Goal: Task Accomplishment & Management: Manage account settings

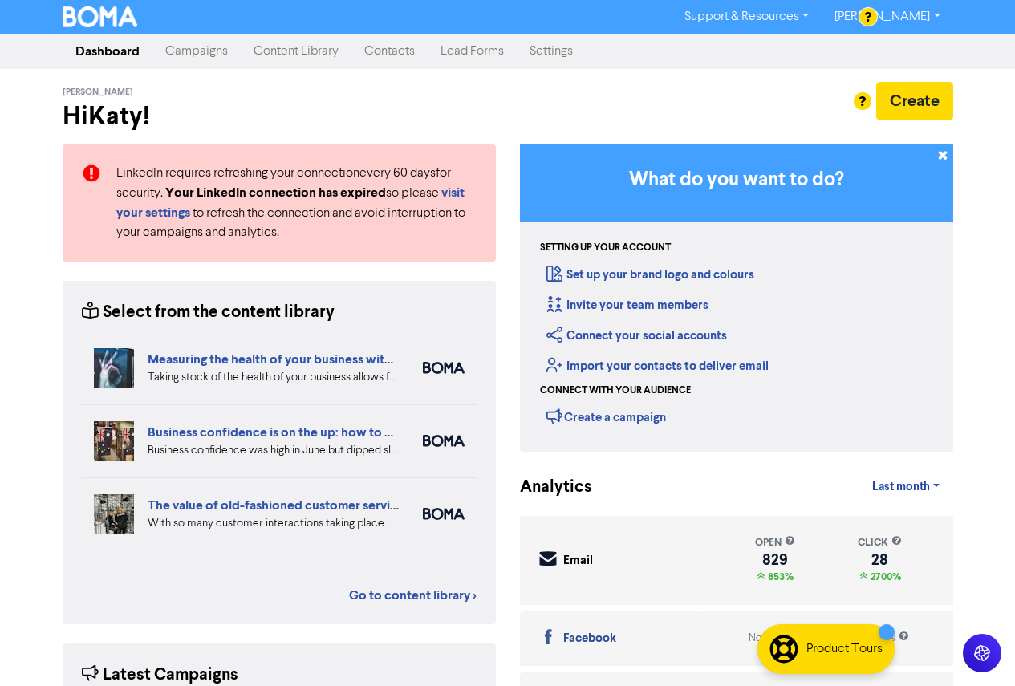
click at [391, 49] on link "Contacts" at bounding box center [390, 51] width 76 height 32
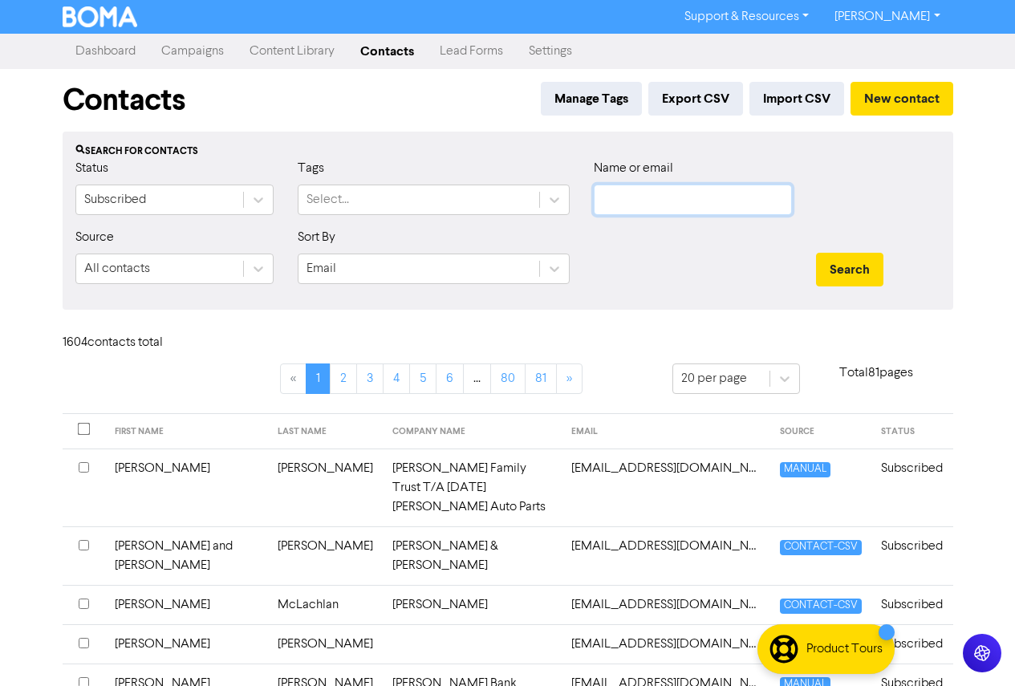
click at [644, 201] on input "text" at bounding box center [693, 200] width 198 height 31
paste input "paul.finucane@ul.ie"
type input "paul.finucane@ul.ie"
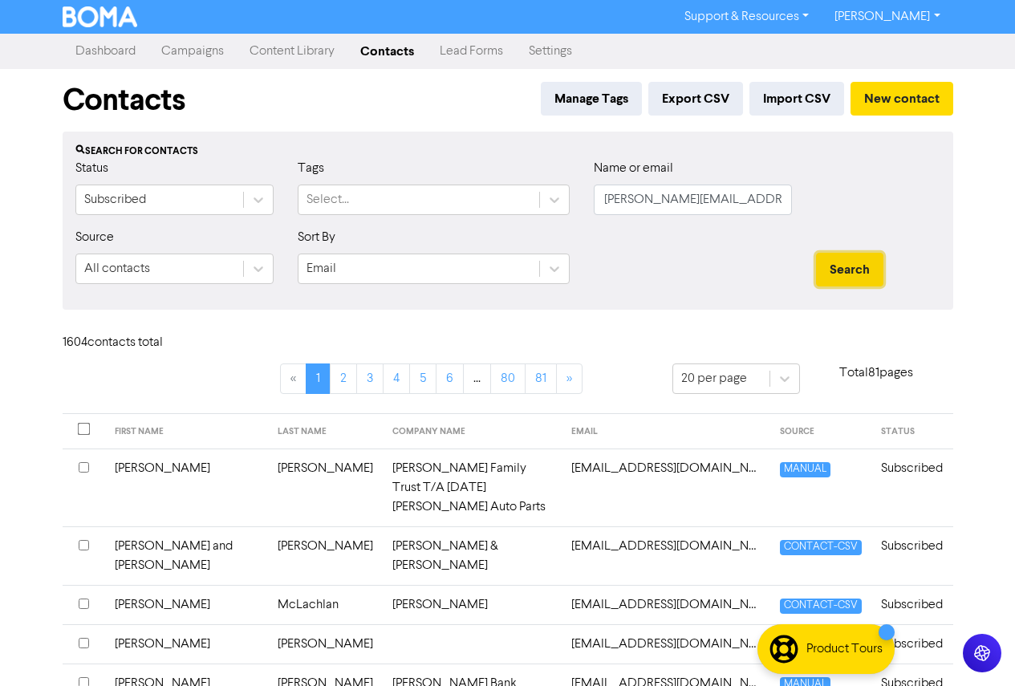
click at [864, 265] on button "Search" at bounding box center [849, 270] width 67 height 34
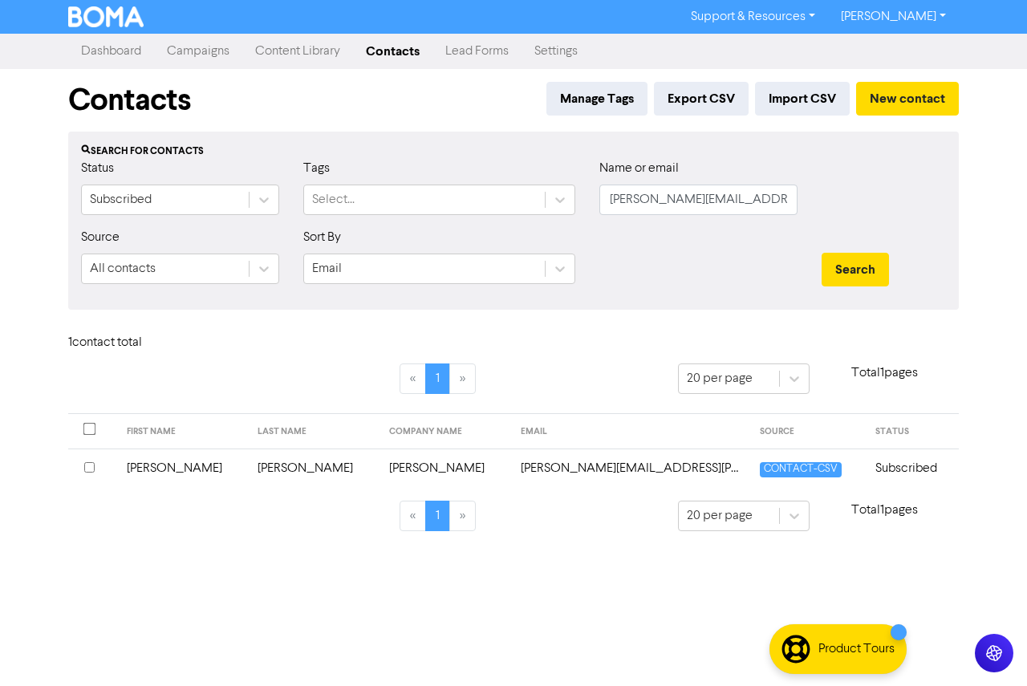
click at [89, 467] on input "checkbox" at bounding box center [89, 467] width 10 height 10
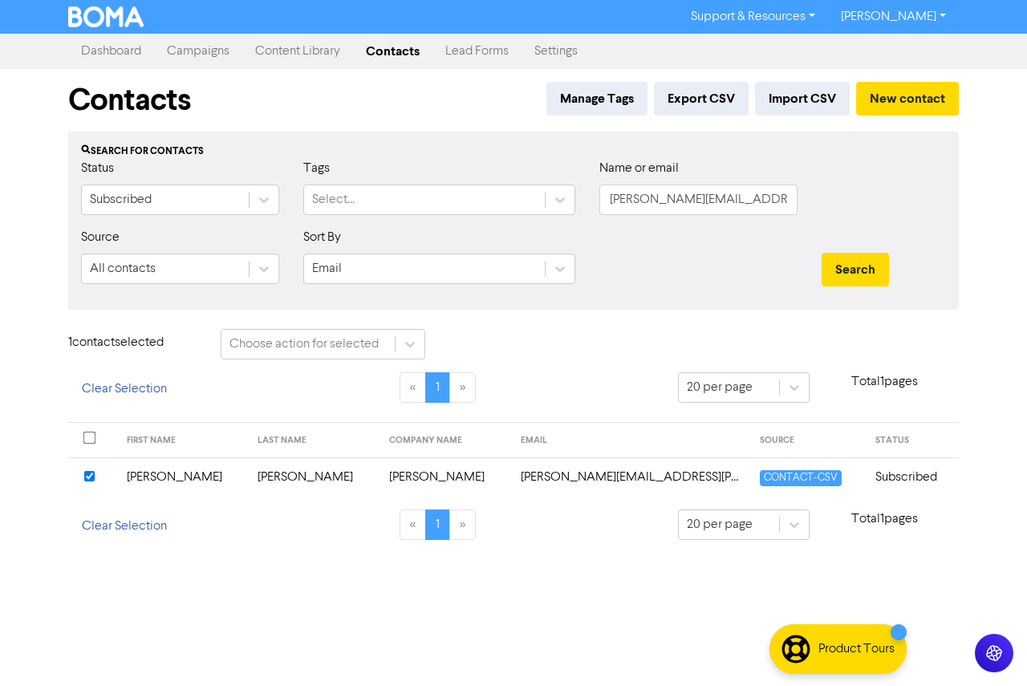
click at [165, 481] on td "Paul" at bounding box center [183, 477] width 132 height 39
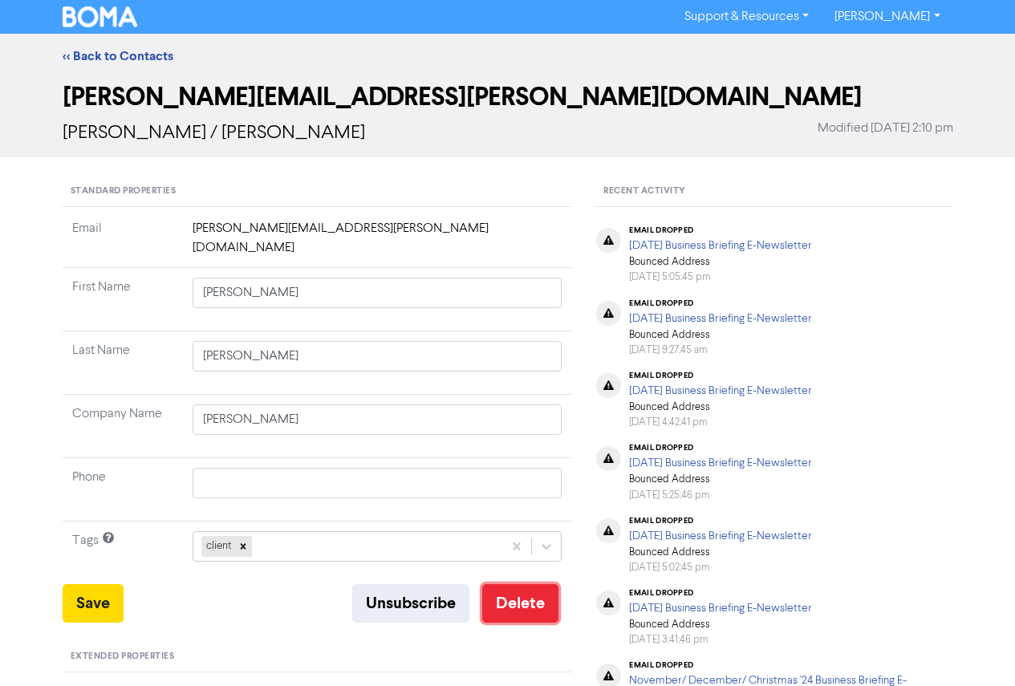
click at [518, 584] on button "Delete" at bounding box center [520, 603] width 76 height 39
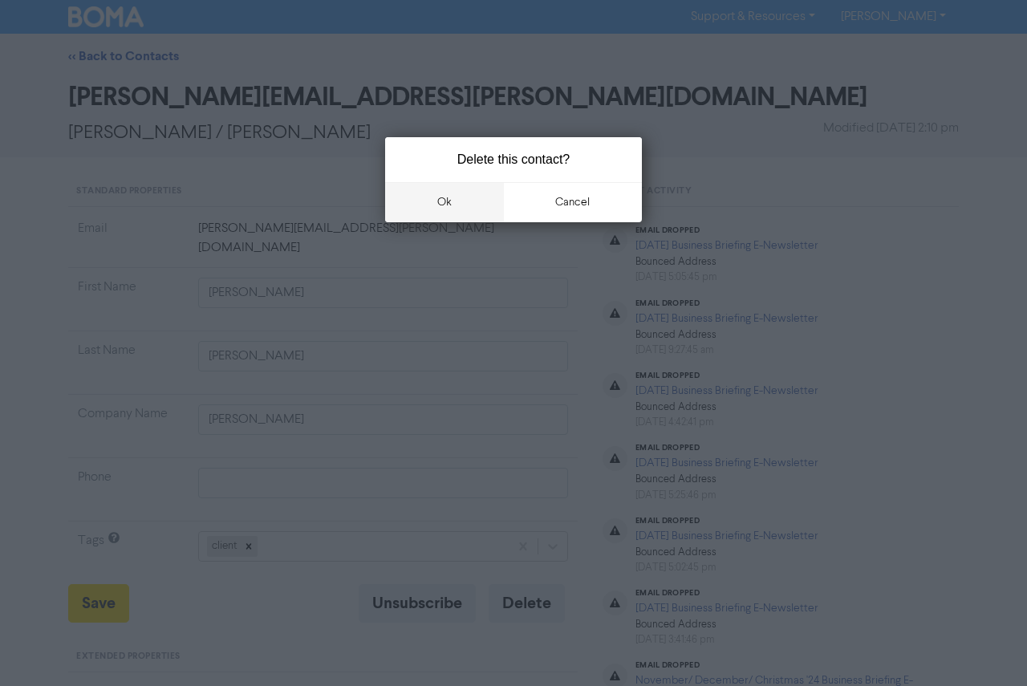
click at [459, 209] on button "ok" at bounding box center [444, 202] width 119 height 40
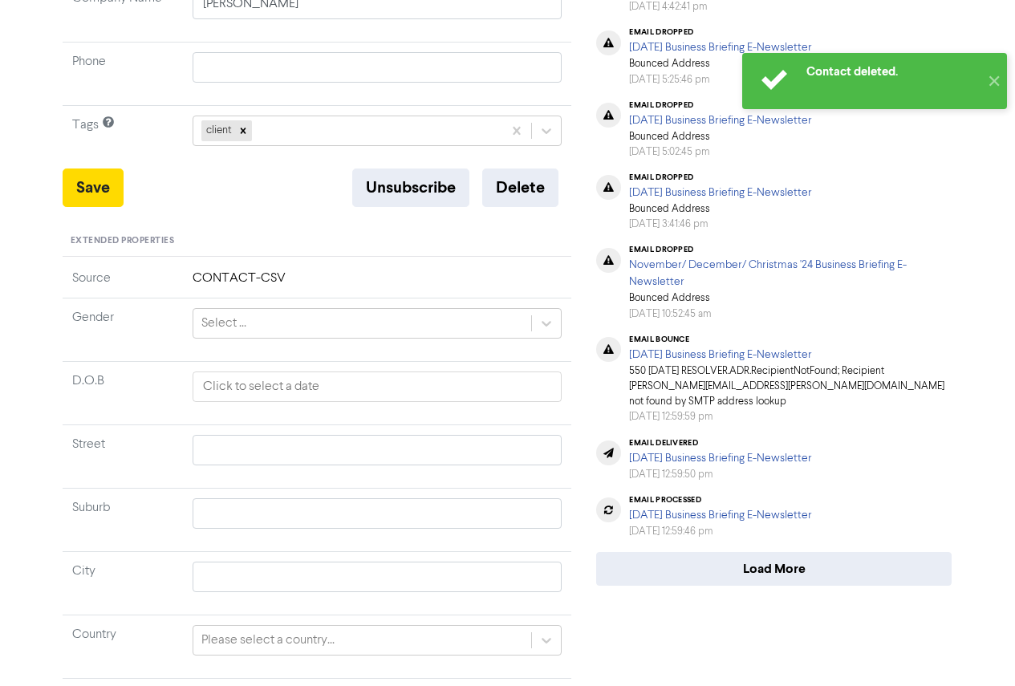
scroll to position [482, 0]
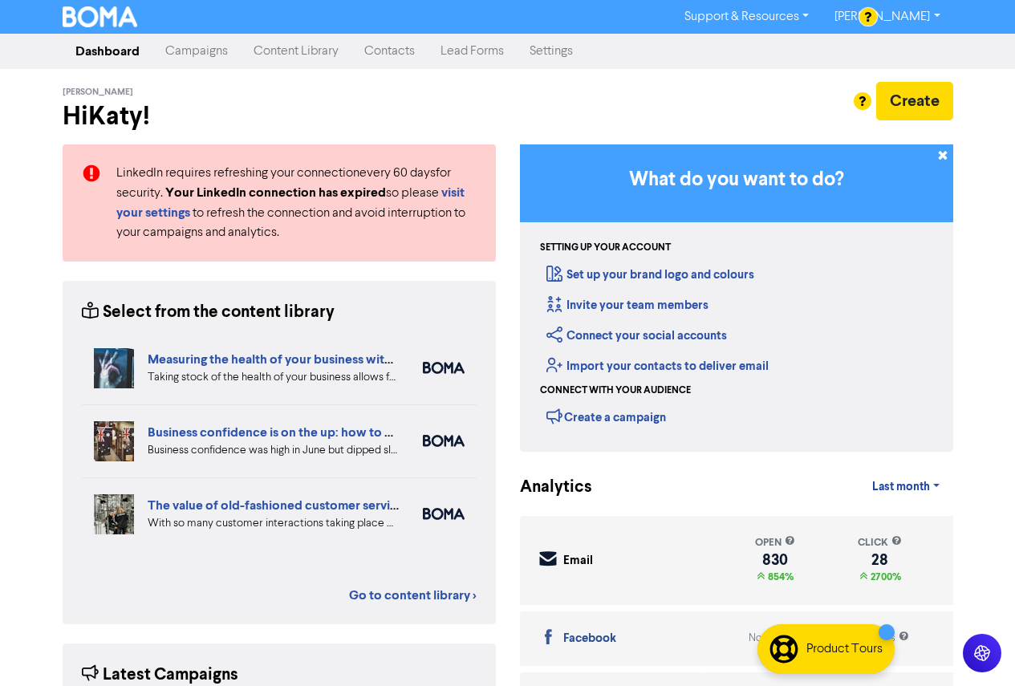
drag, startPoint x: 368, startPoint y: 48, endPoint x: 352, endPoint y: 45, distance: 15.6
click at [368, 48] on link "Contacts" at bounding box center [390, 51] width 76 height 32
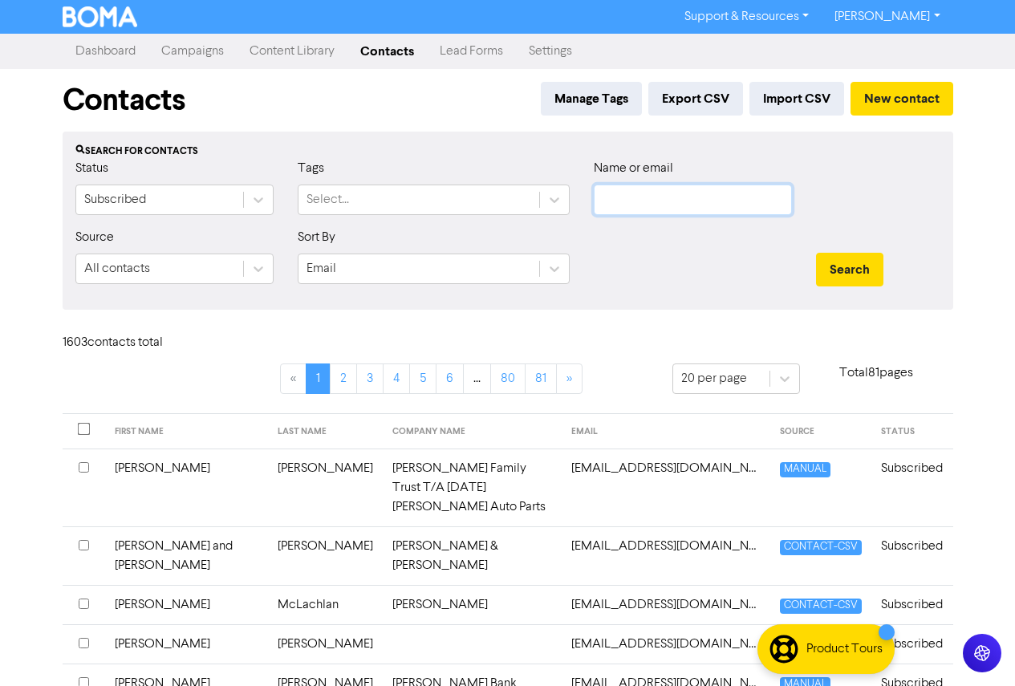
click at [641, 198] on input "text" at bounding box center [693, 200] width 198 height 31
paste input "[EMAIL_ADDRESS][DOMAIN_NAME]"
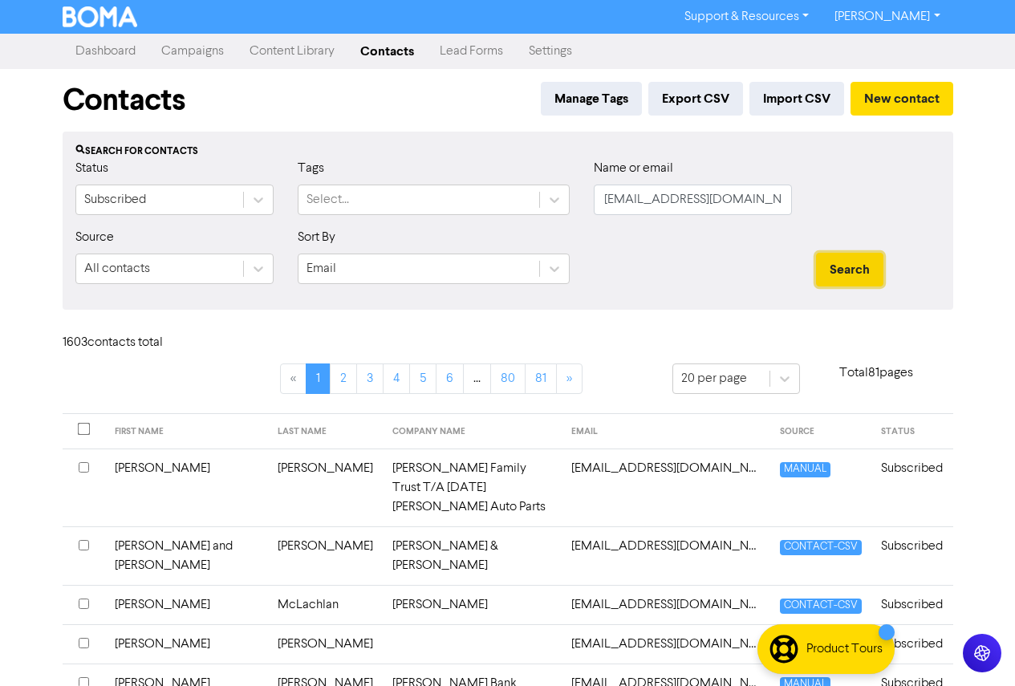
click at [833, 264] on button "Search" at bounding box center [849, 270] width 67 height 34
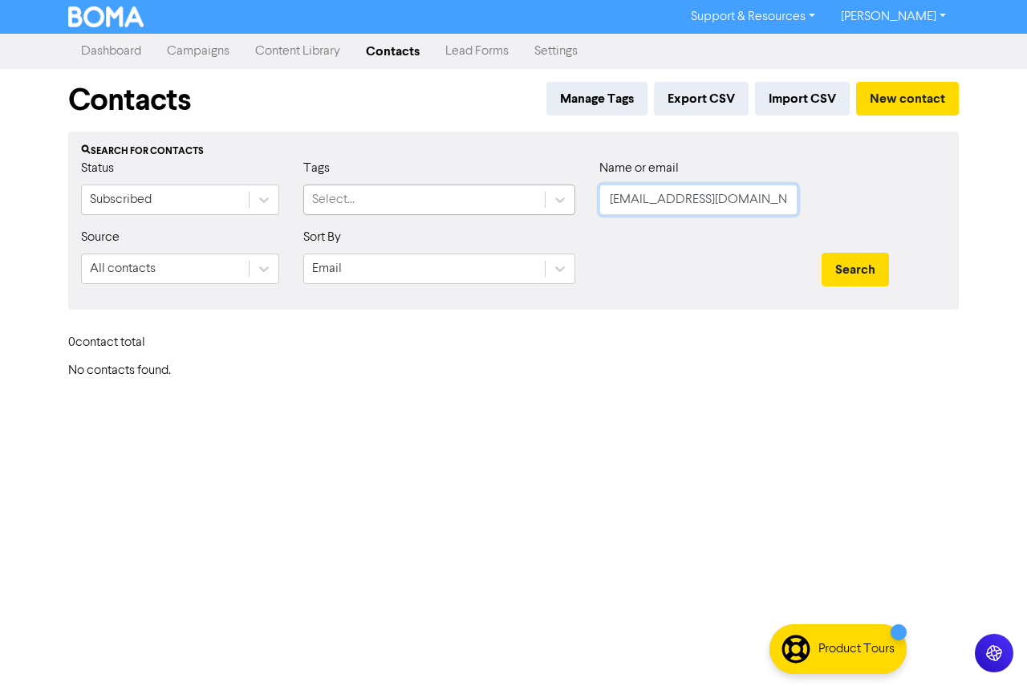
drag, startPoint x: 516, startPoint y: 203, endPoint x: 495, endPoint y: 203, distance: 20.9
click at [496, 203] on div "Status Subscribed Tags Select... Name or email [EMAIL_ADDRESS][DOMAIN_NAME]" at bounding box center [513, 193] width 889 height 69
paste input "[PERSON_NAME][EMAIL_ADDRESS][DOMAIN_NAME]"
type input "[PERSON_NAME][EMAIL_ADDRESS][DOMAIN_NAME]"
click at [847, 270] on button "Search" at bounding box center [855, 270] width 67 height 34
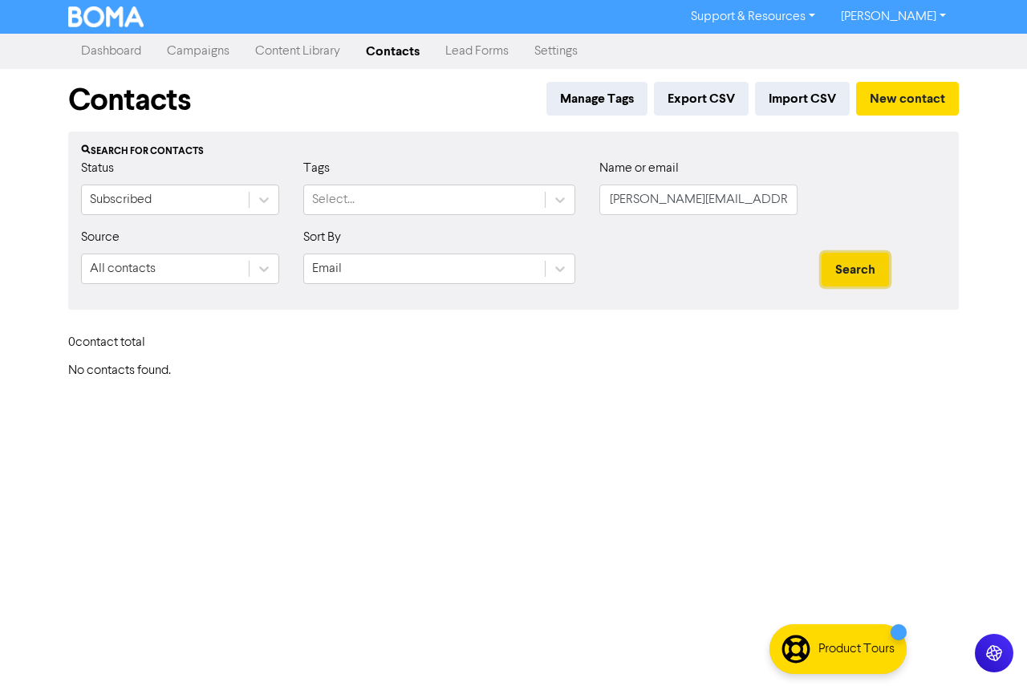
click at [861, 261] on button "Search" at bounding box center [855, 270] width 67 height 34
drag, startPoint x: 604, startPoint y: 198, endPoint x: 884, endPoint y: 207, distance: 280.3
click at [884, 207] on div "Status Subscribed Tags Select... Name or email [PERSON_NAME][EMAIL_ADDRESS][DOM…" at bounding box center [513, 193] width 889 height 69
click at [822, 253] on button "Search" at bounding box center [855, 270] width 67 height 34
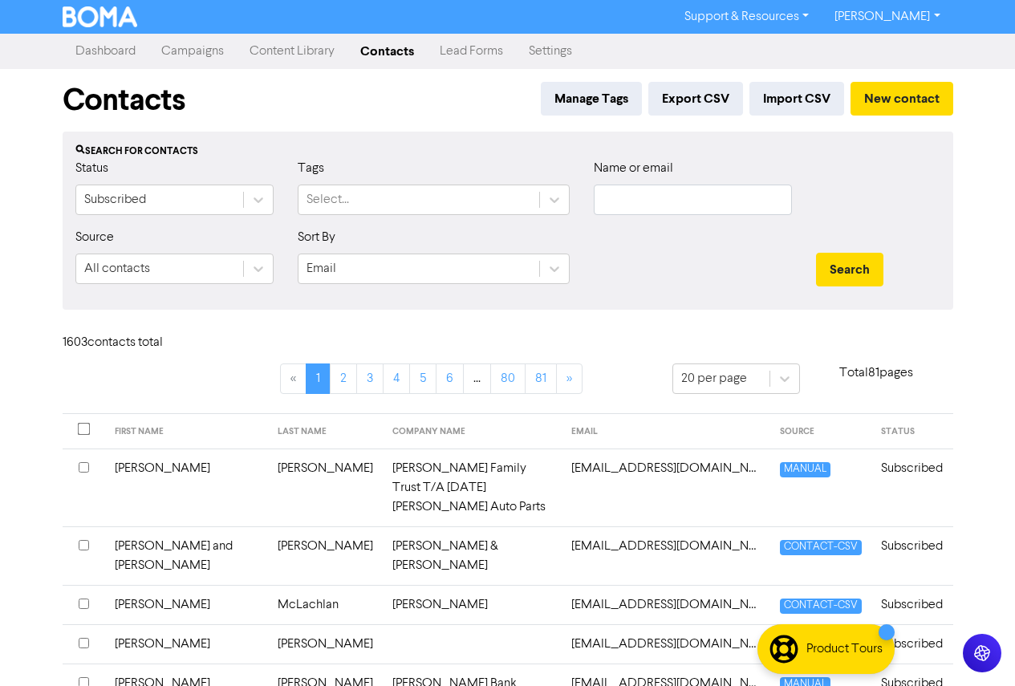
click at [592, 193] on div "Name or email" at bounding box center [693, 193] width 222 height 69
click at [642, 198] on input "text" at bounding box center [693, 200] width 198 height 31
paste input "[EMAIL_ADDRESS][DOMAIN_NAME]"
type input "[EMAIL_ADDRESS][DOMAIN_NAME]"
click at [851, 269] on button "Search" at bounding box center [849, 270] width 67 height 34
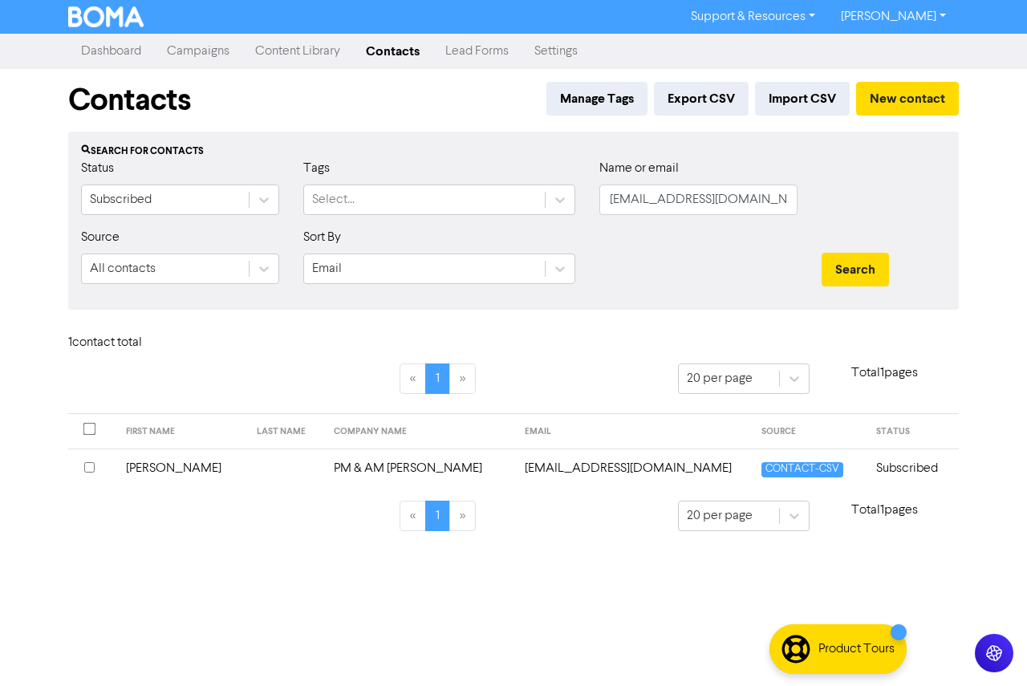
click at [142, 464] on td "[PERSON_NAME]" at bounding box center [181, 468] width 130 height 39
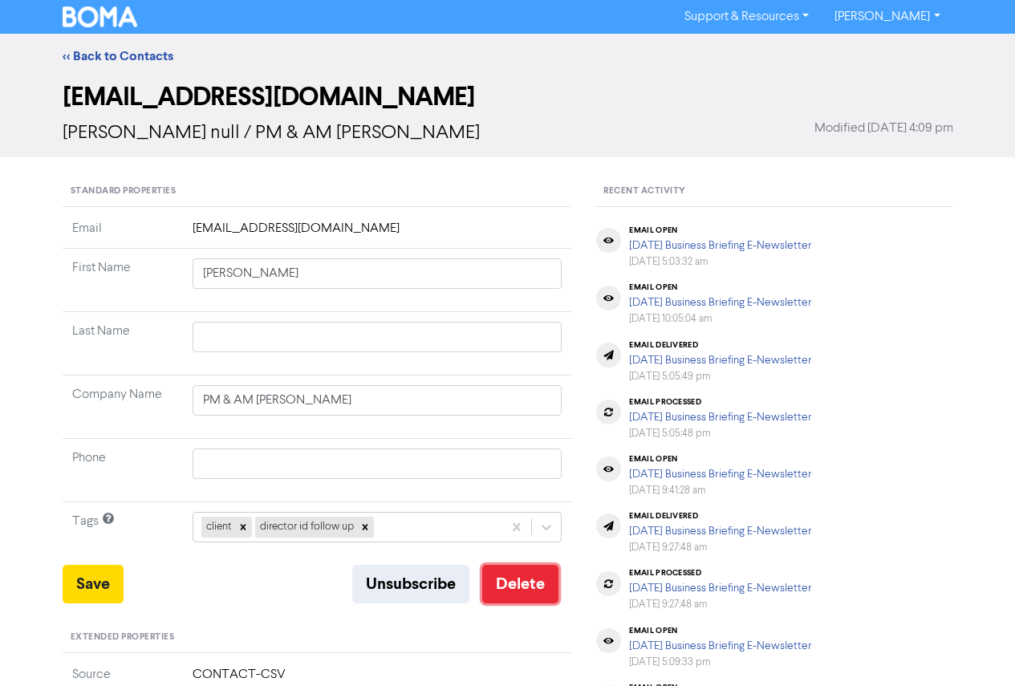
click at [506, 578] on button "Delete" at bounding box center [520, 584] width 76 height 39
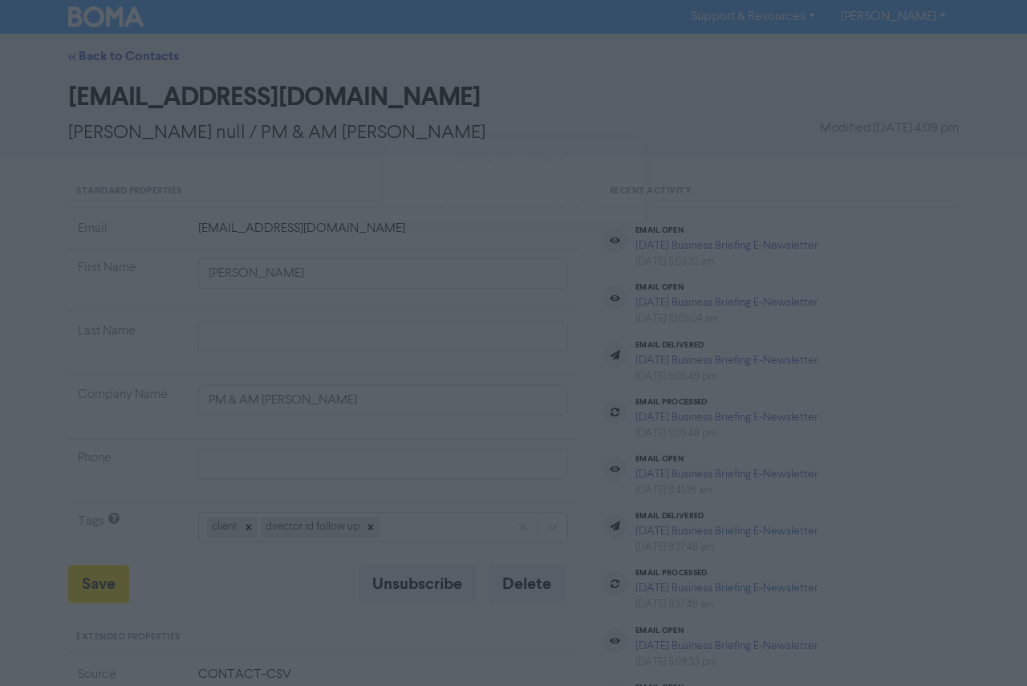
click at [433, 194] on button "ok" at bounding box center [444, 202] width 119 height 40
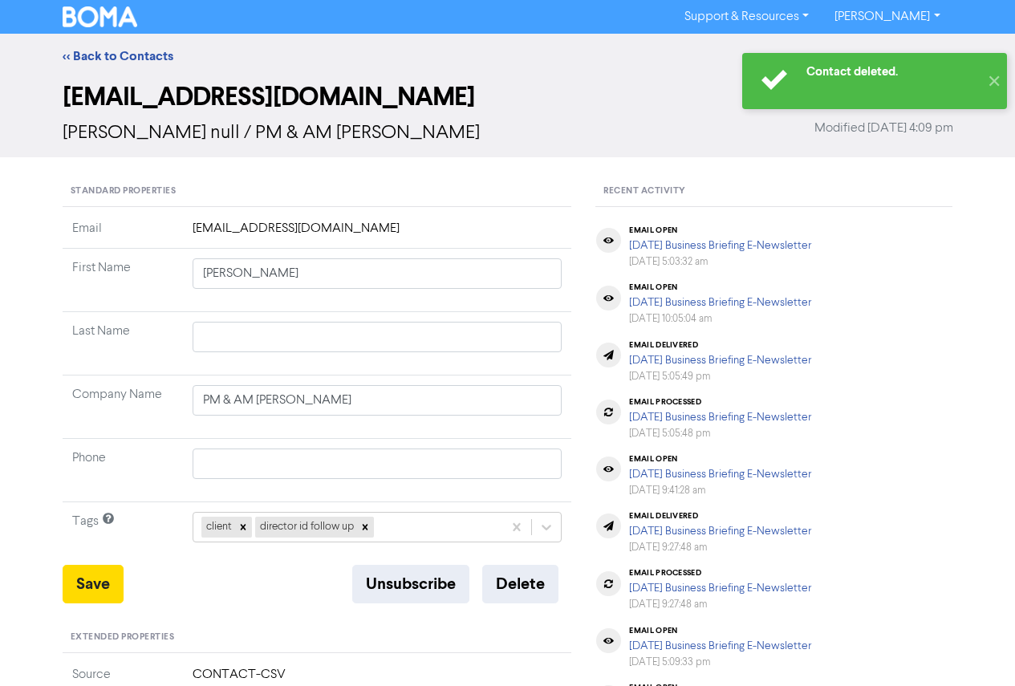
click at [74, 6] on div "Support & Resources Video Tutorials FAQ & Guides Marketing Education Katy Day L…" at bounding box center [508, 17] width 915 height 26
click at [132, 55] on link "<< Back to Contacts" at bounding box center [118, 56] width 111 height 16
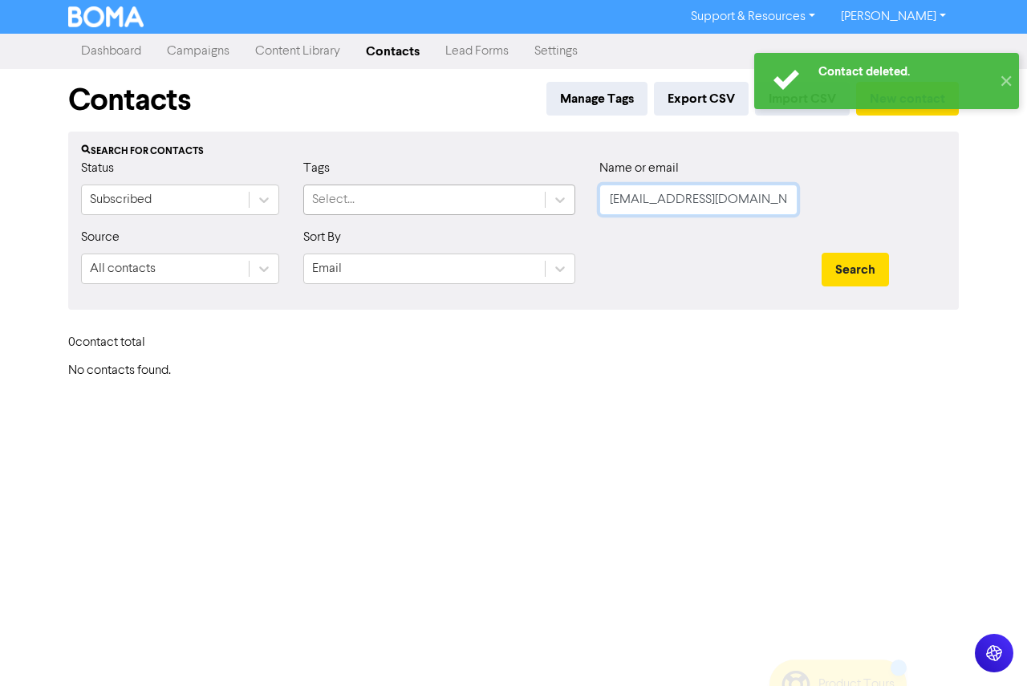
drag, startPoint x: 771, startPoint y: 198, endPoint x: 438, endPoint y: 197, distance: 332.3
click at [438, 197] on div "Status Subscribed Tags Select... Name or email [EMAIL_ADDRESS][DOMAIN_NAME]" at bounding box center [513, 193] width 889 height 69
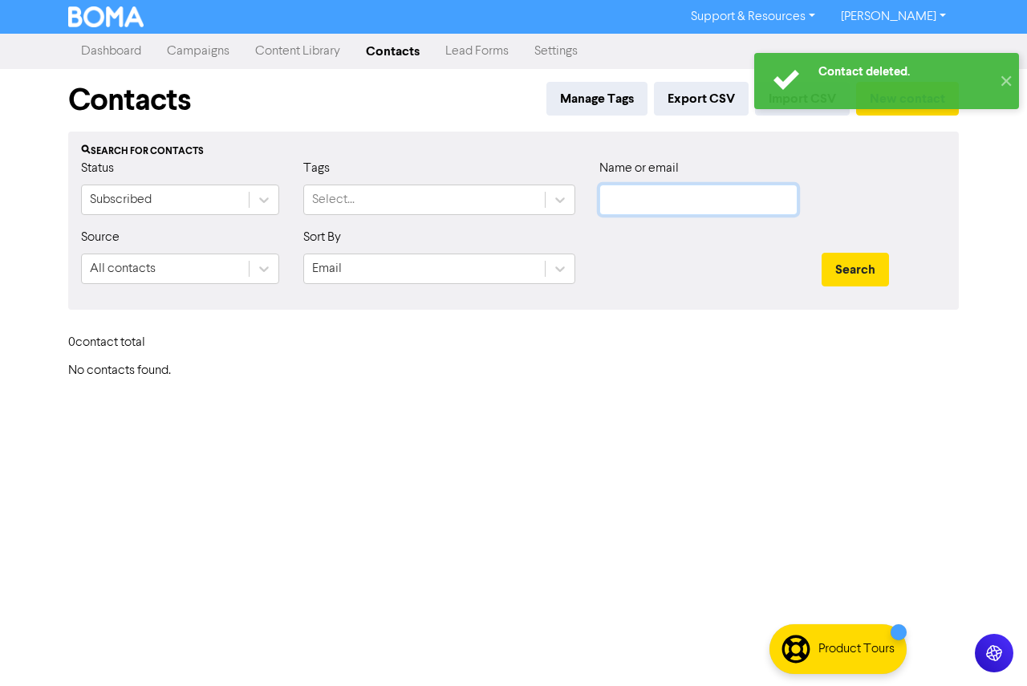
click at [822, 253] on button "Search" at bounding box center [855, 270] width 67 height 34
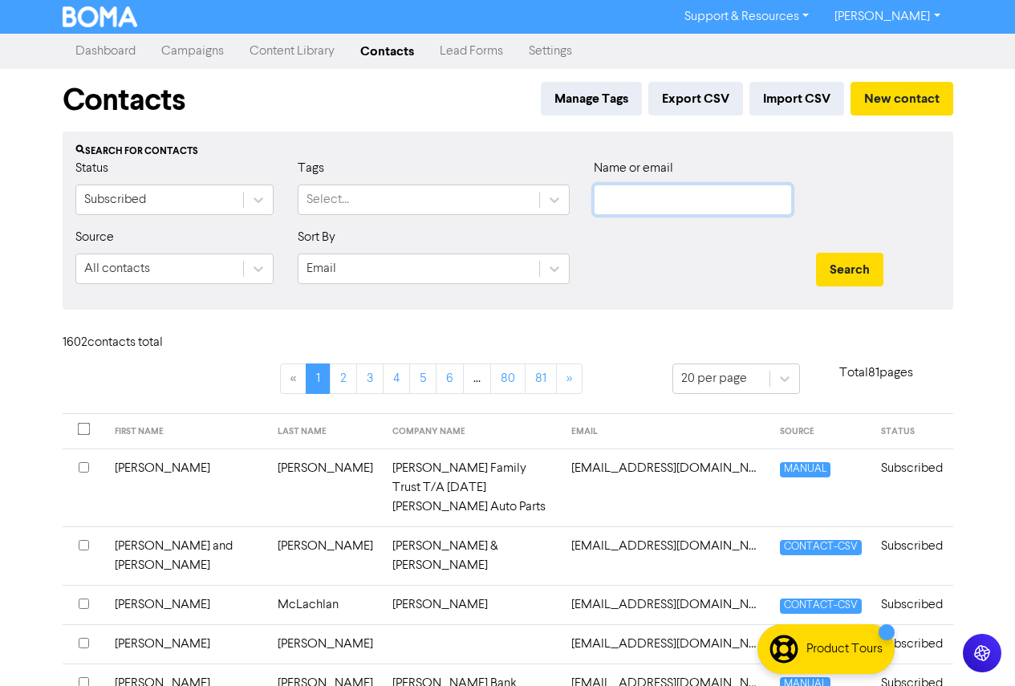
click at [617, 210] on input "text" at bounding box center [693, 200] width 198 height 31
paste input "[EMAIL_ADDRESS][DOMAIN_NAME]"
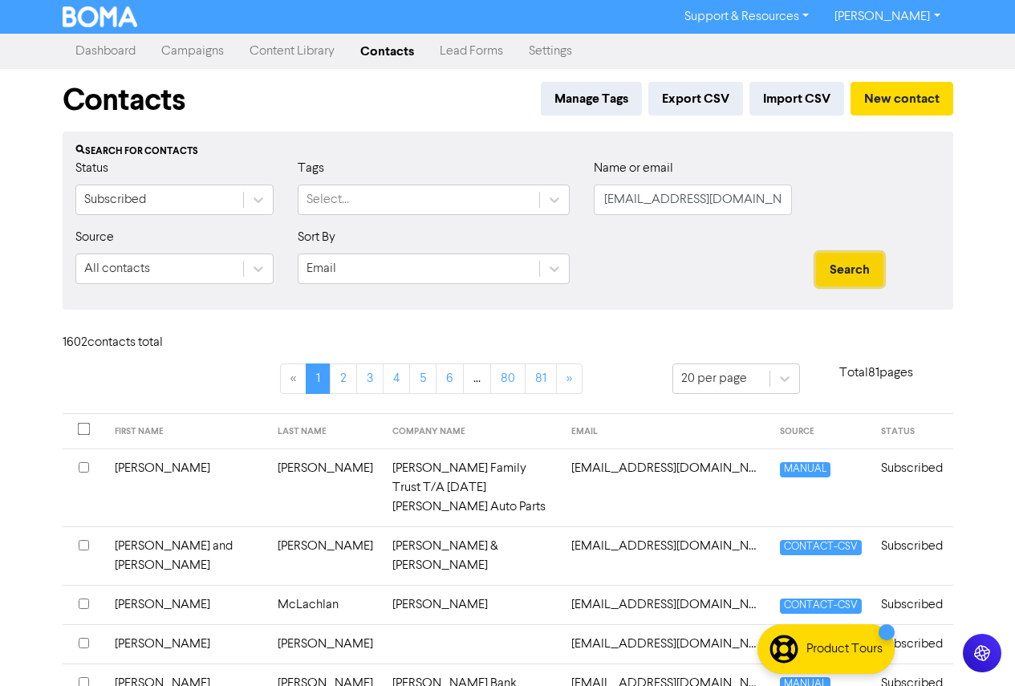
click at [845, 258] on button "Search" at bounding box center [849, 270] width 67 height 34
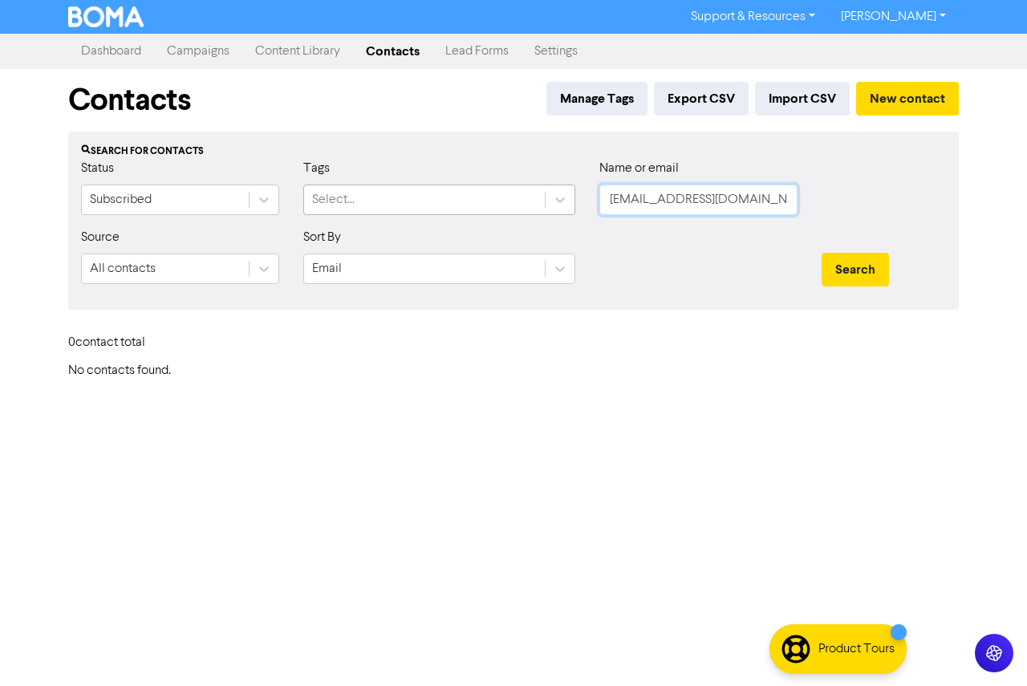
drag, startPoint x: 764, startPoint y: 197, endPoint x: 467, endPoint y: 199, distance: 297.0
click at [467, 199] on div "Status Subscribed Tags Select... Name or email [EMAIL_ADDRESS][DOMAIN_NAME]" at bounding box center [513, 193] width 889 height 69
paste input "[EMAIL_ADDRESS]"
type input "[PERSON_NAME][EMAIL_ADDRESS][DOMAIN_NAME]"
click at [871, 274] on button "Search" at bounding box center [855, 270] width 67 height 34
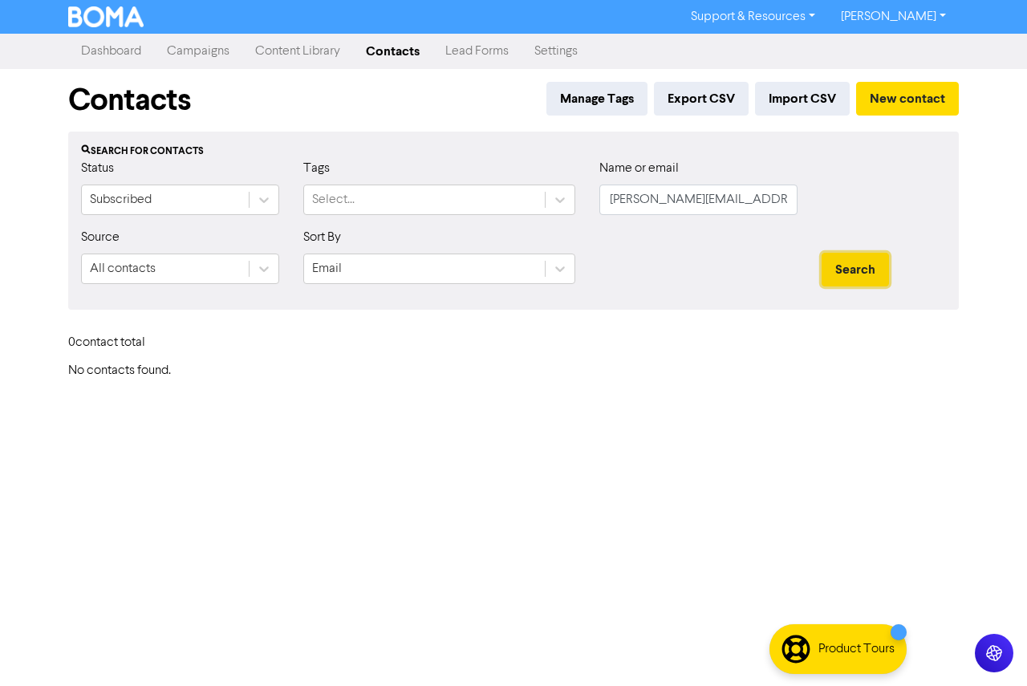
click at [856, 275] on button "Search" at bounding box center [855, 270] width 67 height 34
drag, startPoint x: 682, startPoint y: 200, endPoint x: 556, endPoint y: 202, distance: 126.0
click at [568, 201] on div "Status Subscribed Tags Select... Name or email [PERSON_NAME][EMAIL_ADDRESS][DOM…" at bounding box center [513, 193] width 889 height 69
click at [822, 253] on button "Search" at bounding box center [855, 270] width 67 height 34
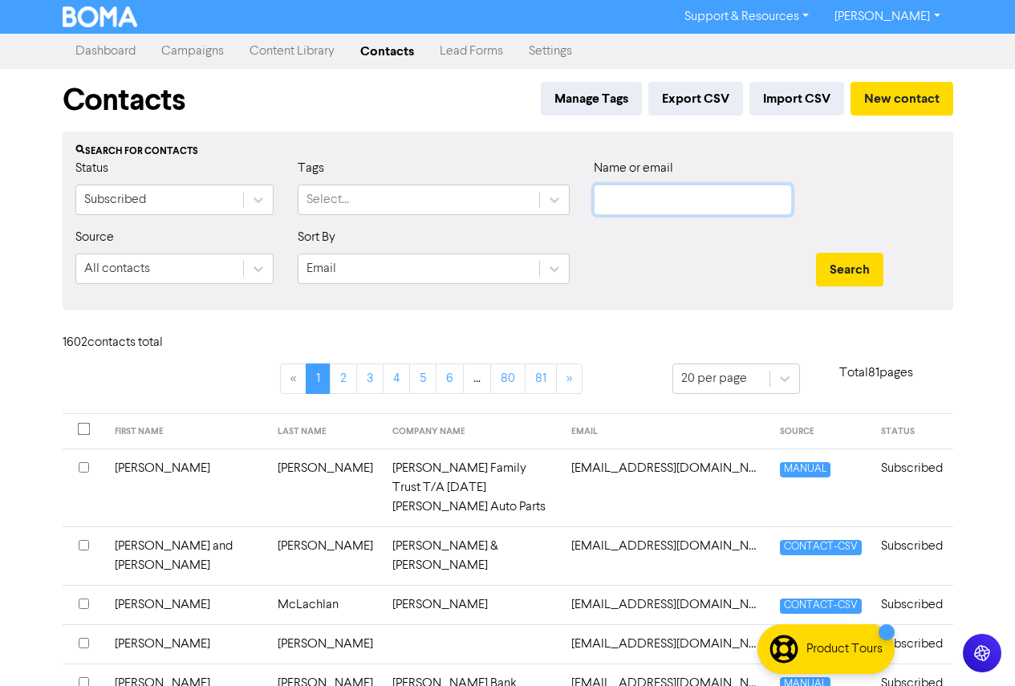
click at [632, 200] on input "text" at bounding box center [693, 200] width 198 height 31
paste input "[EMAIL_ADDRESS][DOMAIN_NAME]"
type input "[EMAIL_ADDRESS][DOMAIN_NAME]"
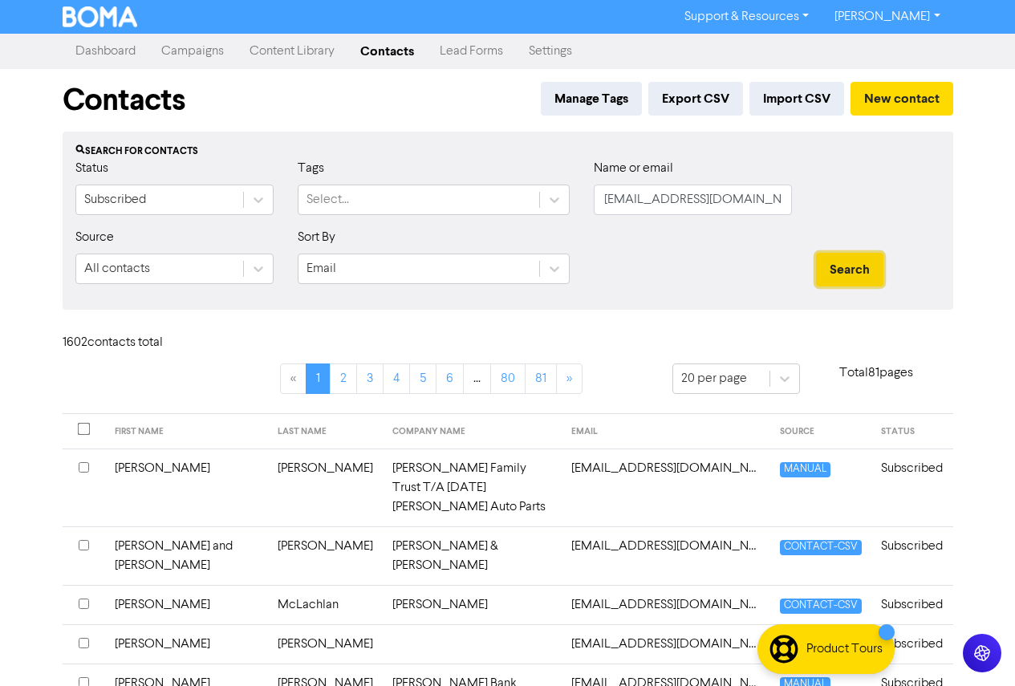
click at [868, 279] on button "Search" at bounding box center [849, 270] width 67 height 34
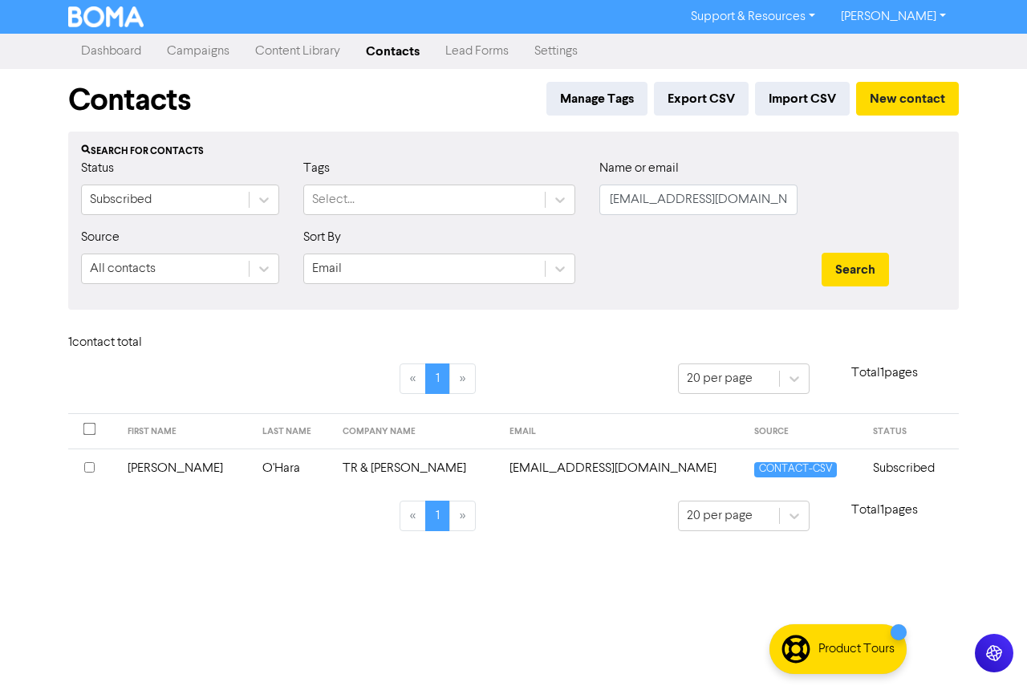
click at [170, 467] on td "[PERSON_NAME]" at bounding box center [185, 468] width 135 height 39
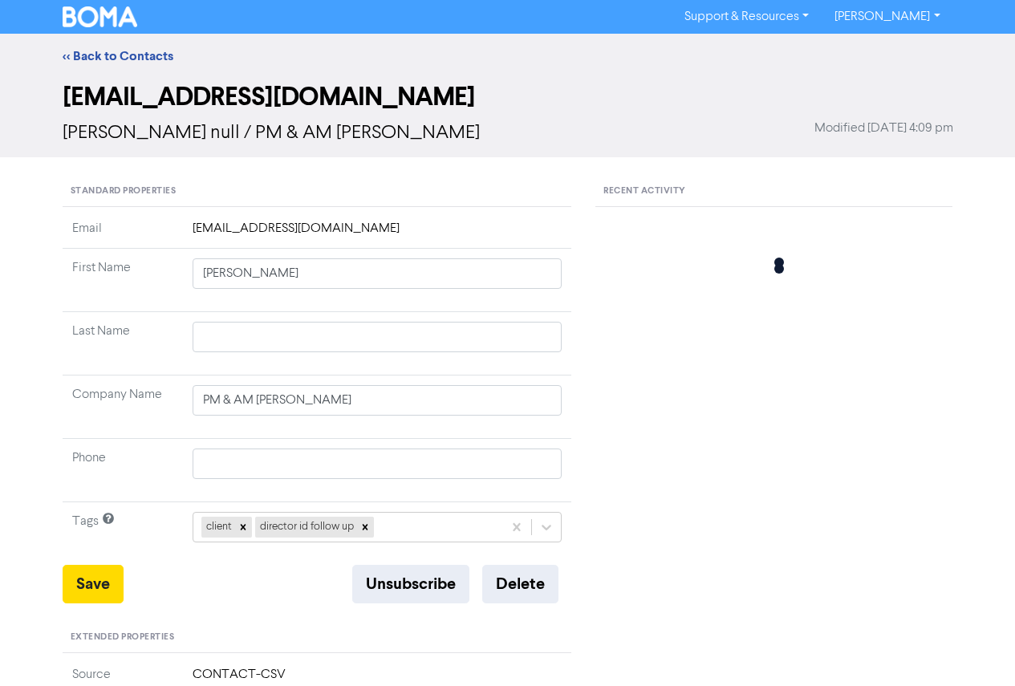
type input "[PERSON_NAME]"
type input "O'Hara"
type input "TR & [PERSON_NAME]"
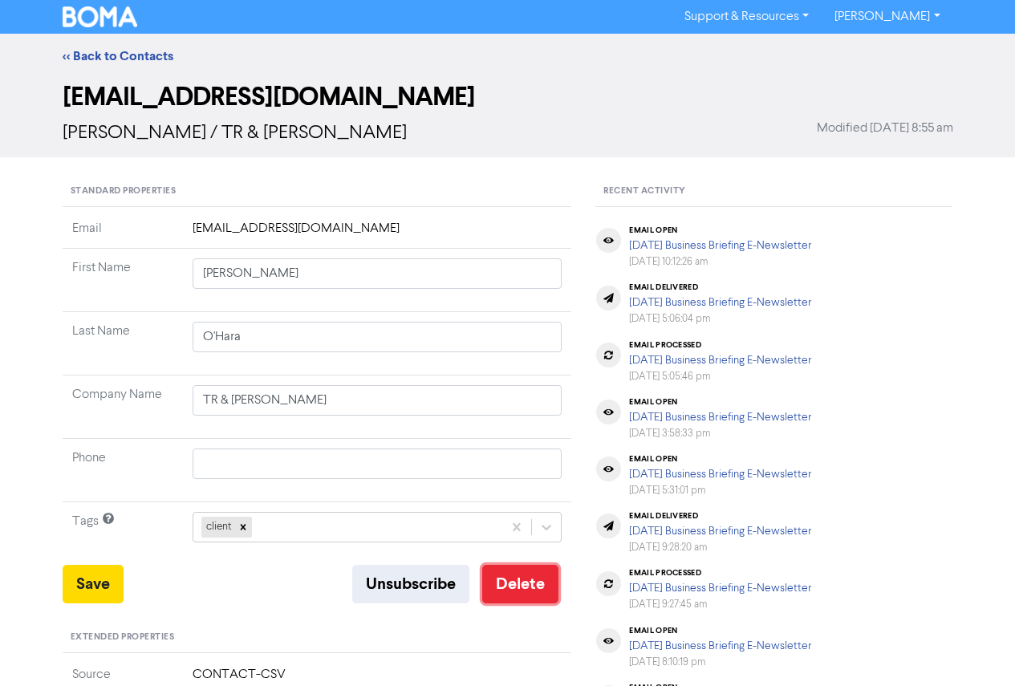
click at [526, 580] on button "Delete" at bounding box center [520, 584] width 76 height 39
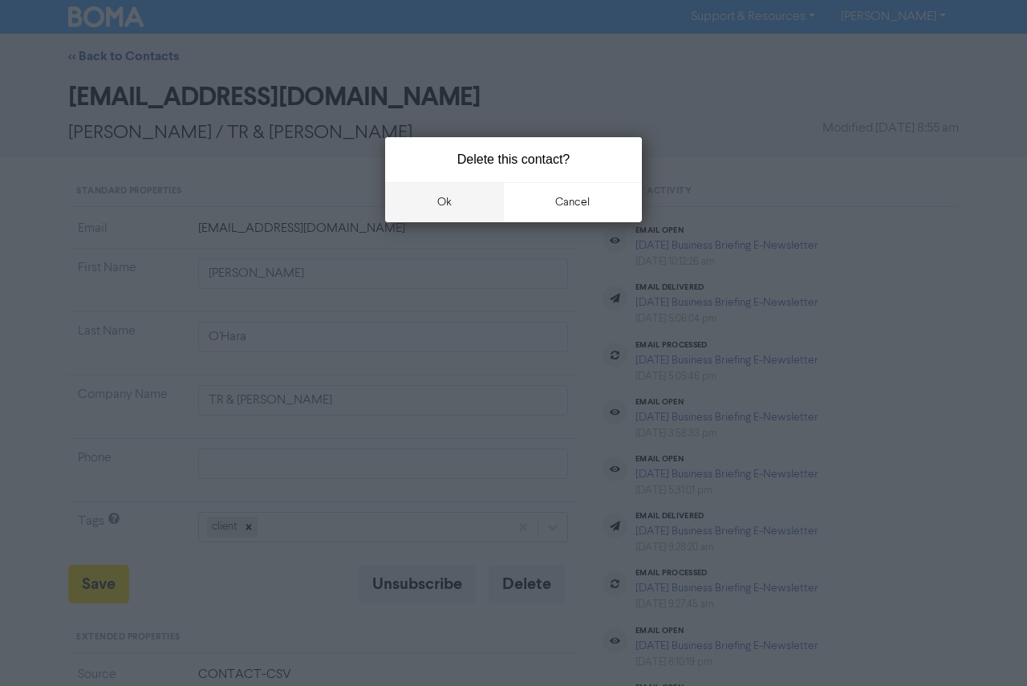
click at [445, 182] on button "ok" at bounding box center [444, 202] width 119 height 40
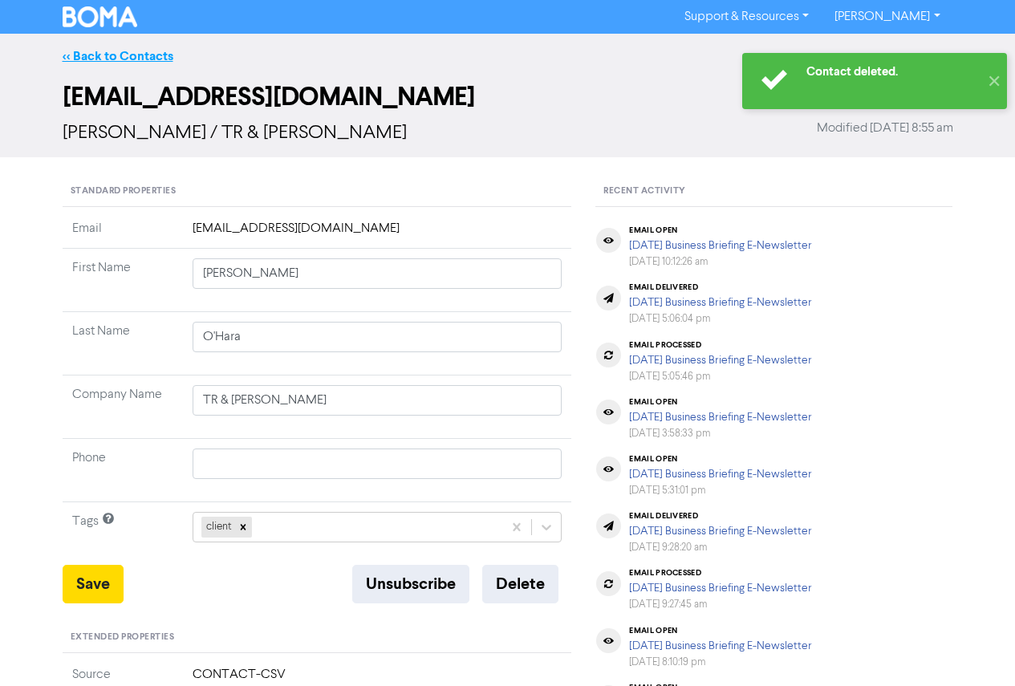
click at [146, 50] on link "<< Back to Contacts" at bounding box center [118, 56] width 111 height 16
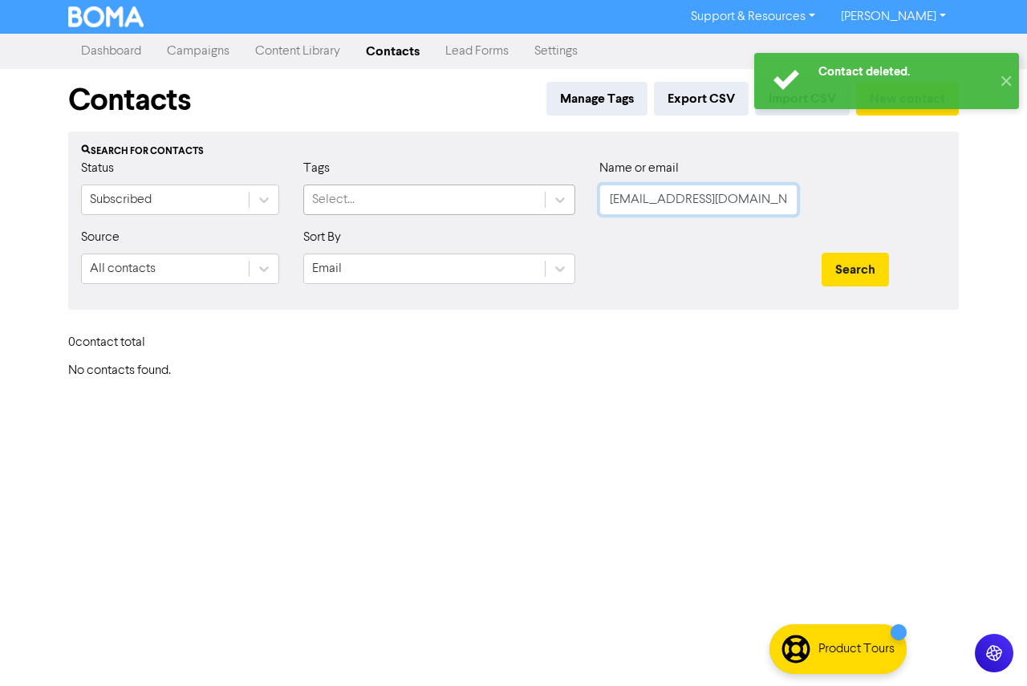
drag, startPoint x: 771, startPoint y: 202, endPoint x: 488, endPoint y: 205, distance: 283.4
click at [488, 205] on div "Status Subscribed Tags Select... Name or email [EMAIL_ADDRESS][DOMAIN_NAME]" at bounding box center [513, 193] width 889 height 69
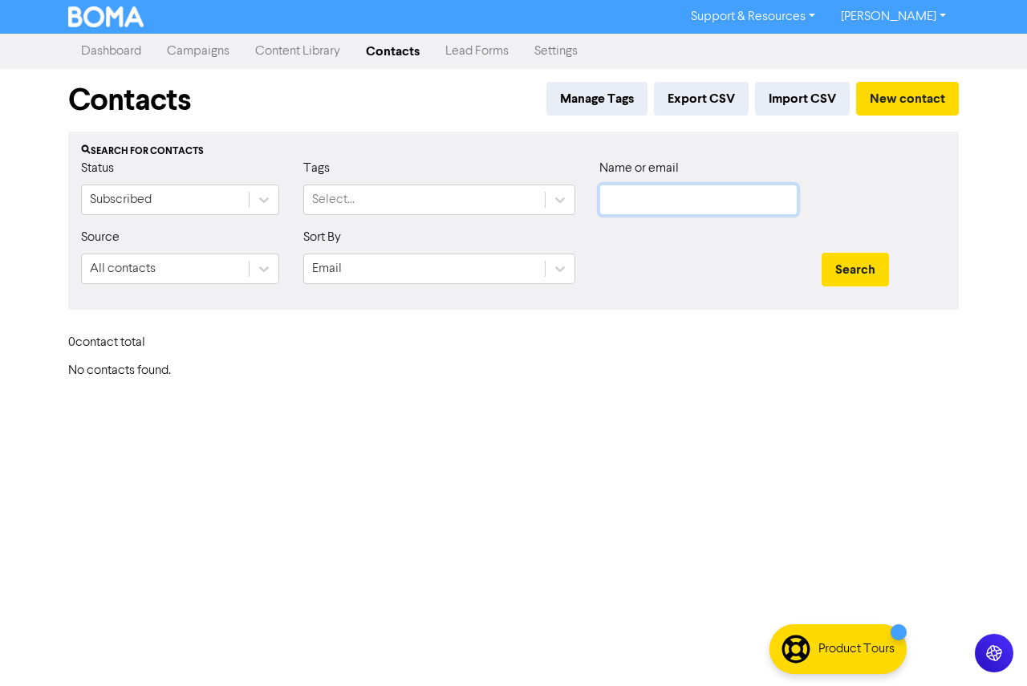
click at [822, 253] on button "Search" at bounding box center [855, 270] width 67 height 34
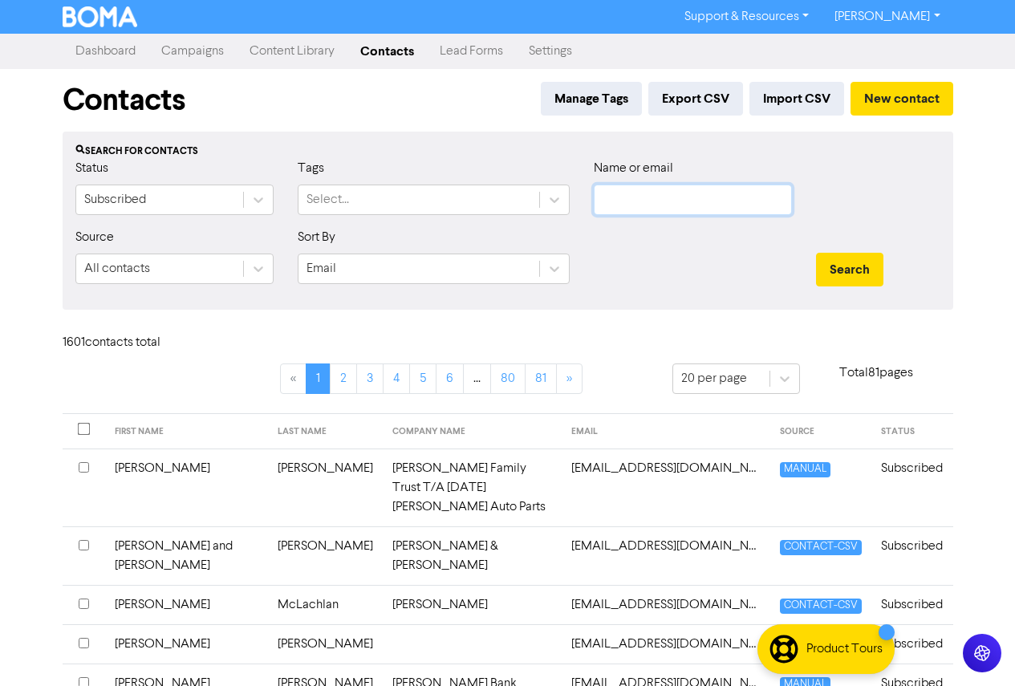
click at [622, 202] on input "text" at bounding box center [693, 200] width 198 height 31
paste input "[EMAIL_ADDRESS][DOMAIN_NAME]"
type input "[EMAIL_ADDRESS][DOMAIN_NAME]"
click at [816, 253] on button "Search" at bounding box center [849, 270] width 67 height 34
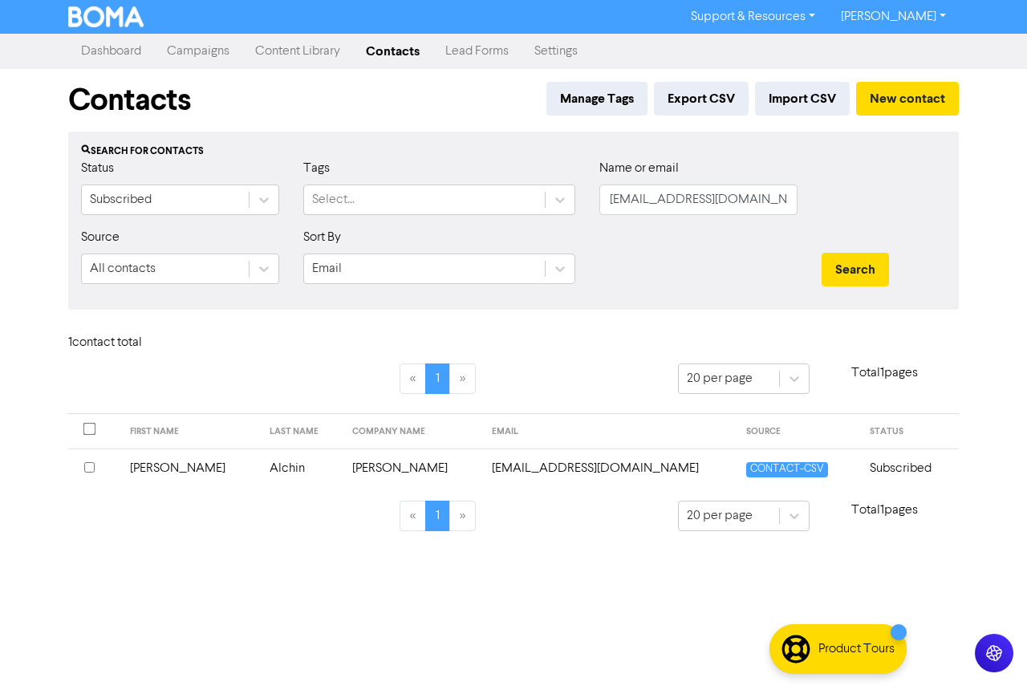
click at [159, 470] on td "[PERSON_NAME]" at bounding box center [190, 468] width 140 height 39
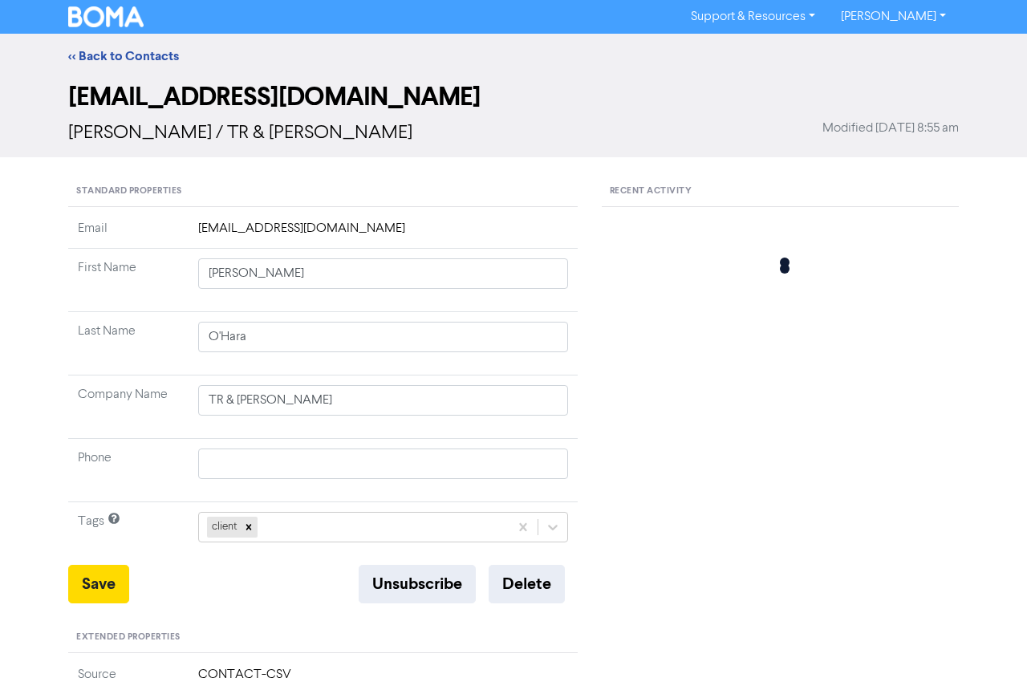
type input "[PERSON_NAME]"
type input "Alchin"
type input "[PERSON_NAME]"
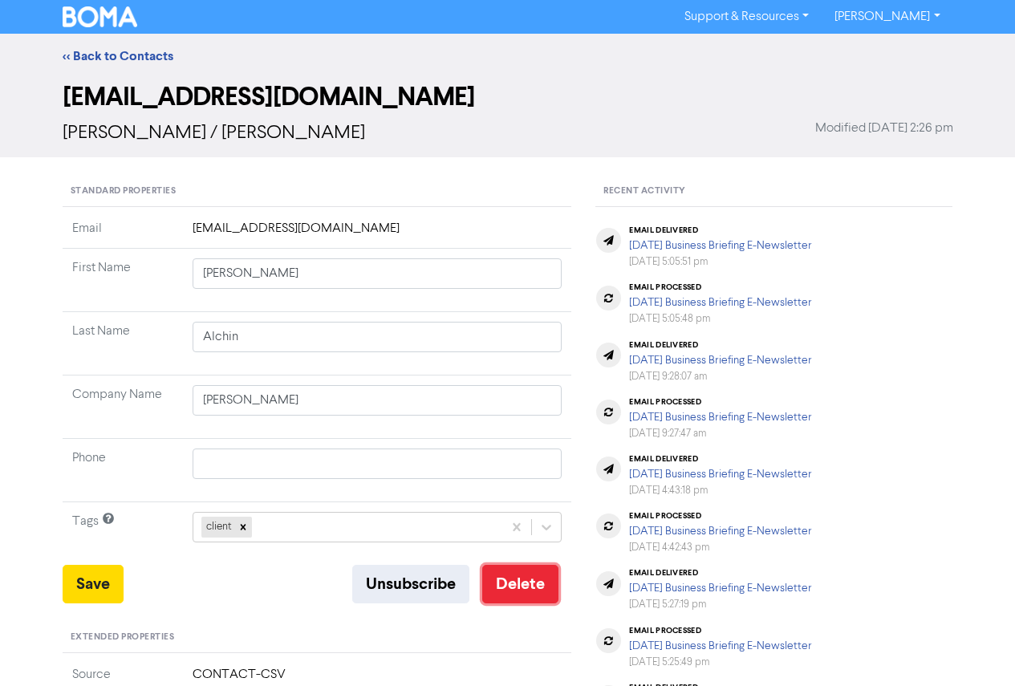
click at [510, 594] on button "Delete" at bounding box center [520, 584] width 76 height 39
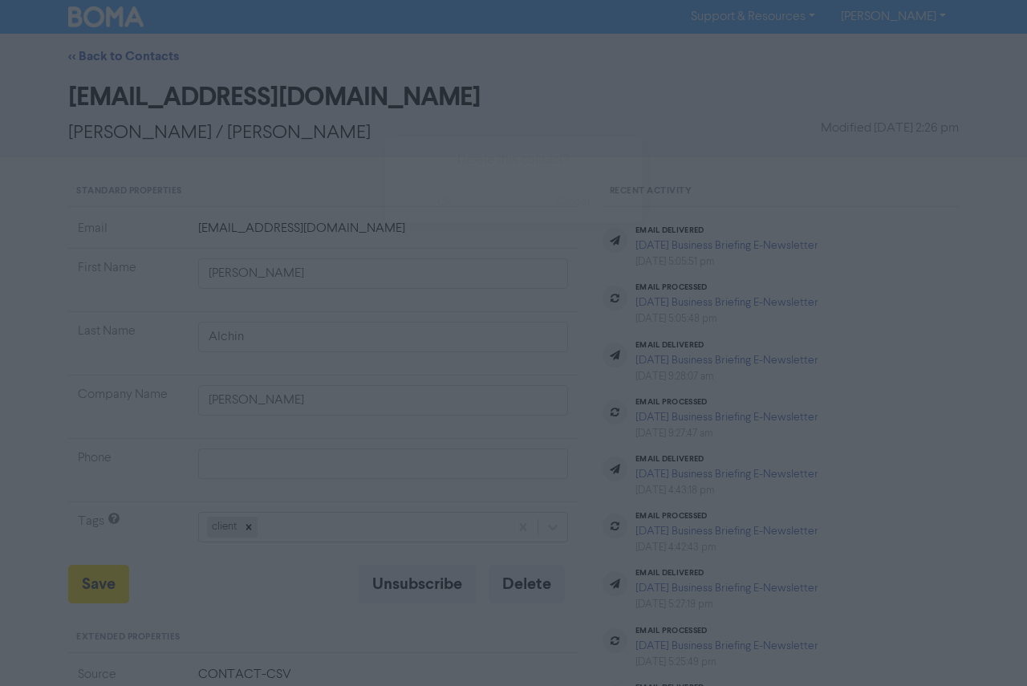
click at [433, 211] on button "ok" at bounding box center [444, 202] width 119 height 40
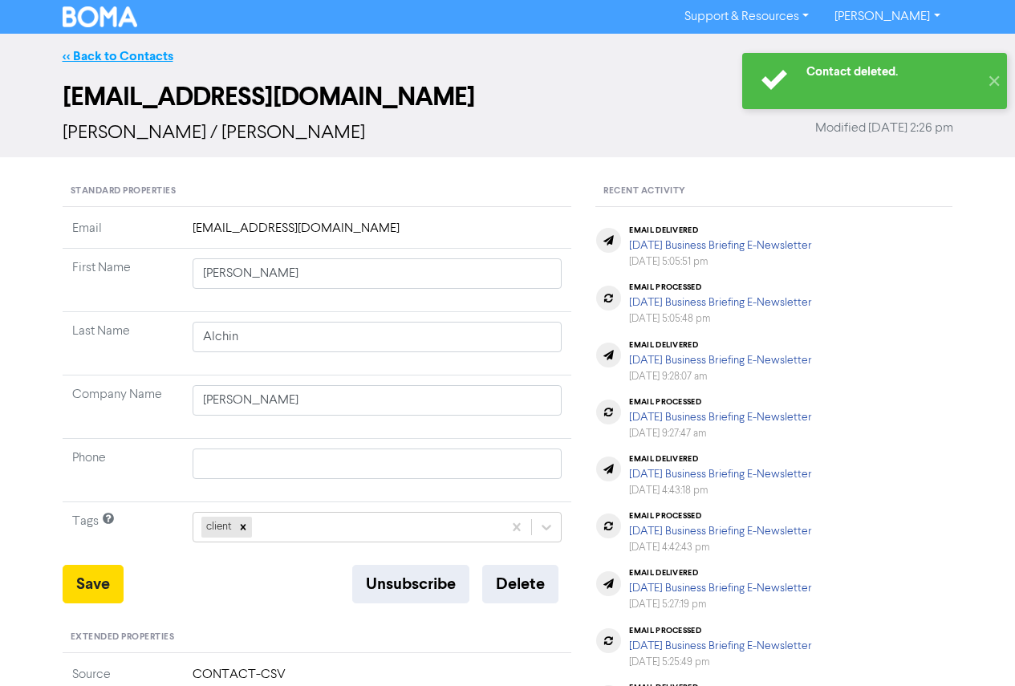
click at [134, 55] on link "<< Back to Contacts" at bounding box center [118, 56] width 111 height 16
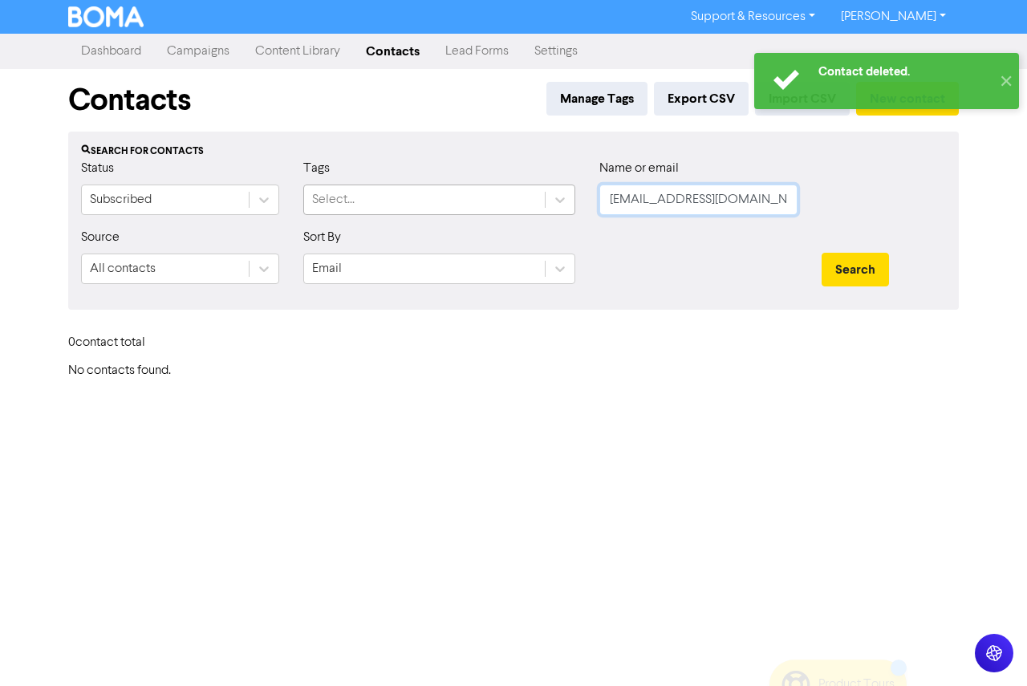
drag, startPoint x: 763, startPoint y: 204, endPoint x: 521, endPoint y: 211, distance: 242.5
click at [527, 208] on div "Status Subscribed Tags Select... Name or email [EMAIL_ADDRESS][DOMAIN_NAME]" at bounding box center [513, 193] width 889 height 69
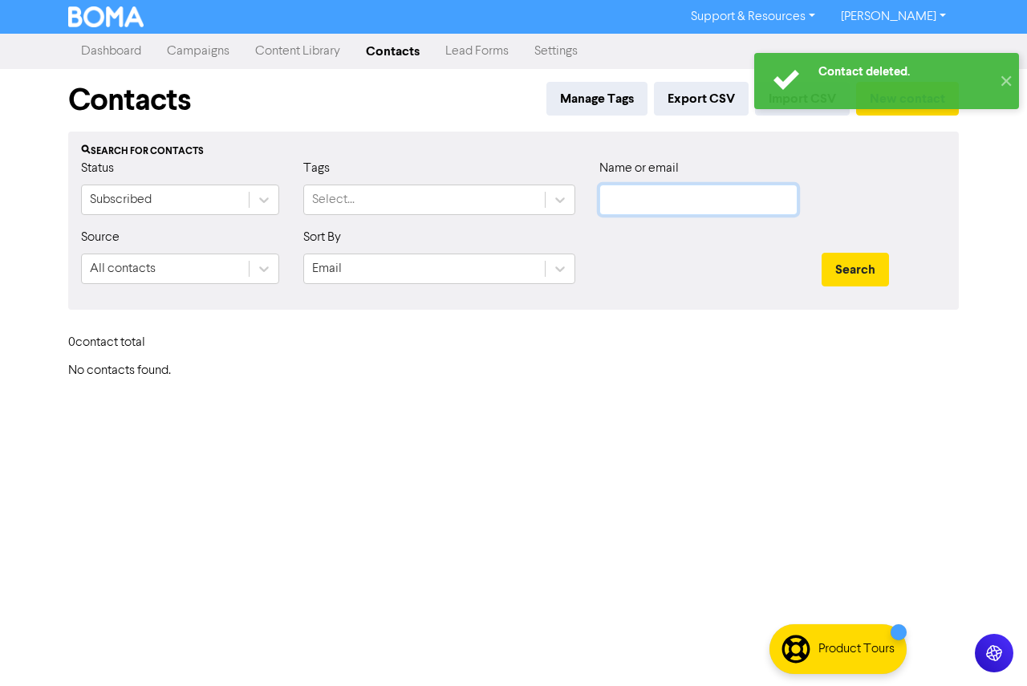
click at [822, 253] on button "Search" at bounding box center [855, 270] width 67 height 34
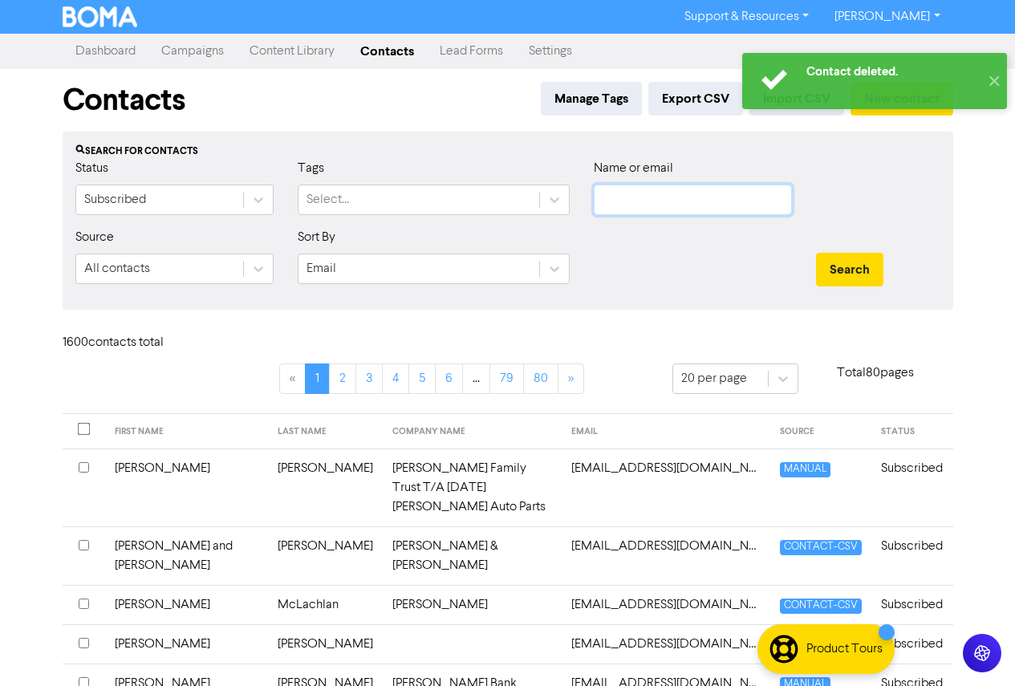
click at [636, 200] on input "text" at bounding box center [693, 200] width 198 height 31
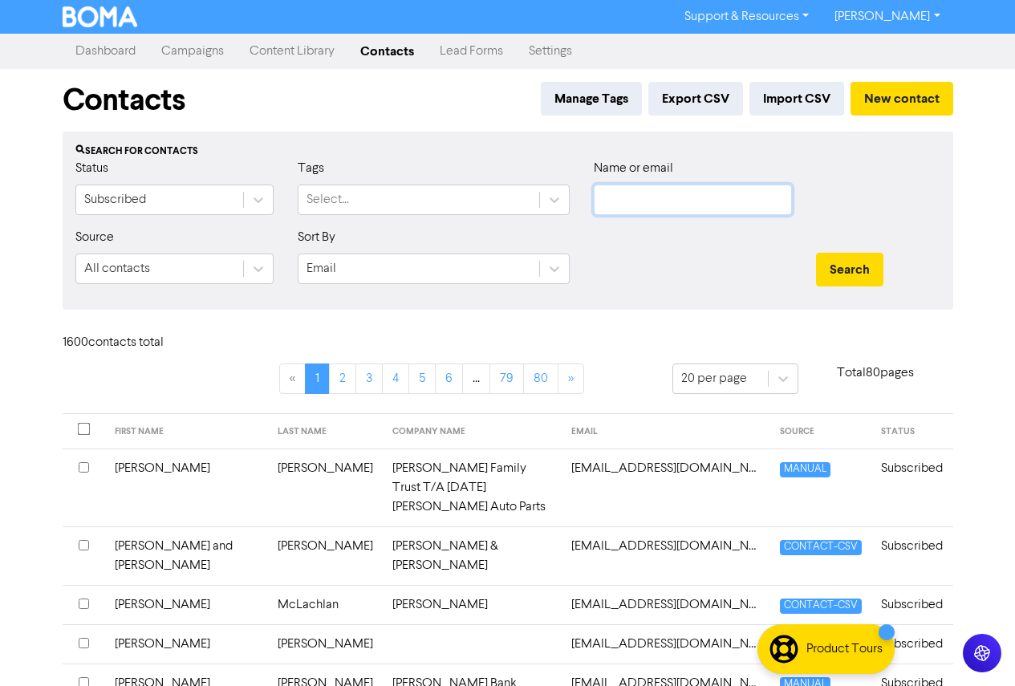
paste input "[EMAIL_ADDRESS][DOMAIN_NAME]"
type input "[EMAIL_ADDRESS][DOMAIN_NAME]"
click at [816, 253] on button "Search" at bounding box center [849, 270] width 67 height 34
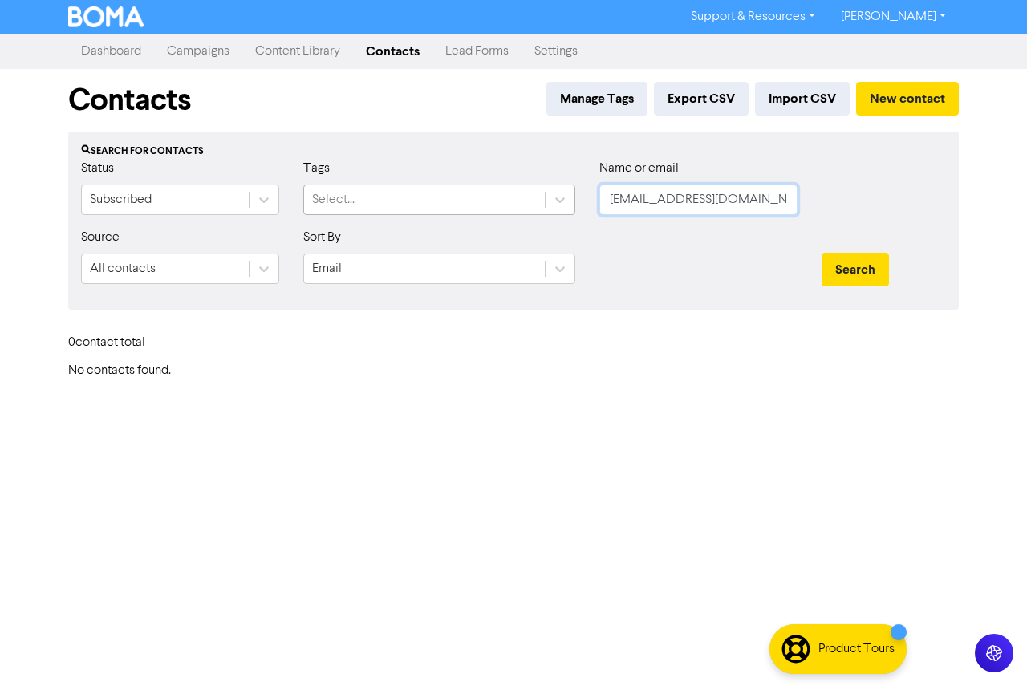
click at [486, 205] on div "Status Subscribed Tags Select... Name or email [EMAIL_ADDRESS][DOMAIN_NAME]" at bounding box center [513, 193] width 889 height 69
click at [822, 253] on button "Search" at bounding box center [855, 270] width 67 height 34
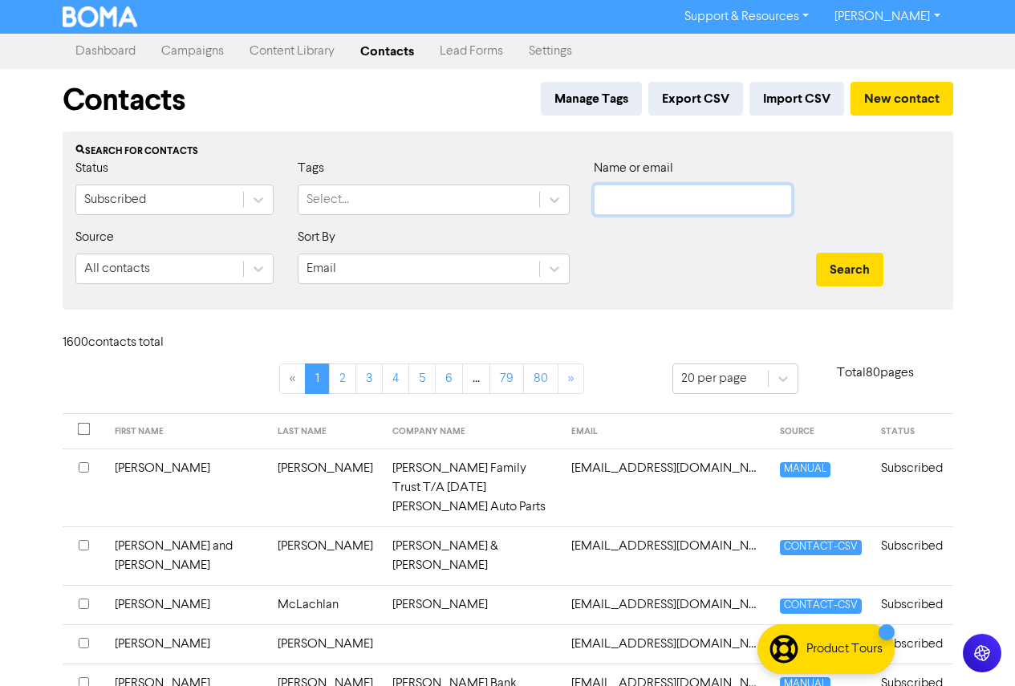
click at [610, 206] on input "text" at bounding box center [693, 200] width 198 height 31
paste input "[EMAIL_ADDRESS][DOMAIN_NAME]"
type input "[EMAIL_ADDRESS][DOMAIN_NAME]"
click at [816, 253] on button "Search" at bounding box center [849, 270] width 67 height 34
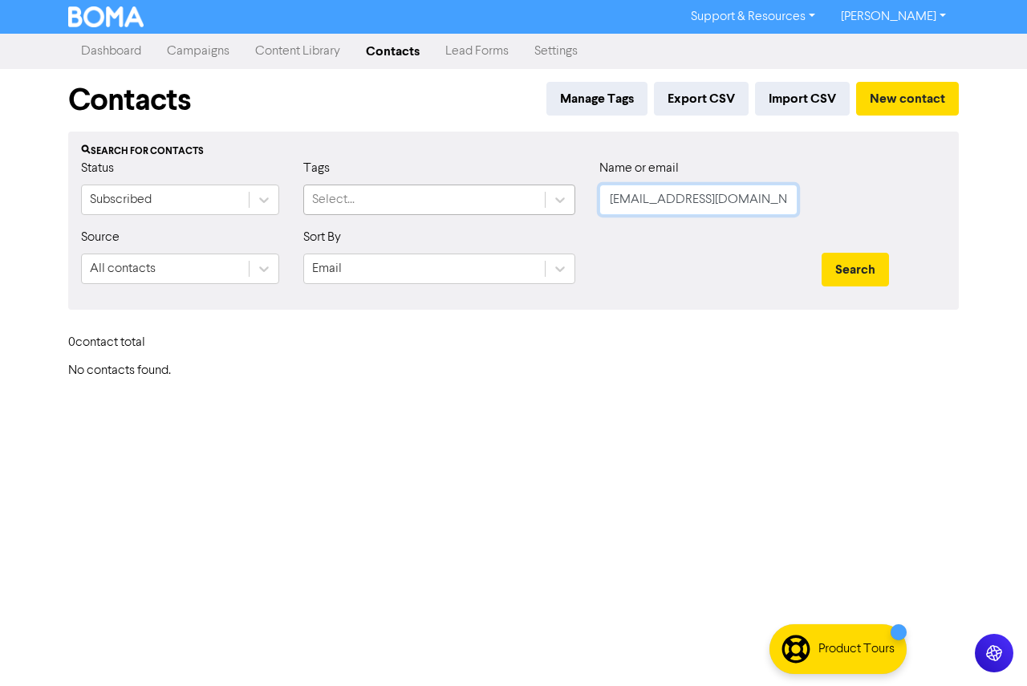
drag, startPoint x: 580, startPoint y: 212, endPoint x: 521, endPoint y: 212, distance: 59.4
click at [521, 212] on div "Status Subscribed Tags Select... Name or email [EMAIL_ADDRESS][DOMAIN_NAME]" at bounding box center [513, 193] width 889 height 69
click at [822, 253] on button "Search" at bounding box center [855, 270] width 67 height 34
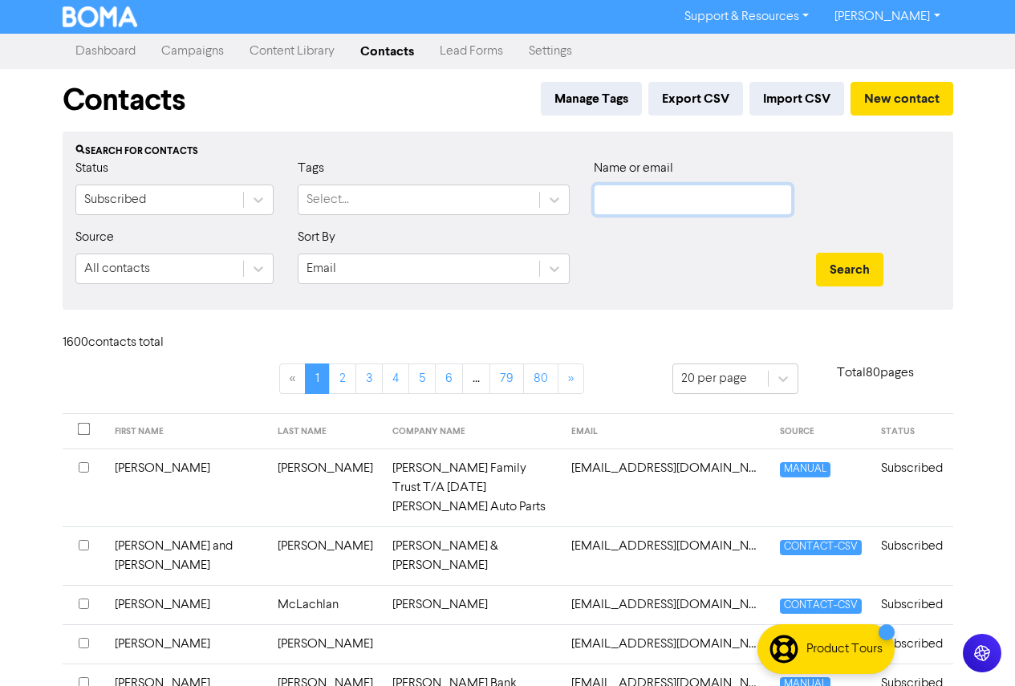
click at [649, 197] on input "text" at bounding box center [693, 200] width 198 height 31
paste input "[EMAIL_ADDRESS][DOMAIN_NAME]"
type input "[EMAIL_ADDRESS][DOMAIN_NAME]"
click at [816, 253] on button "Search" at bounding box center [849, 270] width 67 height 34
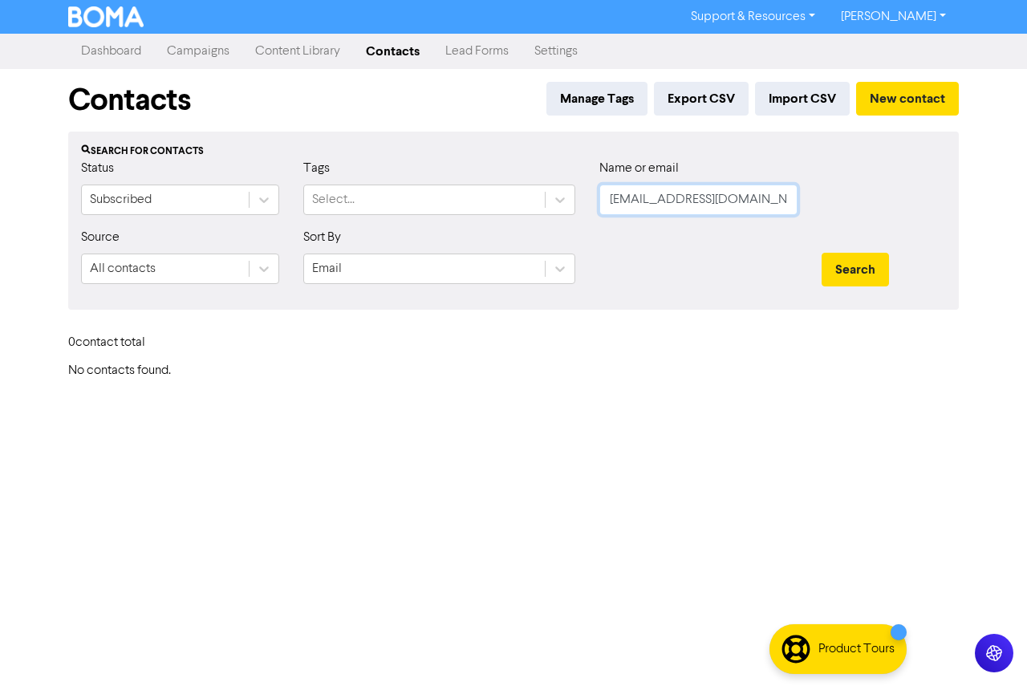
drag, startPoint x: 791, startPoint y: 201, endPoint x: 604, endPoint y: 201, distance: 186.2
click at [609, 200] on input "[EMAIL_ADDRESS][DOMAIN_NAME]" at bounding box center [699, 200] width 198 height 31
click at [822, 253] on button "Search" at bounding box center [855, 270] width 67 height 34
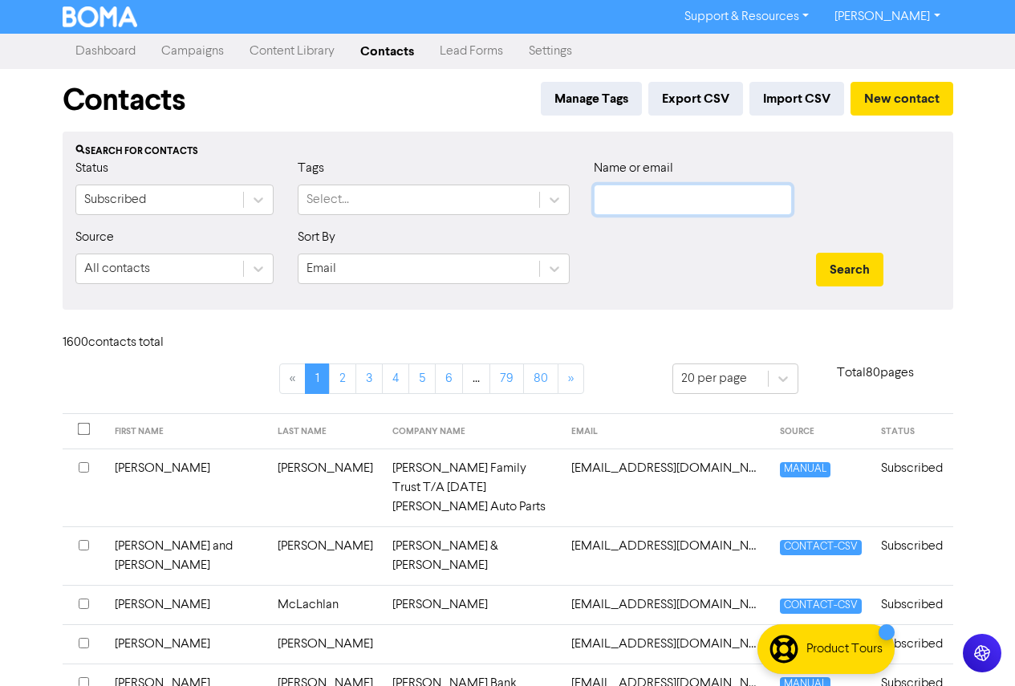
click at [634, 202] on input "text" at bounding box center [693, 200] width 198 height 31
paste input "[EMAIL_ADDRESS][DOMAIN_NAME]"
click at [816, 253] on button "Search" at bounding box center [849, 270] width 67 height 34
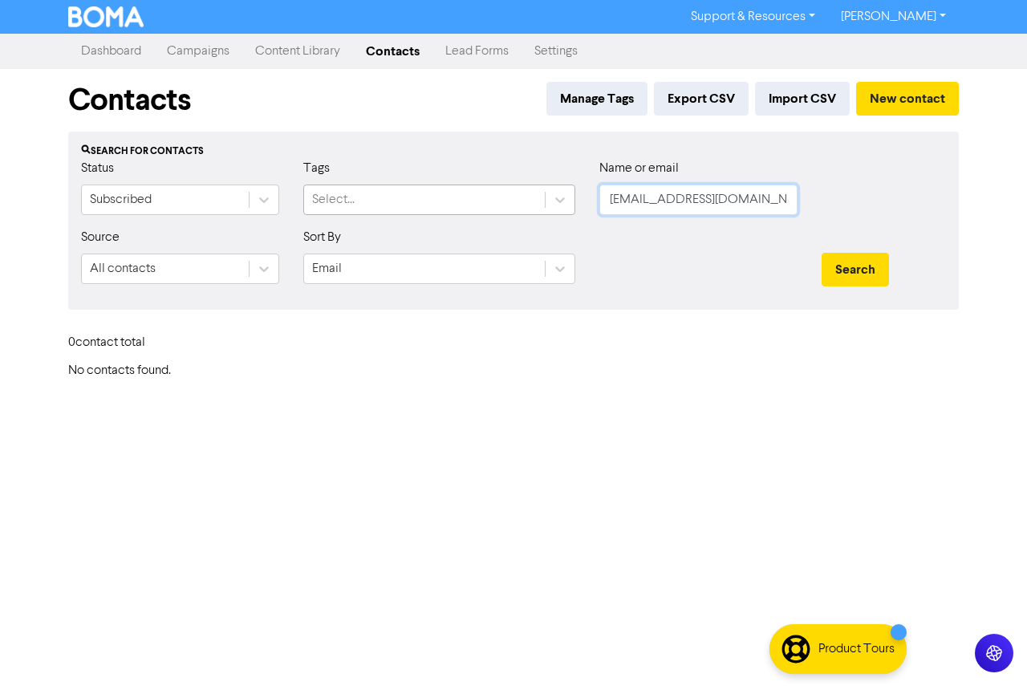
drag, startPoint x: 760, startPoint y: 203, endPoint x: 470, endPoint y: 200, distance: 289.8
click at [470, 200] on div "Status Subscribed Tags Select... Name or email [EMAIL_ADDRESS][DOMAIN_NAME]" at bounding box center [513, 193] width 889 height 69
paste input "aileenfinucane"
type input "[EMAIL_ADDRESS][DOMAIN_NAME]"
click at [822, 253] on button "Search" at bounding box center [855, 270] width 67 height 34
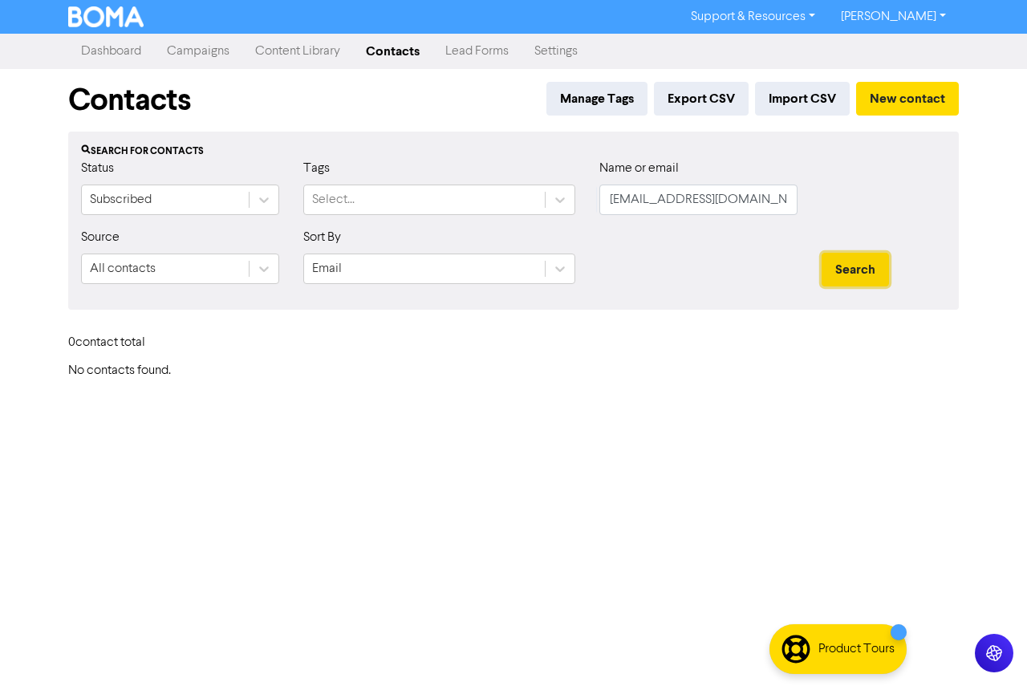
click at [837, 267] on button "Search" at bounding box center [855, 270] width 67 height 34
drag, startPoint x: 772, startPoint y: 204, endPoint x: 433, endPoint y: 202, distance: 339.5
click at [433, 202] on div "Status Subscribed Tags Select... Name or email [EMAIL_ADDRESS][DOMAIN_NAME]" at bounding box center [513, 193] width 889 height 69
click at [822, 253] on button "Search" at bounding box center [855, 270] width 67 height 34
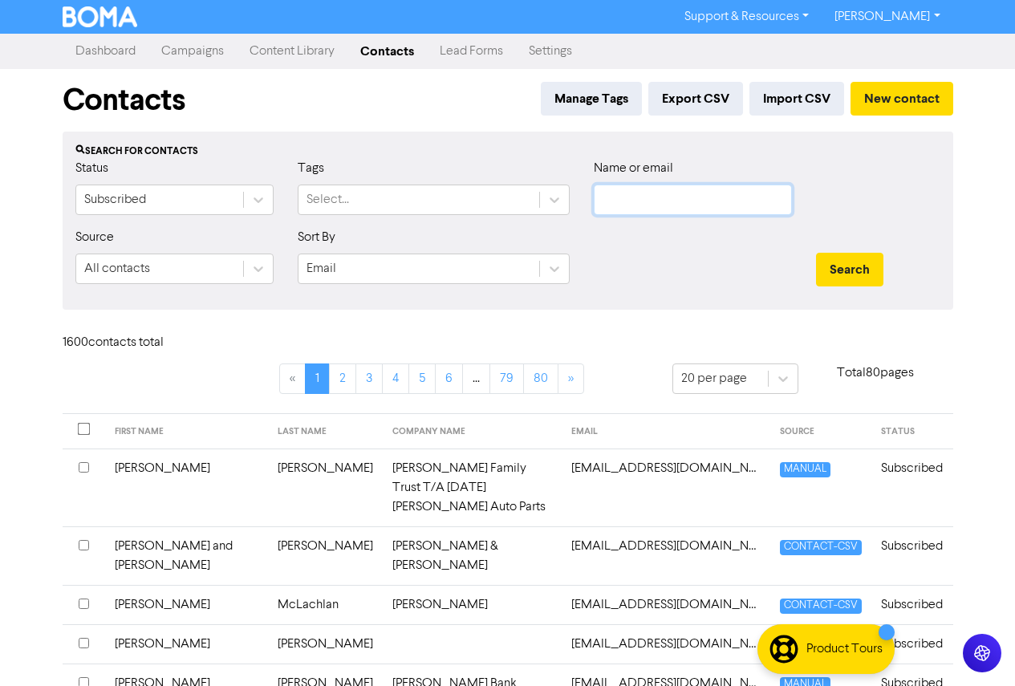
click at [640, 202] on input "text" at bounding box center [693, 200] width 198 height 31
paste input "[EMAIL_ADDRESS][DOMAIN_NAME]"
type input "[EMAIL_ADDRESS][DOMAIN_NAME]"
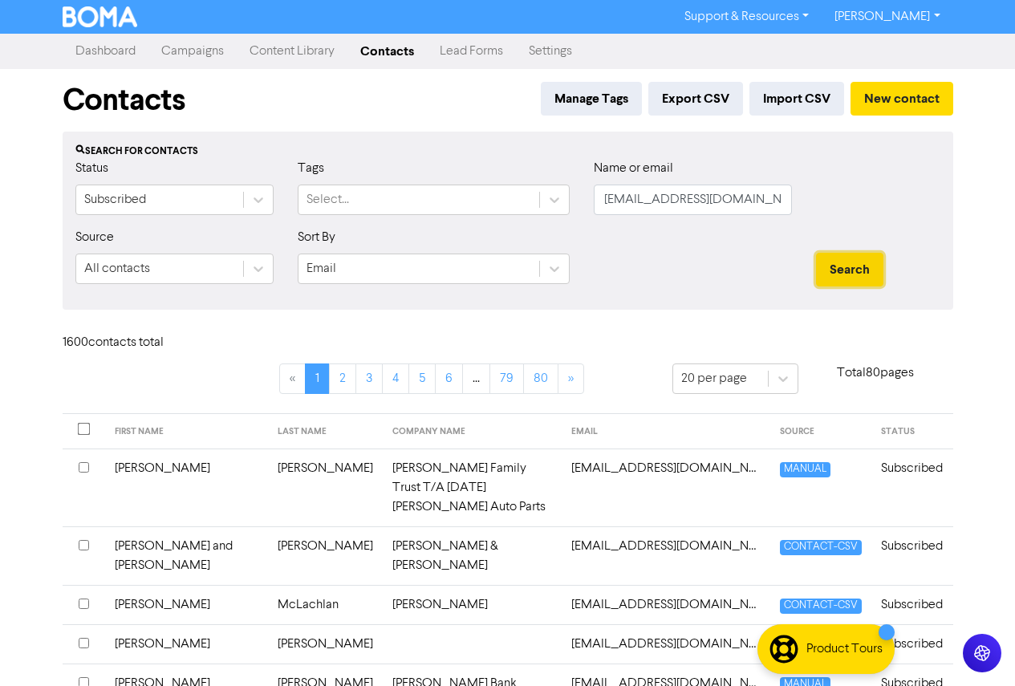
click at [868, 266] on button "Search" at bounding box center [849, 270] width 67 height 34
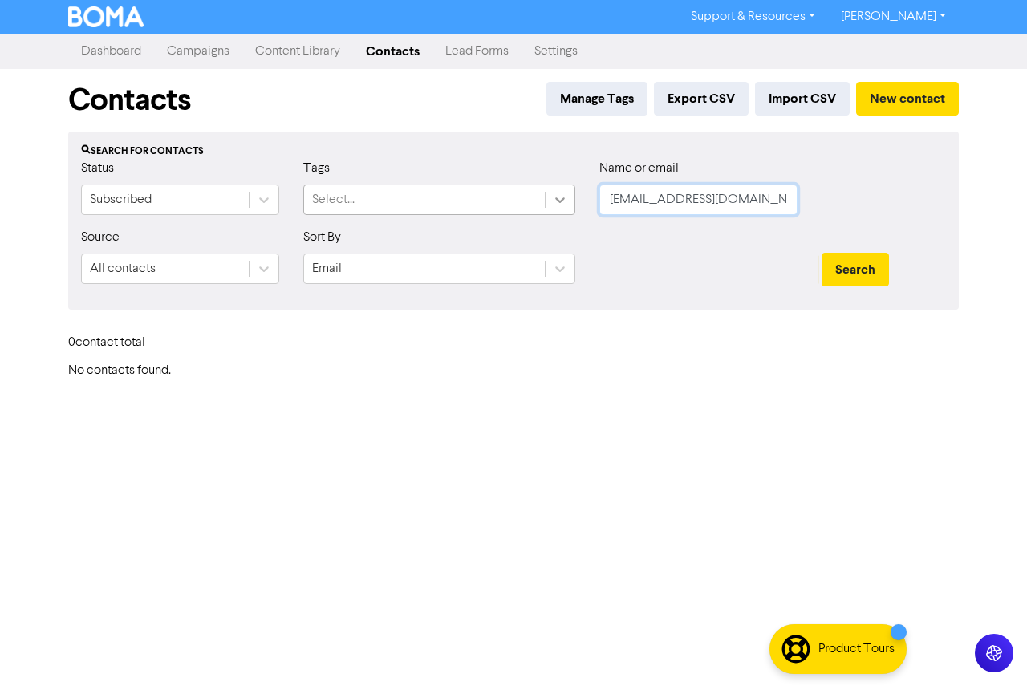
drag, startPoint x: 770, startPoint y: 202, endPoint x: 547, endPoint y: 202, distance: 222.3
click at [547, 202] on div "Status Subscribed Tags Select... Name or email [EMAIL_ADDRESS][DOMAIN_NAME]" at bounding box center [513, 193] width 889 height 69
click at [822, 253] on button "Search" at bounding box center [855, 270] width 67 height 34
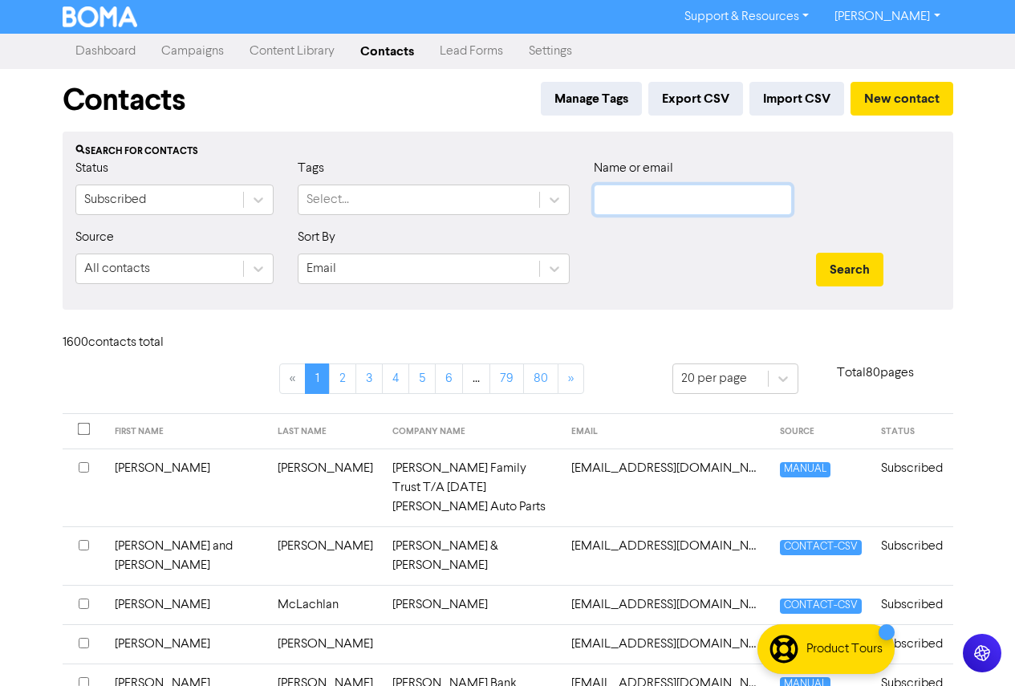
click at [643, 199] on input "text" at bounding box center [693, 200] width 198 height 31
paste input "[EMAIL_ADDRESS][DOMAIN_NAME]"
type input "[EMAIL_ADDRESS][DOMAIN_NAME]"
click at [816, 253] on button "Search" at bounding box center [849, 270] width 67 height 34
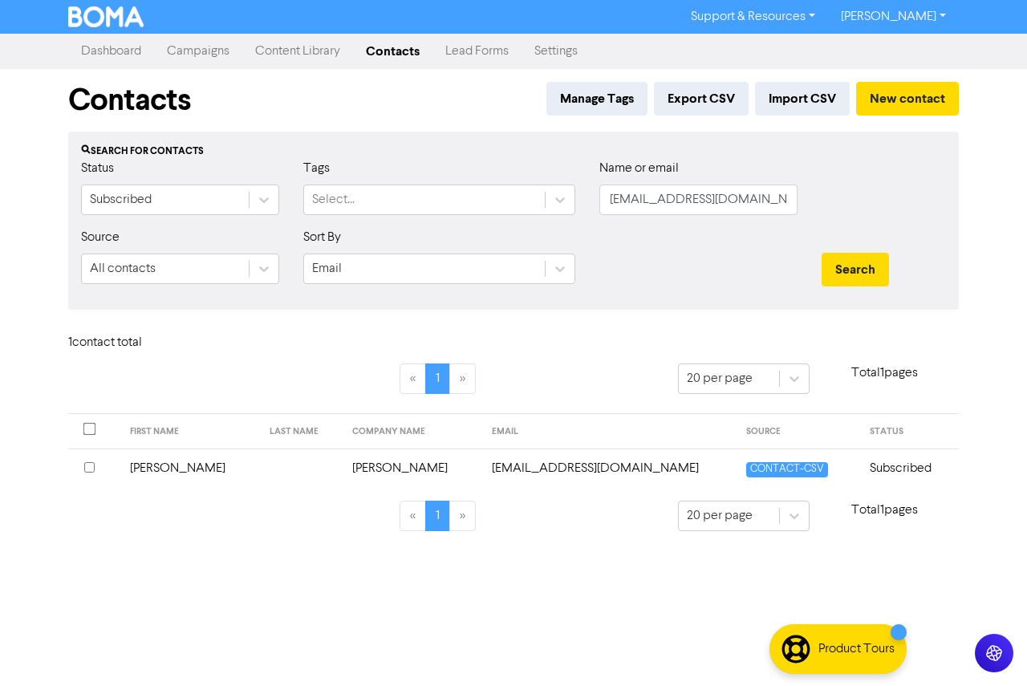
click at [223, 469] on td "[PERSON_NAME]" at bounding box center [190, 468] width 140 height 39
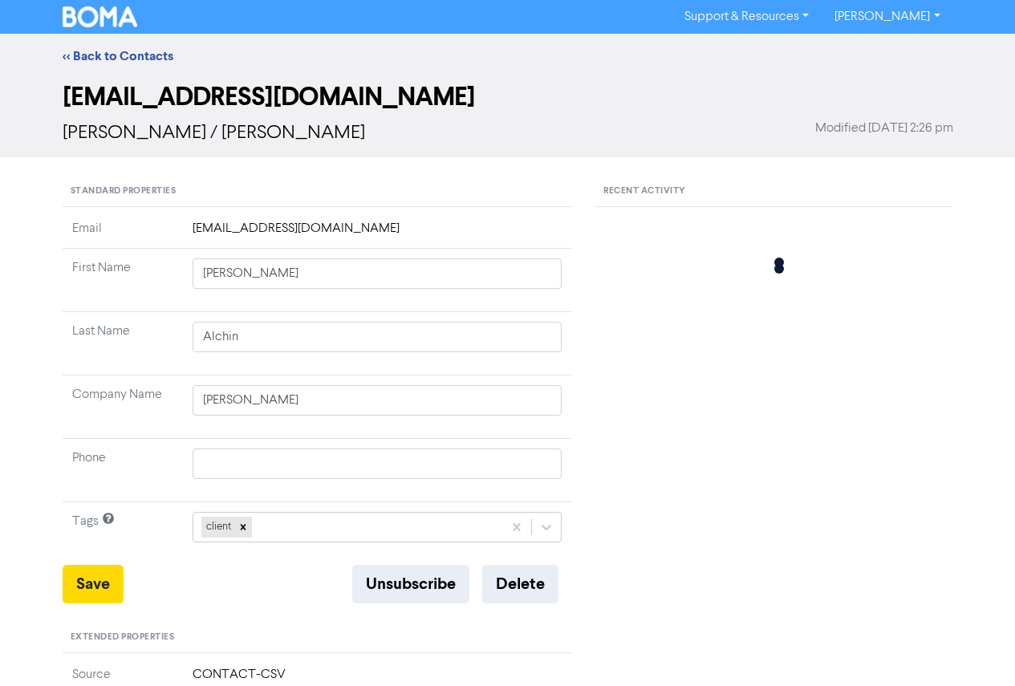
type input "[PERSON_NAME]"
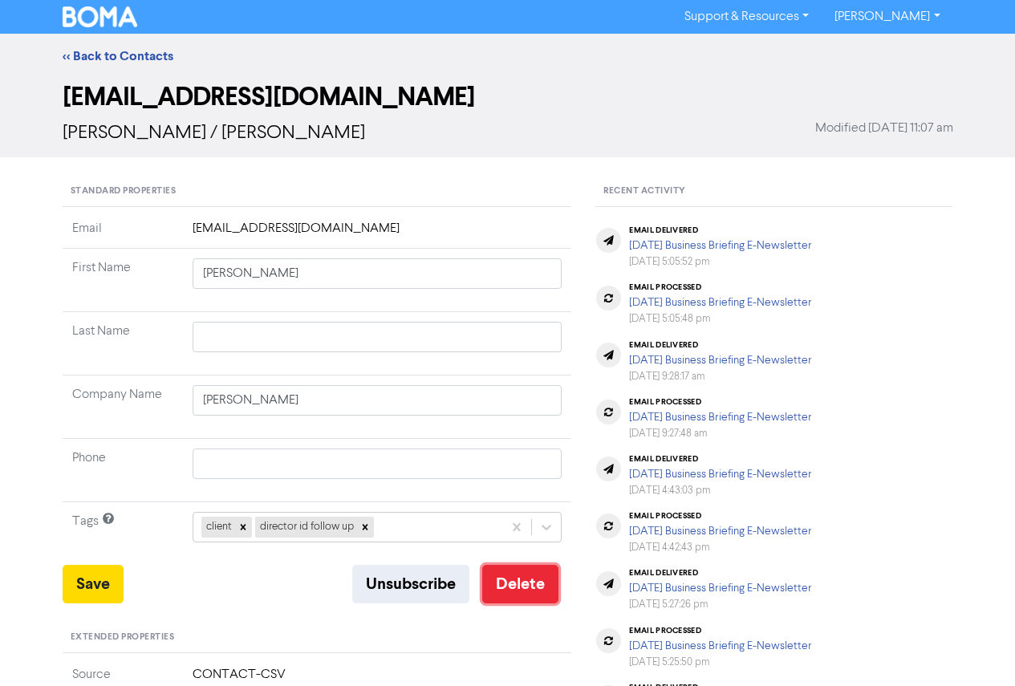
click at [522, 596] on button "Delete" at bounding box center [520, 584] width 76 height 39
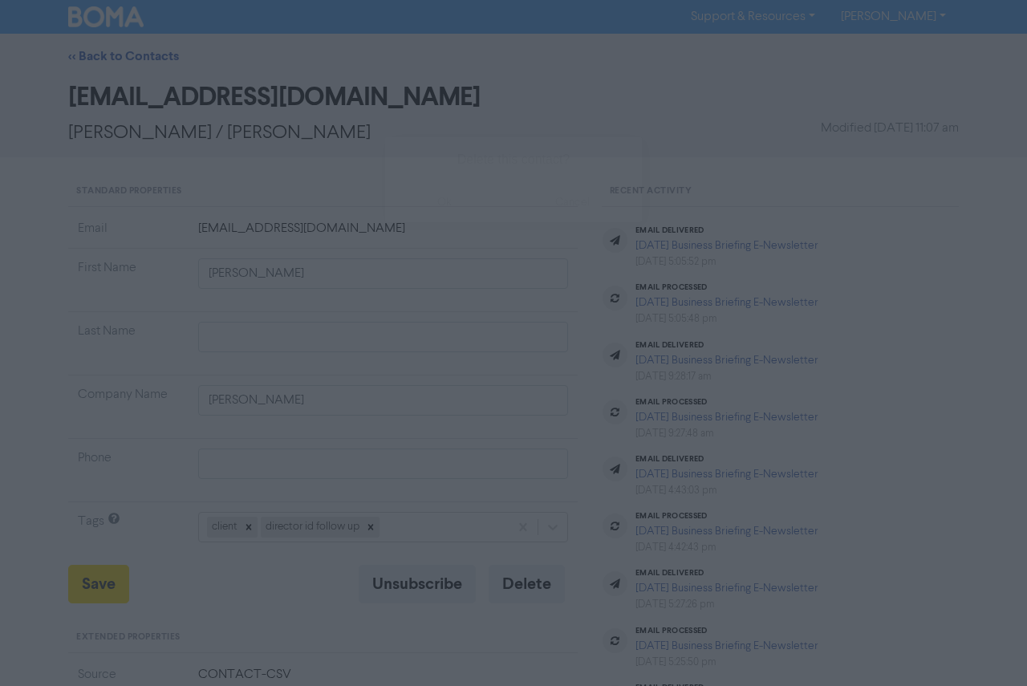
click at [446, 206] on button "ok" at bounding box center [444, 202] width 119 height 40
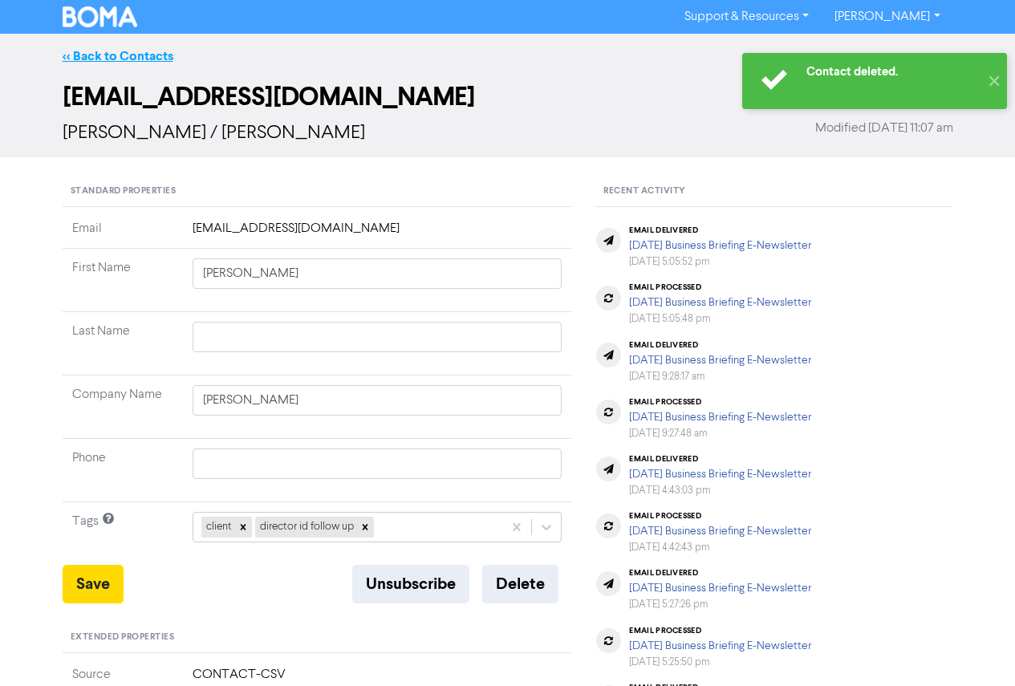
click at [136, 59] on link "<< Back to Contacts" at bounding box center [118, 56] width 111 height 16
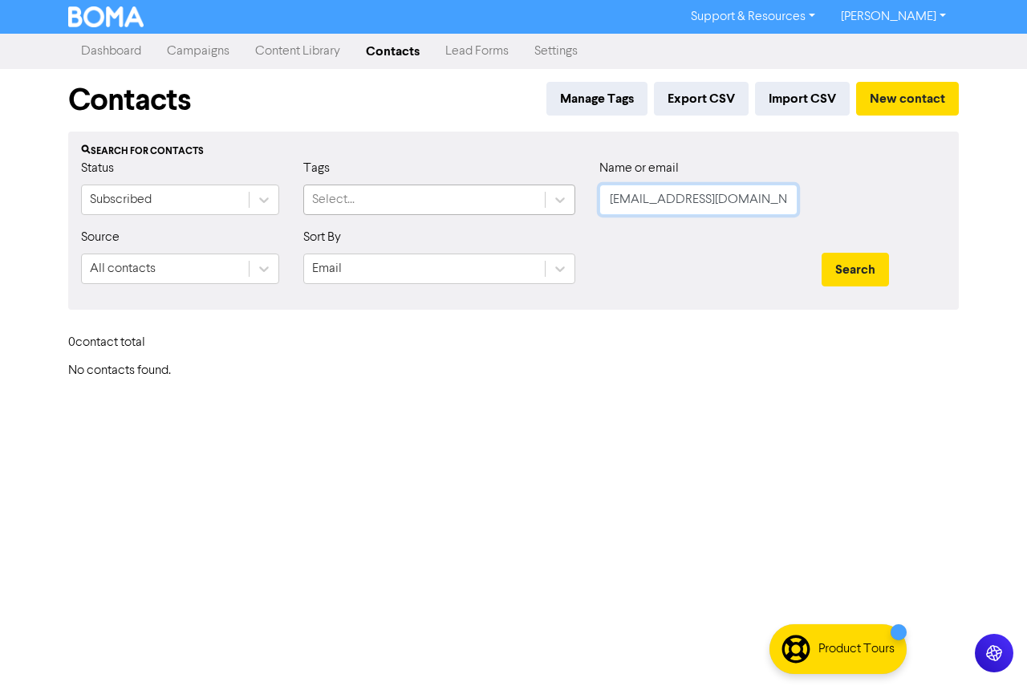
drag, startPoint x: 773, startPoint y: 205, endPoint x: 482, endPoint y: 204, distance: 290.6
click at [488, 202] on div "Status Subscribed Tags Select... Name or email [EMAIL_ADDRESS][DOMAIN_NAME]" at bounding box center [513, 193] width 889 height 69
click at [822, 253] on button "Search" at bounding box center [855, 270] width 67 height 34
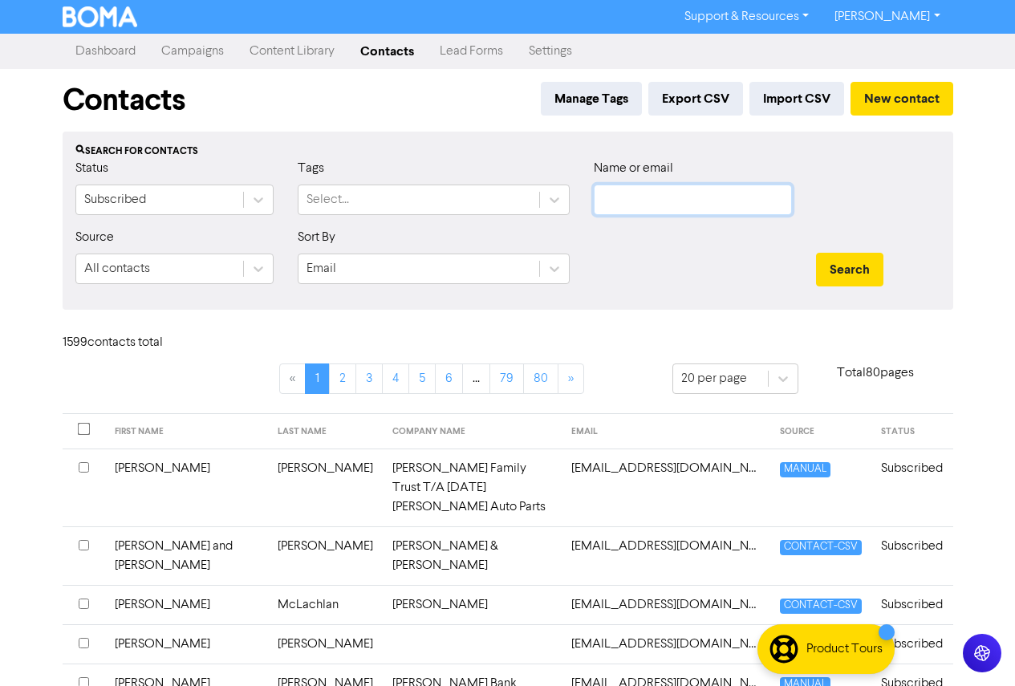
paste input "[EMAIL_ADDRESS][DOMAIN_NAME]"
type input "[EMAIL_ADDRESS][DOMAIN_NAME]"
click at [860, 254] on div "Search" at bounding box center [878, 262] width 148 height 69
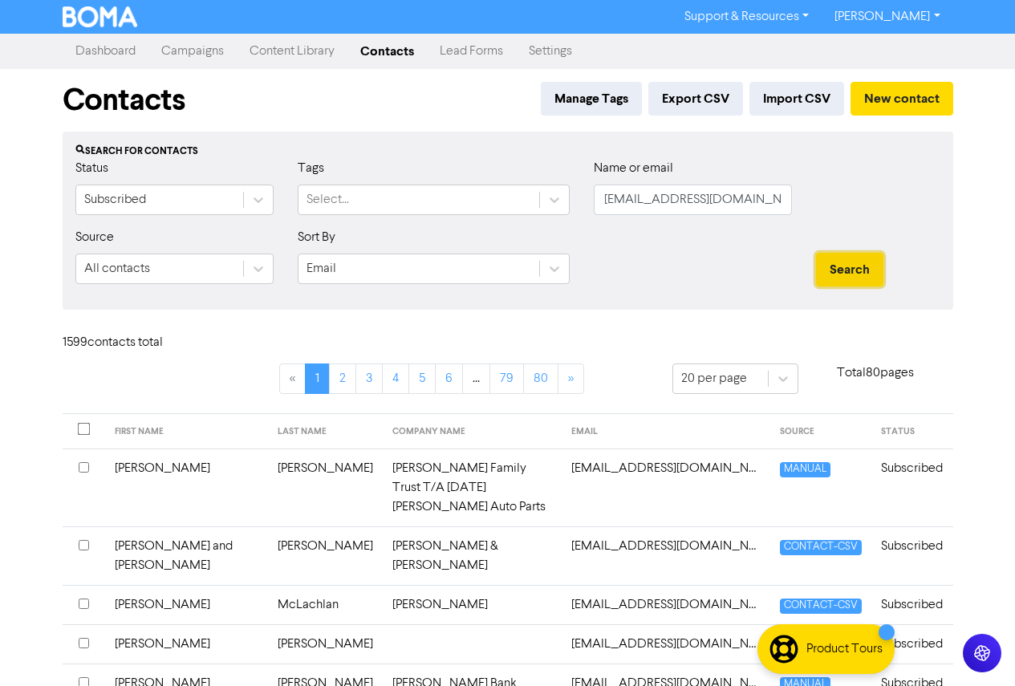
click at [853, 270] on button "Search" at bounding box center [849, 270] width 67 height 34
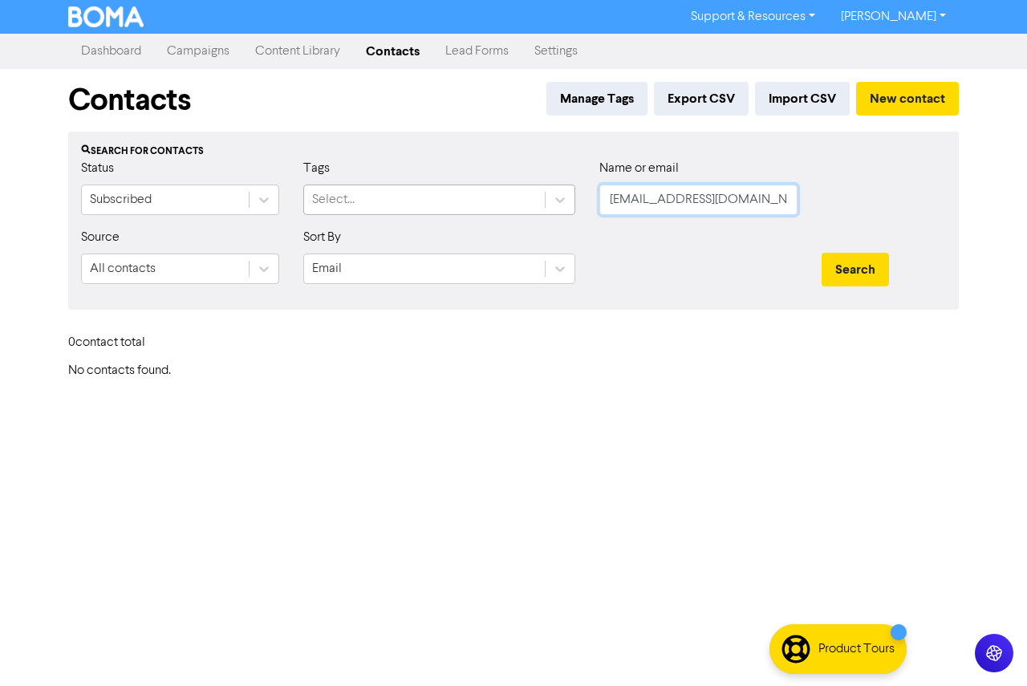
drag, startPoint x: 770, startPoint y: 196, endPoint x: 524, endPoint y: 195, distance: 245.6
click at [527, 196] on div "Status Subscribed Tags Select... Name or email [EMAIL_ADDRESS][DOMAIN_NAME]" at bounding box center [513, 193] width 889 height 69
click at [822, 253] on button "Search" at bounding box center [855, 270] width 67 height 34
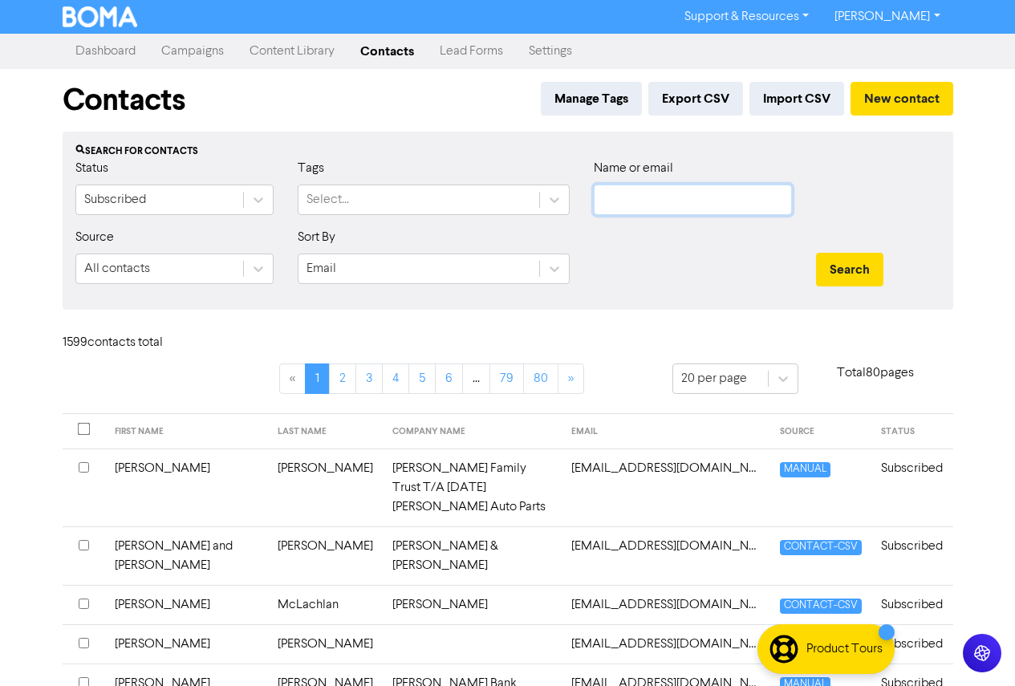
click at [636, 198] on input "text" at bounding box center [693, 200] width 198 height 31
paste input "[EMAIL_ADDRESS][DOMAIN_NAME]"
type input "[EMAIL_ADDRESS][DOMAIN_NAME]"
click at [816, 253] on button "Search" at bounding box center [849, 270] width 67 height 34
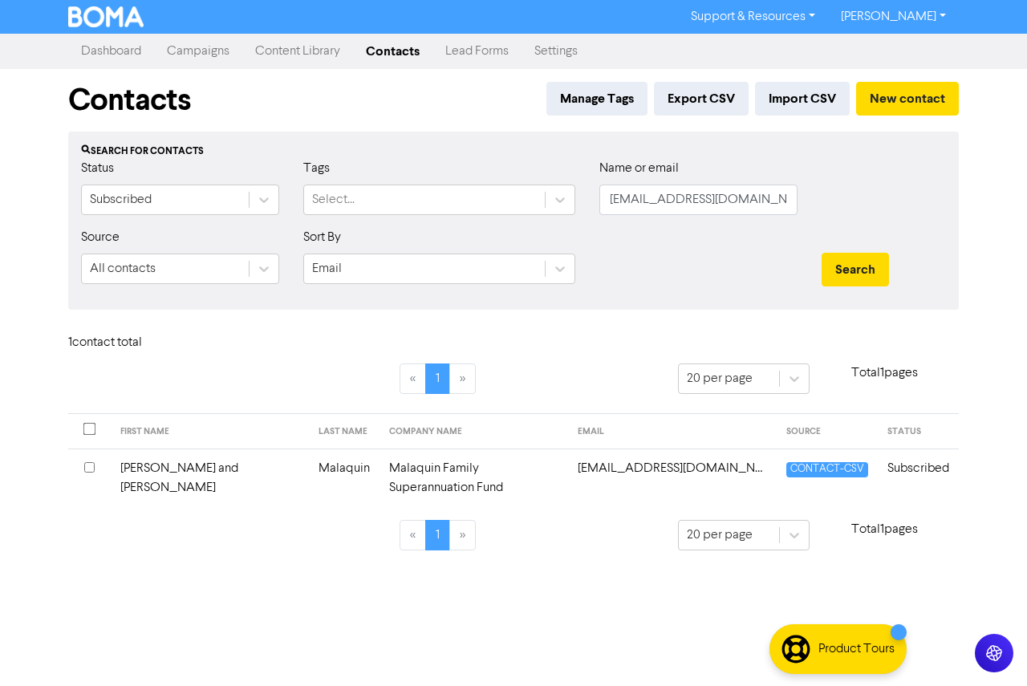
click at [210, 470] on td "[PERSON_NAME] and [PERSON_NAME]" at bounding box center [210, 478] width 198 height 59
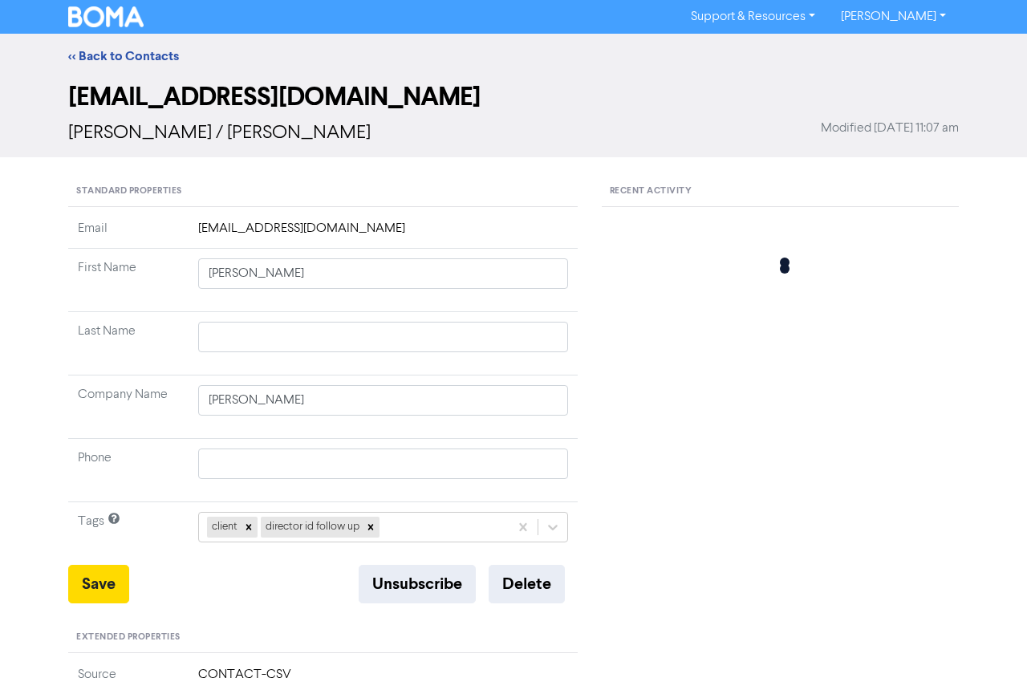
type input "[PERSON_NAME] and [PERSON_NAME]"
type input "Malaquin"
type input "Malaquin Family Superannuation Fund"
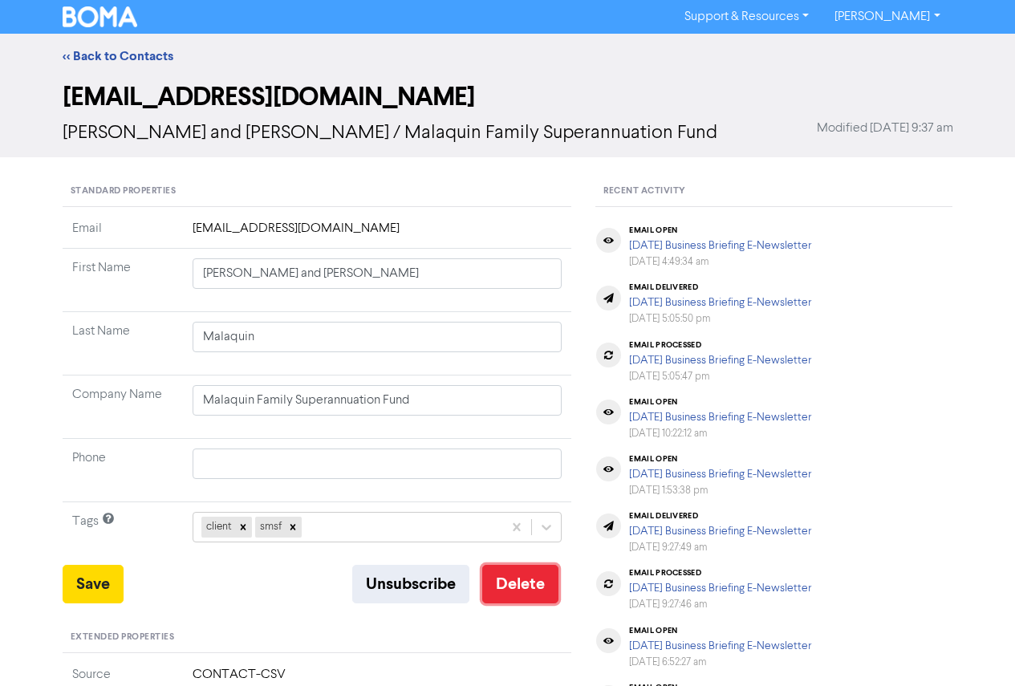
click at [500, 580] on button "Delete" at bounding box center [520, 584] width 76 height 39
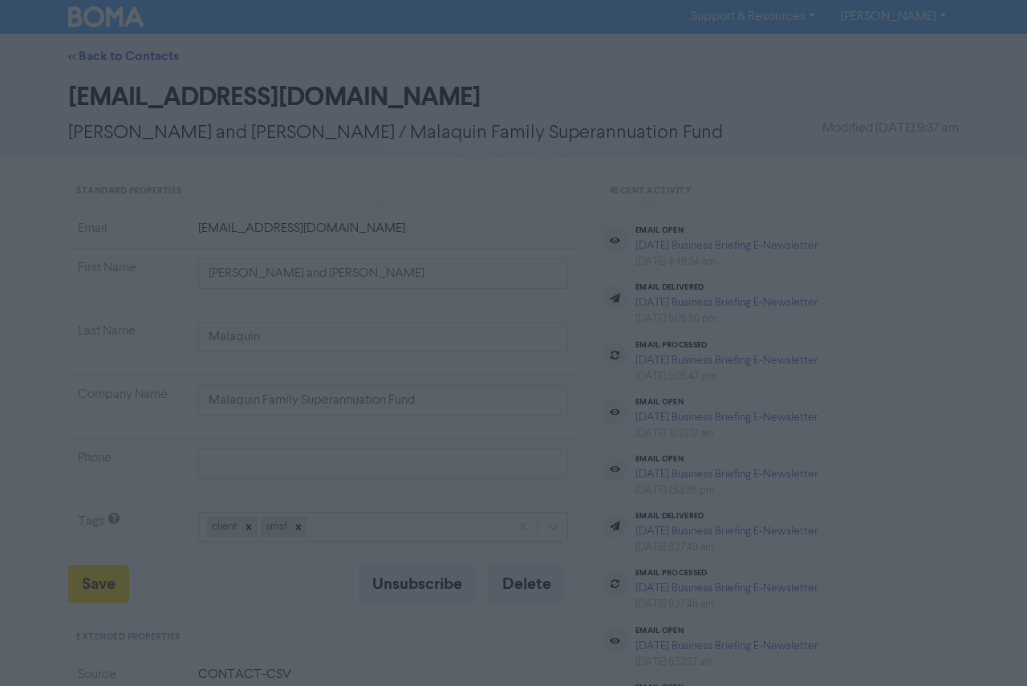
click at [453, 201] on button "ok" at bounding box center [444, 202] width 119 height 40
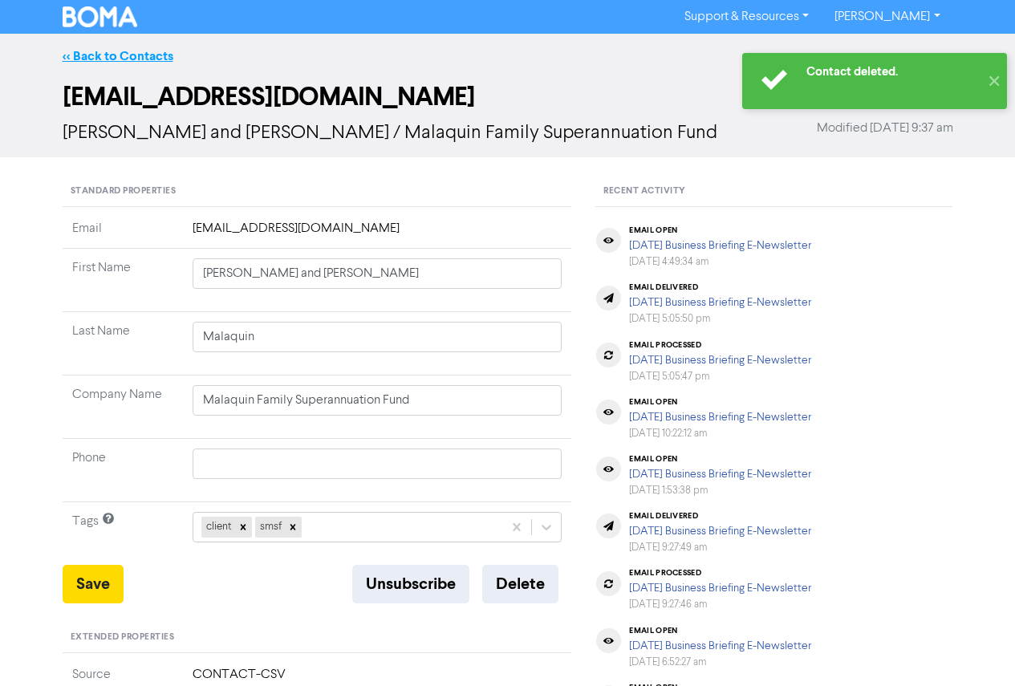
click at [101, 60] on link "<< Back to Contacts" at bounding box center [118, 56] width 111 height 16
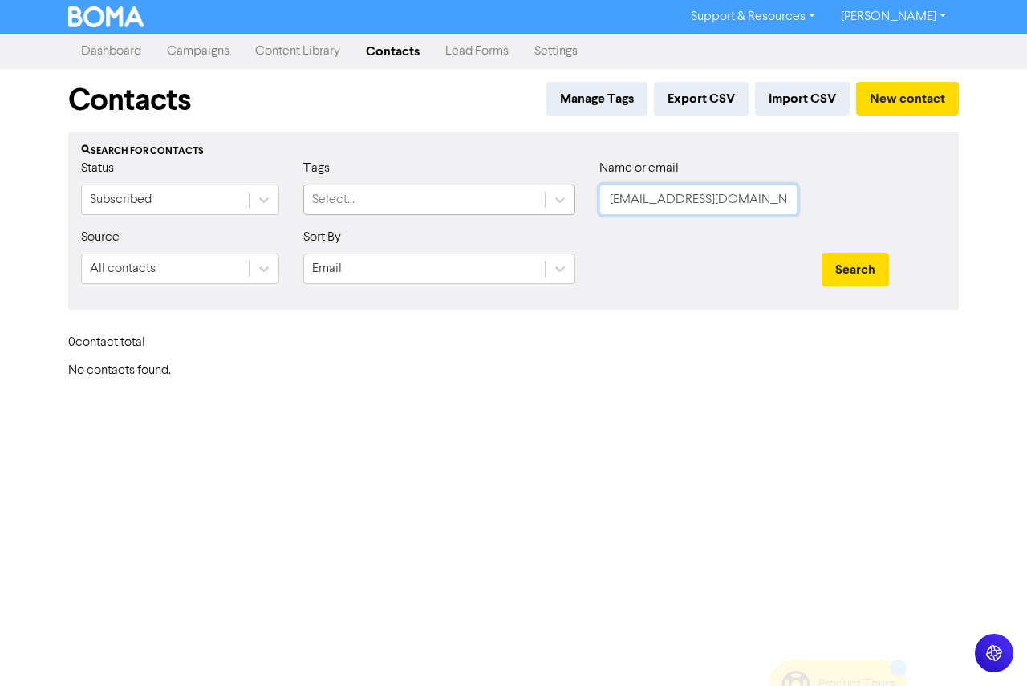
drag, startPoint x: 784, startPoint y: 197, endPoint x: 510, endPoint y: 197, distance: 273.7
click at [510, 197] on div "Status Subscribed Tags Select... Name or email [EMAIL_ADDRESS][DOMAIN_NAME]" at bounding box center [513, 193] width 889 height 69
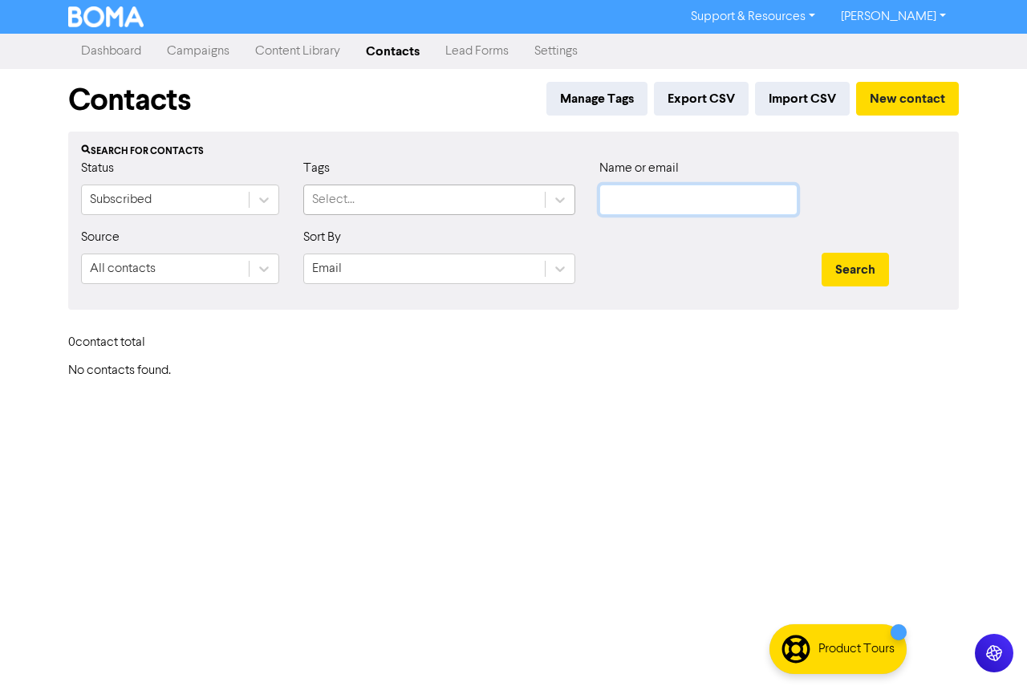
click at [822, 253] on button "Search" at bounding box center [855, 270] width 67 height 34
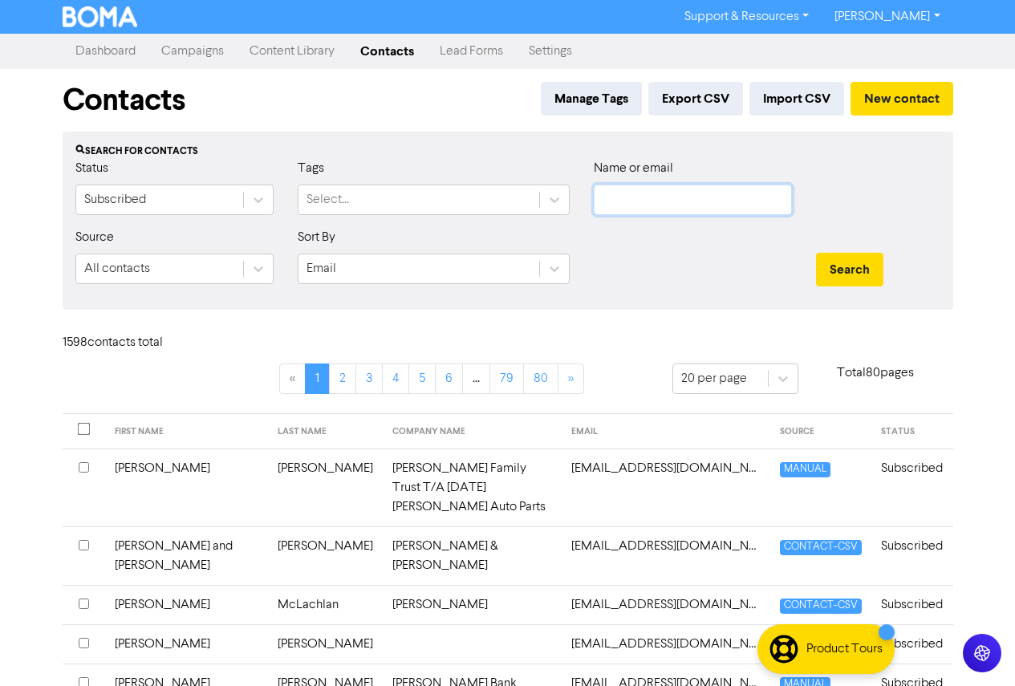
click at [633, 203] on input "text" at bounding box center [693, 200] width 198 height 31
paste input "[EMAIL_ADDRESS][DOMAIN_NAME]"
type input "[EMAIL_ADDRESS][DOMAIN_NAME]"
click at [816, 253] on button "Search" at bounding box center [849, 270] width 67 height 34
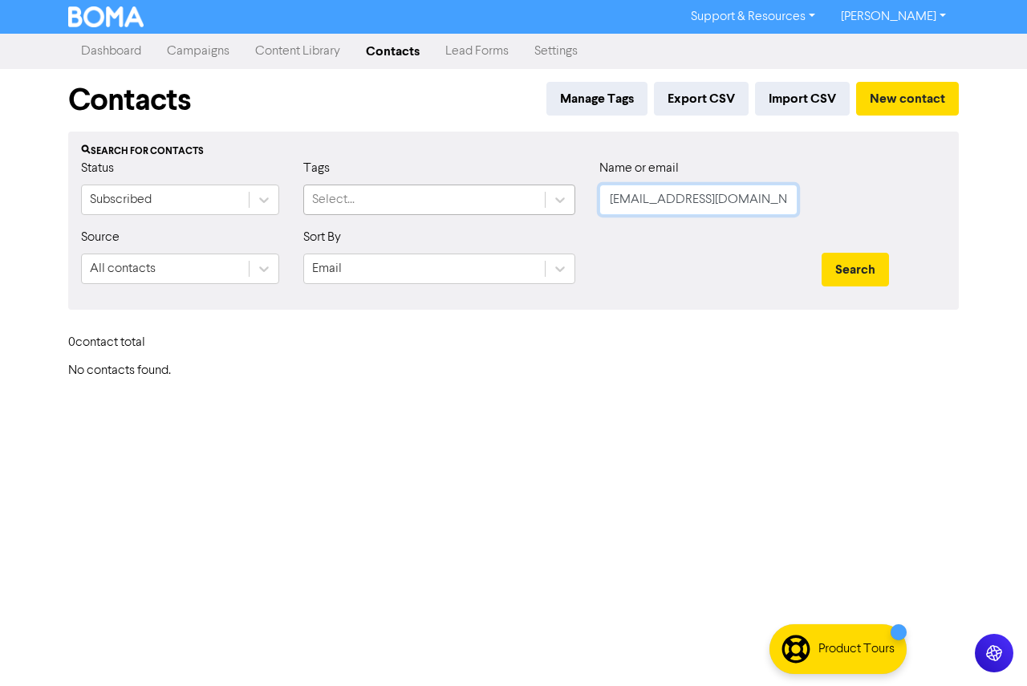
drag, startPoint x: 785, startPoint y: 205, endPoint x: 536, endPoint y: 214, distance: 248.9
click at [536, 214] on div "Status Subscribed Tags Select... Name or email [EMAIL_ADDRESS][DOMAIN_NAME]" at bounding box center [513, 193] width 889 height 69
type input "\"
click at [822, 253] on button "Search" at bounding box center [855, 270] width 67 height 34
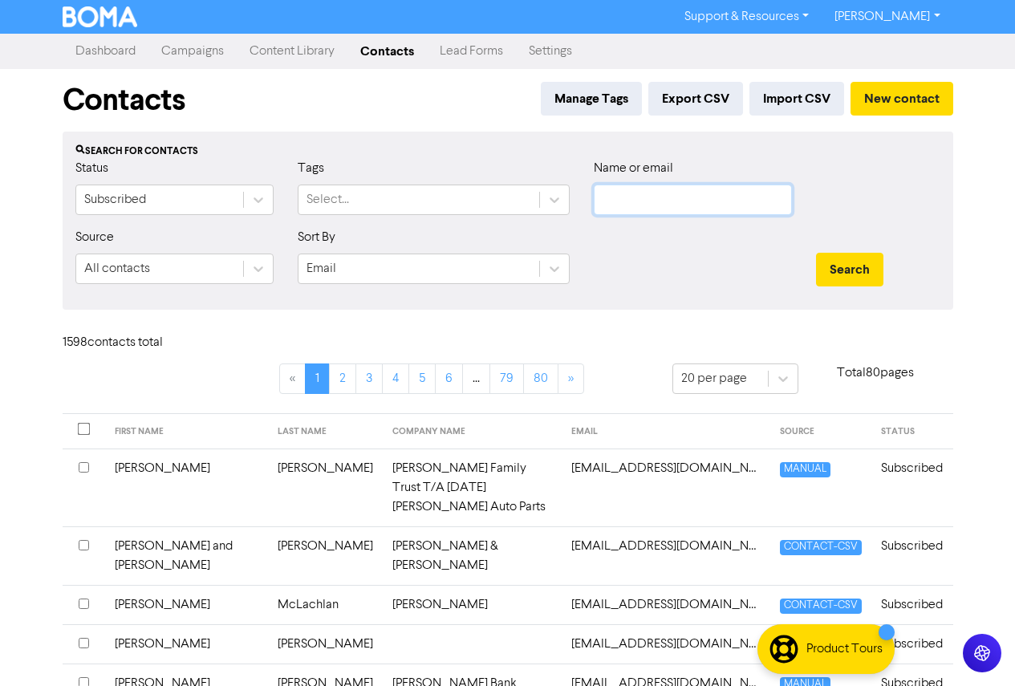
click at [674, 200] on input "text" at bounding box center [693, 200] width 198 height 31
paste input "[EMAIL_ADDRESS][DOMAIN_NAME]"
type input "[EMAIL_ADDRESS][DOMAIN_NAME]"
click at [816, 253] on button "Search" at bounding box center [849, 270] width 67 height 34
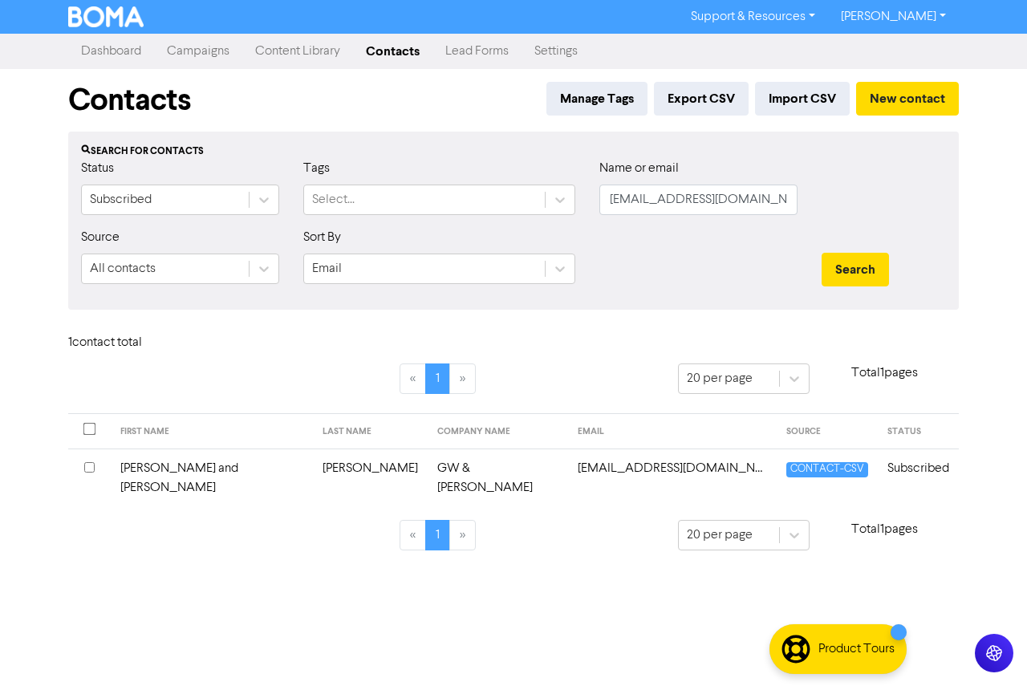
click at [147, 470] on td "[PERSON_NAME] and [PERSON_NAME]" at bounding box center [212, 478] width 202 height 59
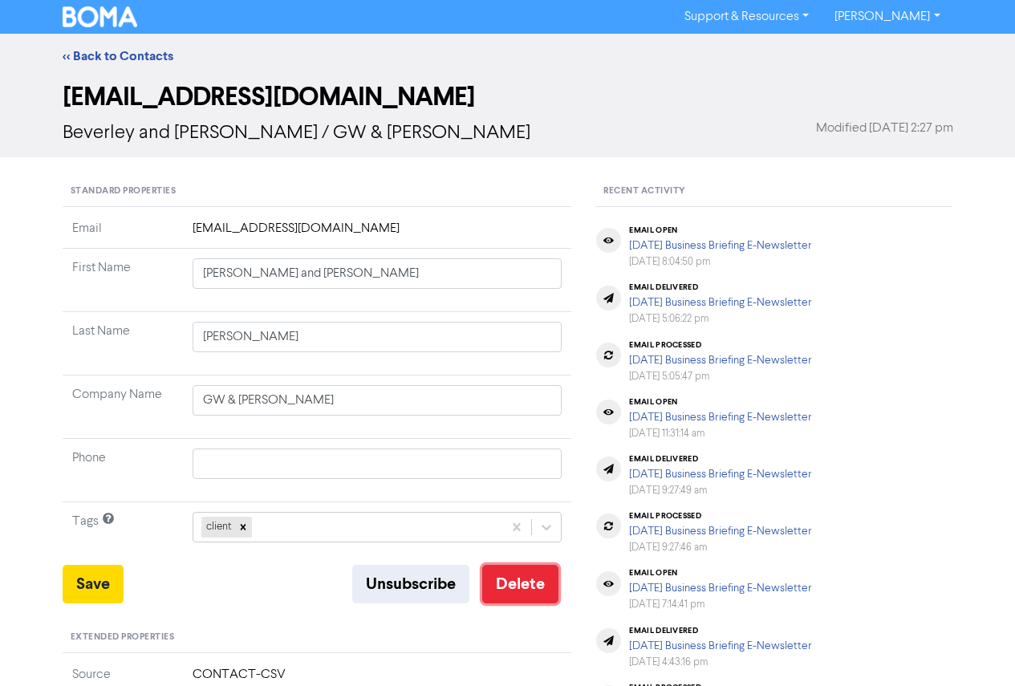
click at [523, 585] on button "Delete" at bounding box center [520, 584] width 76 height 39
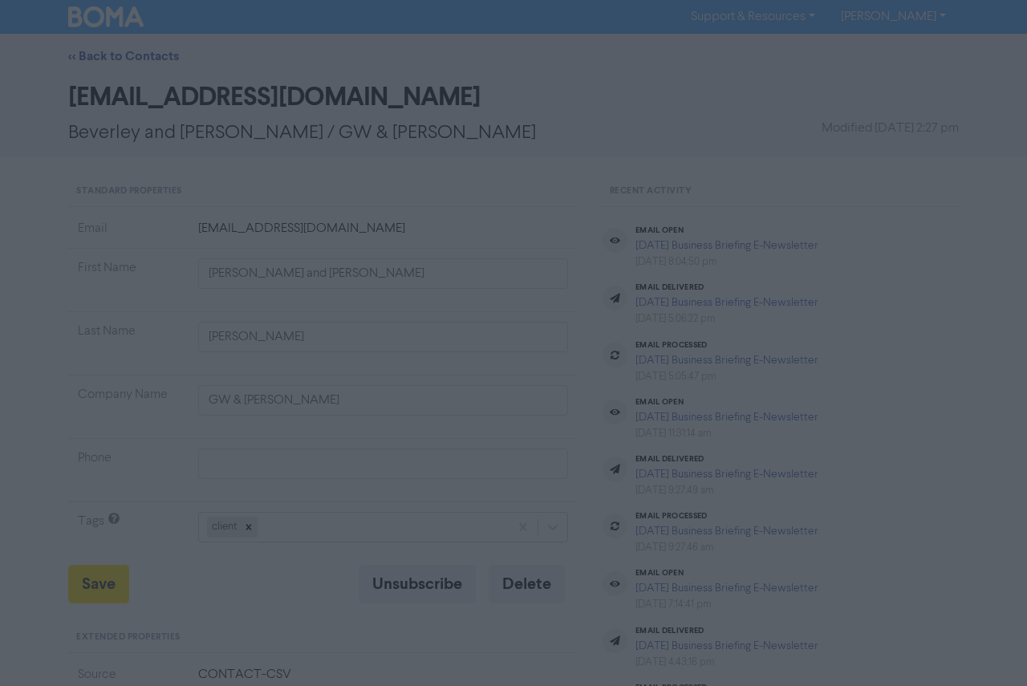
click at [447, 205] on button "ok" at bounding box center [444, 202] width 119 height 40
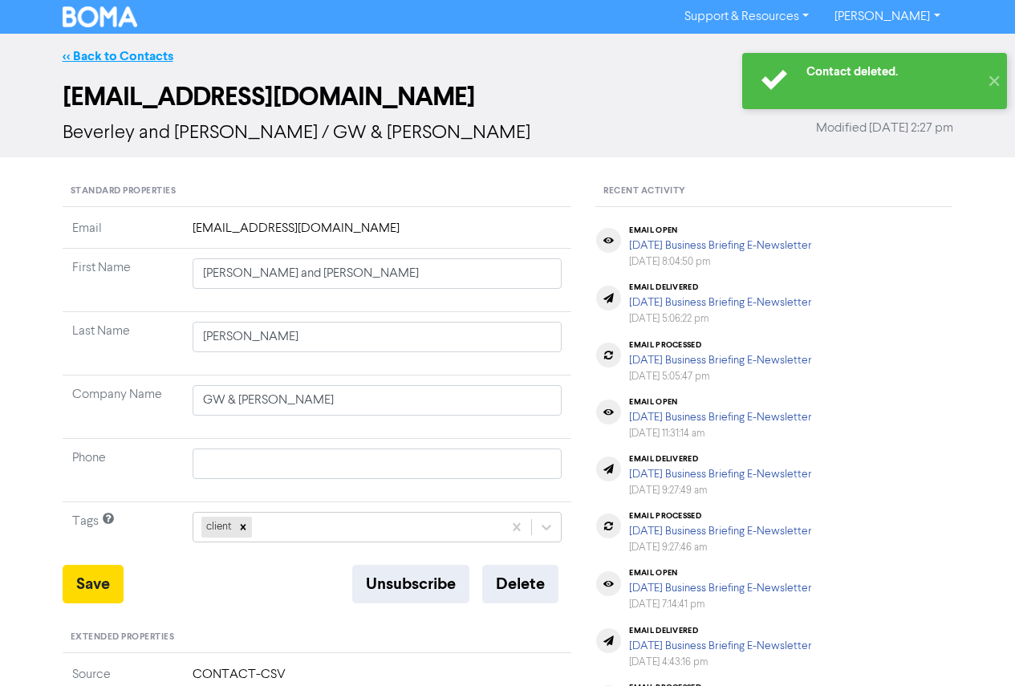
click at [128, 52] on link "<< Back to Contacts" at bounding box center [118, 56] width 111 height 16
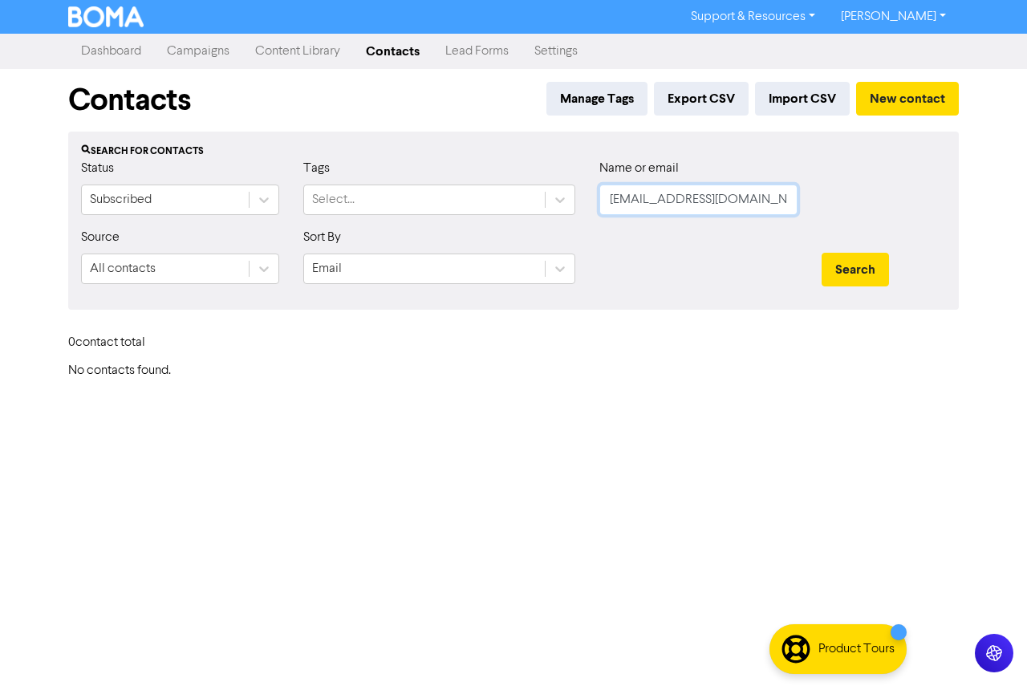
drag, startPoint x: 673, startPoint y: 209, endPoint x: 617, endPoint y: 215, distance: 56.6
click at [617, 215] on input "[EMAIL_ADDRESS][DOMAIN_NAME]" at bounding box center [699, 200] width 198 height 31
type input "b"
click at [822, 253] on button "Search" at bounding box center [855, 270] width 67 height 34
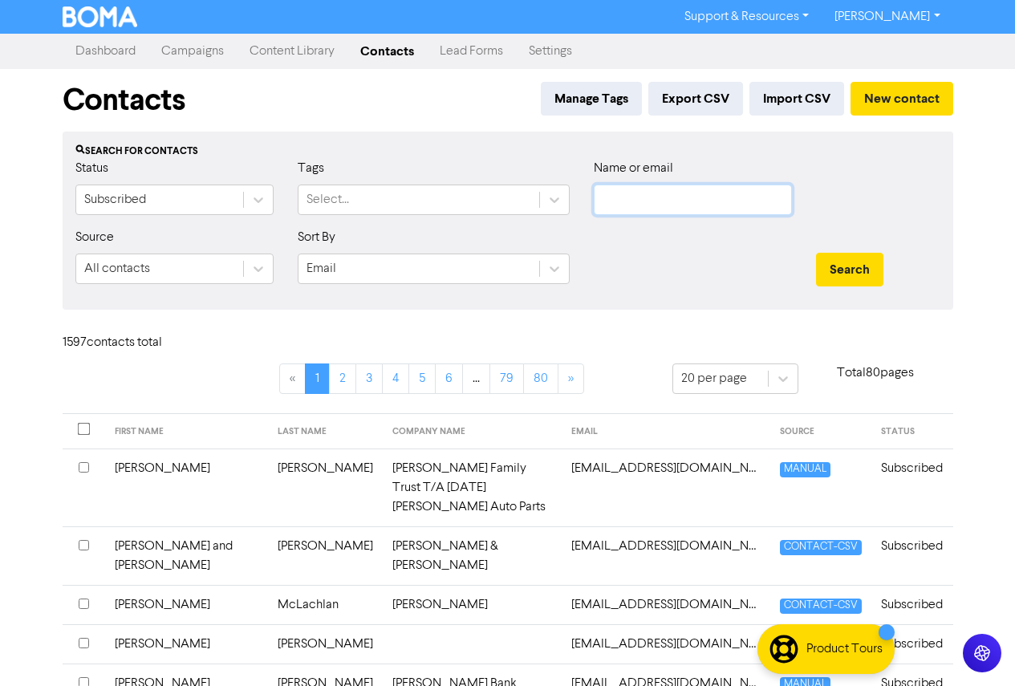
paste input "[PERSON_NAME][EMAIL_ADDRESS][DOMAIN_NAME]"
click at [816, 253] on button "Search" at bounding box center [849, 270] width 67 height 34
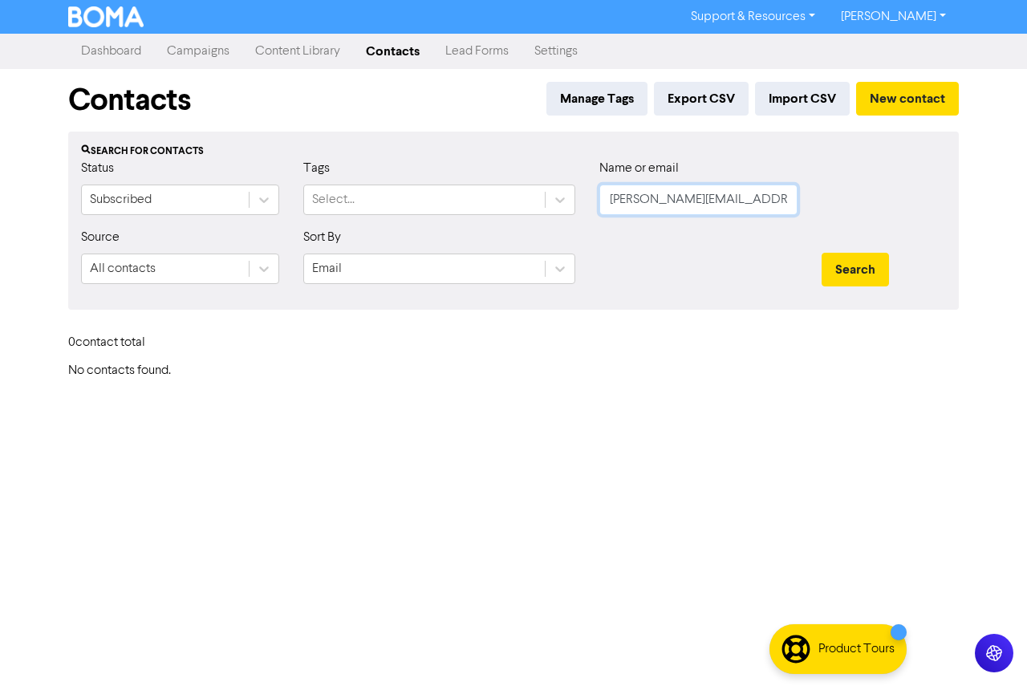
click at [606, 188] on input "[PERSON_NAME][EMAIL_ADDRESS][DOMAIN_NAME]" at bounding box center [699, 200] width 198 height 31
click at [822, 253] on button "Search" at bounding box center [855, 270] width 67 height 34
click at [757, 192] on input "[PERSON_NAME][EMAIL_ADDRESS][DOMAIN_NAME]" at bounding box center [699, 200] width 198 height 31
click at [608, 201] on input "[PERSON_NAME][EMAIL_ADDRESS][DOMAIN_NAME]" at bounding box center [699, 200] width 198 height 31
click at [822, 253] on button "Search" at bounding box center [855, 270] width 67 height 34
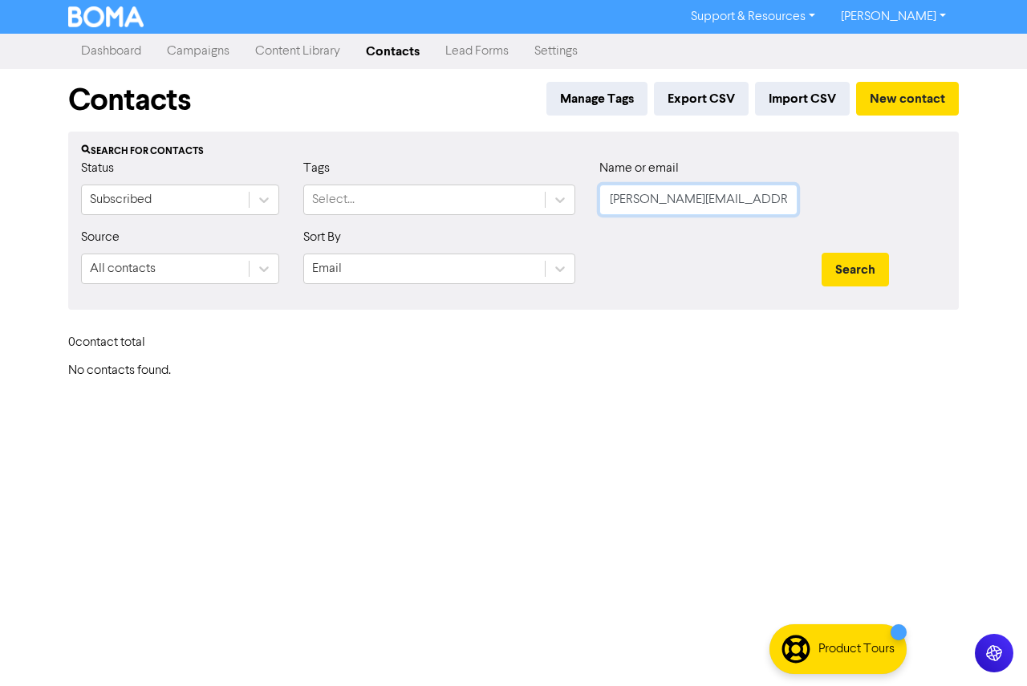
click at [822, 253] on button "Search" at bounding box center [855, 270] width 67 height 34
drag, startPoint x: 756, startPoint y: 198, endPoint x: 424, endPoint y: 205, distance: 332.4
click at [425, 205] on div "Status Subscribed Tags Select... Name or email [PERSON_NAME][EMAIL_ADDRESS][DOM…" at bounding box center [513, 193] width 889 height 69
click at [764, 204] on input "[PERSON_NAME][EMAIL_ADDRESS][DOMAIN_NAME]" at bounding box center [699, 200] width 198 height 31
paste input "[EMAIL_ADDRESS][DOMAIN_NAME]"
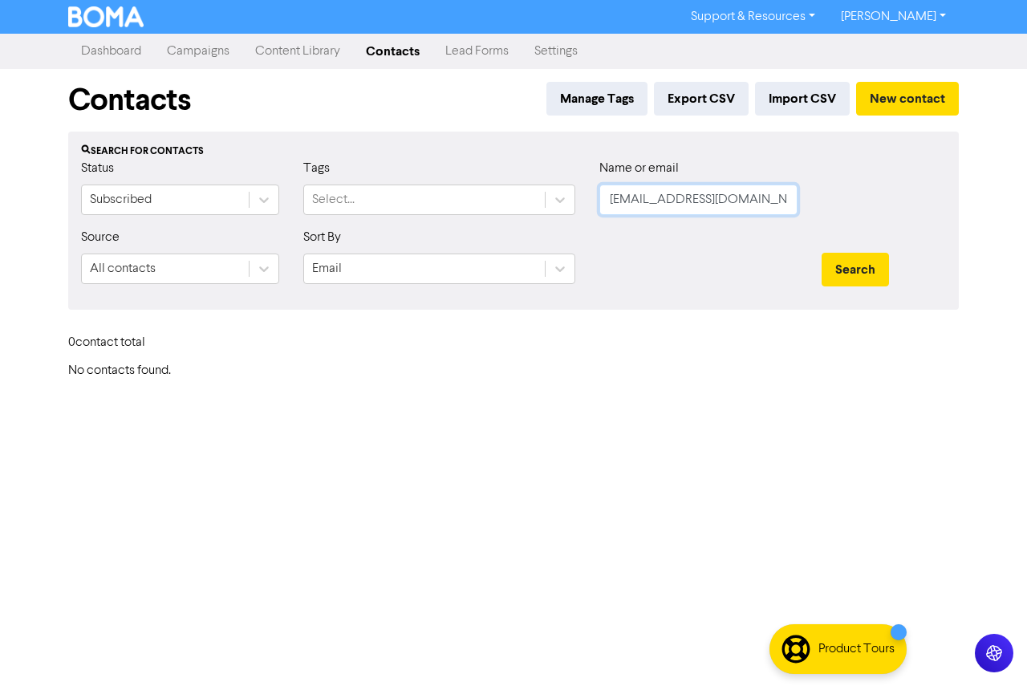
type input "[EMAIL_ADDRESS][DOMAIN_NAME]"
click at [822, 253] on button "Search" at bounding box center [855, 270] width 67 height 34
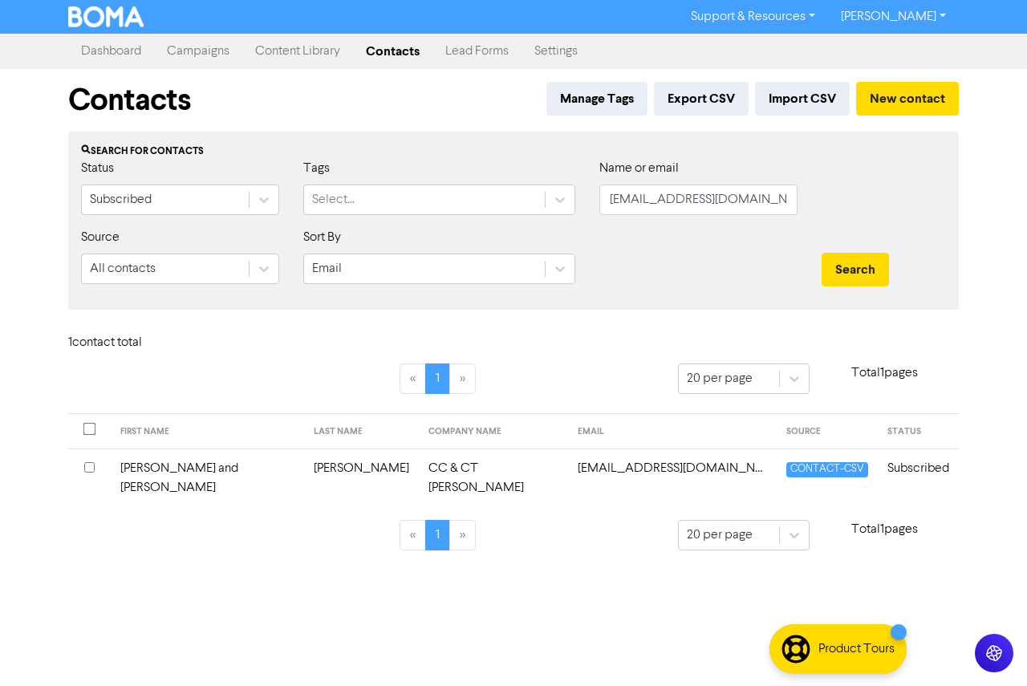
click at [197, 462] on td "[PERSON_NAME] and [PERSON_NAME]" at bounding box center [207, 478] width 193 height 59
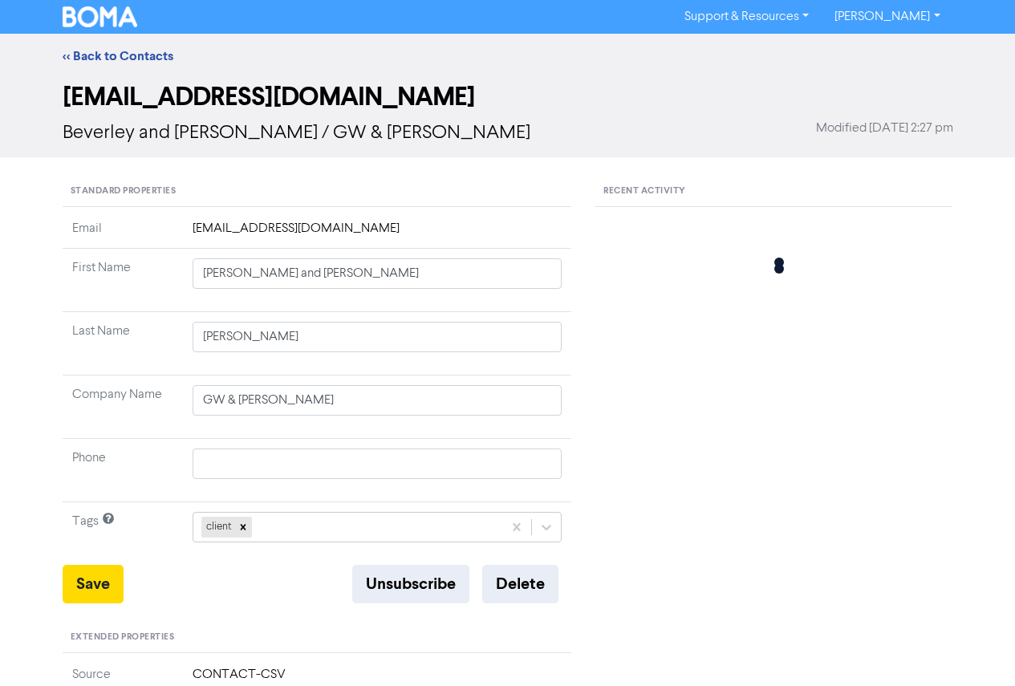
type input "[PERSON_NAME] and [PERSON_NAME]"
type input "[PERSON_NAME]"
type input "CC & CT [PERSON_NAME]"
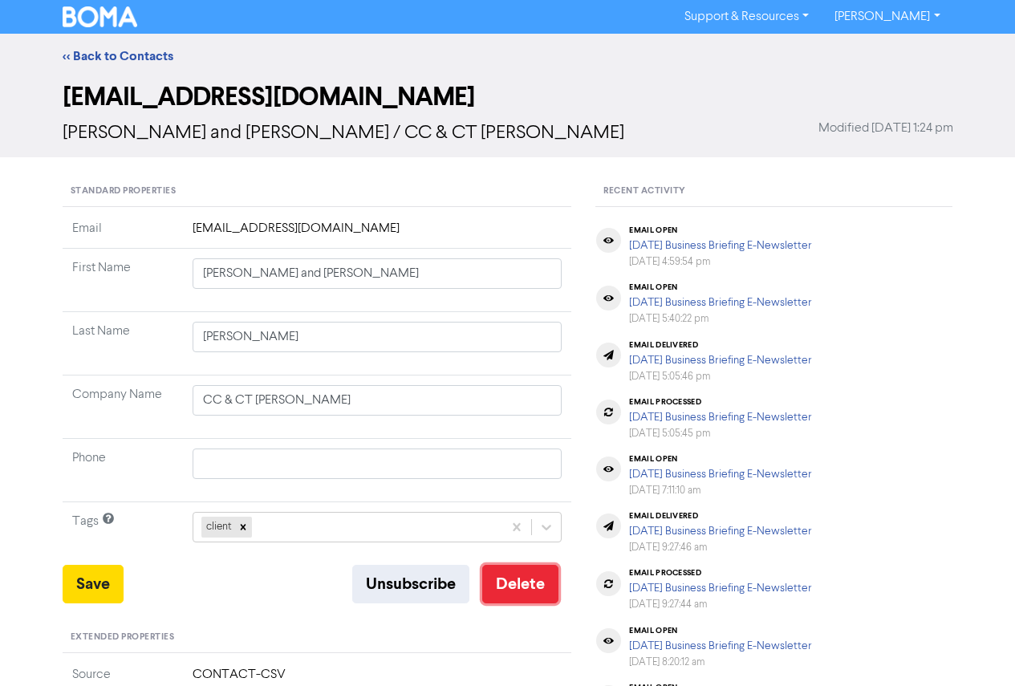
click at [485, 580] on button "Delete" at bounding box center [520, 584] width 76 height 39
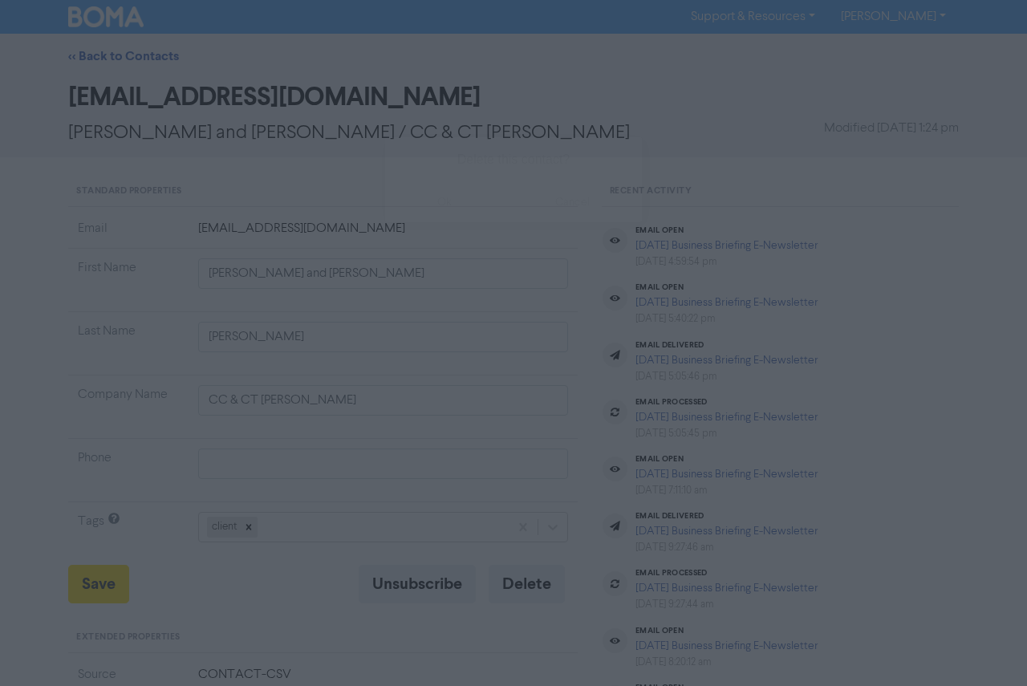
click at [432, 209] on button "ok" at bounding box center [444, 202] width 119 height 40
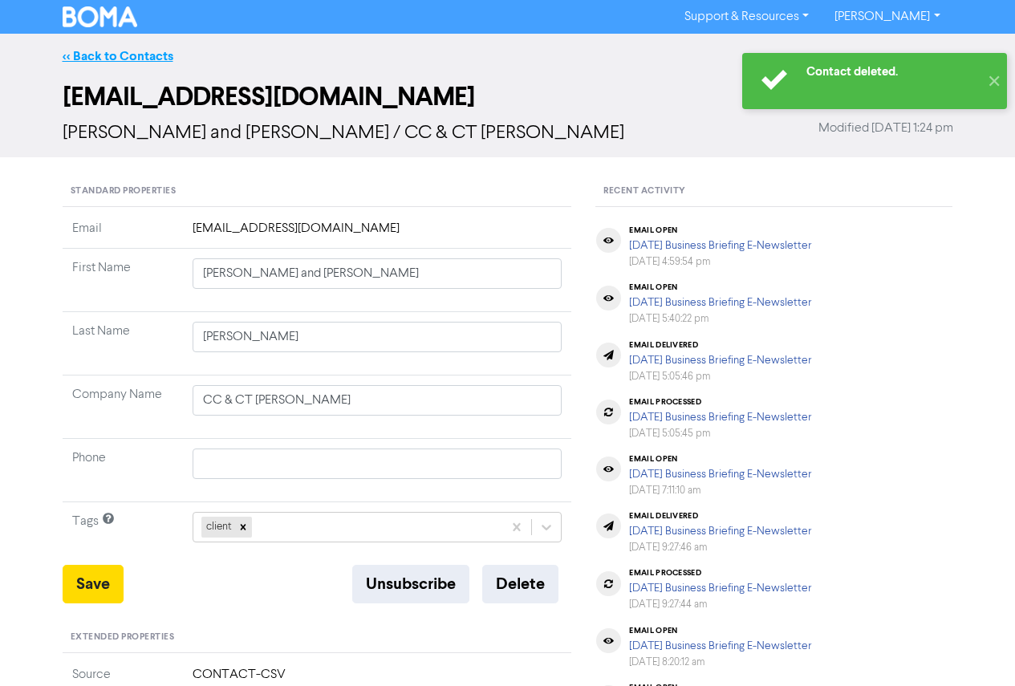
click at [127, 59] on link "<< Back to Contacts" at bounding box center [118, 56] width 111 height 16
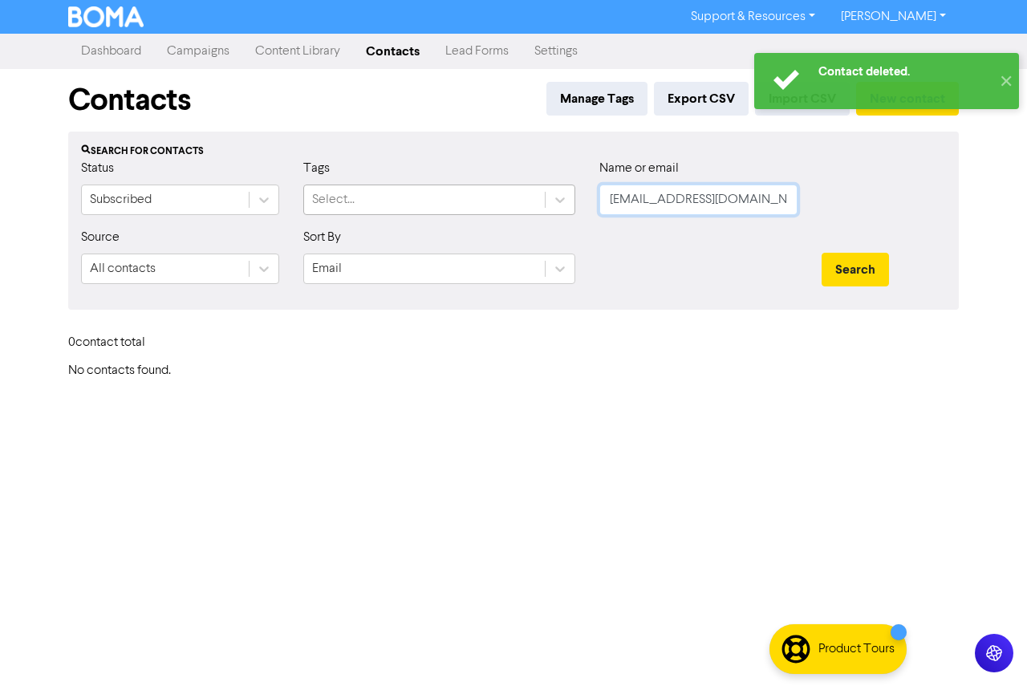
drag, startPoint x: 785, startPoint y: 201, endPoint x: 445, endPoint y: 190, distance: 339.7
click at [445, 190] on div "Status Subscribed Tags Select... Name or email [EMAIL_ADDRESS][DOMAIN_NAME]" at bounding box center [513, 193] width 889 height 69
paste input "[PERSON_NAME].[PERSON_NAME]"
click at [822, 253] on button "Search" at bounding box center [855, 270] width 67 height 34
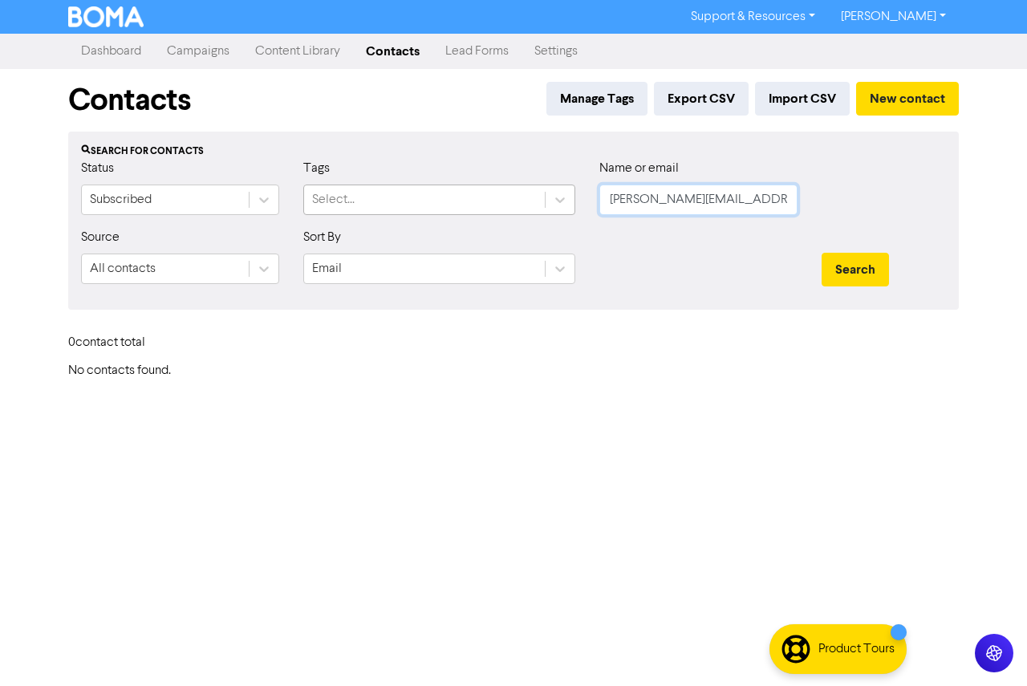
drag, startPoint x: 682, startPoint y: 208, endPoint x: 539, endPoint y: 208, distance: 142.9
click at [540, 208] on div "Status Subscribed Tags Select... Name or email [PERSON_NAME][EMAIL_ADDRESS][PER…" at bounding box center [513, 193] width 889 height 69
paste input "powellcc49"
click at [822, 253] on button "Search" at bounding box center [855, 270] width 67 height 34
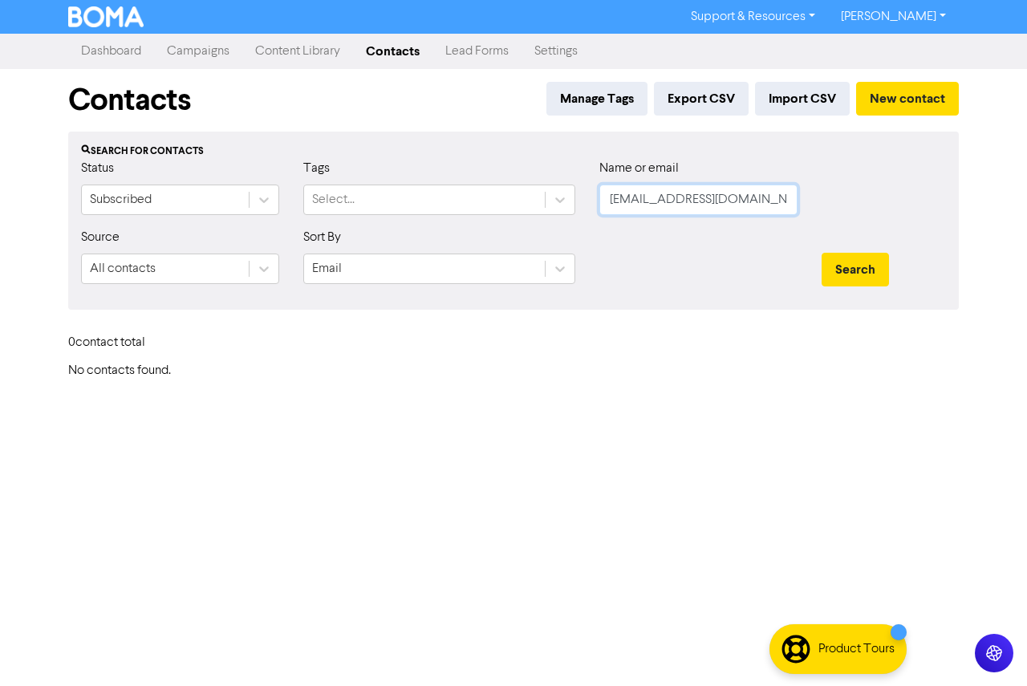
click at [822, 253] on button "Search" at bounding box center [855, 270] width 67 height 34
drag, startPoint x: 783, startPoint y: 196, endPoint x: 409, endPoint y: 197, distance: 374.0
click at [410, 197] on div "Status Subscribed Tags Select... Name or email [EMAIL_ADDRESS][DOMAIN_NAME]" at bounding box center [513, 193] width 889 height 69
paste input "[EMAIL_ADDRESS]"
type input "[EMAIL_ADDRESS][DOMAIN_NAME]"
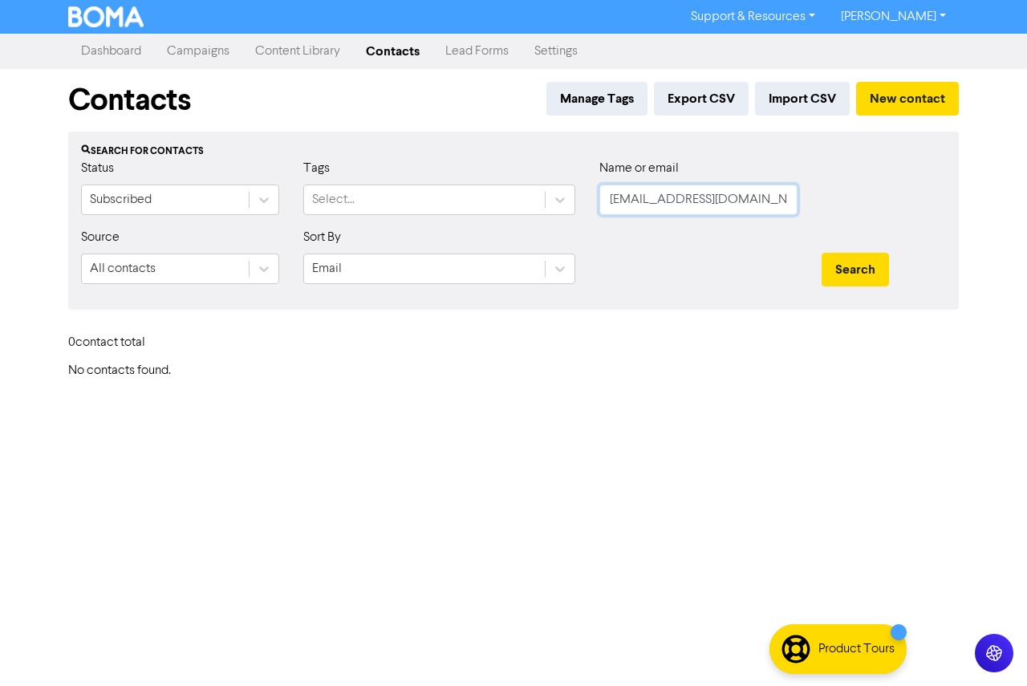
click at [822, 253] on button "Search" at bounding box center [855, 270] width 67 height 34
drag, startPoint x: 721, startPoint y: 201, endPoint x: 559, endPoint y: 205, distance: 162.2
click at [562, 205] on div "Status Subscribed Tags Select... Name or email [EMAIL_ADDRESS][DOMAIN_NAME]" at bounding box center [513, 193] width 889 height 69
click at [822, 253] on button "Search" at bounding box center [855, 270] width 67 height 34
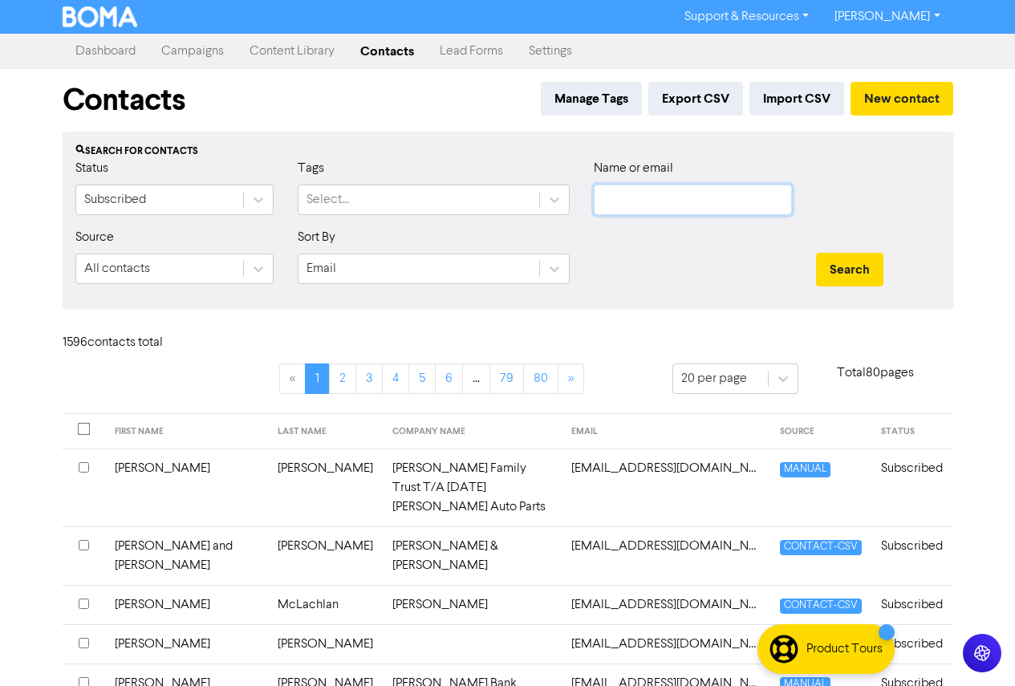
click at [647, 203] on input "text" at bounding box center [693, 200] width 198 height 31
paste input "[EMAIL_ADDRESS][PERSON_NAME][DOMAIN_NAME]"
type input "[EMAIL_ADDRESS][PERSON_NAME][DOMAIN_NAME]"
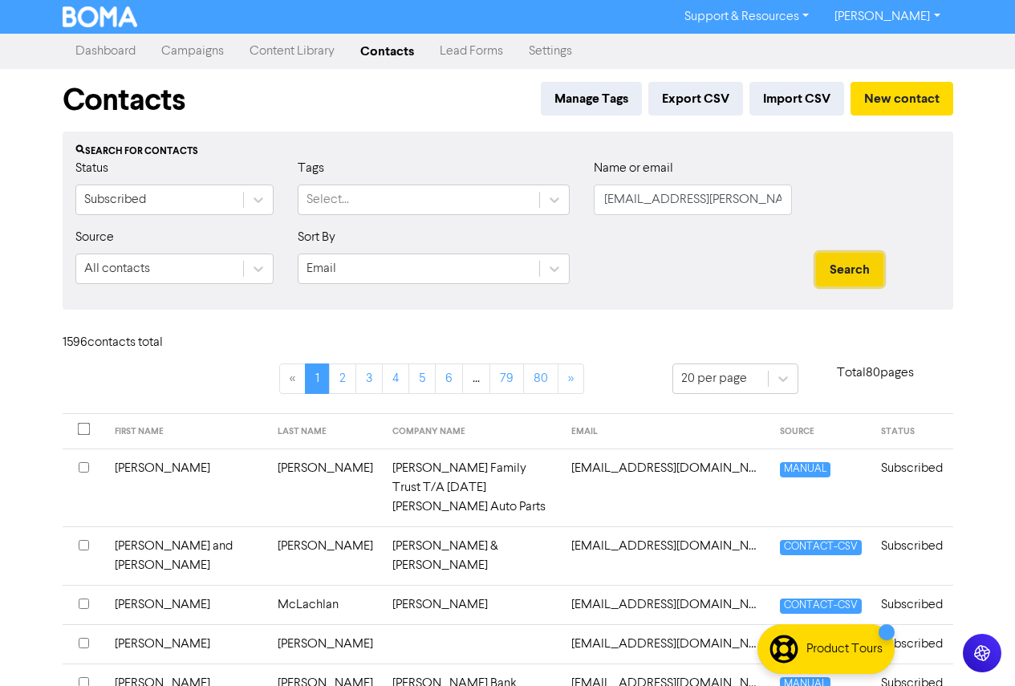
click at [836, 263] on button "Search" at bounding box center [849, 270] width 67 height 34
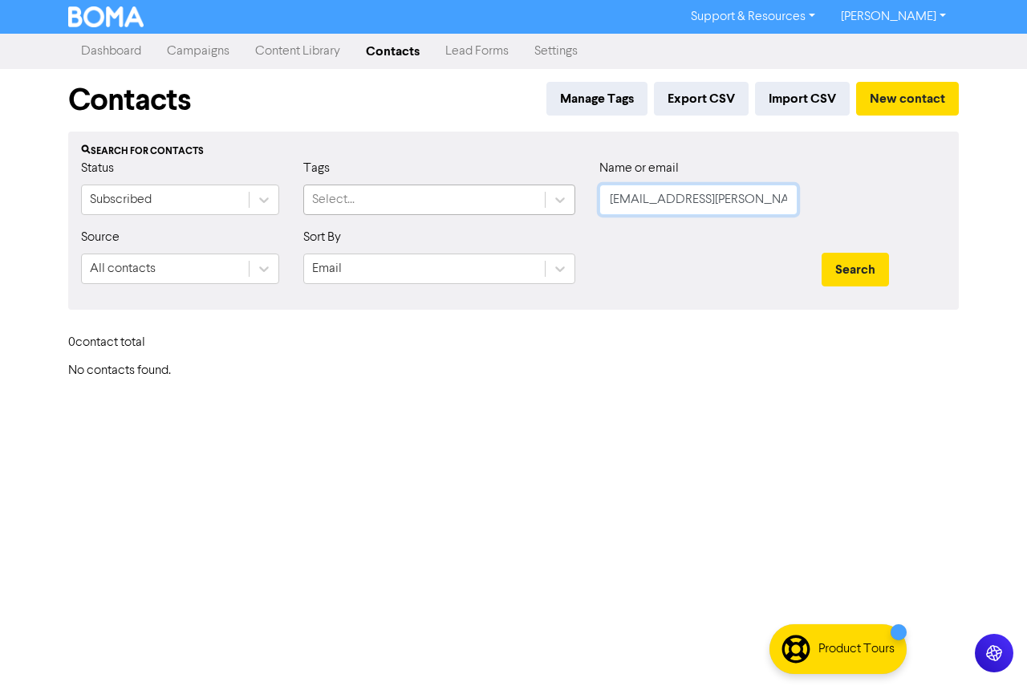
drag, startPoint x: 733, startPoint y: 207, endPoint x: 530, endPoint y: 207, distance: 203.1
click at [530, 207] on div "Status Subscribed Tags Select... Name or email [EMAIL_ADDRESS][PERSON_NAME][DOM…" at bounding box center [513, 193] width 889 height 69
click at [822, 253] on button "Search" at bounding box center [855, 270] width 67 height 34
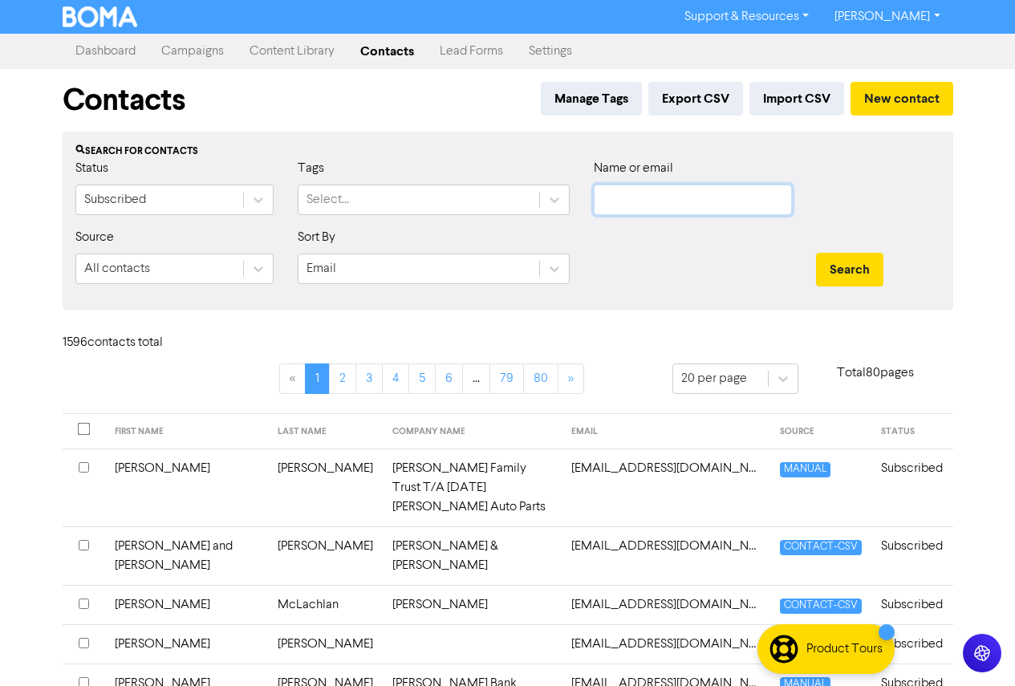
paste input "[EMAIL_ADDRESS][DOMAIN_NAME]"
click at [816, 253] on button "Search" at bounding box center [849, 270] width 67 height 34
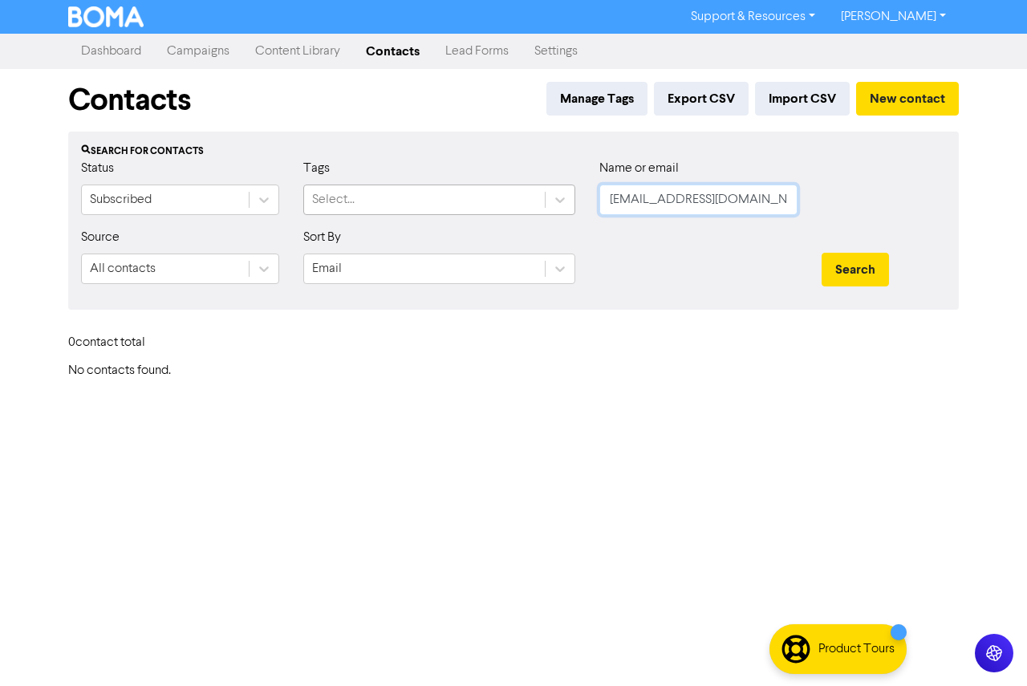
drag, startPoint x: 547, startPoint y: 207, endPoint x: 497, endPoint y: 207, distance: 50.6
click at [497, 207] on div "Status Subscribed Tags Select... Name or email [EMAIL_ADDRESS][DOMAIN_NAME]" at bounding box center [513, 193] width 889 height 69
paste input "[EMAIL_ADDRESS][PERSON_NAME][DOMAIN_NAME]"
click at [822, 253] on button "Search" at bounding box center [855, 270] width 67 height 34
click at [861, 268] on button "Search" at bounding box center [855, 270] width 67 height 34
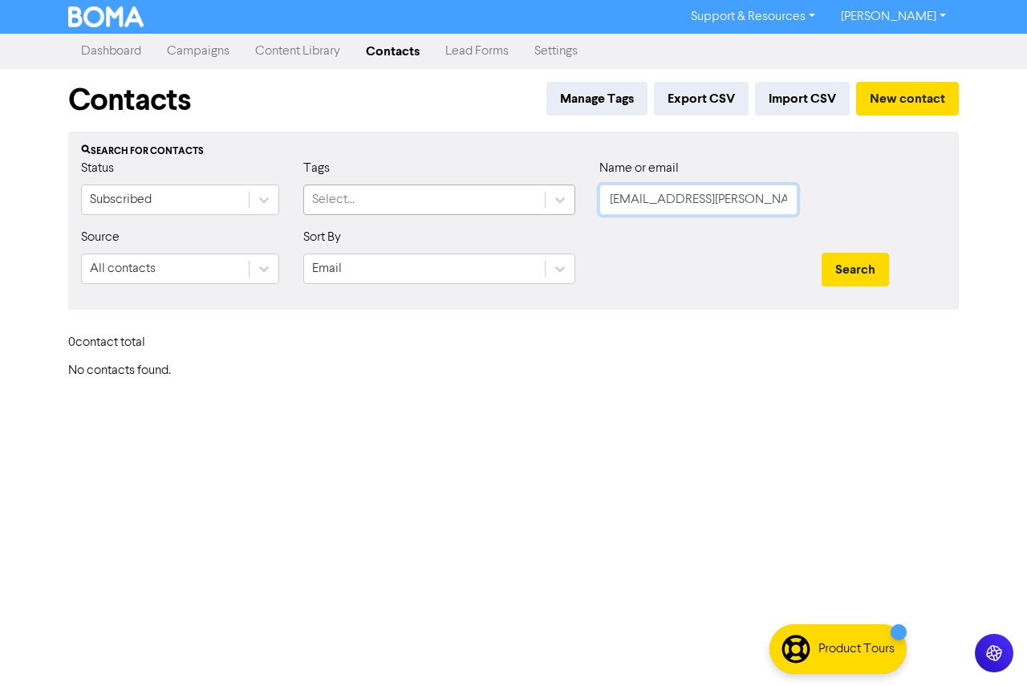
drag, startPoint x: 731, startPoint y: 201, endPoint x: 495, endPoint y: 200, distance: 236.0
click at [495, 200] on div "Status Subscribed Tags Select... Name or email [EMAIL_ADDRESS][PERSON_NAME][DOM…" at bounding box center [513, 193] width 889 height 69
paste input "[EMAIL_ADDRESS][DOMAIN_NAME]"
type input "[EMAIL_ADDRESS][DOMAIN_NAME]"
click at [822, 253] on button "Search" at bounding box center [855, 270] width 67 height 34
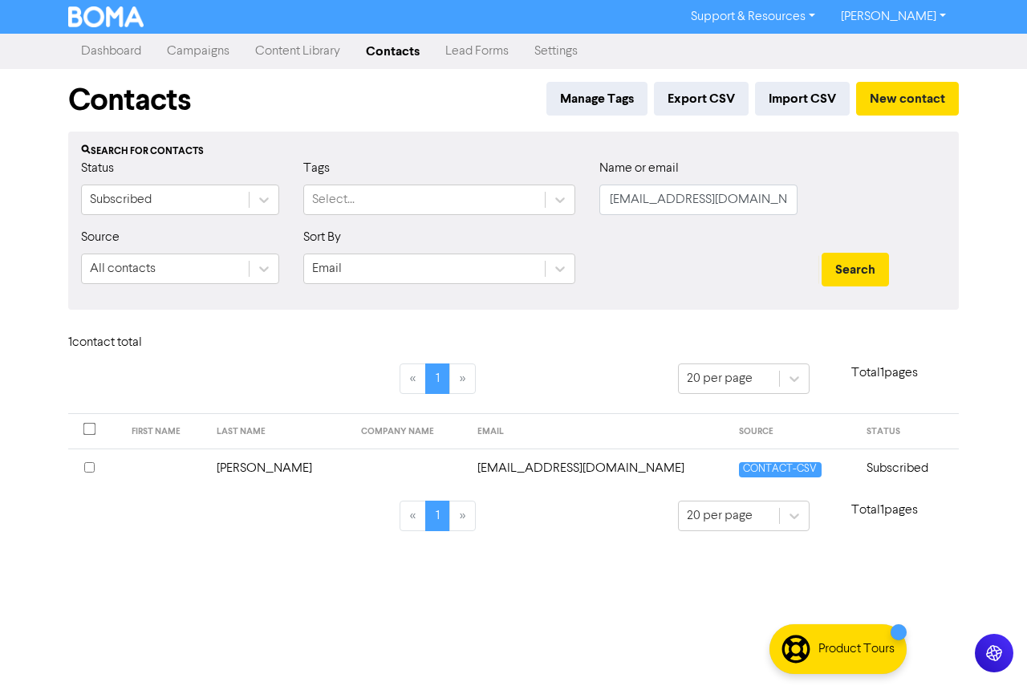
click at [208, 456] on td at bounding box center [165, 468] width 86 height 39
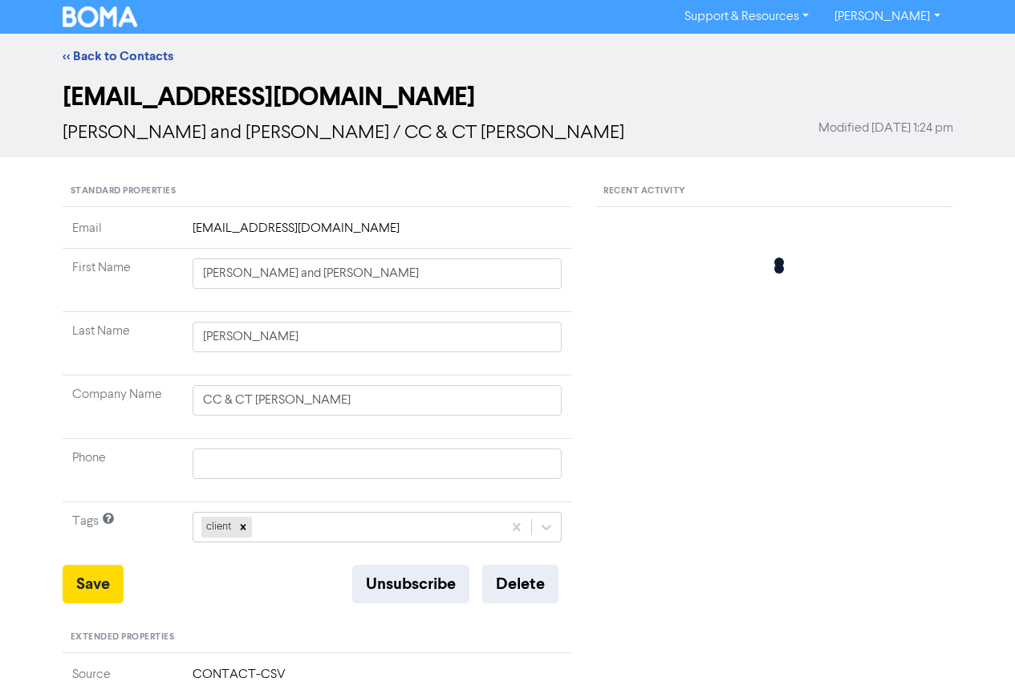
type input "[PERSON_NAME]"
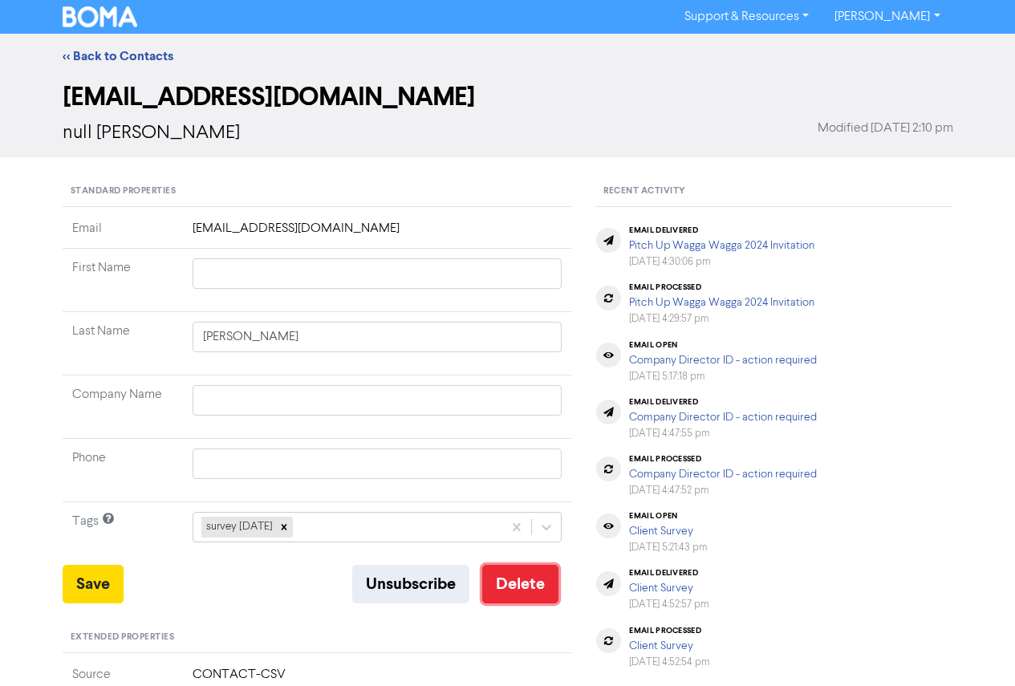
click at [511, 588] on button "Delete" at bounding box center [520, 584] width 76 height 39
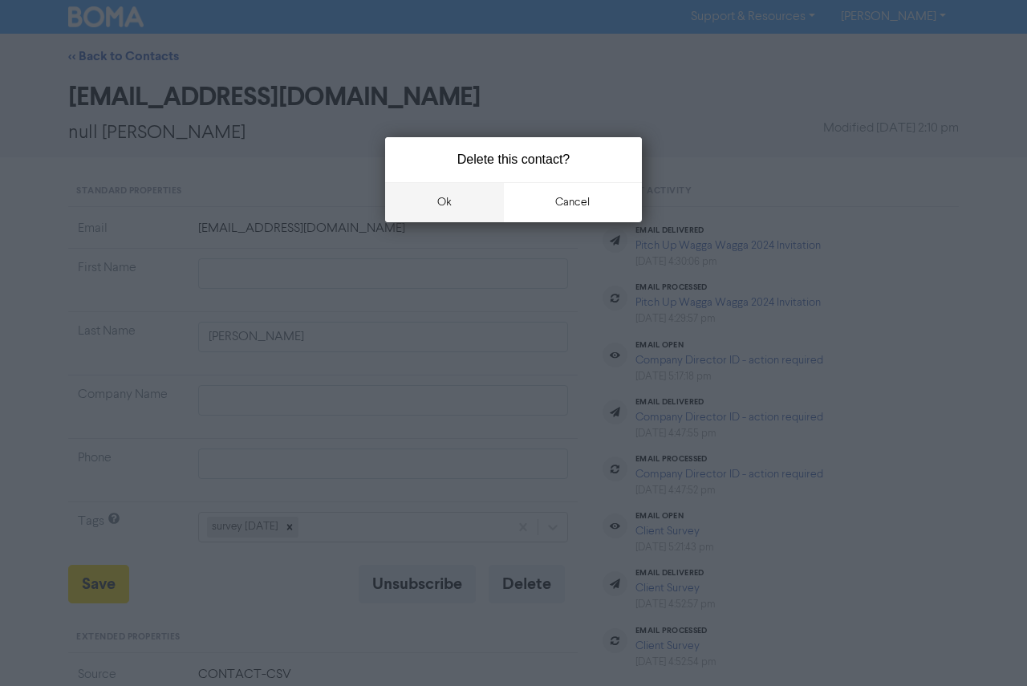
click at [434, 198] on button "ok" at bounding box center [444, 202] width 119 height 40
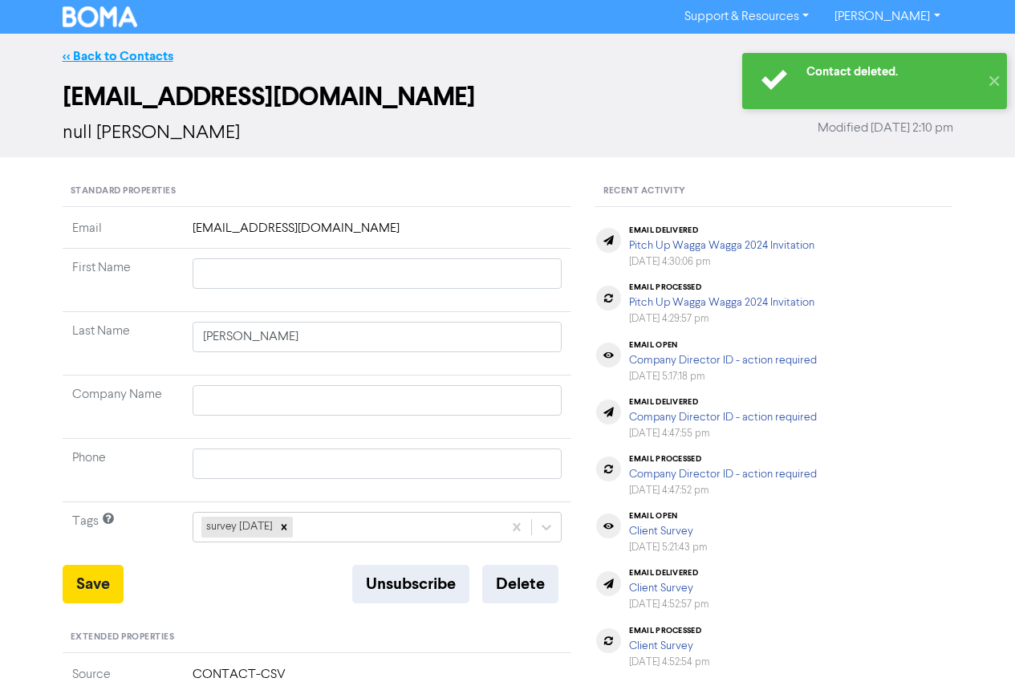
click at [116, 48] on link "<< Back to Contacts" at bounding box center [118, 56] width 111 height 16
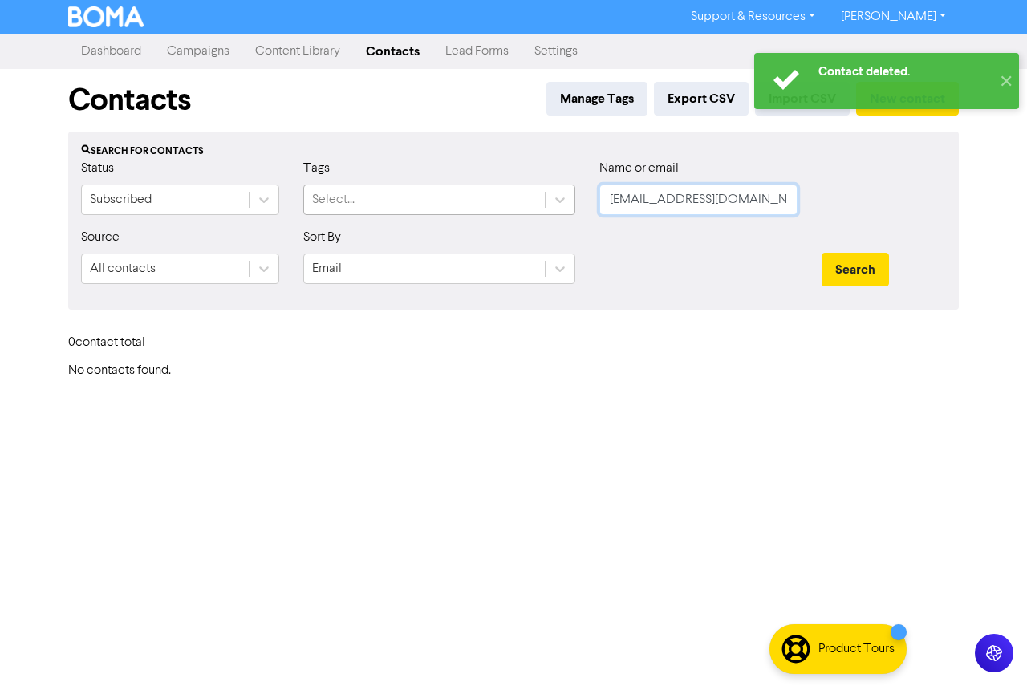
drag, startPoint x: 759, startPoint y: 202, endPoint x: 519, endPoint y: 201, distance: 240.0
click at [519, 201] on div "Status Subscribed Tags Select... Name or email [EMAIL_ADDRESS][DOMAIN_NAME]" at bounding box center [513, 193] width 889 height 69
paste input "[EMAIL_ADDRESS][DOMAIN_NAME]"
click at [852, 272] on button "Search" at bounding box center [855, 270] width 67 height 34
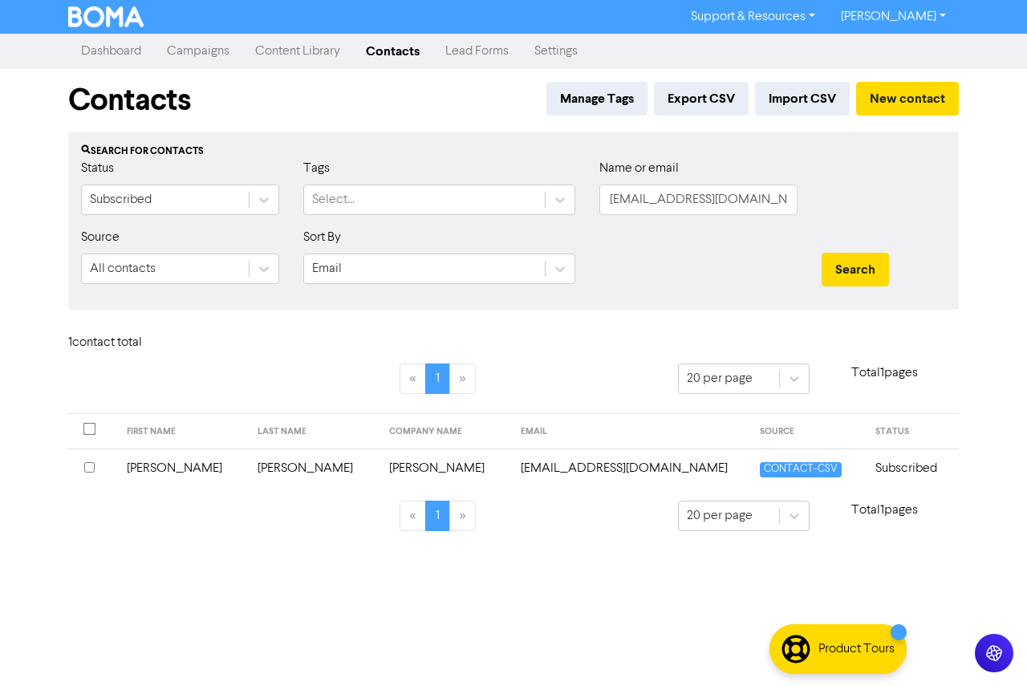
click at [248, 466] on td "[PERSON_NAME]" at bounding box center [314, 468] width 132 height 39
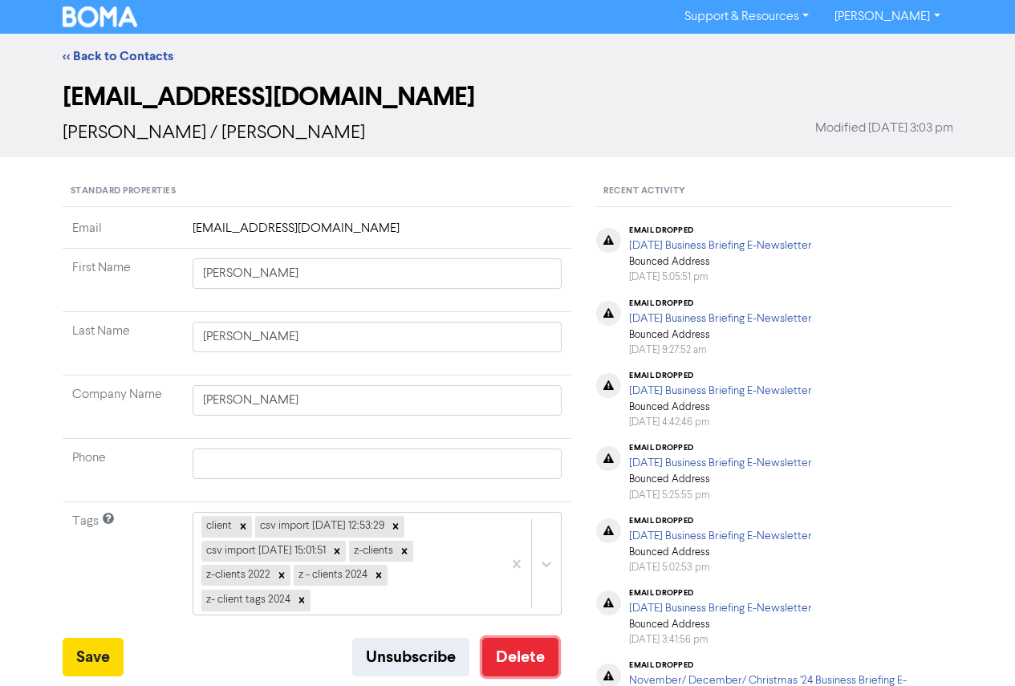
click at [520, 652] on button "Delete" at bounding box center [520, 657] width 76 height 39
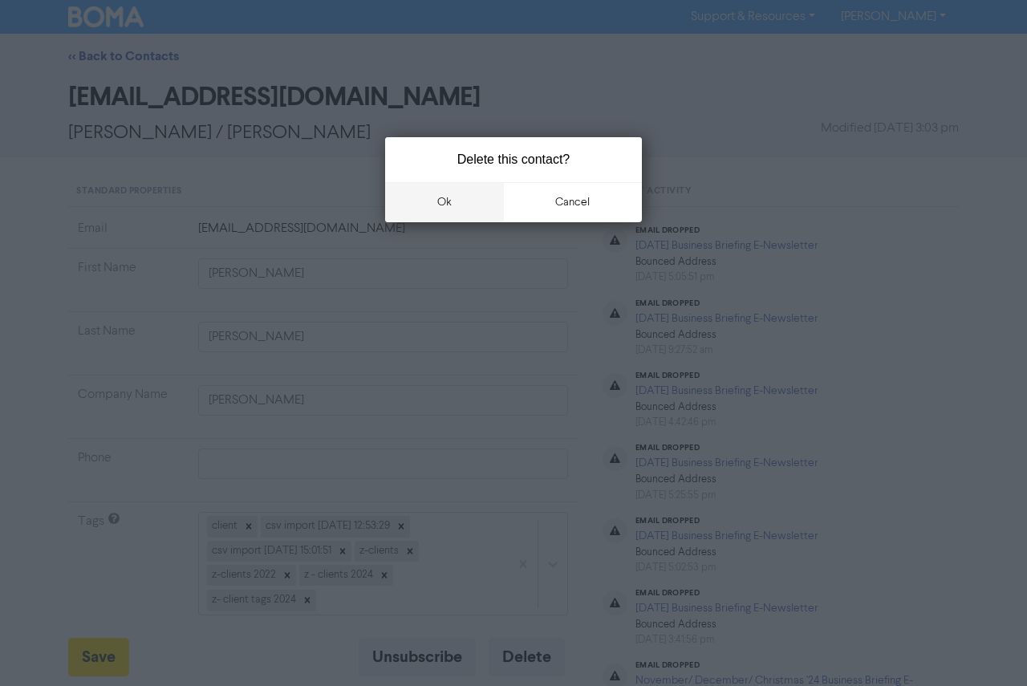
click at [445, 205] on button "ok" at bounding box center [444, 202] width 119 height 40
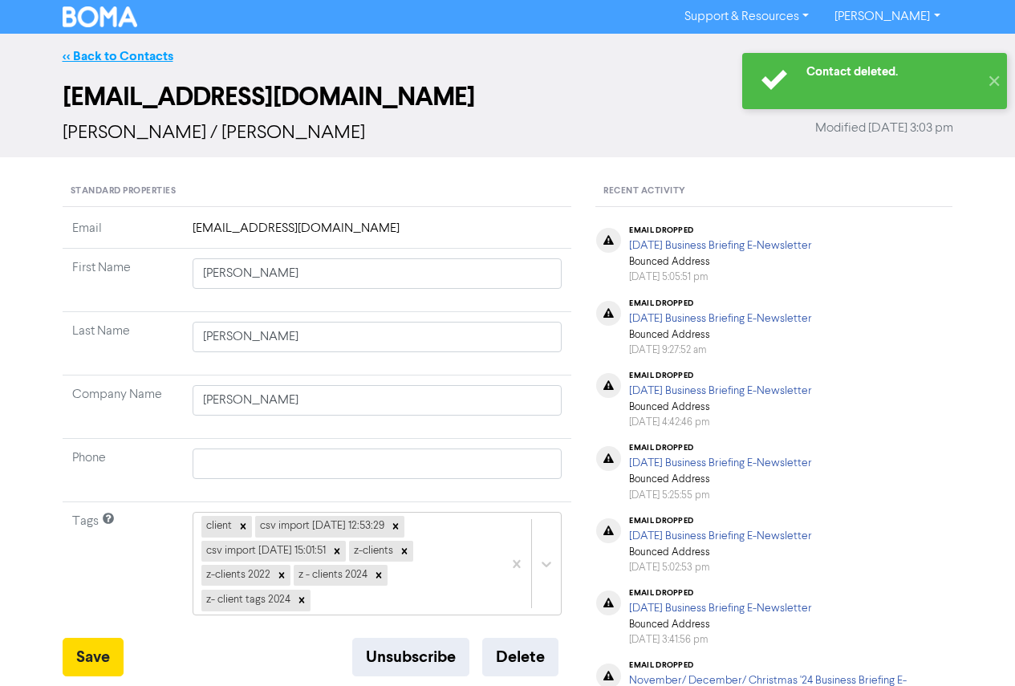
click at [144, 59] on link "<< Back to Contacts" at bounding box center [118, 56] width 111 height 16
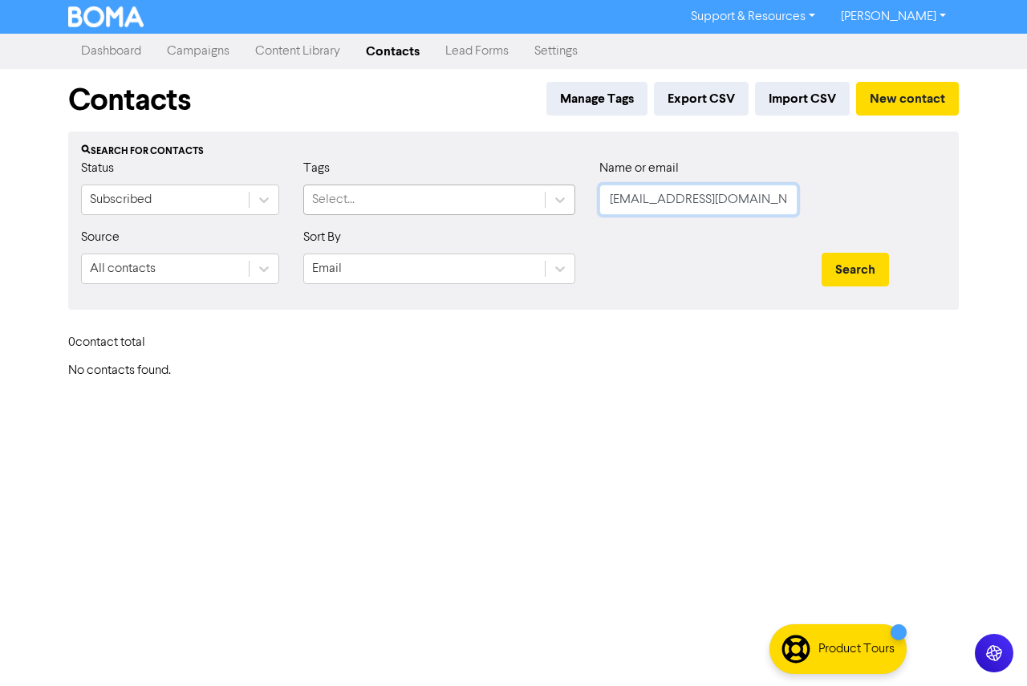
drag, startPoint x: 771, startPoint y: 200, endPoint x: 450, endPoint y: 202, distance: 321.1
click at [450, 202] on div "Status Subscribed Tags Select... Name or email [EMAIL_ADDRESS][DOMAIN_NAME]" at bounding box center [513, 193] width 889 height 69
paste input "[EMAIL_ADDRESS][DOMAIN_NAME]"
click at [822, 253] on button "Search" at bounding box center [855, 270] width 67 height 34
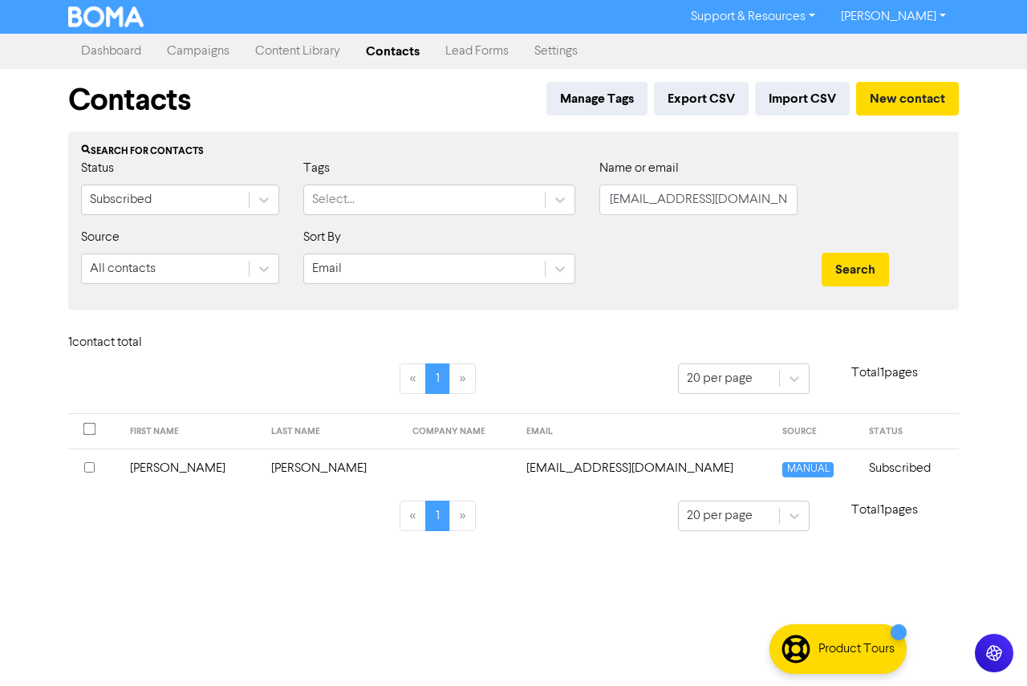
click at [159, 479] on td "[PERSON_NAME]" at bounding box center [190, 468] width 141 height 39
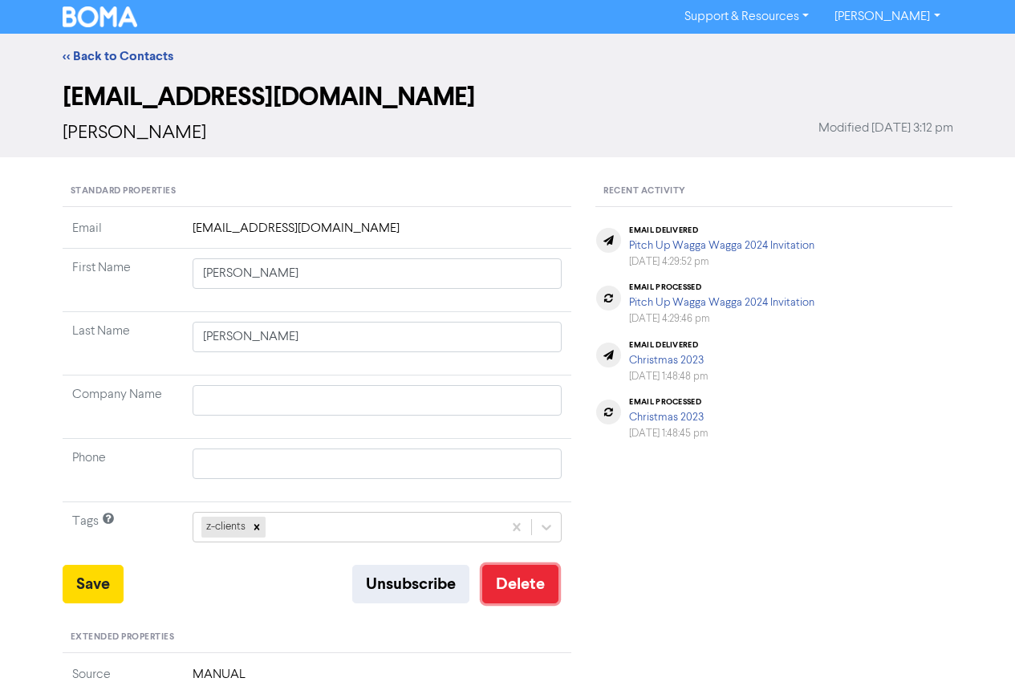
click at [524, 588] on button "Delete" at bounding box center [520, 584] width 76 height 39
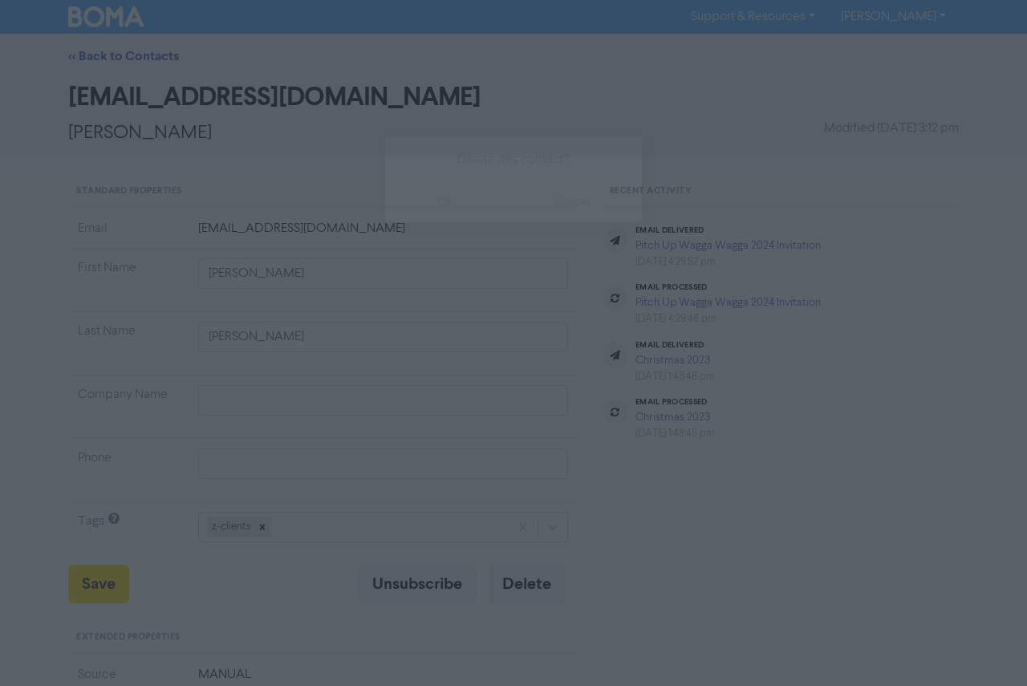
click at [457, 197] on button "ok" at bounding box center [444, 202] width 119 height 40
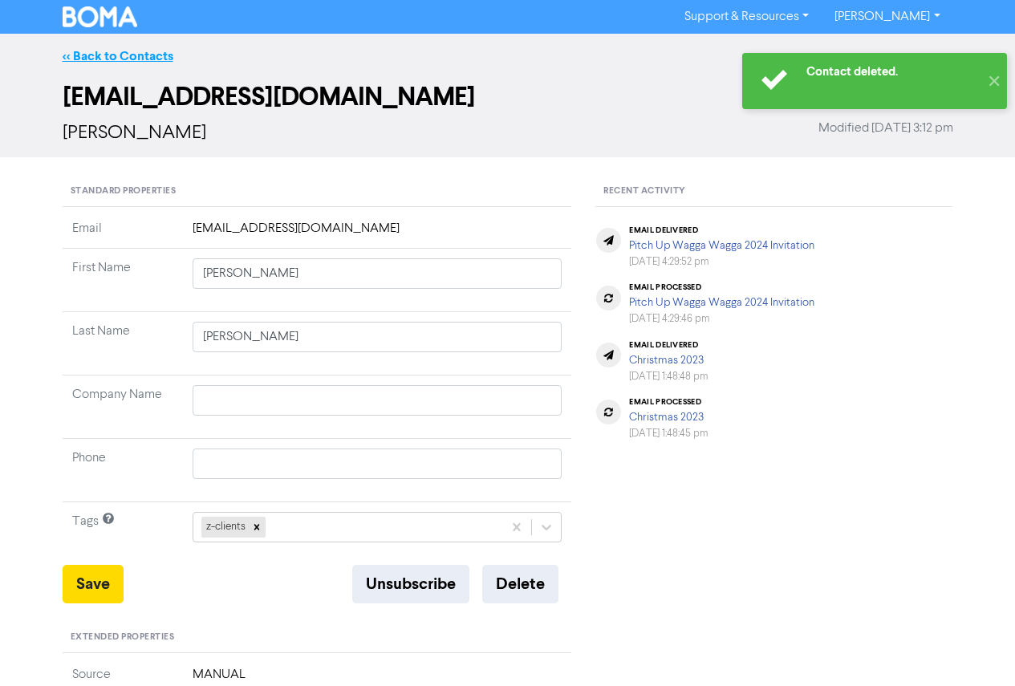
click at [132, 60] on link "<< Back to Contacts" at bounding box center [118, 56] width 111 height 16
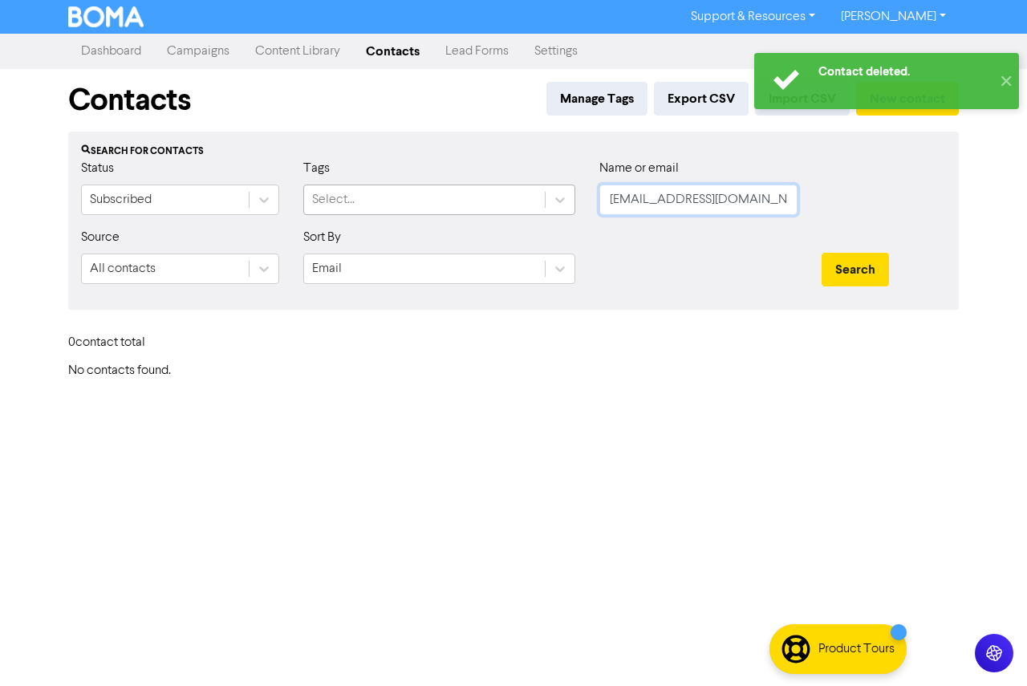
drag, startPoint x: 628, startPoint y: 198, endPoint x: 500, endPoint y: 192, distance: 128.6
click at [500, 192] on div "Status Subscribed Tags Select... Name or email [EMAIL_ADDRESS][DOMAIN_NAME]" at bounding box center [513, 193] width 889 height 69
paste input "[EMAIL_ADDRESS]"
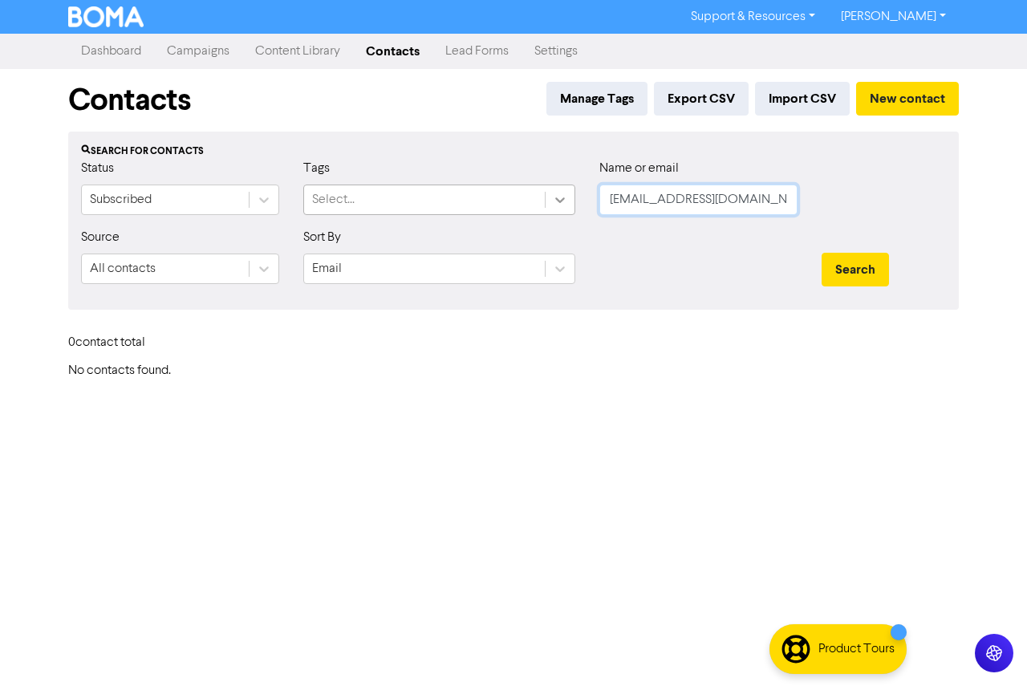
click at [822, 253] on button "Search" at bounding box center [855, 270] width 67 height 34
click at [872, 266] on button "Search" at bounding box center [855, 270] width 67 height 34
click at [831, 267] on button "Search" at bounding box center [855, 270] width 67 height 34
drag, startPoint x: 548, startPoint y: 196, endPoint x: 469, endPoint y: 196, distance: 79.5
click at [468, 196] on div "Status Subscribed Tags Select... Name or email [EMAIL_ADDRESS][DOMAIN_NAME]" at bounding box center [513, 193] width 889 height 69
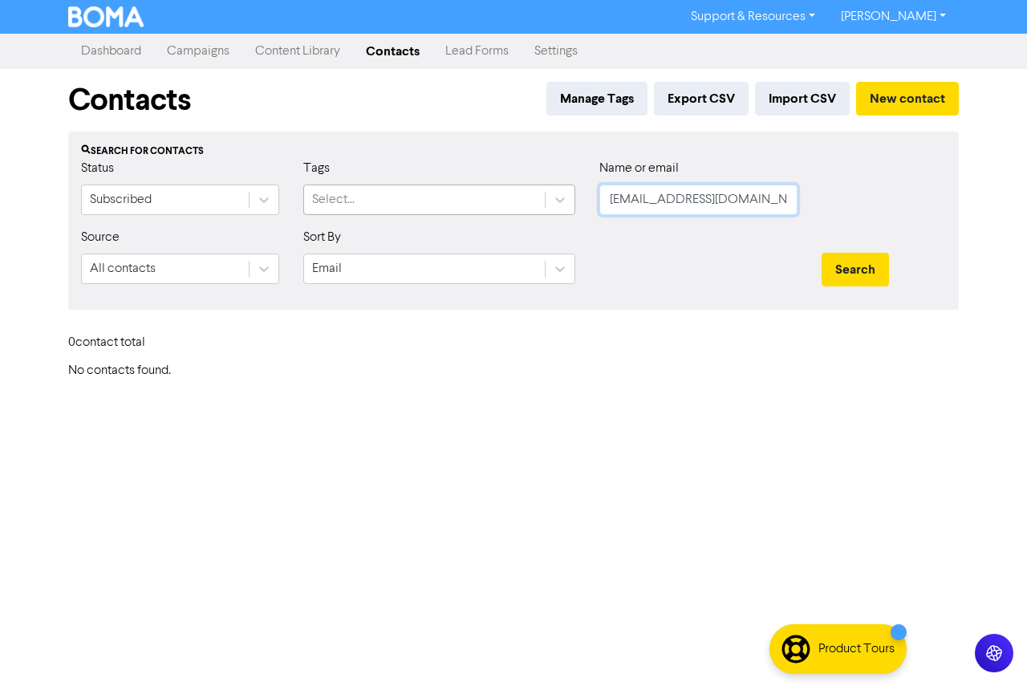
paste input "[EMAIL_ADDRESS][DOMAIN_NAME]"
click at [863, 268] on button "Search" at bounding box center [855, 270] width 67 height 34
drag, startPoint x: 697, startPoint y: 204, endPoint x: 513, endPoint y: 207, distance: 183.8
click at [513, 207] on div "Status Subscribed Tags Select... Name or email [EMAIL_ADDRESS][DOMAIN_NAME]" at bounding box center [513, 193] width 889 height 69
paste input "[EMAIL_ADDRESS][DOMAIN_NAME]"
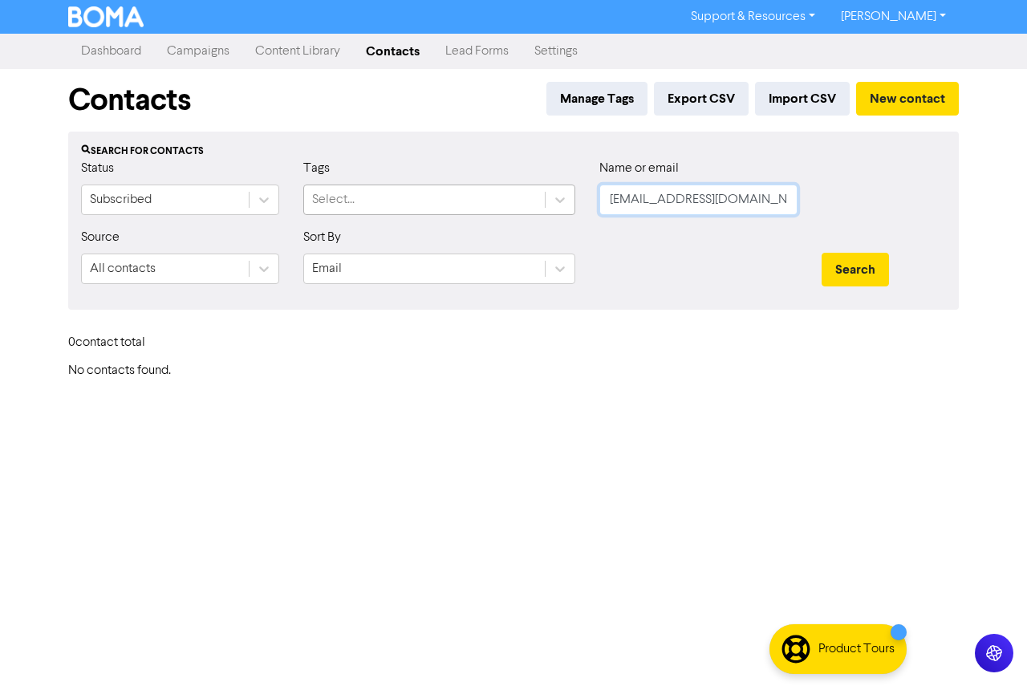
click at [822, 253] on button "Search" at bounding box center [855, 270] width 67 height 34
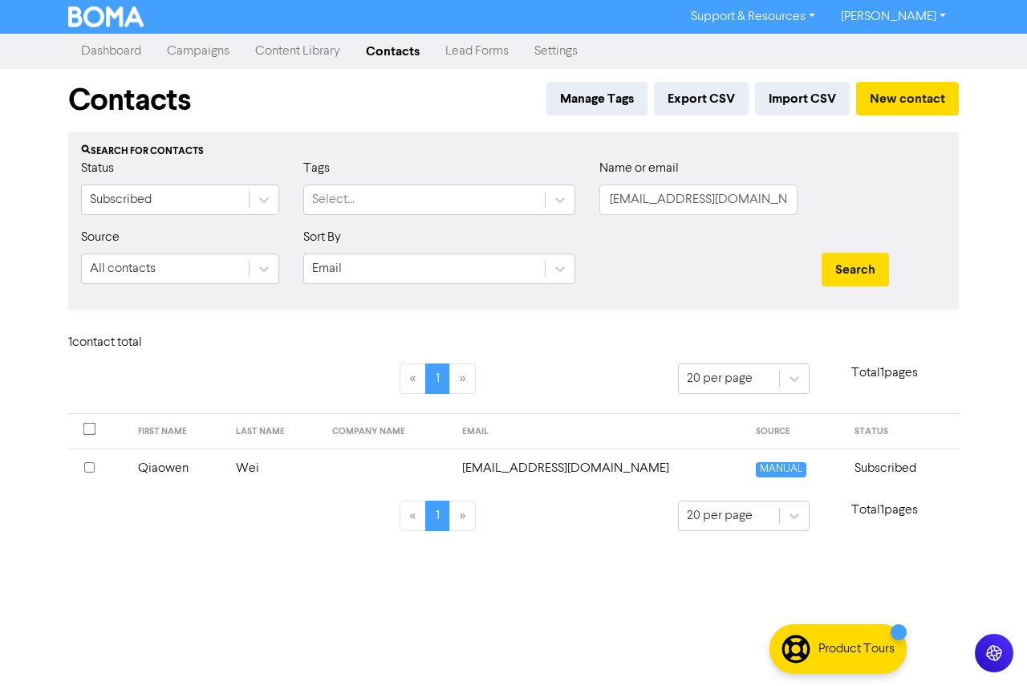
click at [197, 469] on td "Qiaowen" at bounding box center [177, 468] width 99 height 39
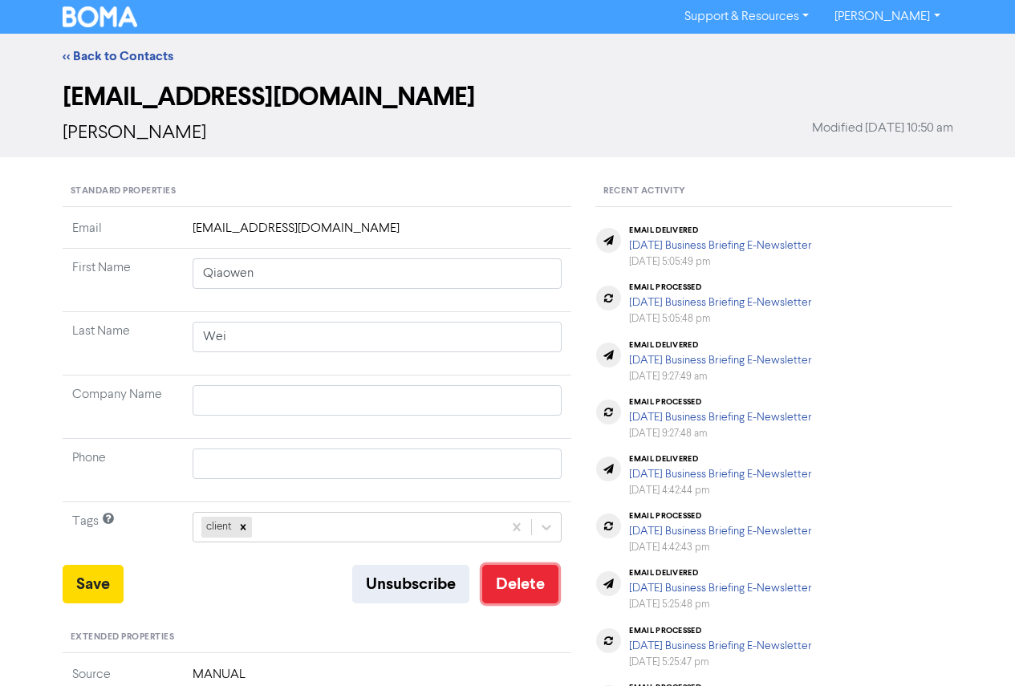
click at [507, 580] on button "Delete" at bounding box center [520, 584] width 76 height 39
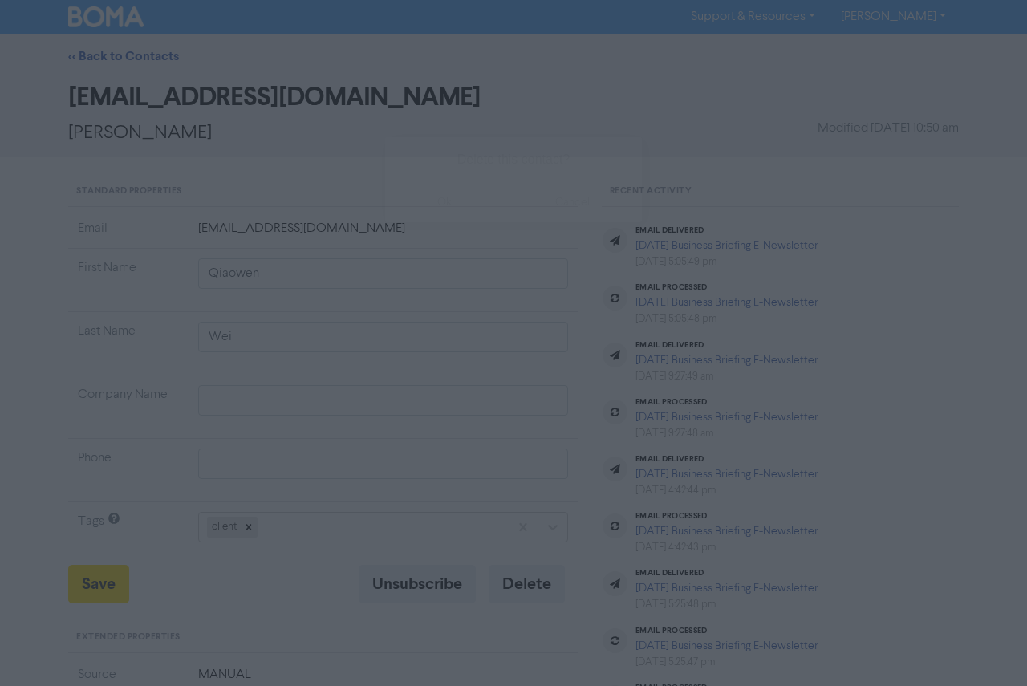
click at [447, 217] on button "ok" at bounding box center [444, 202] width 119 height 40
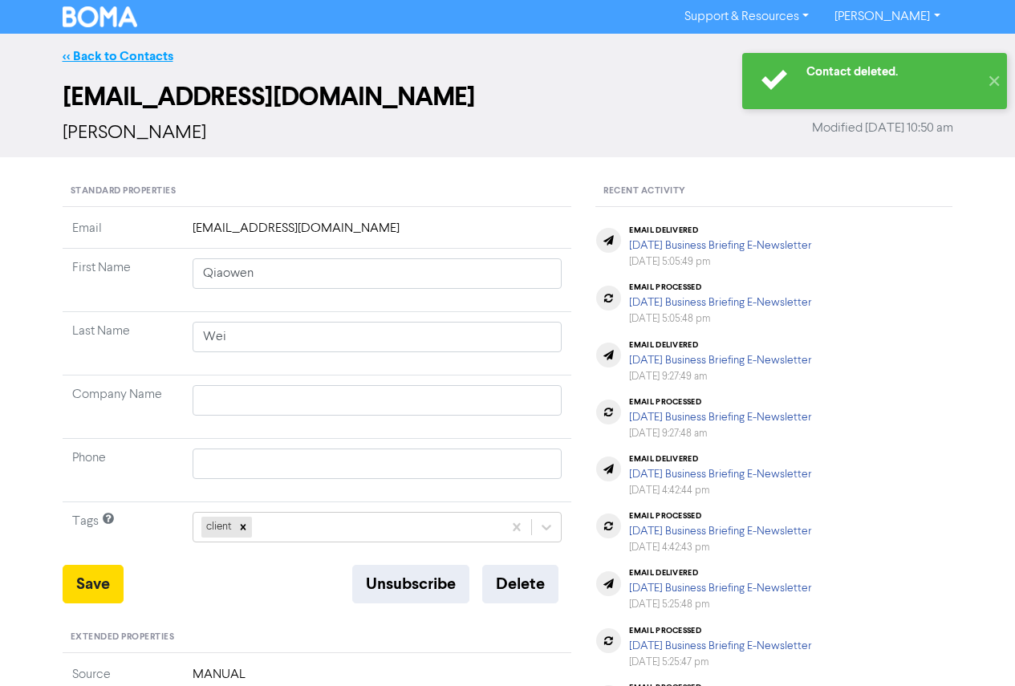
click at [128, 59] on link "<< Back to Contacts" at bounding box center [118, 56] width 111 height 16
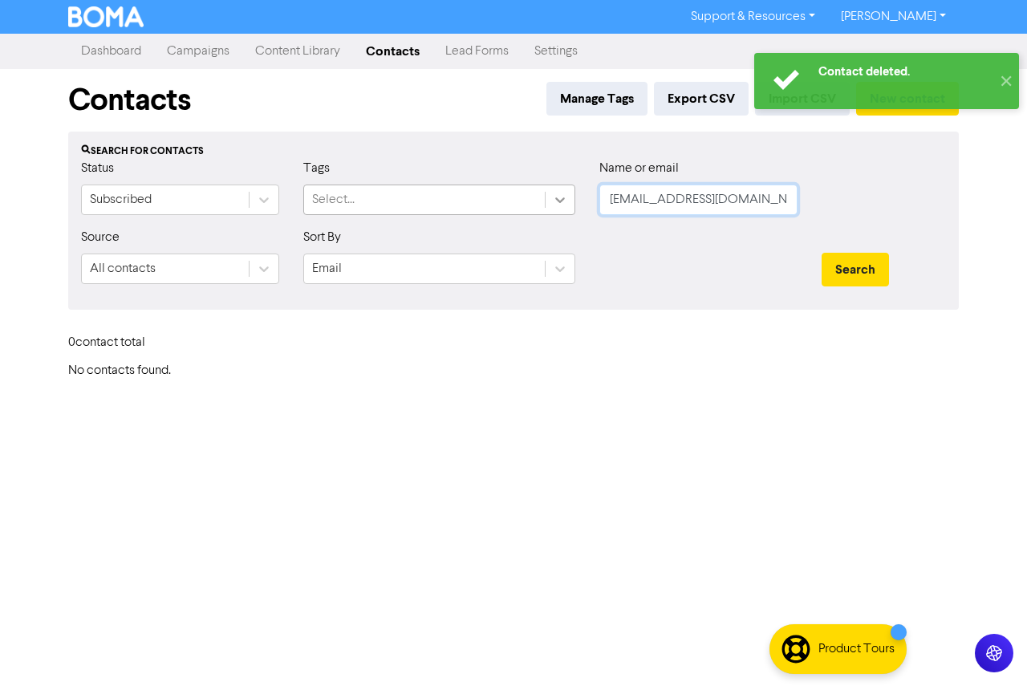
drag, startPoint x: 704, startPoint y: 201, endPoint x: 570, endPoint y: 205, distance: 134.1
click at [575, 205] on div "Status Subscribed Tags Select... Name or email [EMAIL_ADDRESS][DOMAIN_NAME]" at bounding box center [513, 193] width 889 height 69
paste input "[EMAIL_ADDRESS][DOMAIN_NAME]"
click at [822, 253] on button "Search" at bounding box center [855, 270] width 67 height 34
drag, startPoint x: 893, startPoint y: 268, endPoint x: 872, endPoint y: 270, distance: 21.7
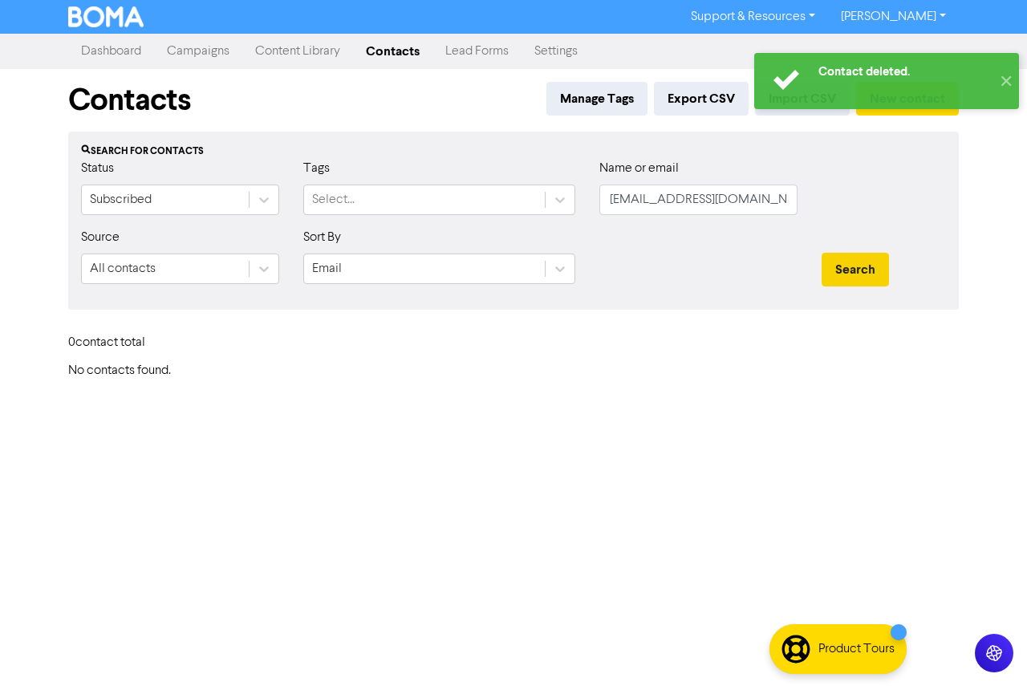
click at [883, 270] on div "Search" at bounding box center [884, 270] width 124 height 34
click at [871, 270] on button "Search" at bounding box center [855, 270] width 67 height 34
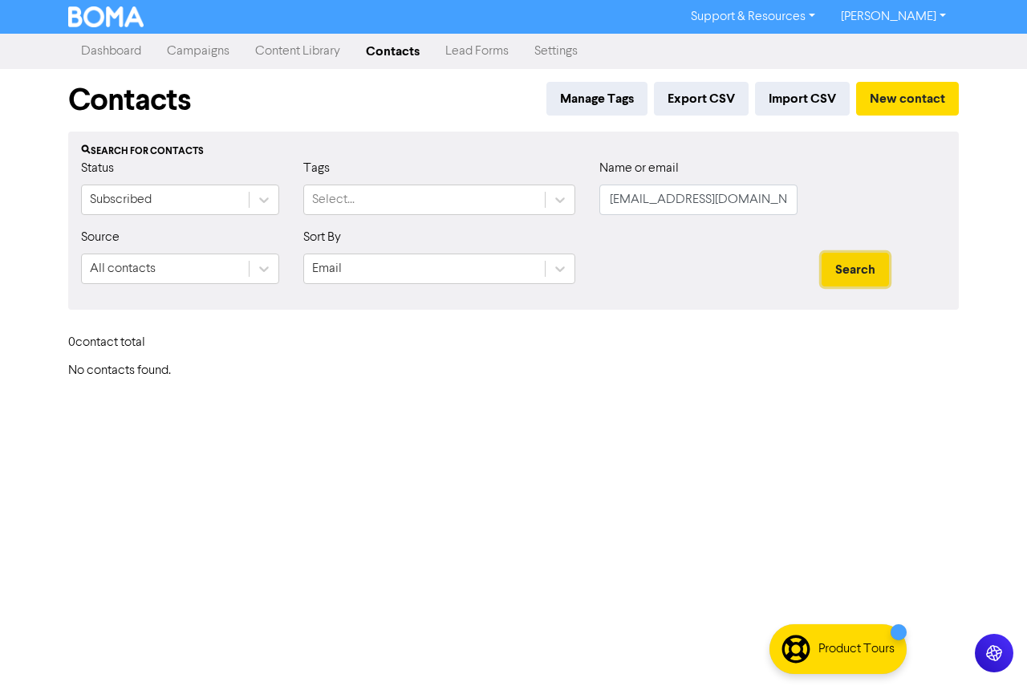
click at [856, 268] on button "Search" at bounding box center [855, 270] width 67 height 34
drag, startPoint x: 665, startPoint y: 207, endPoint x: 520, endPoint y: 206, distance: 145.3
click at [520, 206] on div "Status Subscribed Tags Select... Name or email [EMAIL_ADDRESS][DOMAIN_NAME]" at bounding box center [513, 193] width 889 height 69
paste input "text"
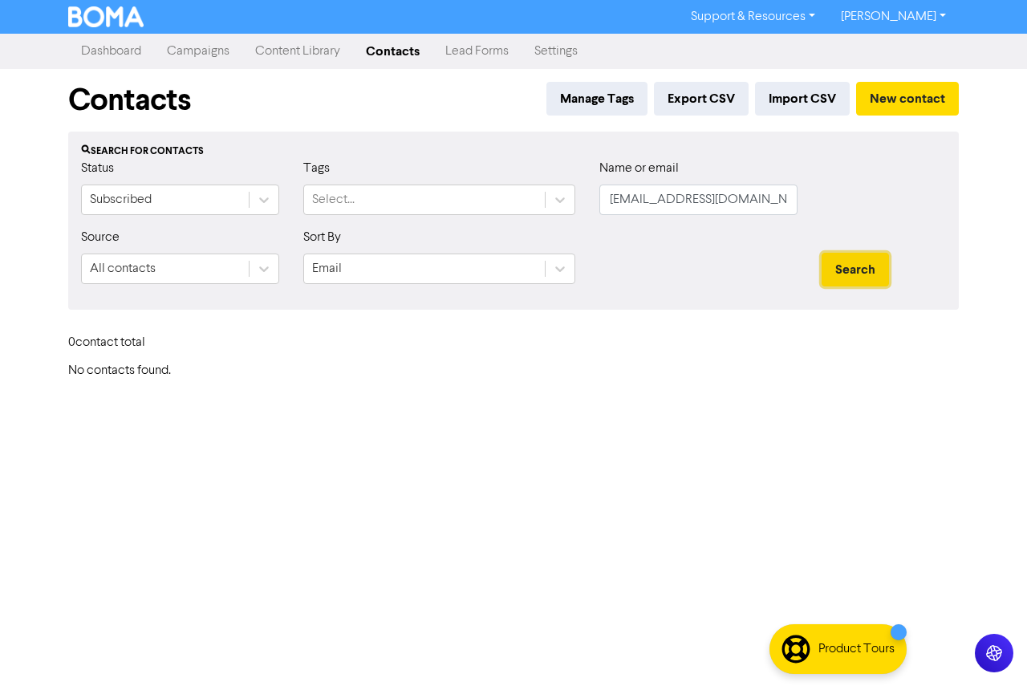
click at [848, 275] on button "Search" at bounding box center [855, 270] width 67 height 34
drag, startPoint x: 795, startPoint y: 202, endPoint x: 567, endPoint y: 206, distance: 228.0
click at [567, 206] on div "Status Subscribed Tags Select... Name or email [EMAIL_ADDRESS][DOMAIN_NAME]" at bounding box center [513, 193] width 889 height 69
click at [754, 200] on input "[EMAIL_ADDRESS][DOMAIN_NAME]" at bounding box center [699, 200] width 198 height 31
drag, startPoint x: 754, startPoint y: 200, endPoint x: 437, endPoint y: 195, distance: 317.1
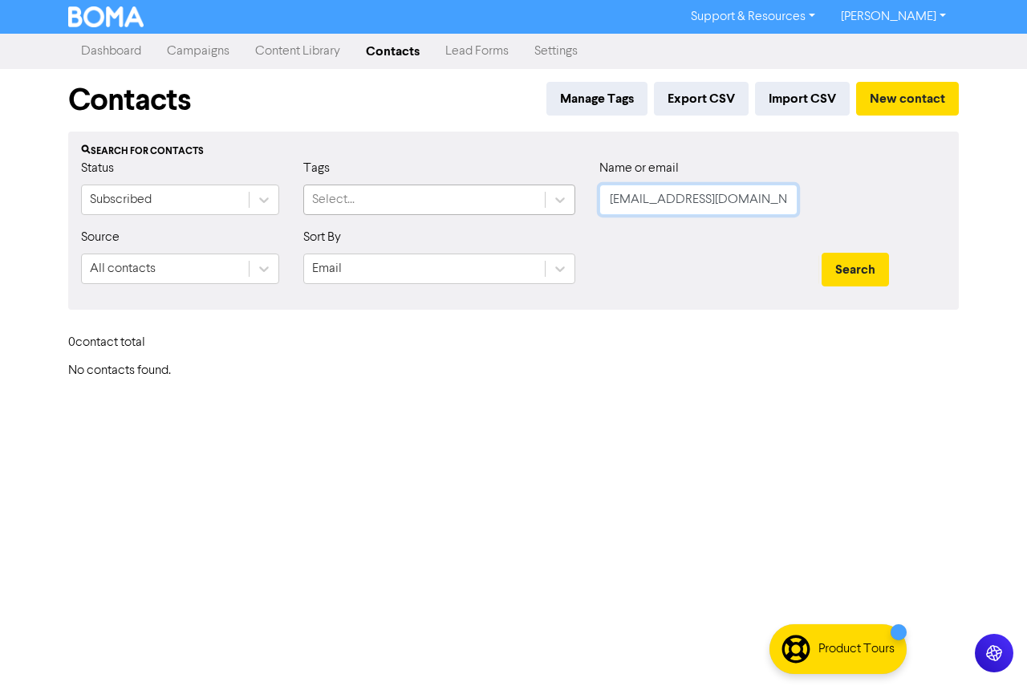
click at [437, 195] on div "Status Subscribed Tags Select... Name or email [EMAIL_ADDRESS][DOMAIN_NAME]" at bounding box center [513, 193] width 889 height 69
paste input "mountaustinlpo"
click at [860, 270] on button "Search" at bounding box center [855, 270] width 67 height 34
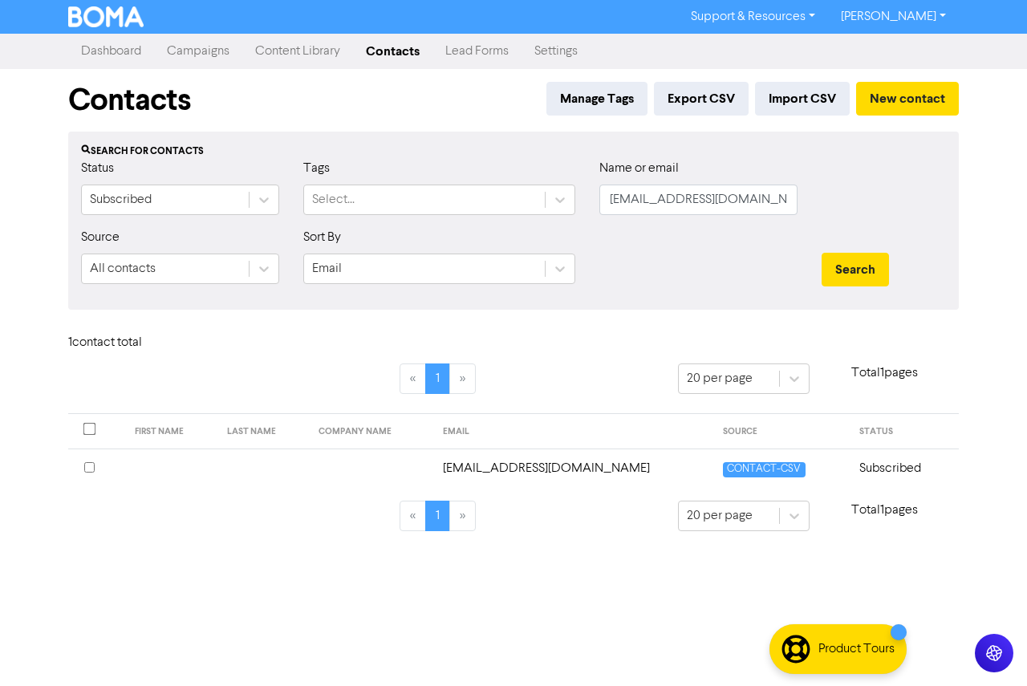
click at [309, 468] on td at bounding box center [264, 468] width 92 height 39
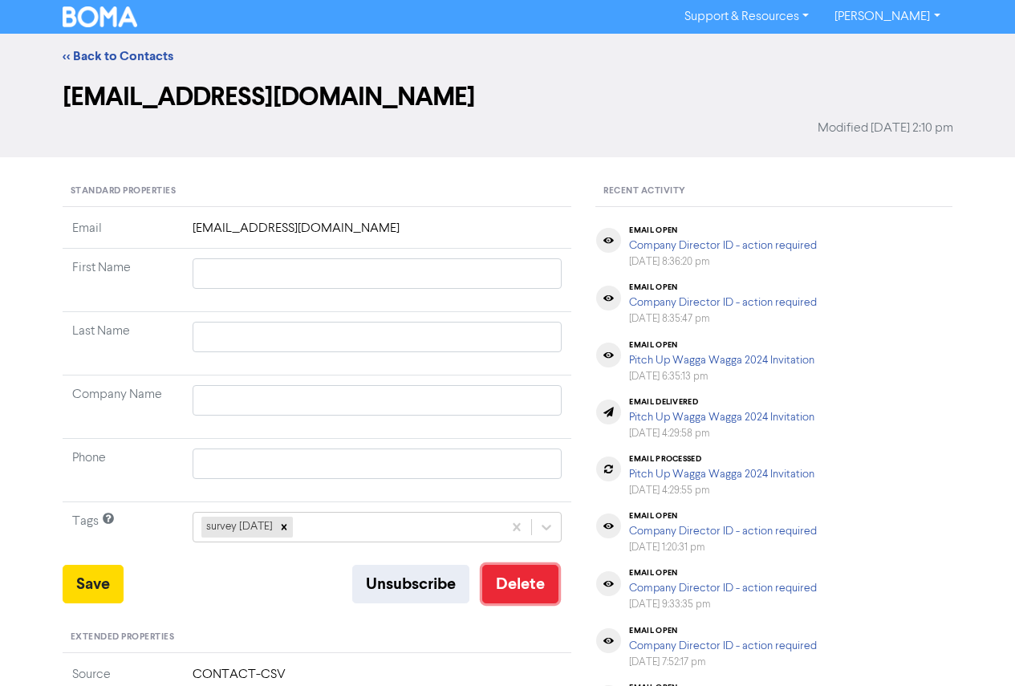
click at [509, 570] on button "Delete" at bounding box center [520, 584] width 76 height 39
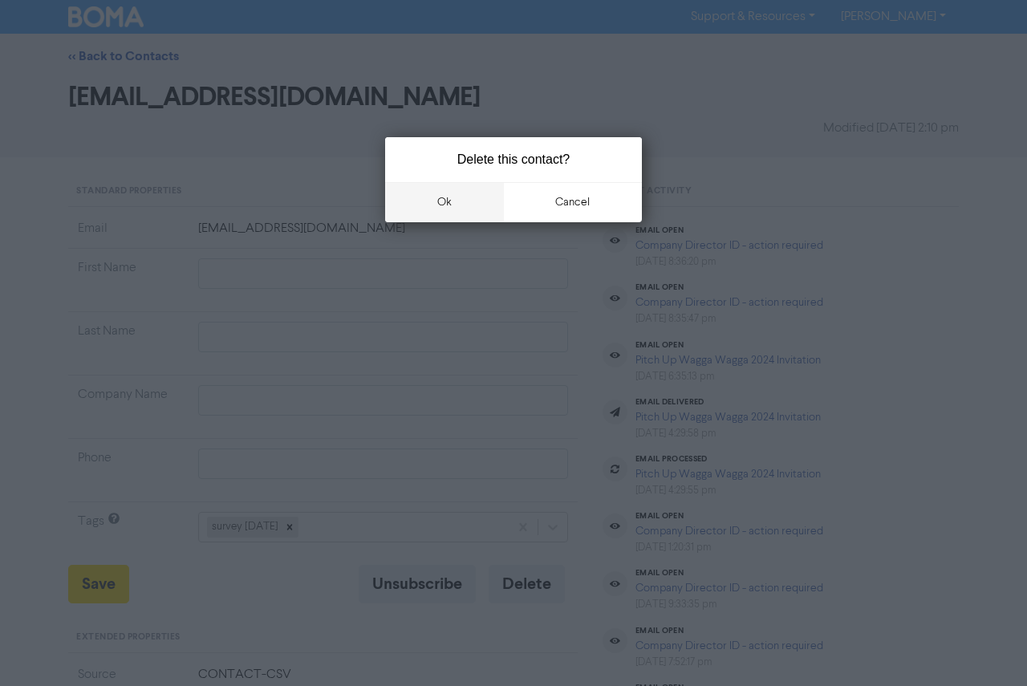
click at [446, 201] on button "ok" at bounding box center [444, 202] width 119 height 40
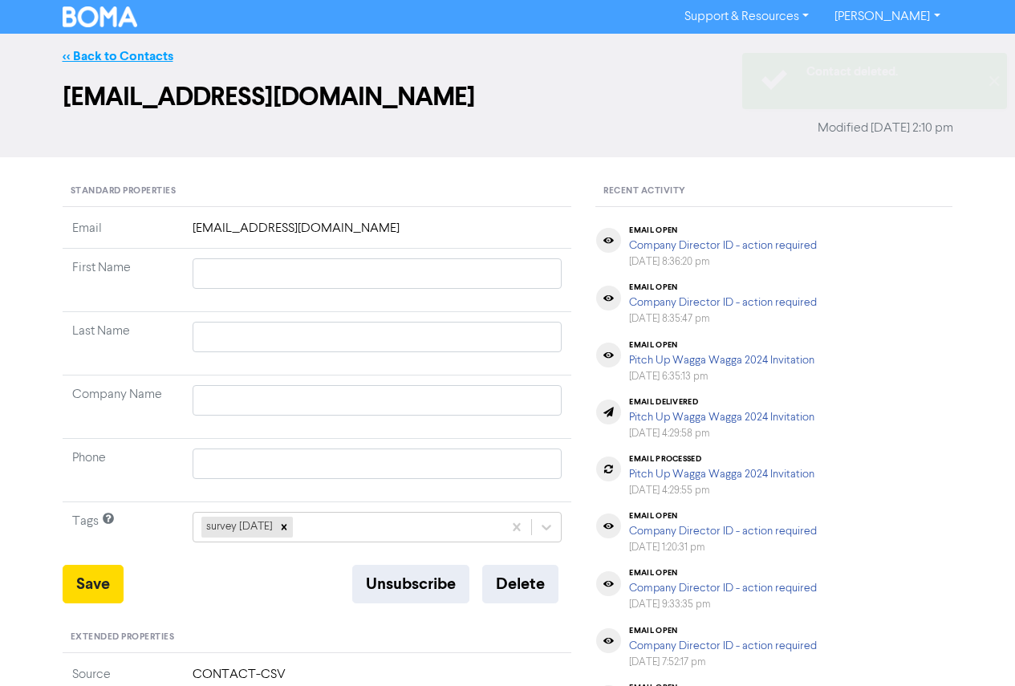
click at [130, 58] on link "<< Back to Contacts" at bounding box center [118, 56] width 111 height 16
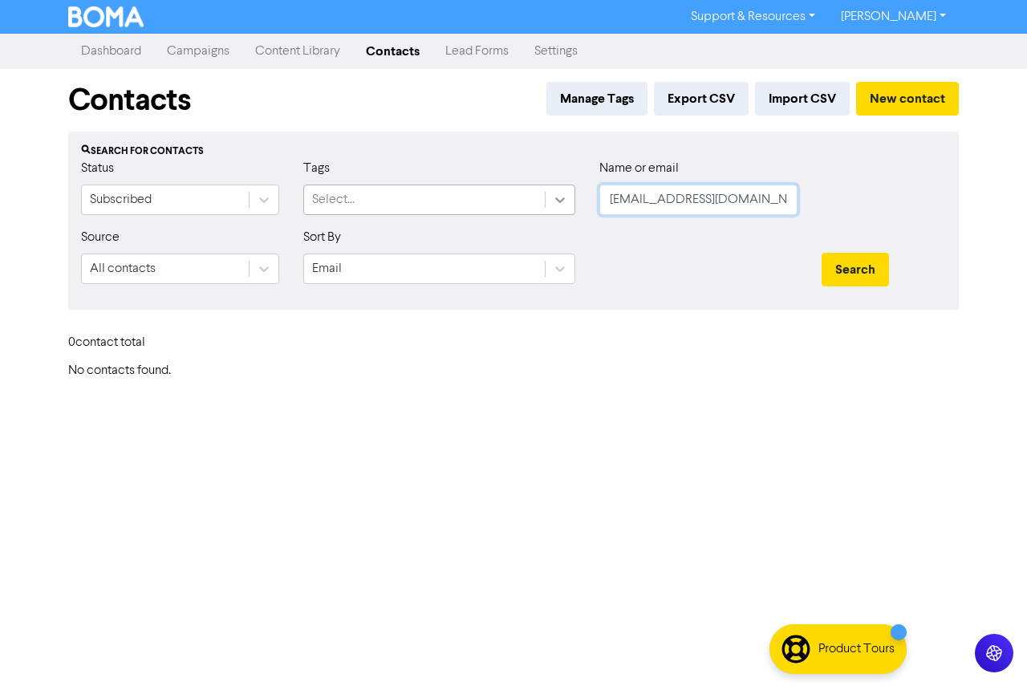
drag, startPoint x: 629, startPoint y: 200, endPoint x: 558, endPoint y: 197, distance: 71.5
click at [558, 197] on div "Status Subscribed Tags Select... Name or email [EMAIL_ADDRESS][DOMAIN_NAME]" at bounding box center [513, 193] width 889 height 69
paste input "[PERSON_NAME][EMAIL_ADDRESS][DOMAIN_NAME]"
click at [857, 271] on button "Search" at bounding box center [855, 270] width 67 height 34
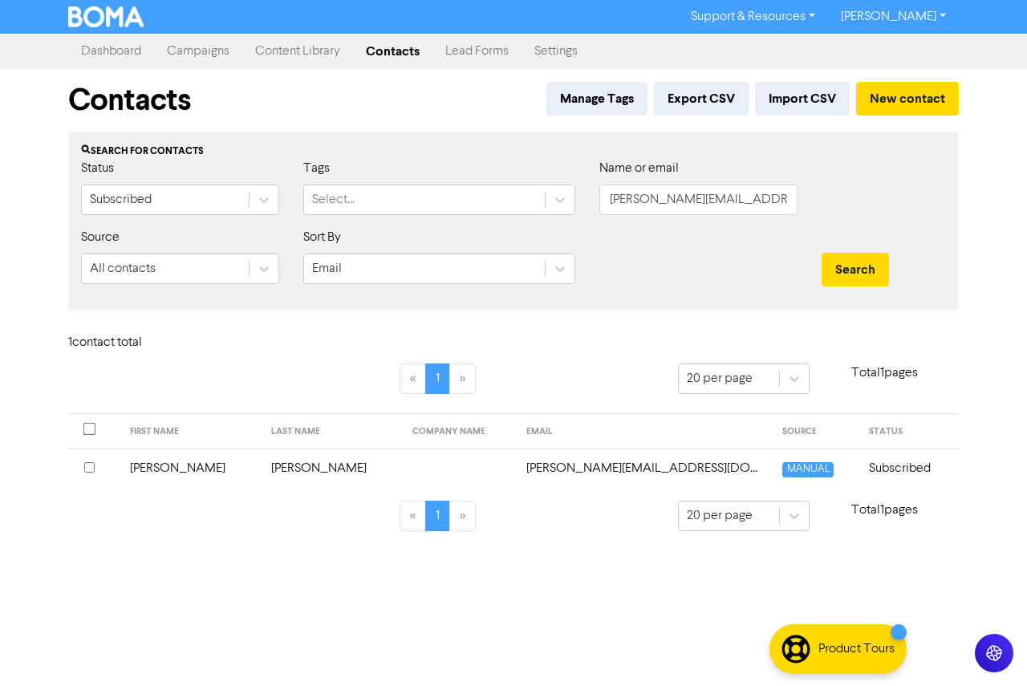
click at [270, 470] on td "[PERSON_NAME]" at bounding box center [332, 468] width 141 height 39
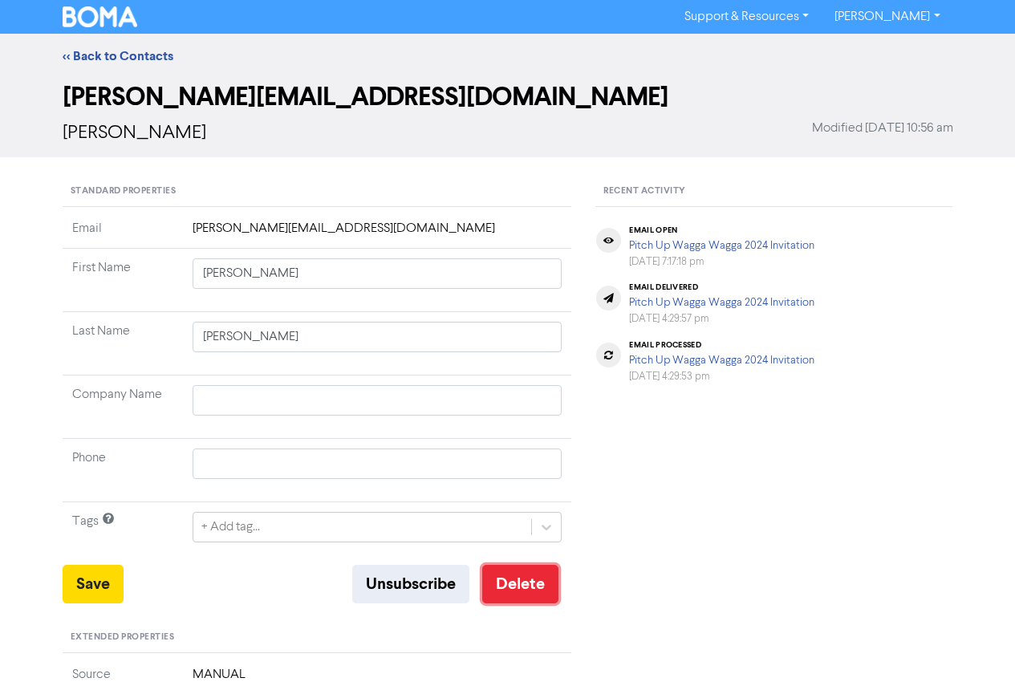
click at [521, 583] on button "Delete" at bounding box center [520, 584] width 76 height 39
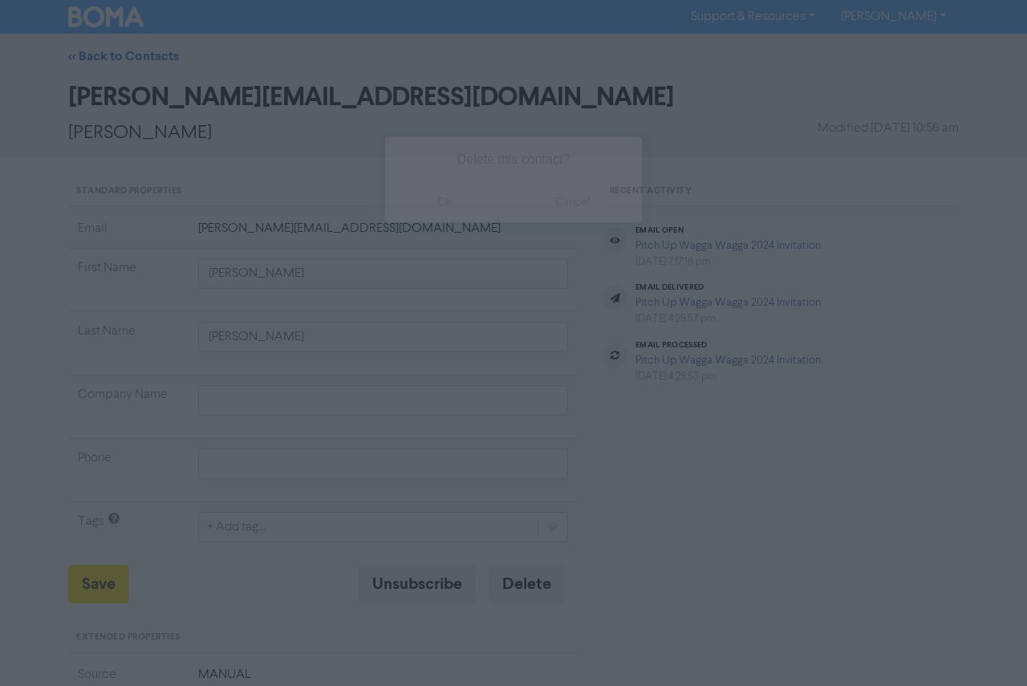
click at [454, 198] on button "ok" at bounding box center [444, 202] width 119 height 40
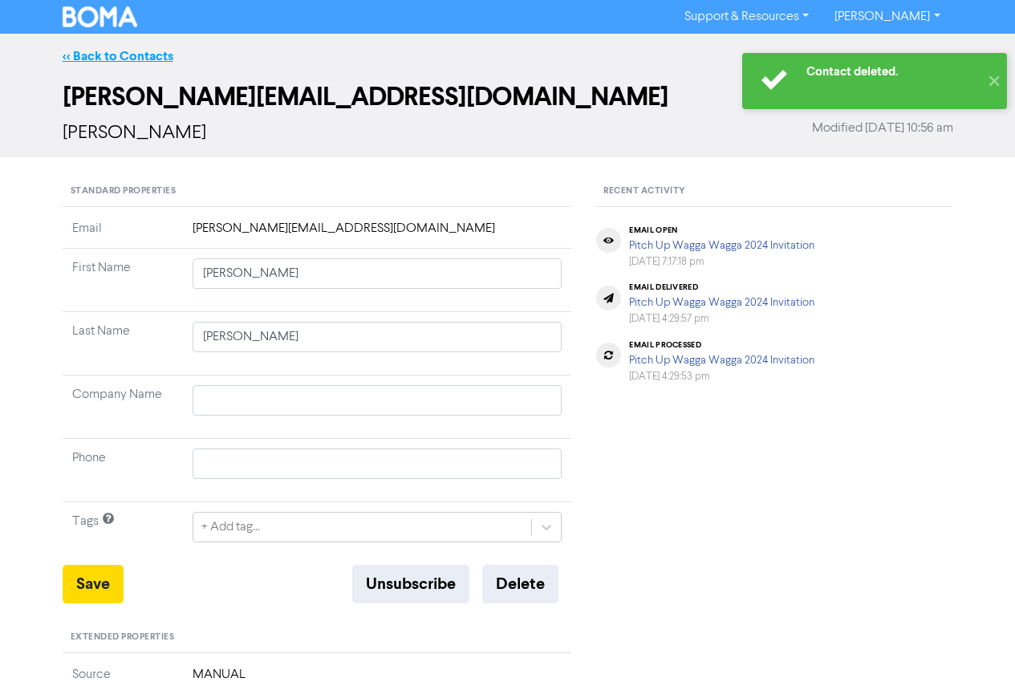
click at [108, 58] on link "<< Back to Contacts" at bounding box center [118, 56] width 111 height 16
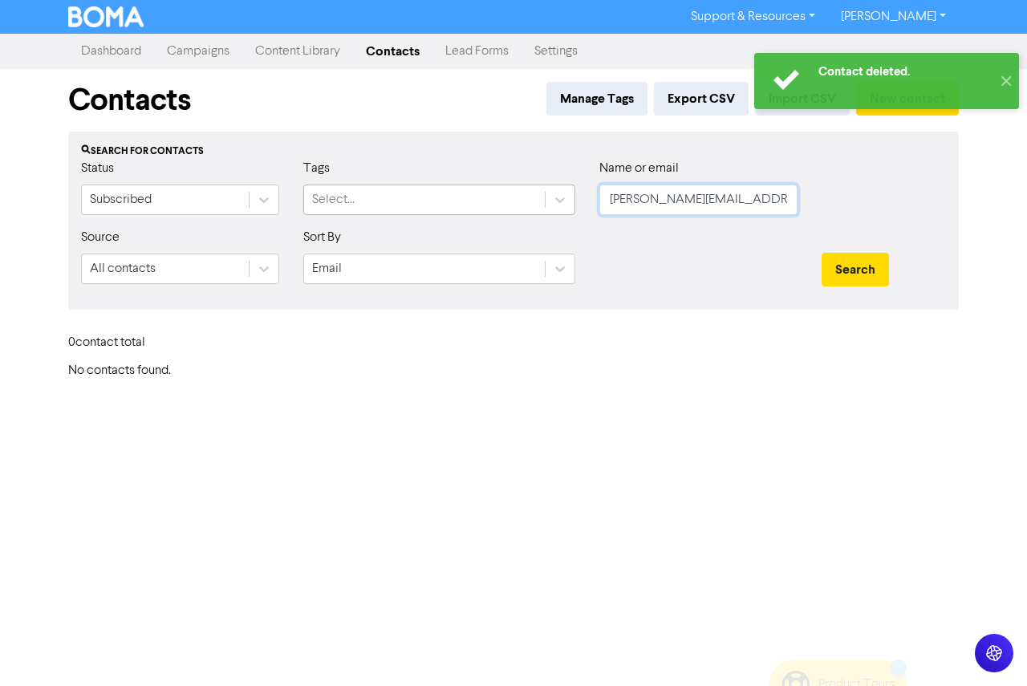
drag, startPoint x: 740, startPoint y: 197, endPoint x: 498, endPoint y: 200, distance: 241.6
click at [498, 200] on div "Status Subscribed Tags Select... Name or email [PERSON_NAME][EMAIL_ADDRESS][DOM…" at bounding box center [513, 193] width 889 height 69
paste input "[PERSON_NAME][EMAIL_ADDRESS][DOMAIN_NAME]"
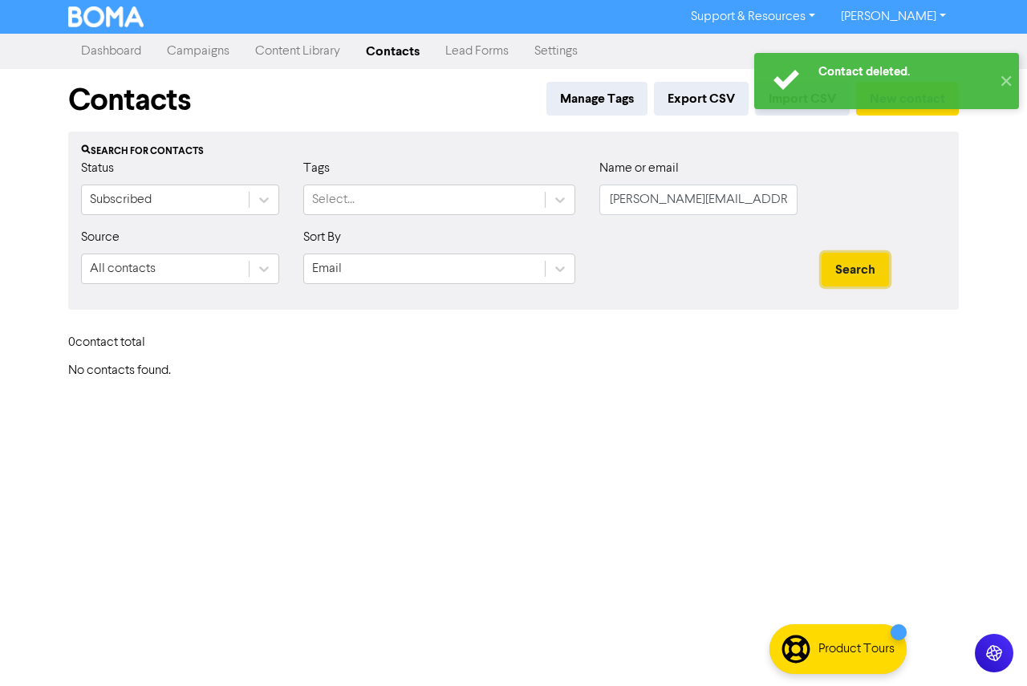
click at [836, 271] on button "Search" at bounding box center [855, 270] width 67 height 34
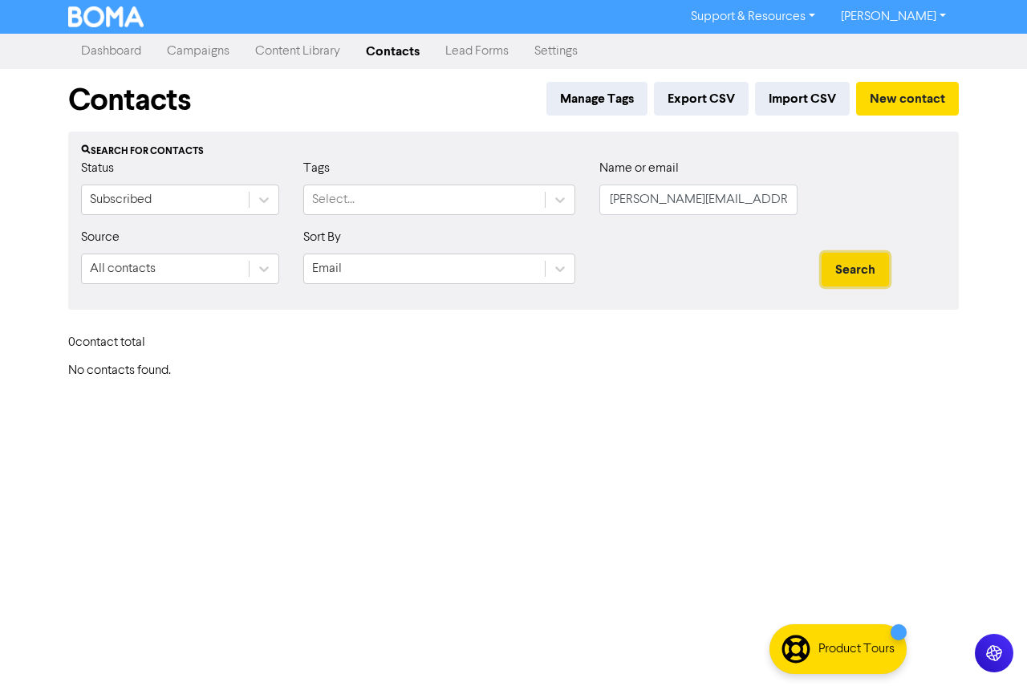
click at [850, 276] on button "Search" at bounding box center [855, 270] width 67 height 34
drag, startPoint x: 714, startPoint y: 199, endPoint x: 558, endPoint y: 197, distance: 156.5
click at [558, 197] on div "Status Subscribed Tags Select... Name or email [PERSON_NAME][EMAIL_ADDRESS][DOM…" at bounding box center [513, 193] width 889 height 69
paste input "[EMAIL_ADDRESS][DOMAIN_NAME]"
click at [828, 267] on button "Search" at bounding box center [855, 270] width 67 height 34
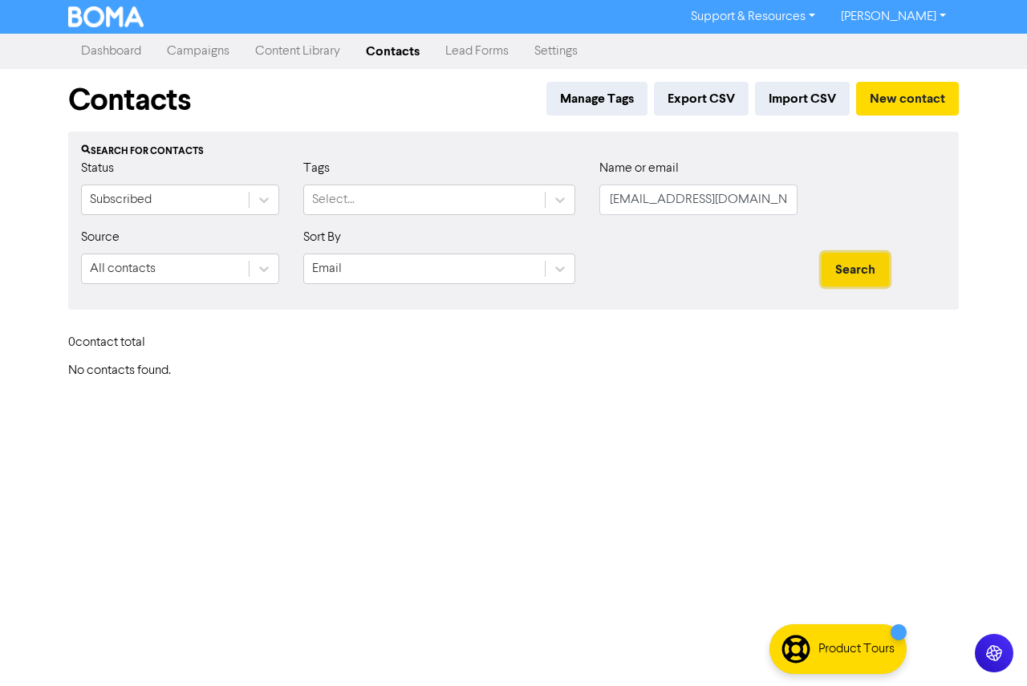
click at [834, 274] on button "Search" at bounding box center [855, 270] width 67 height 34
drag, startPoint x: 777, startPoint y: 204, endPoint x: 547, endPoint y: 205, distance: 229.6
click at [523, 205] on div "Status Subscribed Tags Select... Name or email [PERSON_NAME][EMAIL_ADDRESS][DOM…" at bounding box center [513, 193] width 889 height 69
paste input "[PERSON_NAME]"
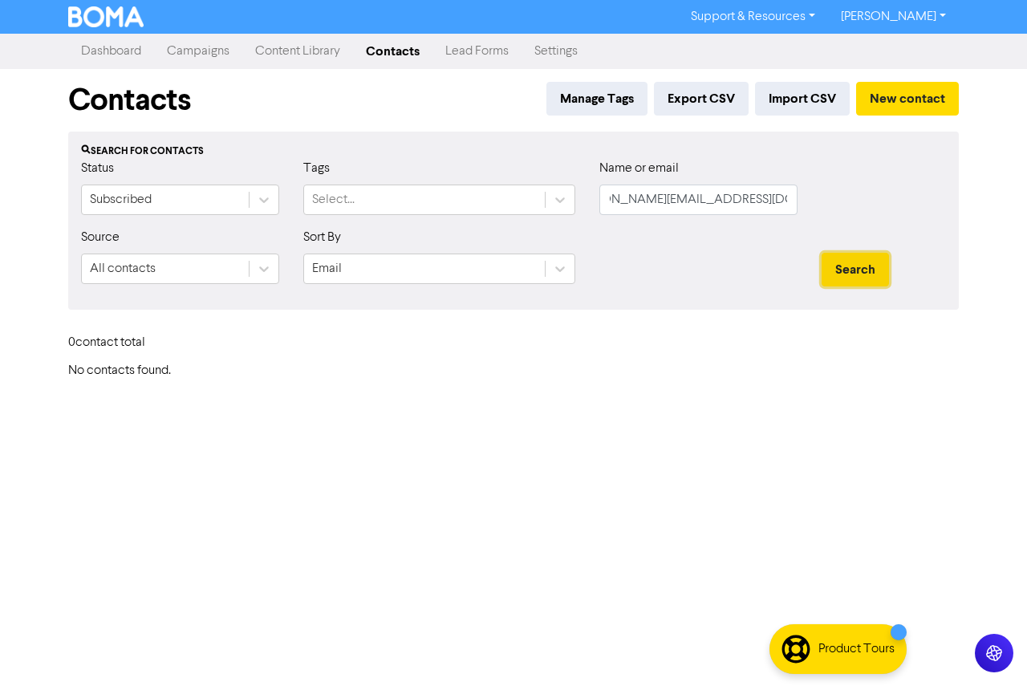
click at [852, 270] on button "Search" at bounding box center [855, 270] width 67 height 34
click at [607, 201] on input "[PERSON_NAME][EMAIL_ADDRESS][DOMAIN_NAME]" at bounding box center [699, 200] width 198 height 31
click at [842, 270] on button "Search" at bounding box center [855, 270] width 67 height 34
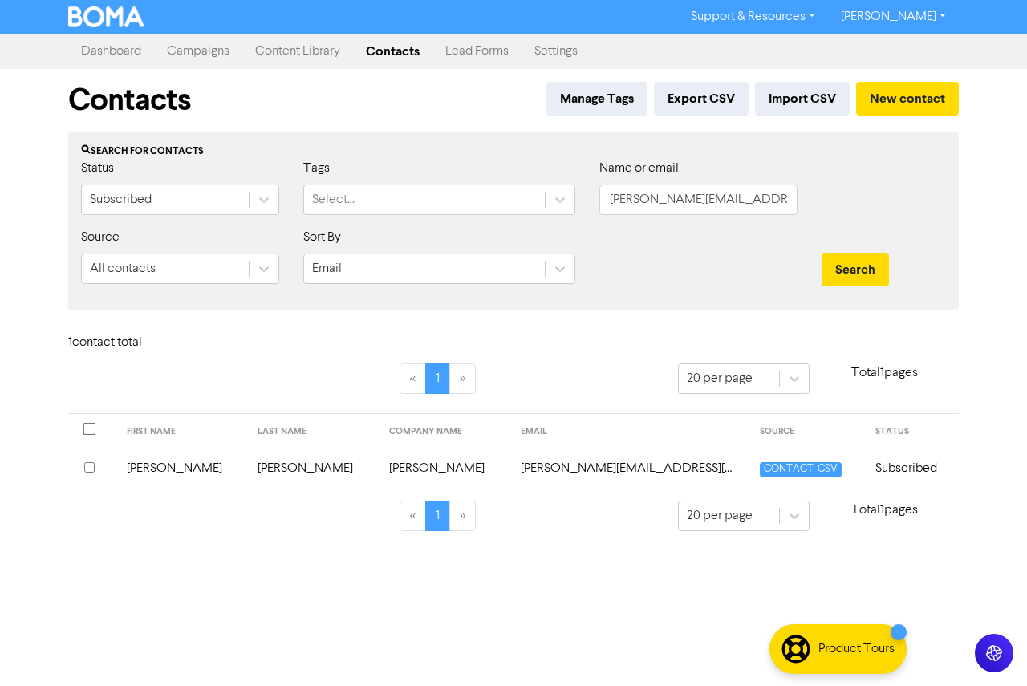
click at [187, 478] on td "[PERSON_NAME]" at bounding box center [183, 468] width 132 height 39
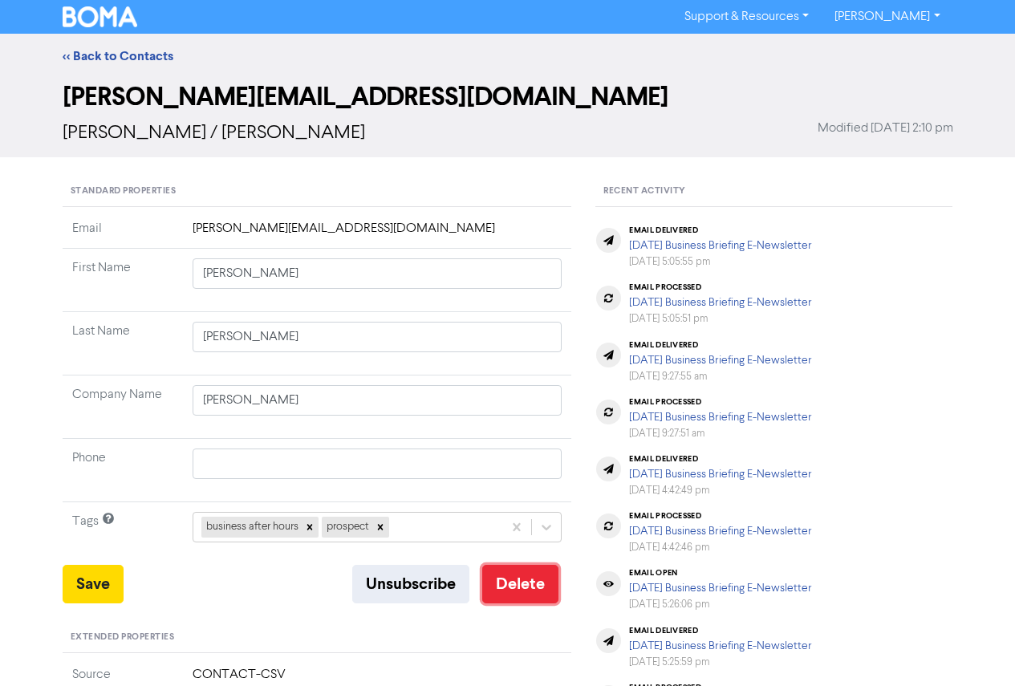
click at [506, 584] on button "Delete" at bounding box center [520, 584] width 76 height 39
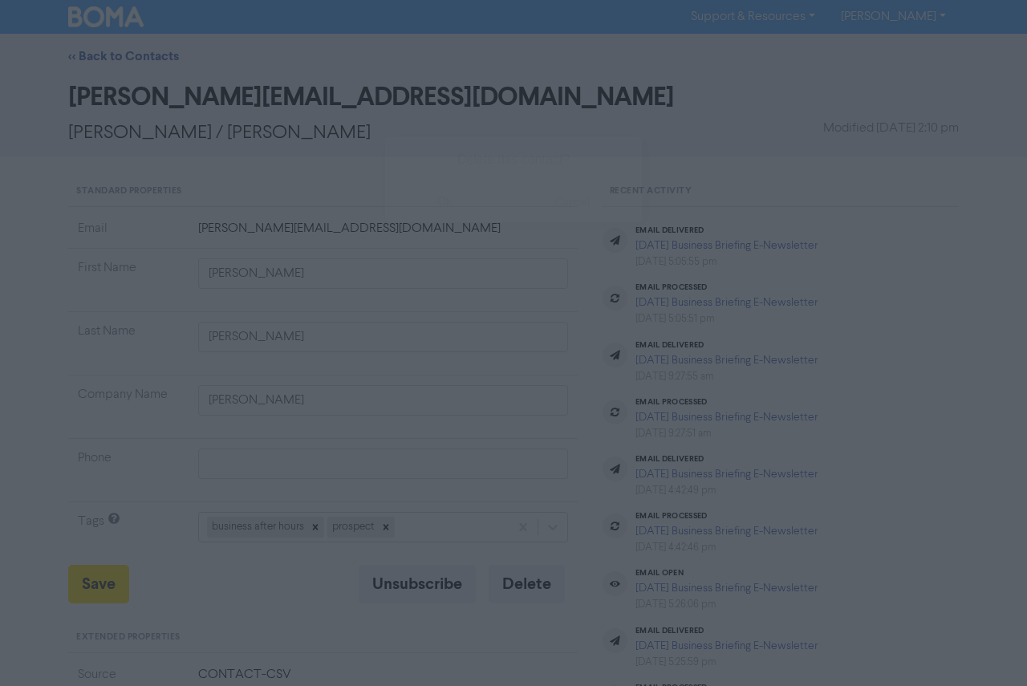
click at [448, 195] on button "ok" at bounding box center [444, 202] width 119 height 40
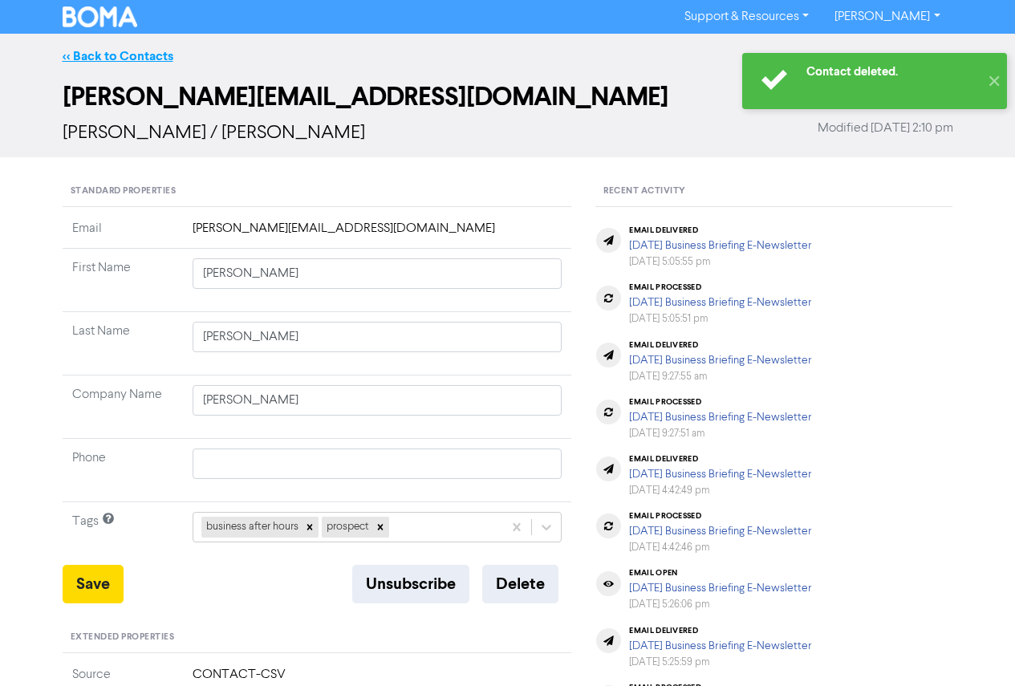
click at [138, 54] on link "<< Back to Contacts" at bounding box center [118, 56] width 111 height 16
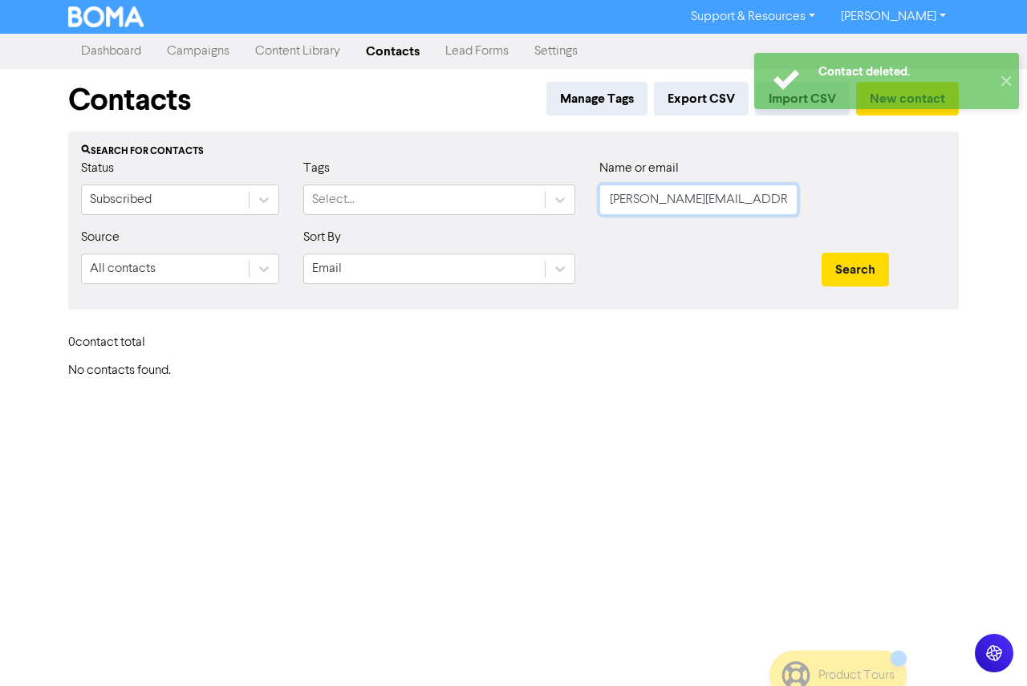
scroll to position [0, 35]
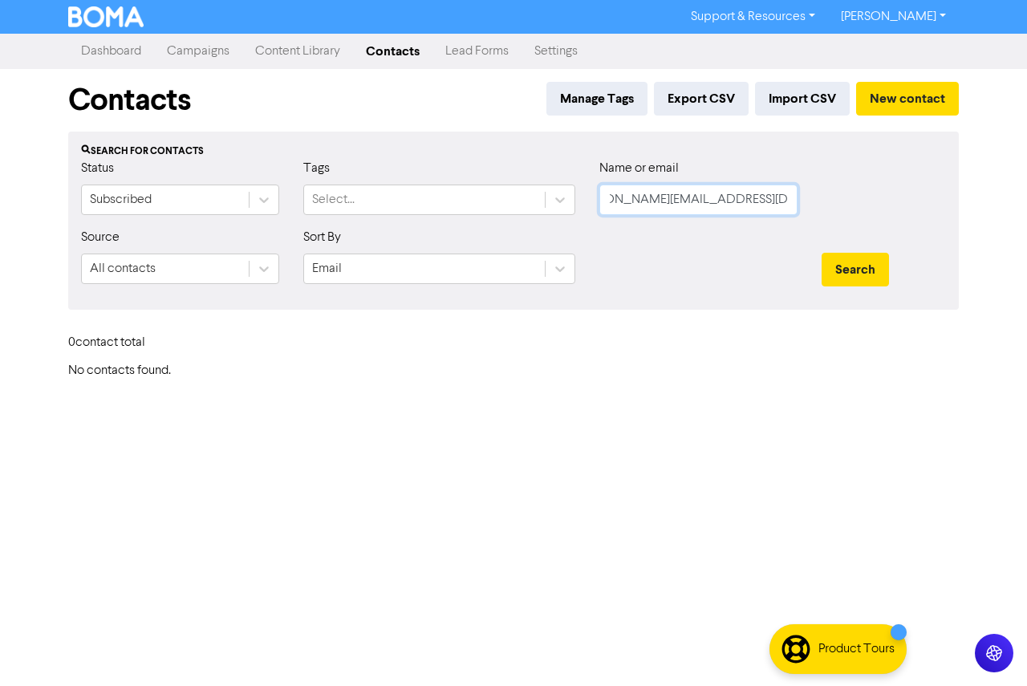
drag, startPoint x: 608, startPoint y: 202, endPoint x: 897, endPoint y: 211, distance: 289.1
click at [897, 211] on div "Status Subscribed Tags Select... Name or email [PERSON_NAME][EMAIL_ADDRESS][DOM…" at bounding box center [513, 193] width 889 height 69
paste input "info@riverinacryocar"
click at [843, 267] on button "Search" at bounding box center [855, 270] width 67 height 34
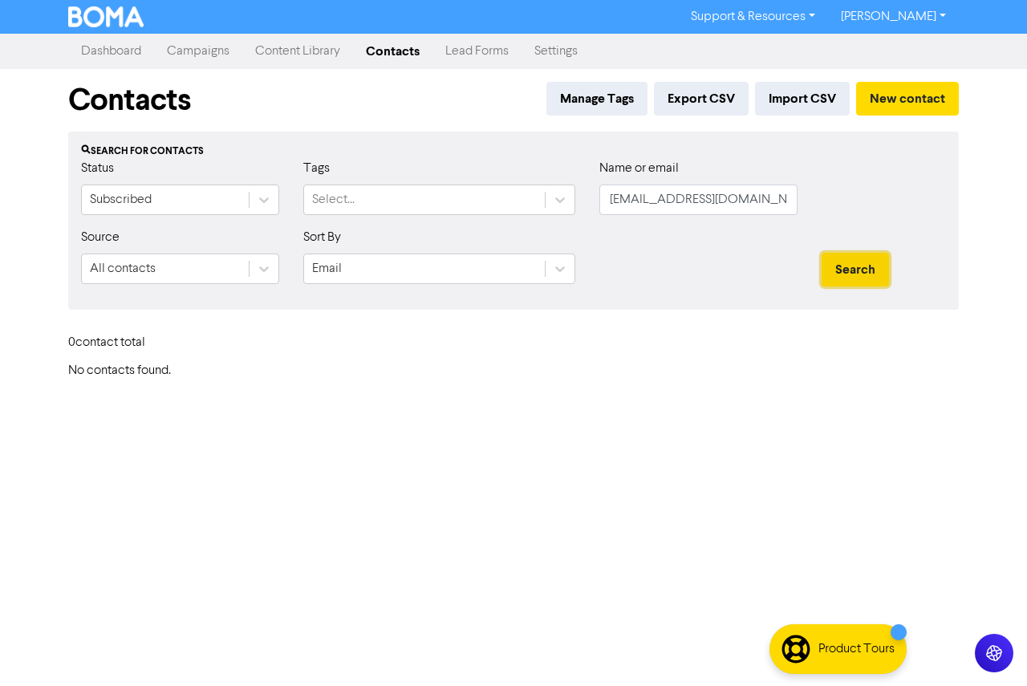
click at [852, 270] on button "Search" at bounding box center [855, 270] width 67 height 34
drag, startPoint x: 810, startPoint y: 206, endPoint x: 748, endPoint y: 203, distance: 61.9
click at [748, 203] on div "Status Subscribed Tags Select... Name or email [EMAIL_ADDRESS][DOMAIN_NAME]" at bounding box center [513, 193] width 889 height 69
drag, startPoint x: 771, startPoint y: 200, endPoint x: 510, endPoint y: 196, distance: 260.1
click at [510, 196] on div "Status Subscribed Tags Select... Name or email [EMAIL_ADDRESS][DOMAIN_NAME]" at bounding box center [513, 193] width 889 height 69
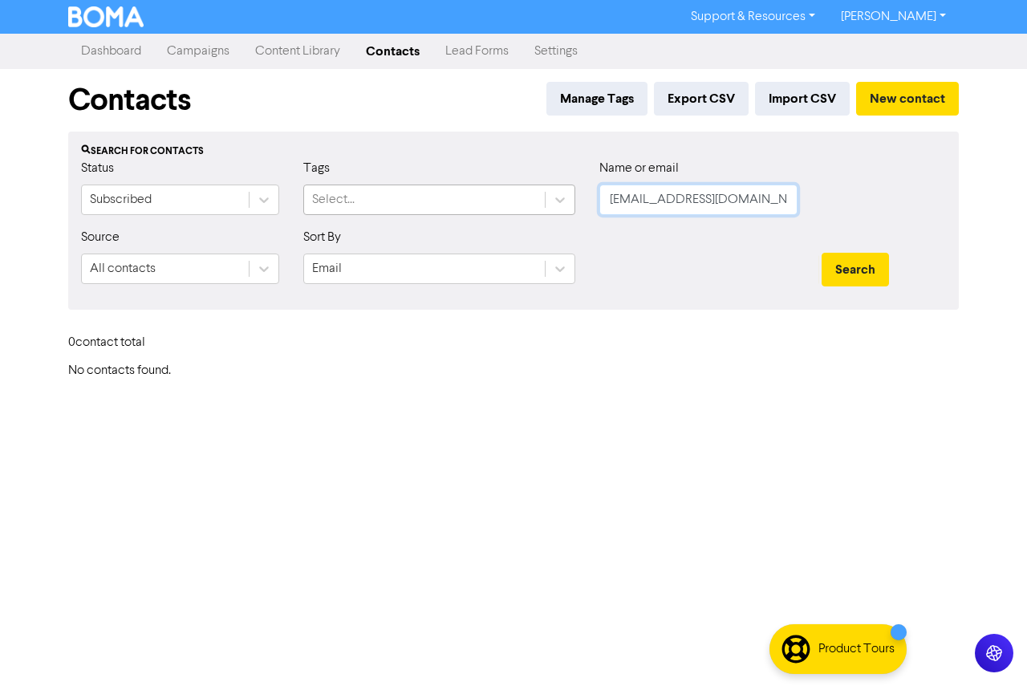
paste input "[EMAIL_ADDRESS][DOMAIN_NAME]"
click at [612, 202] on input "[EMAIL_ADDRESS][DOMAIN_NAME]" at bounding box center [699, 200] width 198 height 31
click at [866, 269] on button "Search" at bounding box center [855, 270] width 67 height 34
drag, startPoint x: 838, startPoint y: 271, endPoint x: 796, endPoint y: 243, distance: 50.3
click at [839, 271] on button "Search" at bounding box center [855, 270] width 67 height 34
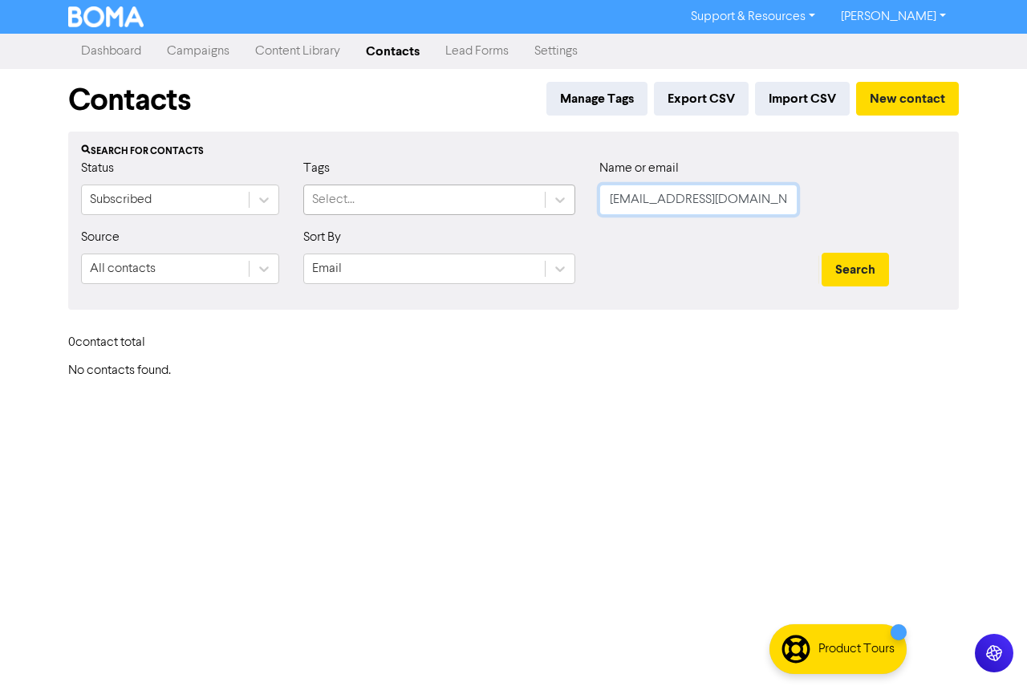
drag, startPoint x: 763, startPoint y: 193, endPoint x: 519, endPoint y: 191, distance: 244.8
click at [519, 191] on div "Status Subscribed Tags Select... Name or email [PERSON_NAME][EMAIL_ADDRESS][DOM…" at bounding box center [513, 193] width 889 height 69
click at [644, 201] on input "text" at bounding box center [699, 200] width 198 height 31
paste input "[PERSON_NAME][EMAIL_ADDRESS][DOMAIN_NAME]"
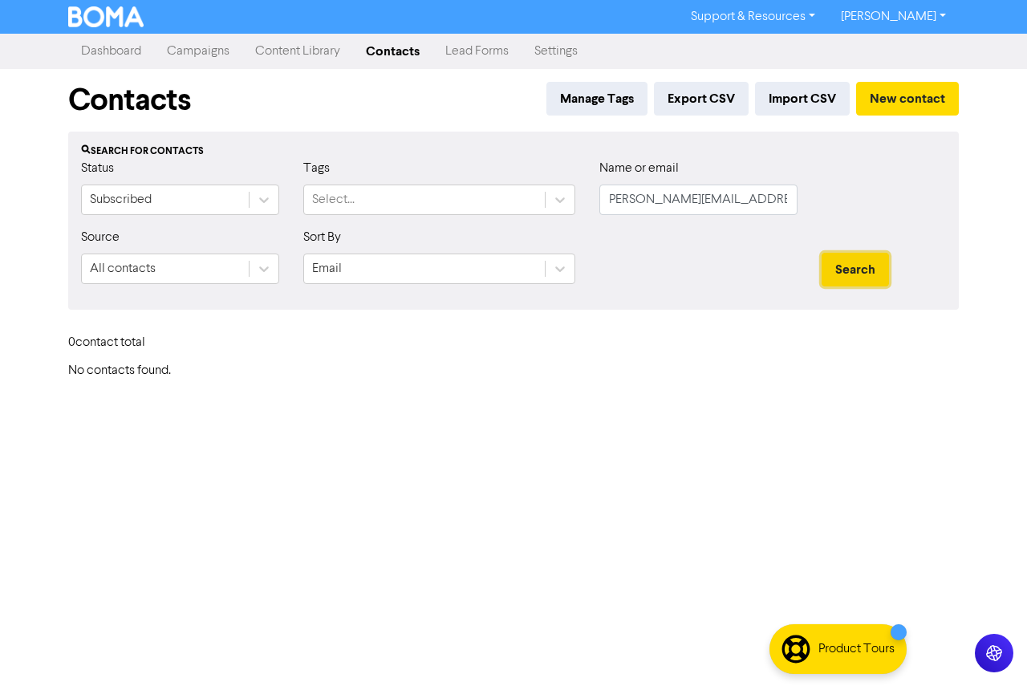
click at [852, 268] on button "Search" at bounding box center [855, 270] width 67 height 34
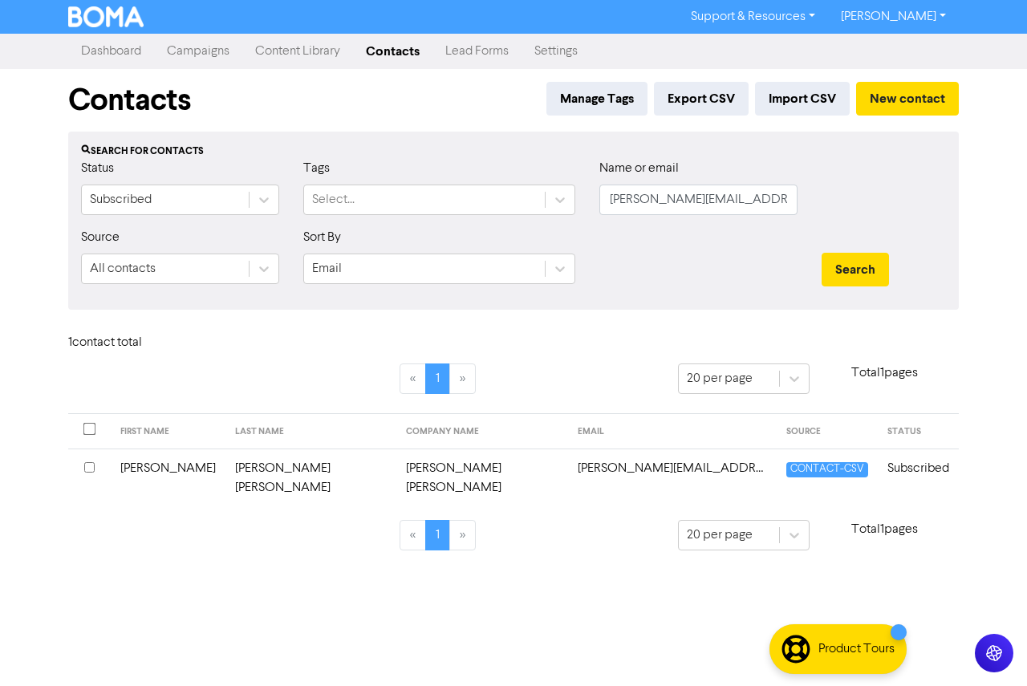
click at [177, 471] on td "[PERSON_NAME]" at bounding box center [168, 478] width 115 height 59
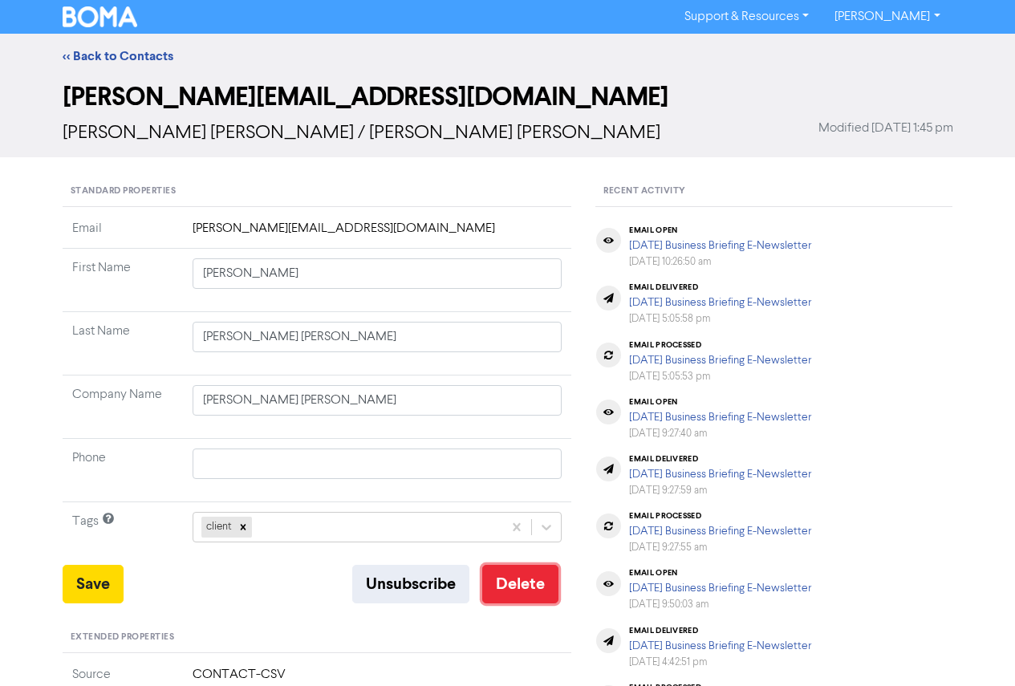
click at [511, 571] on button "Delete" at bounding box center [520, 584] width 76 height 39
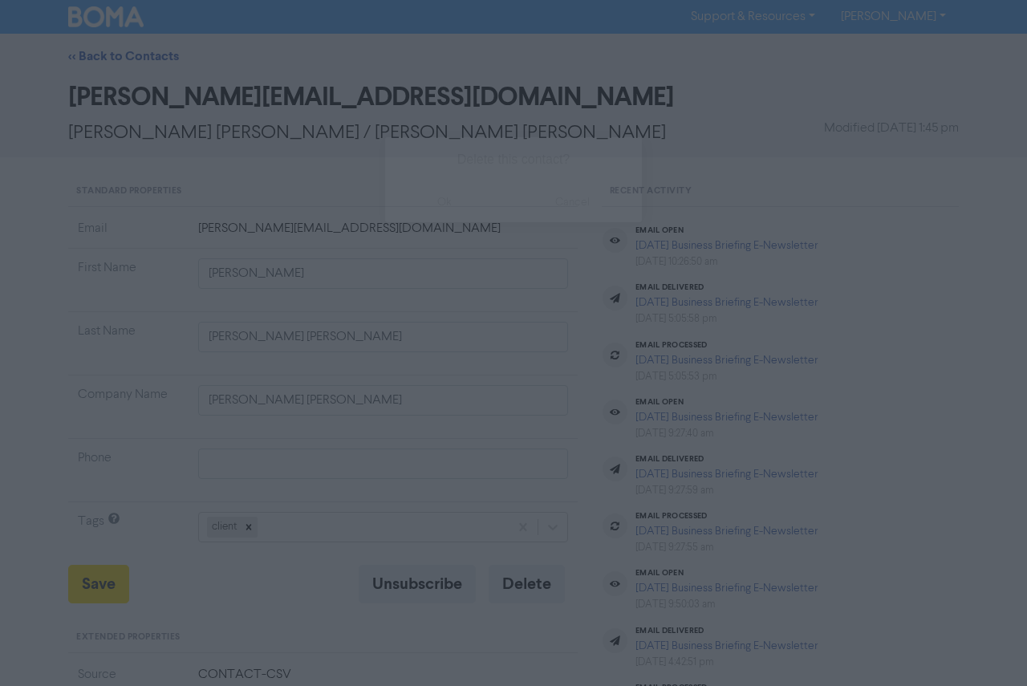
click at [439, 212] on button "ok" at bounding box center [444, 202] width 119 height 40
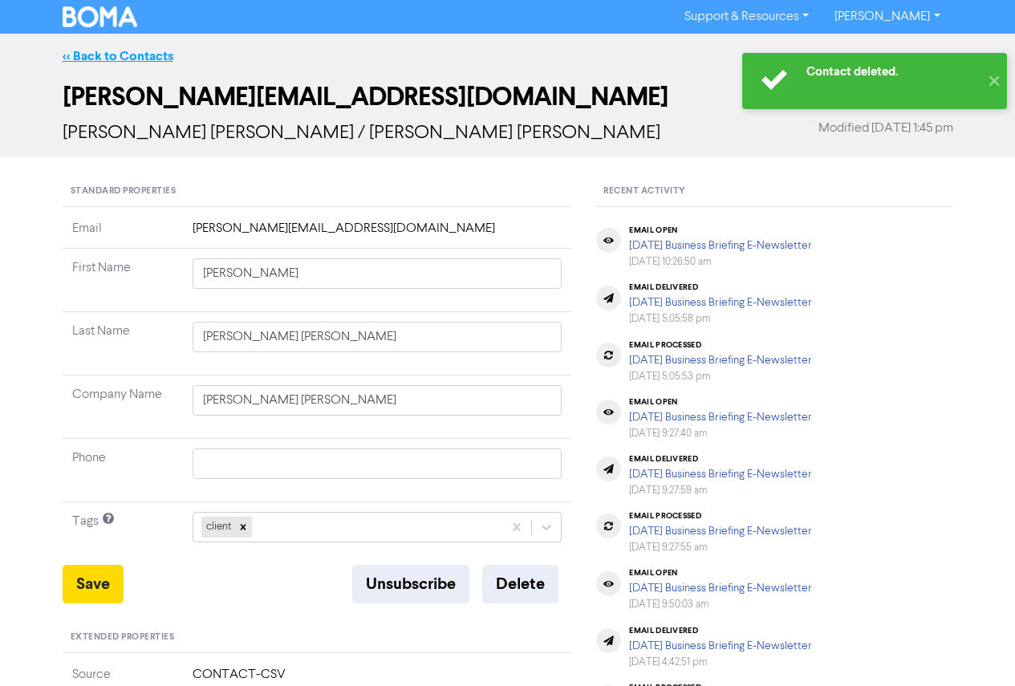
click at [137, 57] on link "<< Back to Contacts" at bounding box center [118, 56] width 111 height 16
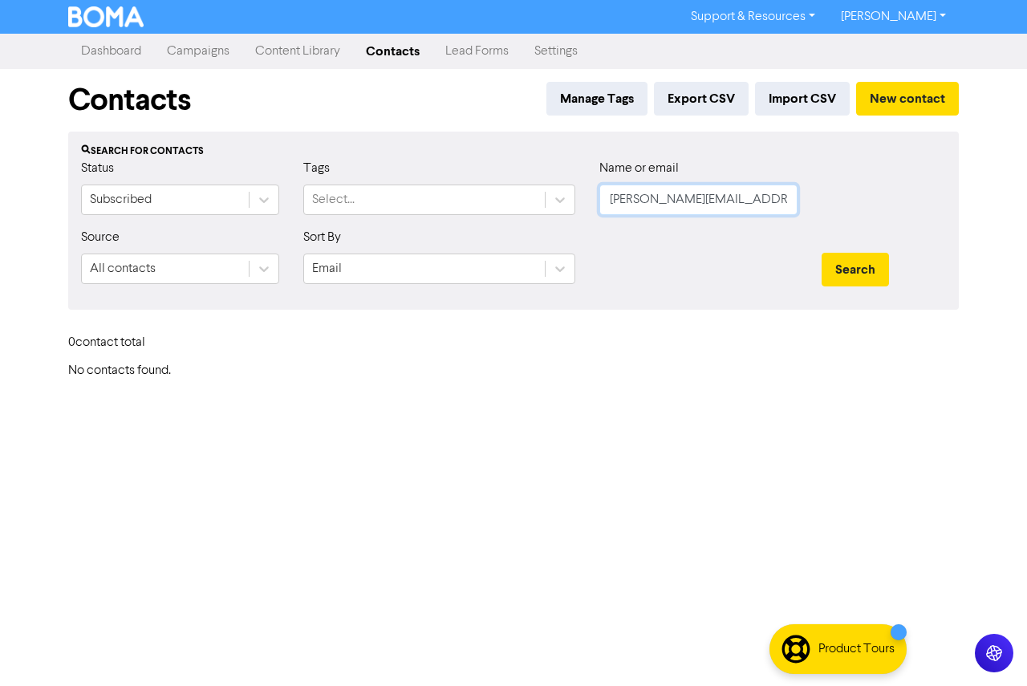
scroll to position [0, 4]
drag, startPoint x: 635, startPoint y: 199, endPoint x: 944, endPoint y: 207, distance: 309.1
click at [944, 207] on div "Status Subscribed Tags Select... Name or email [PERSON_NAME][EMAIL_ADDRESS][DOM…" at bounding box center [513, 193] width 889 height 69
paste input "[EMAIL_ADDRESS][DOMAIN_NAME]"
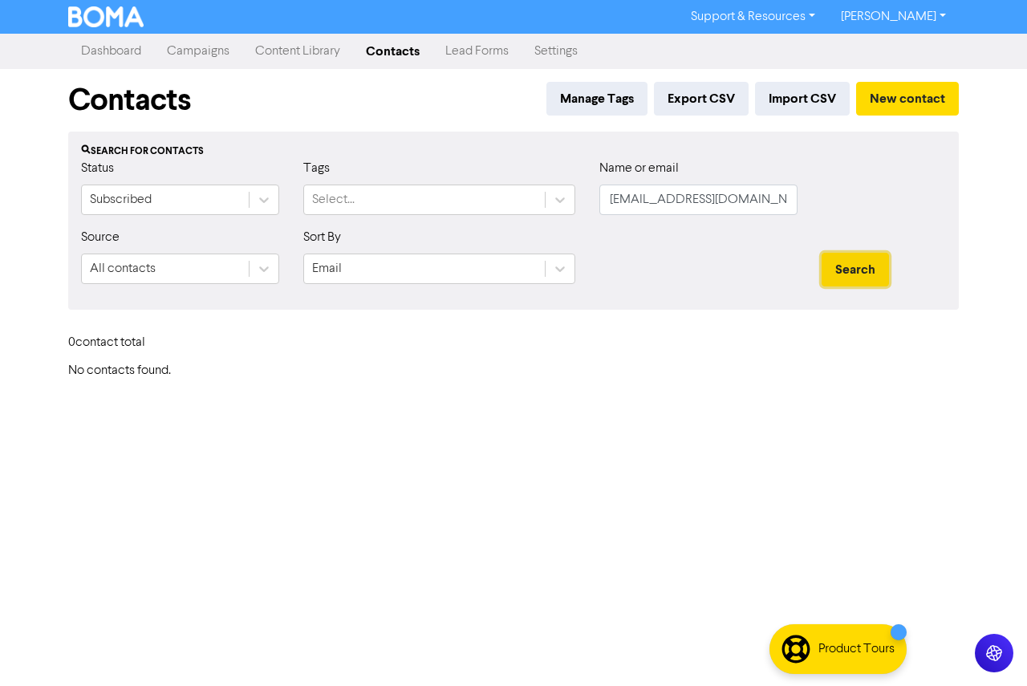
click at [869, 262] on button "Search" at bounding box center [855, 270] width 67 height 34
click at [874, 258] on button "Search" at bounding box center [855, 270] width 67 height 34
drag, startPoint x: 641, startPoint y: 203, endPoint x: 504, endPoint y: 200, distance: 136.5
click at [504, 200] on div "Status Subscribed Tags Select... Name or email [EMAIL_ADDRESS][DOMAIN_NAME]" at bounding box center [513, 193] width 889 height 69
paste input "mem7"
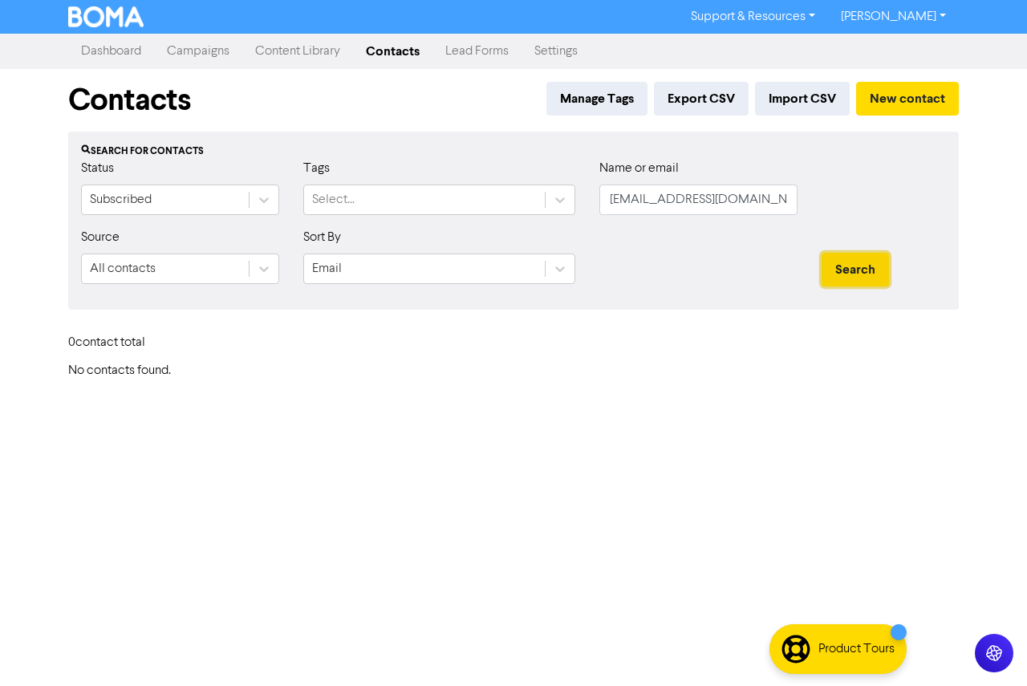
drag, startPoint x: 888, startPoint y: 277, endPoint x: 877, endPoint y: 275, distance: 10.7
click at [886, 277] on button "Search" at bounding box center [855, 270] width 67 height 34
click at [877, 275] on button "Search" at bounding box center [855, 270] width 67 height 34
drag, startPoint x: 713, startPoint y: 207, endPoint x: 575, endPoint y: 197, distance: 138.4
click at [534, 202] on div "Status Subscribed Tags Select... Name or email [EMAIL_ADDRESS][DOMAIN_NAME]" at bounding box center [513, 193] width 889 height 69
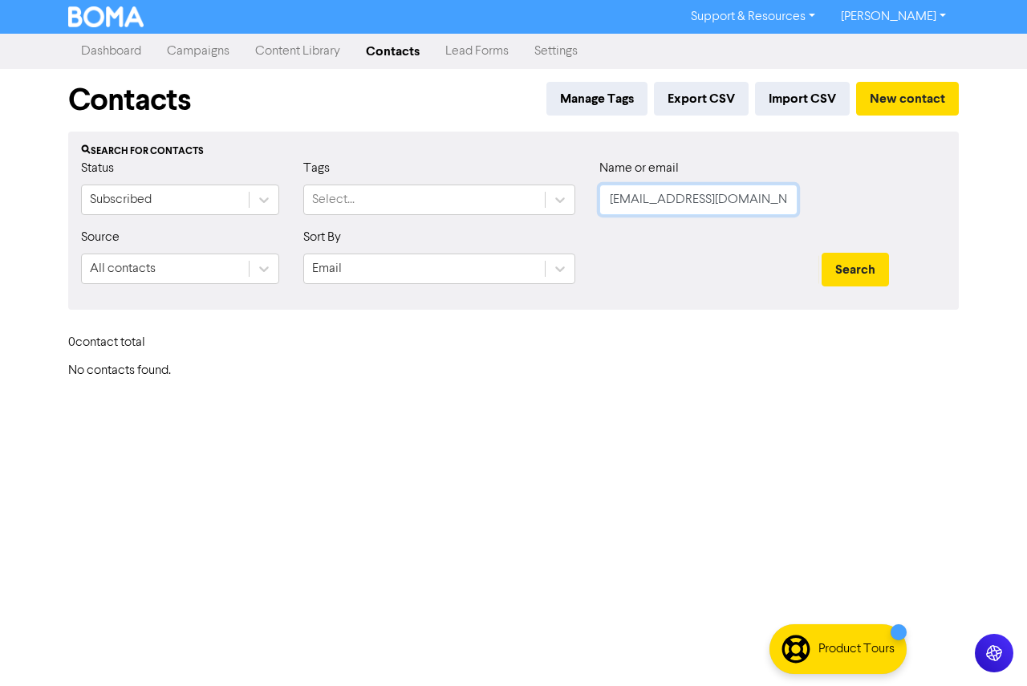
click at [735, 200] on input "[EMAIL_ADDRESS][DOMAIN_NAME]" at bounding box center [699, 200] width 198 height 31
drag, startPoint x: 735, startPoint y: 200, endPoint x: 572, endPoint y: 193, distance: 163.1
click at [572, 193] on div "Status Subscribed Tags Select... Name or email [EMAIL_ADDRESS][DOMAIN_NAME]" at bounding box center [513, 193] width 889 height 69
paste input "[PERSON_NAME]"
click at [840, 271] on button "Search" at bounding box center [855, 270] width 67 height 34
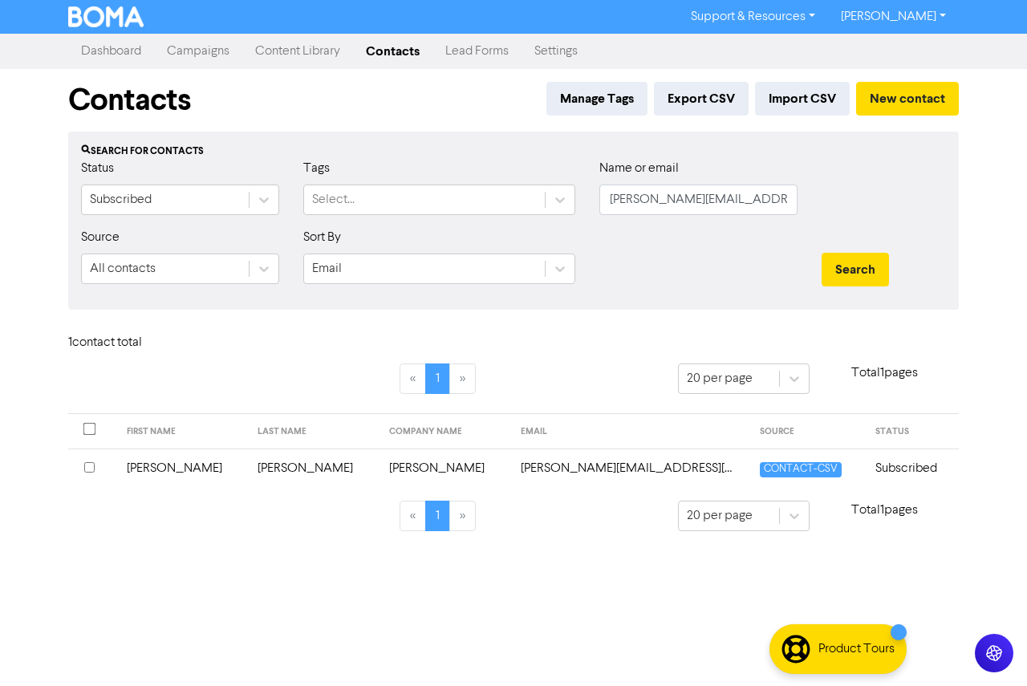
click at [186, 464] on td "[PERSON_NAME]" at bounding box center [183, 468] width 132 height 39
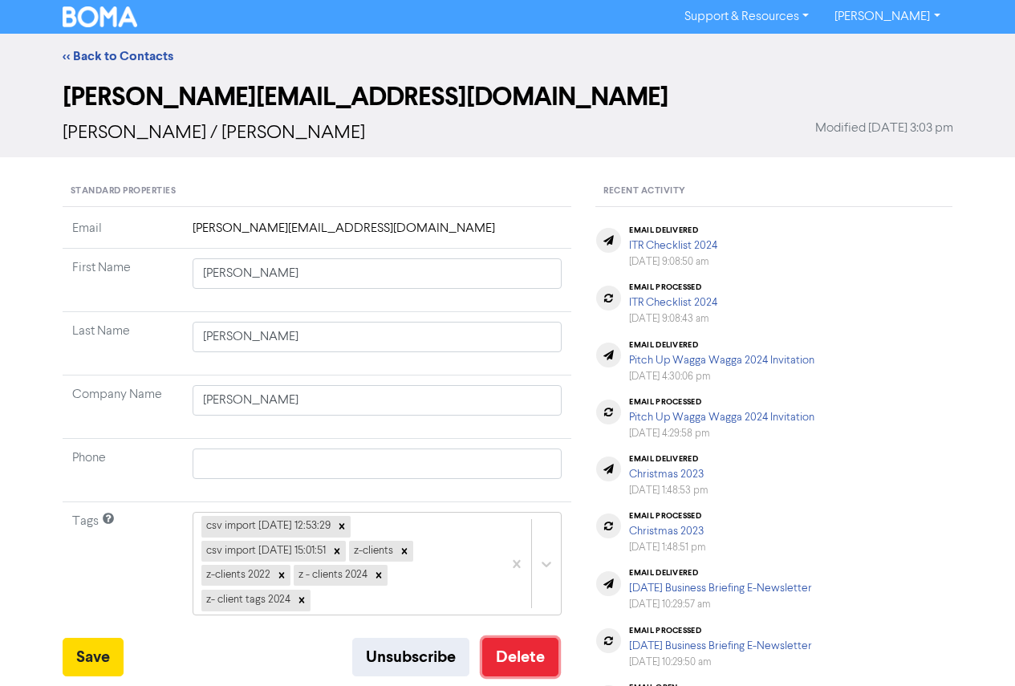
click at [516, 653] on button "Delete" at bounding box center [520, 657] width 76 height 39
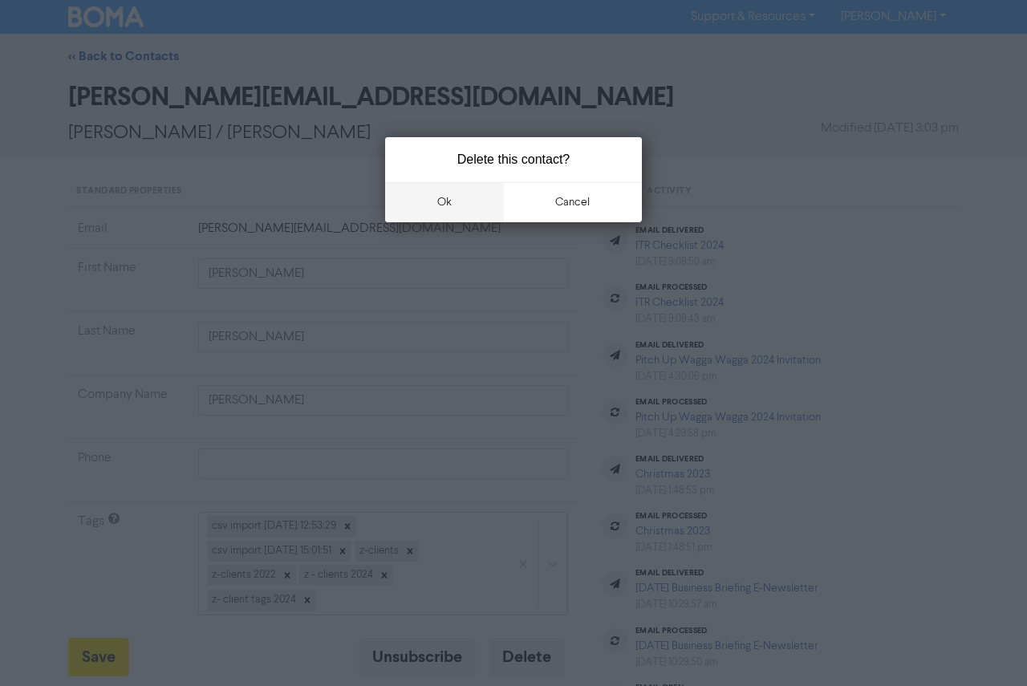
click at [467, 194] on button "ok" at bounding box center [444, 202] width 119 height 40
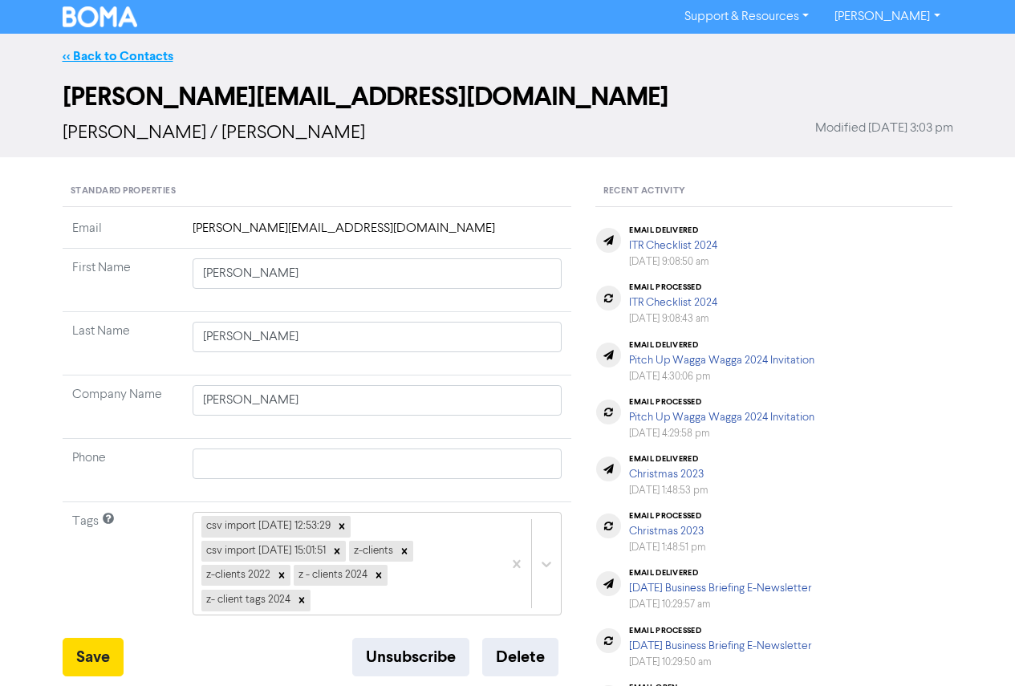
click at [99, 60] on link "<< Back to Contacts" at bounding box center [118, 56] width 111 height 16
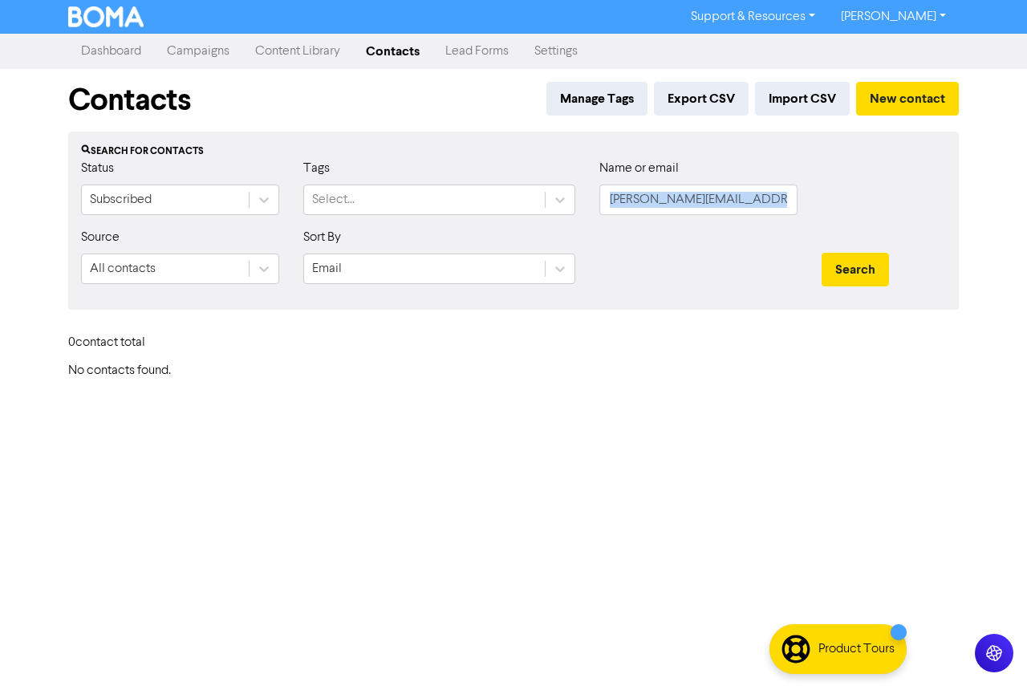
drag, startPoint x: 803, startPoint y: 195, endPoint x: 777, endPoint y: 195, distance: 25.7
click at [777, 195] on div "Status Subscribed Tags Select... Name or email [PERSON_NAME][EMAIL_ADDRESS][DOM…" at bounding box center [513, 193] width 889 height 69
drag, startPoint x: 777, startPoint y: 195, endPoint x: 568, endPoint y: 209, distance: 209.1
click at [568, 209] on div "Status Subscribed Tags Select... Name or email [PERSON_NAME][EMAIL_ADDRESS][DOM…" at bounding box center [513, 193] width 889 height 69
paste input "[PERSON_NAME][EMAIL_ADDRESS][PERSON_NAME]"
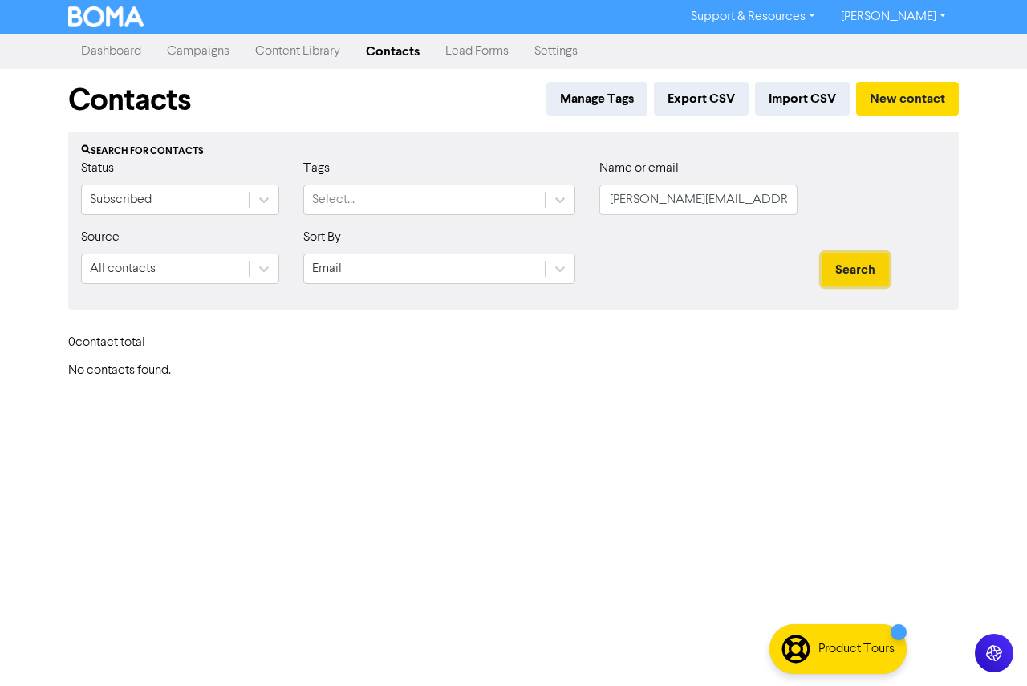
click at [826, 271] on button "Search" at bounding box center [855, 270] width 67 height 34
paste input "[PERSON_NAME][EMAIL_ADDRESS][DOMAIN_NAME]"
click at [557, 203] on div "Status Subscribed Tags Select... Name or email [PERSON_NAME][EMAIL_ADDRESS][DOM…" at bounding box center [513, 193] width 889 height 69
click at [848, 273] on button "Search" at bounding box center [855, 270] width 67 height 34
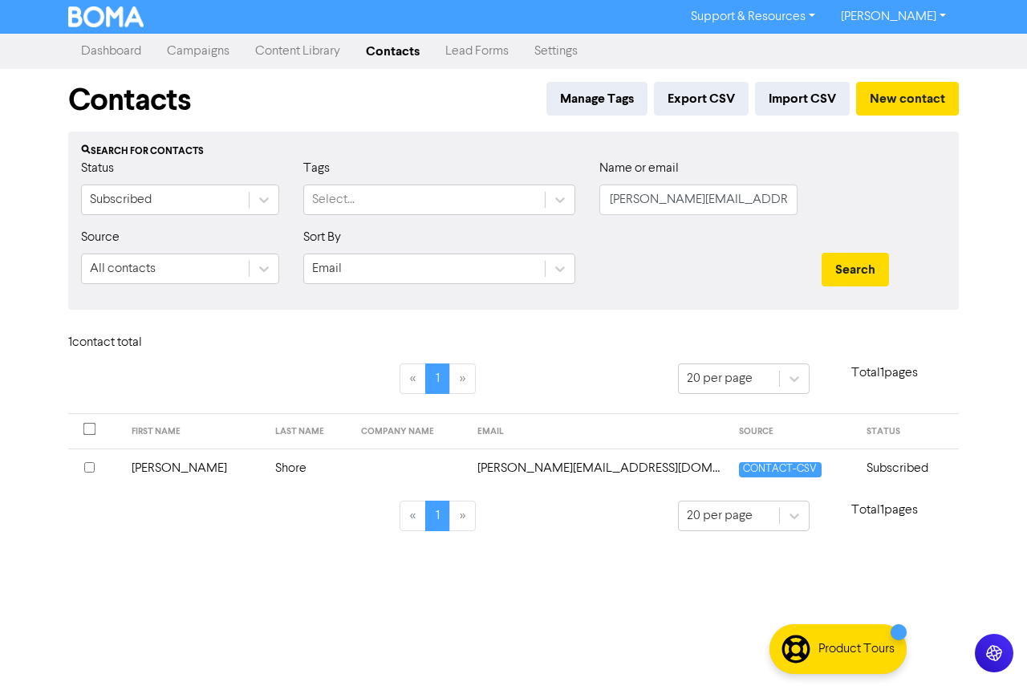
click at [203, 474] on td "[PERSON_NAME]" at bounding box center [194, 468] width 144 height 39
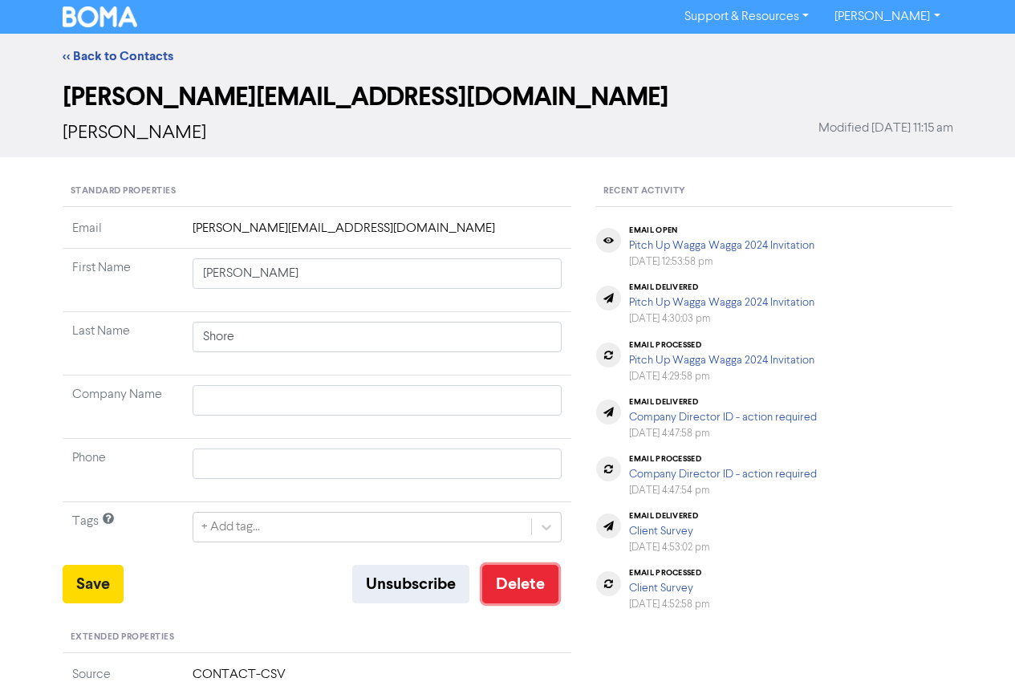
click at [522, 597] on button "Delete" at bounding box center [520, 584] width 76 height 39
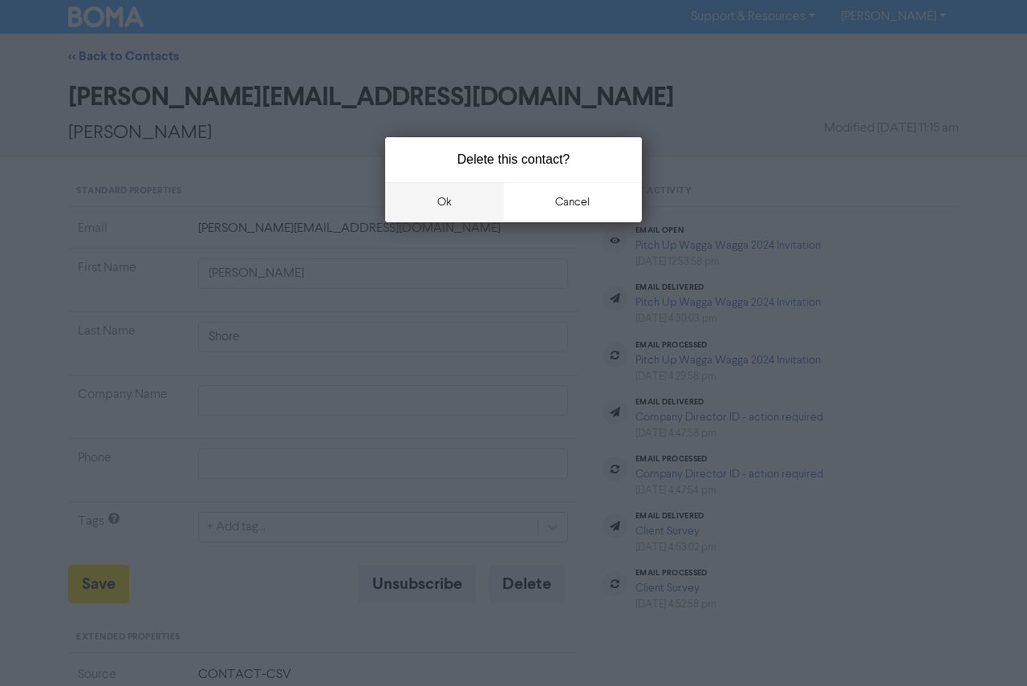
click at [453, 209] on button "ok" at bounding box center [444, 202] width 119 height 40
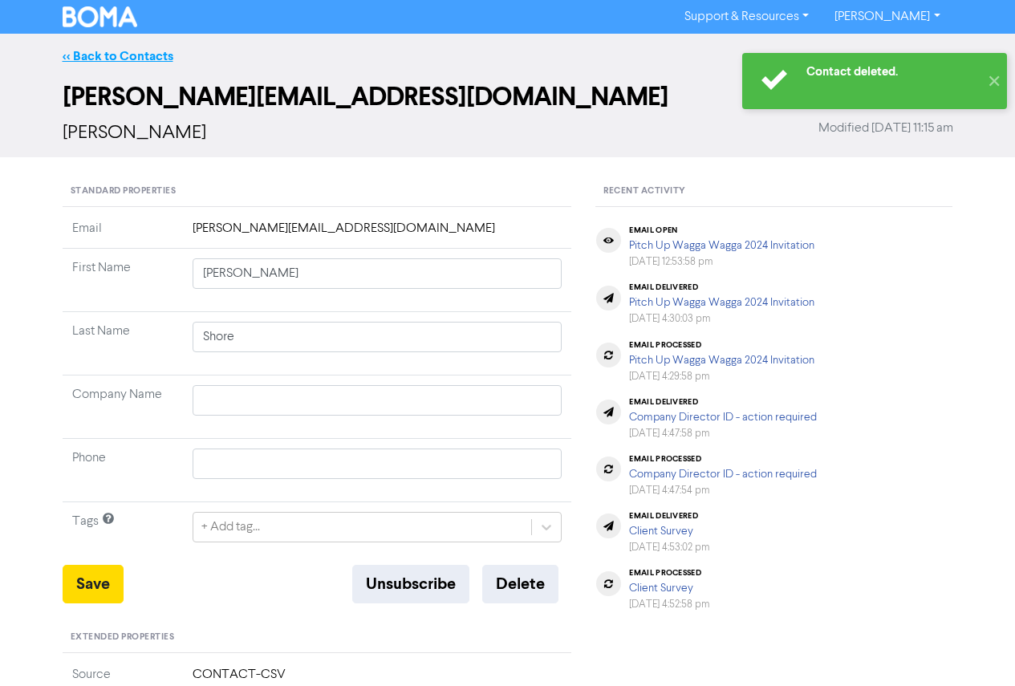
click at [118, 62] on link "<< Back to Contacts" at bounding box center [118, 56] width 111 height 16
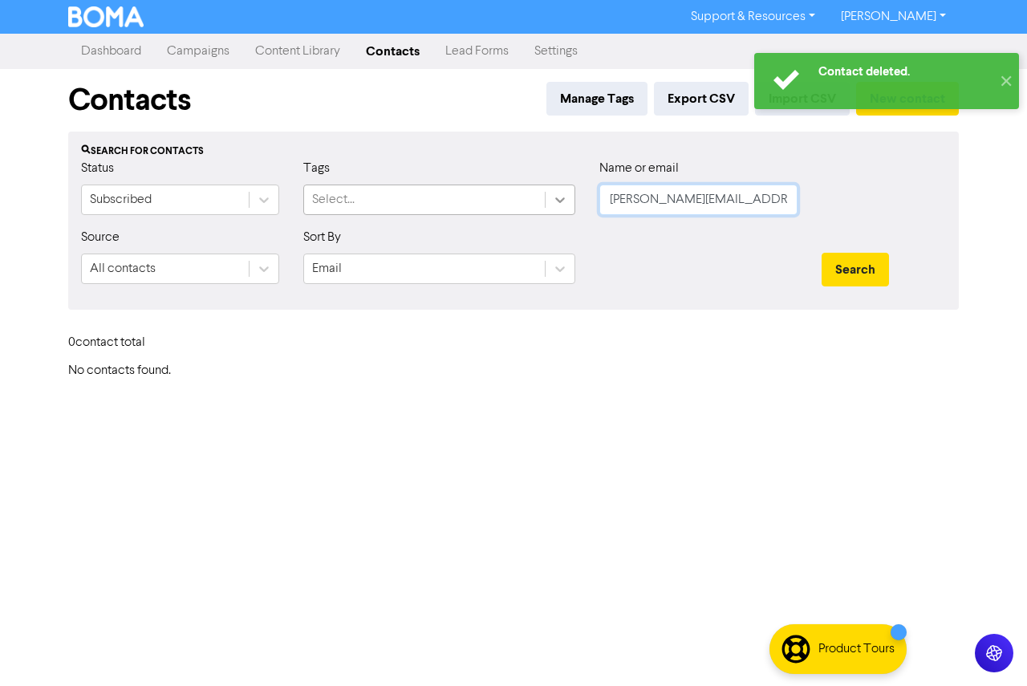
drag, startPoint x: 764, startPoint y: 198, endPoint x: 560, endPoint y: 196, distance: 203.9
click at [560, 196] on div "Status Subscribed Tags Select... Name or email [PERSON_NAME][EMAIL_ADDRESS][DOM…" at bounding box center [513, 193] width 889 height 69
paste input "[EMAIL_ADDRESS][DOMAIN_NAME]"
click at [843, 270] on button "Search" at bounding box center [855, 270] width 67 height 34
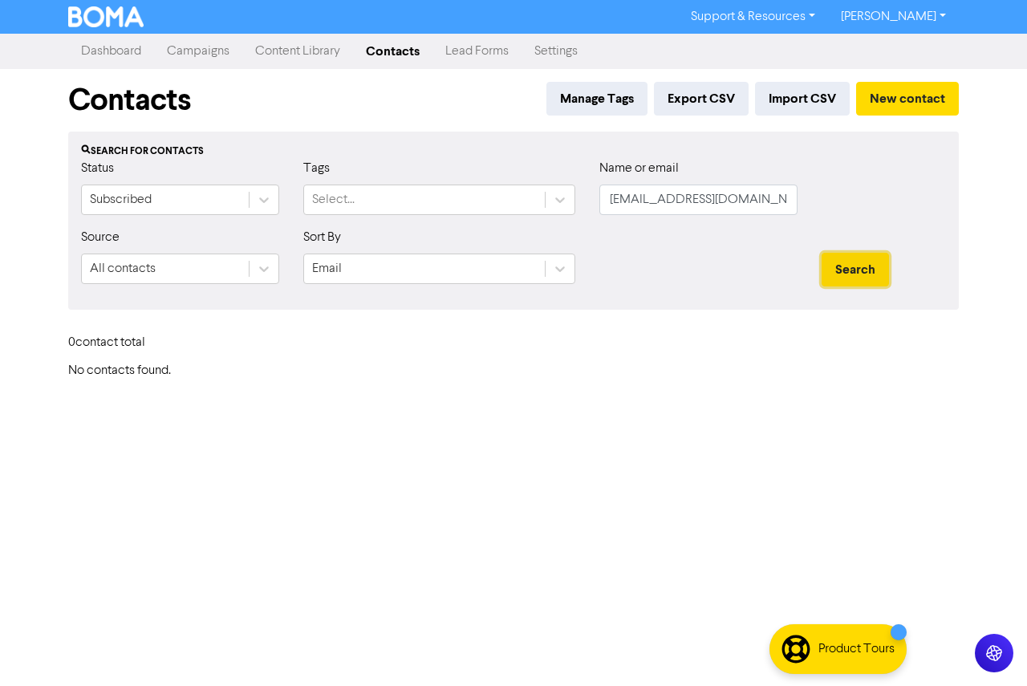
click at [843, 270] on button "Search" at bounding box center [855, 270] width 67 height 34
drag, startPoint x: 789, startPoint y: 204, endPoint x: 447, endPoint y: 197, distance: 342.0
click at [447, 198] on div "Status Subscribed Tags Select... Name or email [EMAIL_ADDRESS][DOMAIN_NAME]" at bounding box center [513, 193] width 889 height 69
paste input "[PERSON_NAME][EMAIL_ADDRESS][PERSON_NAME][DOMAIN_NAME]"
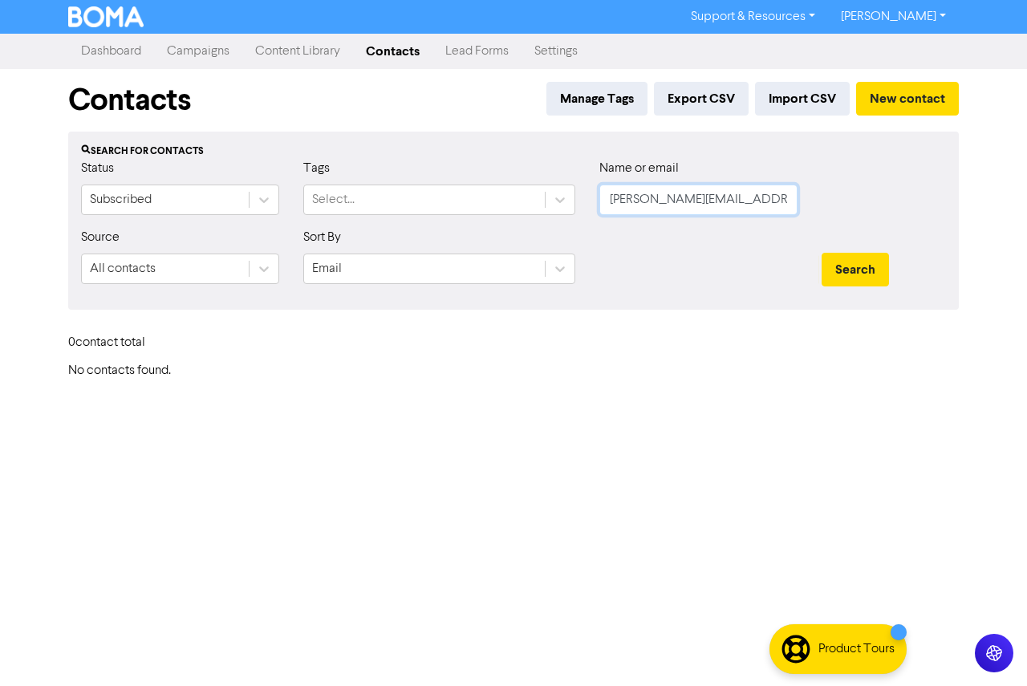
scroll to position [0, 23]
click at [872, 268] on button "Search" at bounding box center [855, 270] width 67 height 34
click at [856, 271] on button "Search" at bounding box center [855, 270] width 67 height 34
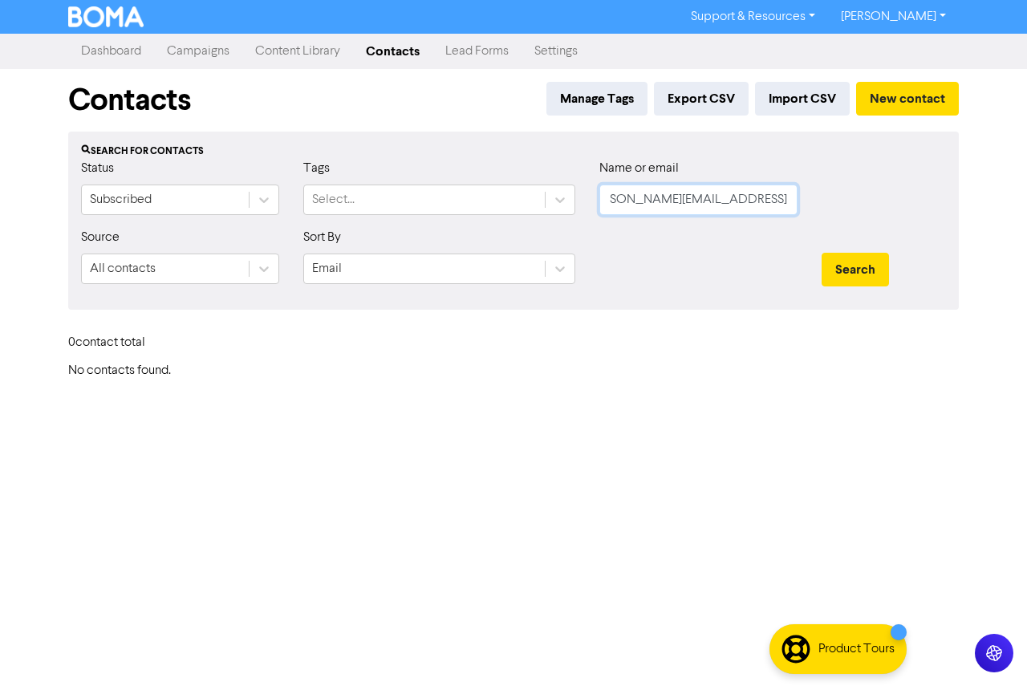
drag, startPoint x: 611, startPoint y: 197, endPoint x: 950, endPoint y: 214, distance: 339.9
click at [950, 214] on div "Status Subscribed Tags Select... Name or email [PERSON_NAME][EMAIL_ADDRESS][PER…" at bounding box center [513, 193] width 889 height 69
paste input "[EMAIL_ADDRESS][DOMAIN_NAME]"
click at [858, 265] on button "Search" at bounding box center [855, 270] width 67 height 34
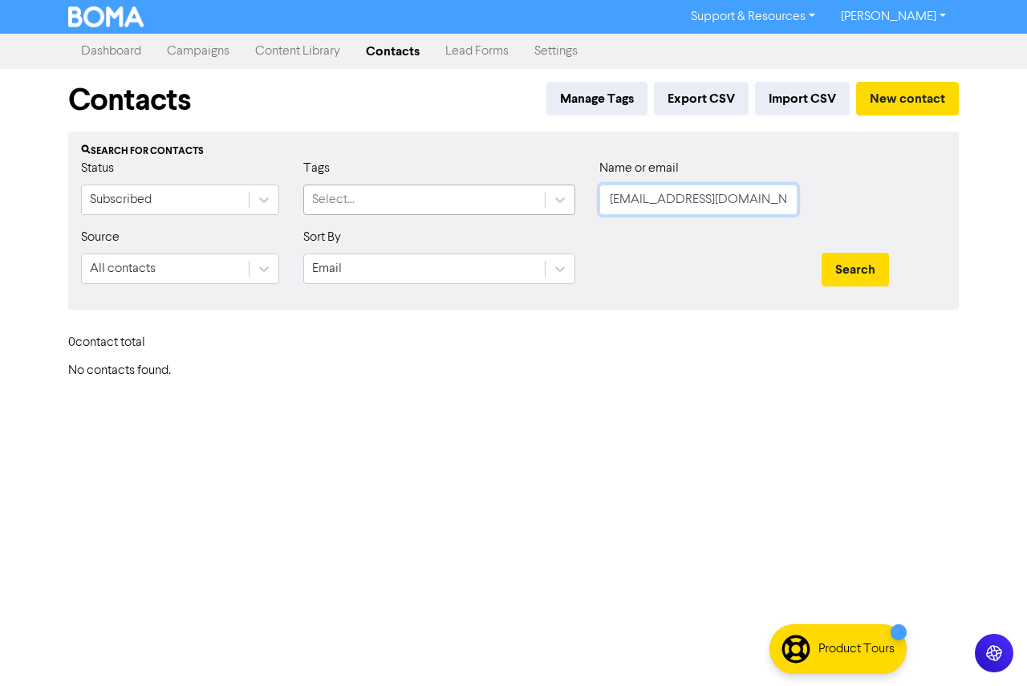
paste input "[PERSON_NAME][EMAIL_ADDRESS][DOMAIN_NAME]"
click at [492, 187] on div "Status Subscribed Tags Select... Name or email [PERSON_NAME][EMAIL_ADDRESS][DOM…" at bounding box center [513, 193] width 889 height 69
click at [849, 268] on button "Search" at bounding box center [855, 270] width 67 height 34
click at [852, 273] on button "Search" at bounding box center [855, 270] width 67 height 34
click at [616, 197] on input "[PERSON_NAME][EMAIL_ADDRESS][DOMAIN_NAME]" at bounding box center [699, 200] width 198 height 31
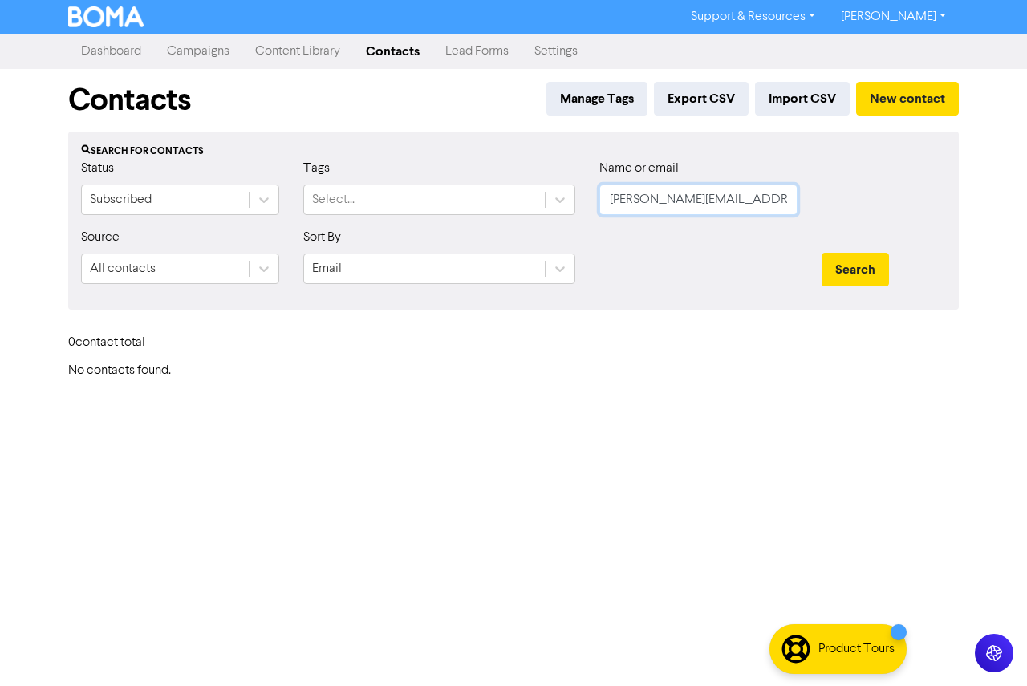
click at [755, 202] on input "[PERSON_NAME][EMAIL_ADDRESS][DOMAIN_NAME]" at bounding box center [699, 200] width 198 height 31
click at [822, 253] on button "Search" at bounding box center [855, 270] width 67 height 34
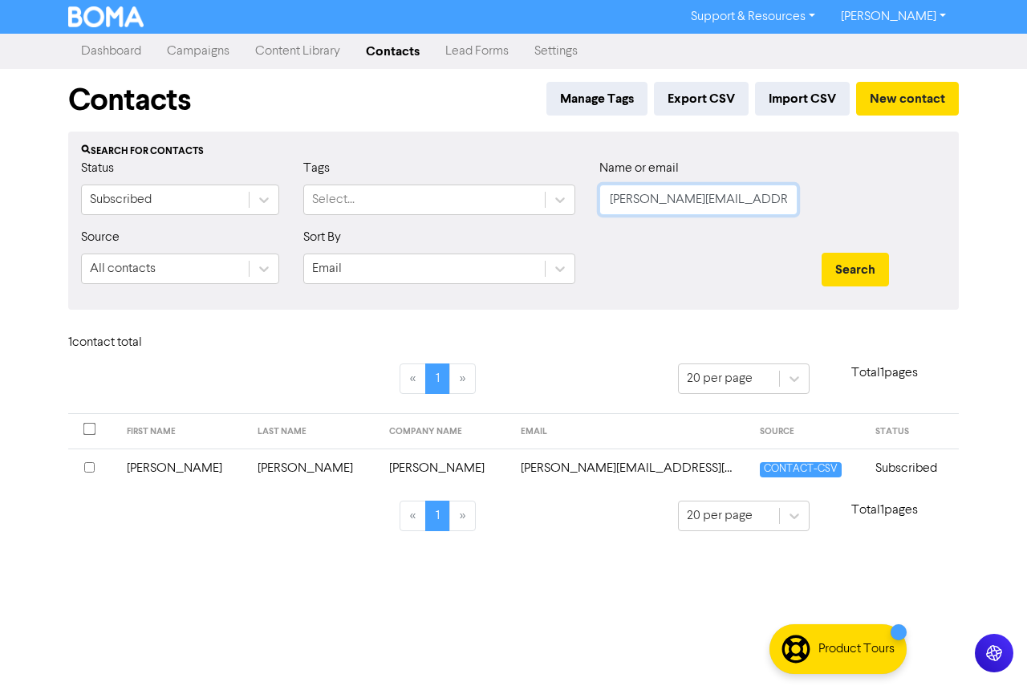
click at [822, 253] on button "Search" at bounding box center [855, 270] width 67 height 34
click at [213, 469] on td "[PERSON_NAME]" at bounding box center [183, 468] width 132 height 39
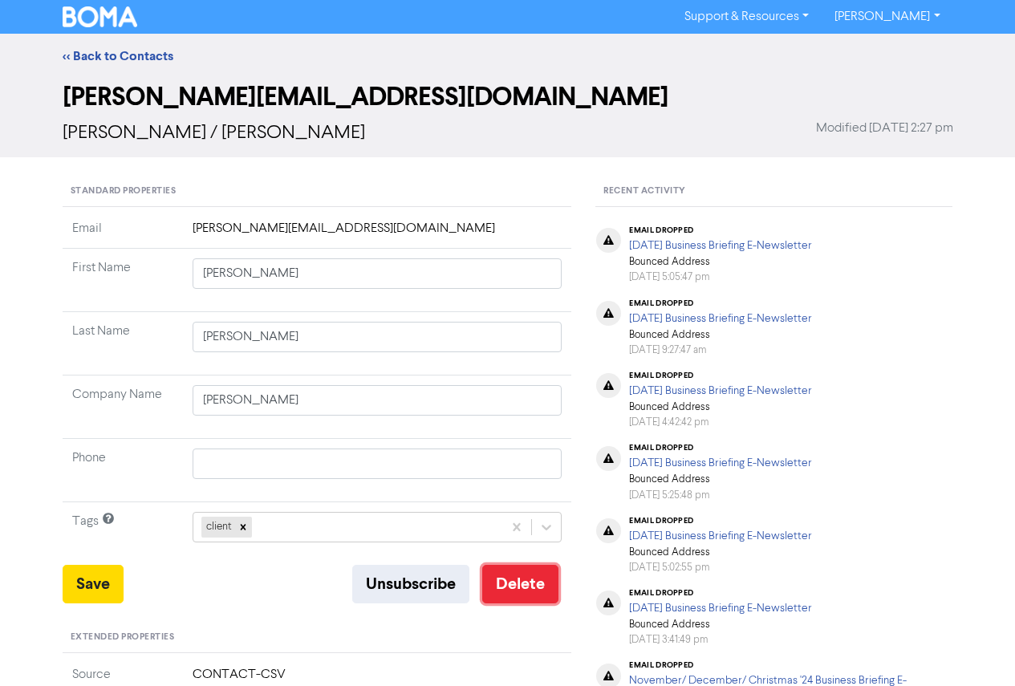
click at [503, 570] on button "Delete" at bounding box center [520, 584] width 76 height 39
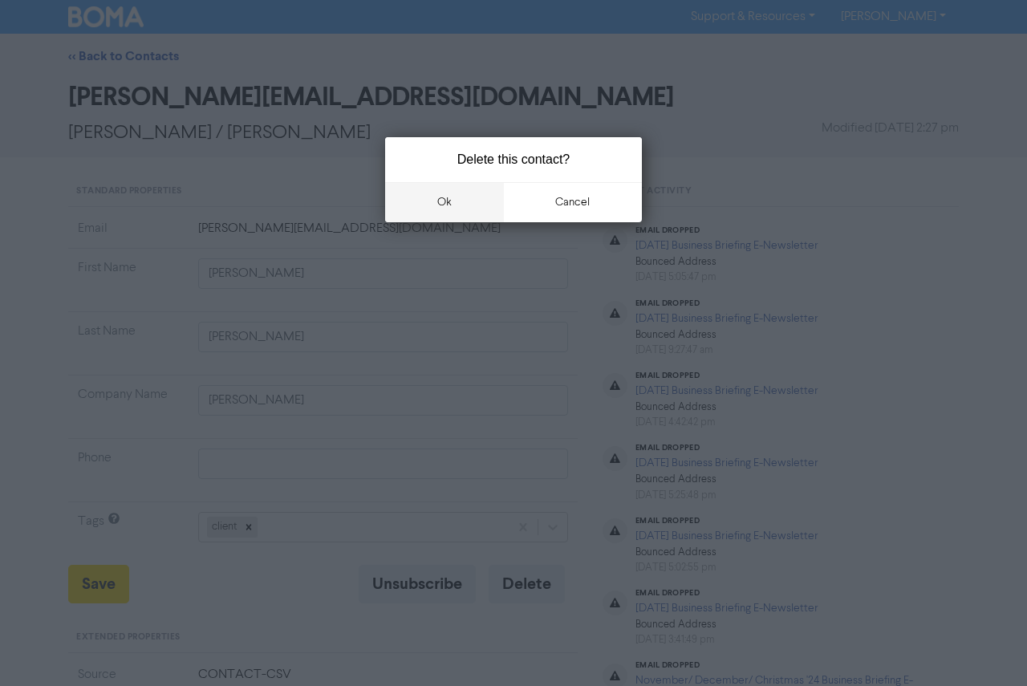
click at [441, 206] on button "ok" at bounding box center [444, 202] width 119 height 40
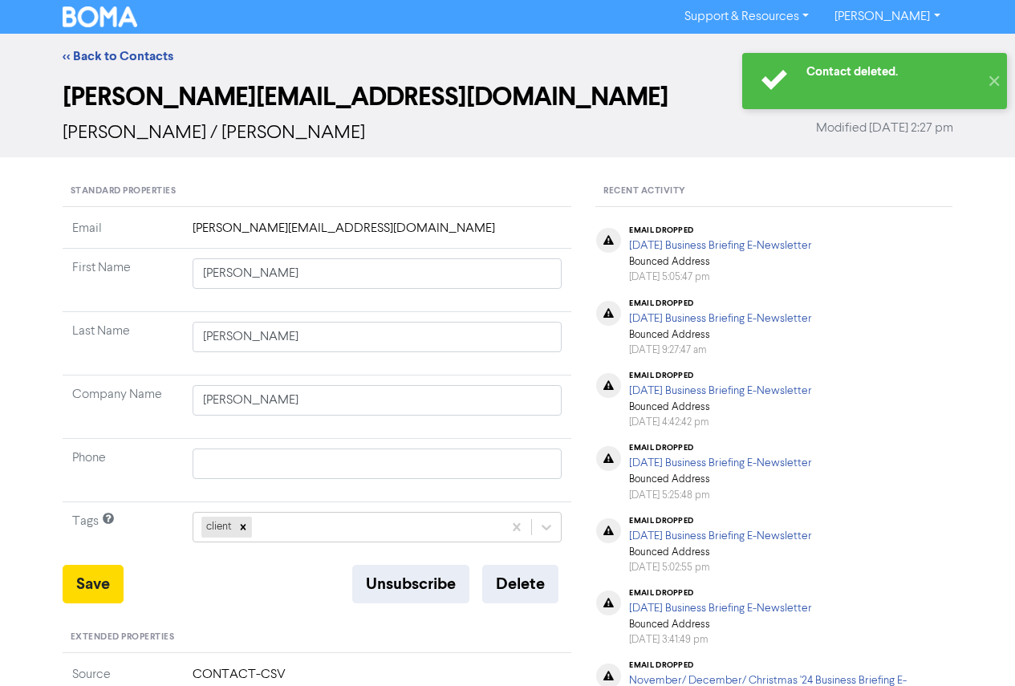
click at [112, 65] on div "<< Back to Contacts" at bounding box center [508, 56] width 915 height 19
click at [106, 56] on link "<< Back to Contacts" at bounding box center [118, 56] width 111 height 16
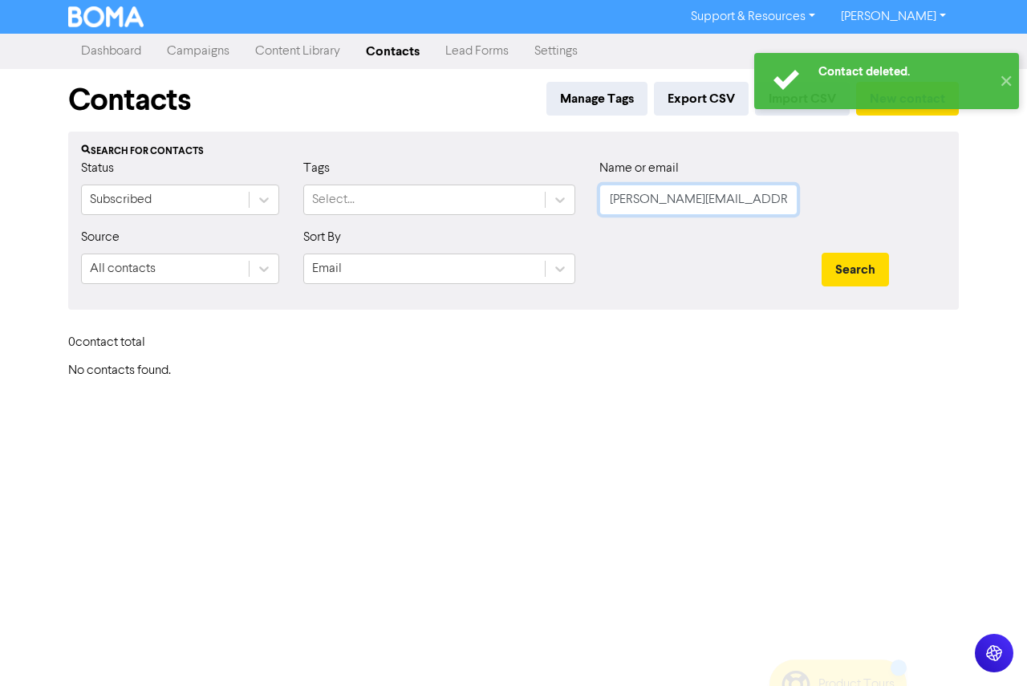
drag, startPoint x: 743, startPoint y: 203, endPoint x: 746, endPoint y: 251, distance: 48.2
click at [505, 200] on div "Status Subscribed Tags Select... Name or email [PERSON_NAME][EMAIL_ADDRESS][DOM…" at bounding box center [513, 193] width 889 height 69
paste input "[EMAIL_ADDRESS][DOMAIN_NAME]"
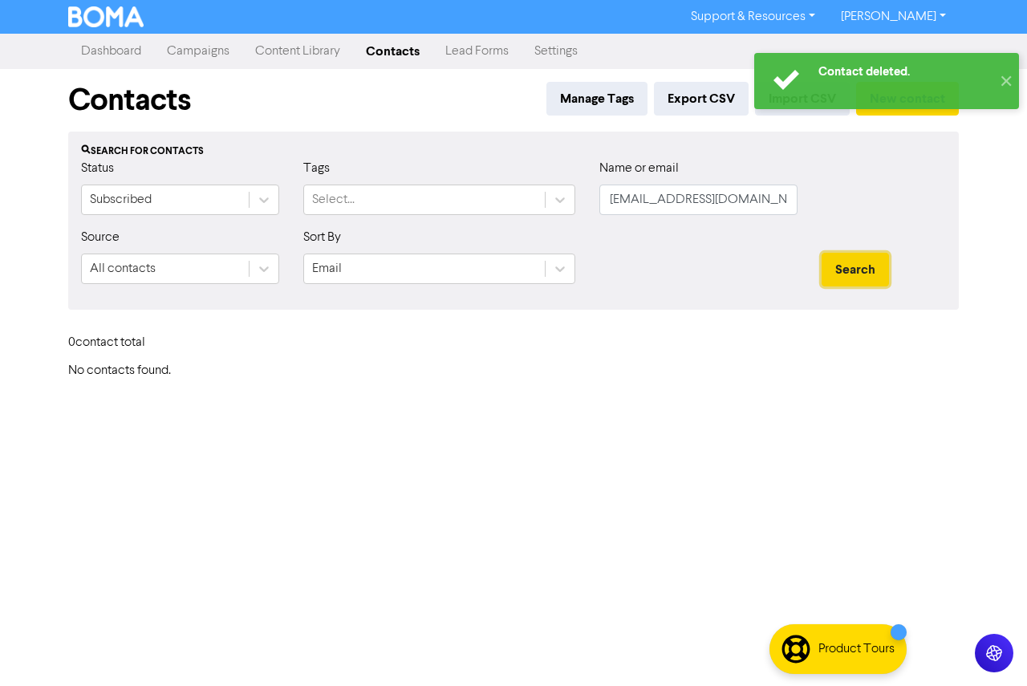
click at [851, 274] on button "Search" at bounding box center [855, 270] width 67 height 34
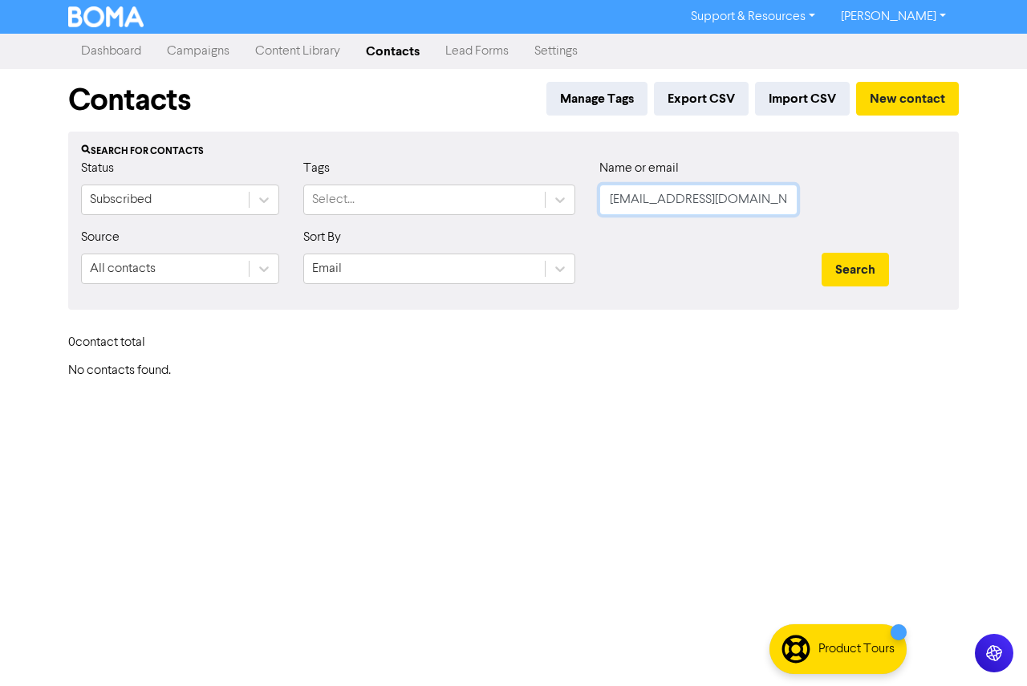
click at [610, 203] on input "[EMAIL_ADDRESS][DOMAIN_NAME]" at bounding box center [699, 200] width 198 height 31
click at [822, 253] on button "Search" at bounding box center [855, 270] width 67 height 34
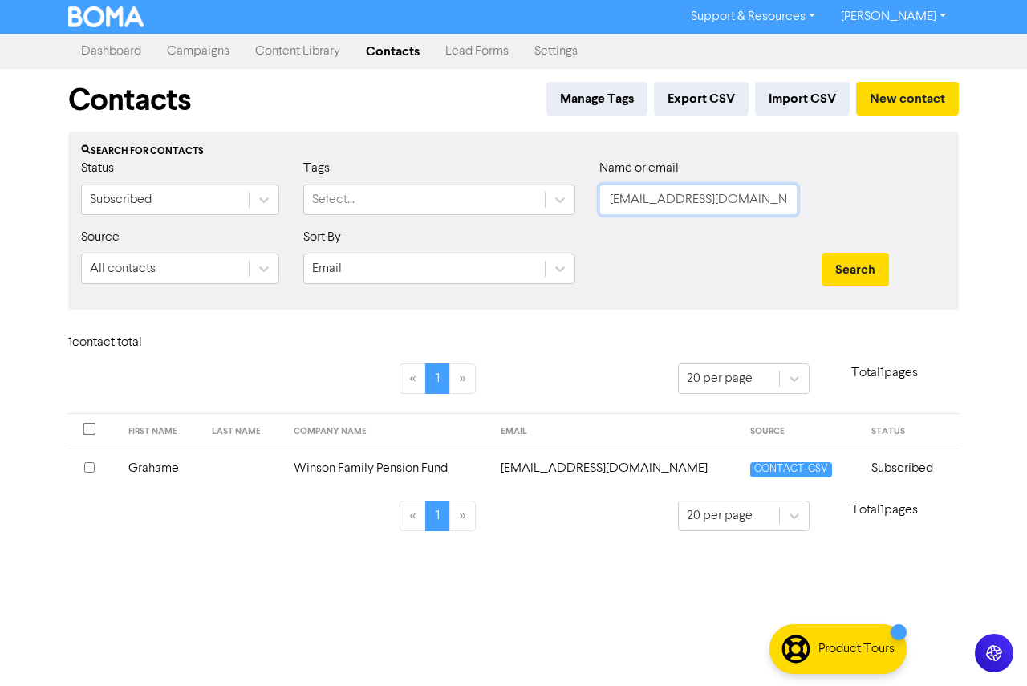
click at [822, 253] on button "Search" at bounding box center [855, 270] width 67 height 34
click at [168, 473] on td "Grahame" at bounding box center [160, 468] width 83 height 39
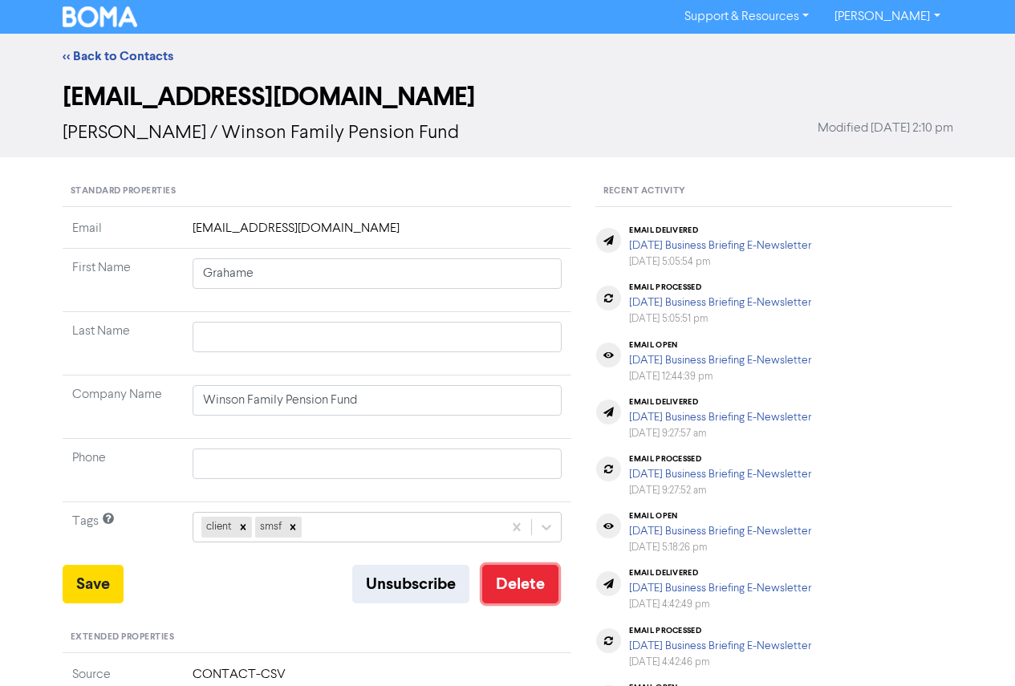
click at [519, 590] on button "Delete" at bounding box center [520, 584] width 76 height 39
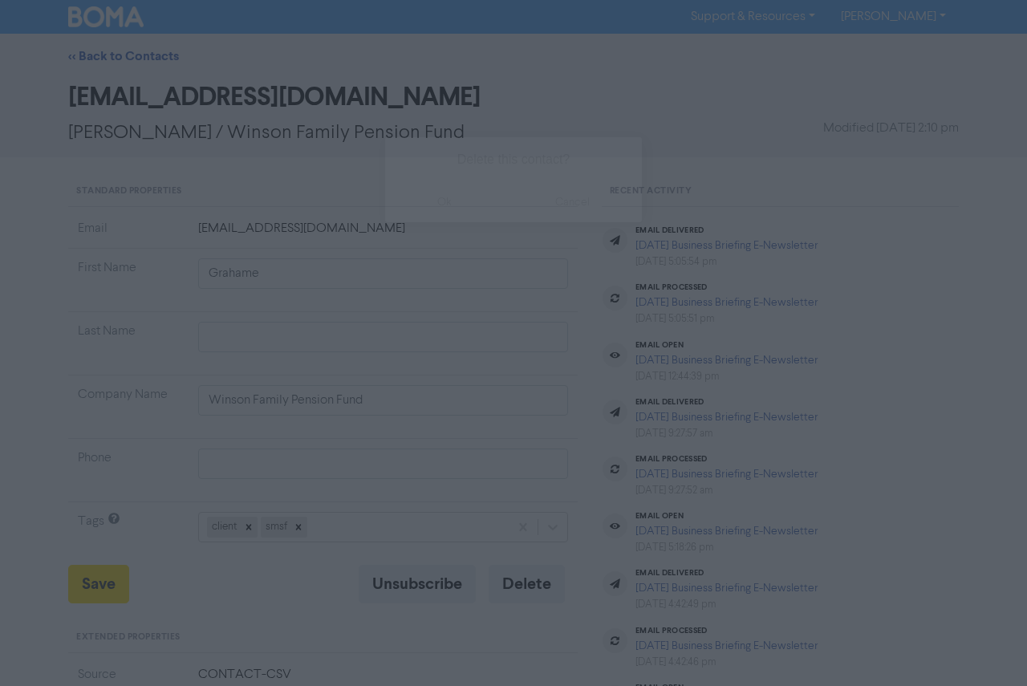
click at [441, 201] on button "ok" at bounding box center [444, 202] width 119 height 40
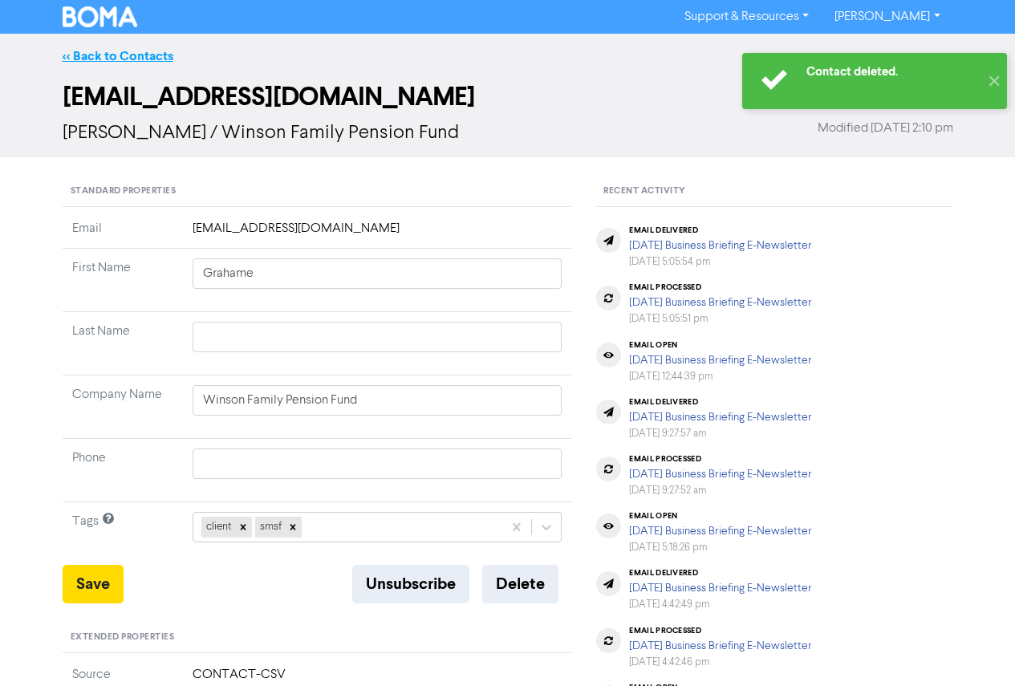
click at [141, 50] on link "<< Back to Contacts" at bounding box center [118, 56] width 111 height 16
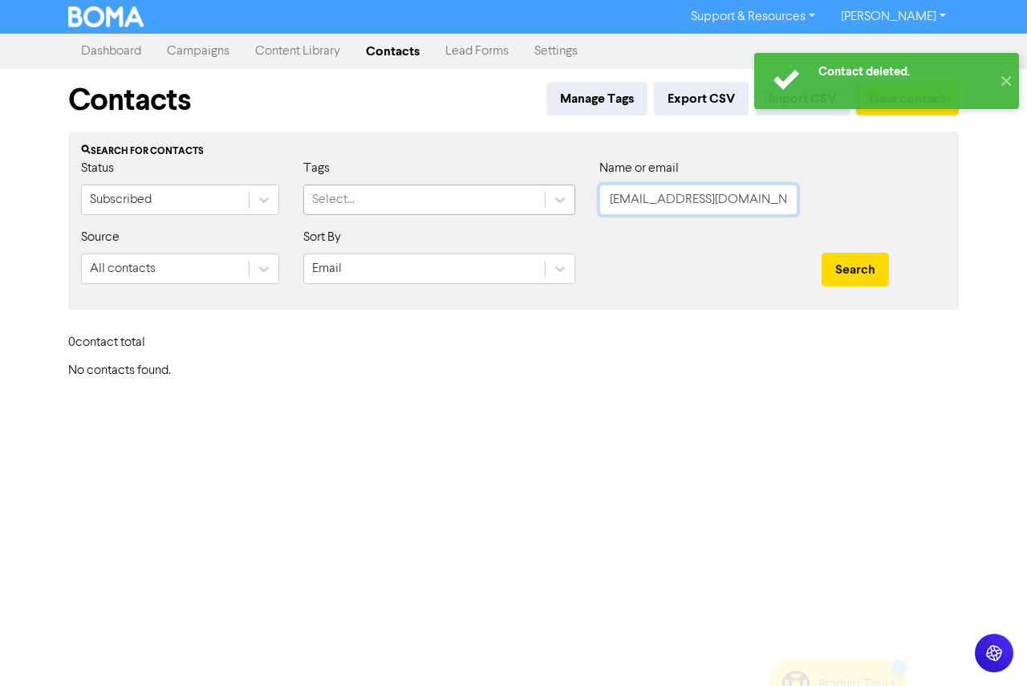
drag, startPoint x: 556, startPoint y: 194, endPoint x: 475, endPoint y: 194, distance: 81.1
click at [475, 194] on div "Status Subscribed Tags Select... Name or email [EMAIL_ADDRESS][DOMAIN_NAME]" at bounding box center [513, 193] width 889 height 69
paste input "[EMAIL_ADDRESS]"
click at [610, 201] on input "[EMAIL_ADDRESS][DOMAIN_NAME]" at bounding box center [699, 200] width 198 height 31
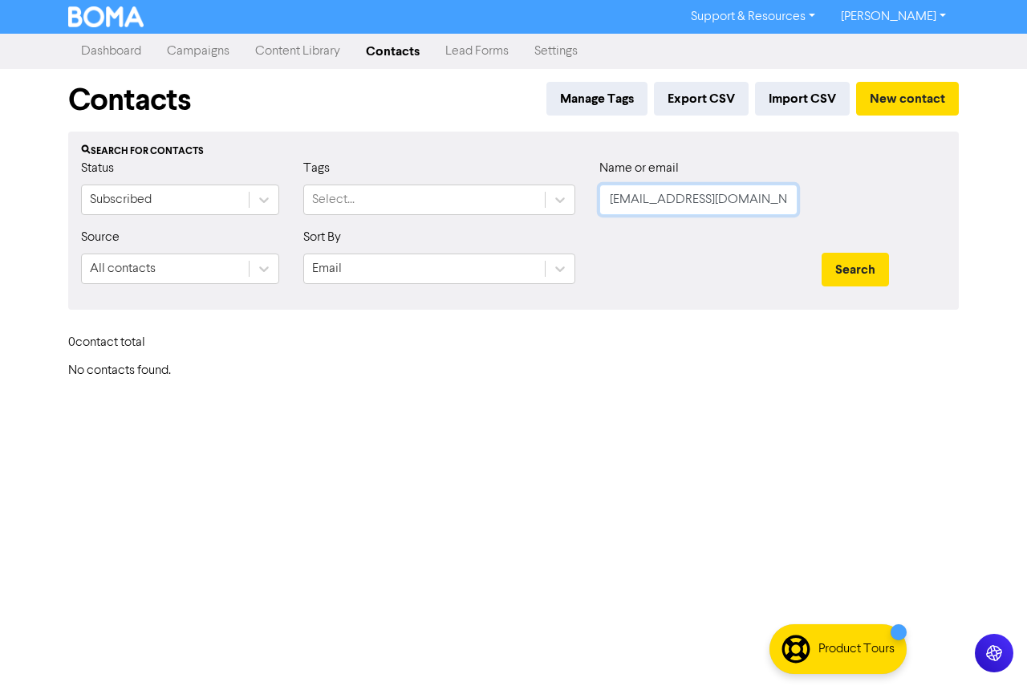
click at [822, 253] on button "Search" at bounding box center [855, 270] width 67 height 34
click at [849, 270] on button "Search" at bounding box center [855, 270] width 67 height 34
drag, startPoint x: 758, startPoint y: 206, endPoint x: 605, endPoint y: 205, distance: 153.3
click at [605, 205] on input "[EMAIL_ADDRESS][DOMAIN_NAME]" at bounding box center [699, 200] width 198 height 31
paste input "[EMAIL_ADDRESS][DOMAIN_NAME]"
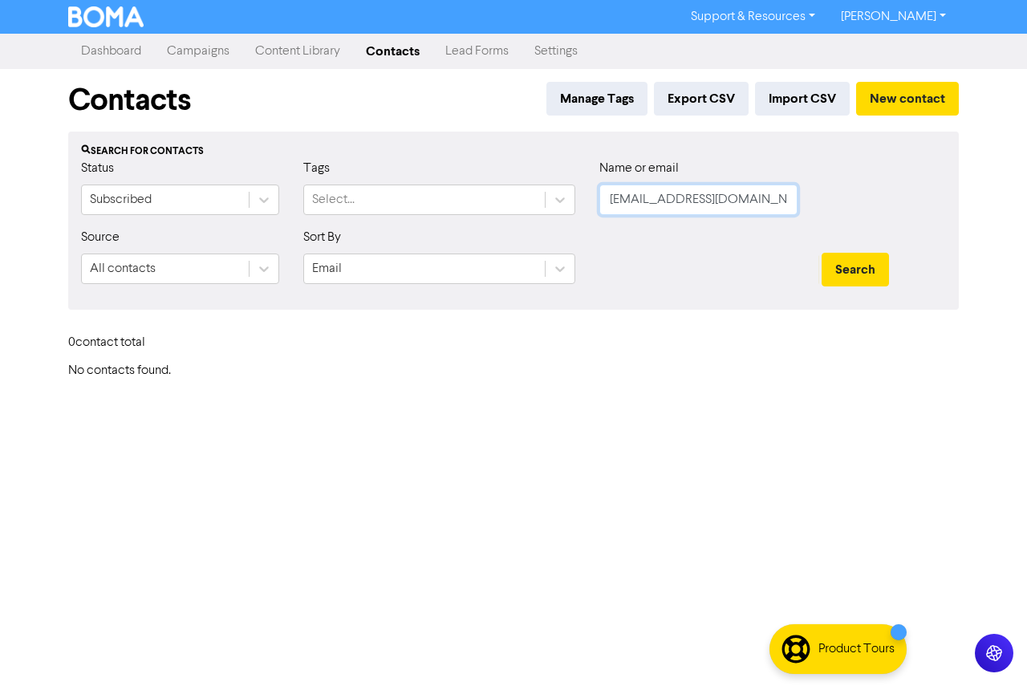
click at [822, 253] on button "Search" at bounding box center [855, 270] width 67 height 34
click at [844, 257] on button "Search" at bounding box center [855, 270] width 67 height 34
click at [604, 198] on input "[EMAIL_ADDRESS][DOMAIN_NAME]" at bounding box center [699, 200] width 198 height 31
click at [836, 270] on button "Search" at bounding box center [855, 270] width 67 height 34
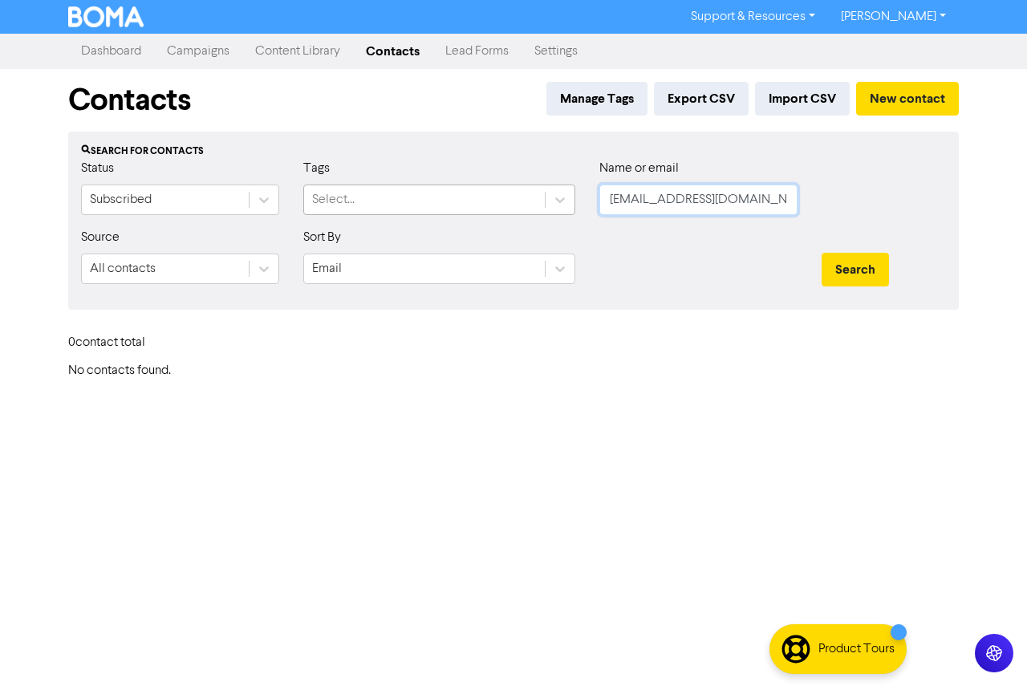
paste input "[EMAIL_ADDRESS][DOMAIN_NAME]"
click at [524, 193] on div "Status Subscribed Tags Select... Name or email [PERSON_NAME][EMAIL_ADDRESS][DOM…" at bounding box center [513, 193] width 889 height 69
click at [822, 253] on button "Search" at bounding box center [855, 270] width 67 height 34
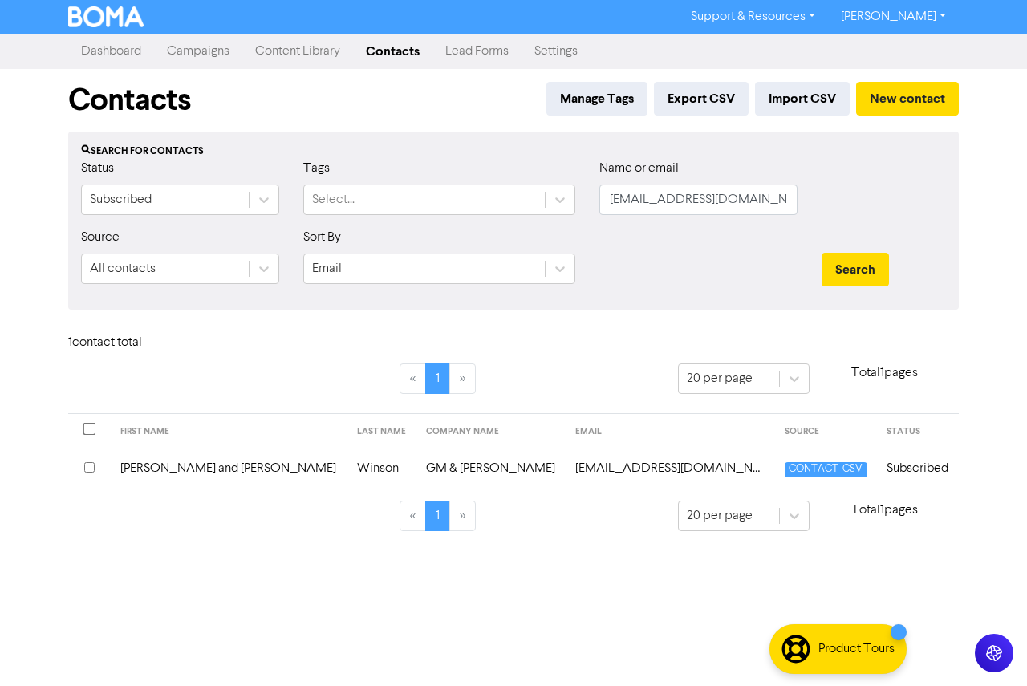
click at [236, 463] on td "[PERSON_NAME] and [PERSON_NAME]" at bounding box center [229, 468] width 237 height 39
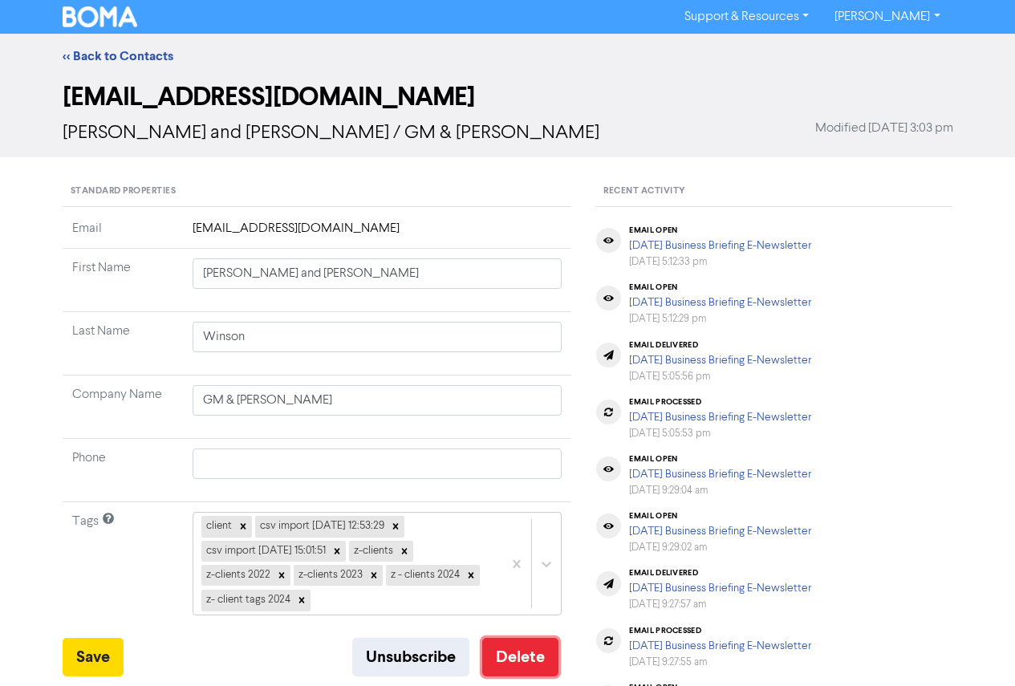
click at [510, 659] on button "Delete" at bounding box center [520, 657] width 76 height 39
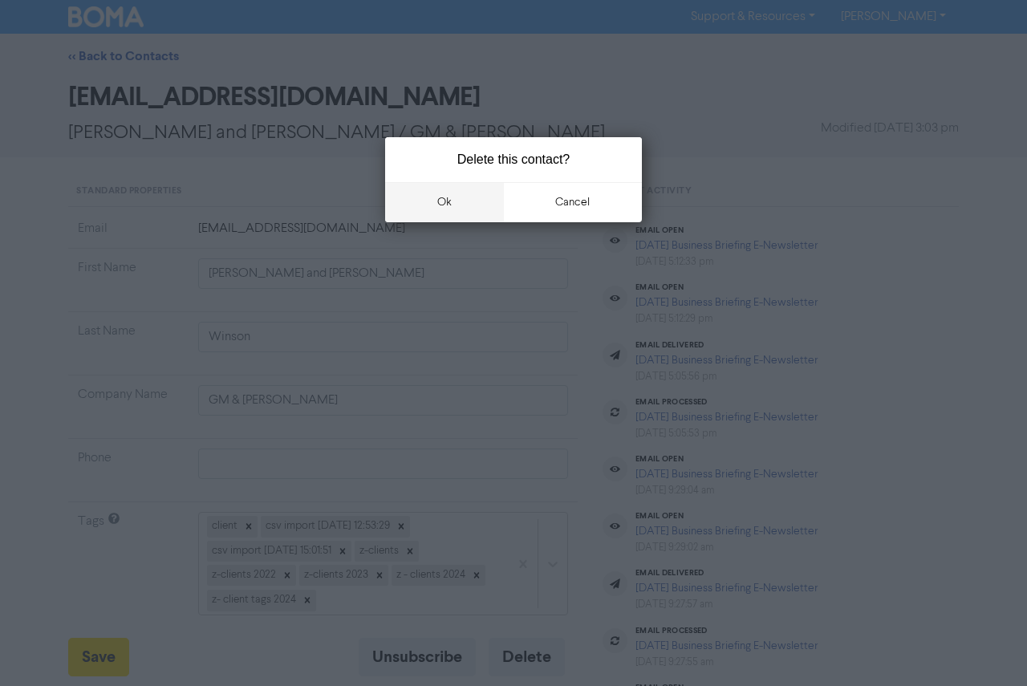
drag, startPoint x: 465, startPoint y: 217, endPoint x: 449, endPoint y: 218, distance: 16.1
click at [465, 215] on button "ok" at bounding box center [444, 202] width 119 height 40
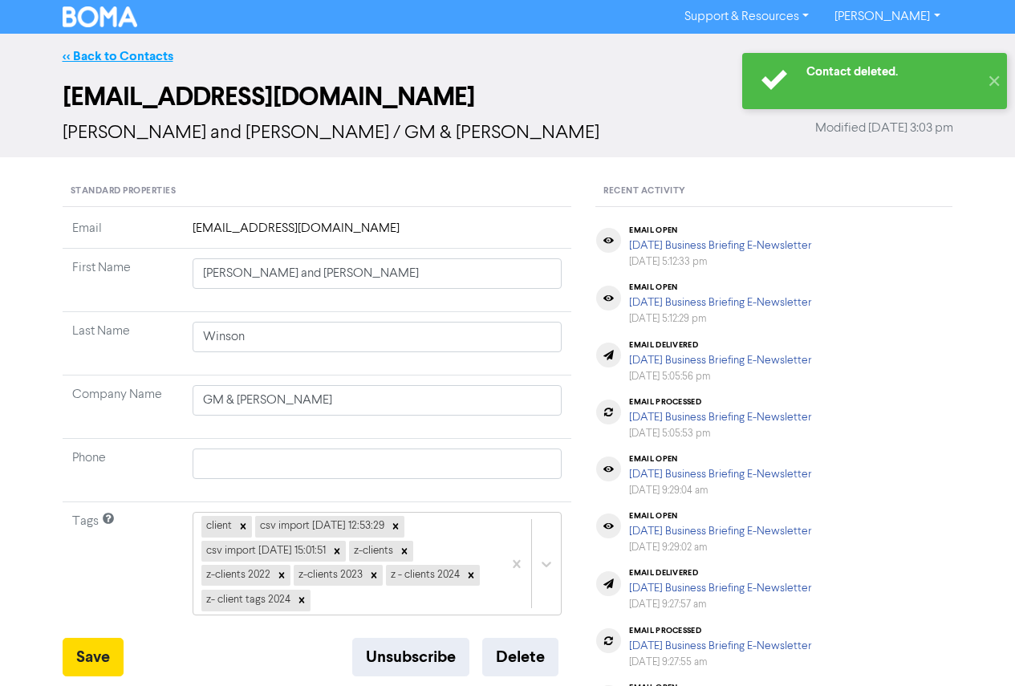
click at [140, 61] on link "<< Back to Contacts" at bounding box center [118, 56] width 111 height 16
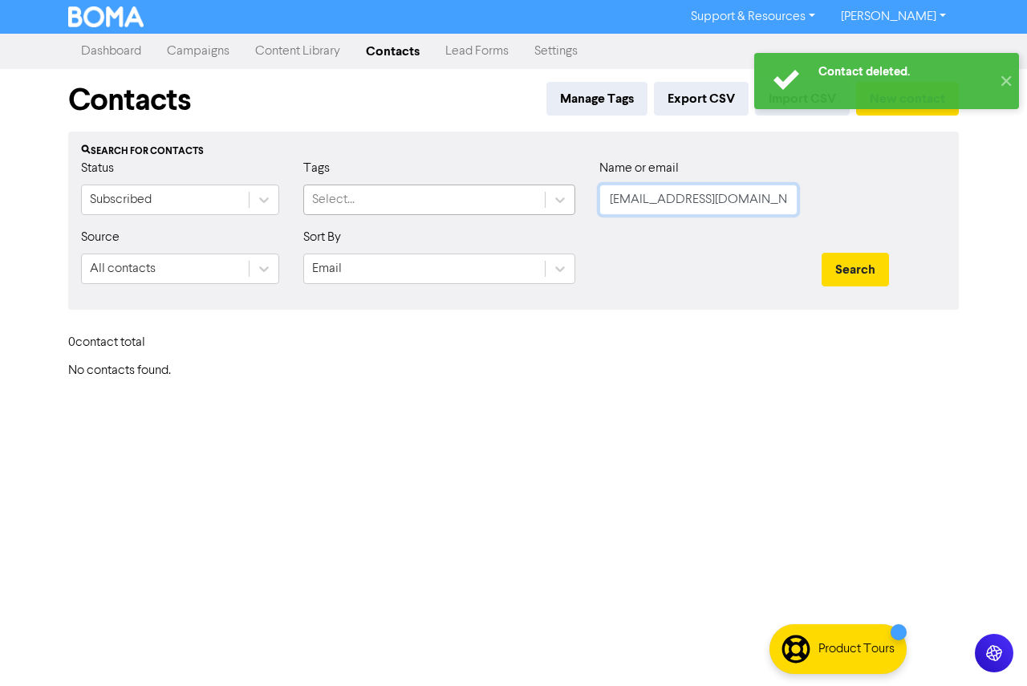
drag, startPoint x: 778, startPoint y: 203, endPoint x: 435, endPoint y: 198, distance: 342.8
click at [435, 198] on div "Status Subscribed Tags Select... Name or email [PERSON_NAME][EMAIL_ADDRESS][DOM…" at bounding box center [513, 193] width 889 height 69
paste input "[EMAIL_ADDRESS][DOMAIN_NAME]"
click at [838, 261] on button "Search" at bounding box center [855, 270] width 67 height 34
click at [835, 269] on button "Search" at bounding box center [855, 270] width 67 height 34
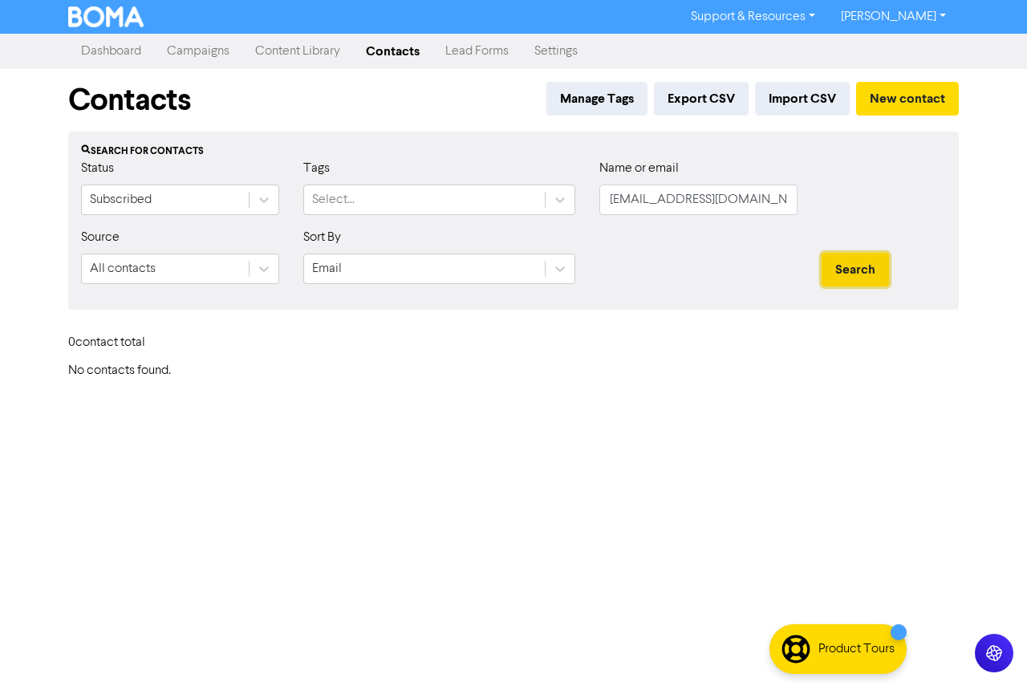
click at [835, 269] on button "Search" at bounding box center [855, 270] width 67 height 34
drag, startPoint x: 724, startPoint y: 210, endPoint x: 562, endPoint y: 207, distance: 162.2
click at [562, 207] on div "Status Subscribed Tags Select... Name or email [EMAIL_ADDRESS][DOMAIN_NAME]" at bounding box center [513, 193] width 889 height 69
paste input "[EMAIL_ADDRESS][PERSON_NAME][DOMAIN_NAME]"
click at [846, 263] on button "Search" at bounding box center [855, 270] width 67 height 34
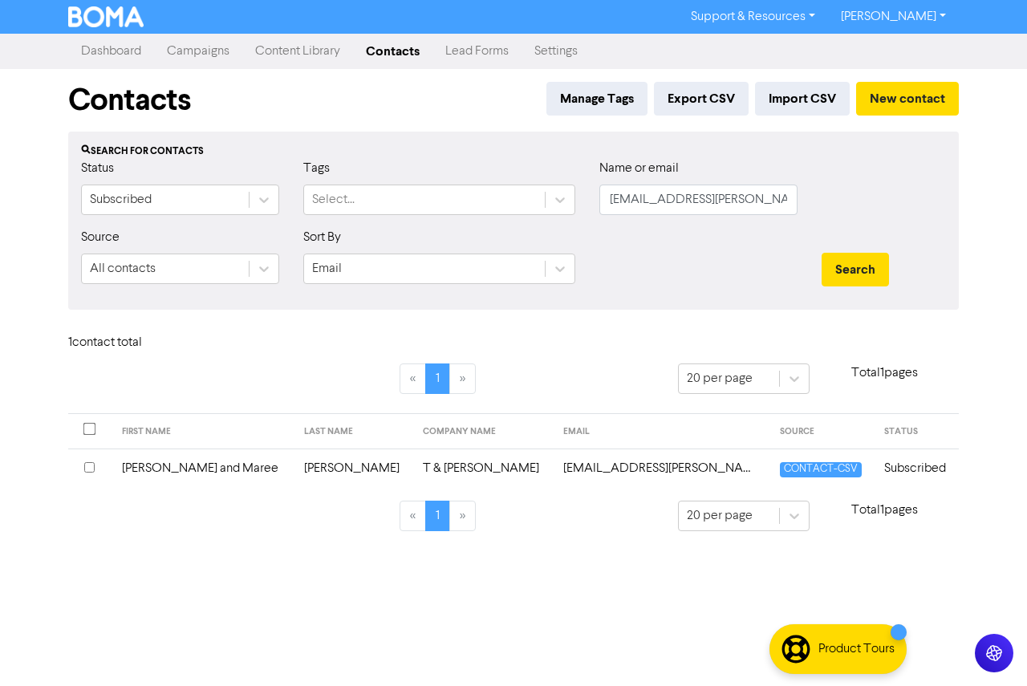
click at [212, 462] on td "[PERSON_NAME] and Maree" at bounding box center [203, 468] width 182 height 39
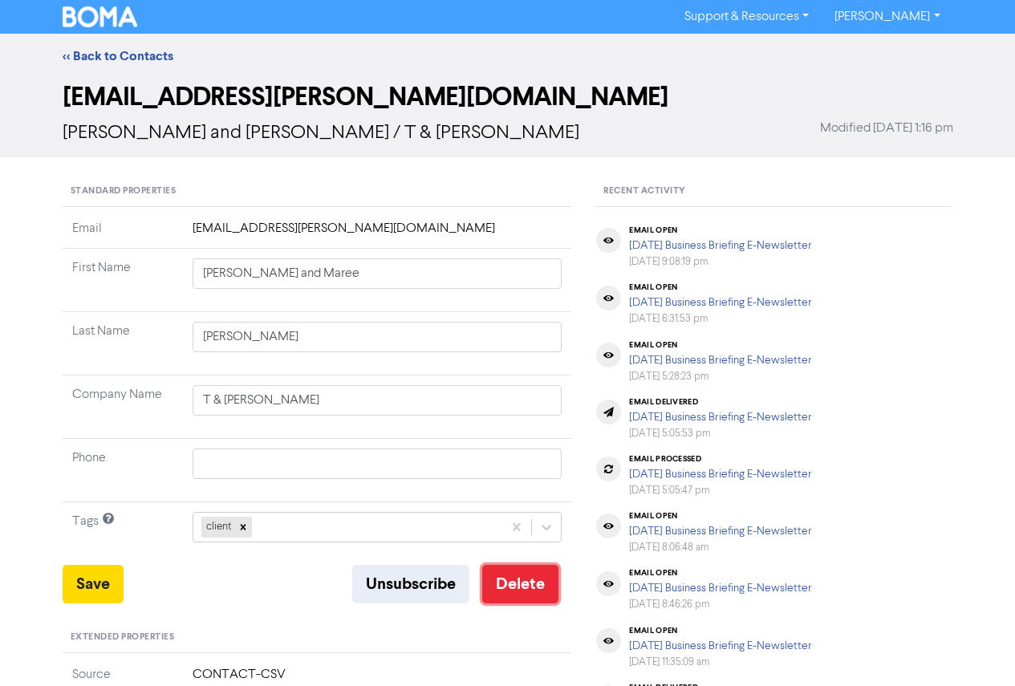
click at [513, 591] on button "Delete" at bounding box center [520, 584] width 76 height 39
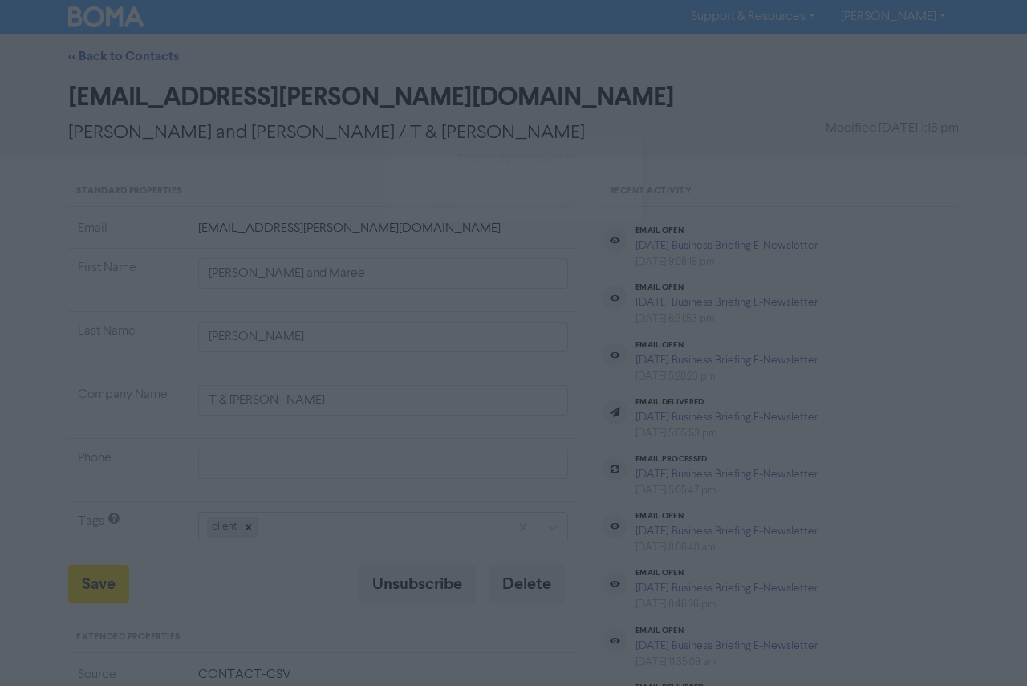
drag, startPoint x: 431, startPoint y: 209, endPoint x: 437, endPoint y: 199, distance: 11.2
click at [431, 207] on button "ok" at bounding box center [444, 202] width 119 height 40
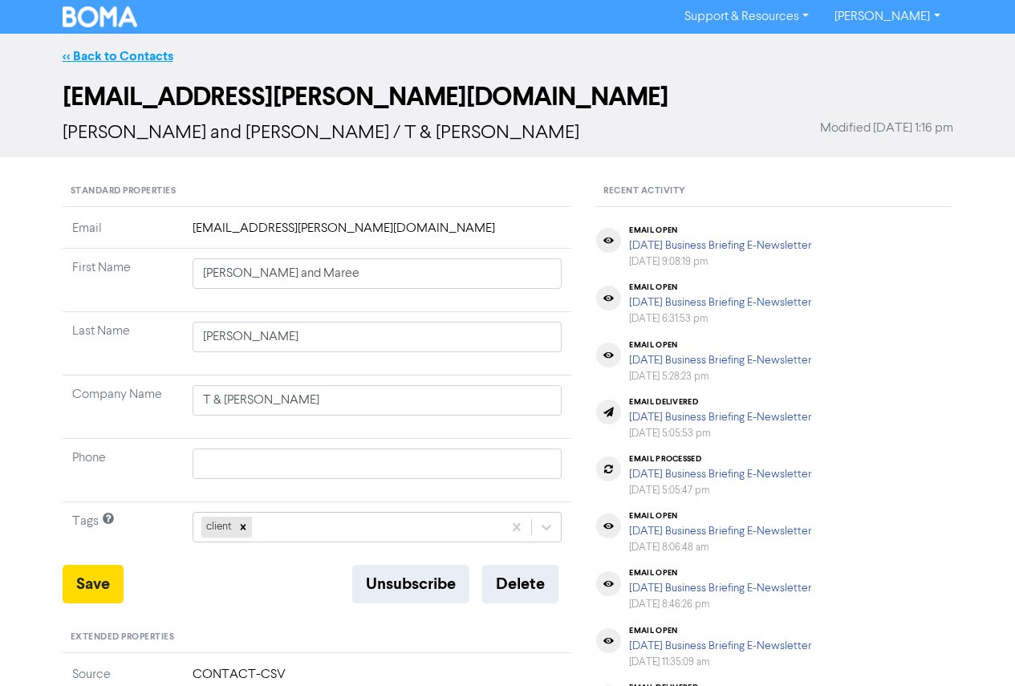
click at [74, 55] on link "<< Back to Contacts" at bounding box center [118, 56] width 111 height 16
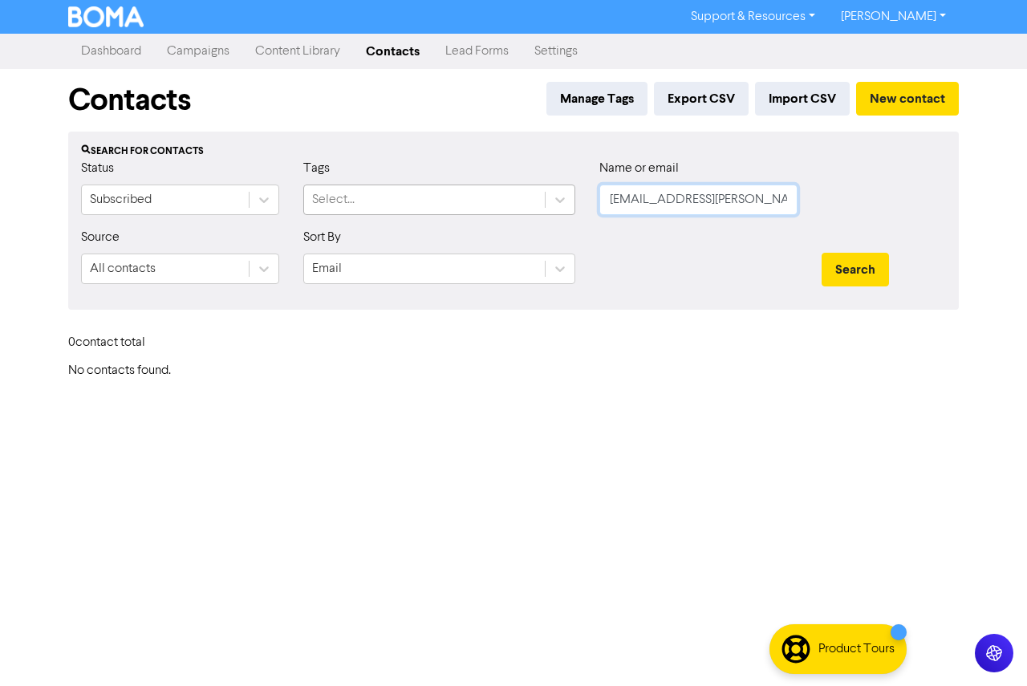
drag, startPoint x: 750, startPoint y: 197, endPoint x: 517, endPoint y: 197, distance: 232.8
click at [517, 197] on div "Status Subscribed Tags Select... Name or email [EMAIL_ADDRESS][PERSON_NAME][DOM…" at bounding box center [513, 193] width 889 height 69
click at [822, 253] on button "Search" at bounding box center [855, 270] width 67 height 34
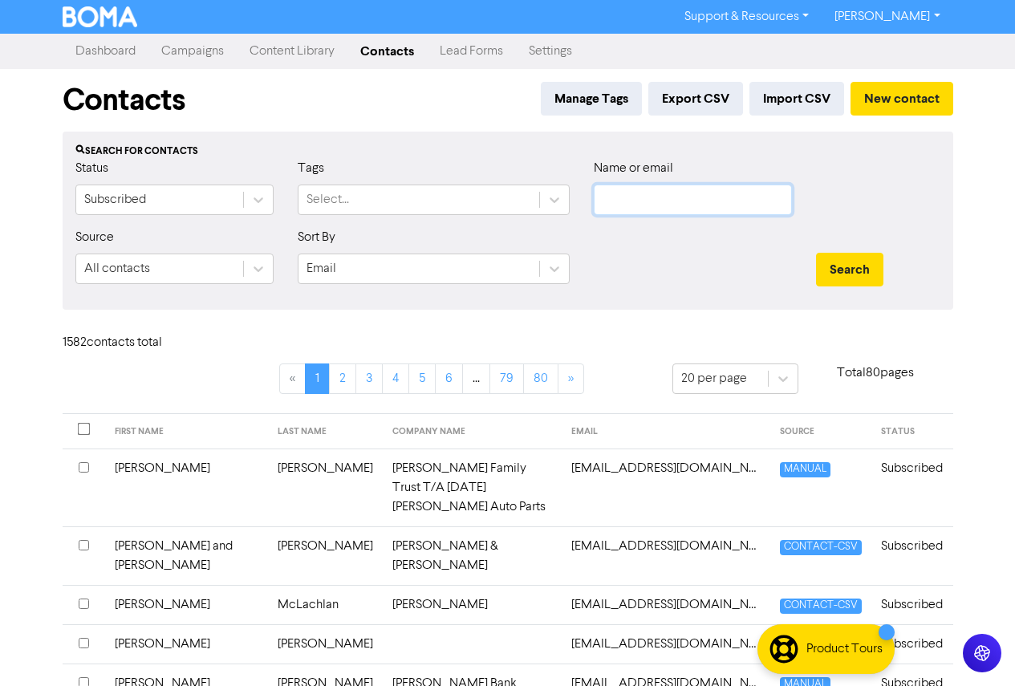
paste input "[EMAIL_ADDRESS][DOMAIN_NAME]"
click at [741, 206] on input "[EMAIL_ADDRESS][DOMAIN_NAME]" at bounding box center [693, 200] width 198 height 31
click at [602, 198] on input "[EMAIL_ADDRESS][DOMAIN_NAME]" at bounding box center [693, 200] width 198 height 31
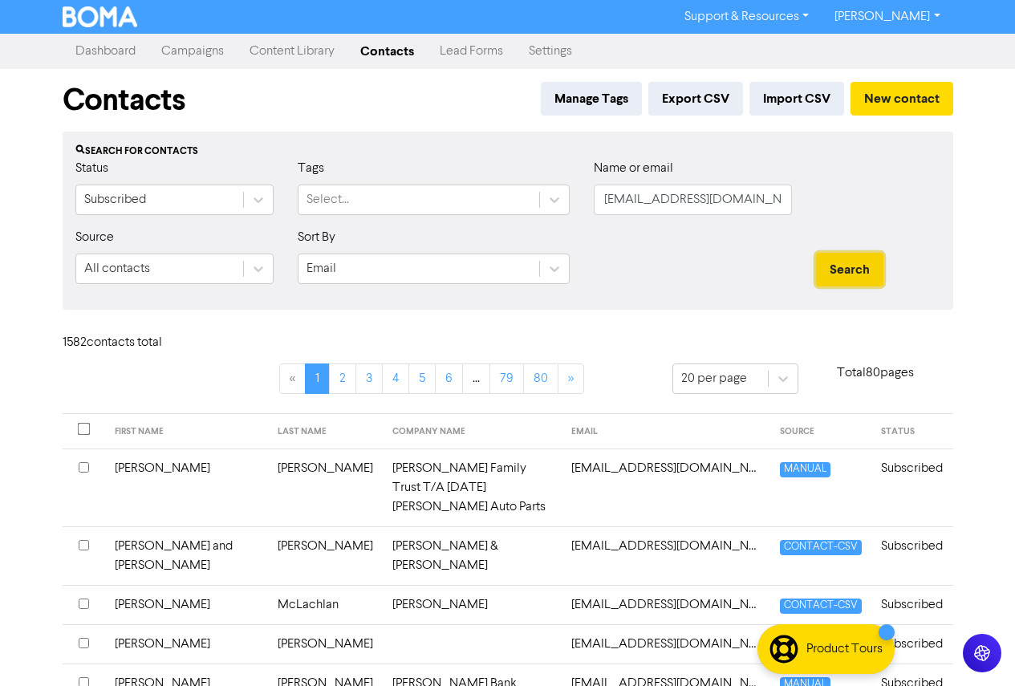
click at [832, 260] on button "Search" at bounding box center [849, 270] width 67 height 34
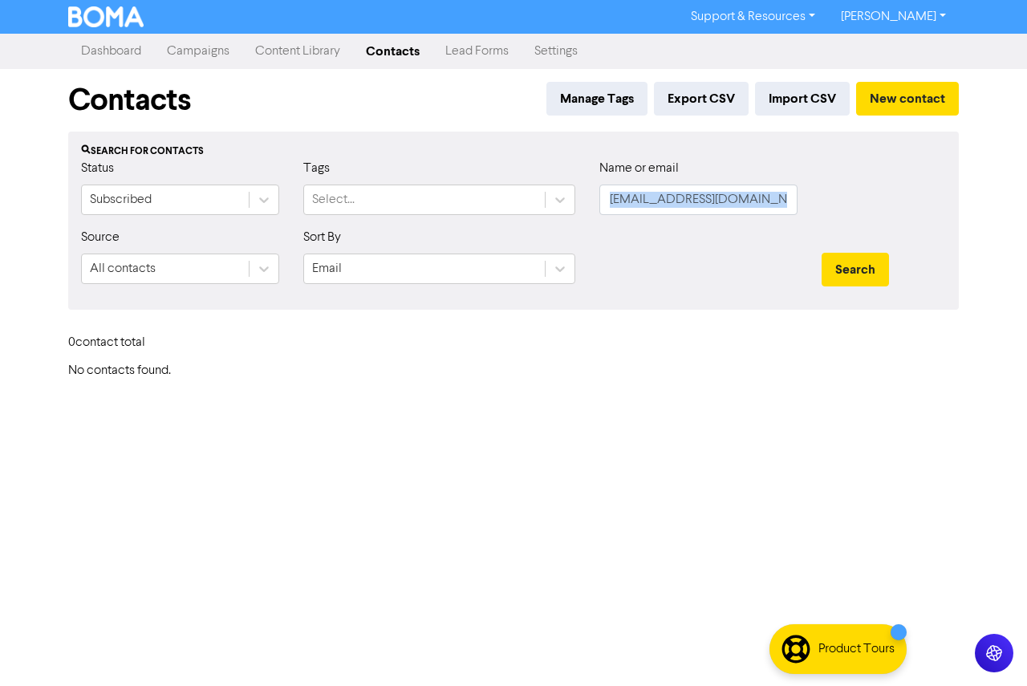
click at [796, 201] on div "Status Subscribed Tags Select... Name or email [EMAIL_ADDRESS][DOMAIN_NAME]" at bounding box center [513, 193] width 889 height 69
drag, startPoint x: 787, startPoint y: 201, endPoint x: 449, endPoint y: 195, distance: 338.0
click at [449, 195] on div "Status Subscribed Tags Select... Name or email [EMAIL_ADDRESS][DOMAIN_NAME]" at bounding box center [513, 193] width 889 height 69
paste input "[PERSON_NAME][EMAIL_ADDRESS][PERSON_NAME]"
click at [855, 279] on button "Search" at bounding box center [855, 270] width 67 height 34
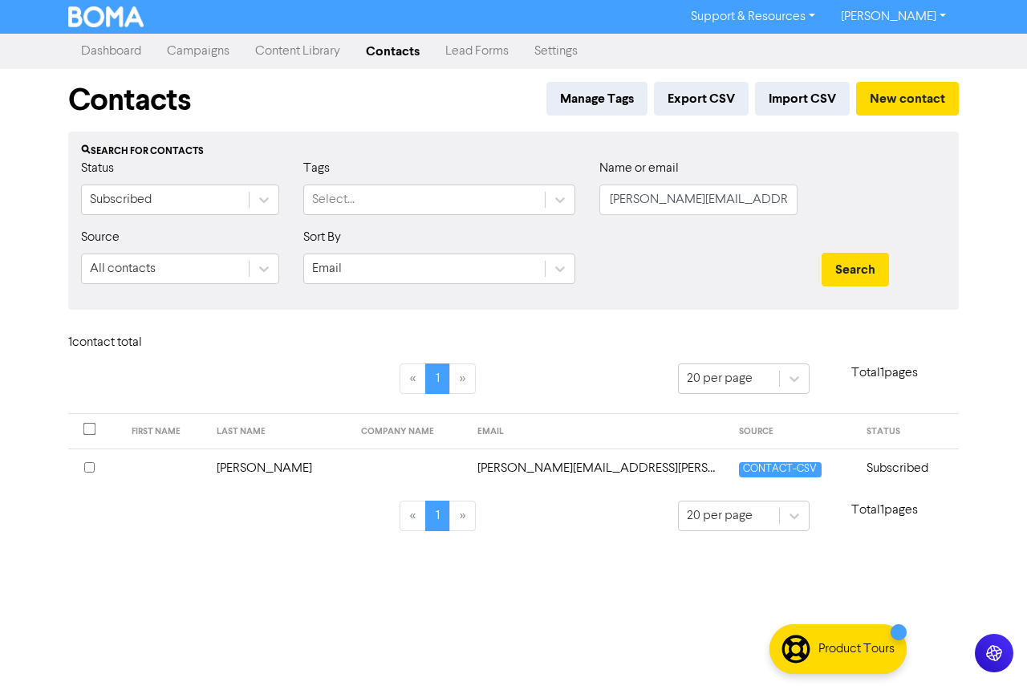
click at [233, 475] on td "[PERSON_NAME]" at bounding box center [279, 468] width 144 height 39
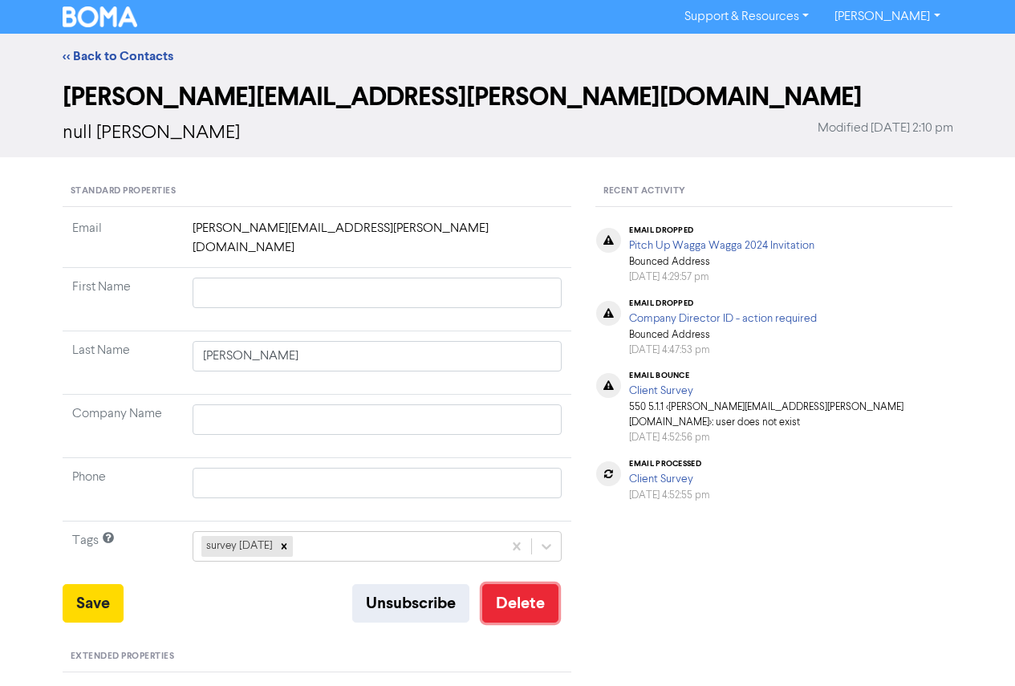
click at [531, 589] on button "Delete" at bounding box center [520, 603] width 76 height 39
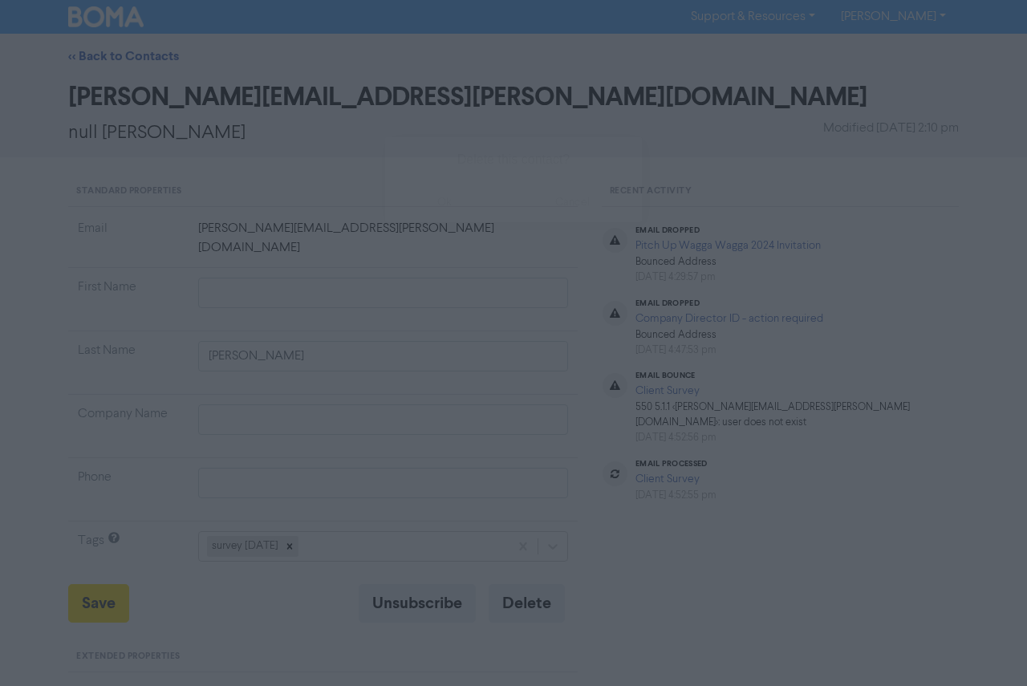
click at [453, 199] on button "ok" at bounding box center [444, 202] width 119 height 40
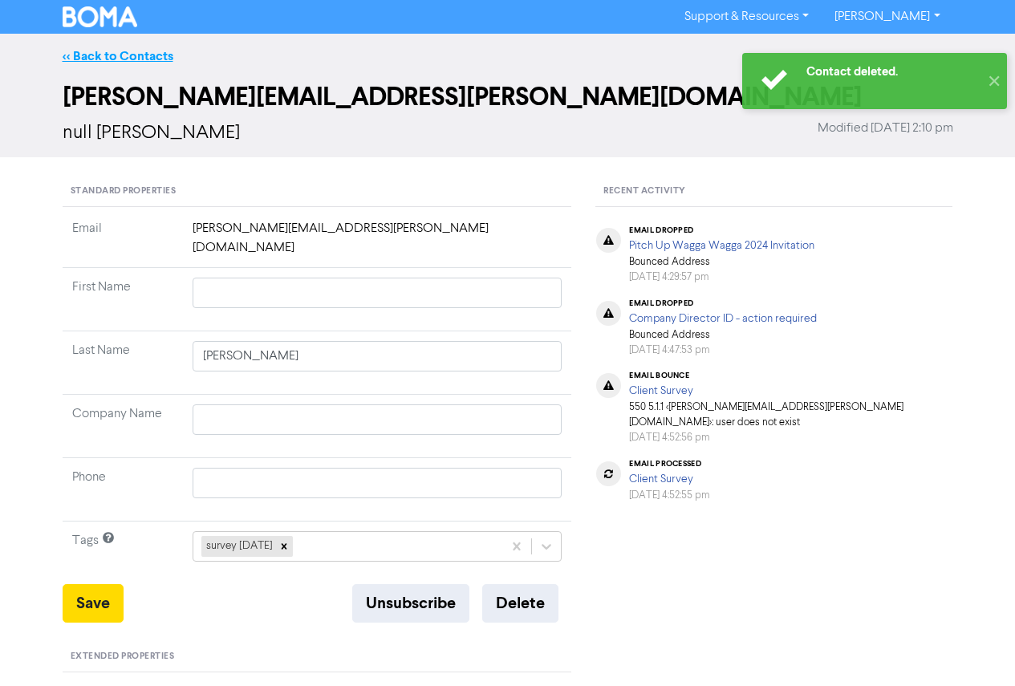
click at [115, 51] on link "<< Back to Contacts" at bounding box center [118, 56] width 111 height 16
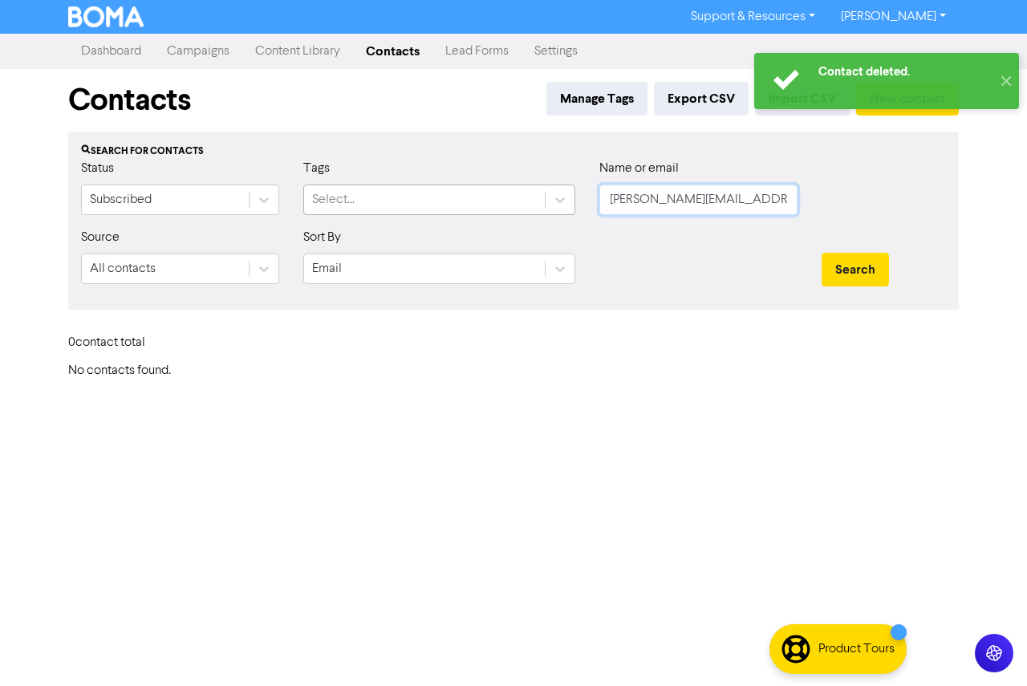
paste input "[EMAIL_ADDRESS]"
click at [525, 186] on div "Status Subscribed Tags Select... Name or email [PERSON_NAME][EMAIL_ADDRESS][PER…" at bounding box center [513, 193] width 889 height 69
click at [822, 253] on button "Search" at bounding box center [855, 270] width 67 height 34
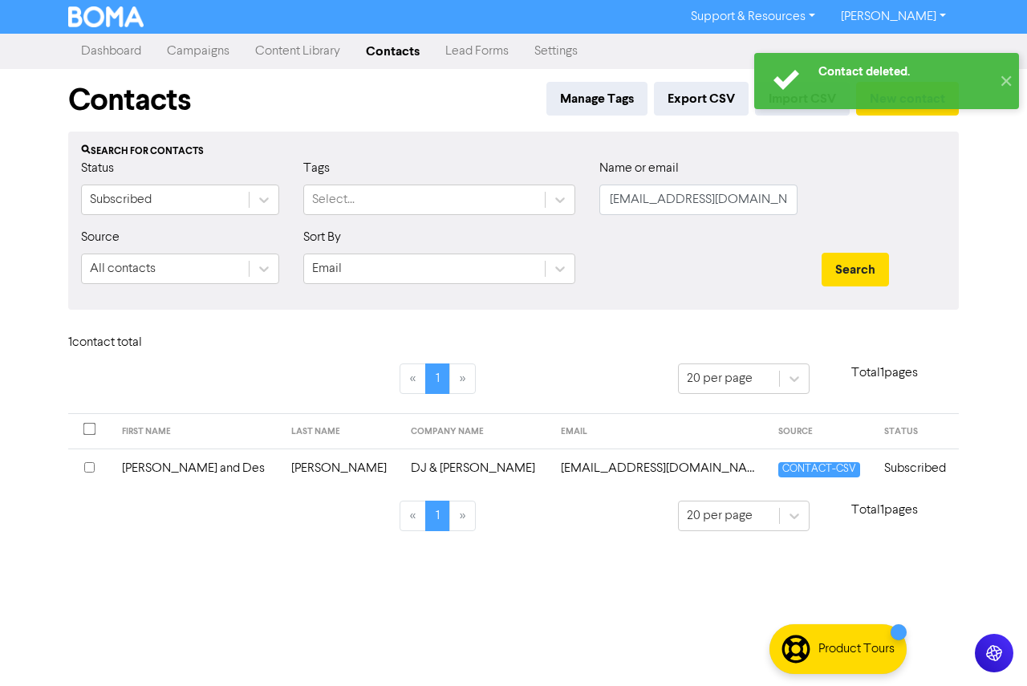
click at [242, 461] on td "[PERSON_NAME] and Des" at bounding box center [196, 468] width 169 height 39
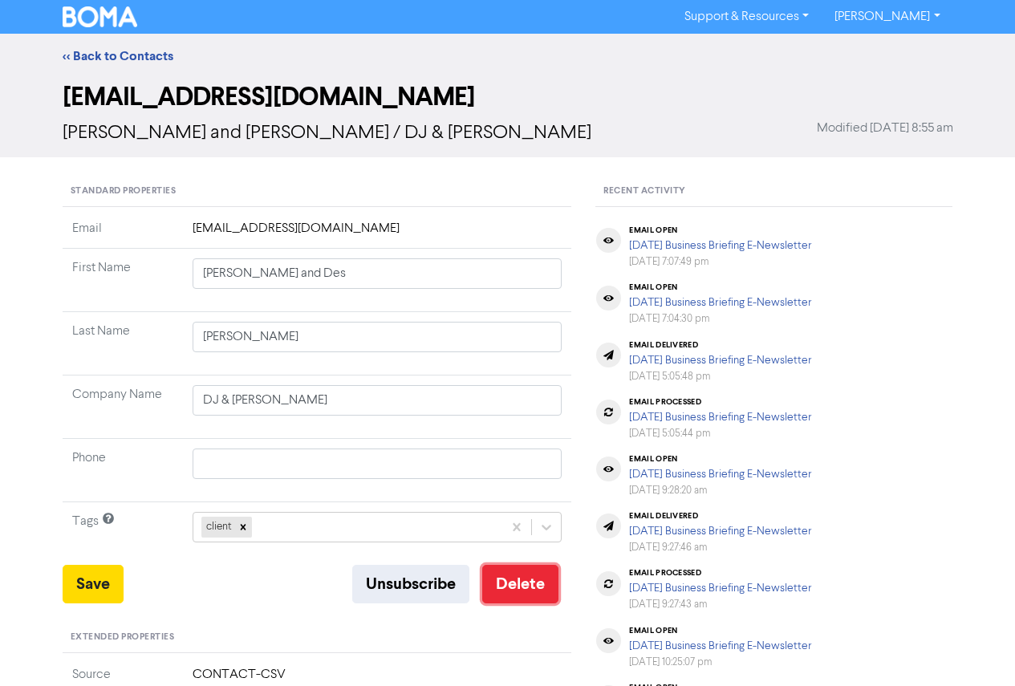
click at [541, 600] on button "Delete" at bounding box center [520, 584] width 76 height 39
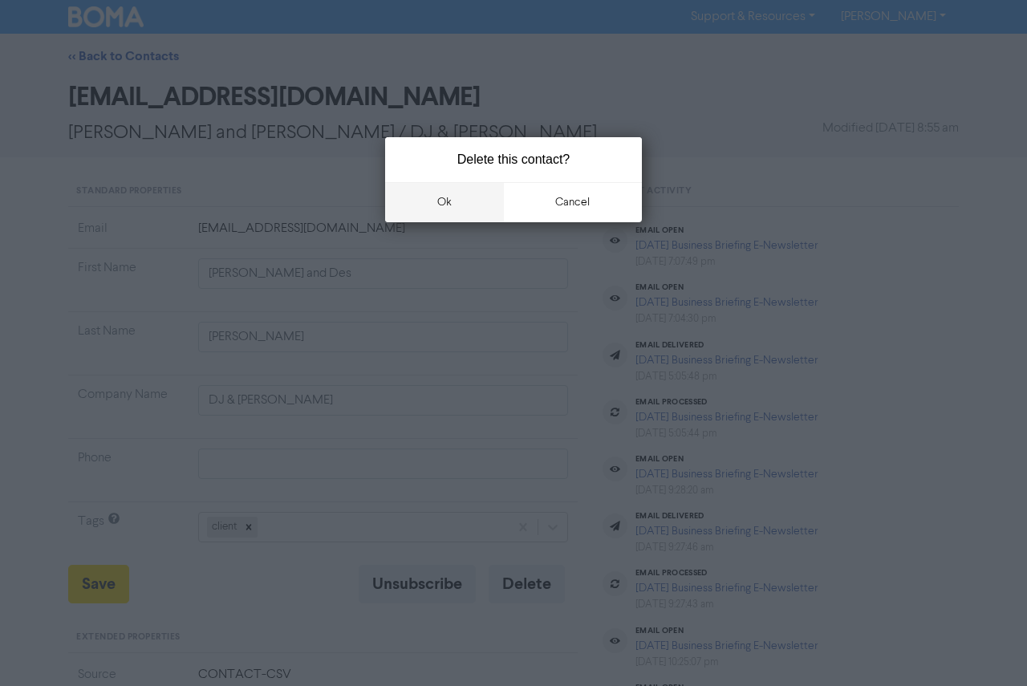
click at [468, 189] on button "ok" at bounding box center [444, 202] width 119 height 40
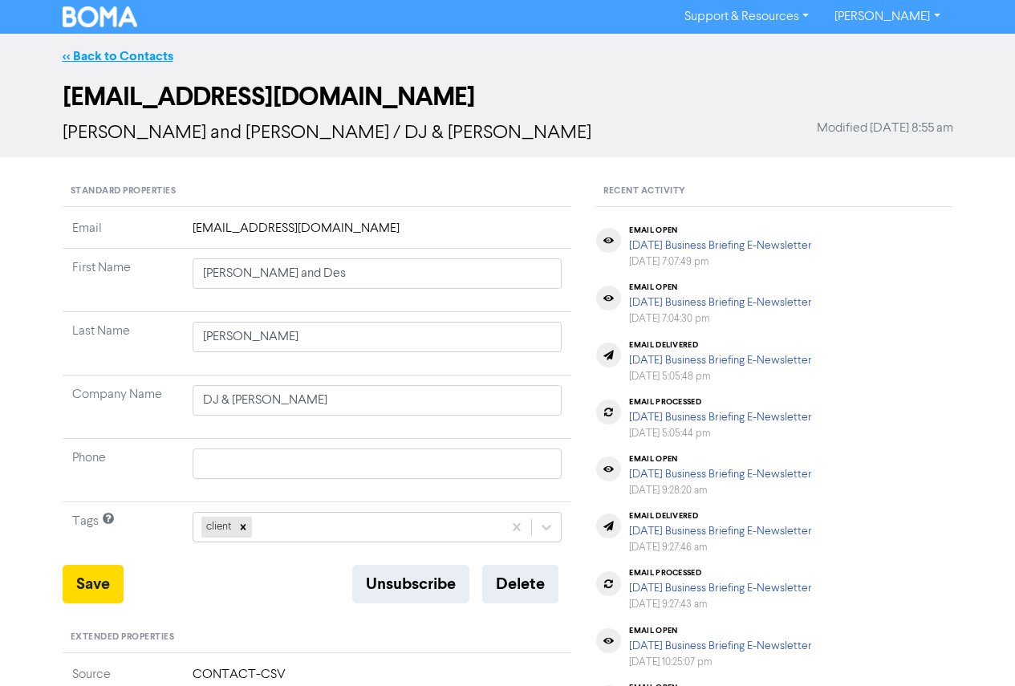
click at [145, 51] on link "<< Back to Contacts" at bounding box center [118, 56] width 111 height 16
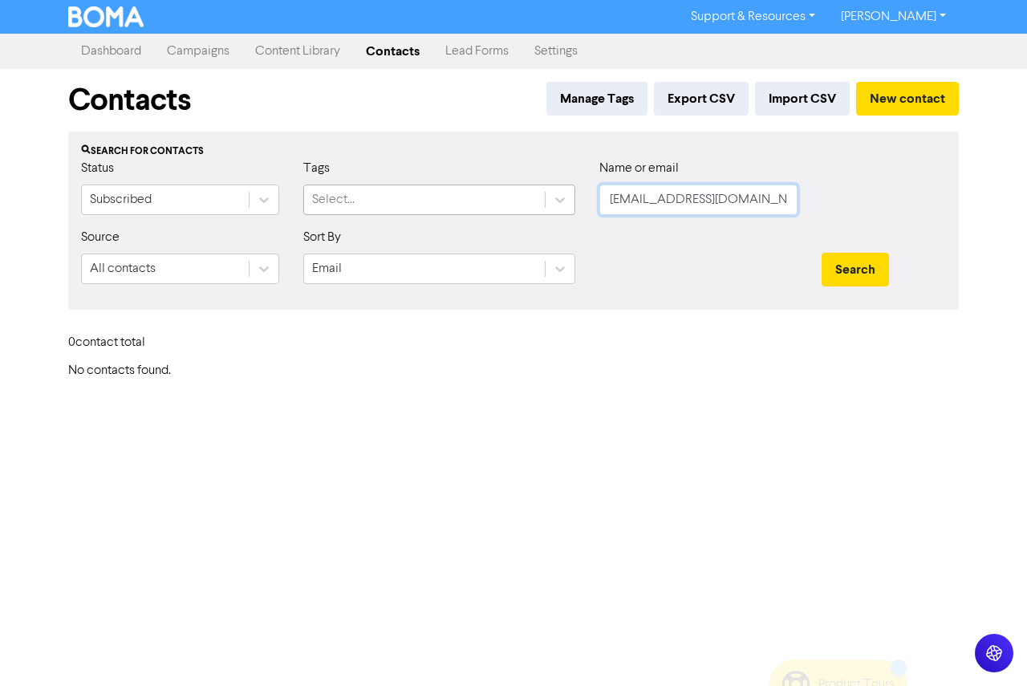
drag, startPoint x: 771, startPoint y: 201, endPoint x: 513, endPoint y: 195, distance: 257.7
click at [513, 195] on div "Status Subscribed Tags Select... Name or email [EMAIL_ADDRESS][DOMAIN_NAME]" at bounding box center [513, 193] width 889 height 69
paste input "[EMAIL_ADDRESS]"
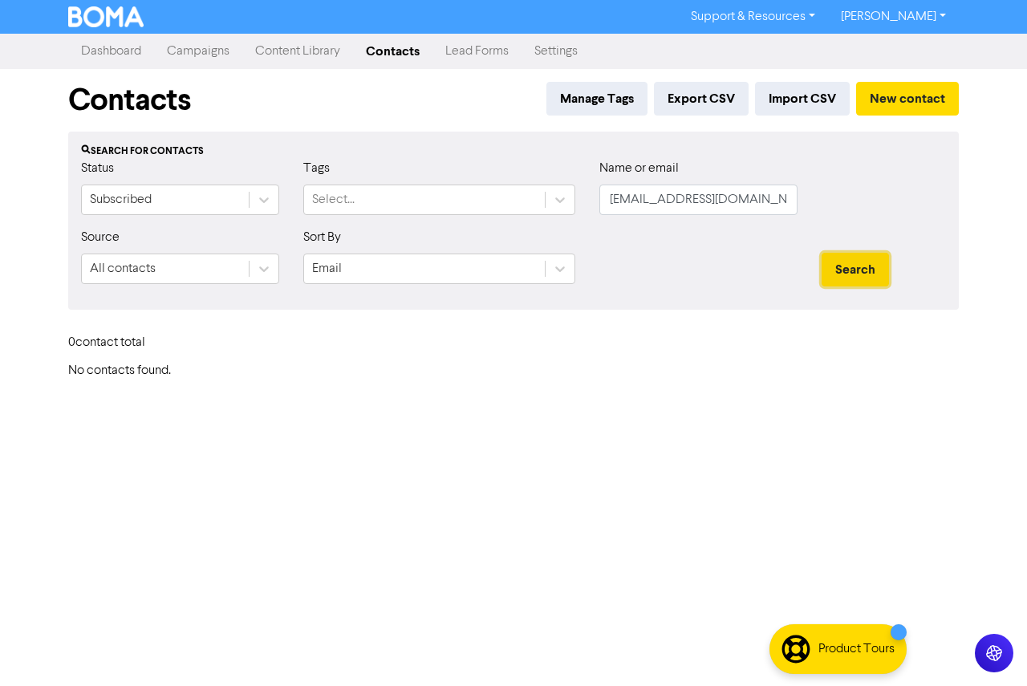
click at [850, 273] on button "Search" at bounding box center [855, 270] width 67 height 34
click at [867, 260] on button "Search" at bounding box center [855, 270] width 67 height 34
drag, startPoint x: 713, startPoint y: 208, endPoint x: 523, endPoint y: 205, distance: 190.3
click at [523, 205] on div "Status Subscribed Tags Select... Name or email [PERSON_NAME][EMAIL_ADDRESS][DOM…" at bounding box center [513, 193] width 889 height 69
paste input "[EMAIL_ADDRESS][DOMAIN_NAME]"
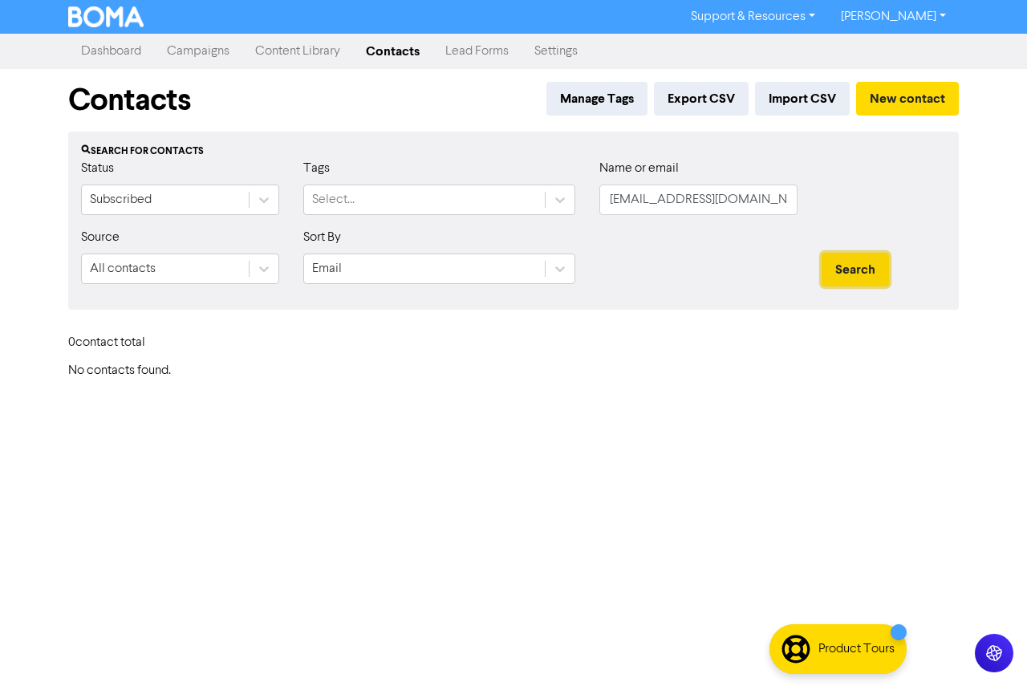
click at [876, 273] on button "Search" at bounding box center [855, 270] width 67 height 34
click at [600, 193] on input "[EMAIL_ADDRESS][DOMAIN_NAME]" at bounding box center [699, 200] width 198 height 31
click at [822, 253] on button "Search" at bounding box center [855, 270] width 67 height 34
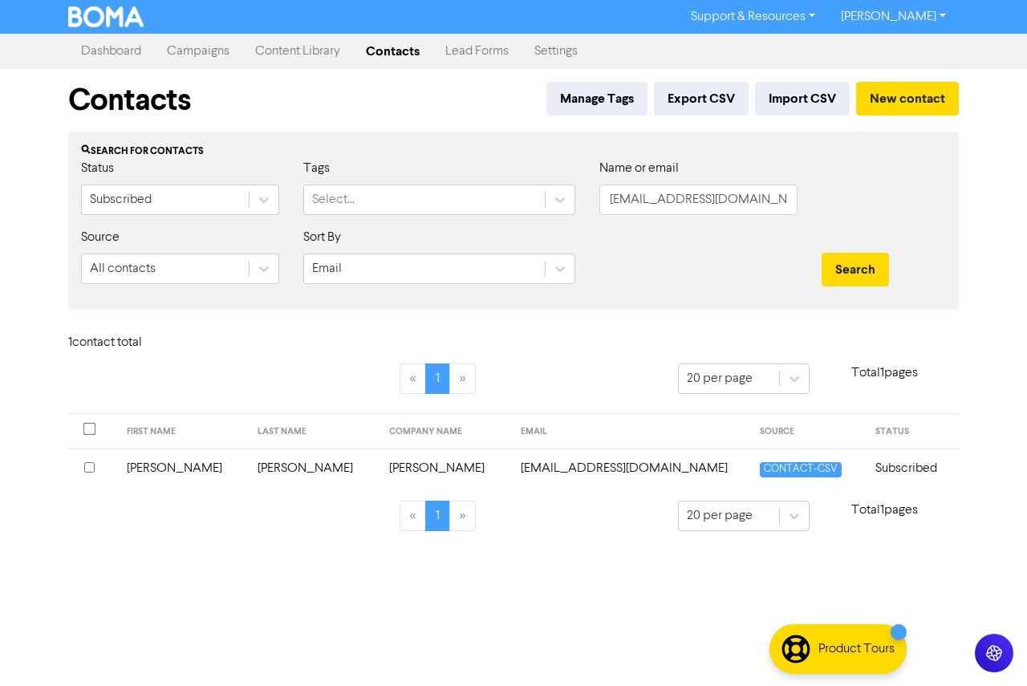
click at [220, 478] on td "[PERSON_NAME]" at bounding box center [183, 468] width 132 height 39
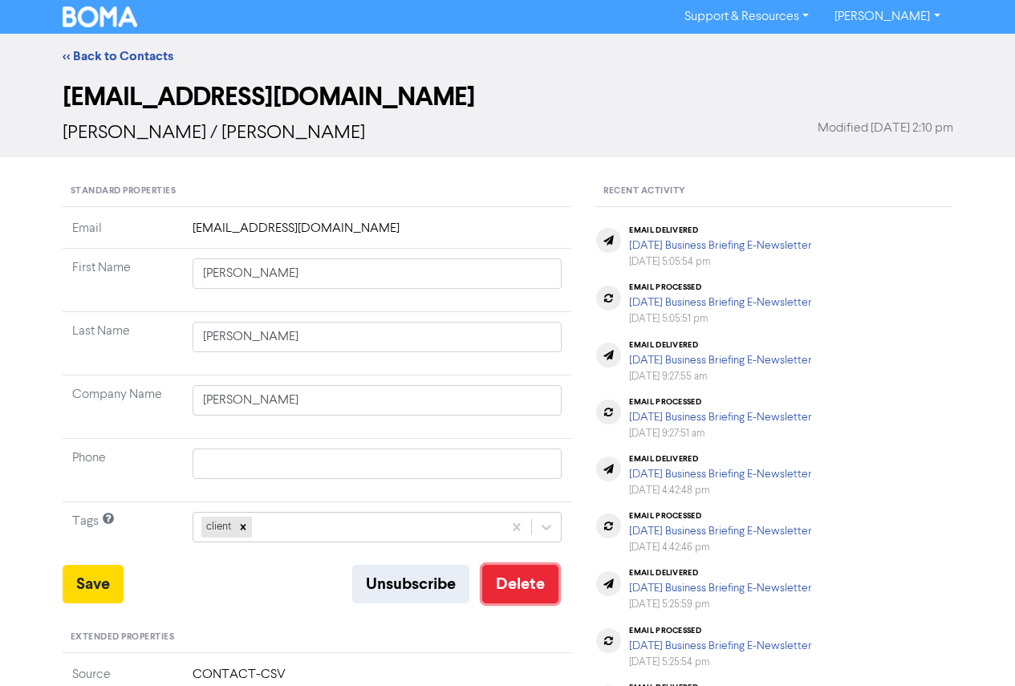
click at [516, 574] on button "Delete" at bounding box center [520, 584] width 76 height 39
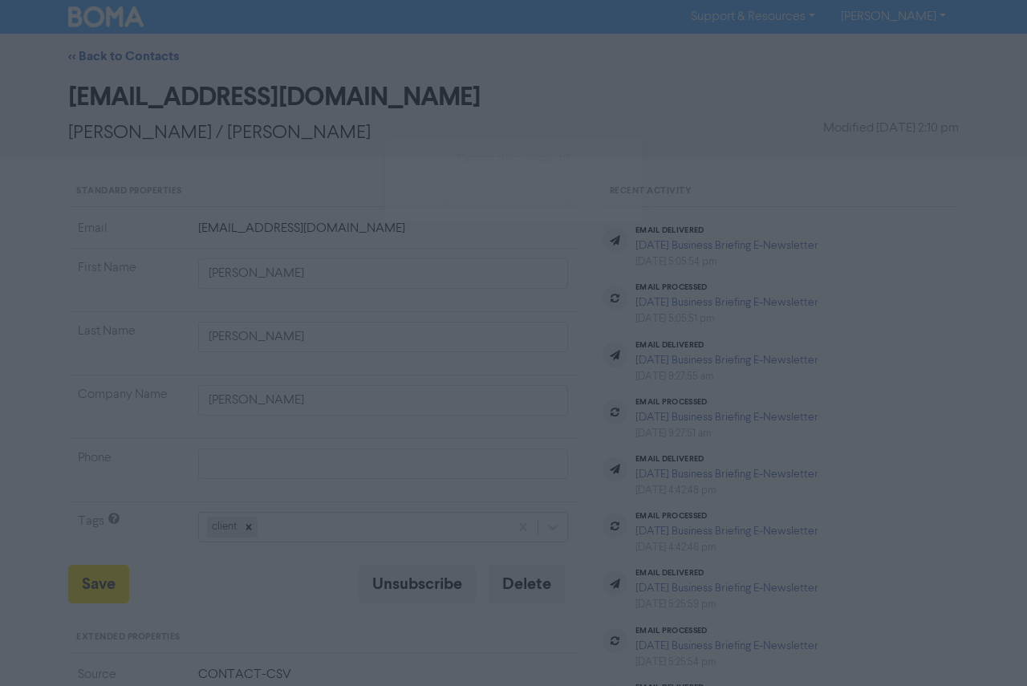
click at [421, 222] on button "ok" at bounding box center [444, 202] width 119 height 40
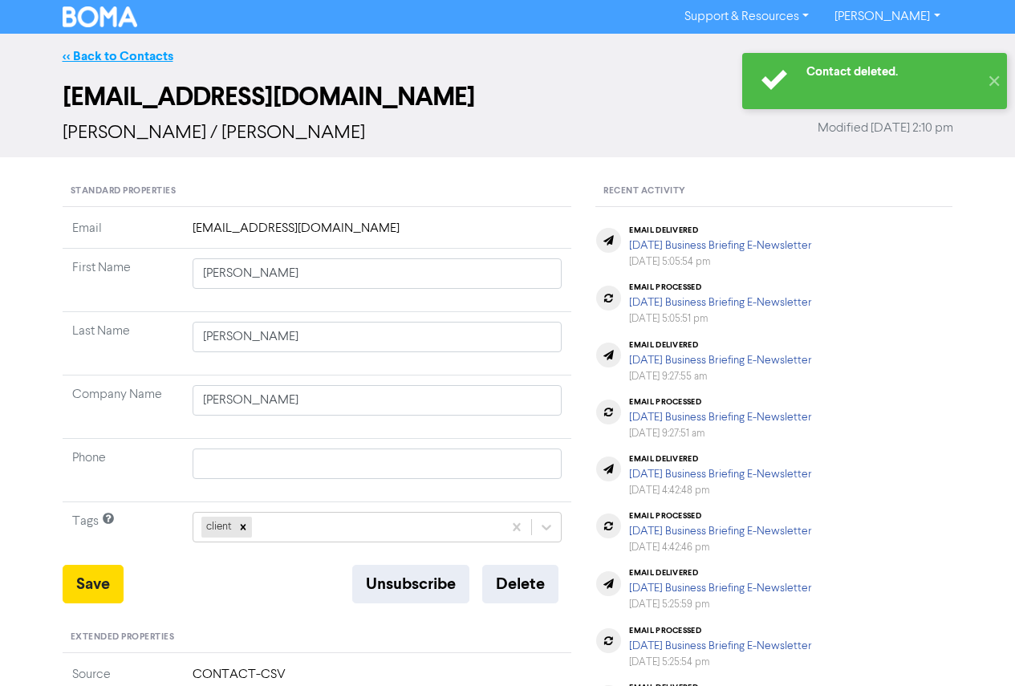
click at [121, 52] on link "<< Back to Contacts" at bounding box center [118, 56] width 111 height 16
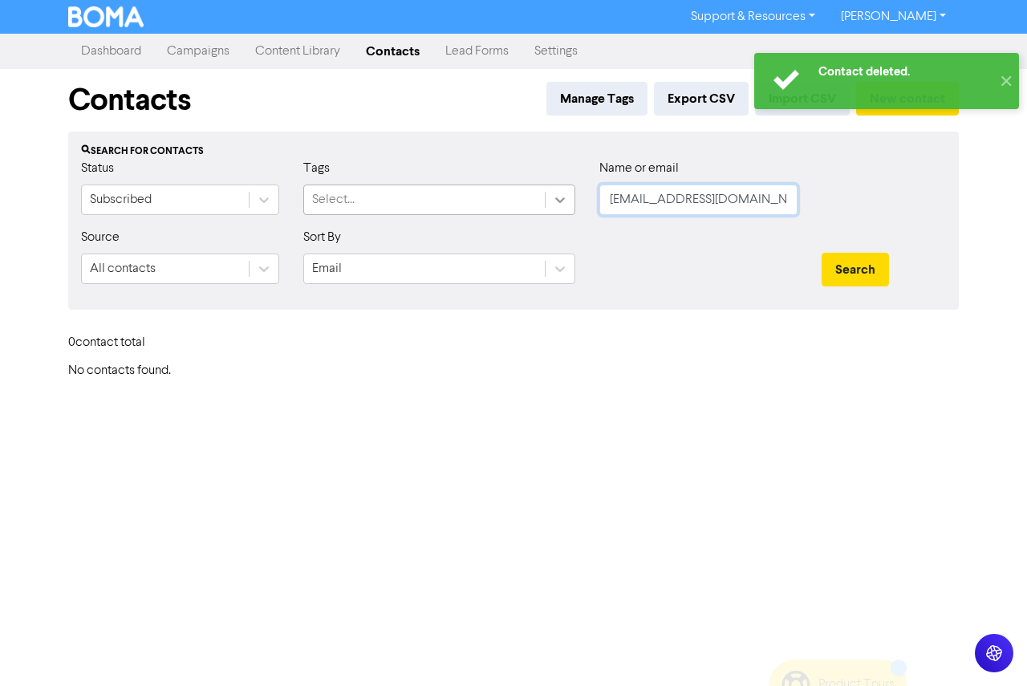
drag, startPoint x: 769, startPoint y: 209, endPoint x: 549, endPoint y: 201, distance: 220.0
click at [549, 201] on div "Status Subscribed Tags Select... Name or email [EMAIL_ADDRESS][DOMAIN_NAME]" at bounding box center [513, 193] width 889 height 69
paste input "[EMAIL_ADDRESS][DOMAIN_NAME]"
click at [612, 203] on input "[EMAIL_ADDRESS][DOMAIN_NAME]" at bounding box center [699, 200] width 198 height 31
click at [822, 253] on button "Search" at bounding box center [855, 270] width 67 height 34
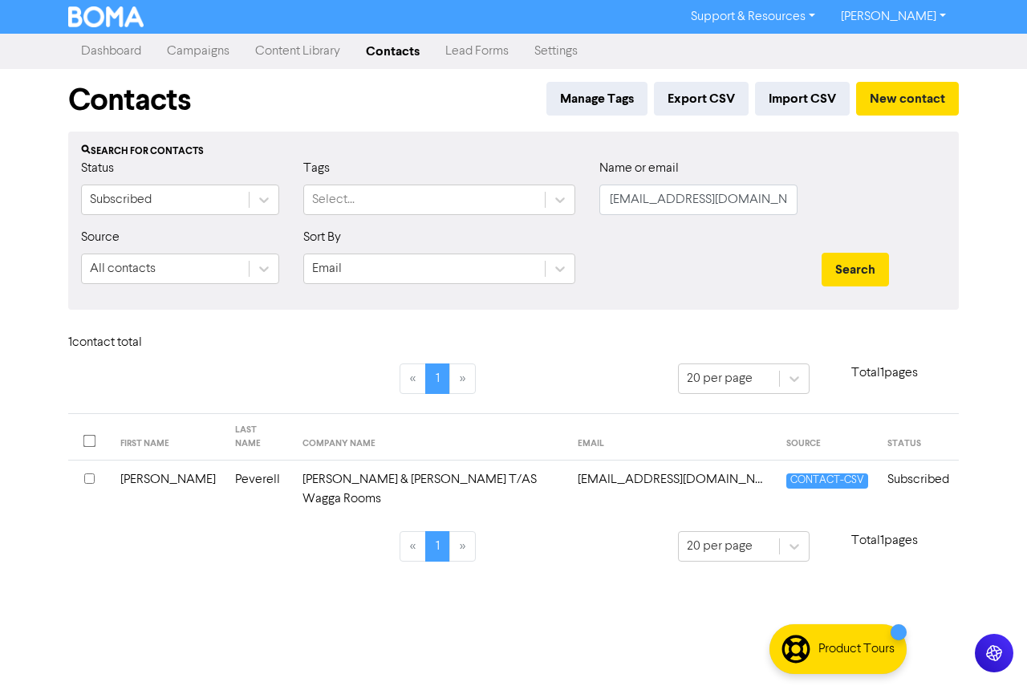
click at [313, 462] on td "[PERSON_NAME] & [PERSON_NAME] T/AS Wagga Rooms" at bounding box center [430, 490] width 275 height 59
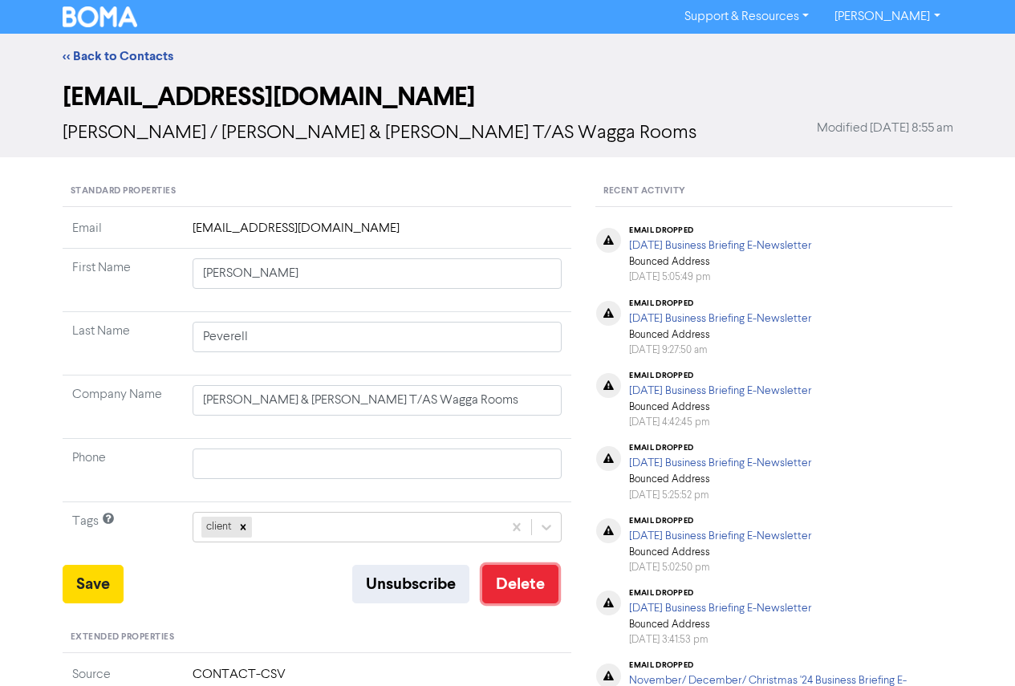
click at [527, 592] on button "Delete" at bounding box center [520, 584] width 76 height 39
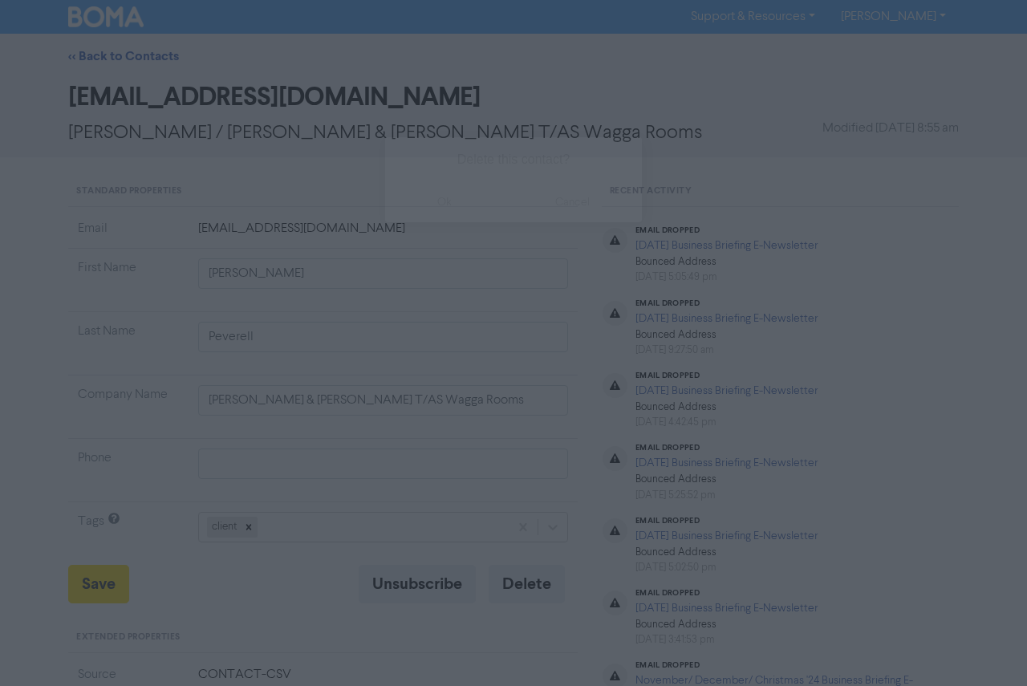
click at [447, 208] on button "ok" at bounding box center [444, 202] width 119 height 40
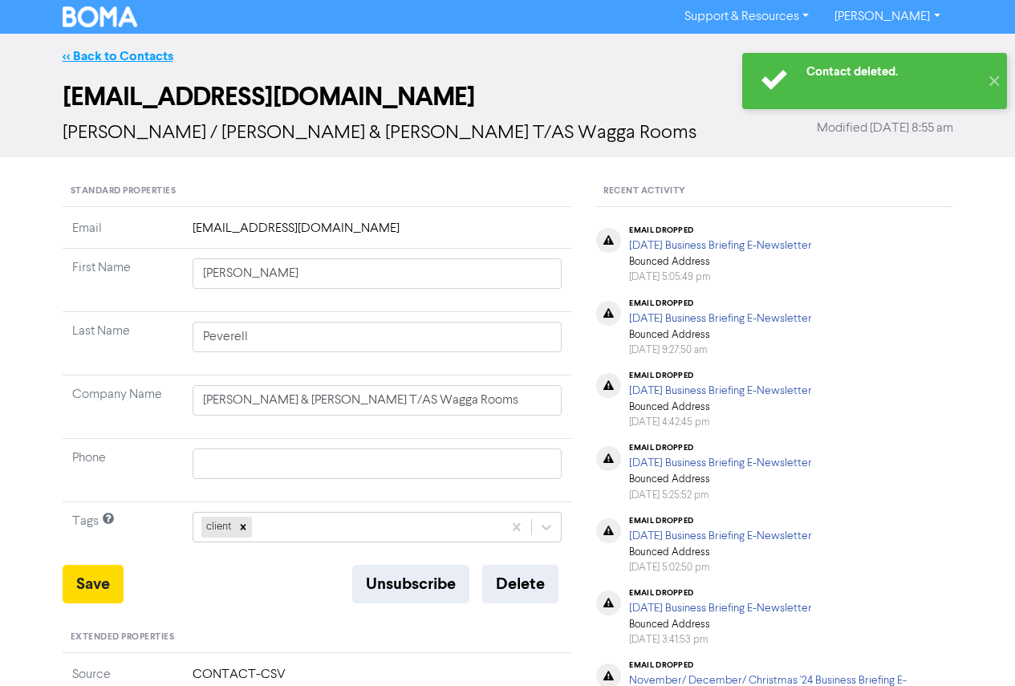
click at [136, 59] on link "<< Back to Contacts" at bounding box center [118, 56] width 111 height 16
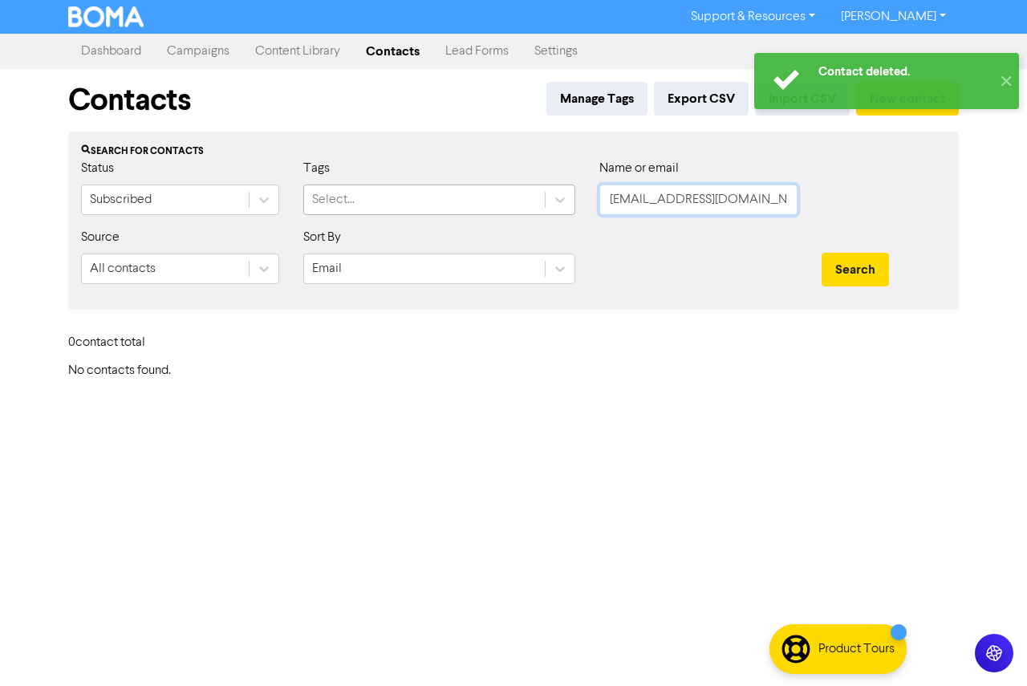
drag, startPoint x: 775, startPoint y: 204, endPoint x: 486, endPoint y: 198, distance: 289.0
click at [486, 198] on div "Status Subscribed Tags Select... Name or email [EMAIL_ADDRESS][DOMAIN_NAME]" at bounding box center [513, 193] width 889 height 69
paste input "[EMAIL_ADDRESS][DOMAIN_NAME]"
click at [870, 275] on button "Search" at bounding box center [855, 270] width 67 height 34
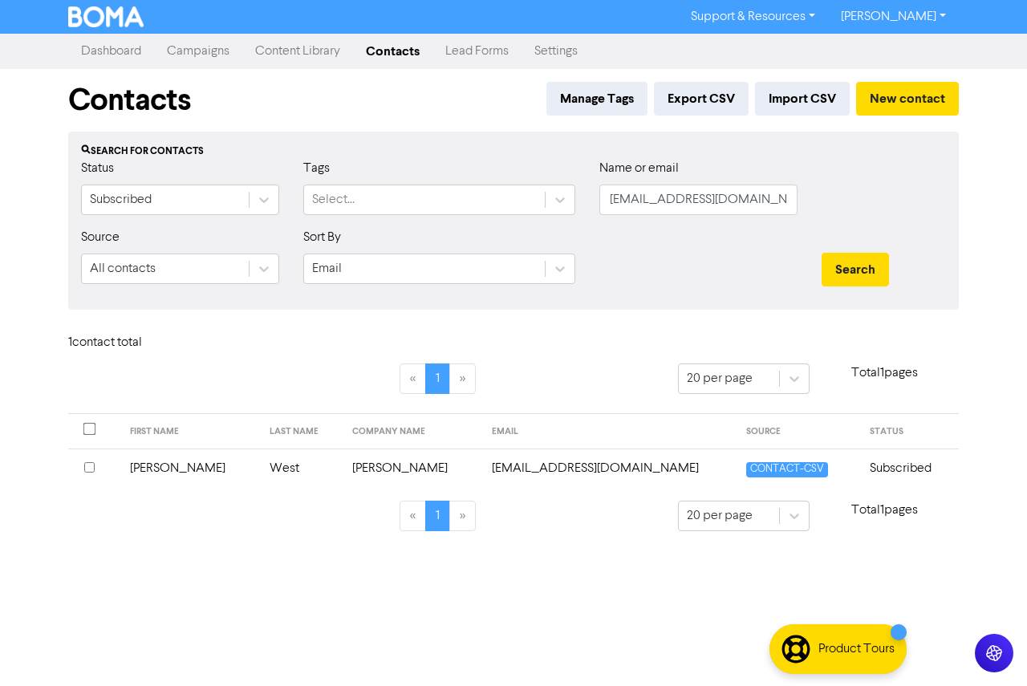
click at [184, 462] on td "[PERSON_NAME]" at bounding box center [190, 468] width 140 height 39
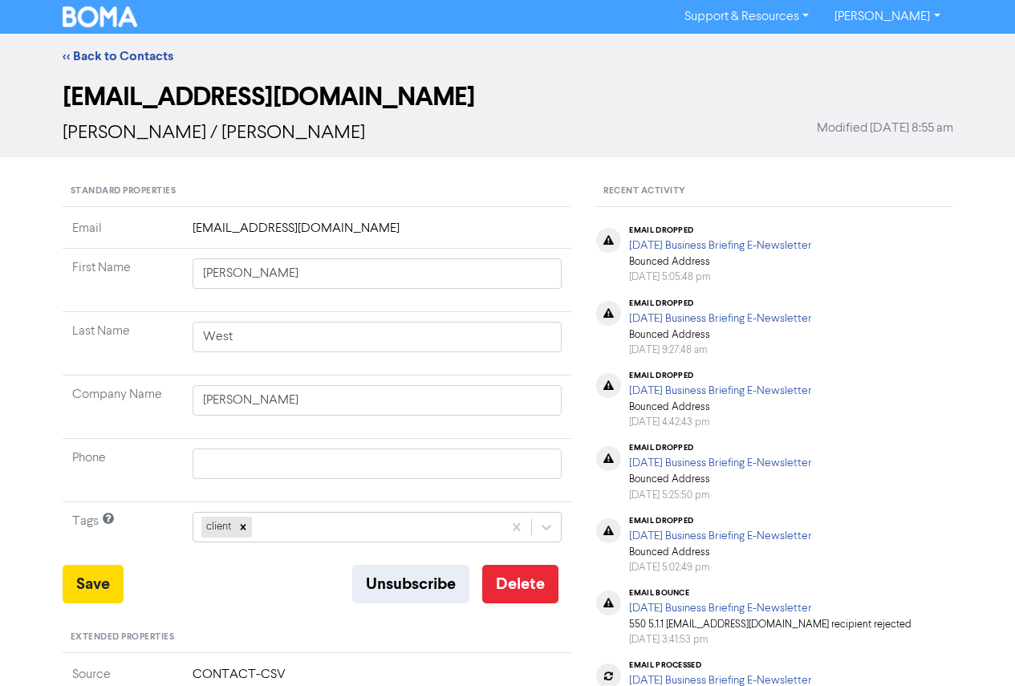
drag, startPoint x: 515, startPoint y: 556, endPoint x: 514, endPoint y: 575, distance: 18.5
click at [514, 566] on div "Standard Properties Email [EMAIL_ADDRESS][DOMAIN_NAME] First Name [PERSON_NAME]…" at bounding box center [318, 677] width 510 height 1000
click at [514, 575] on button "Delete" at bounding box center [520, 584] width 76 height 39
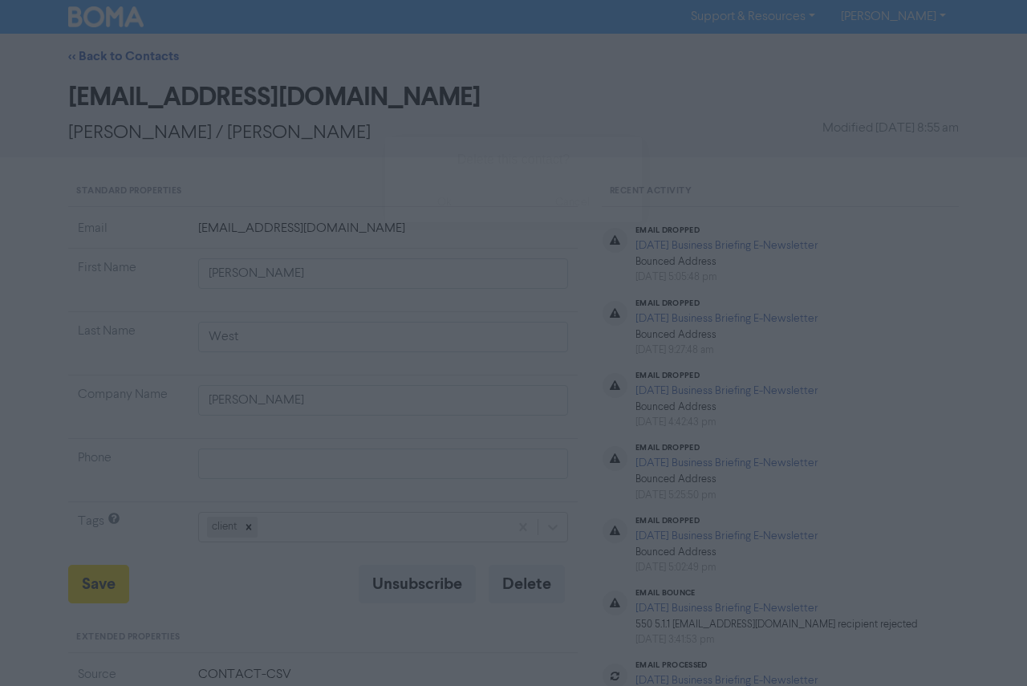
click at [456, 203] on button "ok" at bounding box center [444, 202] width 119 height 40
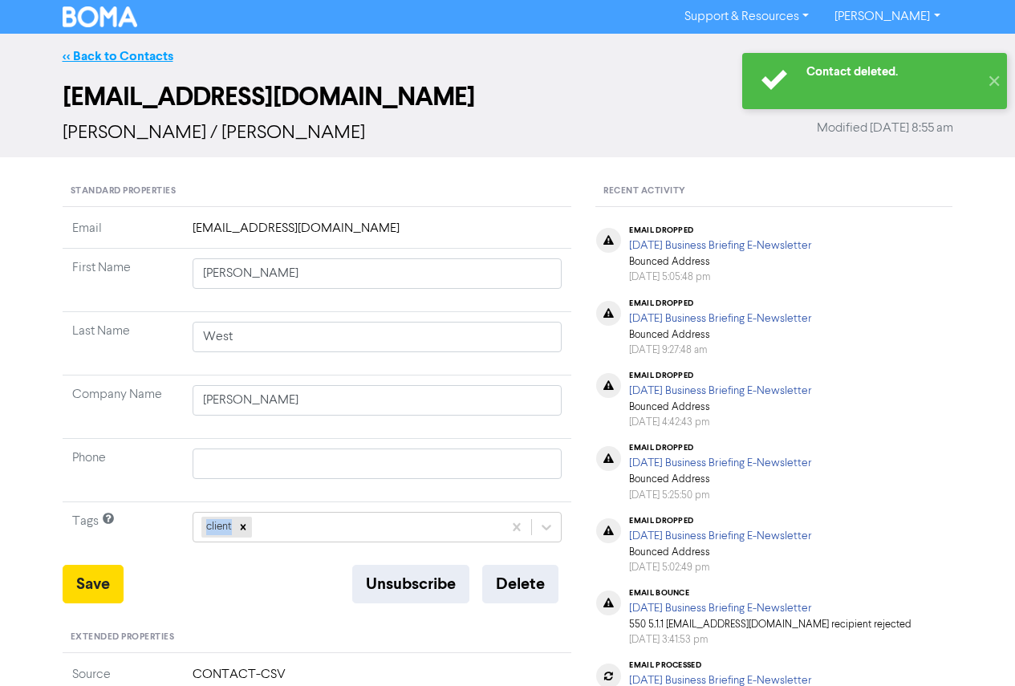
click at [99, 56] on link "<< Back to Contacts" at bounding box center [118, 56] width 111 height 16
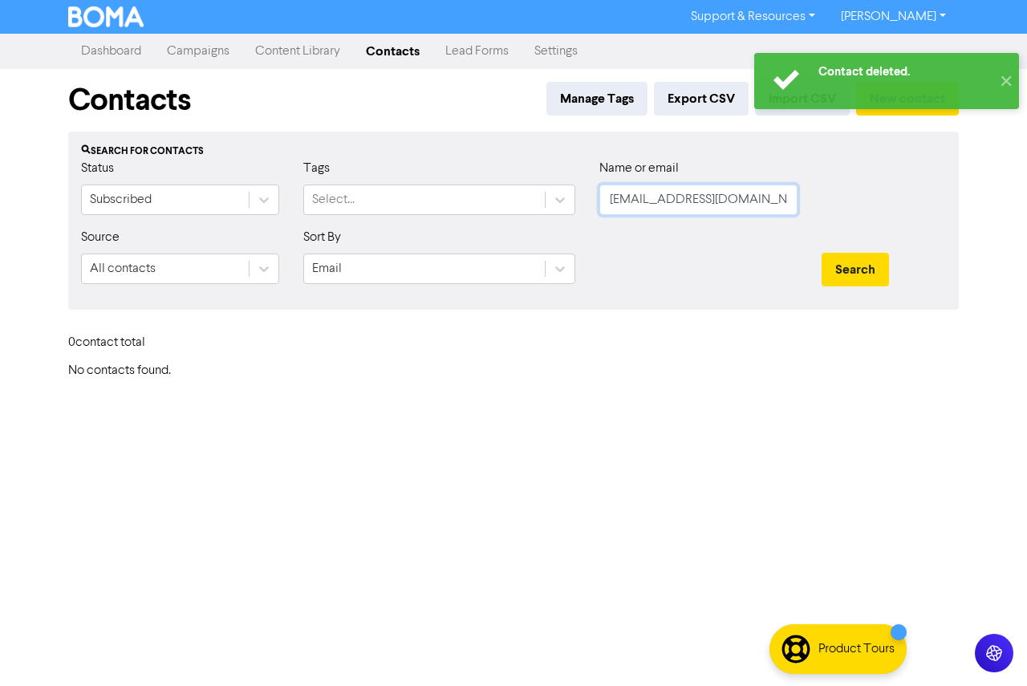
drag, startPoint x: 649, startPoint y: 205, endPoint x: 607, endPoint y: 204, distance: 42.6
click at [607, 204] on input "[EMAIL_ADDRESS][DOMAIN_NAME]" at bounding box center [699, 200] width 198 height 31
paste input "[EMAIL_ADDRESS][DOMAIN_NAME]"
click at [612, 199] on input "[EMAIL_ADDRESS][DOMAIN_NAME]" at bounding box center [699, 200] width 198 height 31
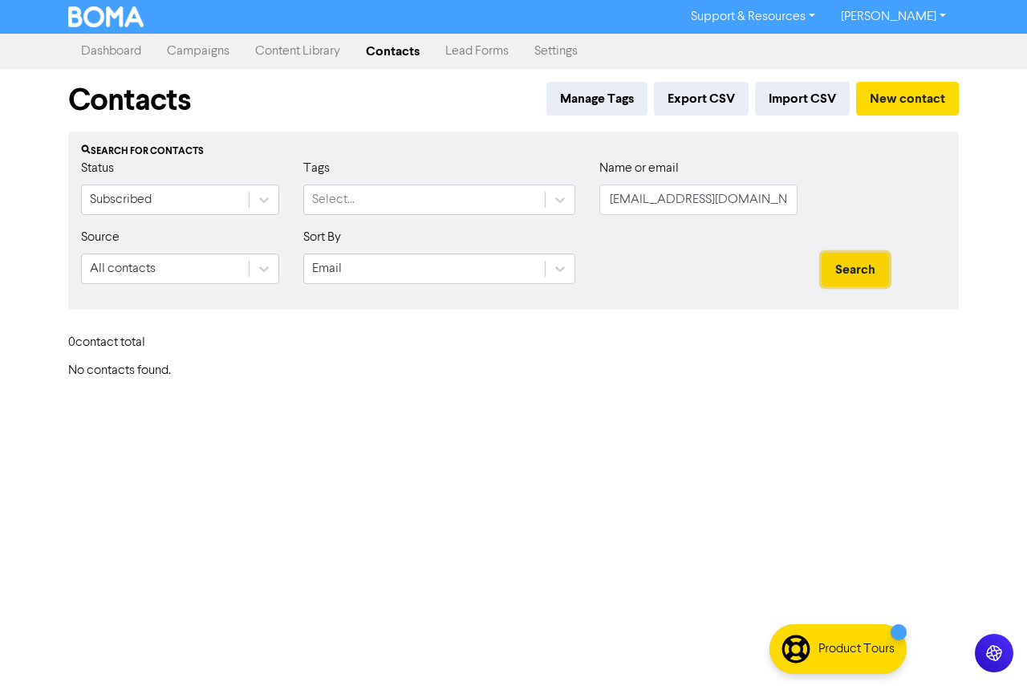
click at [872, 280] on button "Search" at bounding box center [855, 270] width 67 height 34
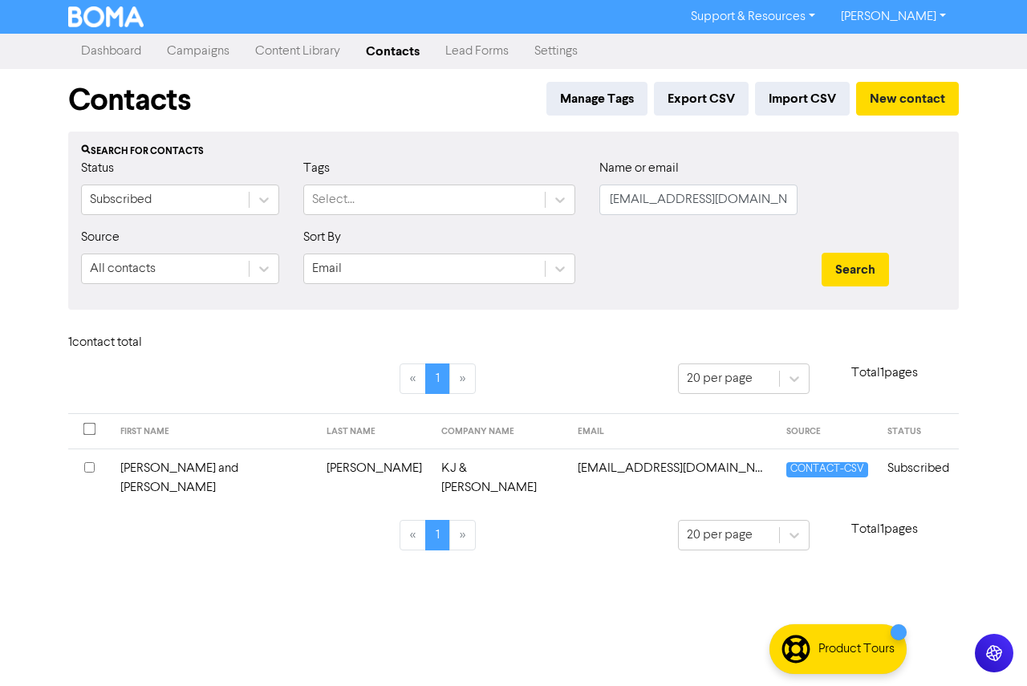
click at [185, 478] on td "[PERSON_NAME] and [PERSON_NAME]" at bounding box center [214, 478] width 206 height 59
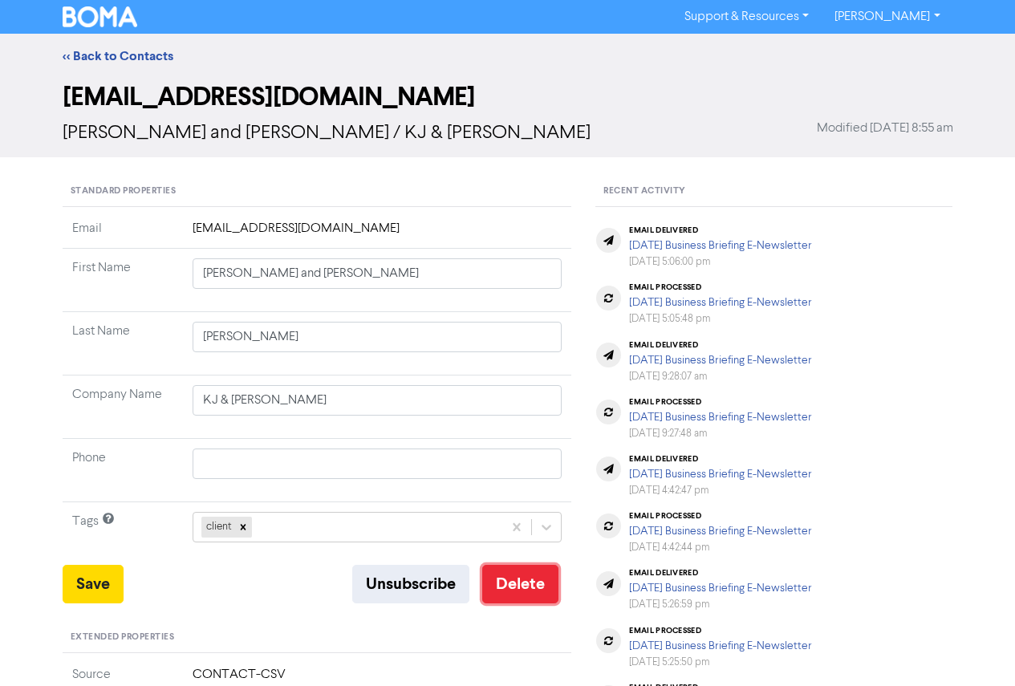
click at [515, 586] on button "Delete" at bounding box center [520, 584] width 76 height 39
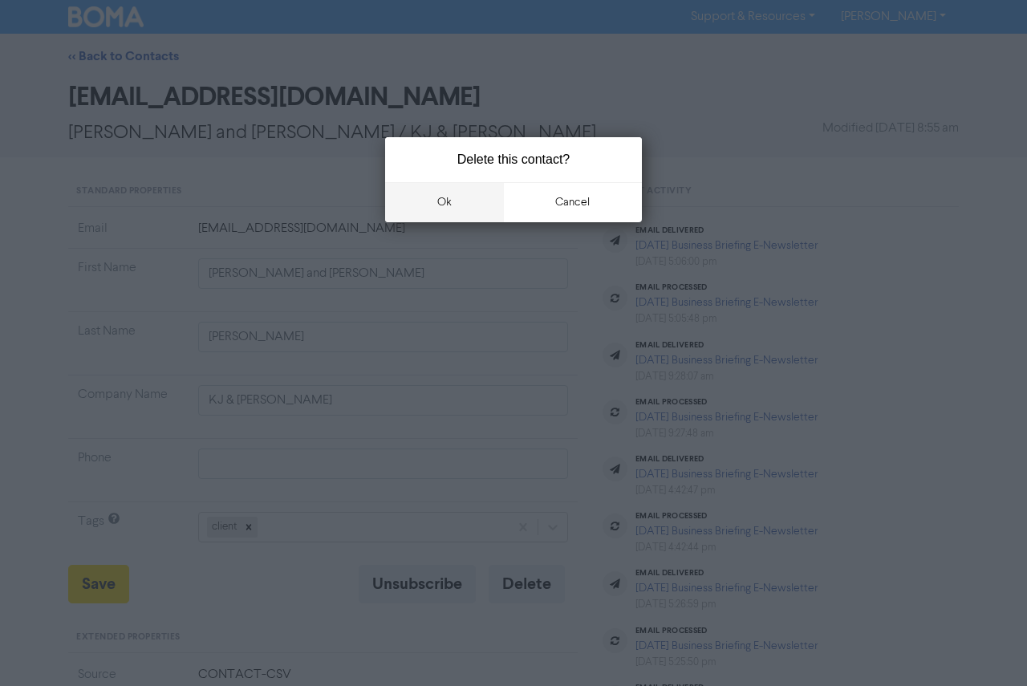
click at [431, 205] on button "ok" at bounding box center [444, 202] width 119 height 40
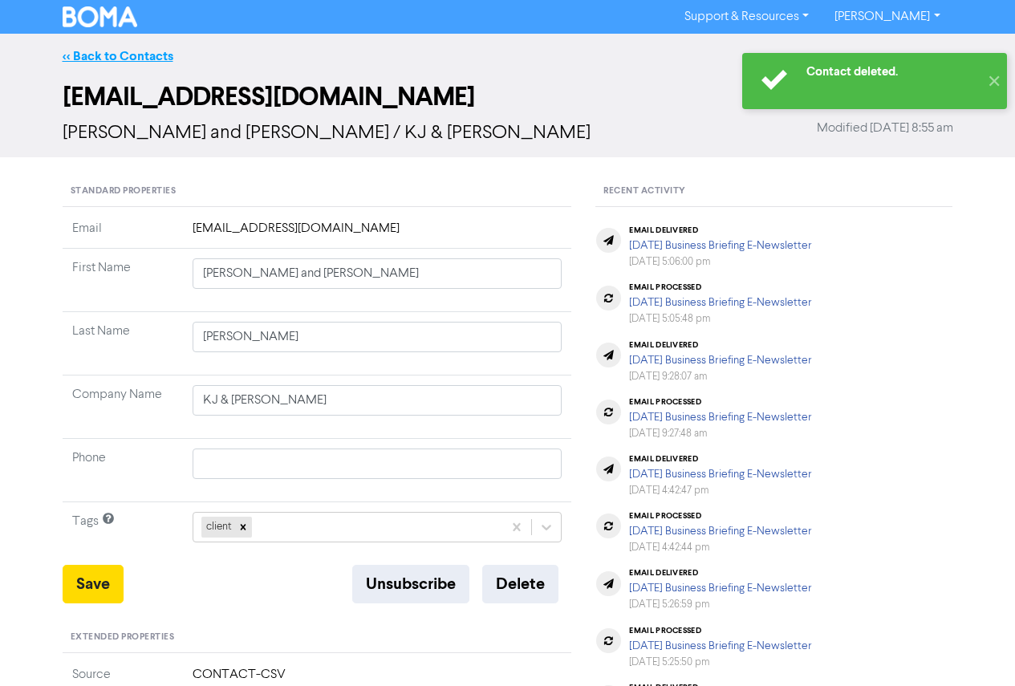
click at [89, 53] on link "<< Back to Contacts" at bounding box center [118, 56] width 111 height 16
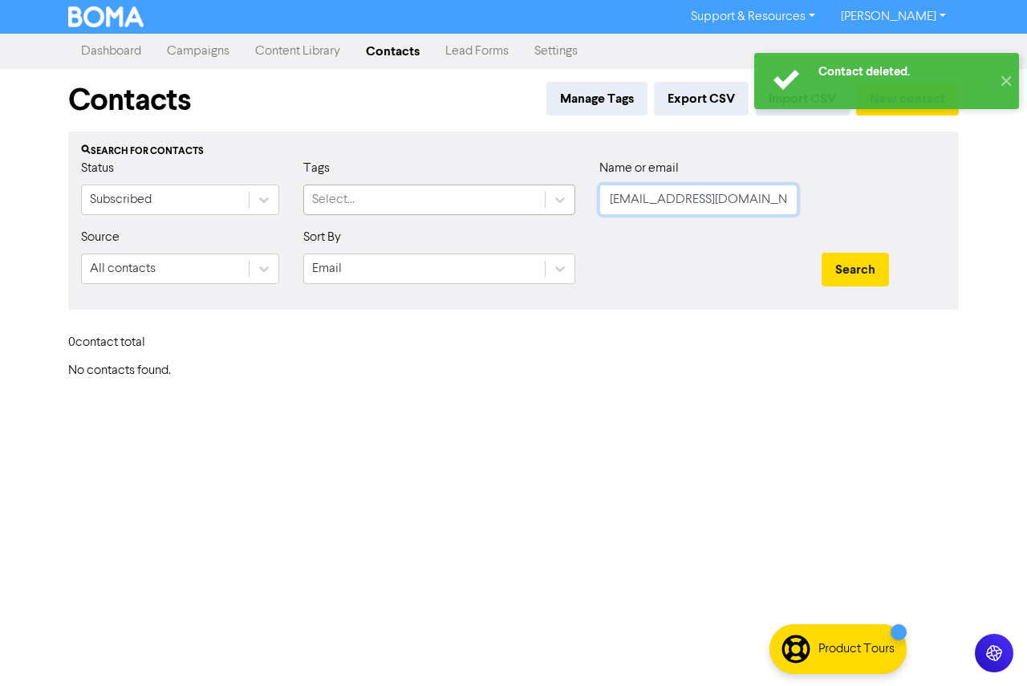
drag, startPoint x: 761, startPoint y: 204, endPoint x: 453, endPoint y: 197, distance: 308.3
click at [453, 197] on div "Status Subscribed Tags Select... Name or email [EMAIL_ADDRESS][DOMAIN_NAME]" at bounding box center [513, 193] width 889 height 69
paste input "[EMAIL_ADDRESS][DOMAIN_NAME]"
click at [836, 254] on button "Search" at bounding box center [855, 270] width 67 height 34
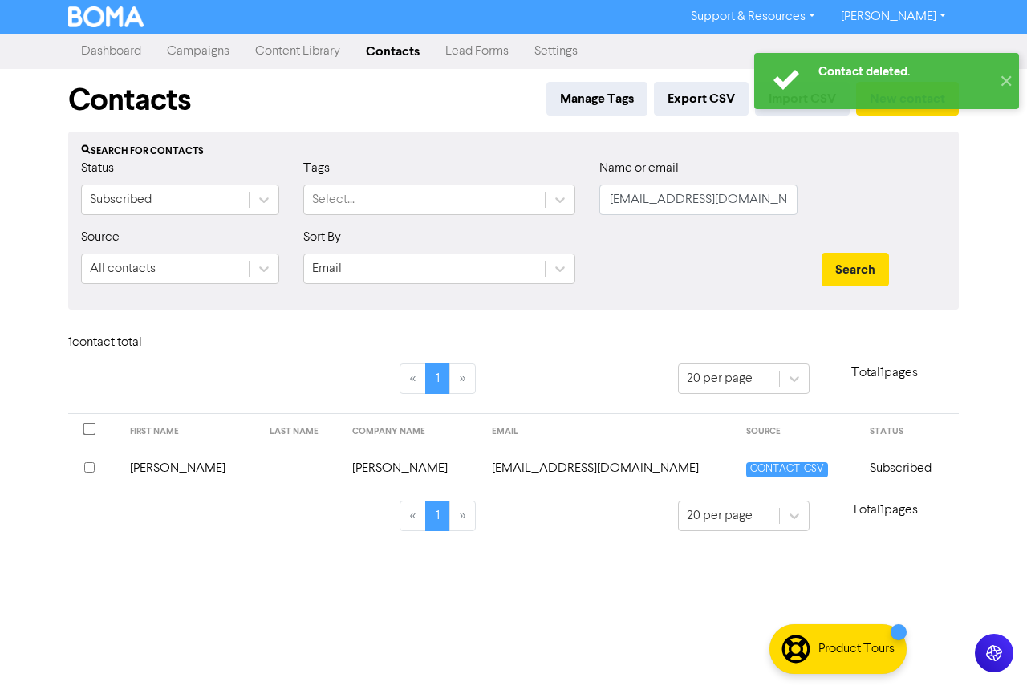
click at [171, 474] on td "[PERSON_NAME]" at bounding box center [190, 468] width 140 height 39
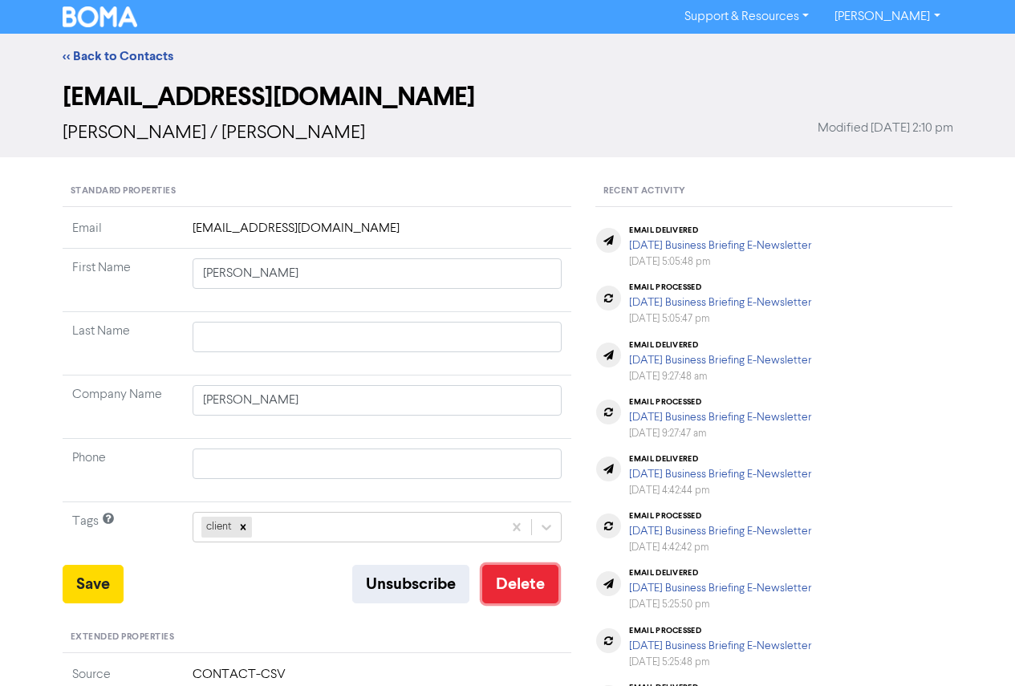
click at [518, 596] on button "Delete" at bounding box center [520, 584] width 76 height 39
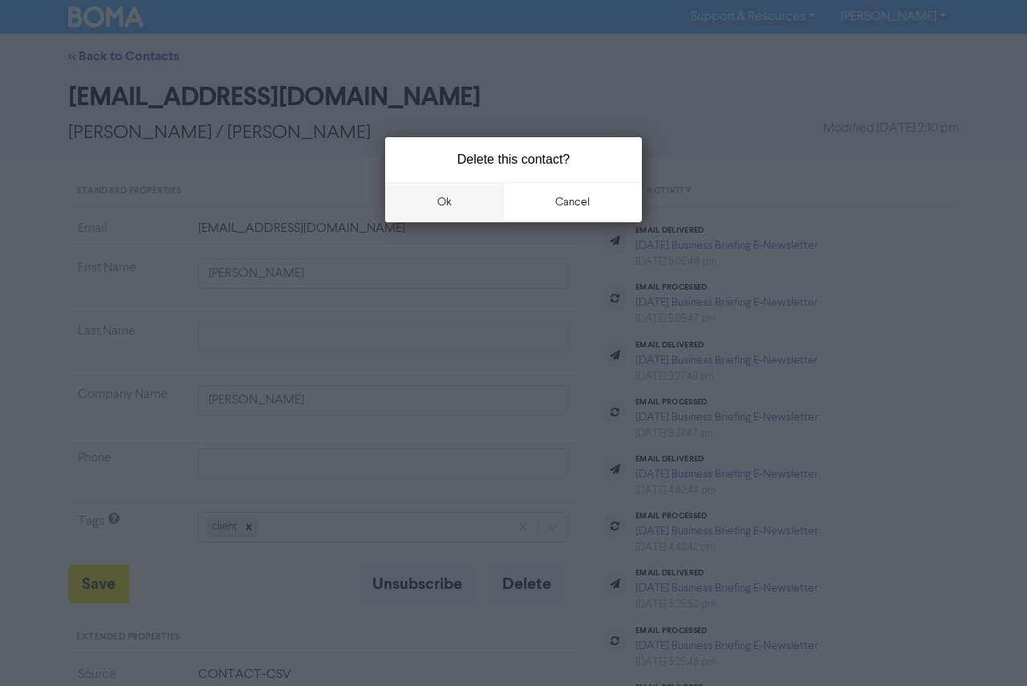
click at [465, 205] on button "ok" at bounding box center [444, 202] width 119 height 40
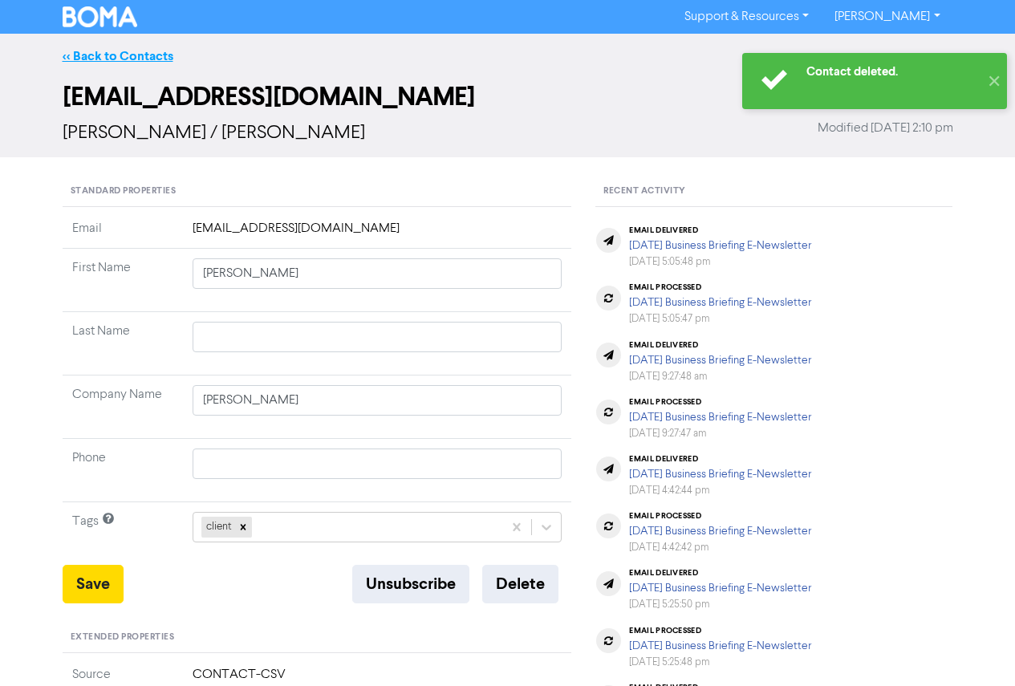
click at [86, 57] on link "<< Back to Contacts" at bounding box center [118, 56] width 111 height 16
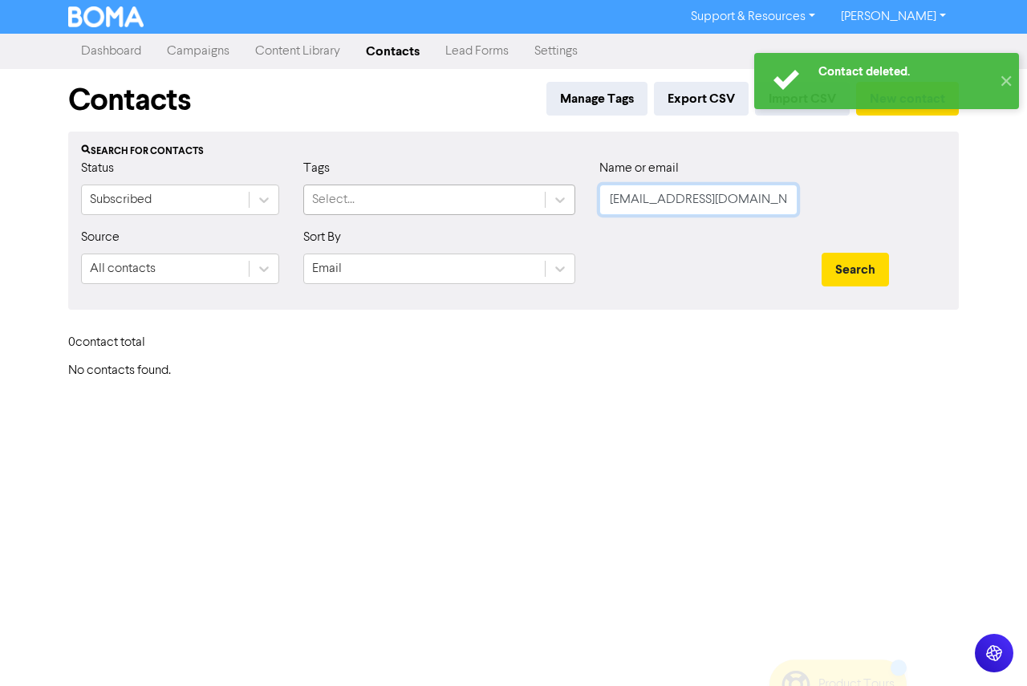
drag, startPoint x: 746, startPoint y: 209, endPoint x: 466, endPoint y: 189, distance: 280.9
click at [466, 189] on div "Status Subscribed Tags Select... Name or email [EMAIL_ADDRESS][DOMAIN_NAME]" at bounding box center [513, 193] width 889 height 69
paste input "[EMAIL_ADDRESS][DOMAIN_NAME]"
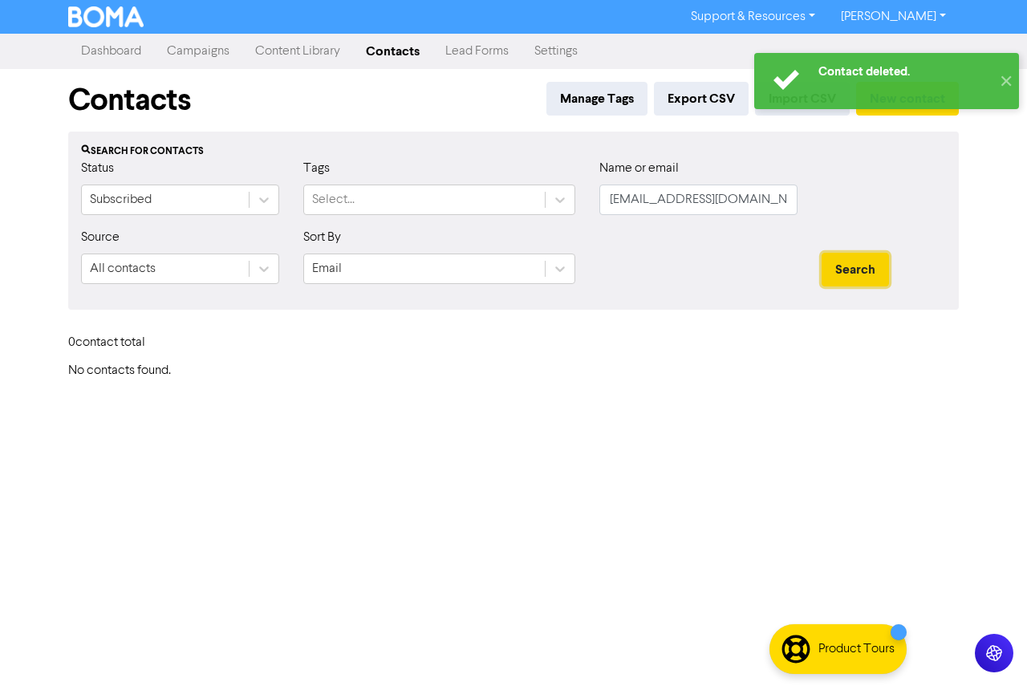
click at [836, 264] on button "Search" at bounding box center [855, 270] width 67 height 34
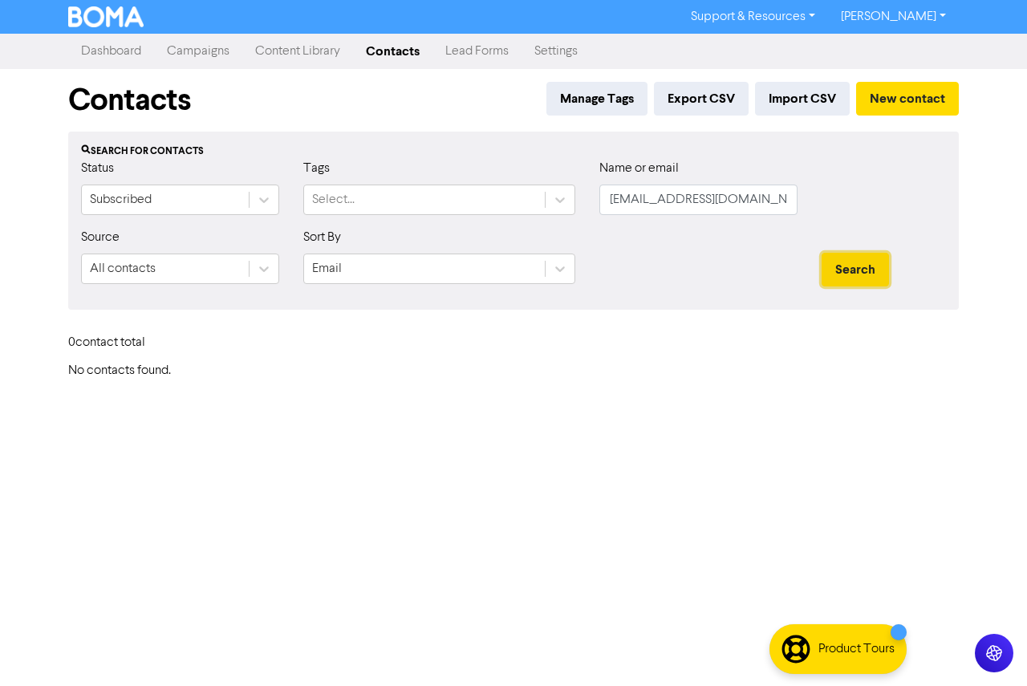
click at [835, 259] on button "Search" at bounding box center [855, 270] width 67 height 34
paste input "[EMAIL_ADDRESS]"
click at [528, 194] on div "Status Subscribed Tags Select... Name or email [EMAIL_ADDRESS][DOMAIN_NAME]" at bounding box center [513, 193] width 889 height 69
click at [843, 260] on button "Search" at bounding box center [855, 270] width 67 height 34
click at [596, 198] on div "Name or email [EMAIL_ADDRESS][DOMAIN_NAME]" at bounding box center [699, 193] width 222 height 69
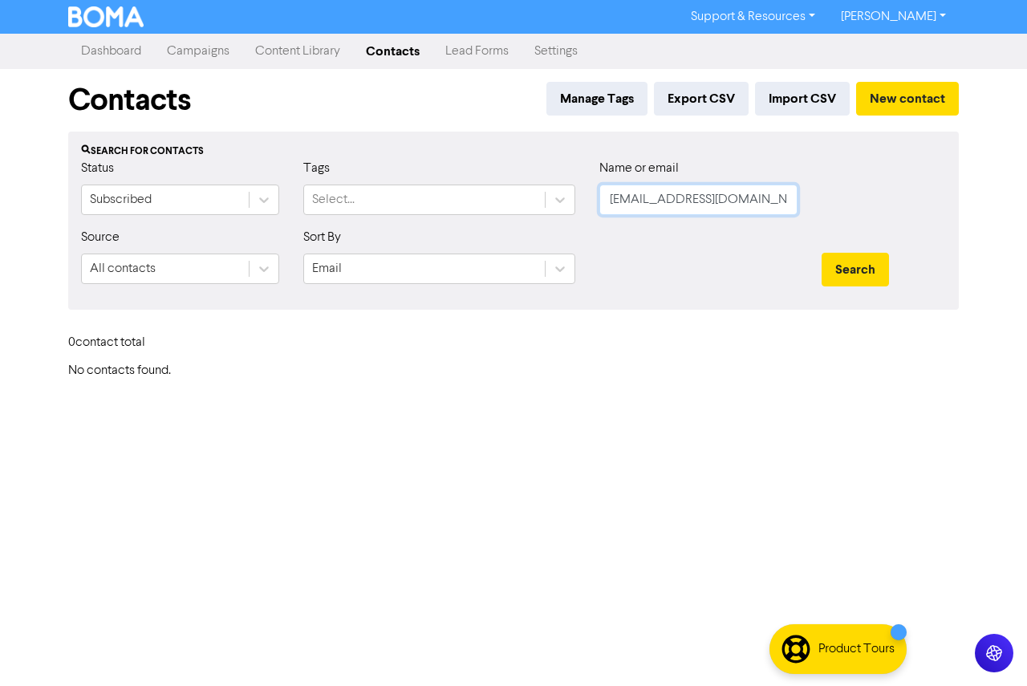
click at [606, 200] on input "[EMAIL_ADDRESS][DOMAIN_NAME]" at bounding box center [699, 200] width 198 height 31
click at [862, 281] on button "Search" at bounding box center [855, 270] width 67 height 34
drag, startPoint x: 777, startPoint y: 201, endPoint x: 569, endPoint y: 197, distance: 207.9
click at [569, 197] on div "Status Subscribed Tags Select... Name or email [EMAIL_ADDRESS][DOMAIN_NAME]" at bounding box center [513, 193] width 889 height 69
paste input "[PERSON_NAME][EMAIL_ADDRESS][PERSON_NAME][DOMAIN_NAME]"
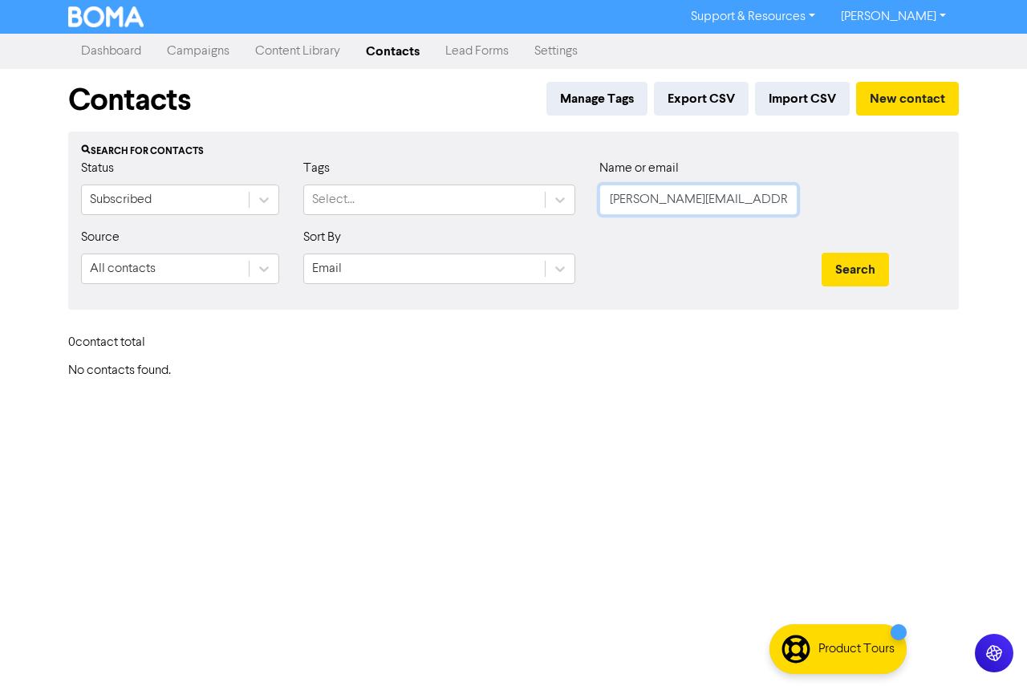
click at [822, 253] on button "Search" at bounding box center [855, 270] width 67 height 34
click at [831, 266] on button "Search" at bounding box center [855, 270] width 67 height 34
drag, startPoint x: 782, startPoint y: 204, endPoint x: 589, endPoint y: 200, distance: 192.7
click at [589, 200] on div "Name or email [PERSON_NAME][EMAIL_ADDRESS][PERSON_NAME][DOMAIN_NAME]" at bounding box center [699, 193] width 222 height 69
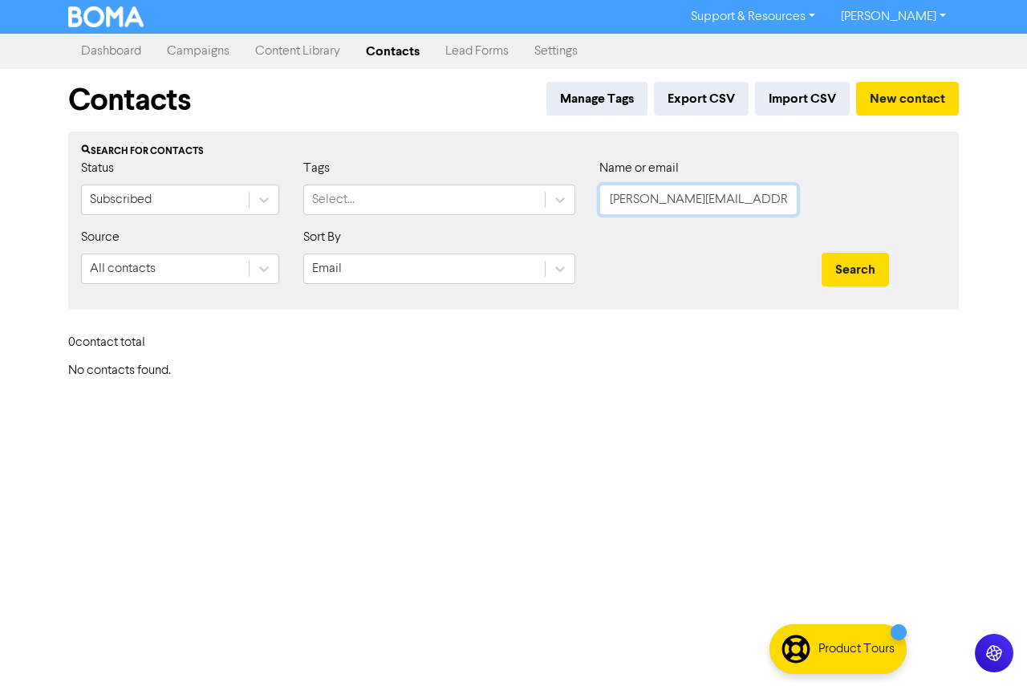
paste input "[EMAIL_ADDRESS][DOMAIN_NAME]"
click at [859, 266] on button "Search" at bounding box center [855, 270] width 67 height 34
click at [835, 248] on div "Search" at bounding box center [884, 262] width 148 height 69
click at [837, 264] on button "Search" at bounding box center [855, 270] width 67 height 34
drag, startPoint x: 624, startPoint y: 201, endPoint x: 616, endPoint y: 201, distance: 8.8
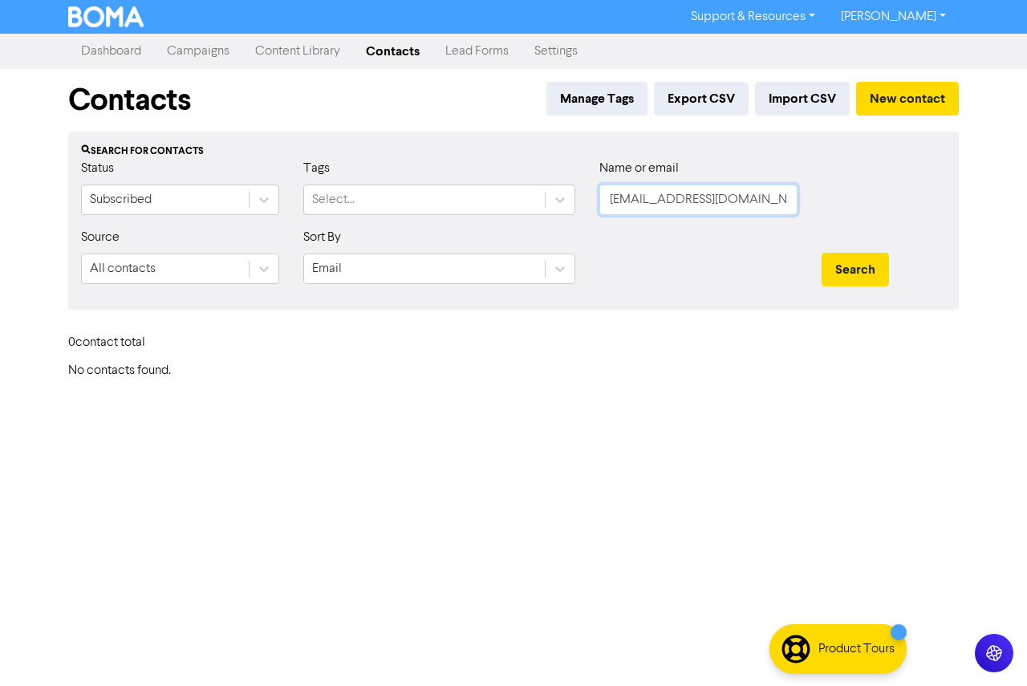
click at [622, 201] on input "[EMAIL_ADDRESS][DOMAIN_NAME]" at bounding box center [699, 200] width 198 height 31
click at [609, 200] on input "[EMAIL_ADDRESS][DOMAIN_NAME]" at bounding box center [699, 200] width 198 height 31
click at [822, 253] on button "Search" at bounding box center [855, 270] width 67 height 34
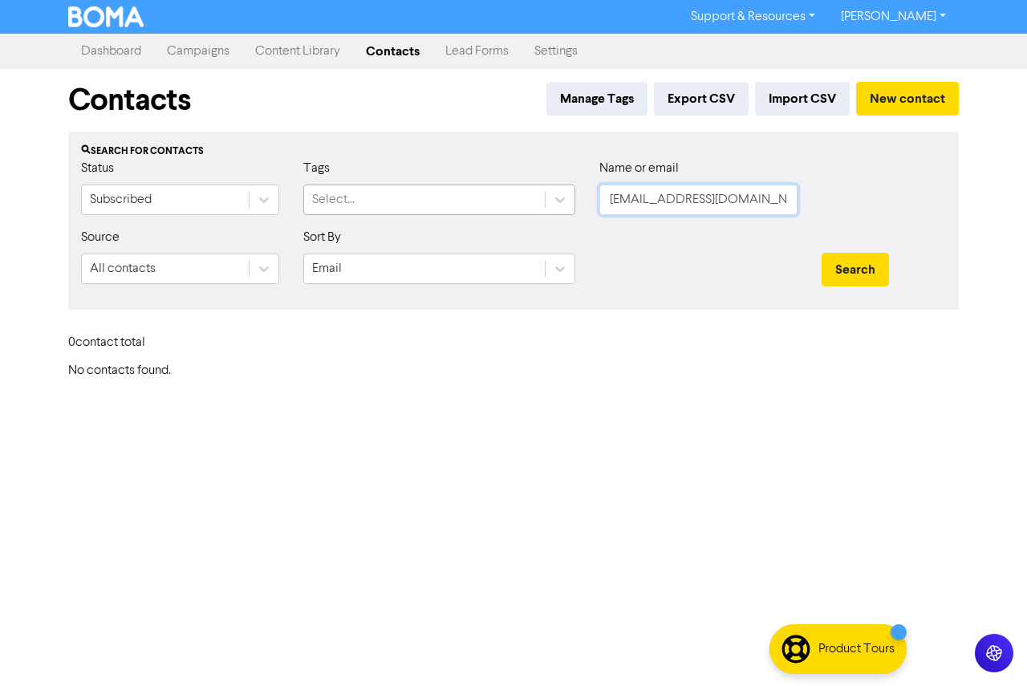
drag, startPoint x: 766, startPoint y: 203, endPoint x: 523, endPoint y: 197, distance: 242.5
click at [523, 197] on div "Status Subscribed Tags Select... Name or email [EMAIL_ADDRESS][DOMAIN_NAME]" at bounding box center [513, 193] width 889 height 69
paste input "[PERSON_NAME].powell56"
click at [857, 268] on button "Search" at bounding box center [855, 270] width 67 height 34
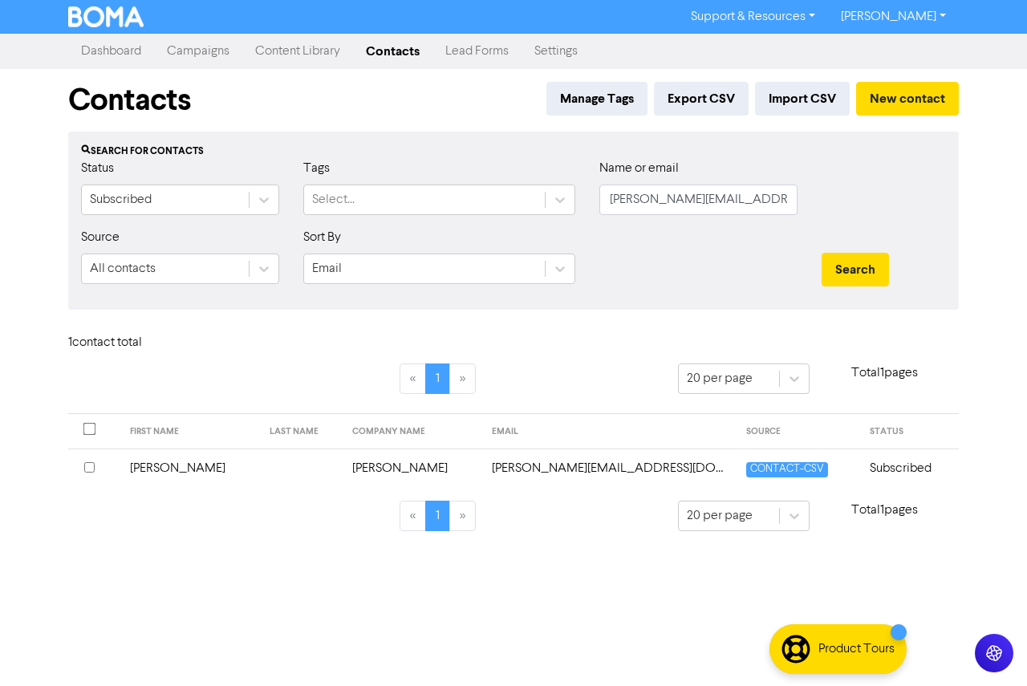
click at [187, 470] on td "[PERSON_NAME]" at bounding box center [190, 468] width 140 height 39
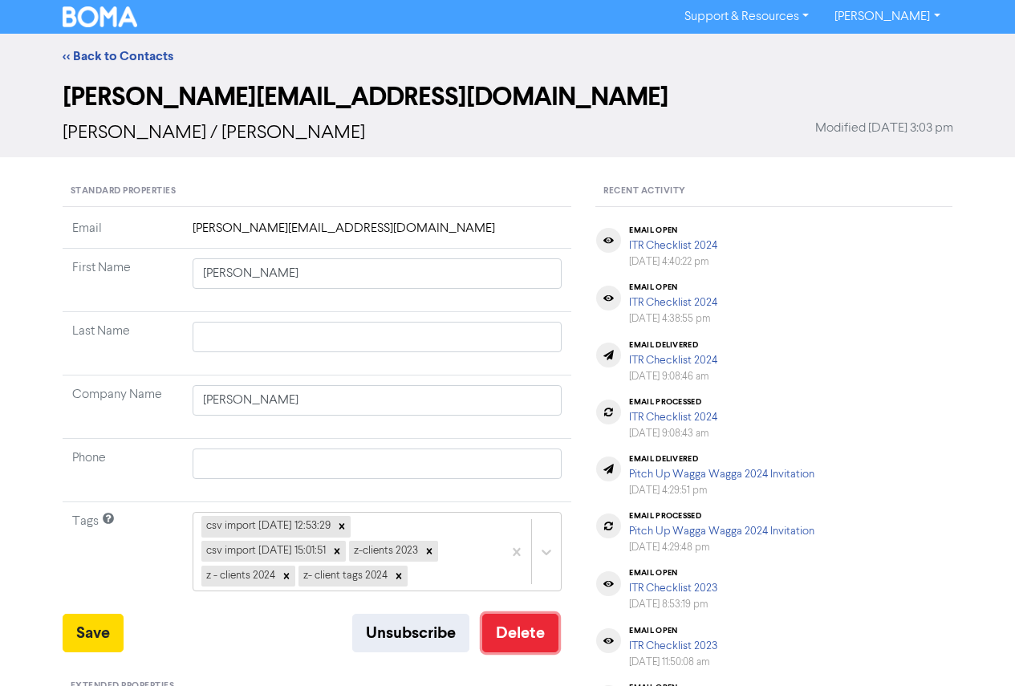
click at [507, 617] on button "Delete" at bounding box center [520, 633] width 76 height 39
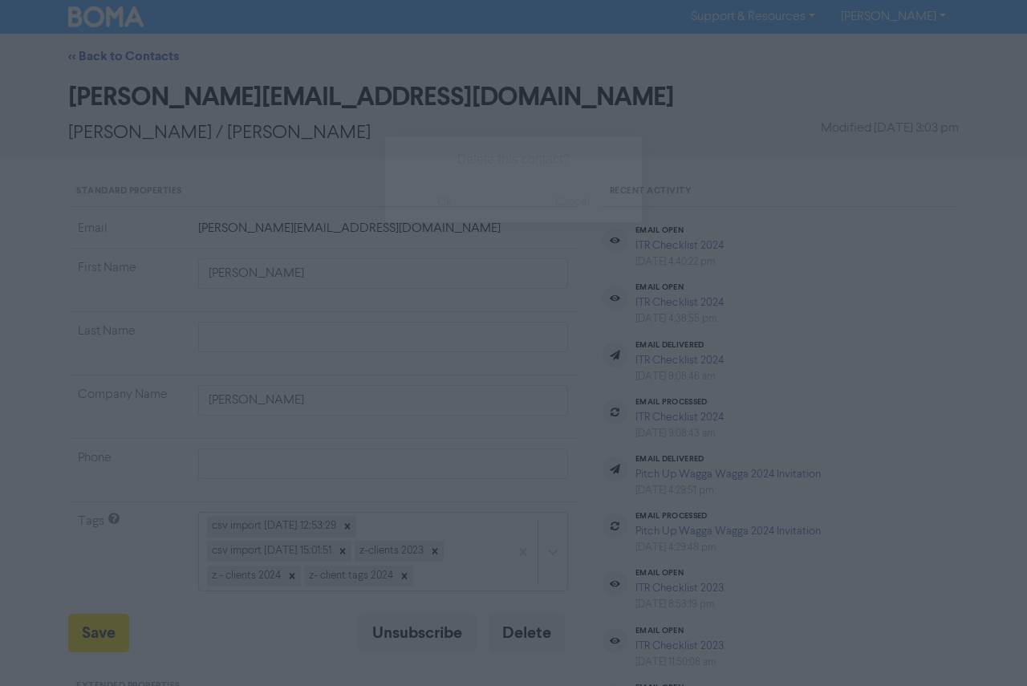
click at [445, 209] on button "ok" at bounding box center [444, 202] width 119 height 40
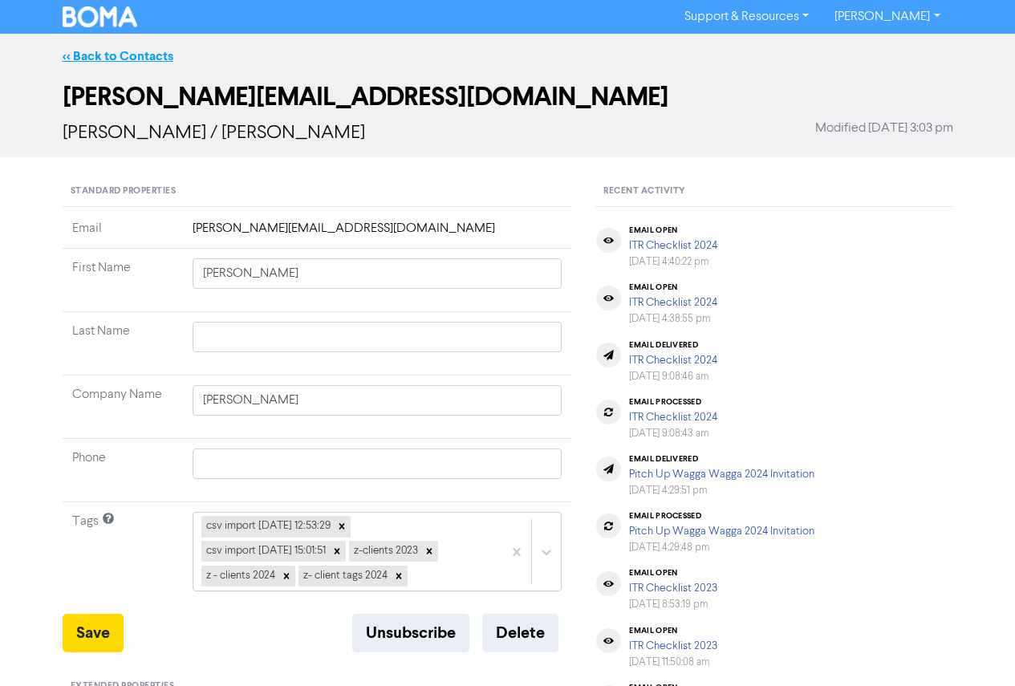
click at [112, 58] on link "<< Back to Contacts" at bounding box center [118, 56] width 111 height 16
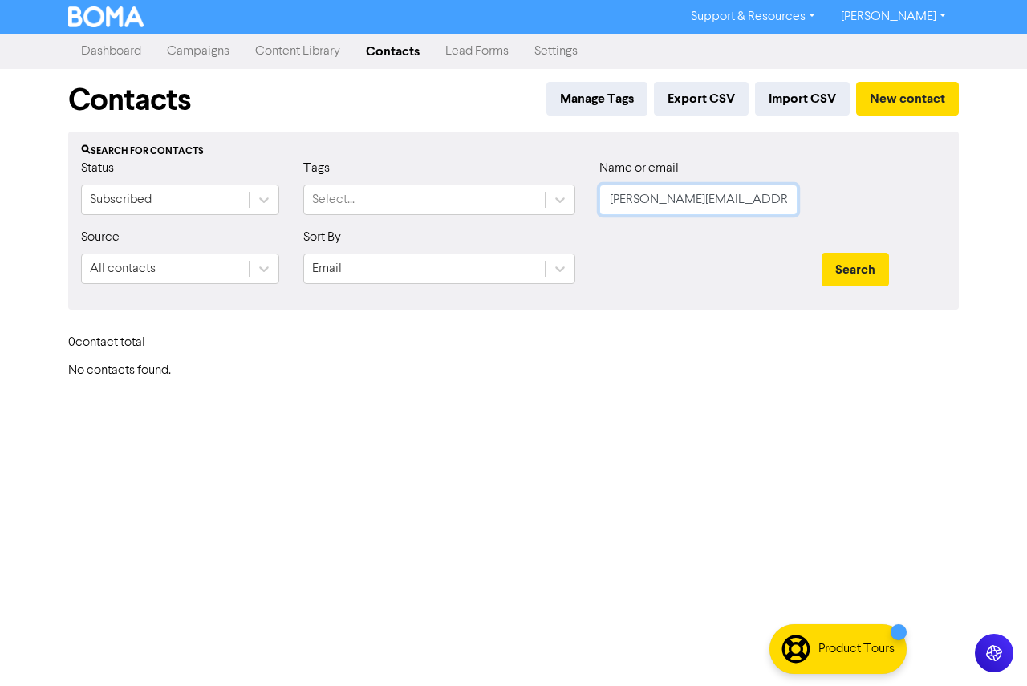
drag, startPoint x: 781, startPoint y: 204, endPoint x: 578, endPoint y: 201, distance: 203.1
click at [537, 203] on div "Status Subscribed Tags Select... Name or email [PERSON_NAME][EMAIL_ADDRESS][DOM…" at bounding box center [513, 193] width 889 height 69
paste input "[PERSON_NAME][EMAIL_ADDRESS]"
click at [822, 253] on button "Search" at bounding box center [855, 270] width 67 height 34
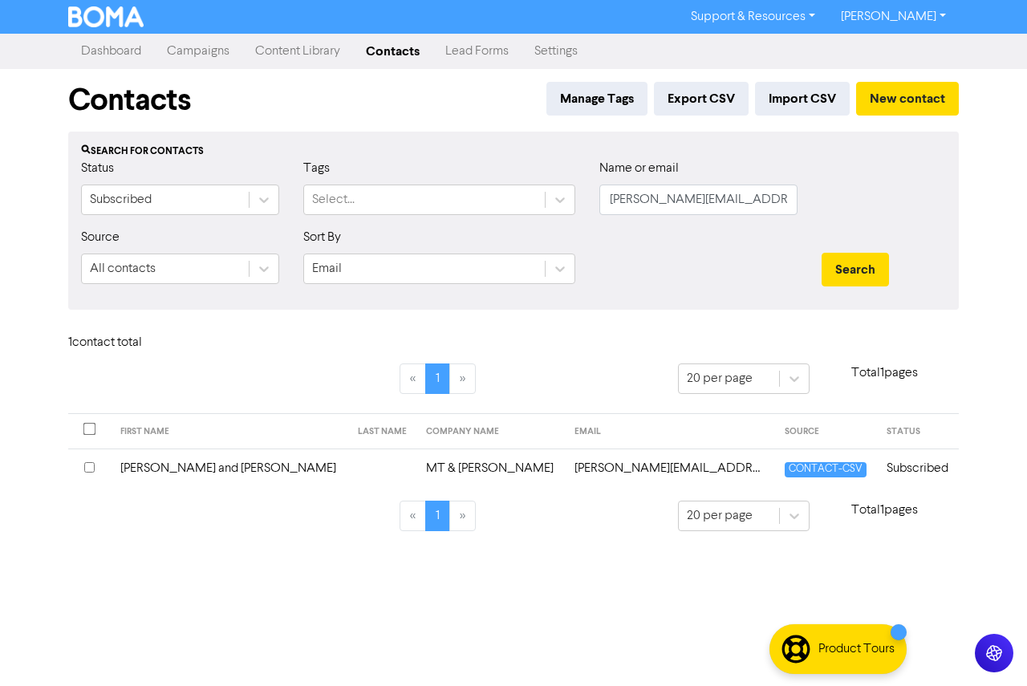
click at [234, 472] on td "[PERSON_NAME] and [PERSON_NAME]" at bounding box center [229, 468] width 237 height 39
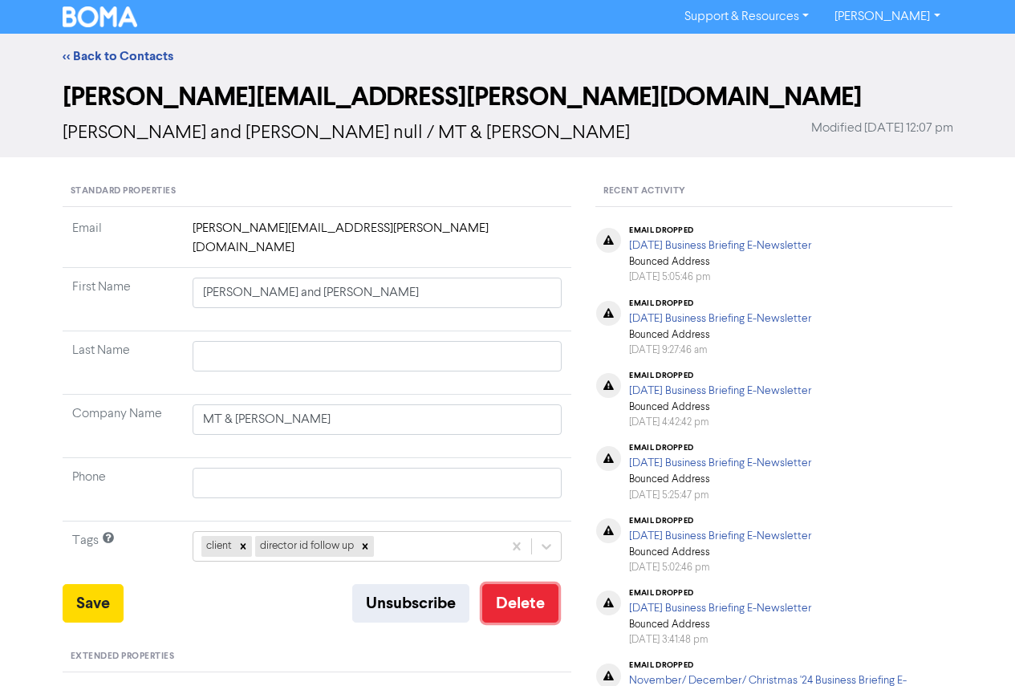
click at [497, 586] on button "Delete" at bounding box center [520, 603] width 76 height 39
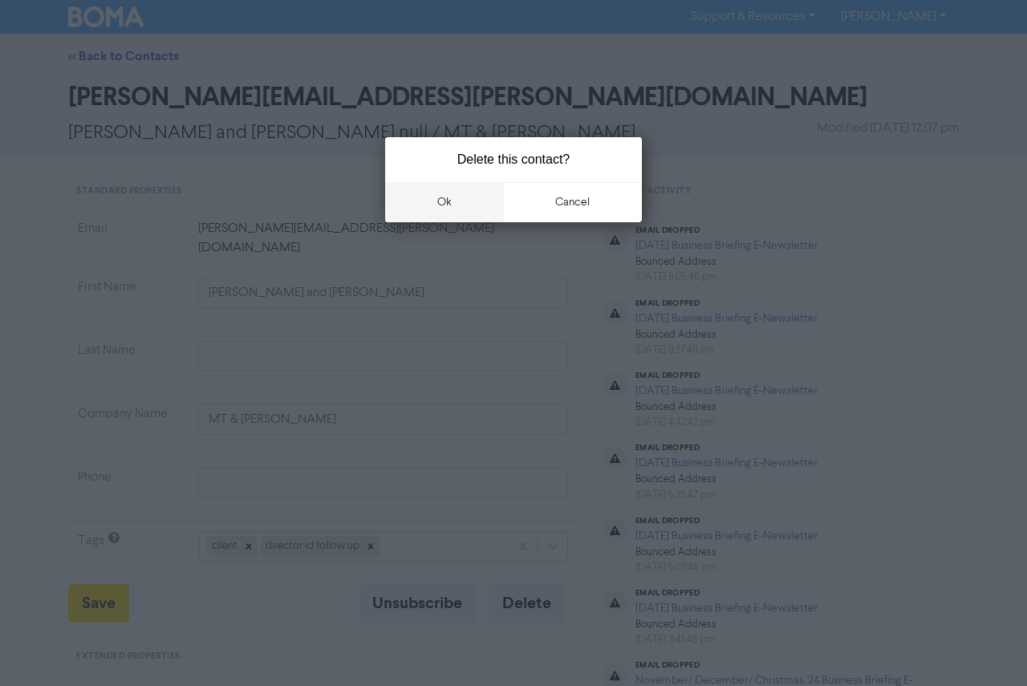
click at [443, 215] on button "ok" at bounding box center [444, 202] width 119 height 40
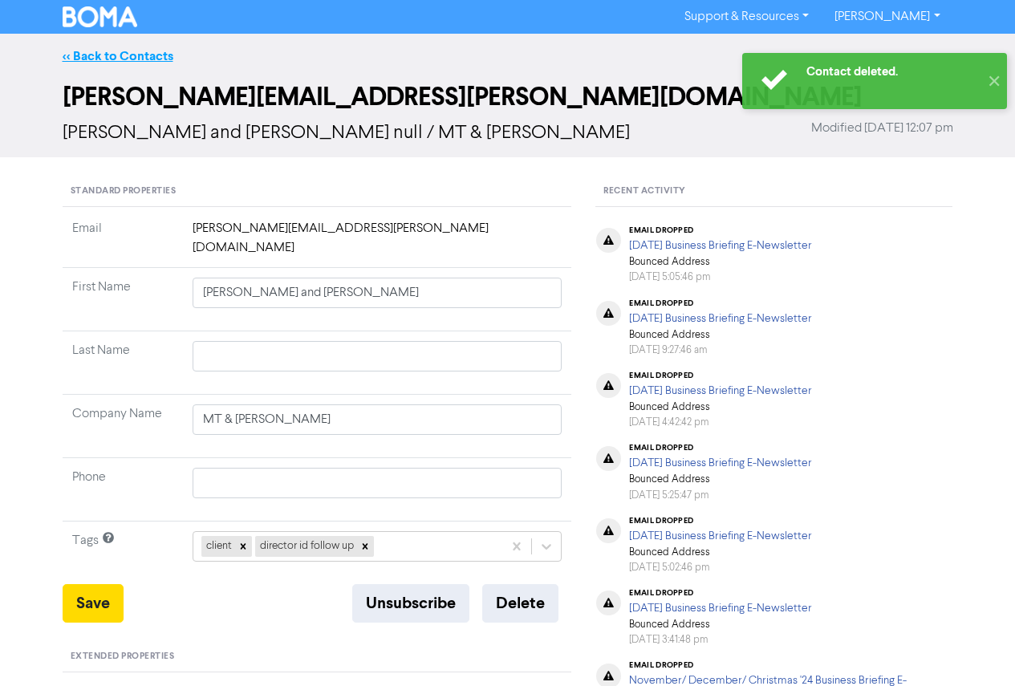
click at [92, 62] on link "<< Back to Contacts" at bounding box center [118, 56] width 111 height 16
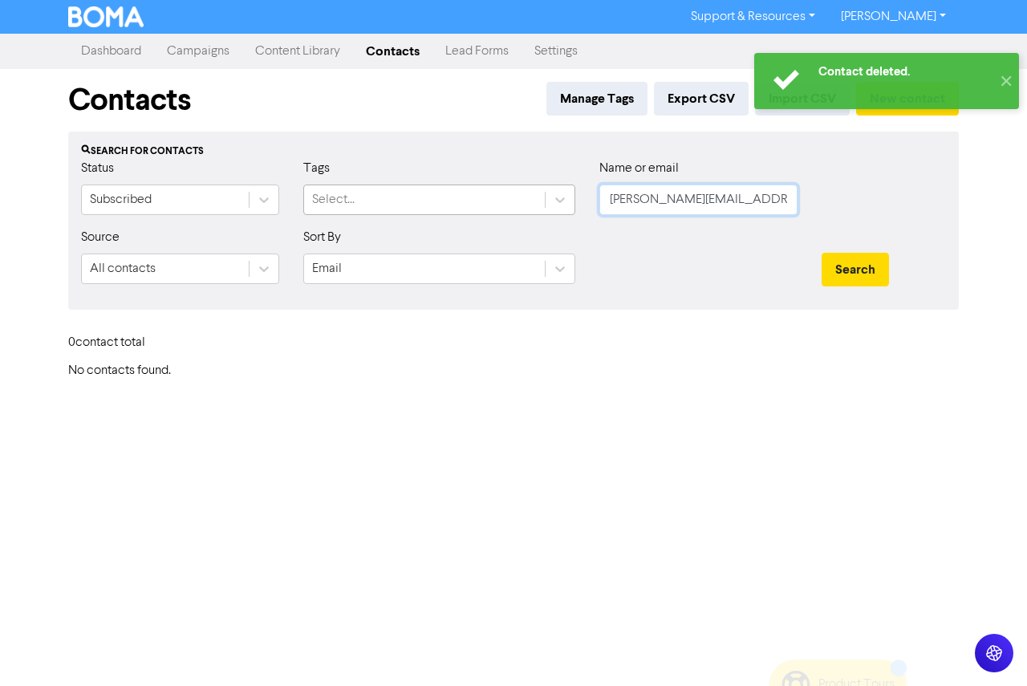
drag, startPoint x: 774, startPoint y: 200, endPoint x: 527, endPoint y: 194, distance: 247.3
click at [527, 194] on div "Status Subscribed Tags Select... Name or email [PERSON_NAME][EMAIL_ADDRESS][PER…" at bounding box center [513, 193] width 889 height 69
paste input "[PERSON_NAME][EMAIL_ADDRESS][DOMAIN_NAME]"
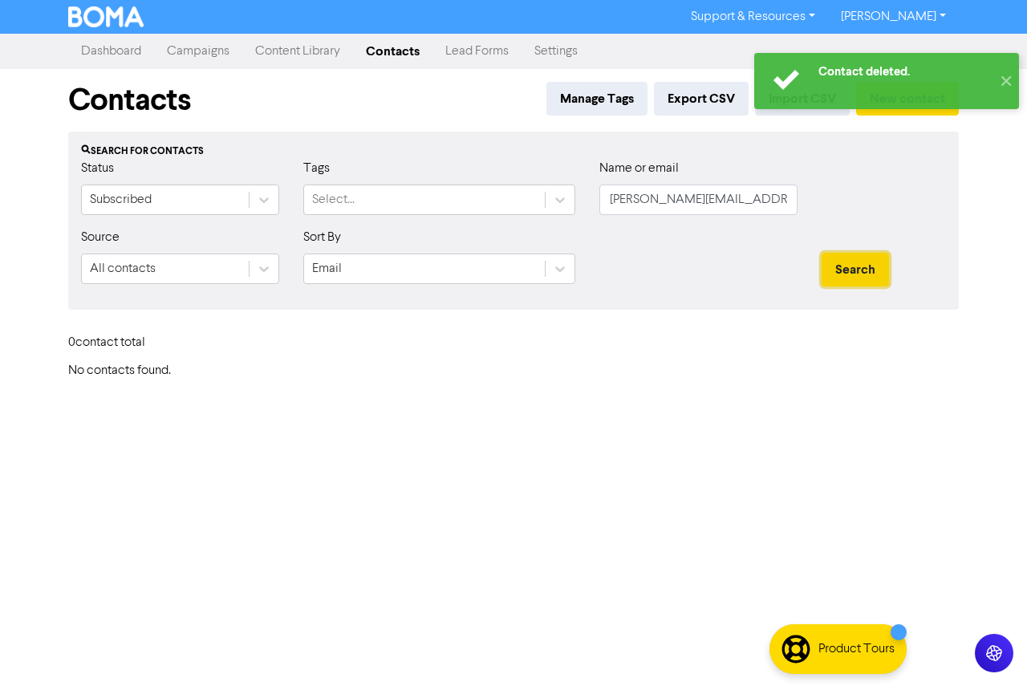
click at [853, 271] on button "Search" at bounding box center [855, 270] width 67 height 34
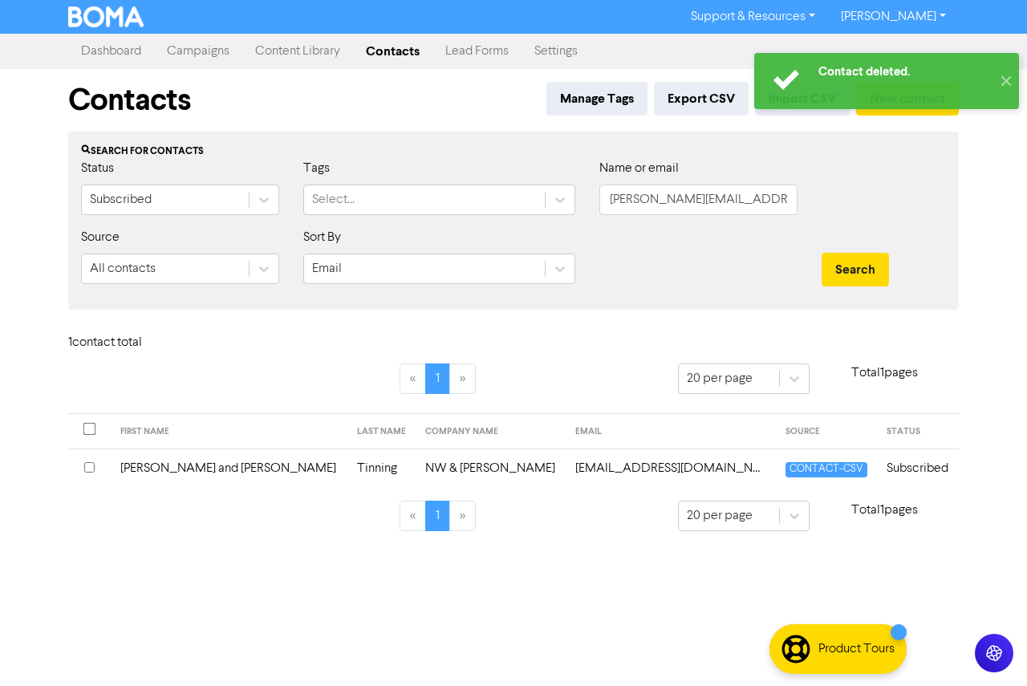
click at [181, 474] on td "[PERSON_NAME] and [PERSON_NAME]" at bounding box center [229, 468] width 237 height 39
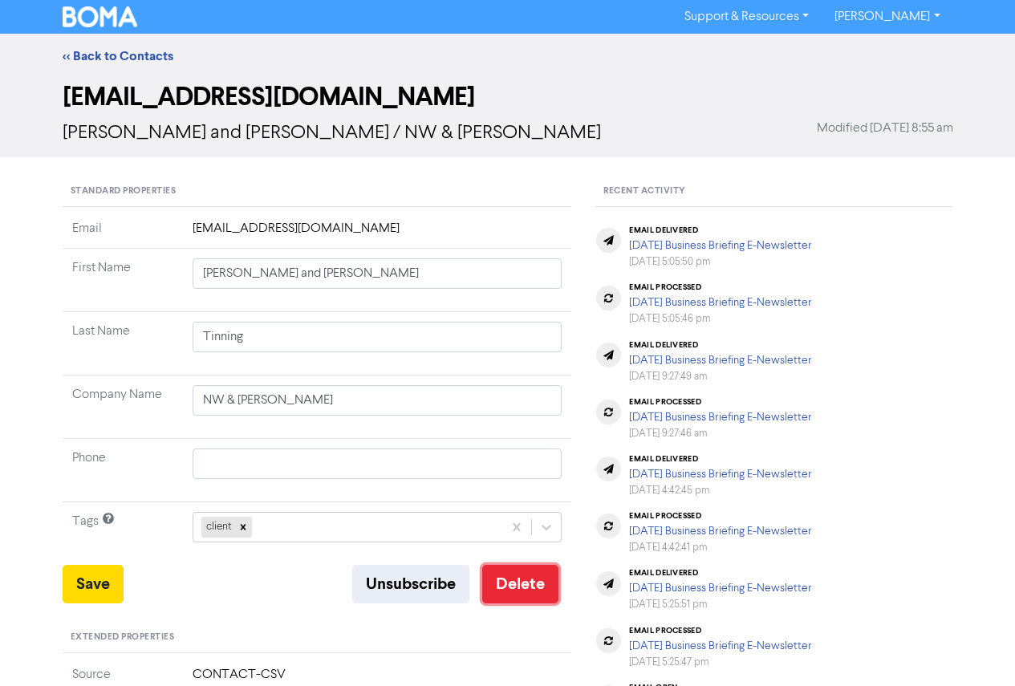
click at [507, 588] on button "Delete" at bounding box center [520, 584] width 76 height 39
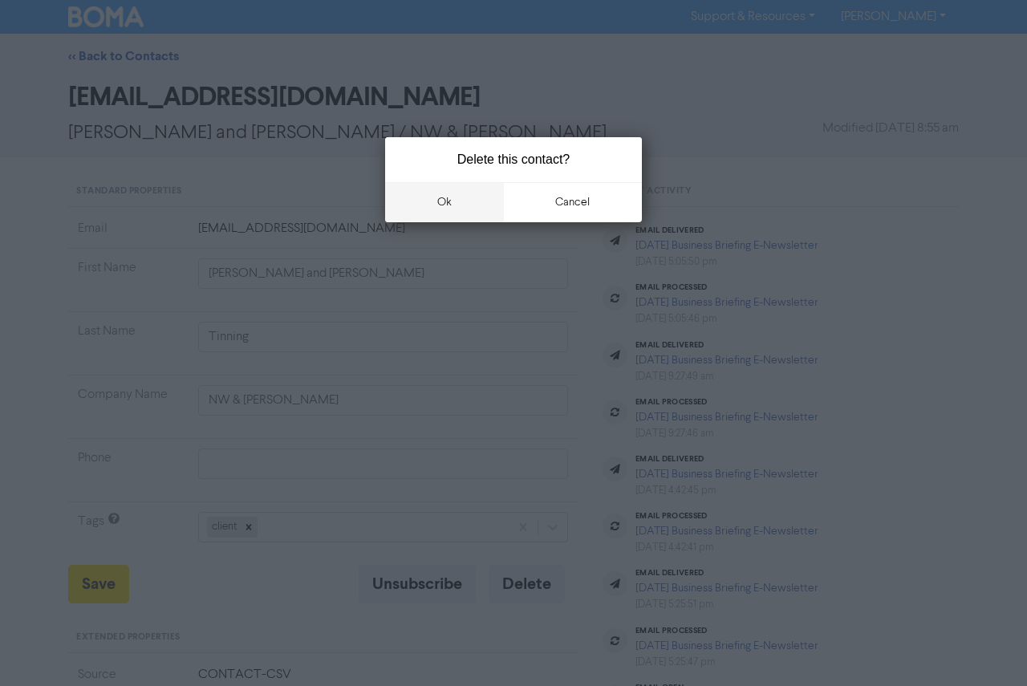
click at [429, 211] on button "ok" at bounding box center [444, 202] width 119 height 40
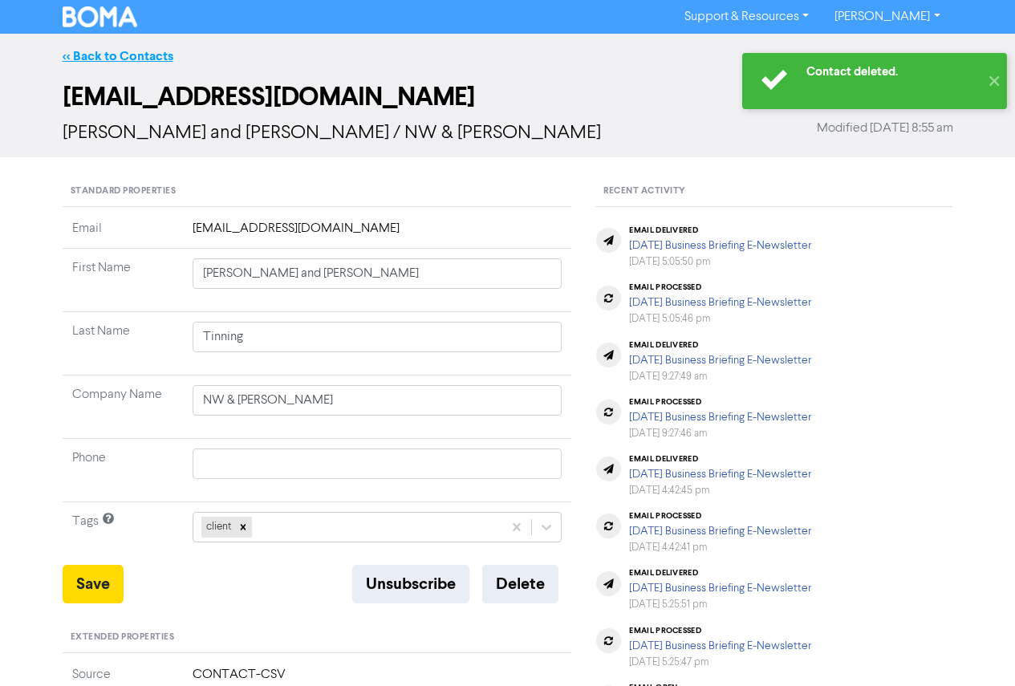
click at [121, 59] on link "<< Back to Contacts" at bounding box center [118, 56] width 111 height 16
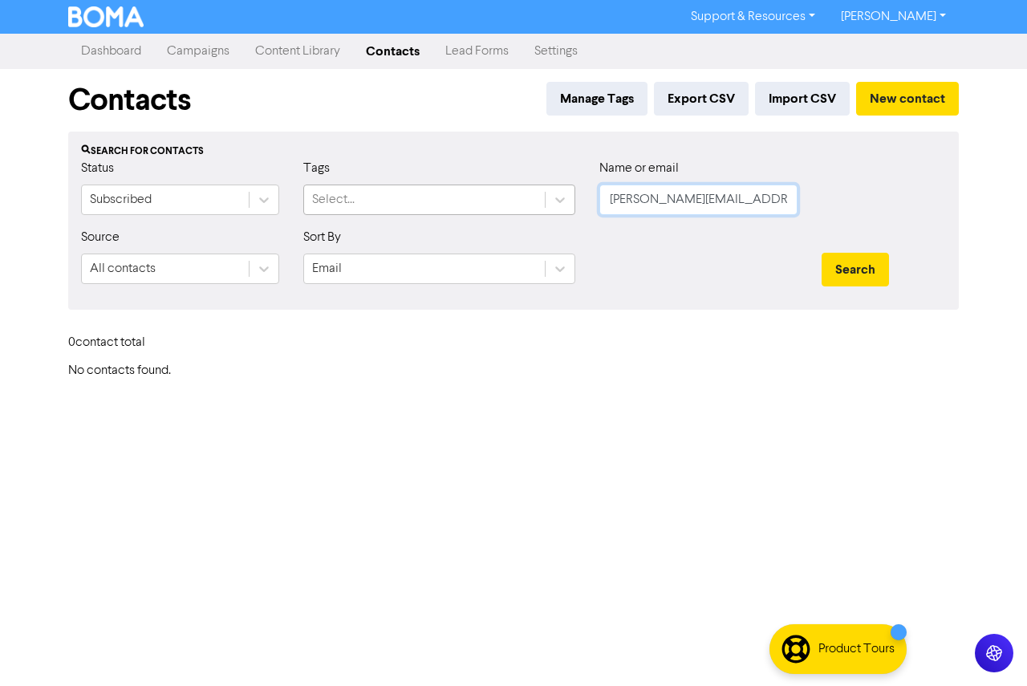
drag, startPoint x: 750, startPoint y: 201, endPoint x: 487, endPoint y: 193, distance: 262.6
click at [487, 193] on div "Status Subscribed Tags Select... Name or email [PERSON_NAME][EMAIL_ADDRESS][DOM…" at bounding box center [513, 193] width 889 height 69
paste input "[PERSON_NAME][EMAIL_ADDRESS][PERSON_NAME][DOMAIN_NAME]"
click at [841, 275] on button "Search" at bounding box center [855, 270] width 67 height 34
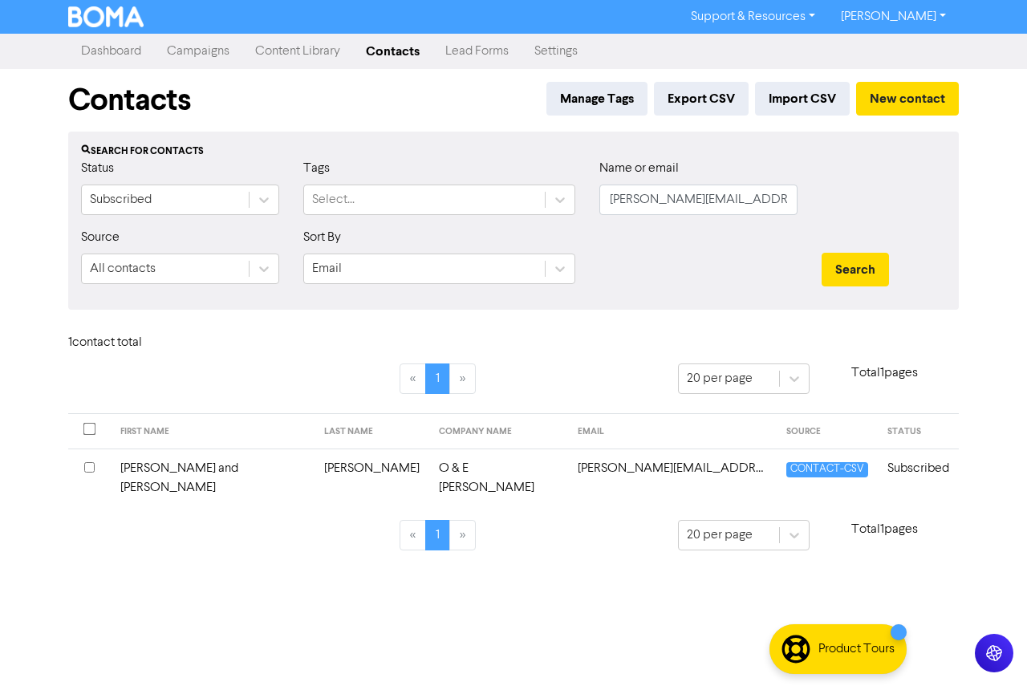
click at [189, 469] on td "[PERSON_NAME] and [PERSON_NAME]" at bounding box center [213, 478] width 204 height 59
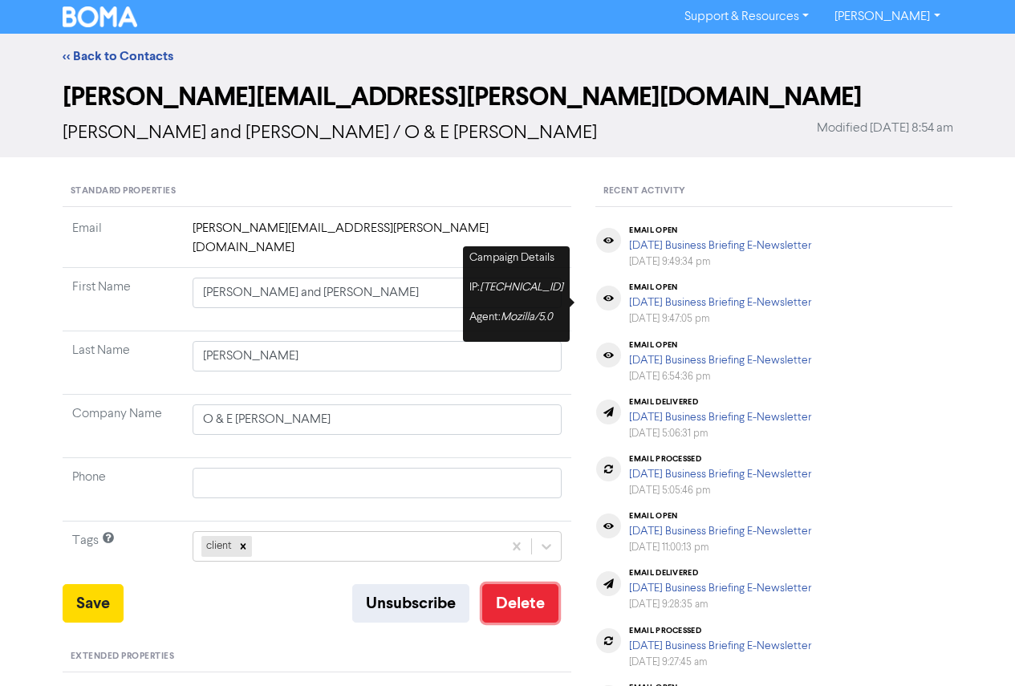
click at [520, 590] on button "Delete" at bounding box center [520, 603] width 76 height 39
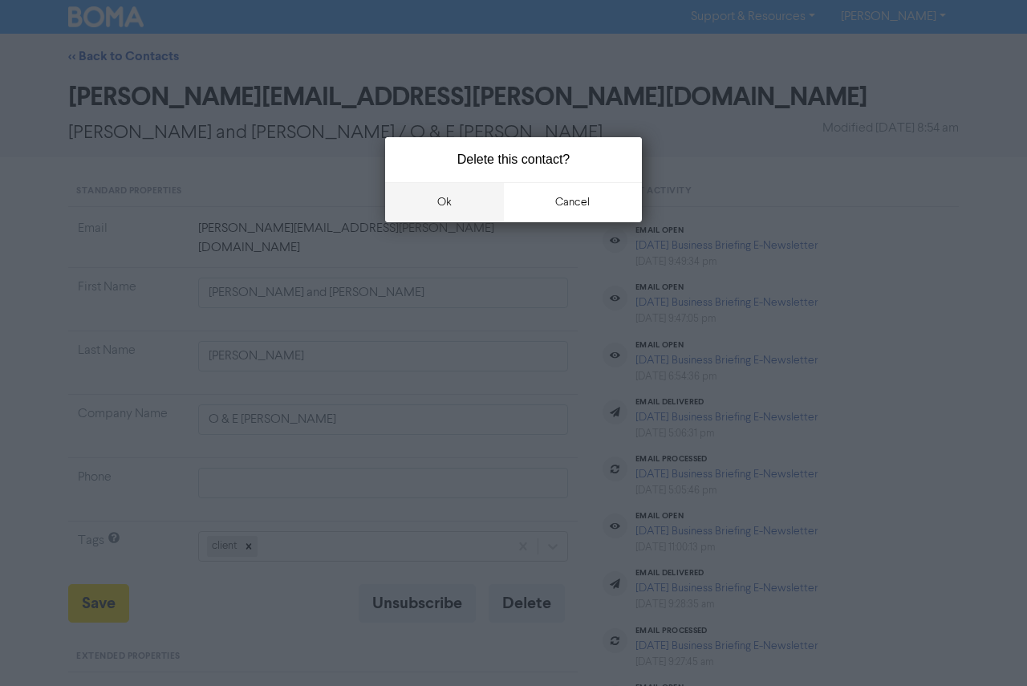
click at [427, 182] on button "ok" at bounding box center [444, 202] width 119 height 40
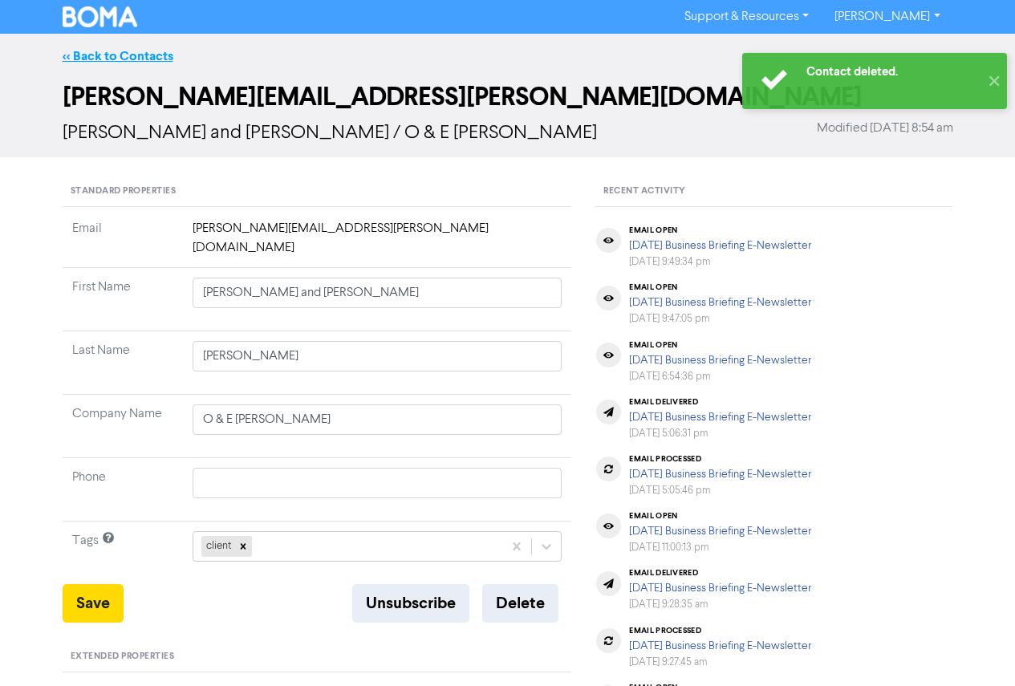
click at [113, 59] on link "<< Back to Contacts" at bounding box center [118, 56] width 111 height 16
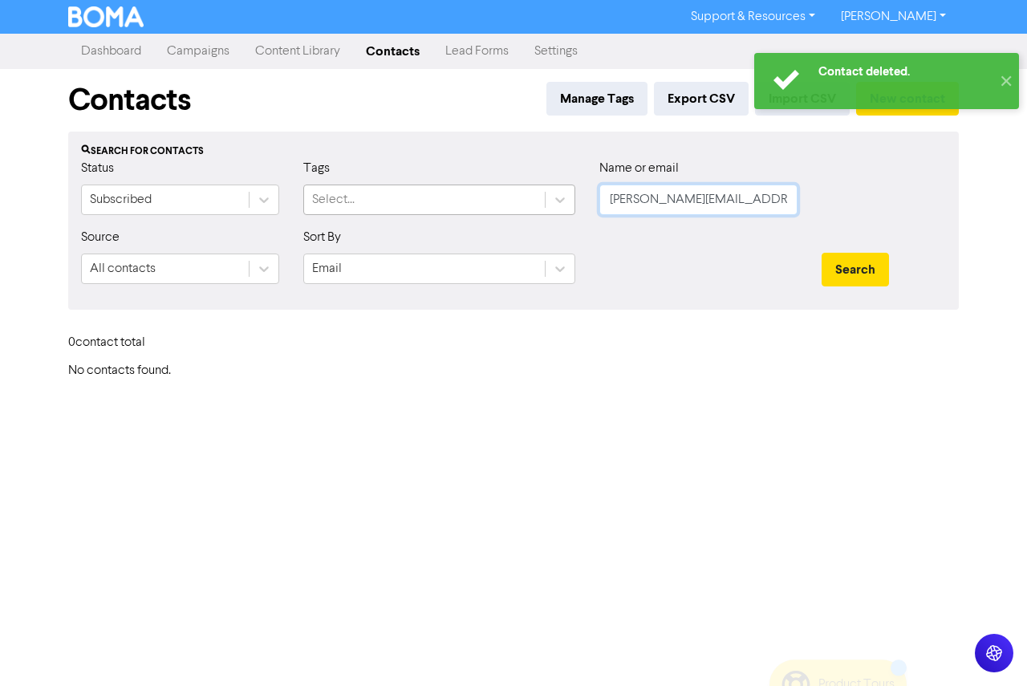
drag, startPoint x: 757, startPoint y: 200, endPoint x: 479, endPoint y: 194, distance: 277.8
click at [479, 194] on div "Status Subscribed Tags Select... Name or email [PERSON_NAME][EMAIL_ADDRESS][PER…" at bounding box center [513, 193] width 889 height 69
paste input "[EMAIL_ADDRESS][DOMAIN_NAME]"
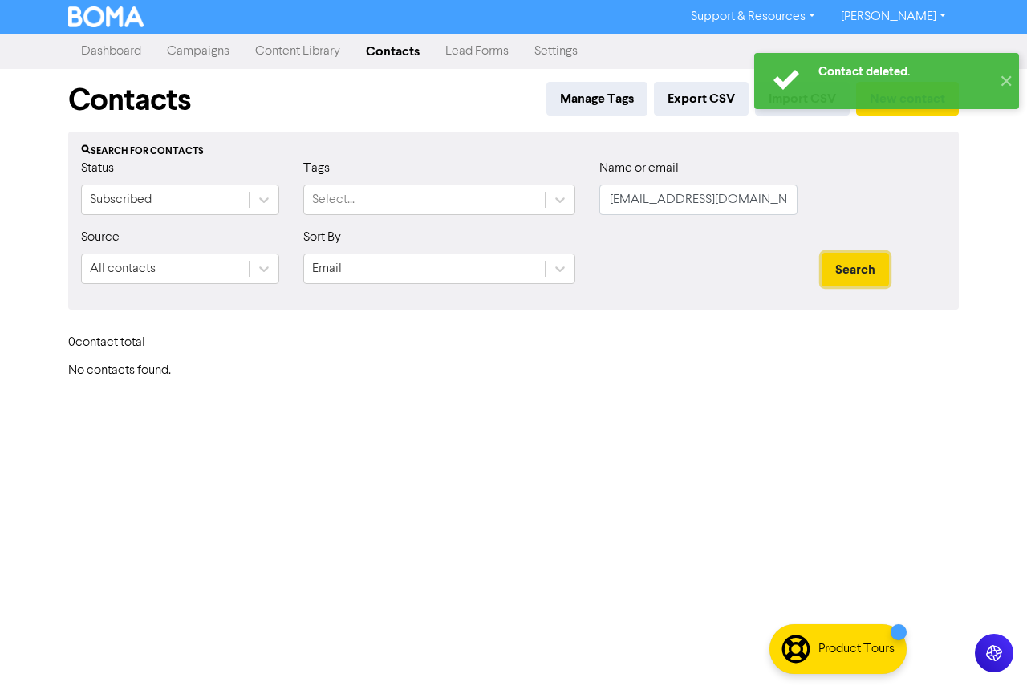
click at [846, 269] on button "Search" at bounding box center [855, 270] width 67 height 34
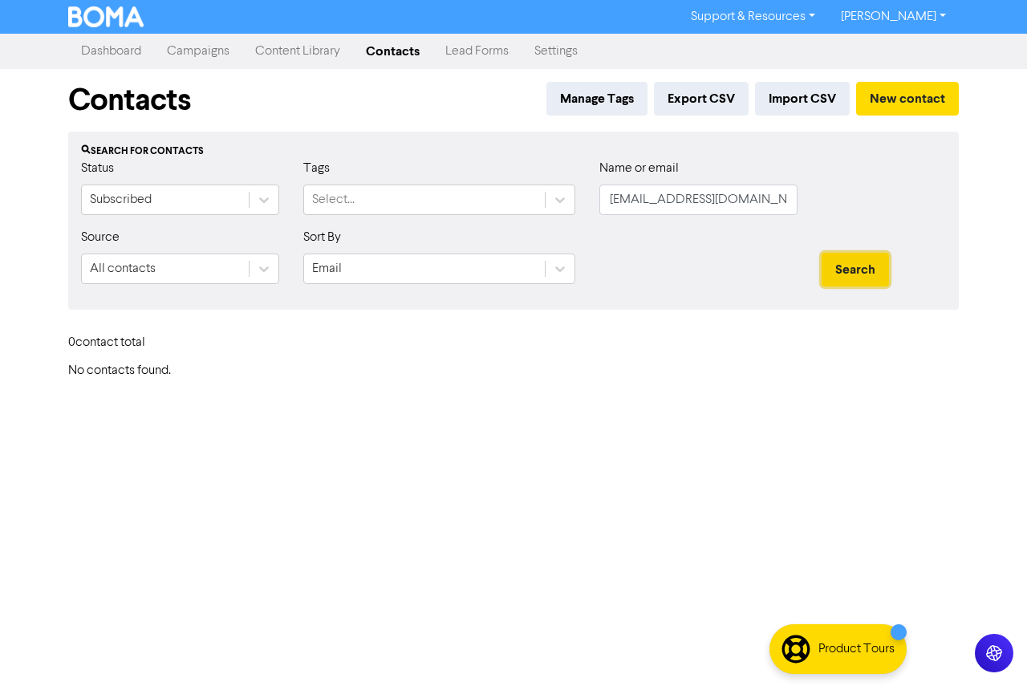
click at [841, 272] on button "Search" at bounding box center [855, 270] width 67 height 34
click at [616, 207] on input "[EMAIL_ADDRESS][DOMAIN_NAME]" at bounding box center [699, 200] width 198 height 31
click at [822, 253] on button "Search" at bounding box center [855, 270] width 67 height 34
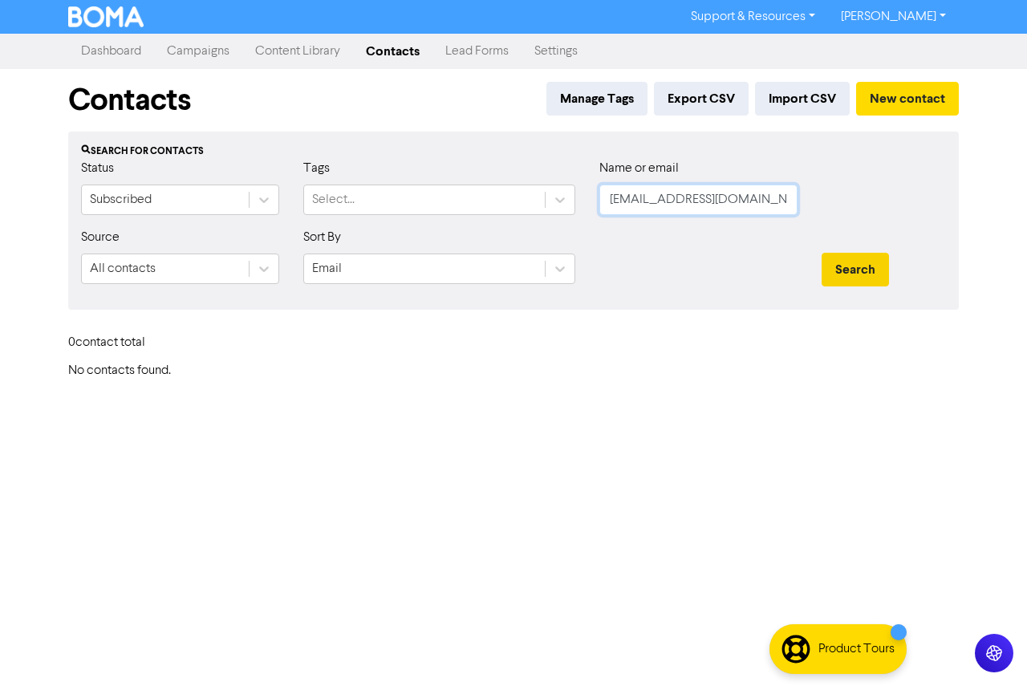
click at [822, 253] on button "Search" at bounding box center [855, 270] width 67 height 34
drag, startPoint x: 767, startPoint y: 209, endPoint x: 438, endPoint y: 204, distance: 329.1
click at [438, 204] on div "Status Subscribed Tags Select... Name or email [EMAIL_ADDRESS][DOMAIN_NAME]" at bounding box center [513, 193] width 889 height 69
paste input "northsidefurniture1"
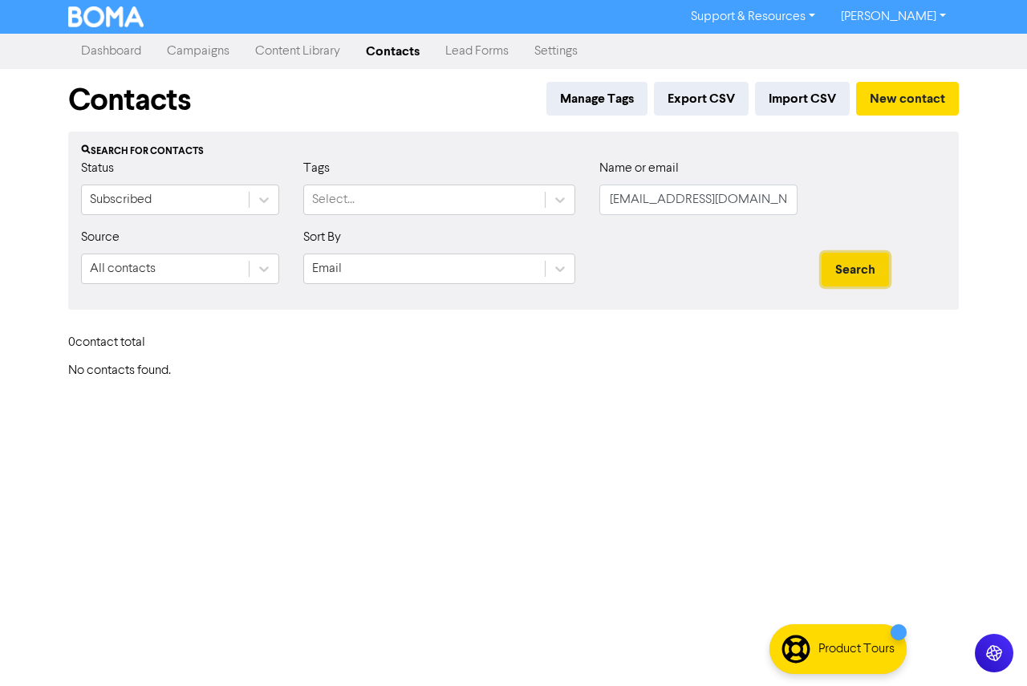
click at [846, 274] on button "Search" at bounding box center [855, 270] width 67 height 34
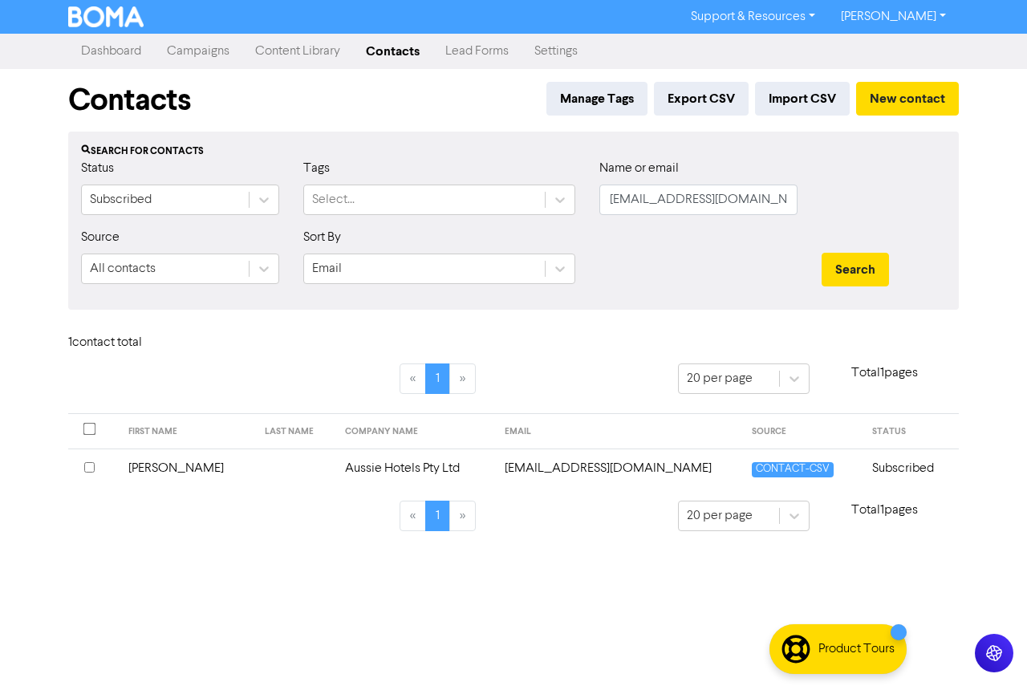
click at [173, 481] on td "[PERSON_NAME]" at bounding box center [187, 468] width 136 height 39
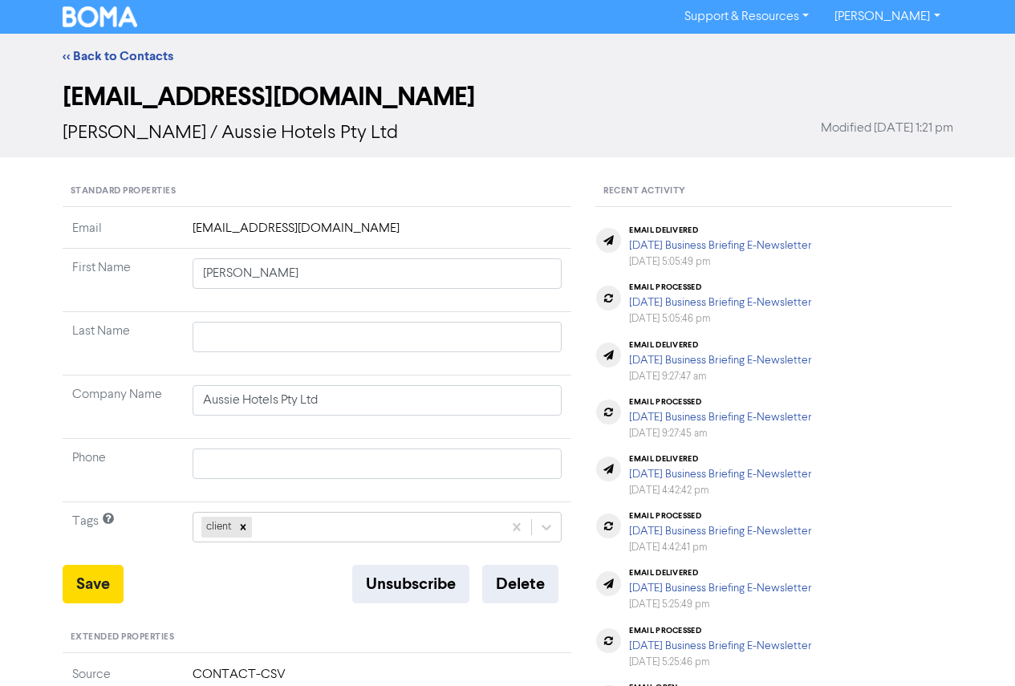
click at [477, 571] on div "Unsubscribe Delete" at bounding box center [461, 584] width 219 height 39
click at [508, 584] on button "Delete" at bounding box center [520, 584] width 76 height 39
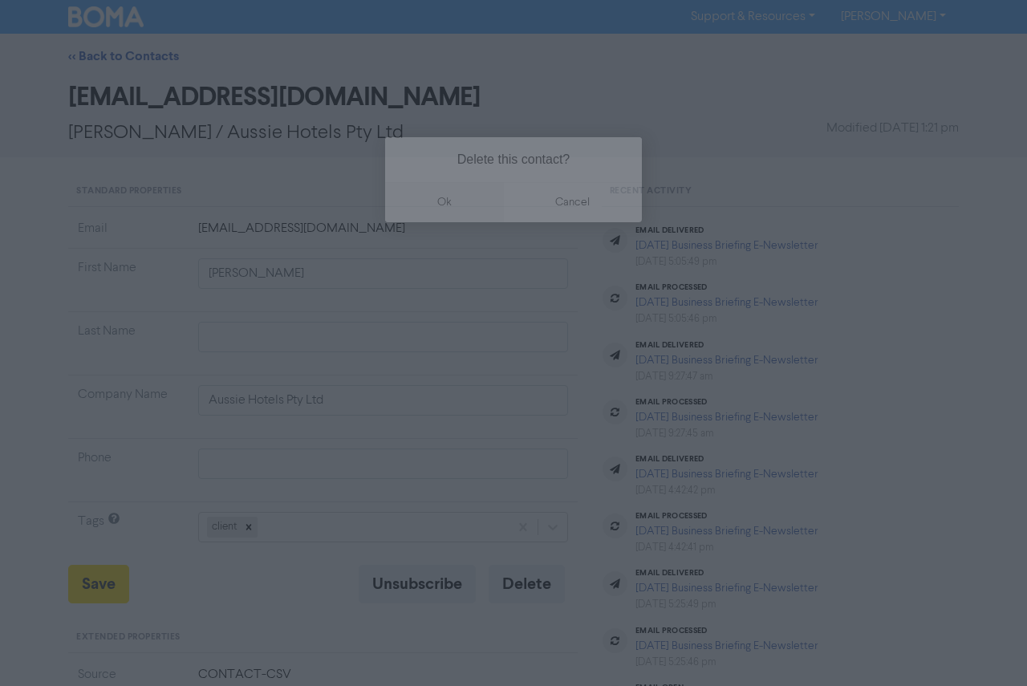
click at [448, 200] on button "ok" at bounding box center [444, 202] width 119 height 40
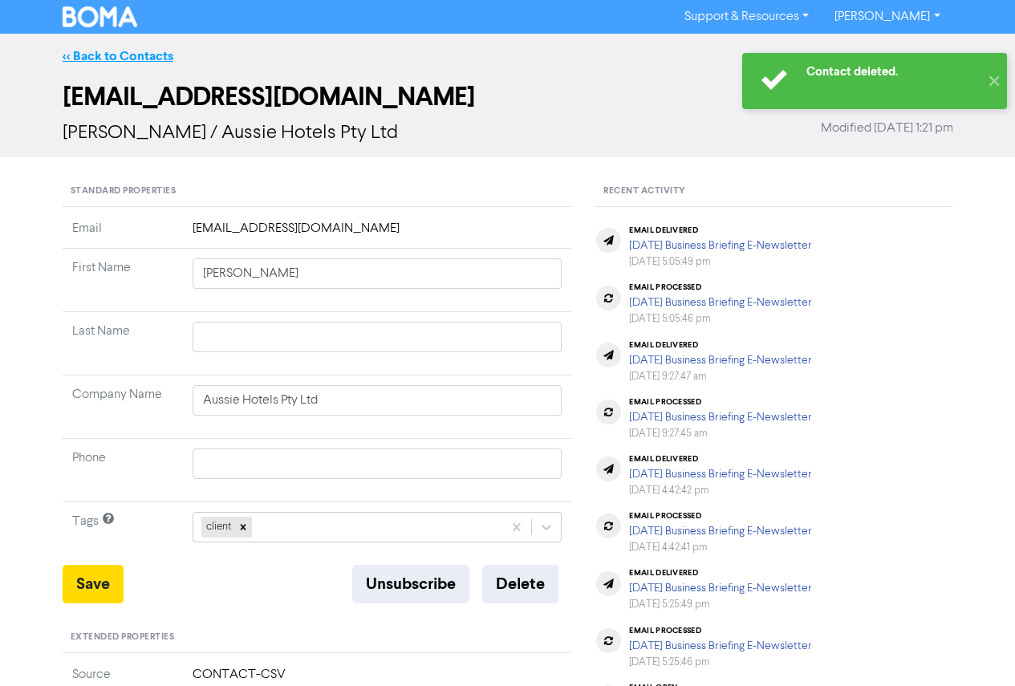
click at [136, 50] on link "<< Back to Contacts" at bounding box center [118, 56] width 111 height 16
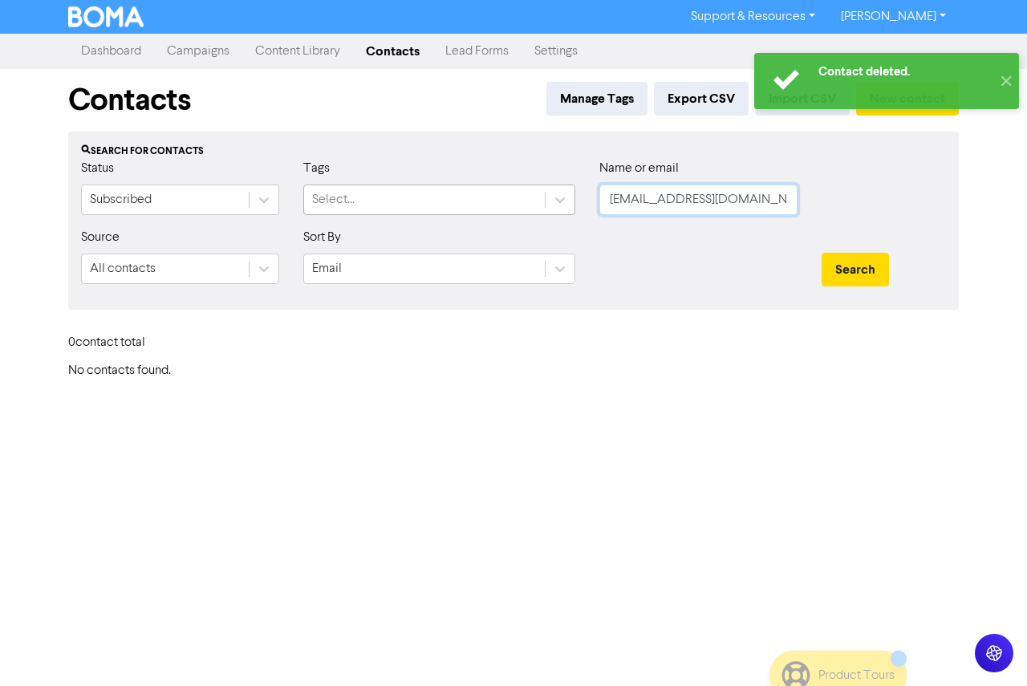
drag, startPoint x: 794, startPoint y: 201, endPoint x: 425, endPoint y: 199, distance: 369.2
click at [425, 199] on div "Status Subscribed Tags Select... Name or email [EMAIL_ADDRESS][DOMAIN_NAME]" at bounding box center [513, 193] width 889 height 69
paste input "[EMAIL_ADDRESS][DOMAIN_NAME]"
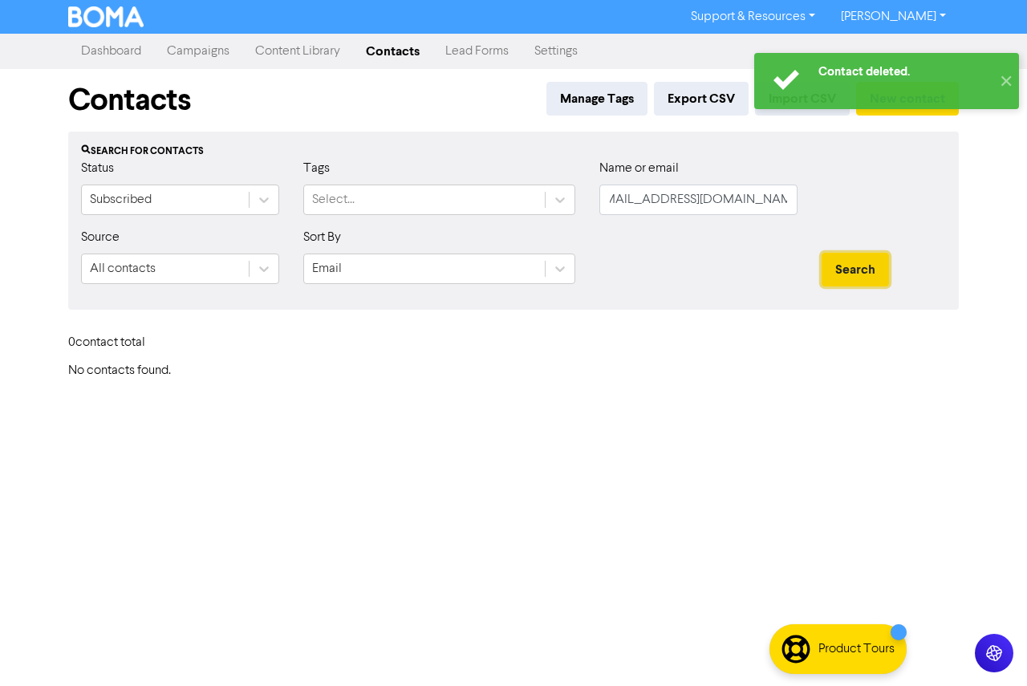
click at [849, 267] on button "Search" at bounding box center [855, 270] width 67 height 34
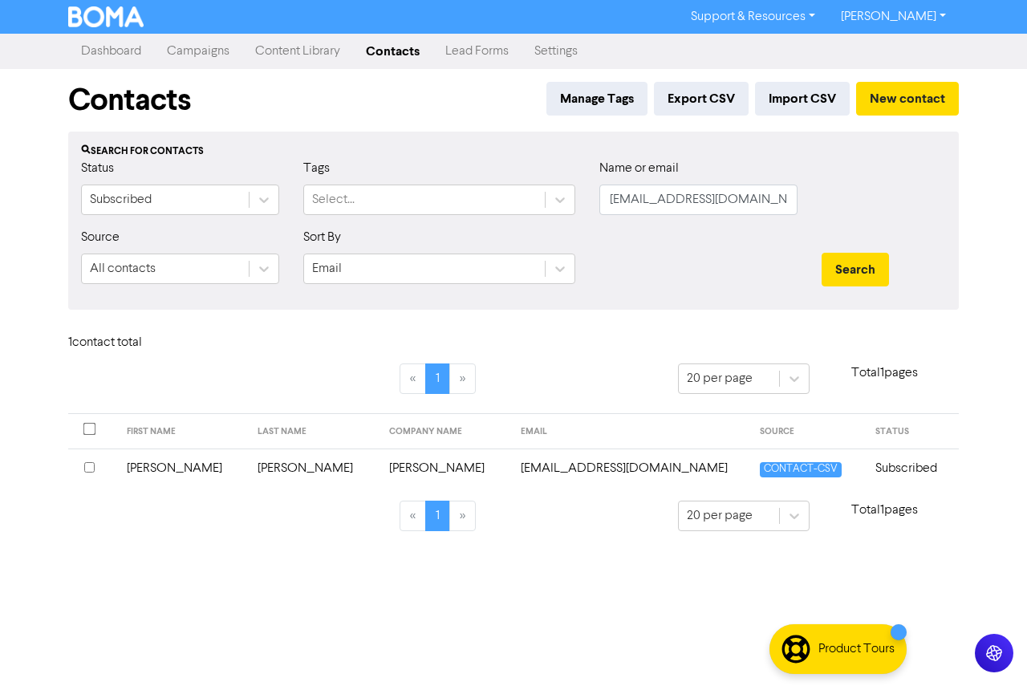
click at [182, 473] on td "[PERSON_NAME]" at bounding box center [183, 468] width 132 height 39
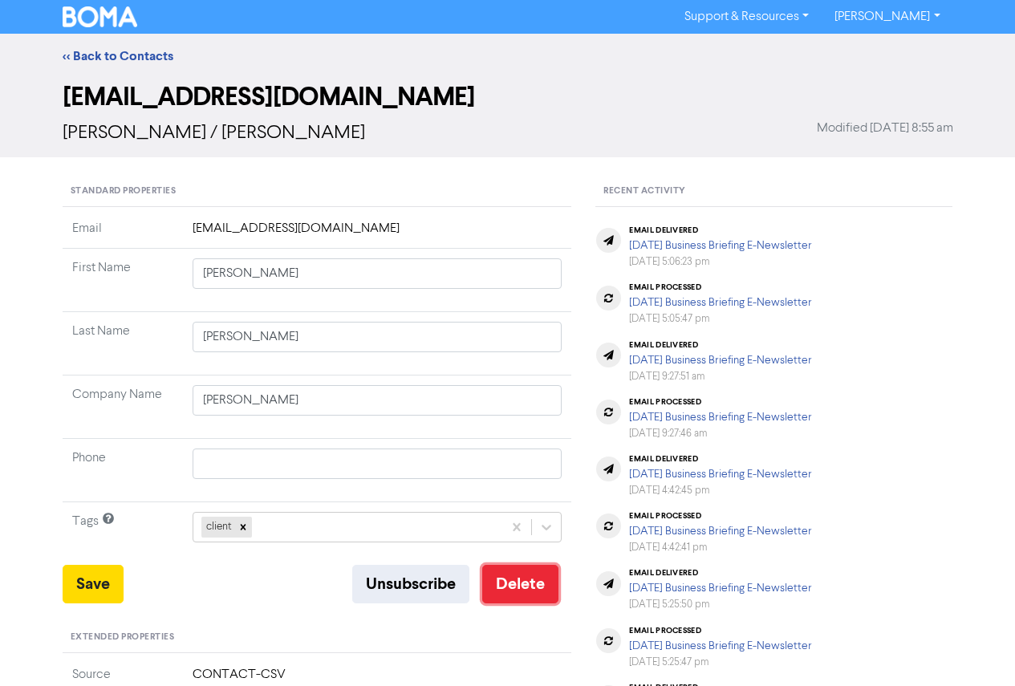
click at [513, 578] on button "Delete" at bounding box center [520, 584] width 76 height 39
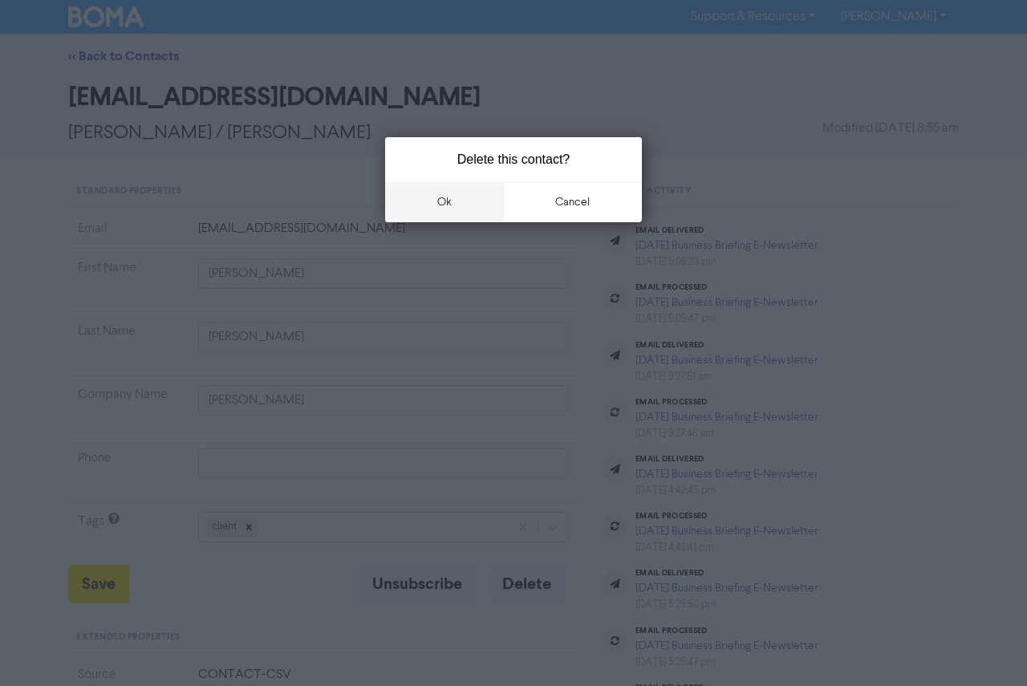
click at [456, 186] on button "ok" at bounding box center [444, 202] width 119 height 40
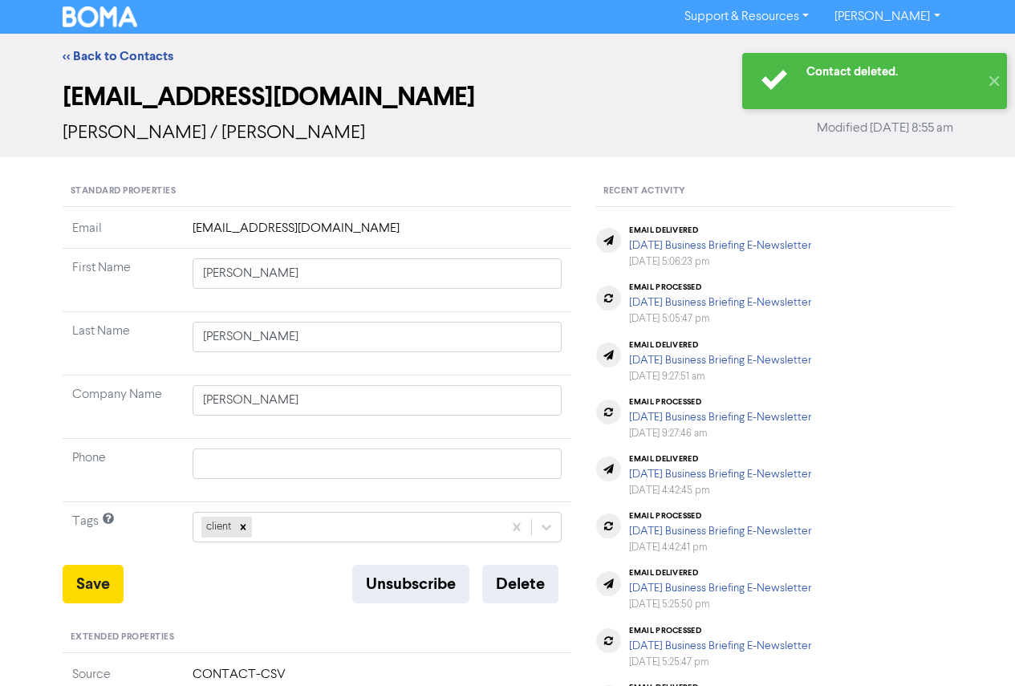
click at [111, 46] on div "<< Back to Contacts" at bounding box center [507, 56] width 1015 height 45
click at [110, 59] on link "<< Back to Contacts" at bounding box center [118, 56] width 111 height 16
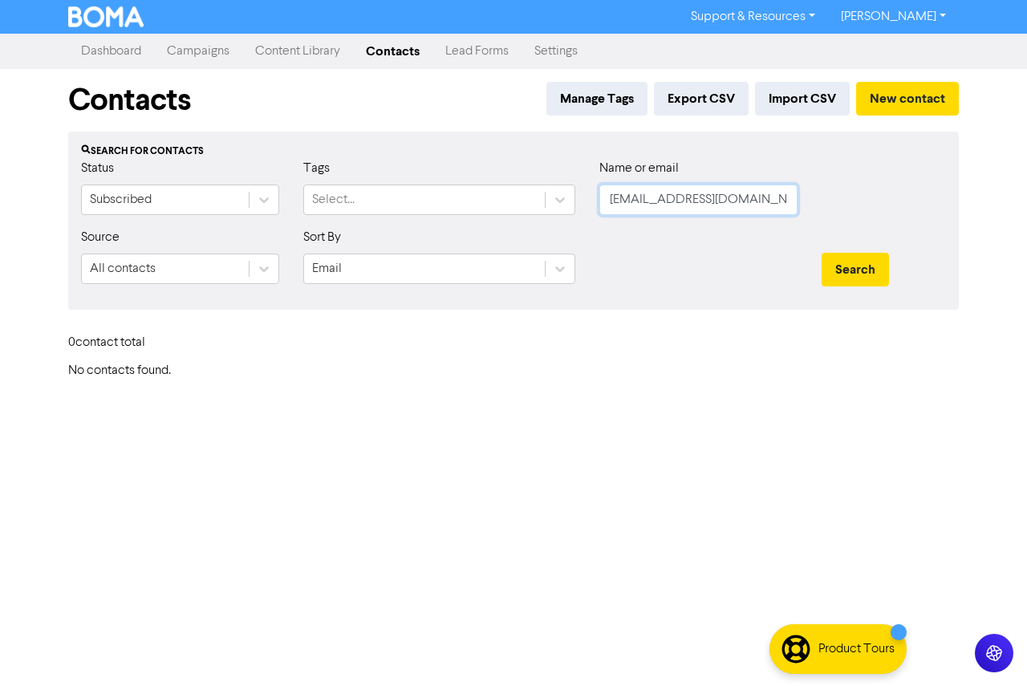
scroll to position [0, 15]
drag, startPoint x: 604, startPoint y: 197, endPoint x: 868, endPoint y: 215, distance: 263.9
click at [868, 215] on div "Status Subscribed Tags Select... Name or email [EMAIL_ADDRESS][DOMAIN_NAME]" at bounding box center [513, 193] width 889 height 69
paste input "[EMAIL_ADDRESS][DOMAIN_NAME]"
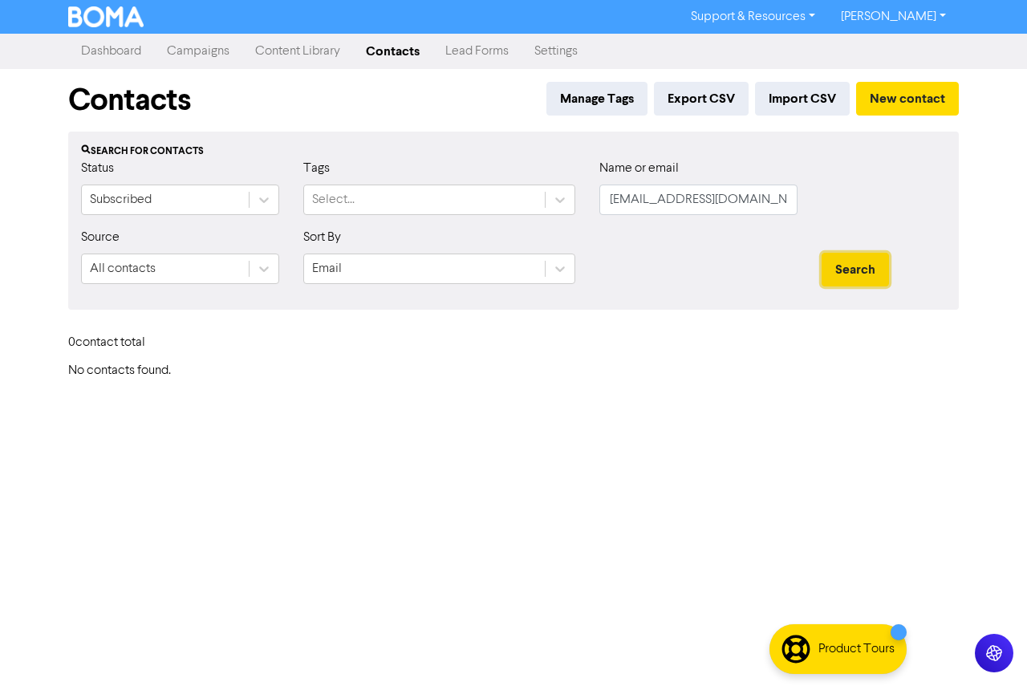
click at [846, 270] on button "Search" at bounding box center [855, 270] width 67 height 34
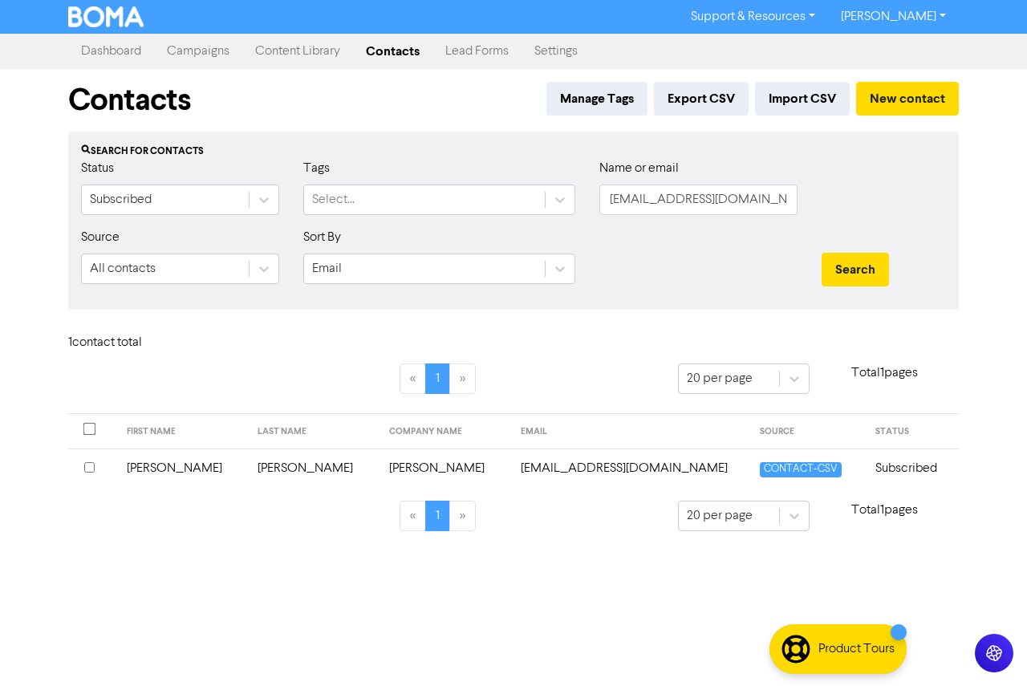
click at [172, 460] on td "[PERSON_NAME]" at bounding box center [183, 468] width 132 height 39
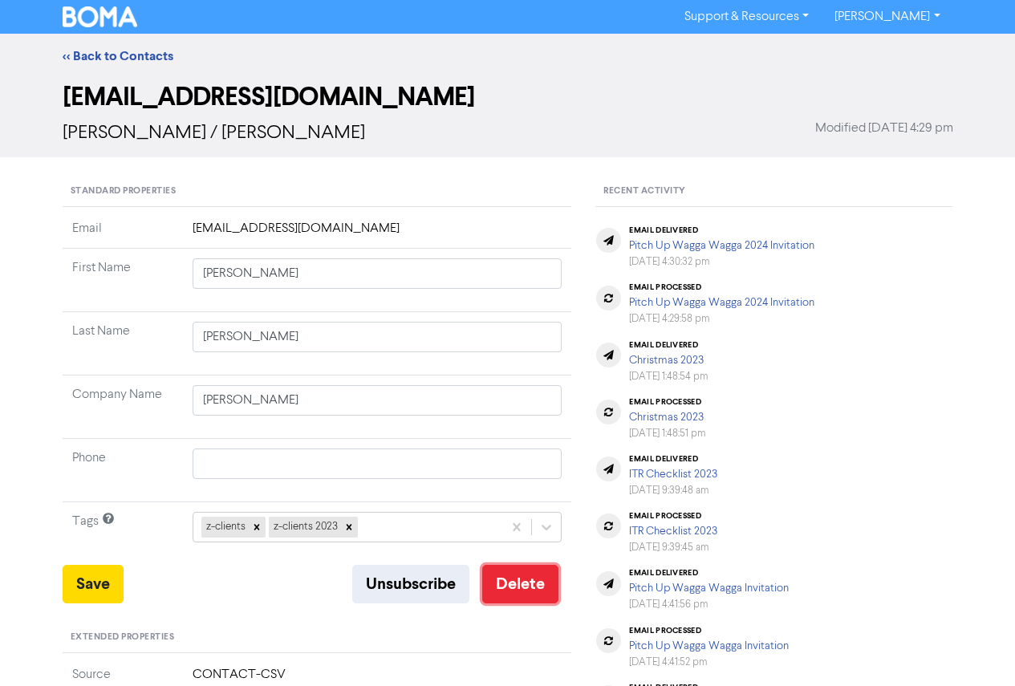
click at [551, 584] on button "Delete" at bounding box center [520, 584] width 76 height 39
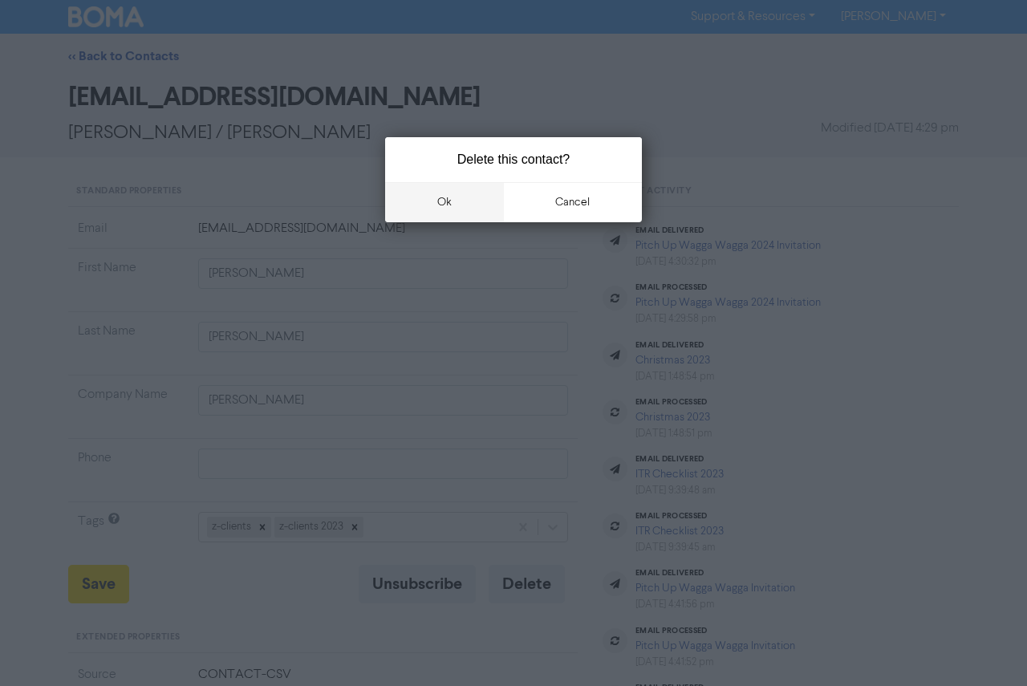
click at [440, 207] on button "ok" at bounding box center [444, 202] width 119 height 40
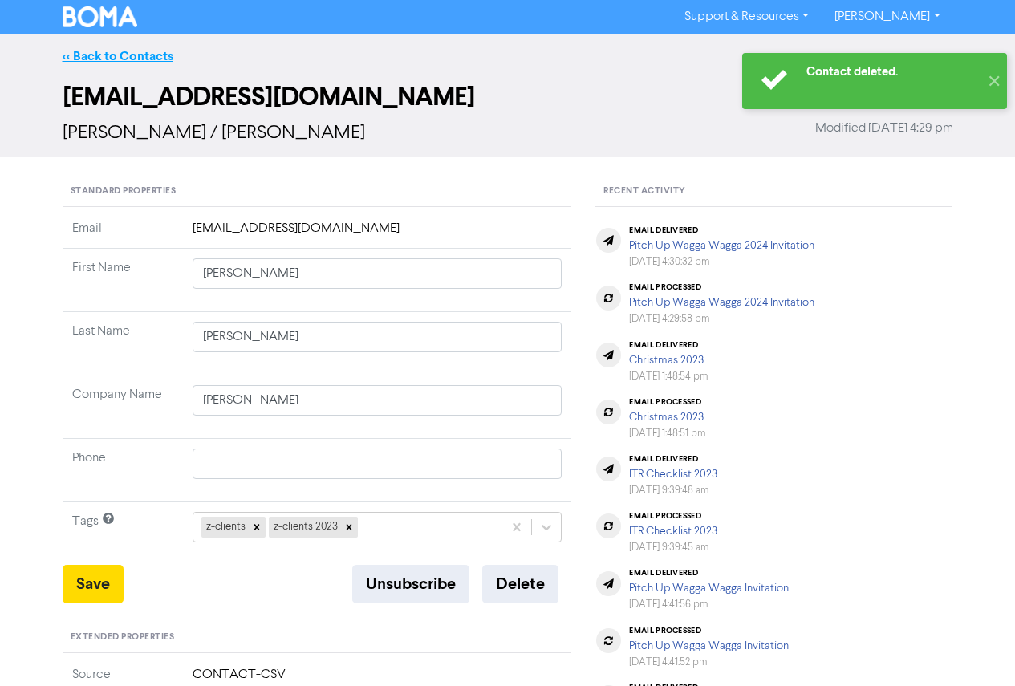
click at [96, 52] on link "<< Back to Contacts" at bounding box center [118, 56] width 111 height 16
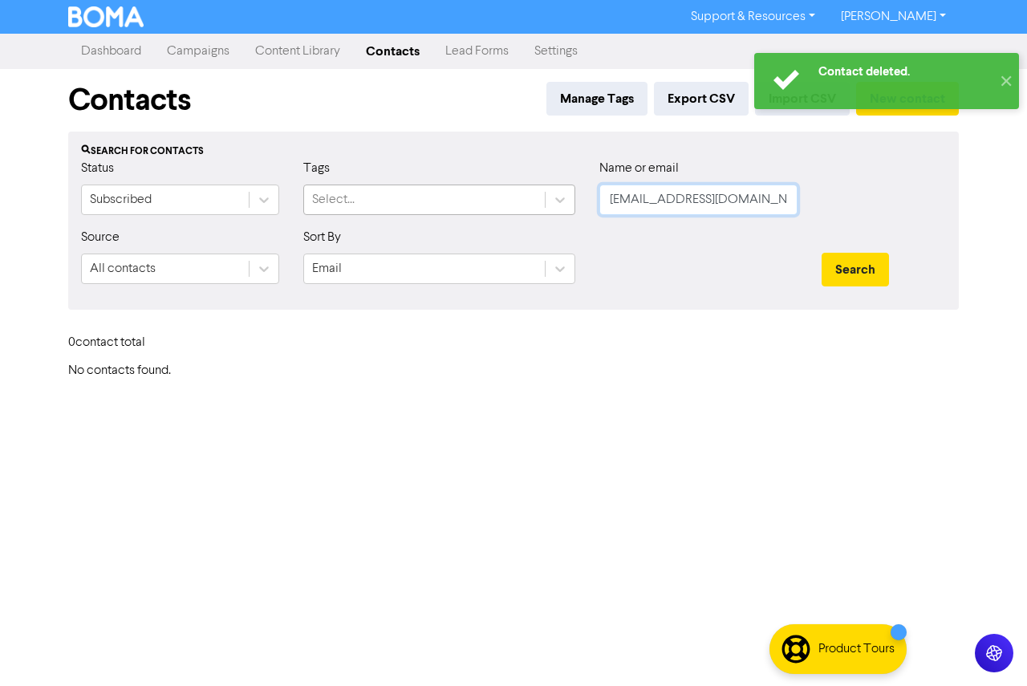
drag, startPoint x: 750, startPoint y: 196, endPoint x: 449, endPoint y: 189, distance: 301.9
click at [449, 189] on div "Status Subscribed Tags Select... Name or email [EMAIL_ADDRESS][DOMAIN_NAME]" at bounding box center [513, 193] width 889 height 69
paste input "[EMAIL_ADDRESS]"
click at [856, 274] on button "Search" at bounding box center [855, 270] width 67 height 34
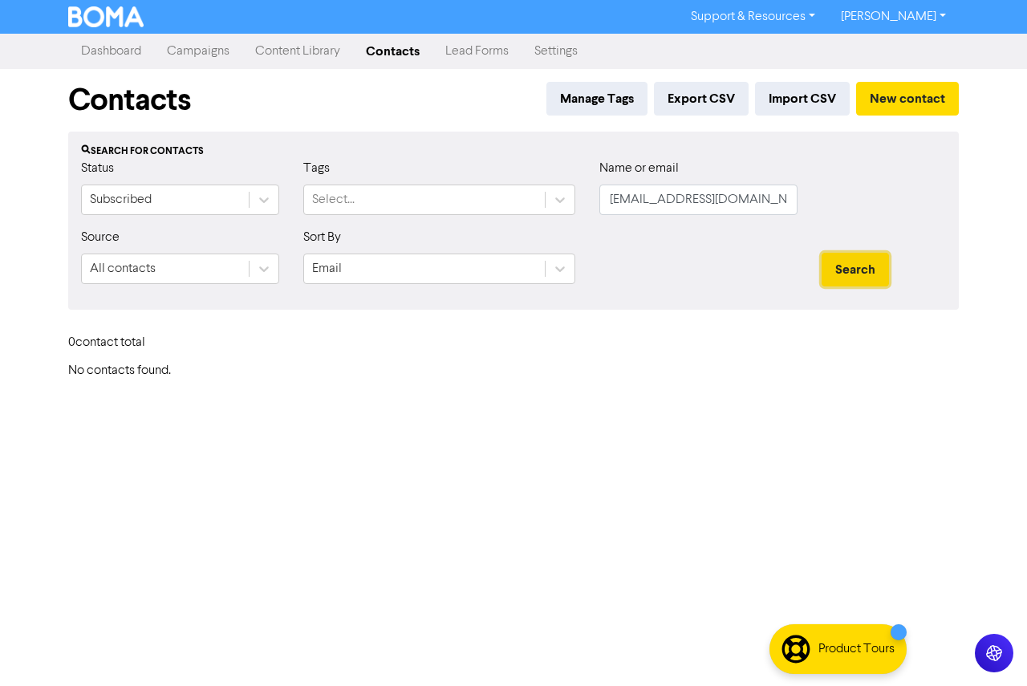
click at [851, 272] on button "Search" at bounding box center [855, 270] width 67 height 34
click at [610, 194] on input "[EMAIL_ADDRESS][DOMAIN_NAME]" at bounding box center [699, 200] width 198 height 31
click at [822, 253] on button "Search" at bounding box center [855, 270] width 67 height 34
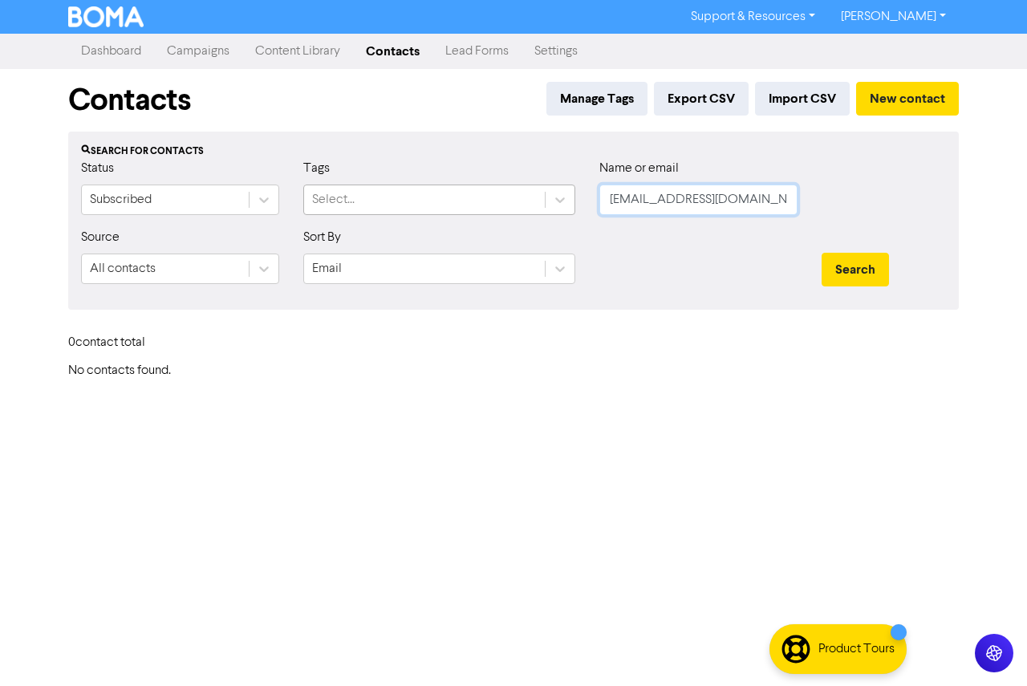
drag, startPoint x: 677, startPoint y: 200, endPoint x: 527, endPoint y: 201, distance: 150.1
click at [527, 201] on div "Status Subscribed Tags Select... Name or email [EMAIL_ADDRESS][DOMAIN_NAME]" at bounding box center [513, 193] width 889 height 69
paste input "[PERSON_NAME].1970@hot"
click at [862, 270] on button "Search" at bounding box center [855, 270] width 67 height 34
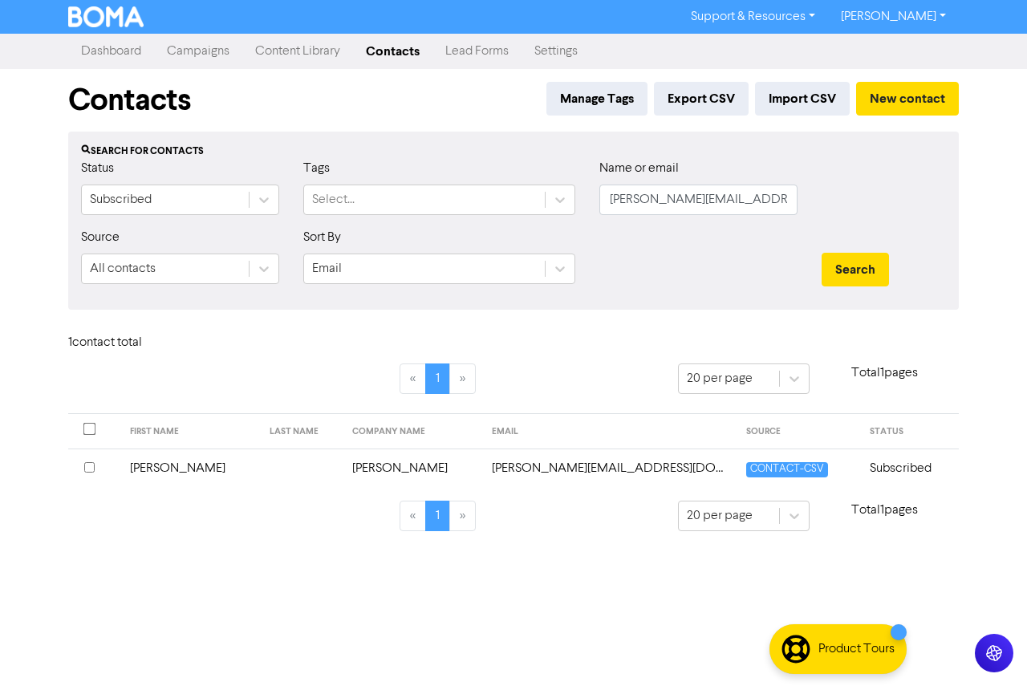
click at [203, 474] on td "[PERSON_NAME]" at bounding box center [190, 468] width 140 height 39
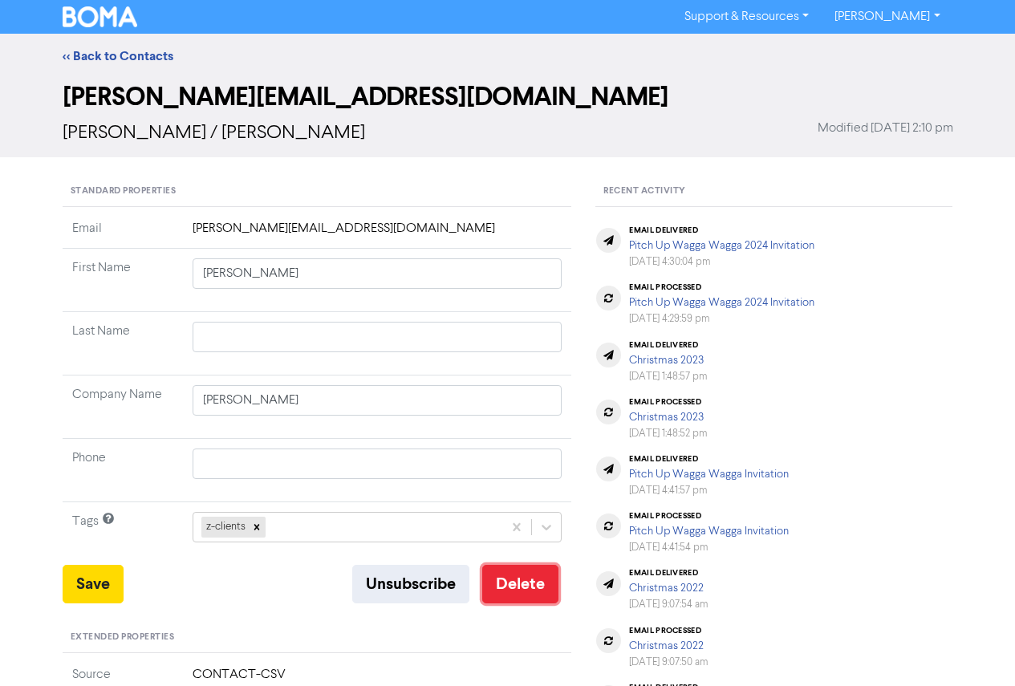
click at [520, 580] on button "Delete" at bounding box center [520, 584] width 76 height 39
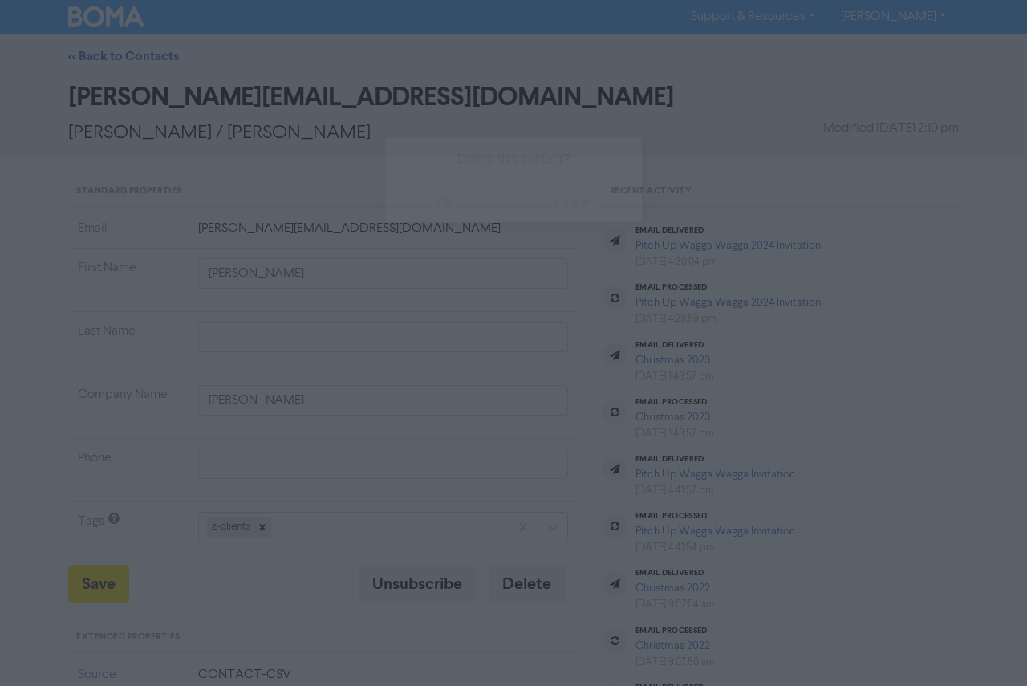
click at [435, 214] on button "ok" at bounding box center [444, 202] width 119 height 40
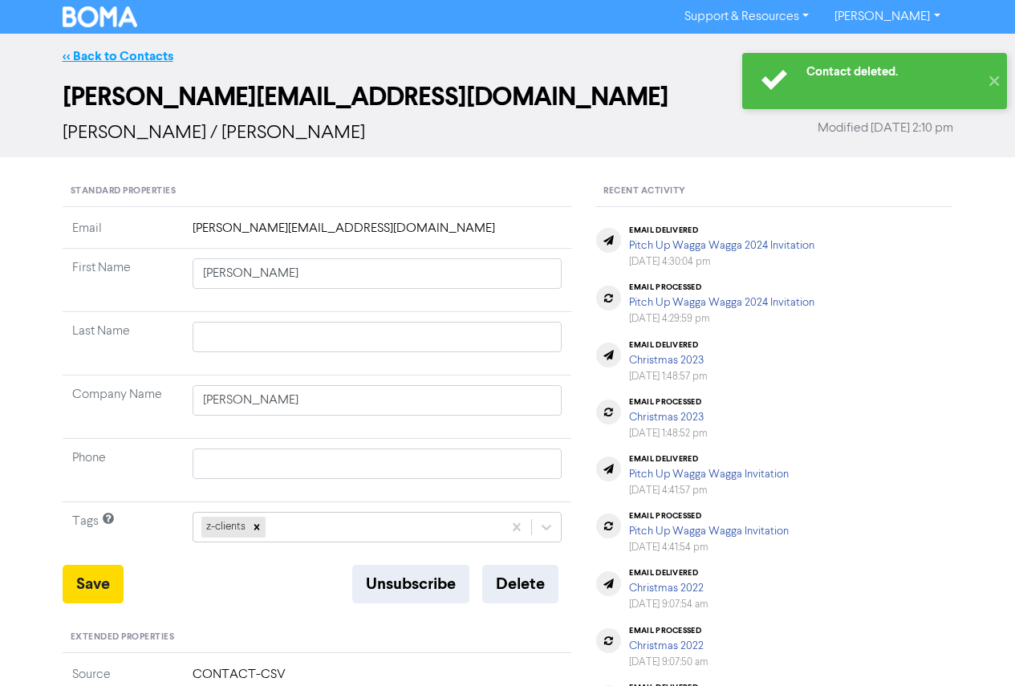
click at [131, 60] on link "<< Back to Contacts" at bounding box center [118, 56] width 111 height 16
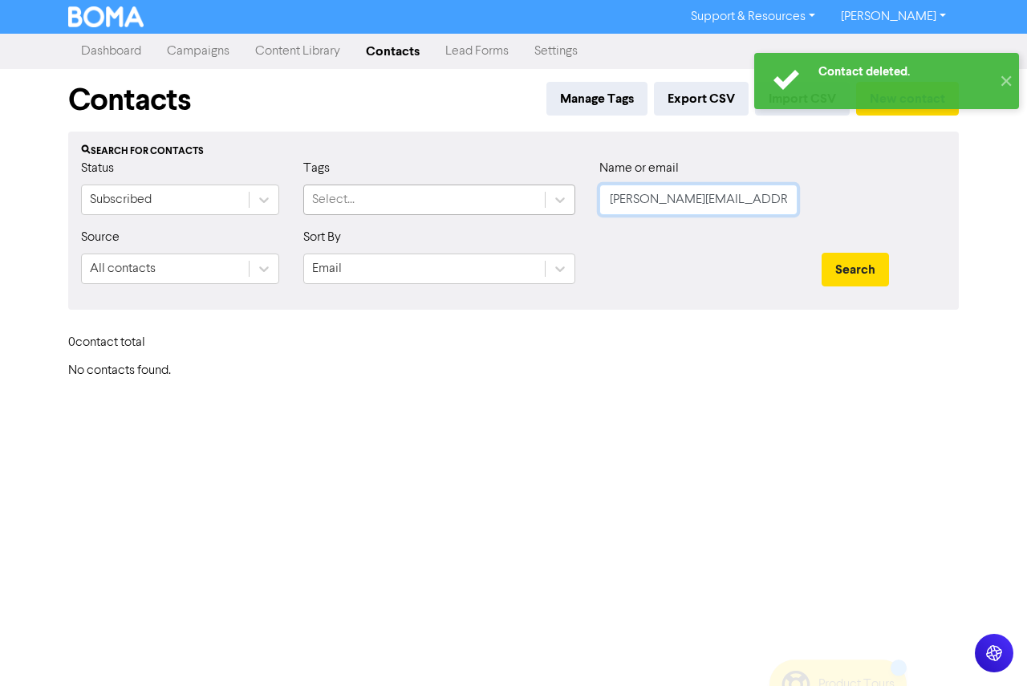
drag, startPoint x: 738, startPoint y: 209, endPoint x: 533, endPoint y: 201, distance: 205.6
click at [533, 201] on div "Status Subscribed Tags Select... Name or email [PERSON_NAME][EMAIL_ADDRESS][DOM…" at bounding box center [513, 193] width 889 height 69
paste input "[PERSON_NAME][EMAIL_ADDRESS][DOMAIN_NAME]"
click at [822, 253] on button "Search" at bounding box center [855, 270] width 67 height 34
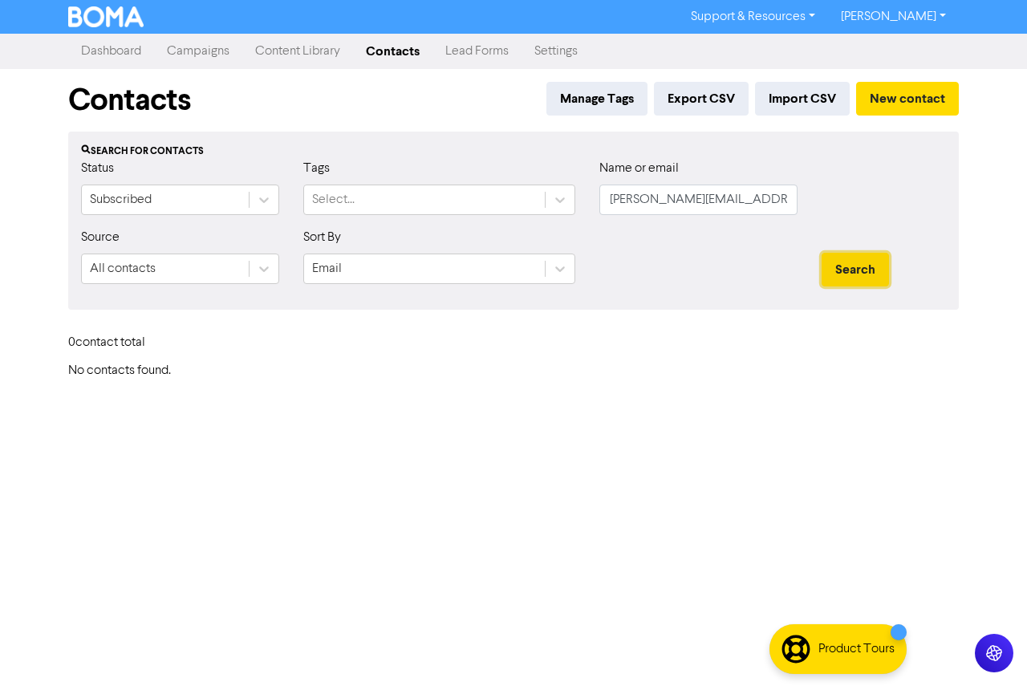
click at [842, 268] on button "Search" at bounding box center [855, 270] width 67 height 34
click at [877, 269] on button "Search" at bounding box center [855, 270] width 67 height 34
drag, startPoint x: 612, startPoint y: 197, endPoint x: 868, endPoint y: 223, distance: 257.4
click at [868, 223] on div "Status Subscribed Tags Select... Name or email [PERSON_NAME][EMAIL_ADDRESS][DOM…" at bounding box center [513, 193] width 889 height 69
paste input "- [PERSON_NAME][EMAIL_ADDRESS][DOMAIN_NAME]"
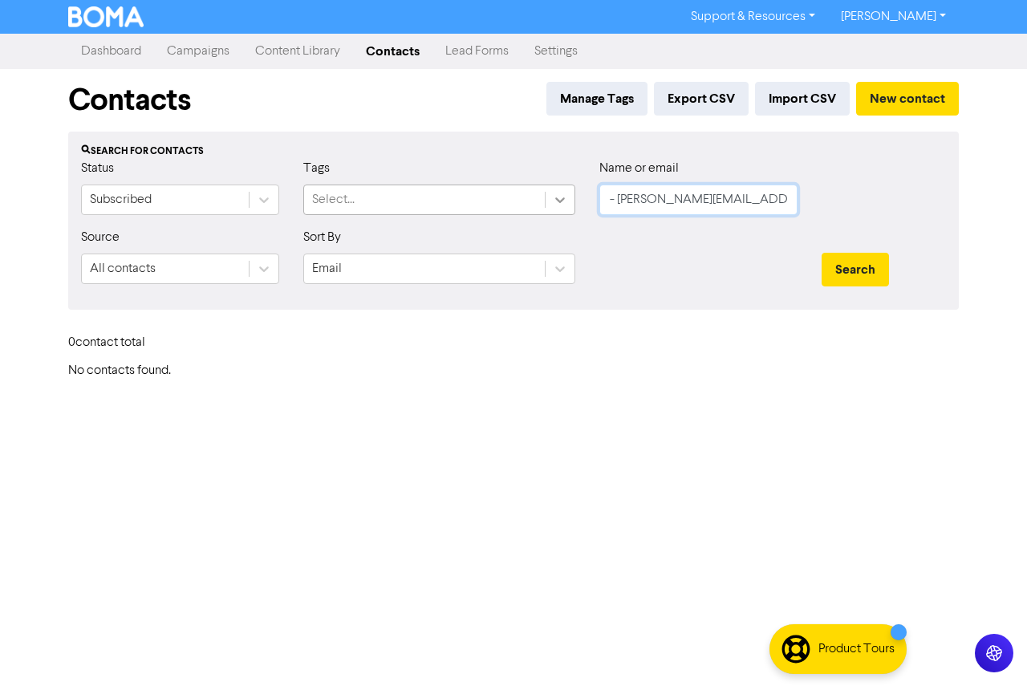
drag, startPoint x: 620, startPoint y: 201, endPoint x: 547, endPoint y: 206, distance: 73.3
click at [547, 206] on div "Status Subscribed Tags Select... Name or email - [PERSON_NAME][EMAIL_ADDRESS][D…" at bounding box center [513, 193] width 889 height 69
click at [822, 253] on button "Search" at bounding box center [855, 270] width 67 height 34
click at [847, 266] on button "Search" at bounding box center [855, 270] width 67 height 34
click at [834, 269] on button "Search" at bounding box center [855, 270] width 67 height 34
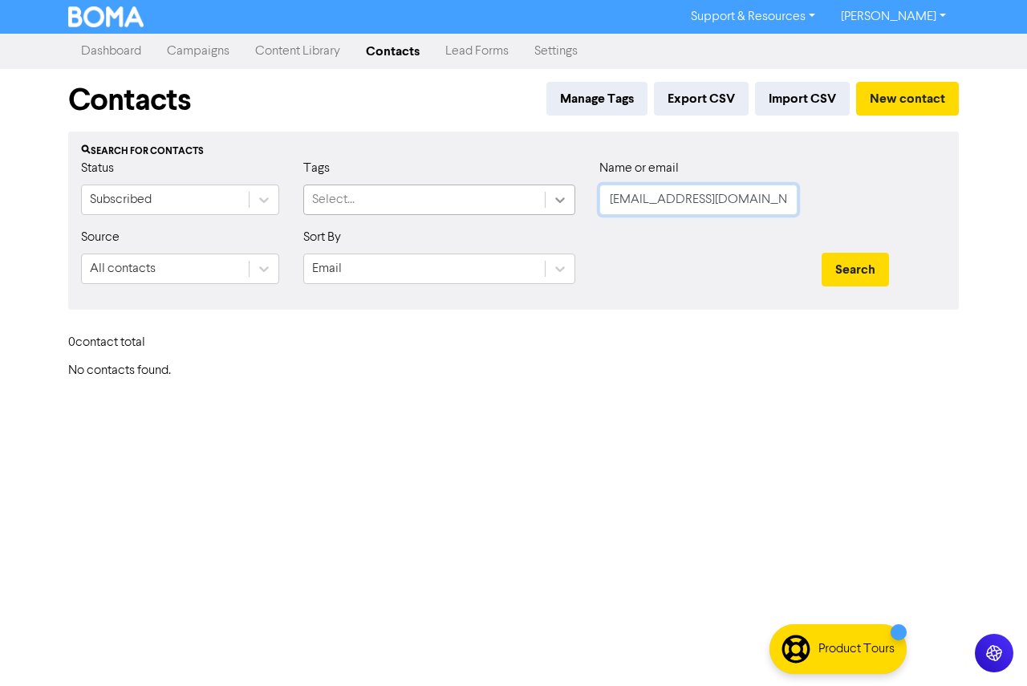
paste input "[EMAIL_ADDRESS]"
click at [575, 203] on div "Status Subscribed Tags Select... Name or email [EMAIL_ADDRESS][DOMAIN_NAME]" at bounding box center [513, 193] width 889 height 69
click at [841, 256] on button "Search" at bounding box center [855, 270] width 67 height 34
click at [844, 271] on button "Search" at bounding box center [855, 270] width 67 height 34
click at [620, 197] on input "[EMAIL_ADDRESS][DOMAIN_NAME]" at bounding box center [699, 200] width 198 height 31
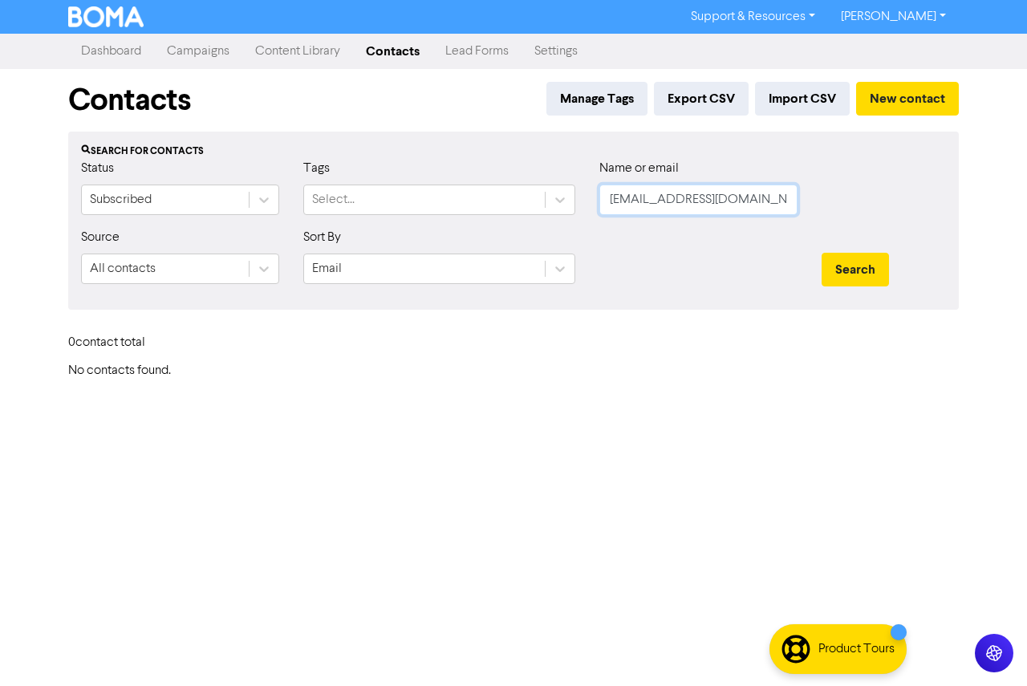
click at [613, 200] on input "[EMAIL_ADDRESS][DOMAIN_NAME]" at bounding box center [699, 200] width 198 height 31
click at [822, 253] on button "Search" at bounding box center [855, 270] width 67 height 34
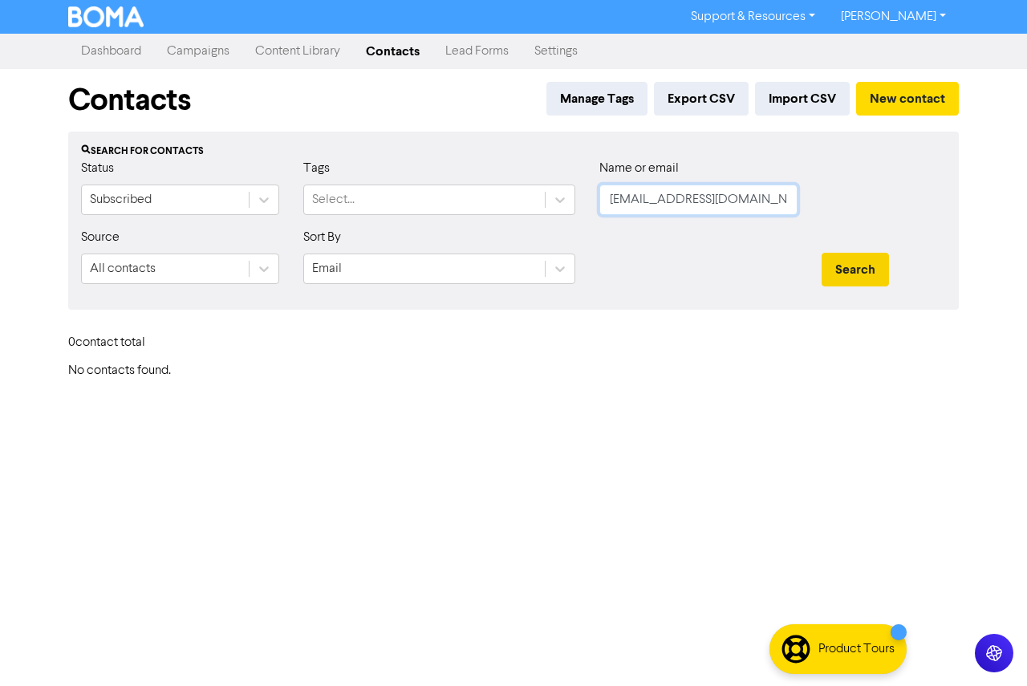
click at [822, 253] on button "Search" at bounding box center [855, 270] width 67 height 34
click at [871, 275] on button "Search" at bounding box center [855, 270] width 67 height 34
paste input "jeanehaste"
drag, startPoint x: 670, startPoint y: 206, endPoint x: 618, endPoint y: 206, distance: 52.2
click at [622, 206] on input "[EMAIL_ADDRESS][DOMAIN_NAME]" at bounding box center [699, 200] width 198 height 31
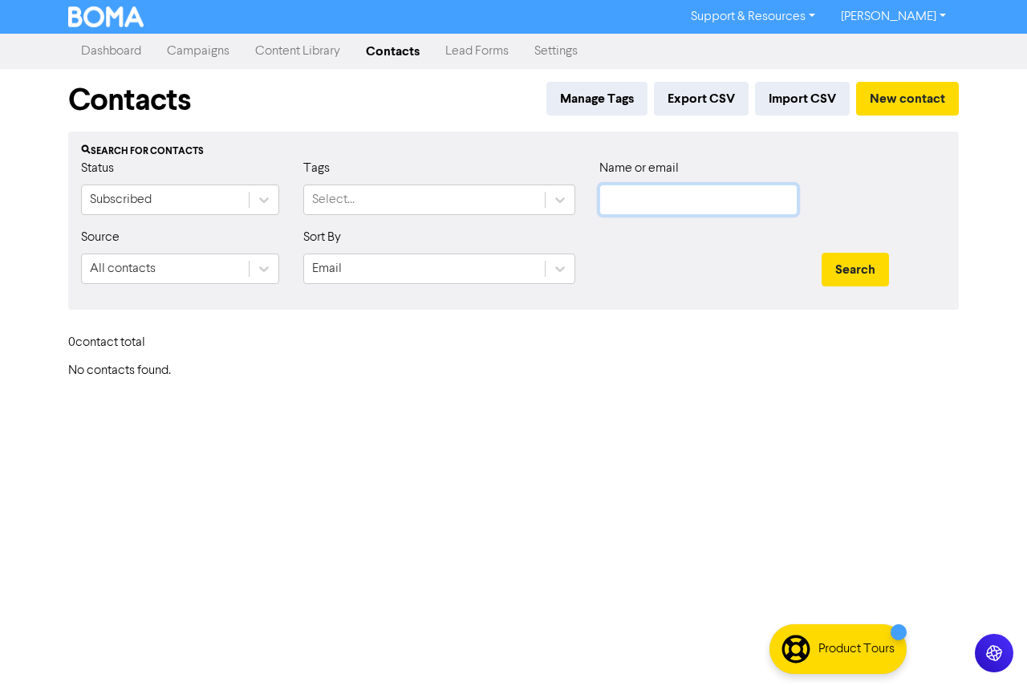
paste input "[EMAIL_ADDRESS][DOMAIN_NAME]"
click at [861, 267] on button "Search" at bounding box center [855, 270] width 67 height 34
click at [606, 201] on input "[EMAIL_ADDRESS][DOMAIN_NAME]" at bounding box center [699, 200] width 198 height 31
click at [822, 253] on button "Search" at bounding box center [855, 270] width 67 height 34
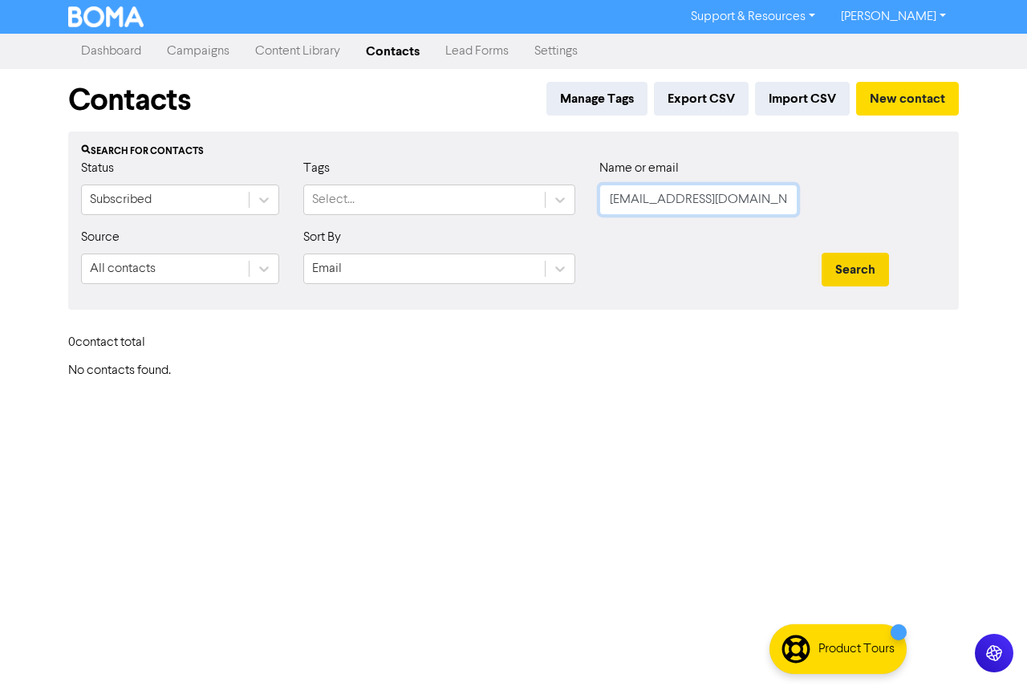
click at [822, 253] on button "Search" at bounding box center [855, 270] width 67 height 34
click at [853, 269] on button "Search" at bounding box center [855, 270] width 67 height 34
click at [839, 268] on button "Search" at bounding box center [855, 270] width 67 height 34
paste input "sandradennis1955"
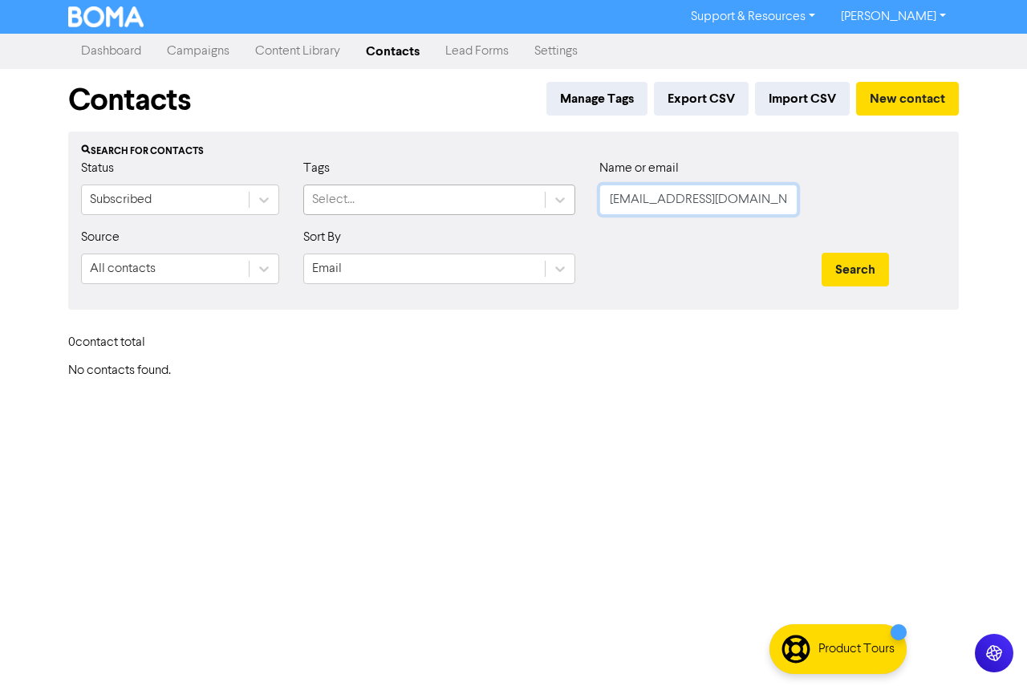
click at [543, 204] on div "Status Subscribed Tags Select... Name or email [EMAIL_ADDRESS][DOMAIN_NAME]" at bounding box center [513, 193] width 889 height 69
click at [848, 269] on button "Search" at bounding box center [855, 270] width 67 height 34
click at [602, 197] on input "[EMAIL_ADDRESS][DOMAIN_NAME]" at bounding box center [699, 200] width 198 height 31
click at [822, 253] on button "Search" at bounding box center [855, 270] width 67 height 34
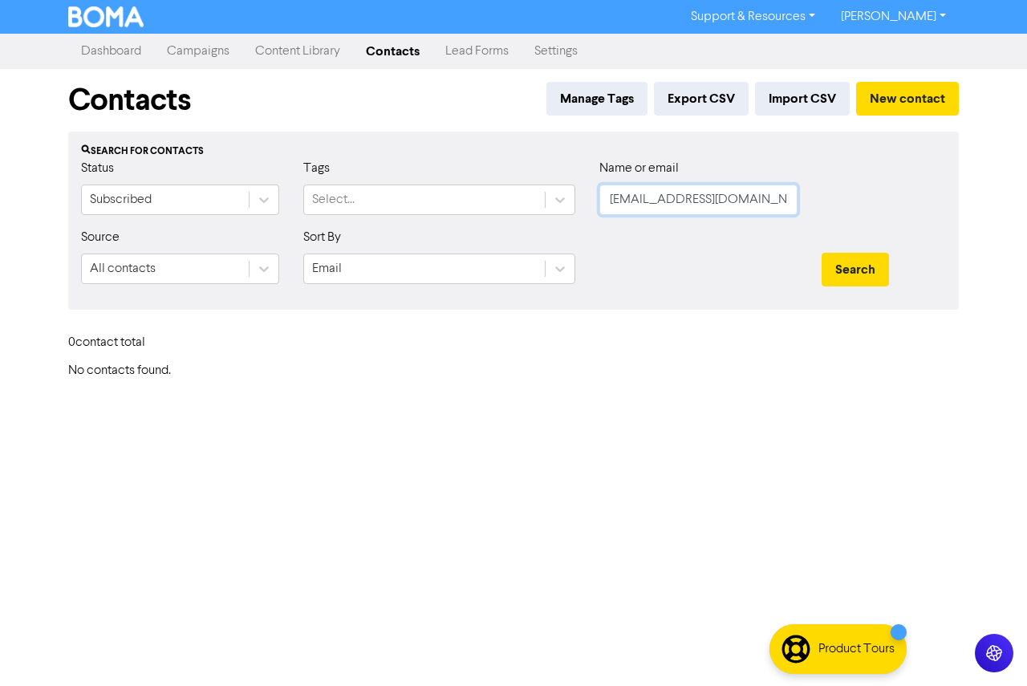
click at [822, 253] on button "Search" at bounding box center [855, 270] width 67 height 34
paste input "[EMAIL_ADDRESS][DOMAIN_NAME]"
click at [462, 202] on div "Status Subscribed Tags Select... Name or email [EMAIL_ADDRESS][DOMAIN_NAME]" at bounding box center [513, 193] width 889 height 69
click at [877, 279] on button "Search" at bounding box center [855, 270] width 67 height 34
click at [609, 199] on input "[EMAIL_ADDRESS][DOMAIN_NAME]" at bounding box center [699, 200] width 198 height 31
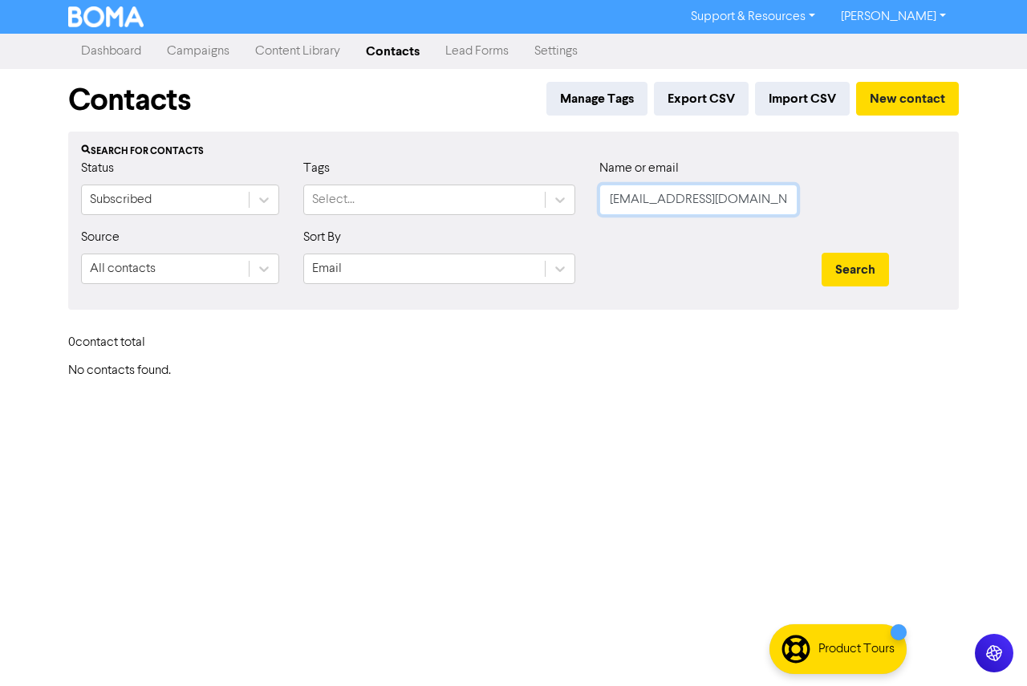
click at [822, 253] on button "Search" at bounding box center [855, 270] width 67 height 34
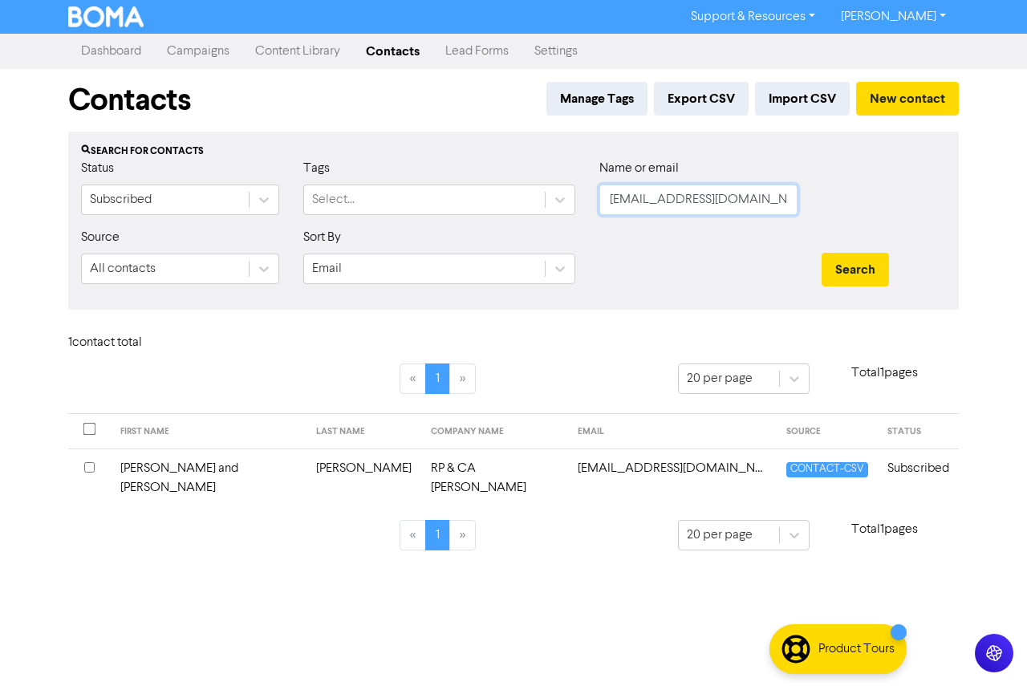
click at [822, 253] on button "Search" at bounding box center [855, 270] width 67 height 34
click at [191, 463] on td "[PERSON_NAME] and [PERSON_NAME]" at bounding box center [209, 478] width 196 height 59
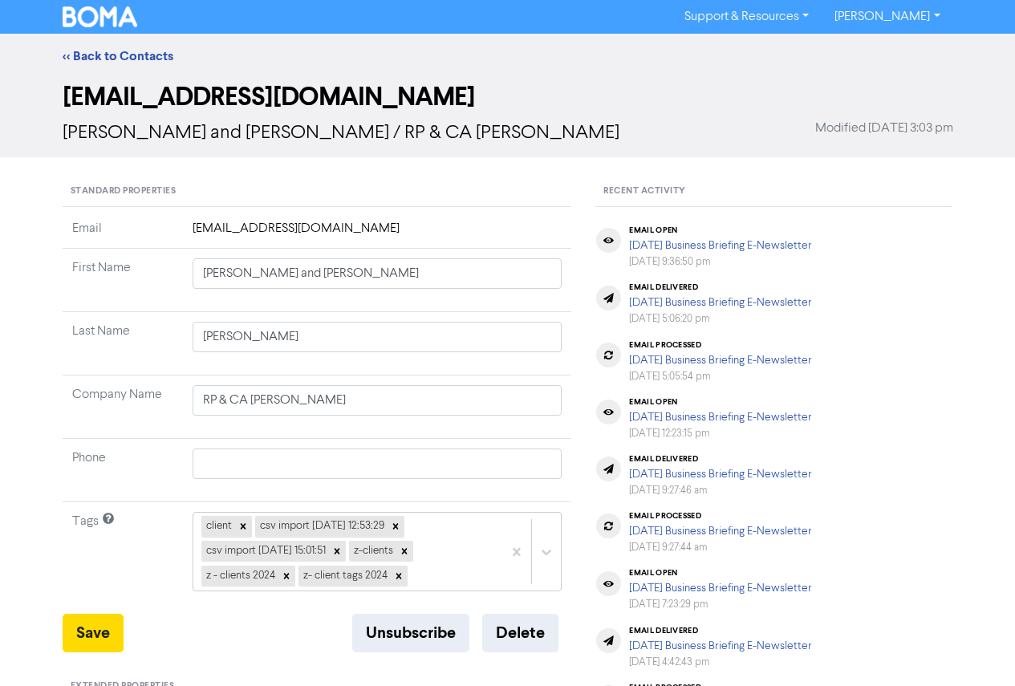
click at [498, 612] on td "client csv import [DATE] 12:53:29 csv import [DATE] 15:01:51 z-clients z - clie…" at bounding box center [377, 558] width 389 height 112
click at [502, 623] on button "Delete" at bounding box center [520, 633] width 76 height 39
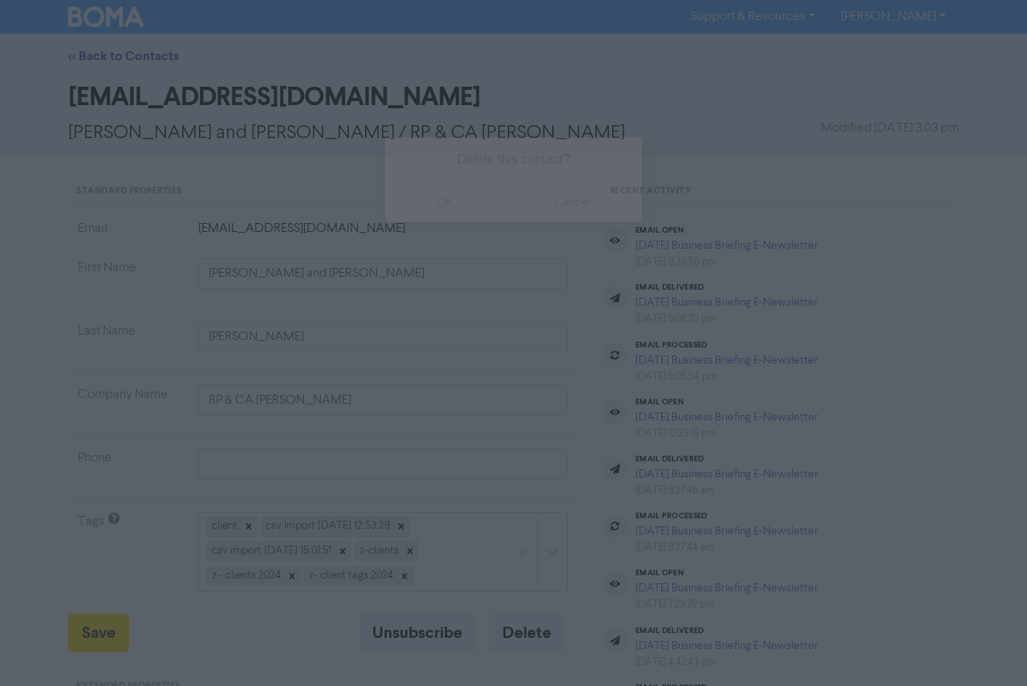
click at [488, 214] on button "ok" at bounding box center [444, 202] width 119 height 40
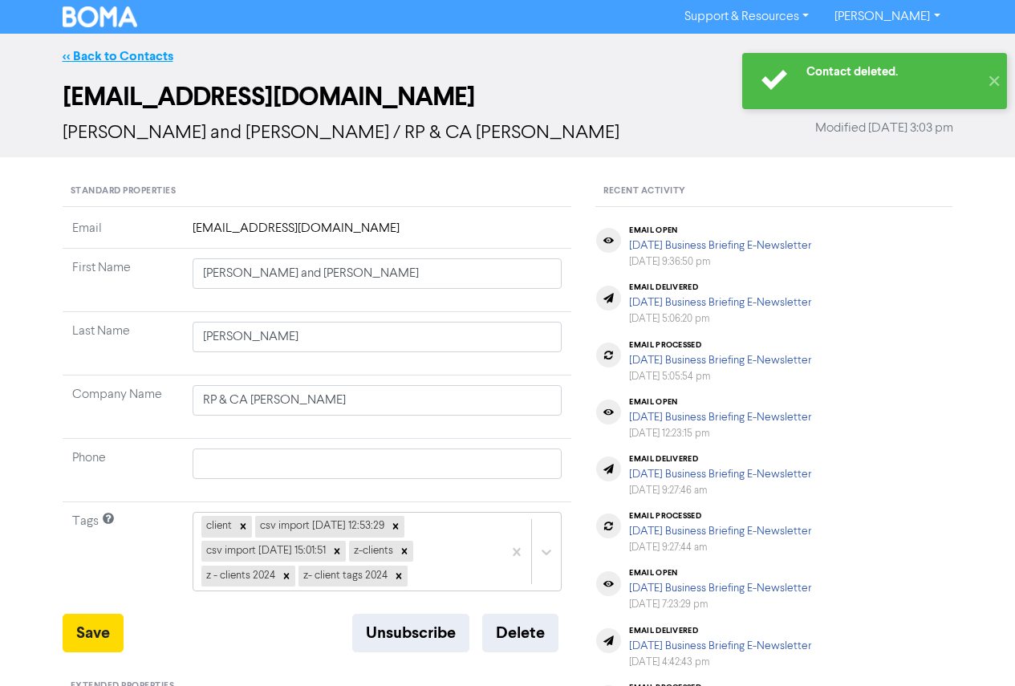
click at [116, 52] on link "<< Back to Contacts" at bounding box center [118, 56] width 111 height 16
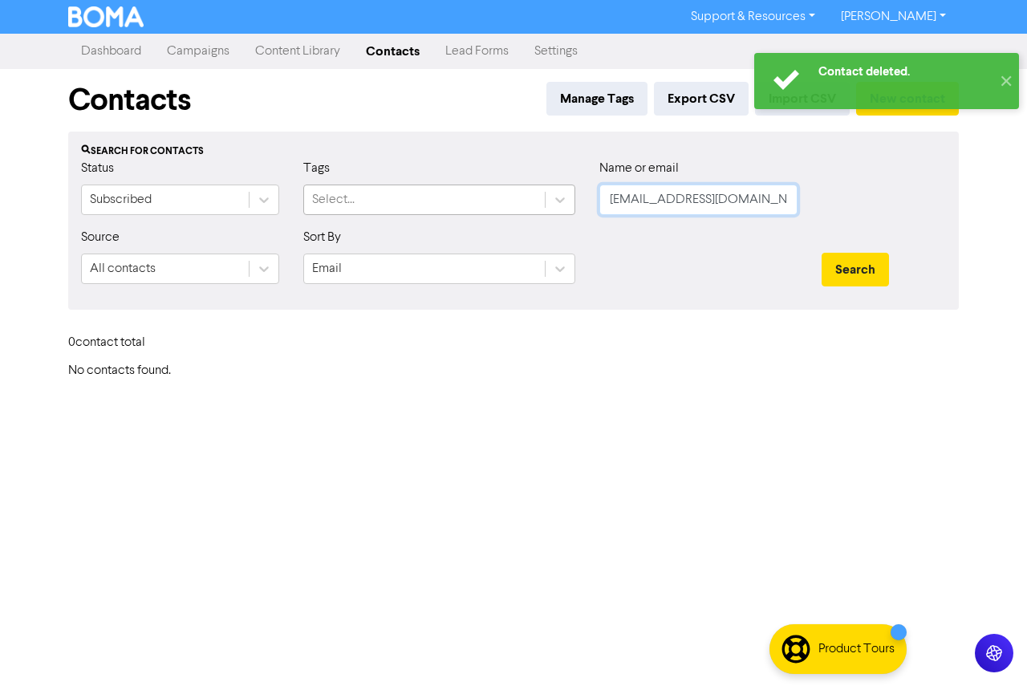
drag, startPoint x: 644, startPoint y: 207, endPoint x: 461, endPoint y: 205, distance: 183.0
click at [459, 207] on div "Status Subscribed Tags Select... Name or email [EMAIL_ADDRESS][DOMAIN_NAME]" at bounding box center [513, 193] width 889 height 69
click at [872, 273] on button "Search" at bounding box center [855, 270] width 67 height 34
click at [869, 272] on button "Search" at bounding box center [855, 270] width 67 height 34
click at [866, 270] on button "Search" at bounding box center [855, 270] width 67 height 34
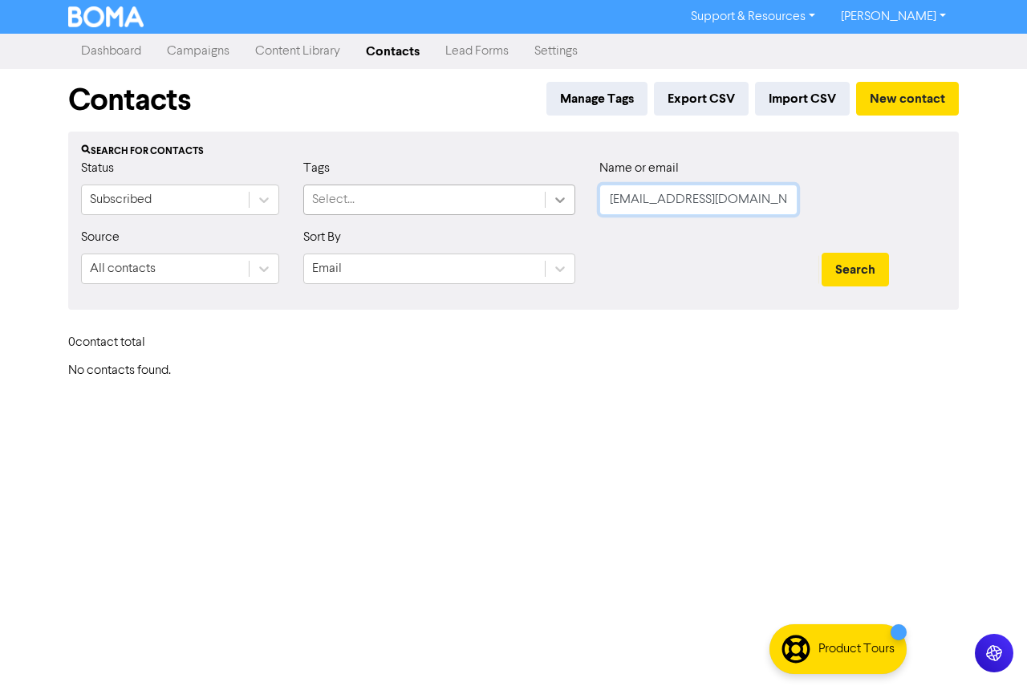
paste input "[EMAIL_ADDRESS][PERSON_NAME][DOMAIN_NAME]"
click at [557, 201] on div "Status Subscribed Tags Select... Name or email [EMAIL_ADDRESS][PERSON_NAME][DOM…" at bounding box center [513, 193] width 889 height 69
click at [822, 253] on button "Search" at bounding box center [855, 270] width 67 height 34
click at [880, 272] on div "Search" at bounding box center [884, 270] width 124 height 34
click at [876, 270] on button "Search" at bounding box center [855, 270] width 67 height 34
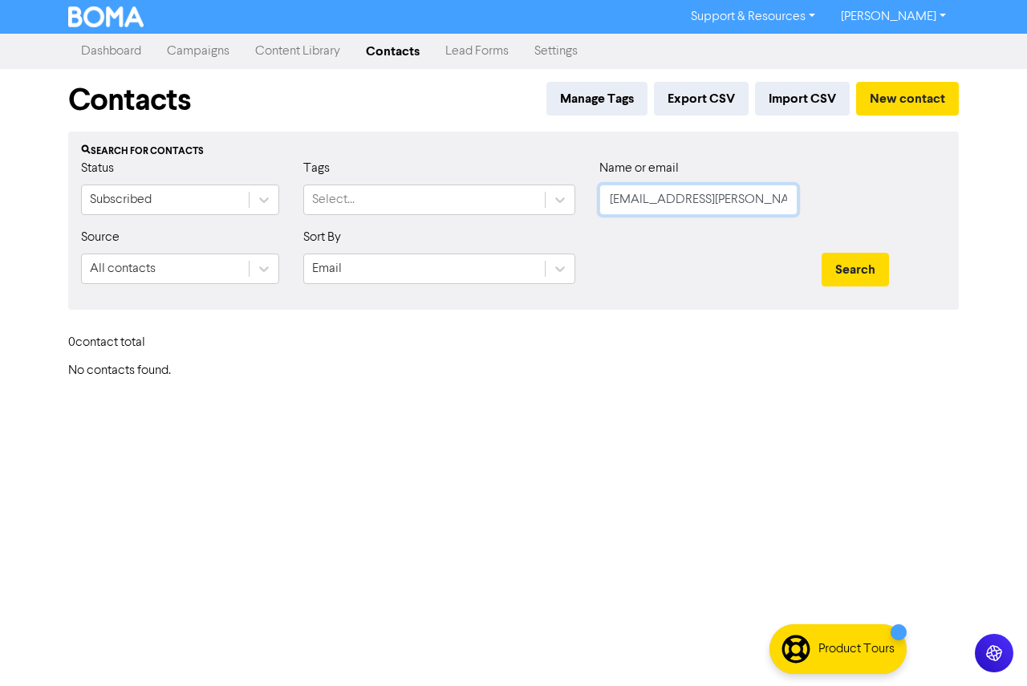
paste input "merisasmith73"
drag, startPoint x: 759, startPoint y: 202, endPoint x: 581, endPoint y: 197, distance: 178.3
click at [581, 197] on div "Status Subscribed Tags Select... Name or email [EMAIL_ADDRESS][DOMAIN_NAME]" at bounding box center [513, 193] width 889 height 69
click at [620, 203] on input "[EMAIL_ADDRESS][DOMAIN_NAME]" at bounding box center [699, 200] width 198 height 31
click at [616, 202] on input "[EMAIL_ADDRESS][DOMAIN_NAME]" at bounding box center [699, 200] width 198 height 31
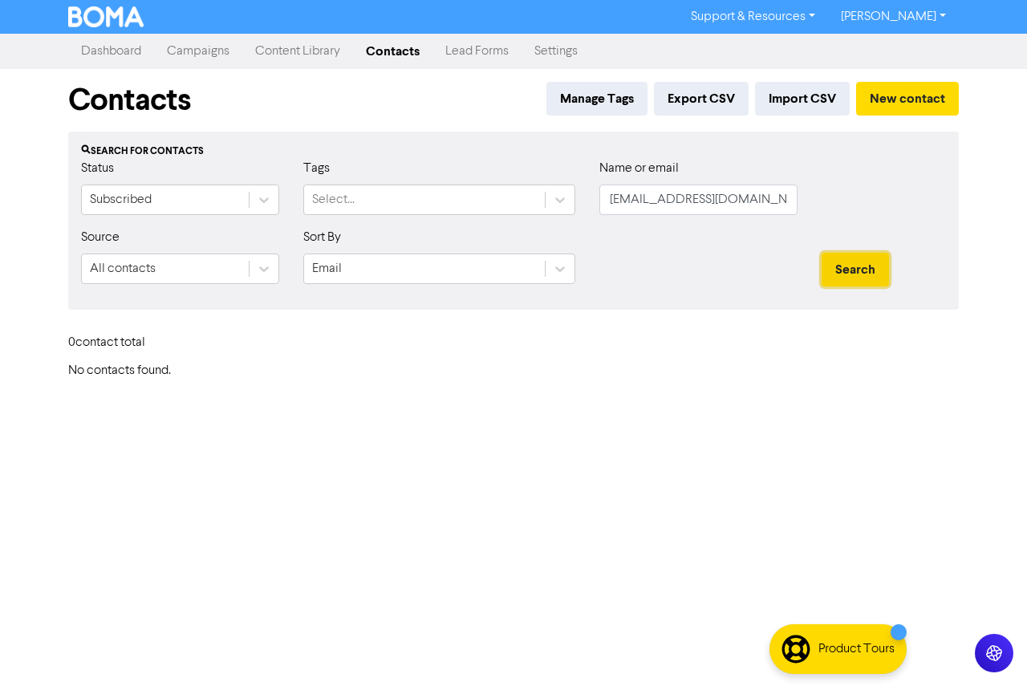
click at [856, 265] on button "Search" at bounding box center [855, 270] width 67 height 34
drag, startPoint x: 848, startPoint y: 267, endPoint x: 837, endPoint y: 267, distance: 11.2
click at [840, 267] on button "Search" at bounding box center [855, 270] width 67 height 34
paste input "[EMAIL_ADDRESS]"
click at [547, 198] on div "Status Subscribed Tags Select... Name or email [EMAIL_ADDRESS][DOMAIN_NAME]" at bounding box center [513, 193] width 889 height 69
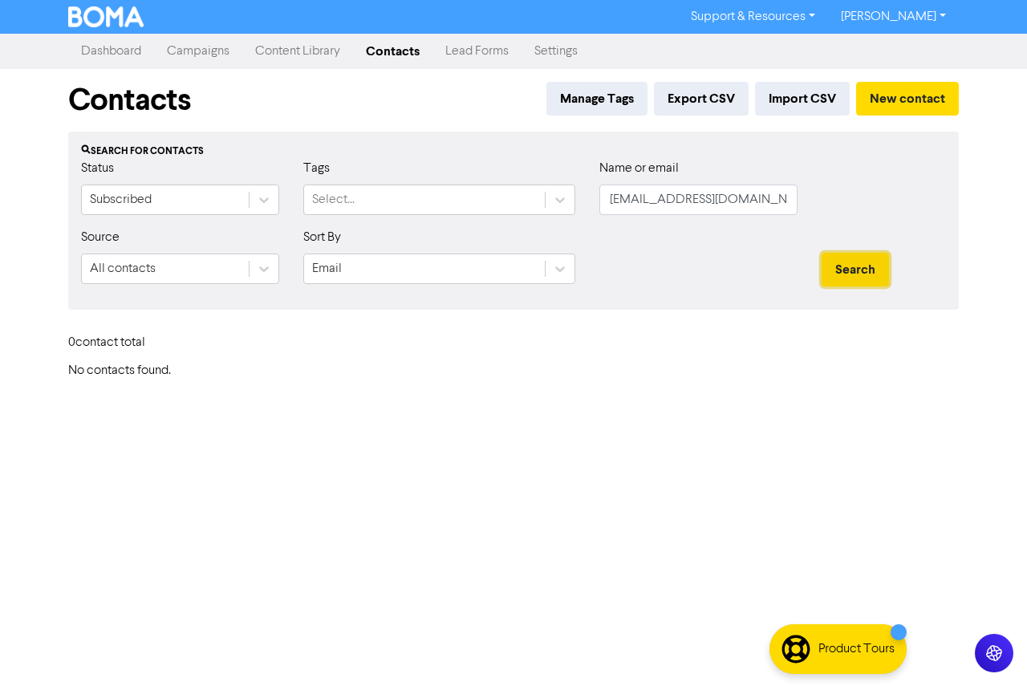
click at [832, 262] on button "Search" at bounding box center [855, 270] width 67 height 34
click at [842, 268] on button "Search" at bounding box center [855, 270] width 67 height 34
drag, startPoint x: 779, startPoint y: 205, endPoint x: 544, endPoint y: 197, distance: 235.3
click at [544, 197] on div "Status Subscribed Tags Select... Name or email [EMAIL_ADDRESS][DOMAIN_NAME]" at bounding box center [513, 193] width 889 height 69
paste input "[EMAIL_ADDRESS]"
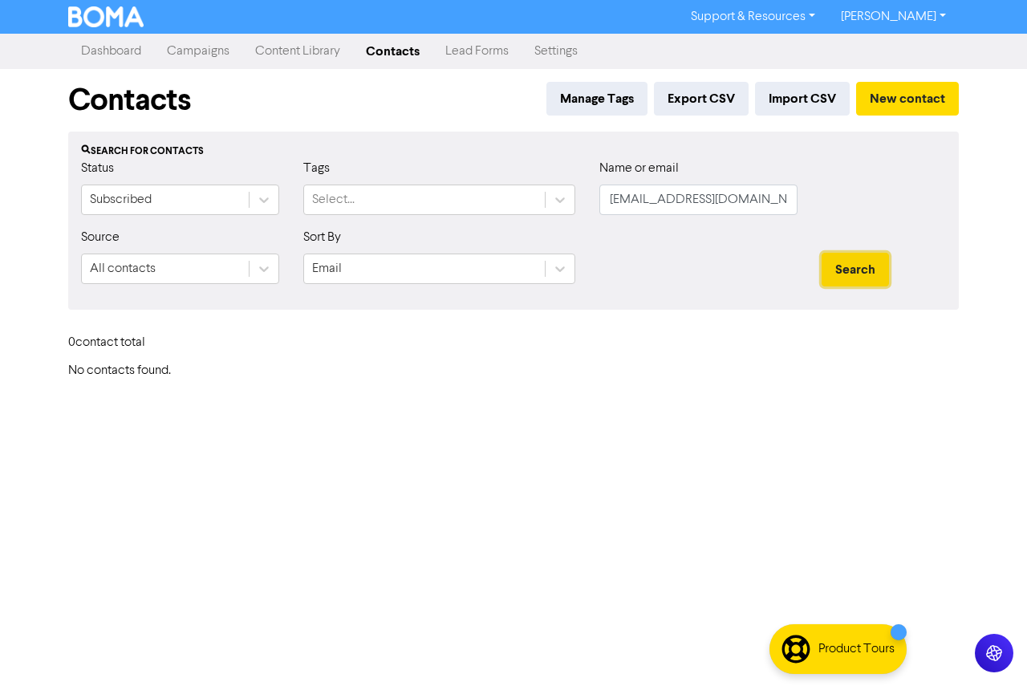
click at [872, 284] on button "Search" at bounding box center [855, 270] width 67 height 34
click at [860, 274] on button "Search" at bounding box center [855, 270] width 67 height 34
paste input "[EMAIL_ADDRESS]"
click at [565, 209] on div "Status Subscribed Tags Select... Name or email [EMAIL_ADDRESS][DOMAIN_NAME]" at bounding box center [513, 193] width 889 height 69
click at [854, 270] on button "Search" at bounding box center [855, 270] width 67 height 34
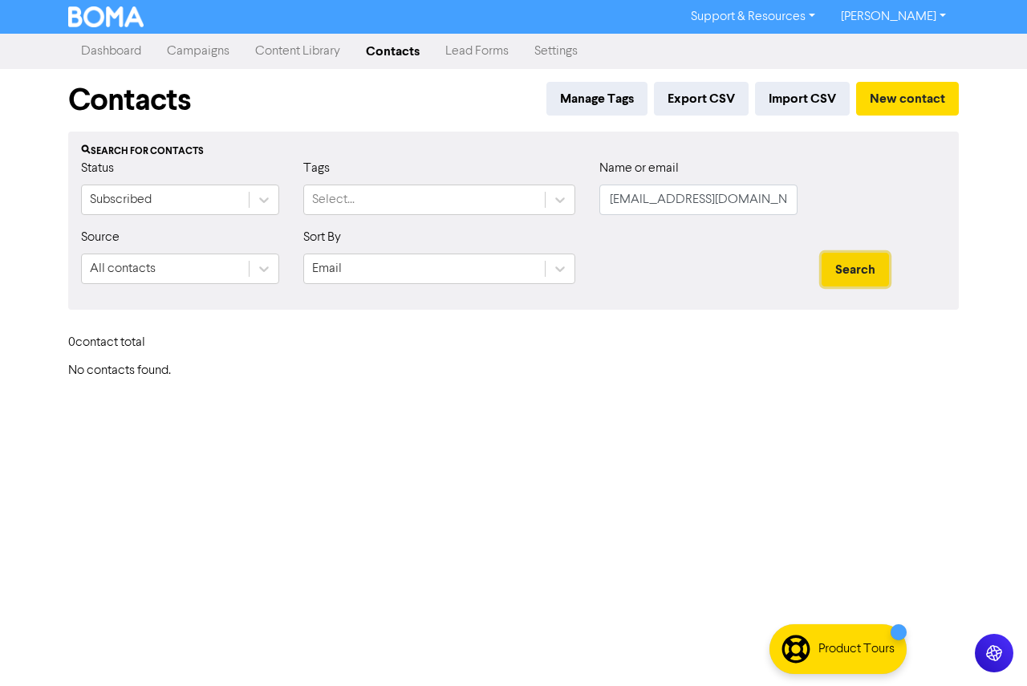
click at [854, 270] on button "Search" at bounding box center [855, 270] width 67 height 34
drag, startPoint x: 783, startPoint y: 203, endPoint x: 604, endPoint y: 212, distance: 178.4
click at [486, 203] on div "Status Subscribed Tags Select... Name or email [EMAIL_ADDRESS][DOMAIN_NAME]" at bounding box center [513, 193] width 889 height 69
paste input "[EMAIL_ADDRESS]"
click at [860, 281] on button "Search" at bounding box center [855, 270] width 67 height 34
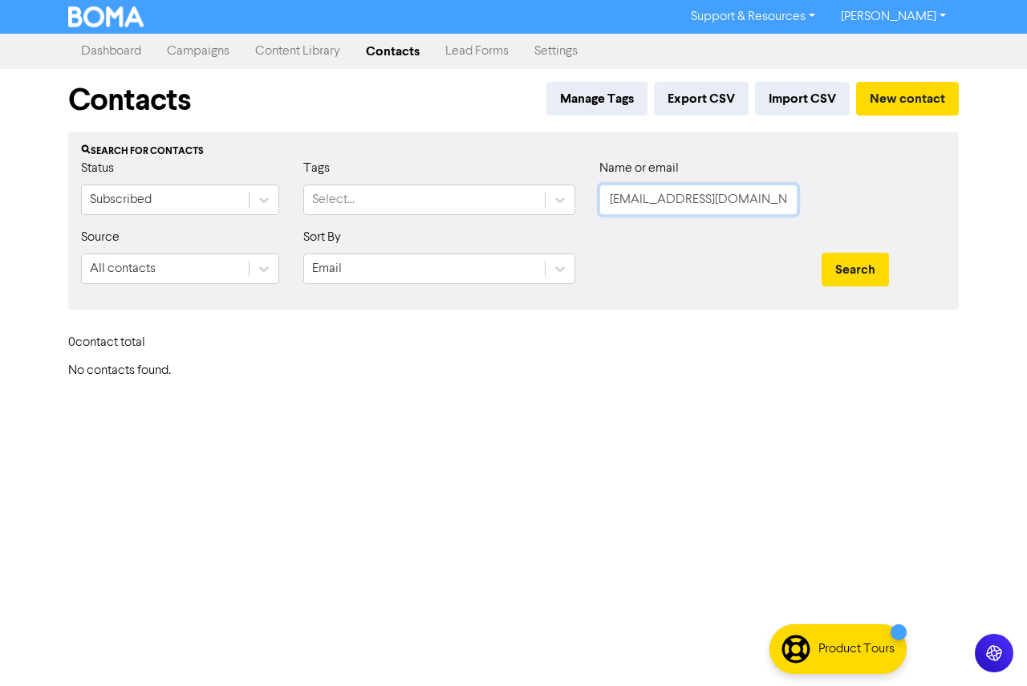
click at [612, 211] on input "[EMAIL_ADDRESS][DOMAIN_NAME]" at bounding box center [699, 200] width 198 height 31
click at [822, 253] on button "Search" at bounding box center [855, 270] width 67 height 34
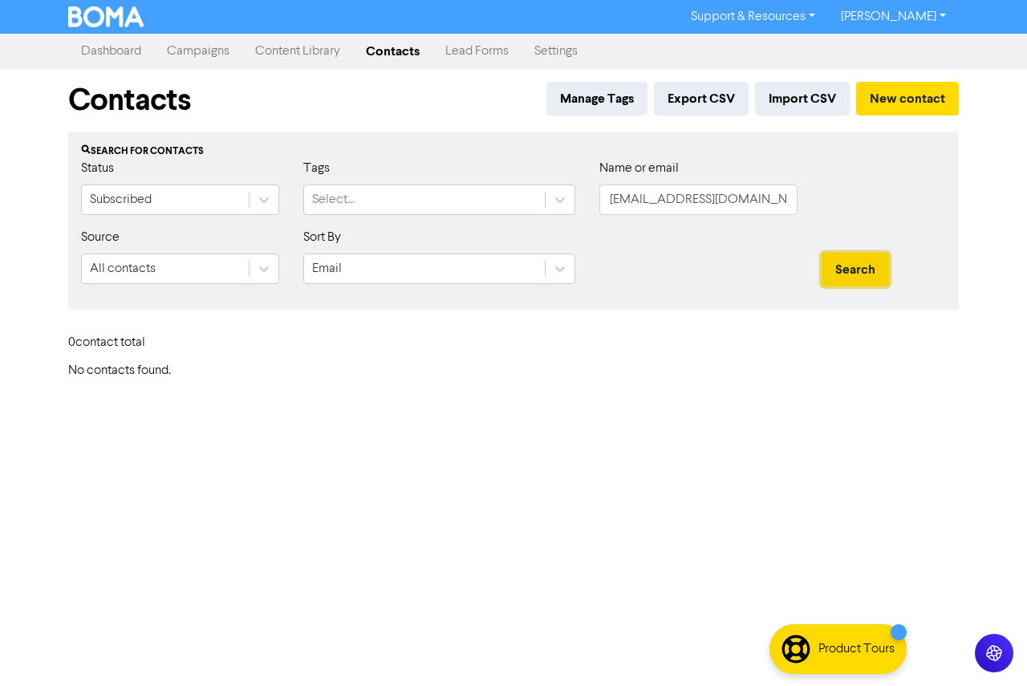
click at [870, 275] on button "Search" at bounding box center [855, 270] width 67 height 34
click at [822, 253] on button "Search" at bounding box center [855, 270] width 67 height 34
drag, startPoint x: 771, startPoint y: 204, endPoint x: 471, endPoint y: 193, distance: 300.4
click at [471, 193] on div "Status Subscribed Tags Select... Name or email [EMAIL_ADDRESS][DOMAIN_NAME]" at bounding box center [513, 193] width 889 height 69
paste input "@[DOMAIN_NAME]"
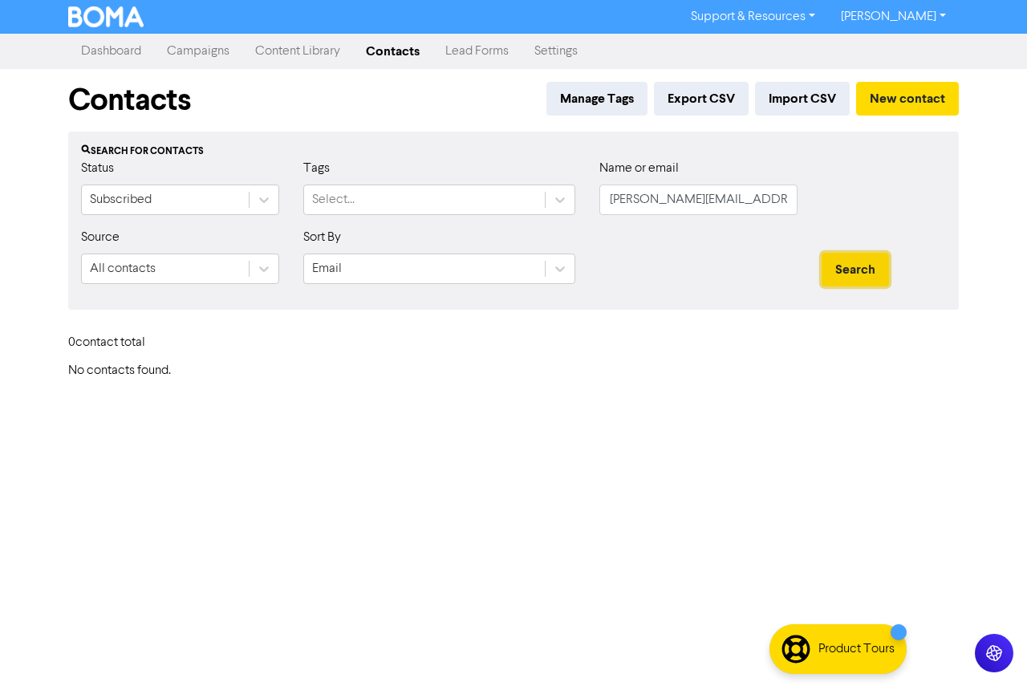
click at [835, 267] on button "Search" at bounding box center [855, 270] width 67 height 34
click at [852, 268] on button "Search" at bounding box center [855, 270] width 67 height 34
drag, startPoint x: 771, startPoint y: 207, endPoint x: 455, endPoint y: 205, distance: 316.2
click at [455, 205] on div "Status Subscribed Tags Select... Name or email [PERSON_NAME][EMAIL_ADDRESS][DOM…" at bounding box center [513, 193] width 889 height 69
paste input "[PERSON_NAME][EMAIL_ADDRESS][PERSON_NAME][DOMAIN_NAME]"
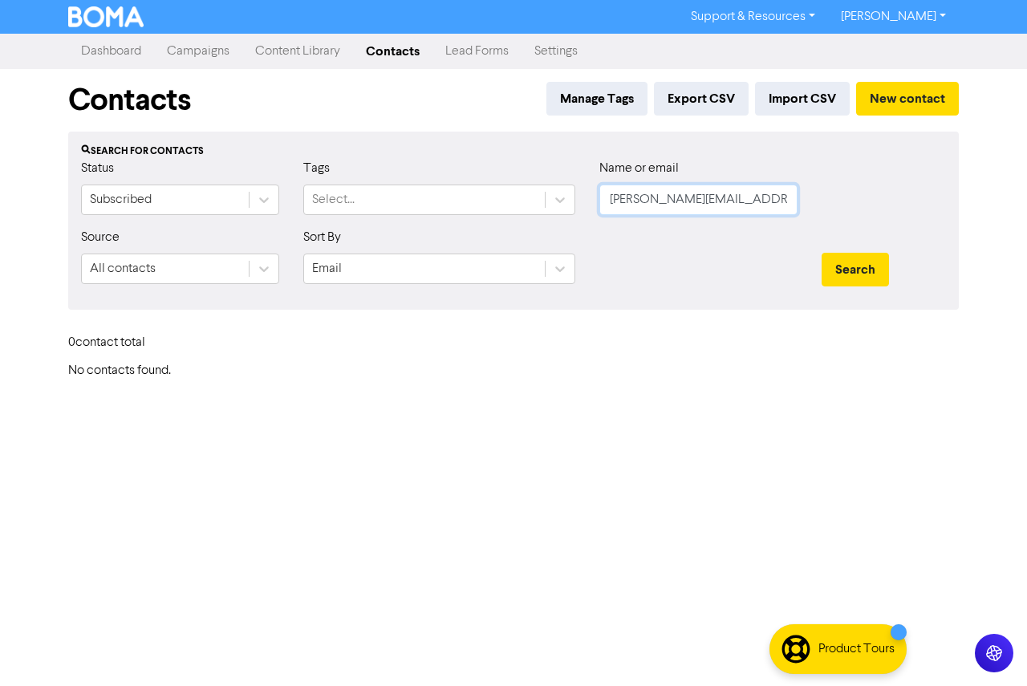
click at [822, 253] on button "Search" at bounding box center [855, 270] width 67 height 34
click at [846, 277] on button "Search" at bounding box center [855, 270] width 67 height 34
drag, startPoint x: 850, startPoint y: 273, endPoint x: 847, endPoint y: 262, distance: 10.9
click at [850, 272] on button "Search" at bounding box center [855, 270] width 67 height 34
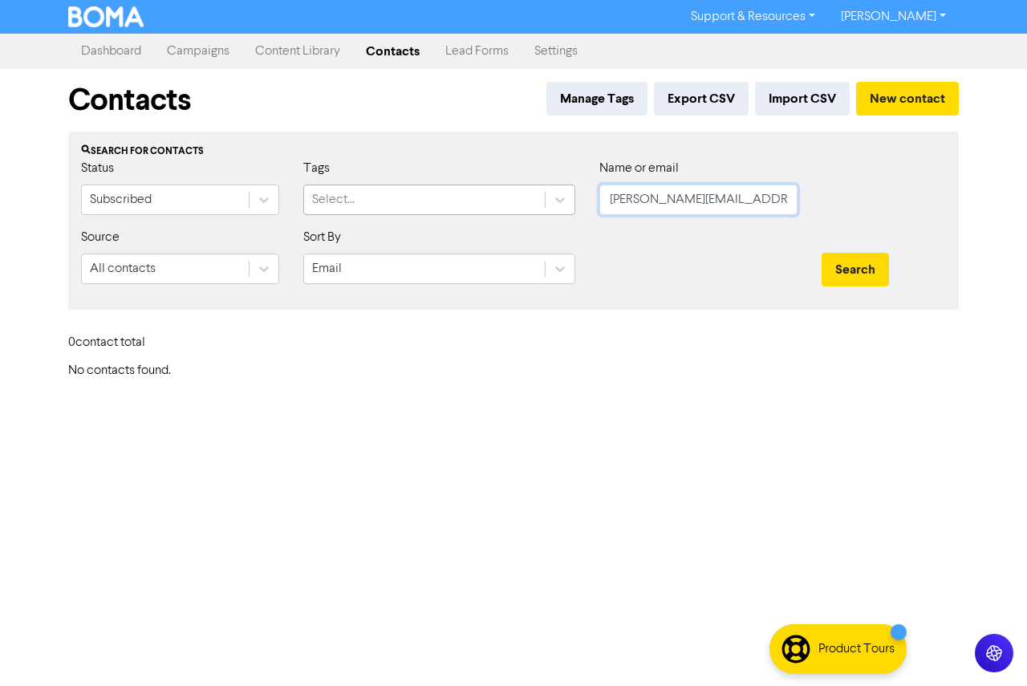
drag, startPoint x: 785, startPoint y: 205, endPoint x: 481, endPoint y: 201, distance: 304.2
click at [482, 201] on div "Status Subscribed Tags Select... Name or email [PERSON_NAME][EMAIL_ADDRESS][PER…" at bounding box center [513, 193] width 889 height 69
click at [822, 253] on button "Search" at bounding box center [855, 270] width 67 height 34
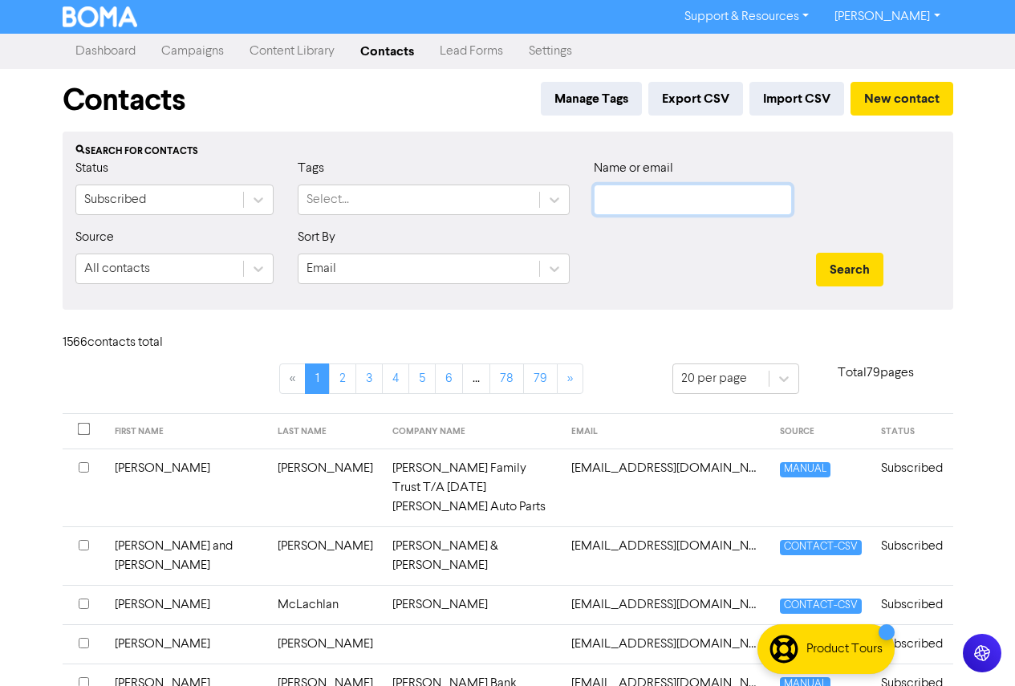
paste input "[PERSON_NAME][EMAIL_ADDRESS][PERSON_NAME][DOMAIN_NAME]"
click at [599, 203] on input "[PERSON_NAME][EMAIL_ADDRESS][PERSON_NAME][DOMAIN_NAME]" at bounding box center [693, 200] width 198 height 31
click at [816, 253] on button "Search" at bounding box center [849, 270] width 67 height 34
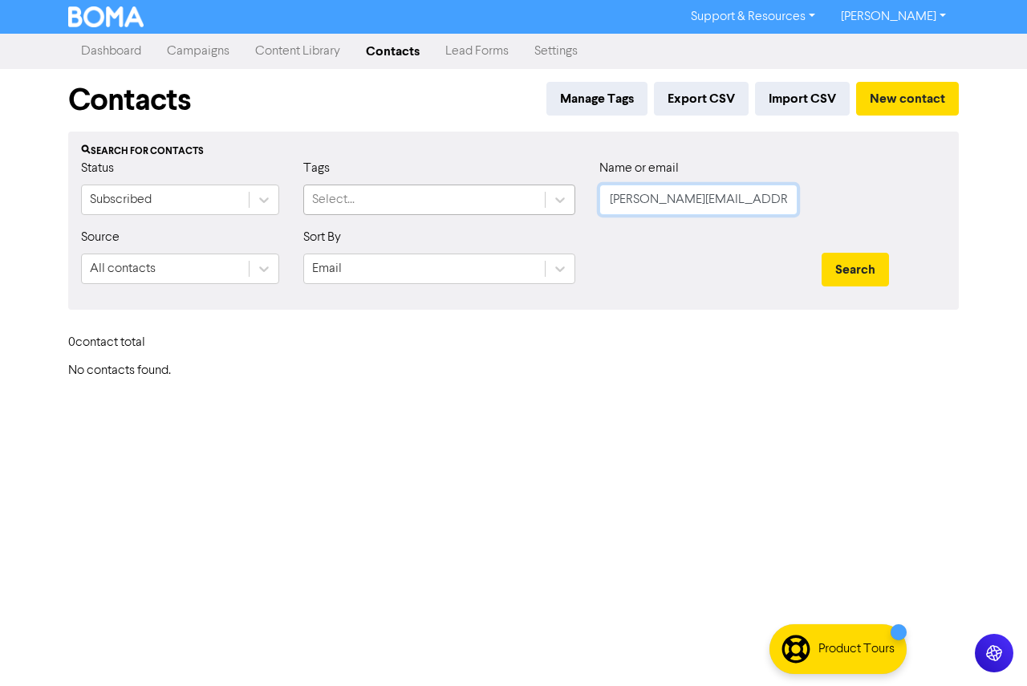
drag, startPoint x: 771, startPoint y: 205, endPoint x: 522, endPoint y: 204, distance: 249.6
click at [522, 204] on div "Status Subscribed Tags Select... Name or email [PERSON_NAME][EMAIL_ADDRESS][PER…" at bounding box center [513, 193] width 889 height 69
paste input "[EMAIL_ADDRESS]"
click at [863, 272] on button "Search" at bounding box center [855, 270] width 67 height 34
click at [859, 273] on button "Search" at bounding box center [855, 270] width 67 height 34
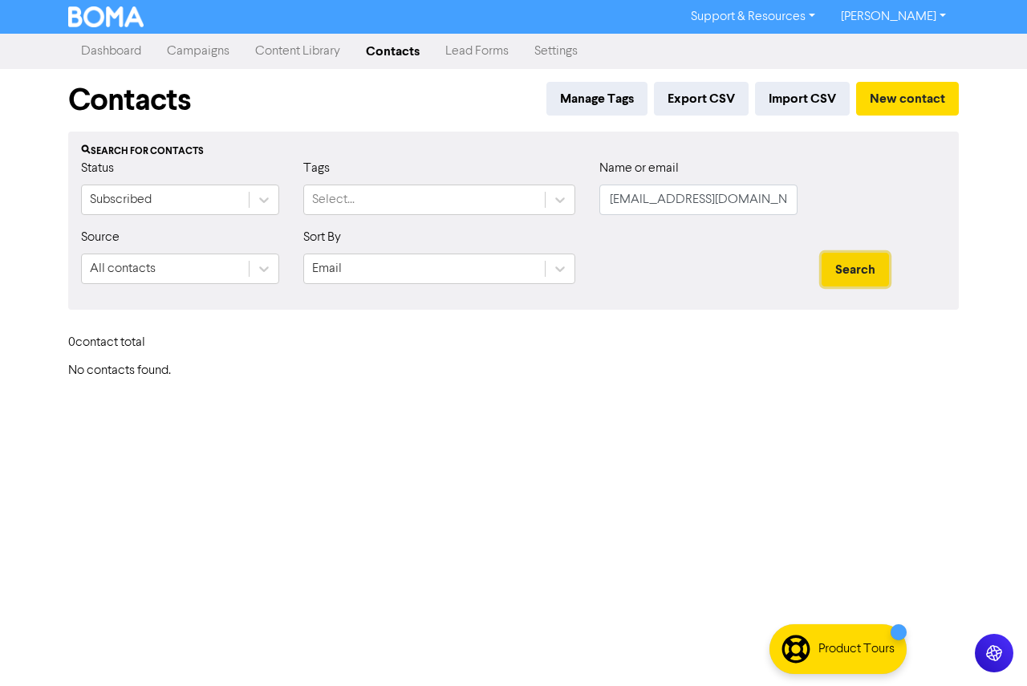
click at [854, 262] on button "Search" at bounding box center [855, 270] width 67 height 34
drag, startPoint x: 761, startPoint y: 198, endPoint x: 531, endPoint y: 197, distance: 230.4
click at [531, 197] on div "Status Subscribed Tags Select... Name or email [EMAIL_ADDRESS][DOMAIN_NAME]" at bounding box center [513, 193] width 889 height 69
paste input "[EMAIL_ADDRESS][DOMAIN_NAME]"
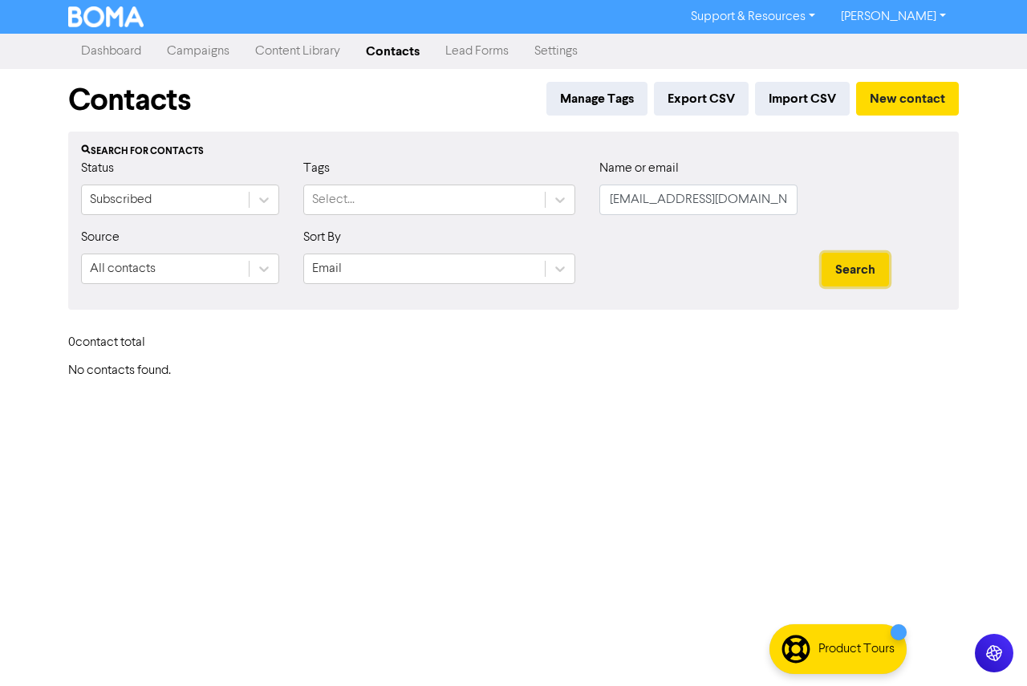
click at [869, 272] on button "Search" at bounding box center [855, 270] width 67 height 34
click at [846, 271] on button "Search" at bounding box center [855, 270] width 67 height 34
drag, startPoint x: 791, startPoint y: 201, endPoint x: 527, endPoint y: 201, distance: 264.9
click at [527, 201] on div "Status Subscribed Tags Select... Name or email [EMAIL_ADDRESS][DOMAIN_NAME]" at bounding box center [513, 193] width 889 height 69
paste input "[EMAIL_ADDRESS][DOMAIN_NAME]"
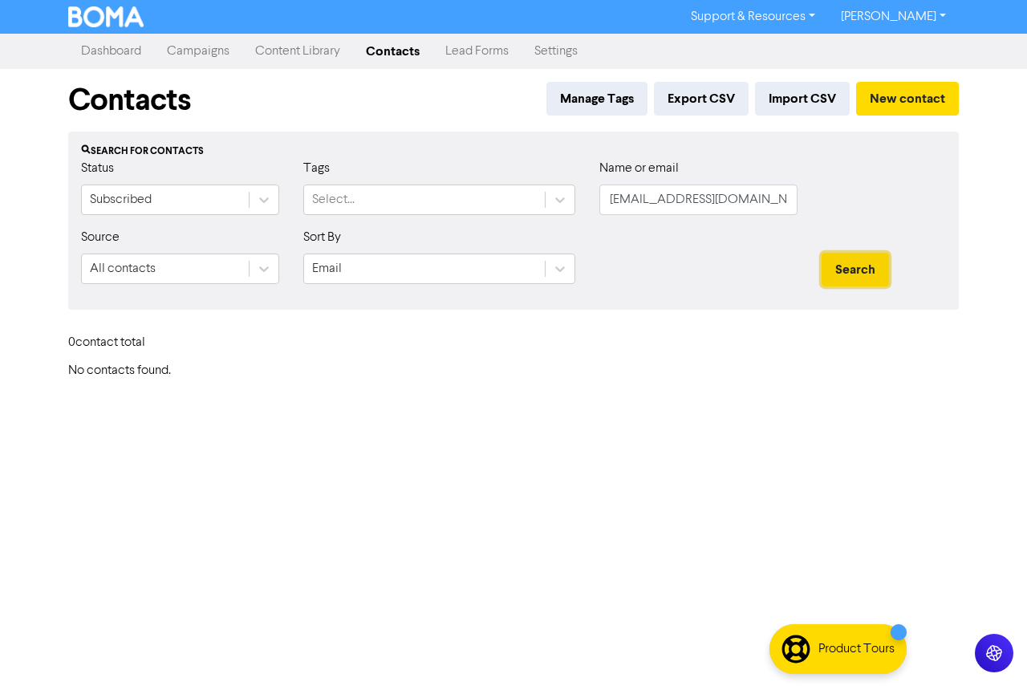
click at [852, 265] on button "Search" at bounding box center [855, 270] width 67 height 34
drag, startPoint x: 791, startPoint y: 195, endPoint x: 478, endPoint y: 189, distance: 312.3
click at [478, 189] on div "Status Subscribed Tags Select... Name or email [EMAIL_ADDRESS][DOMAIN_NAME]" at bounding box center [513, 193] width 889 height 69
paste input "tonimcinerney"
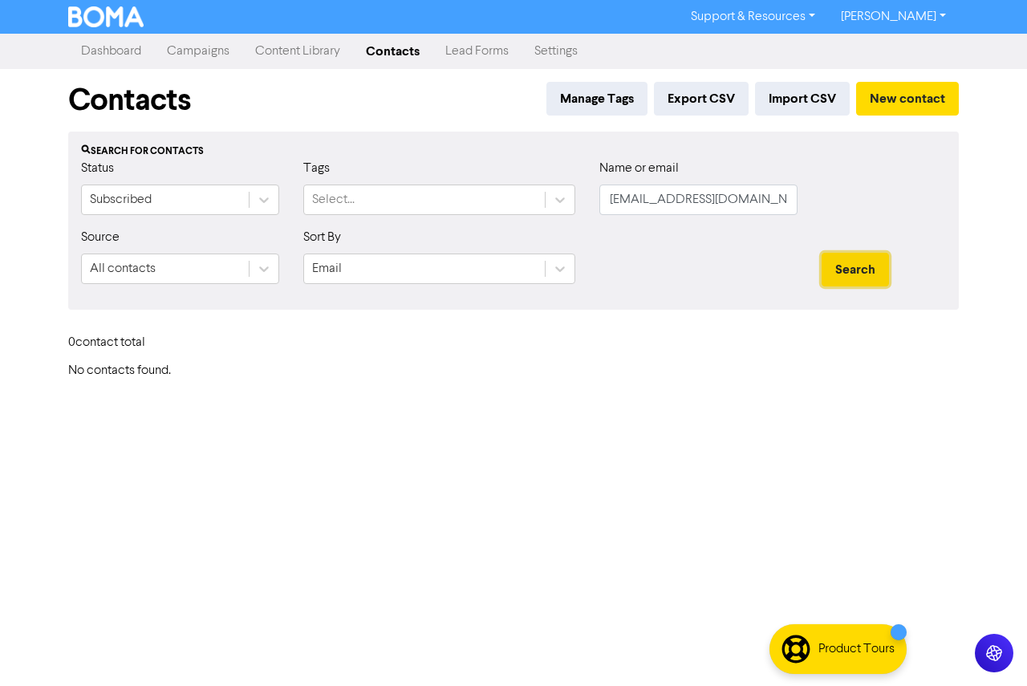
click at [861, 270] on button "Search" at bounding box center [855, 270] width 67 height 34
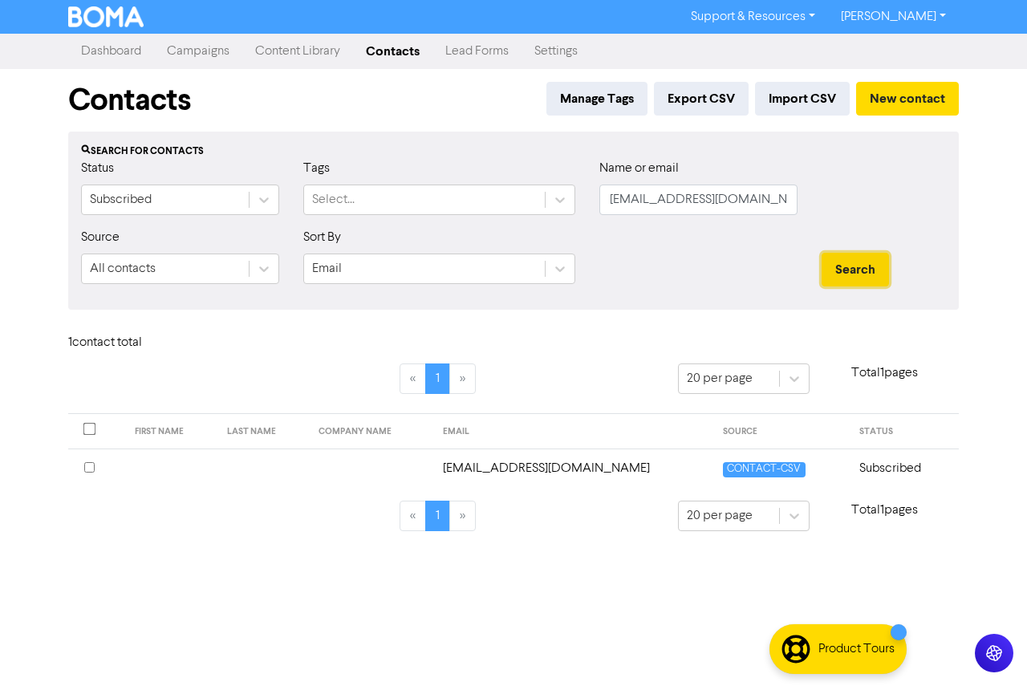
click at [860, 270] on button "Search" at bounding box center [855, 270] width 67 height 34
click at [240, 472] on td at bounding box center [264, 468] width 92 height 39
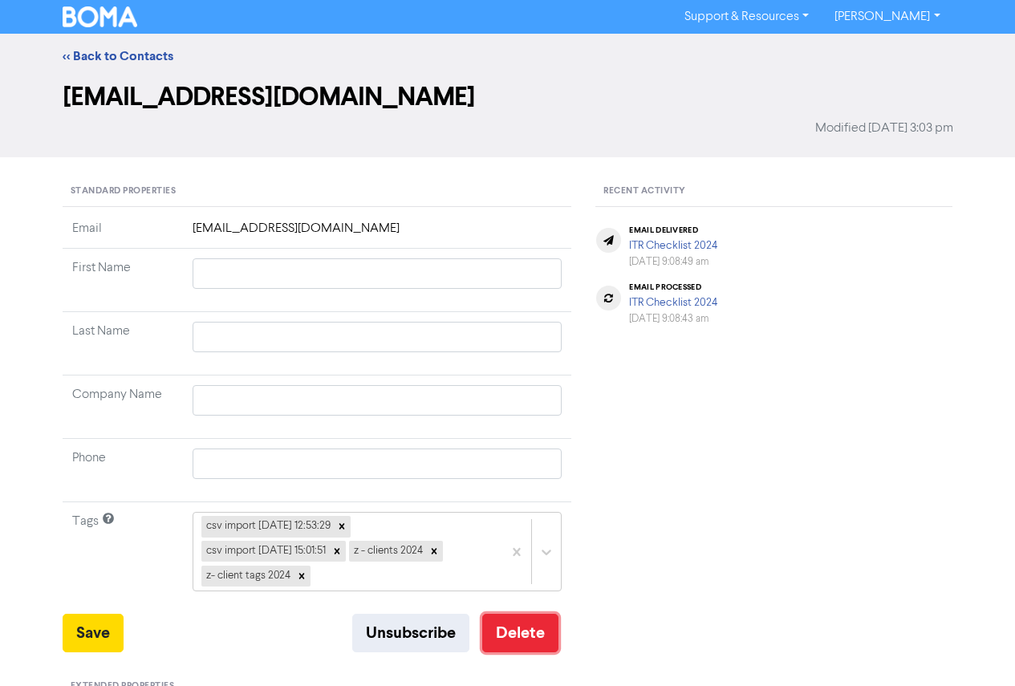
click at [541, 632] on button "Delete" at bounding box center [520, 633] width 76 height 39
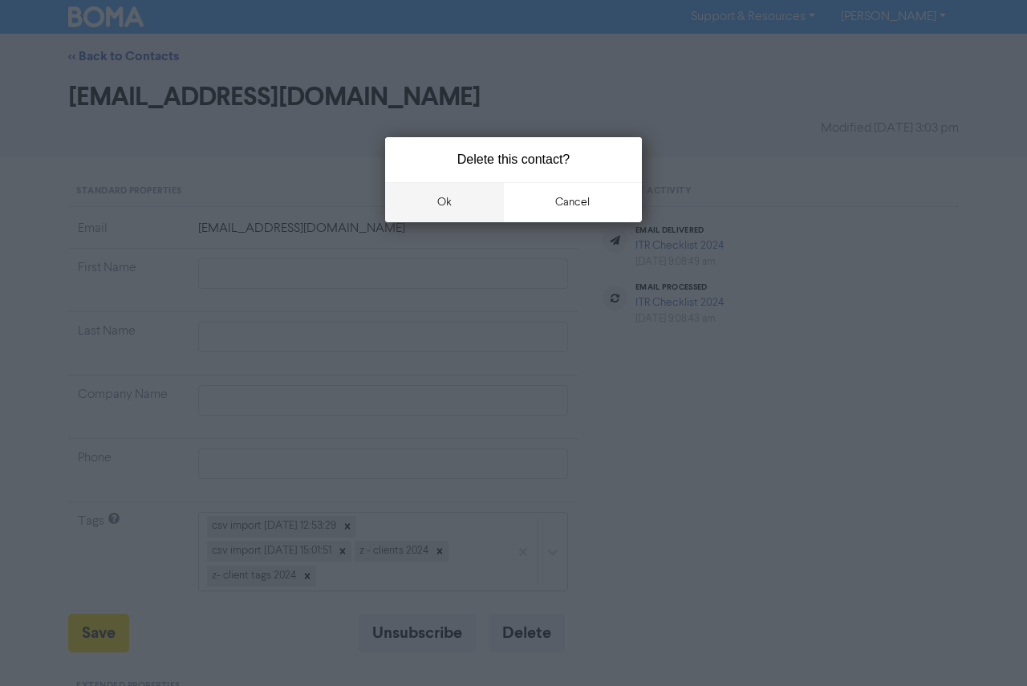
click at [447, 187] on button "ok" at bounding box center [444, 202] width 119 height 40
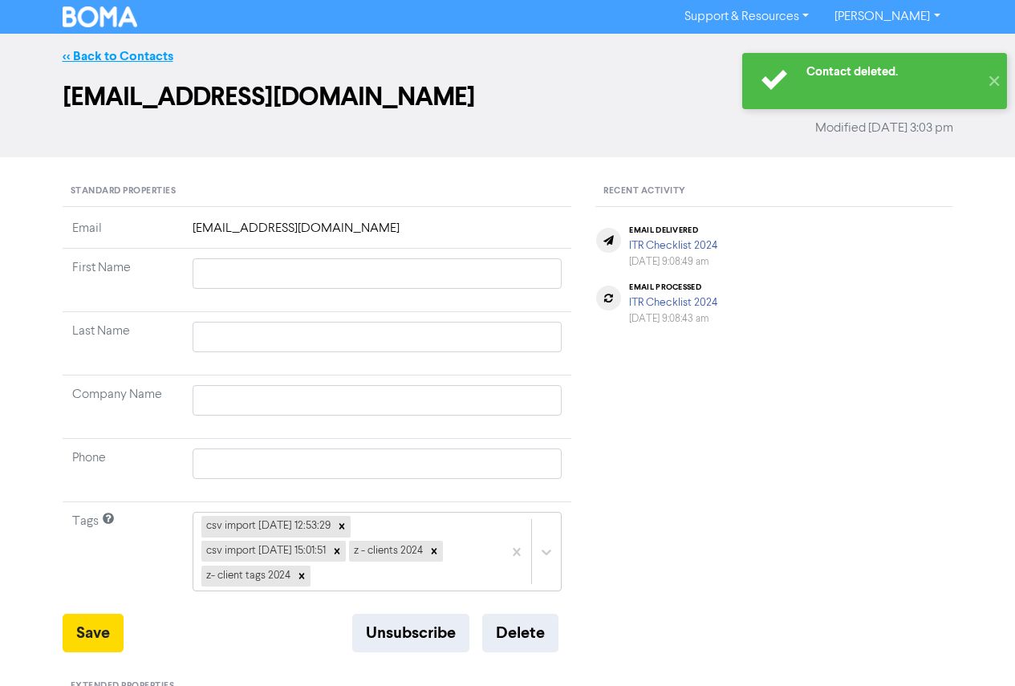
click at [102, 54] on link "<< Back to Contacts" at bounding box center [118, 56] width 111 height 16
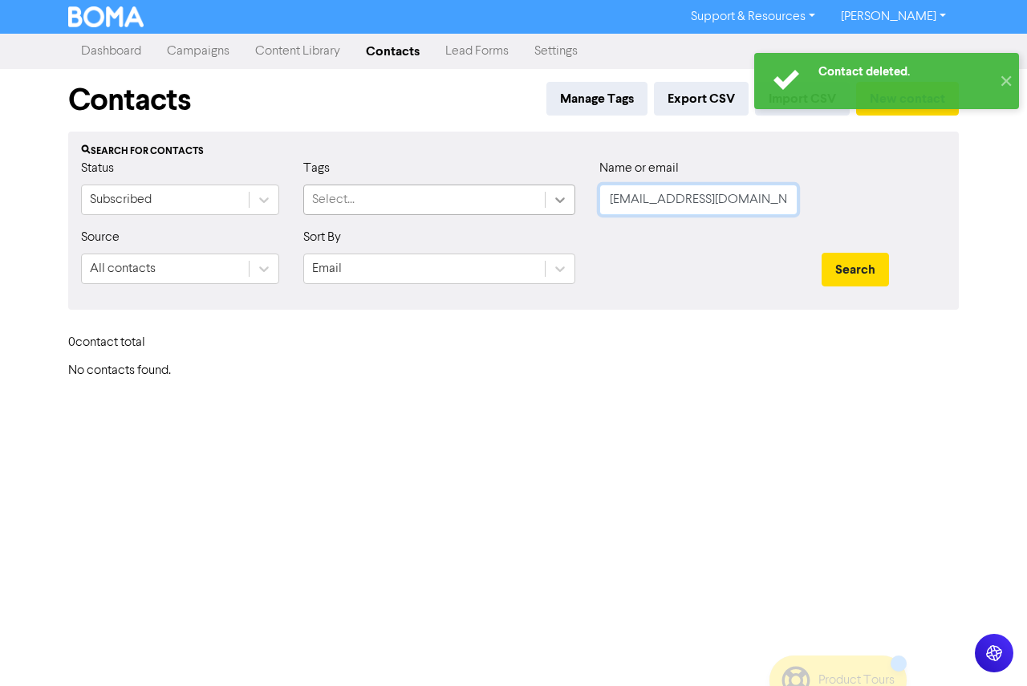
drag, startPoint x: 755, startPoint y: 204, endPoint x: 552, endPoint y: 204, distance: 203.1
click at [546, 204] on div "Status Subscribed Tags Select... Name or email [EMAIL_ADDRESS][DOMAIN_NAME]" at bounding box center [513, 193] width 889 height 69
paste
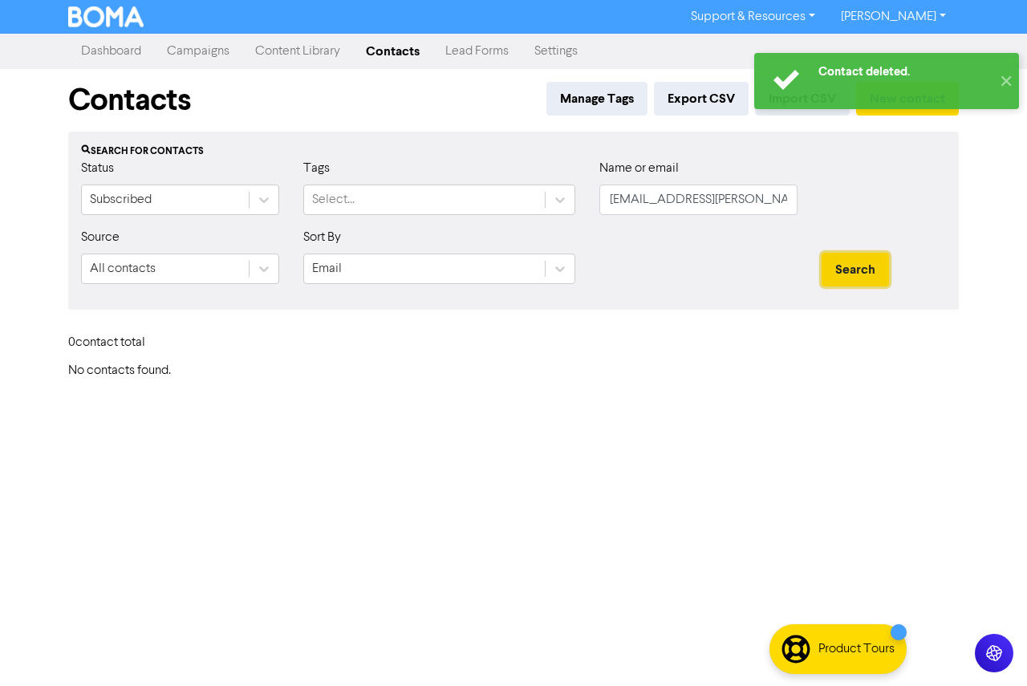
click at [868, 275] on button "Search" at bounding box center [855, 270] width 67 height 34
click at [852, 271] on button "Search" at bounding box center [855, 270] width 67 height 34
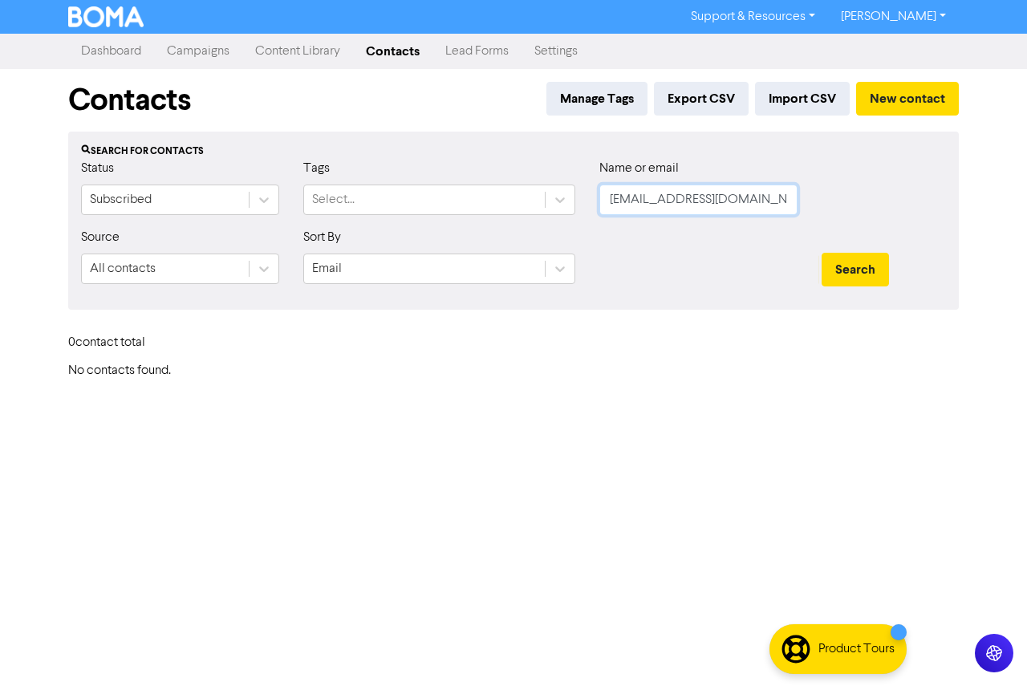
drag, startPoint x: 750, startPoint y: 200, endPoint x: 599, endPoint y: 202, distance: 150.9
click at [599, 202] on div "Name or email [EMAIL_ADDRESS][DOMAIN_NAME]" at bounding box center [699, 193] width 222 height 69
click at [840, 267] on button "Search" at bounding box center [855, 270] width 67 height 34
click at [844, 275] on button "Search" at bounding box center [855, 270] width 67 height 34
click at [591, 209] on div "Name or email [EMAIL_ADDRESS][DOMAIN_NAME]" at bounding box center [699, 193] width 222 height 69
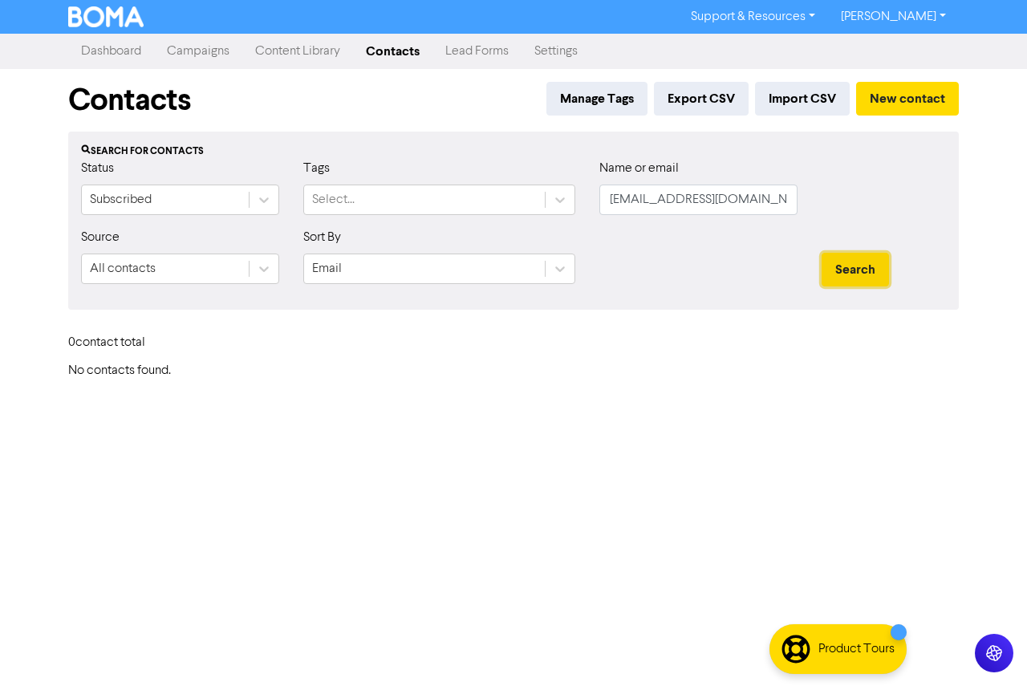
click at [866, 273] on button "Search" at bounding box center [855, 270] width 67 height 34
click at [863, 273] on button "Search" at bounding box center [855, 270] width 67 height 34
click at [722, 207] on input "[EMAIL_ADDRESS][DOMAIN_NAME]" at bounding box center [699, 200] width 198 height 31
drag, startPoint x: 677, startPoint y: 201, endPoint x: 587, endPoint y: 197, distance: 90.8
click at [585, 197] on div "Status Subscribed Tags Select... Name or email [EMAIL_ADDRESS][DOMAIN_NAME]" at bounding box center [513, 193] width 889 height 69
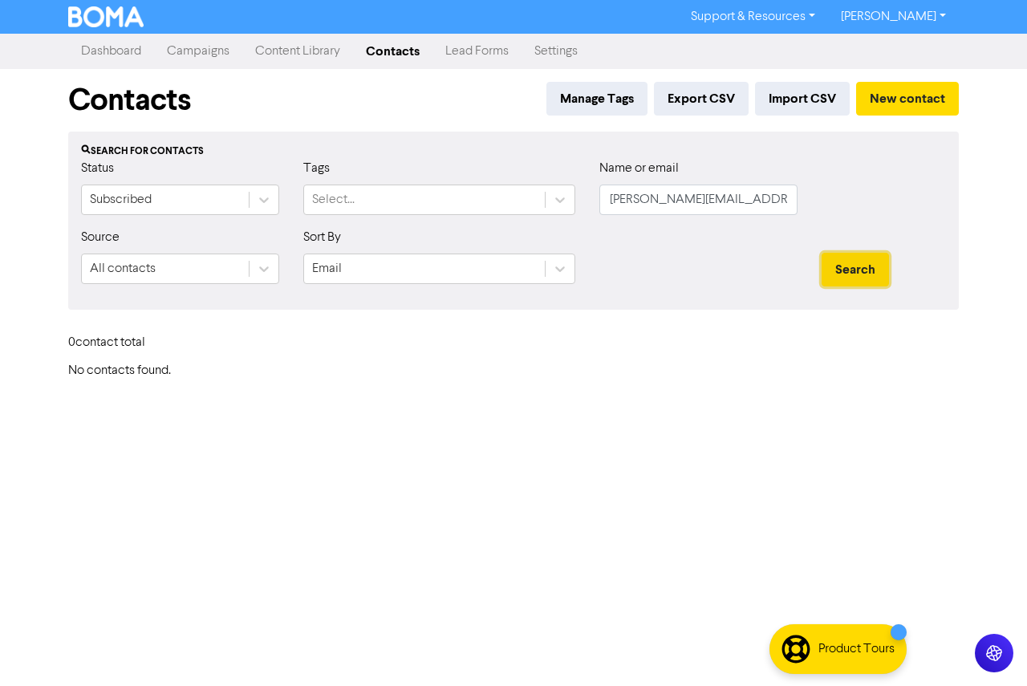
click at [856, 264] on button "Search" at bounding box center [855, 270] width 67 height 34
drag, startPoint x: 733, startPoint y: 195, endPoint x: 648, endPoint y: 200, distance: 85.2
click at [591, 197] on div "Name or email [EMAIL_ADDRESS][DOMAIN_NAME]" at bounding box center [699, 193] width 222 height 69
click at [871, 268] on button "Search" at bounding box center [855, 270] width 67 height 34
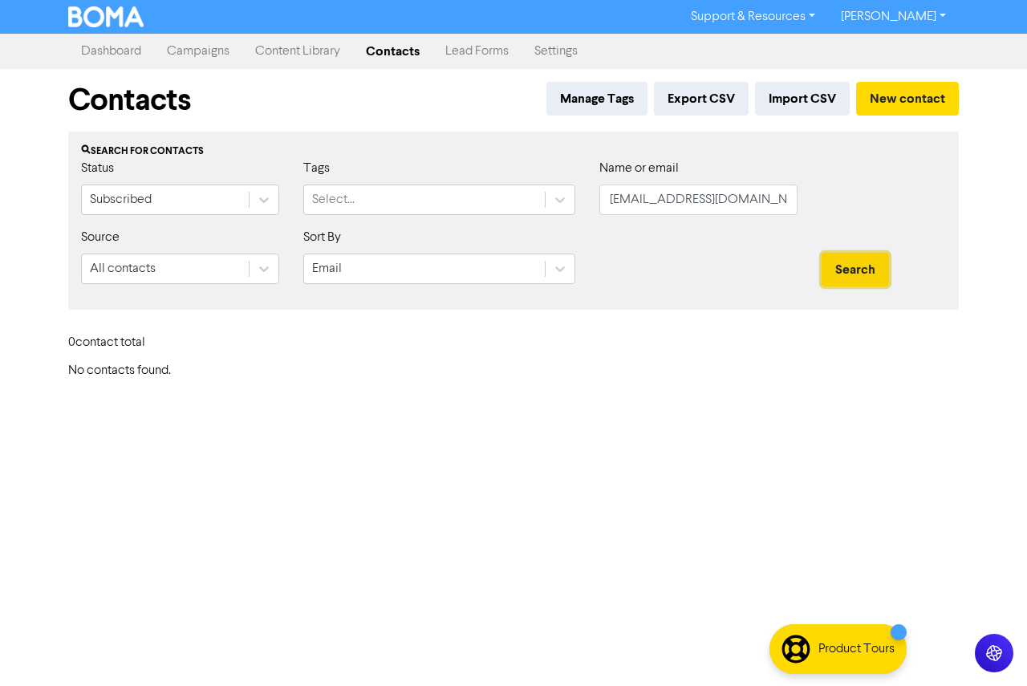
click at [837, 267] on button "Search" at bounding box center [855, 270] width 67 height 34
click at [885, 281] on button "Search" at bounding box center [855, 270] width 67 height 34
click at [867, 276] on button "Search" at bounding box center [855, 270] width 67 height 34
drag, startPoint x: 748, startPoint y: 205, endPoint x: 582, endPoint y: 203, distance: 166.2
click at [583, 203] on div "Status Subscribed Tags Select... Name or email [EMAIL_ADDRESS][DOMAIN_NAME]" at bounding box center [513, 193] width 889 height 69
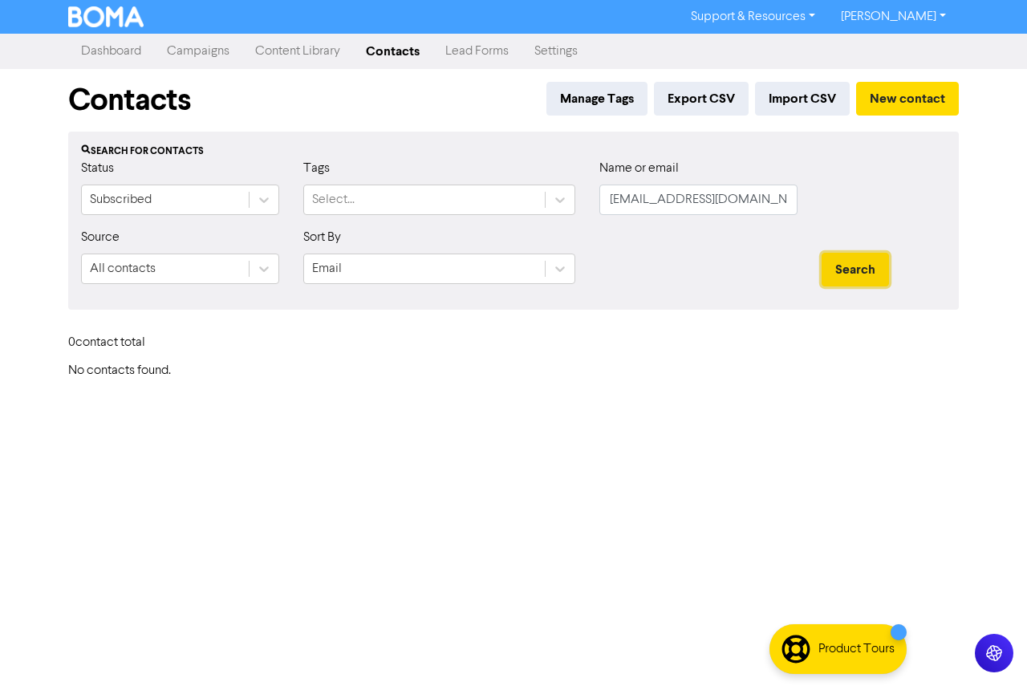
click at [859, 265] on button "Search" at bounding box center [855, 270] width 67 height 34
click at [614, 205] on input "[EMAIL_ADDRESS][DOMAIN_NAME]" at bounding box center [699, 200] width 198 height 31
click at [600, 202] on input "[EMAIL_ADDRESS][DOMAIN_NAME]" at bounding box center [699, 200] width 198 height 31
click at [822, 253] on button "Search" at bounding box center [855, 270] width 67 height 34
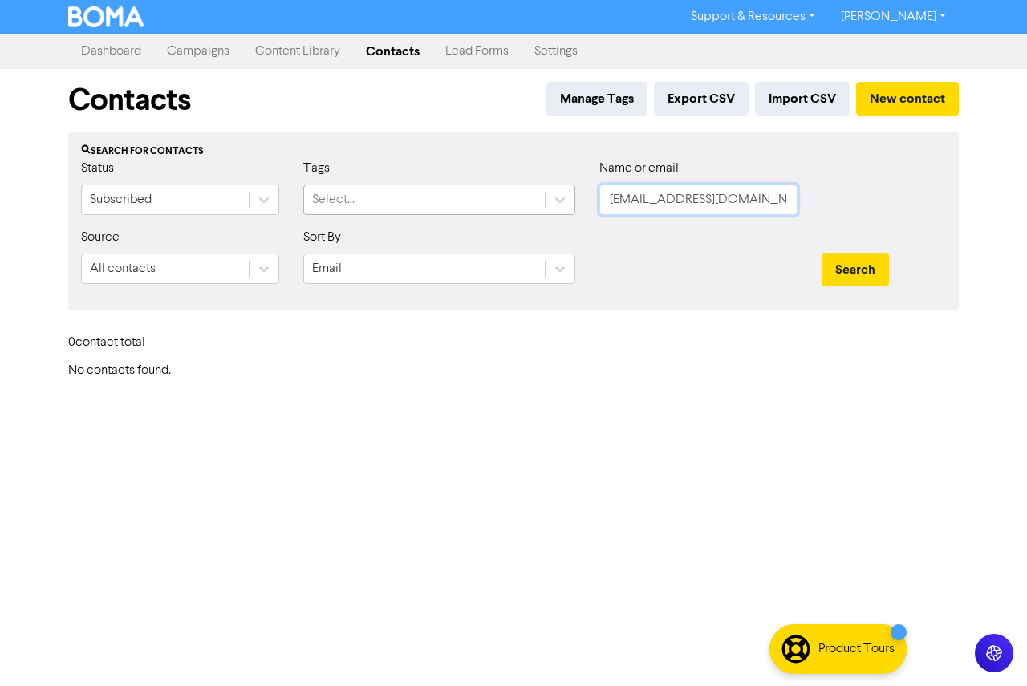
click at [527, 206] on div "Status Subscribed Tags Select... Name or email [EMAIL_ADDRESS][DOMAIN_NAME]" at bounding box center [513, 193] width 889 height 69
click at [865, 276] on button "Search" at bounding box center [855, 270] width 67 height 34
click at [860, 273] on button "Search" at bounding box center [855, 270] width 67 height 34
click at [844, 266] on button "Search" at bounding box center [855, 270] width 67 height 34
click at [601, 202] on div "Name or email [EMAIL_ADDRESS][DOMAIN_NAME]" at bounding box center [699, 193] width 222 height 69
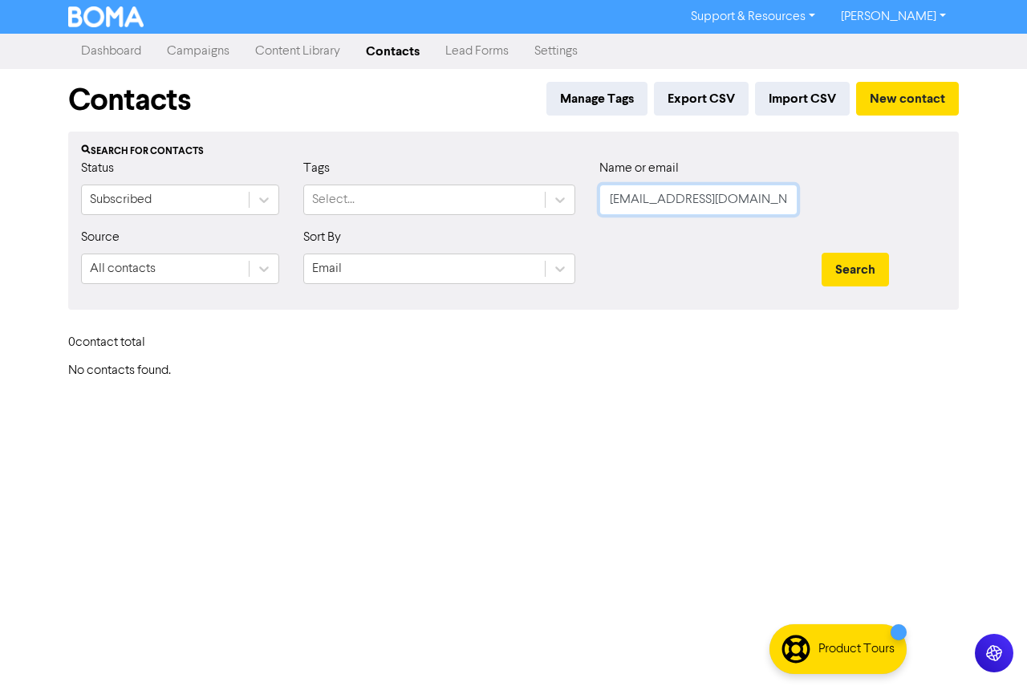
click at [603, 201] on input "[EMAIL_ADDRESS][DOMAIN_NAME]" at bounding box center [699, 200] width 198 height 31
click at [822, 253] on button "Search" at bounding box center [855, 270] width 67 height 34
click at [861, 257] on button "Search" at bounding box center [855, 270] width 67 height 34
click at [554, 205] on div "Status Subscribed Tags Select... Name or email [EMAIL_ADDRESS][DOMAIN_NAME]" at bounding box center [513, 193] width 889 height 69
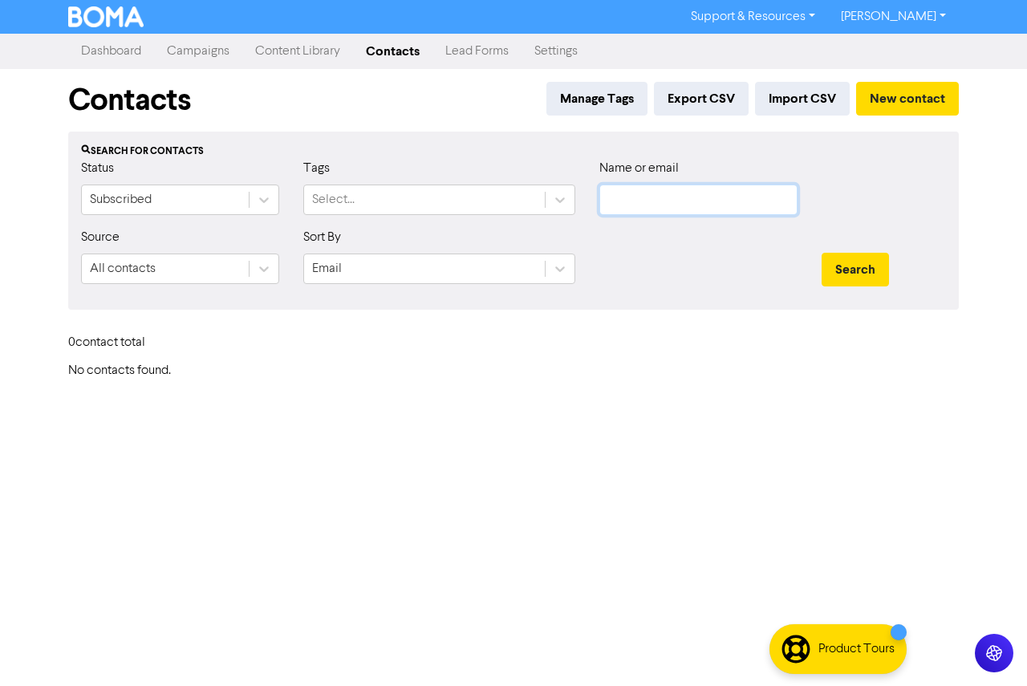
click at [822, 253] on button "Search" at bounding box center [855, 270] width 67 height 34
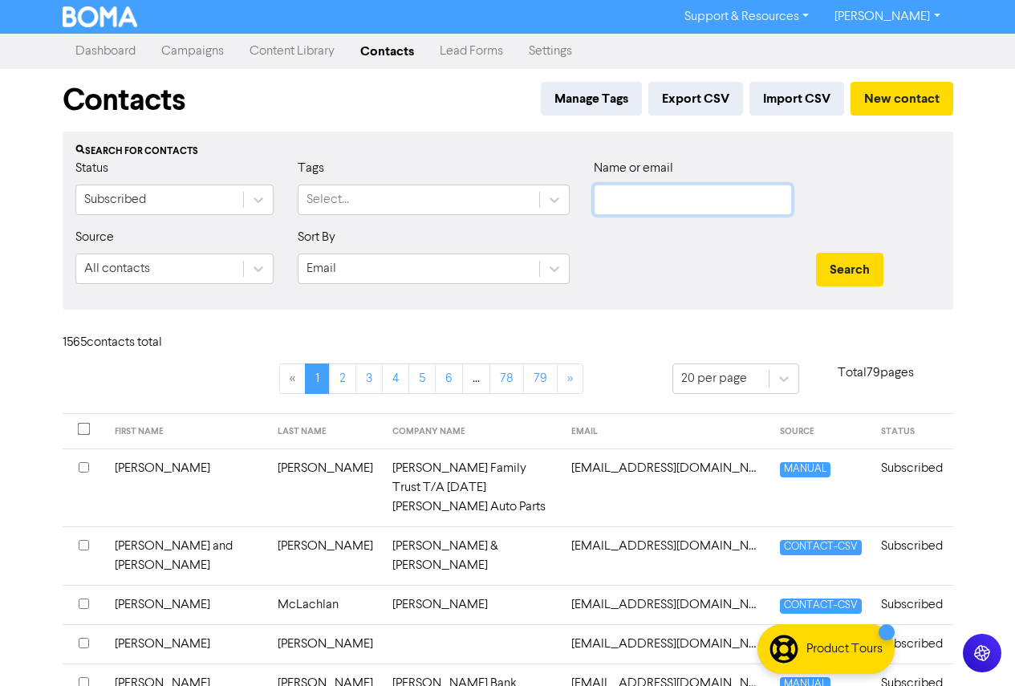
drag, startPoint x: 672, startPoint y: 199, endPoint x: 700, endPoint y: 209, distance: 29.7
click at [672, 199] on input "text" at bounding box center [693, 200] width 198 height 31
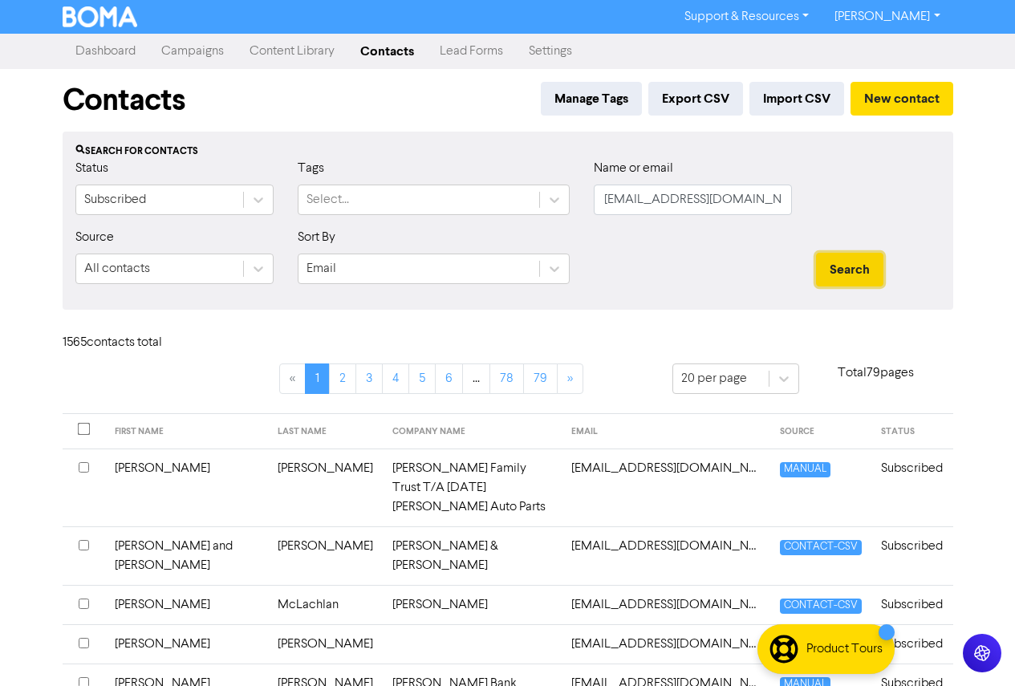
click at [862, 275] on button "Search" at bounding box center [849, 270] width 67 height 34
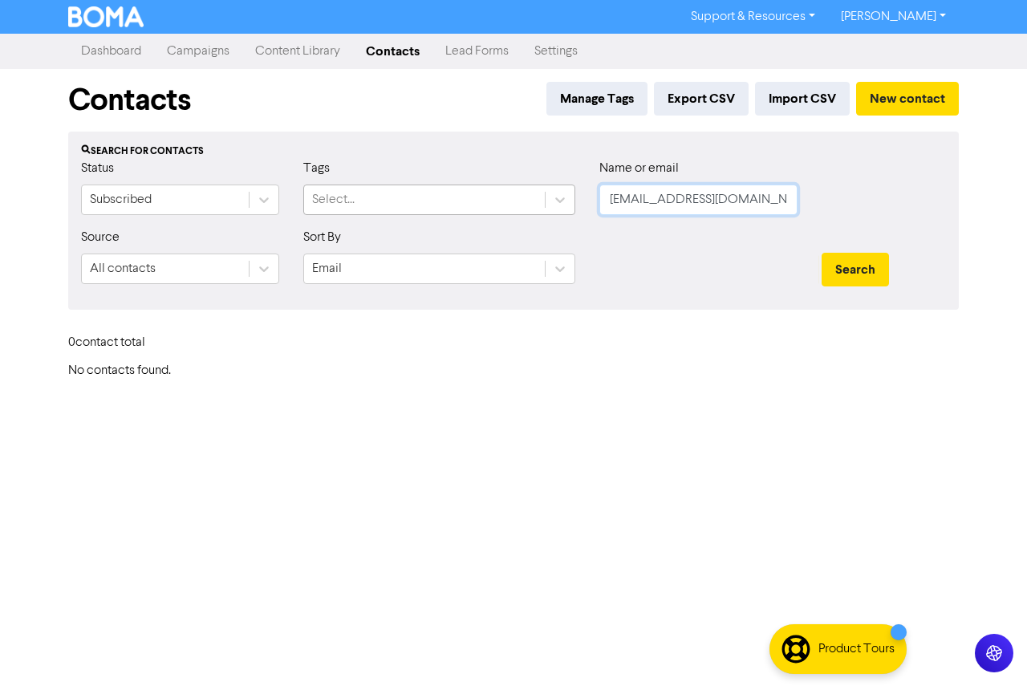
drag, startPoint x: 681, startPoint y: 201, endPoint x: 542, endPoint y: 201, distance: 138.9
click at [542, 201] on div "Status Subscribed Tags Select... Name or email [EMAIL_ADDRESS][DOMAIN_NAME]" at bounding box center [513, 193] width 889 height 69
click at [842, 268] on button "Search" at bounding box center [855, 270] width 67 height 34
click at [840, 268] on button "Search" at bounding box center [855, 270] width 67 height 34
click at [362, 197] on div "Status Subscribed Tags Select... Name or email [EMAIL_ADDRESS][DOMAIN_NAME]" at bounding box center [513, 193] width 889 height 69
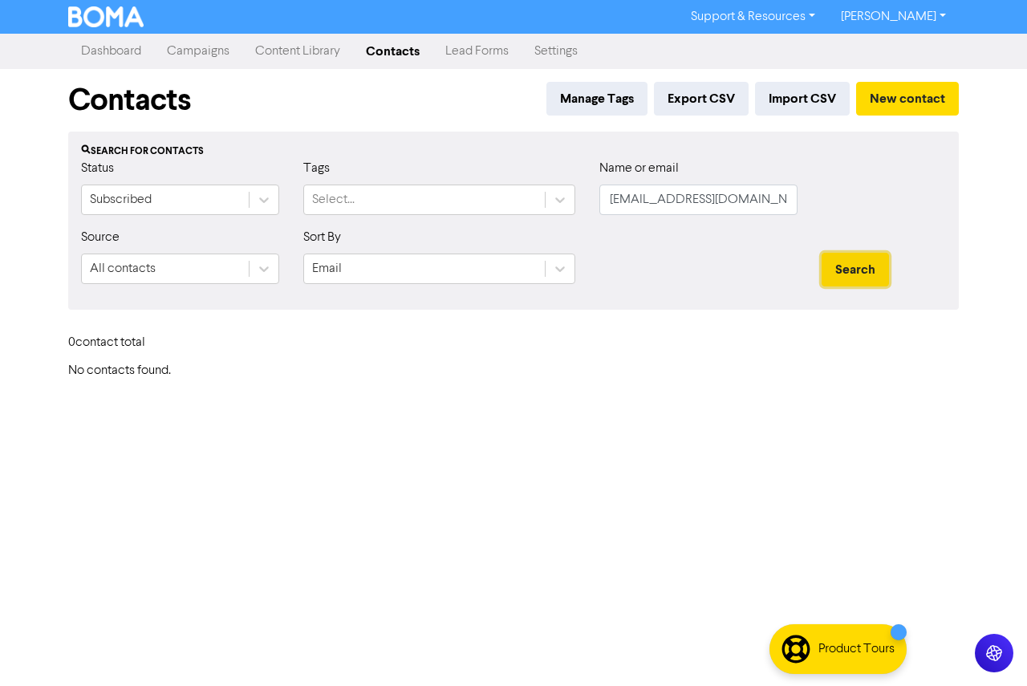
click at [850, 269] on button "Search" at bounding box center [855, 270] width 67 height 34
click at [603, 201] on input "[EMAIL_ADDRESS][DOMAIN_NAME]" at bounding box center [699, 200] width 198 height 31
click at [614, 200] on input "[EMAIL_ADDRESS][DOMAIN_NAME]" at bounding box center [699, 200] width 198 height 31
click at [822, 253] on button "Search" at bounding box center [855, 270] width 67 height 34
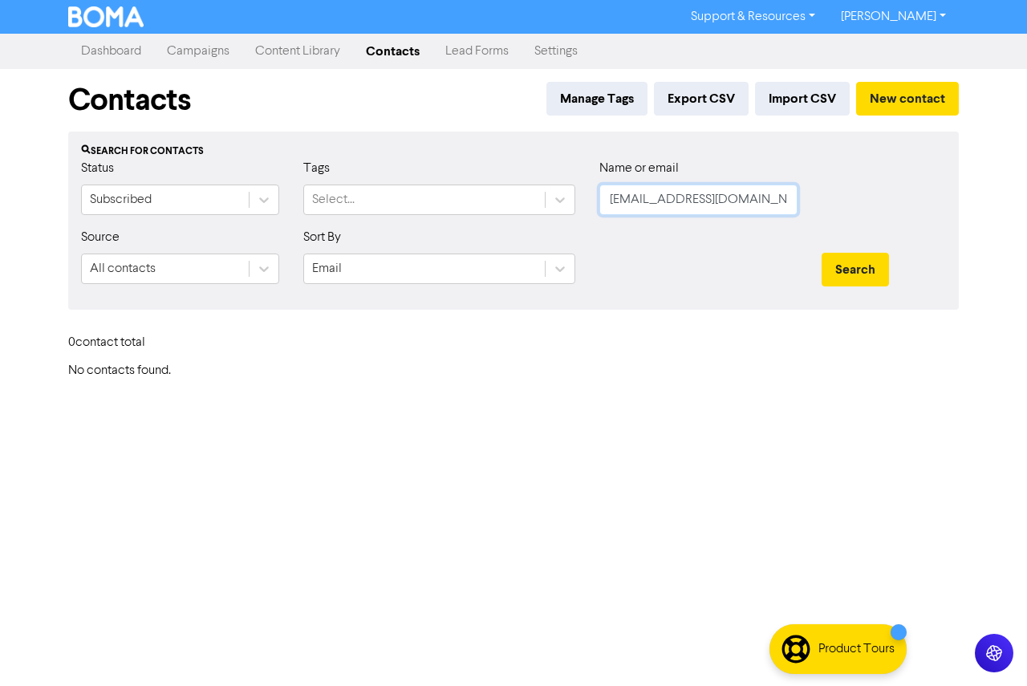
click at [822, 253] on button "Search" at bounding box center [855, 270] width 67 height 34
click at [846, 274] on button "Search" at bounding box center [855, 270] width 67 height 34
drag, startPoint x: 661, startPoint y: 201, endPoint x: 565, endPoint y: 201, distance: 96.3
click at [563, 201] on div "Status Subscribed Tags Select... Name or email [EMAIL_ADDRESS][DOMAIN_NAME]" at bounding box center [513, 193] width 889 height 69
click at [874, 270] on button "Search" at bounding box center [855, 270] width 67 height 34
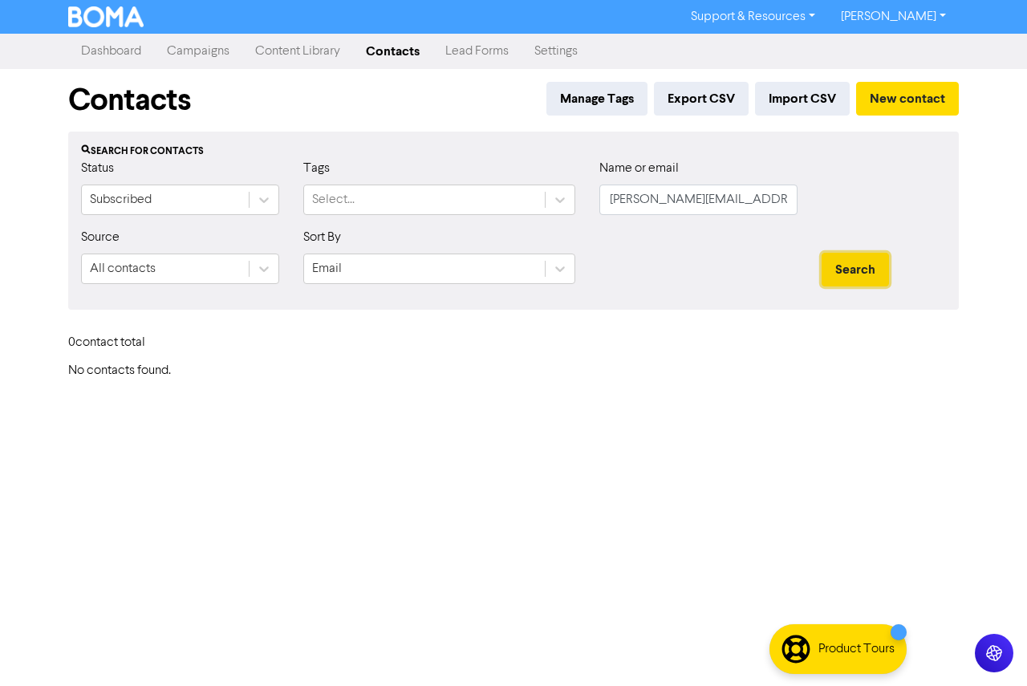
click at [850, 265] on button "Search" at bounding box center [855, 270] width 67 height 34
click at [604, 198] on input "[PERSON_NAME][EMAIL_ADDRESS][PERSON_NAME][DOMAIN_NAME]" at bounding box center [699, 200] width 198 height 31
click at [822, 253] on button "Search" at bounding box center [855, 270] width 67 height 34
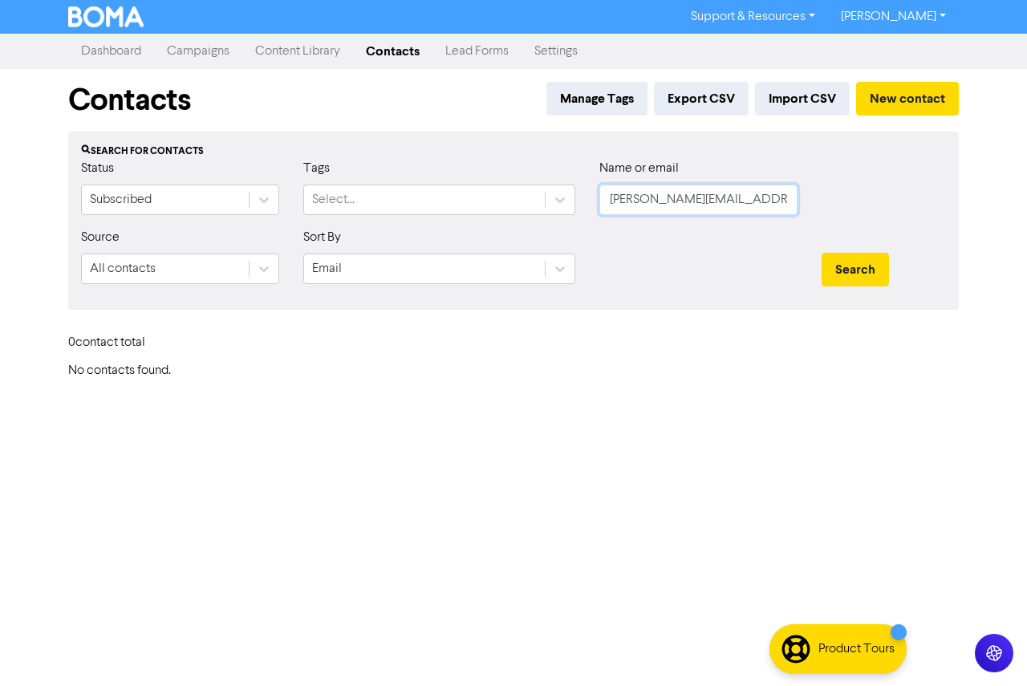
drag, startPoint x: 651, startPoint y: 202, endPoint x: 859, endPoint y: 204, distance: 207.9
click at [871, 208] on div "Status Subscribed Tags Select... Name or email [PERSON_NAME][EMAIL_ADDRESS][PER…" at bounding box center [513, 193] width 889 height 69
click at [609, 199] on input "[PERSON_NAME][EMAIL_ADDRESS][PERSON_NAME][DOMAIN_NAME]" at bounding box center [699, 200] width 198 height 31
click at [822, 253] on button "Search" at bounding box center [855, 270] width 67 height 34
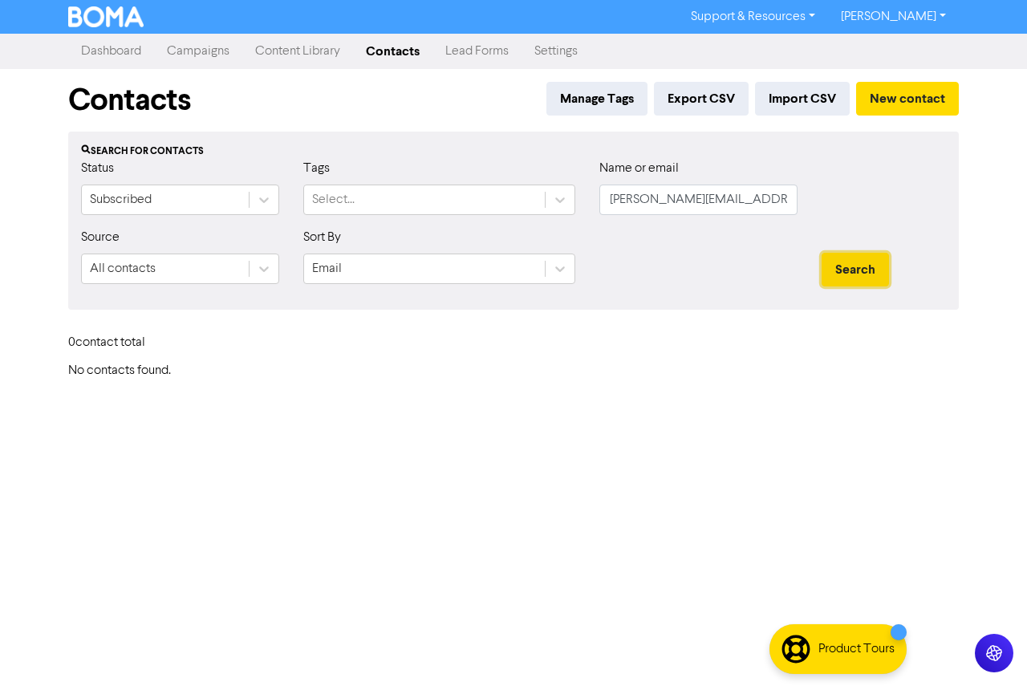
click at [862, 266] on button "Search" at bounding box center [855, 270] width 67 height 34
click at [822, 253] on button "Search" at bounding box center [855, 270] width 67 height 34
click at [836, 270] on button "Search" at bounding box center [855, 270] width 67 height 34
drag, startPoint x: 761, startPoint y: 210, endPoint x: 523, endPoint y: 203, distance: 237.7
click at [523, 203] on div "Status Subscribed Tags Select... Name or email [PERSON_NAME][EMAIL_ADDRESS][PER…" at bounding box center [513, 193] width 889 height 69
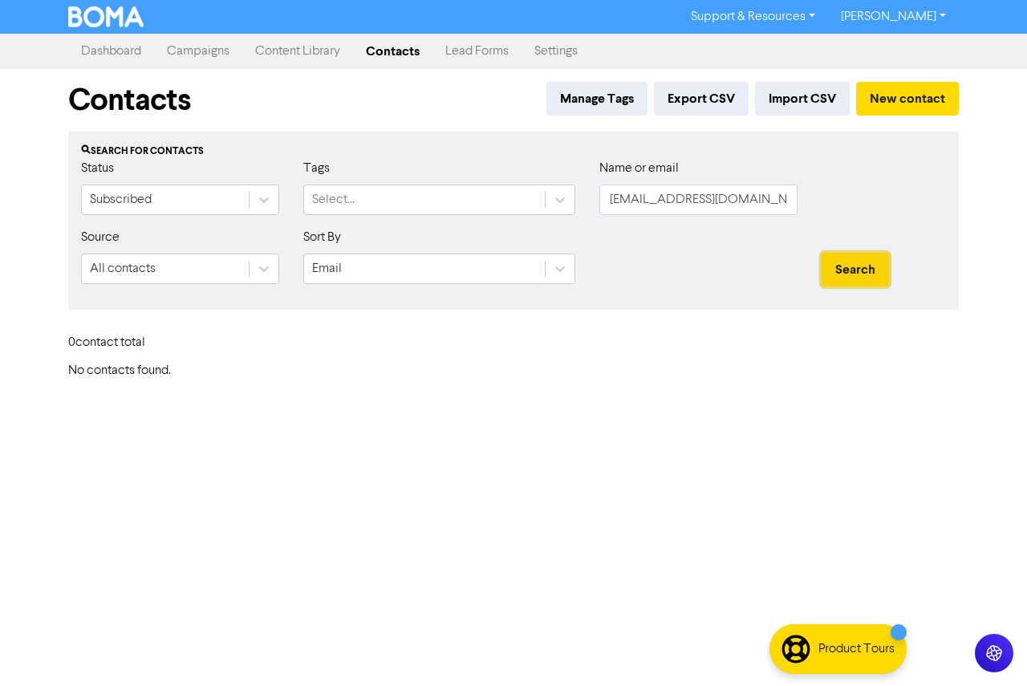
click at [860, 266] on button "Search" at bounding box center [855, 270] width 67 height 34
click at [858, 266] on button "Search" at bounding box center [855, 270] width 67 height 34
drag, startPoint x: 659, startPoint y: 198, endPoint x: 510, endPoint y: 200, distance: 148.5
click at [510, 200] on div "Status Subscribed Tags Select... Name or email [EMAIL_ADDRESS][DOMAIN_NAME]" at bounding box center [513, 193] width 889 height 69
drag, startPoint x: 848, startPoint y: 267, endPoint x: 193, endPoint y: 226, distance: 656.3
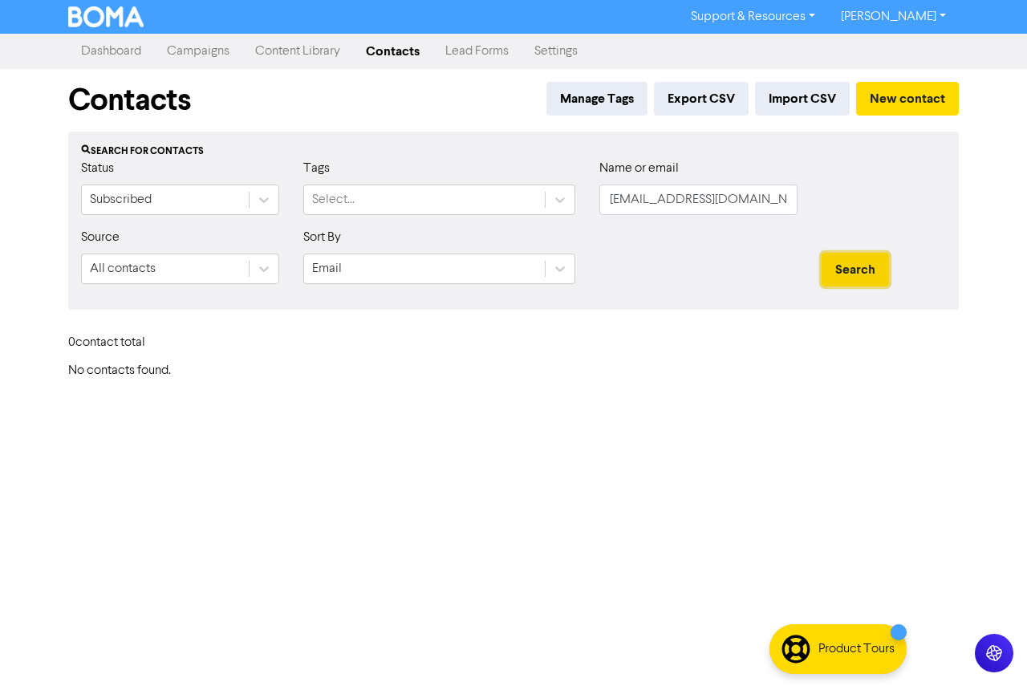
click at [848, 267] on button "Search" at bounding box center [855, 270] width 67 height 34
drag, startPoint x: 744, startPoint y: 201, endPoint x: 575, endPoint y: 200, distance: 168.6
click at [575, 200] on div "Status Subscribed Tags Select... Name or email [EMAIL_ADDRESS][DOMAIN_NAME]" at bounding box center [513, 193] width 889 height 69
click at [870, 266] on button "Search" at bounding box center [855, 270] width 67 height 34
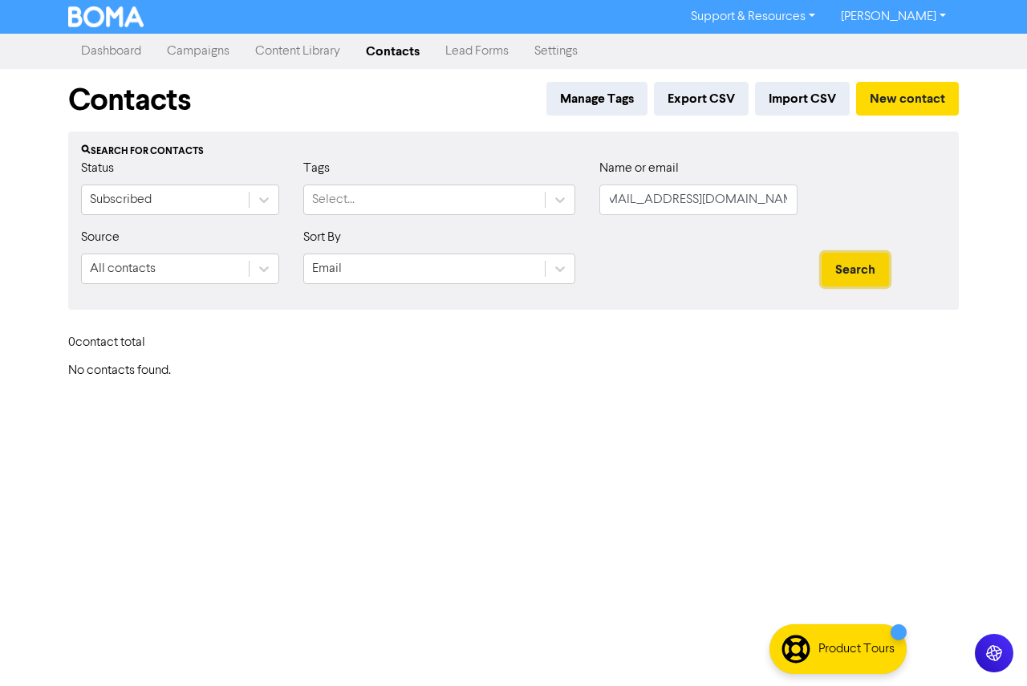
scroll to position [0, 0]
click at [858, 269] on button "Search" at bounding box center [855, 270] width 67 height 34
click at [855, 270] on button "Search" at bounding box center [855, 270] width 67 height 34
drag, startPoint x: 615, startPoint y: 200, endPoint x: 925, endPoint y: 207, distance: 309.9
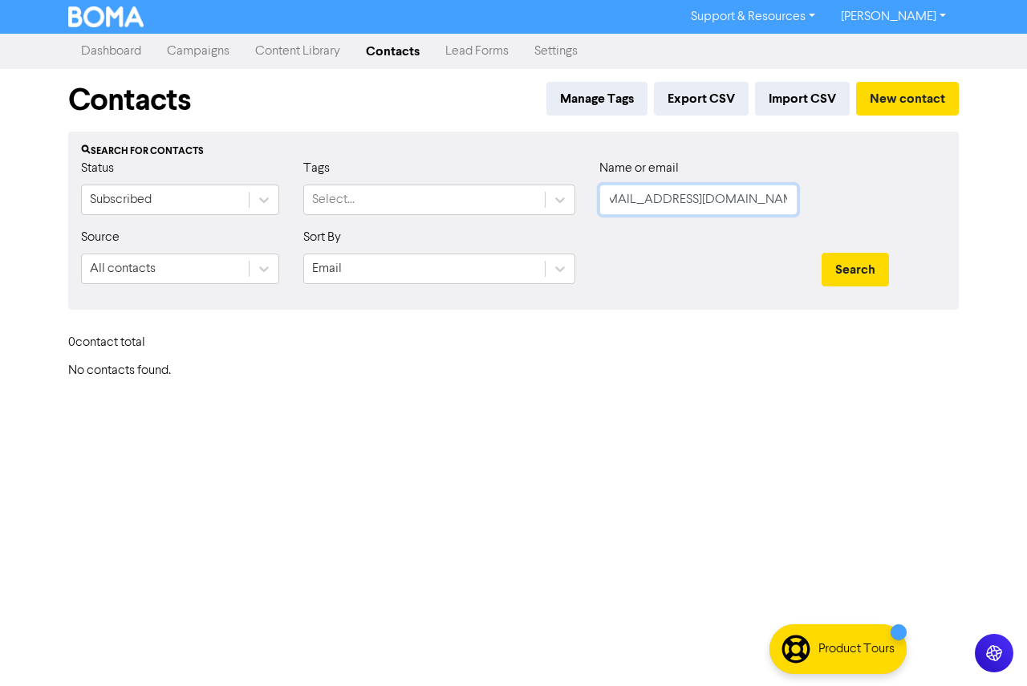
click at [950, 212] on div "Status Subscribed Tags Select... Name or email [EMAIL_ADDRESS][DOMAIN_NAME]" at bounding box center [513, 193] width 889 height 69
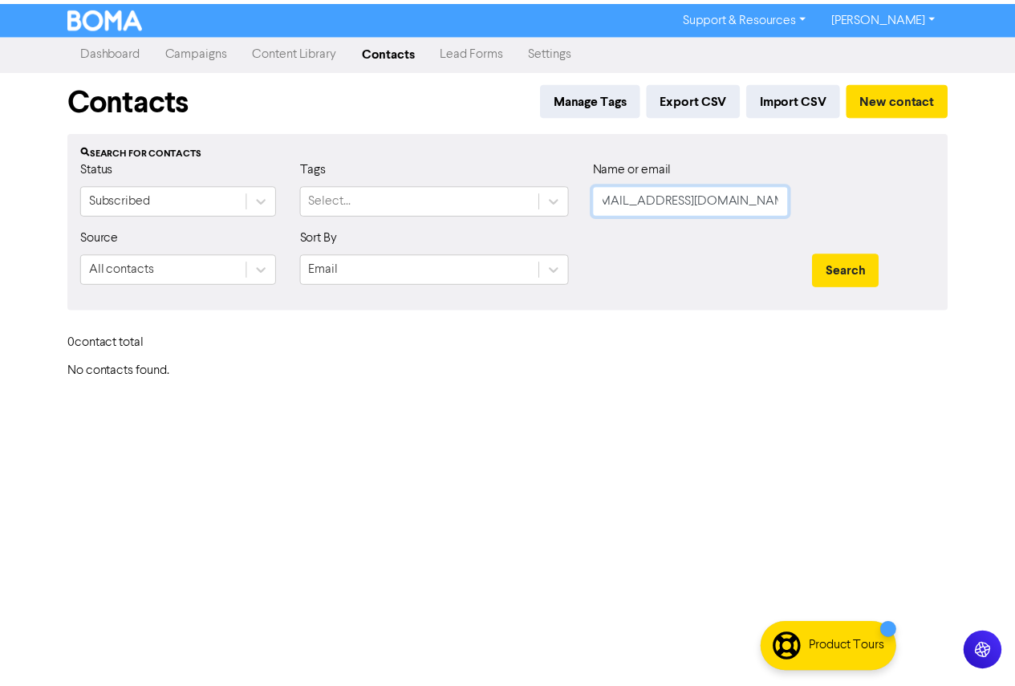
scroll to position [0, 0]
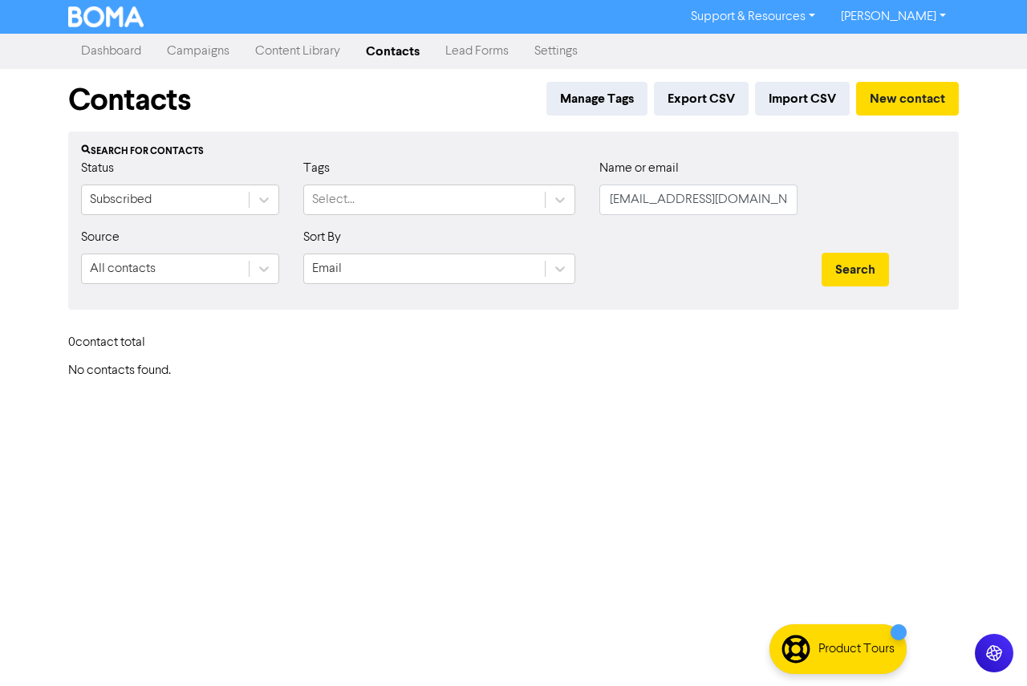
click at [592, 195] on div "Name or email [EMAIL_ADDRESS][DOMAIN_NAME]" at bounding box center [699, 193] width 222 height 69
drag, startPoint x: 775, startPoint y: 208, endPoint x: 536, endPoint y: 204, distance: 239.2
click at [536, 204] on div "Status Subscribed Tags Select... Name or email [EMAIL_ADDRESS][DOMAIN_NAME]" at bounding box center [513, 193] width 889 height 69
click at [854, 271] on button "Search" at bounding box center [855, 270] width 67 height 34
click at [854, 266] on button "Search" at bounding box center [855, 270] width 67 height 34
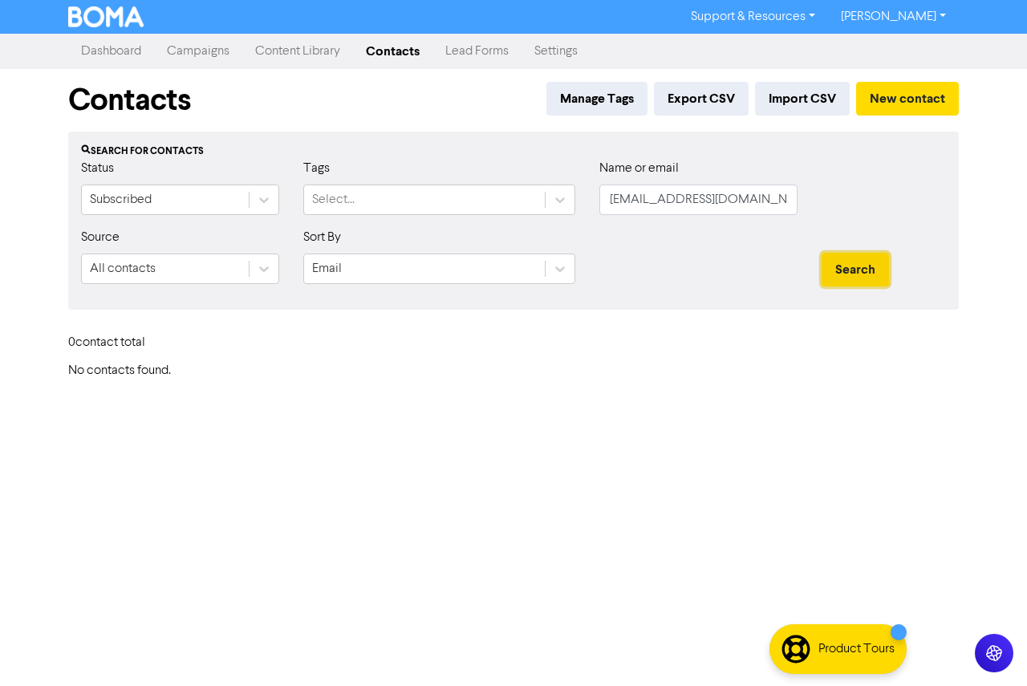
click at [849, 269] on button "Search" at bounding box center [855, 270] width 67 height 34
drag, startPoint x: 771, startPoint y: 201, endPoint x: 430, endPoint y: 193, distance: 341.2
click at [430, 193] on div "Status Subscribed Tags Select... Name or email [EMAIL_ADDRESS][DOMAIN_NAME]" at bounding box center [513, 193] width 889 height 69
click at [822, 253] on button "Search" at bounding box center [855, 270] width 67 height 34
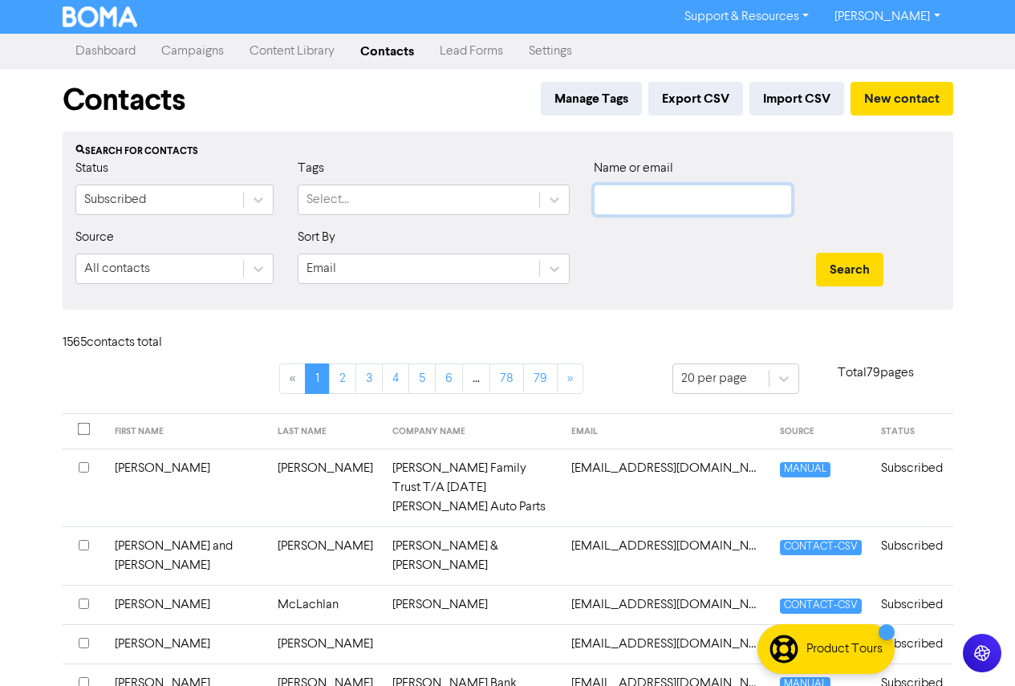
click at [661, 200] on input "text" at bounding box center [693, 200] width 198 height 31
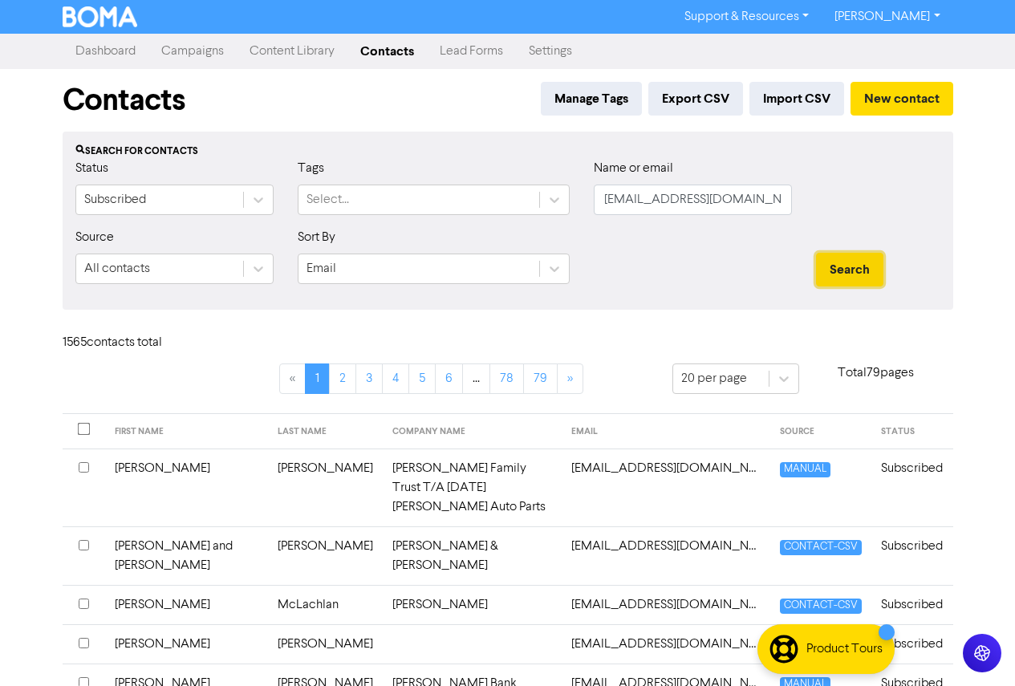
click at [854, 263] on button "Search" at bounding box center [849, 270] width 67 height 34
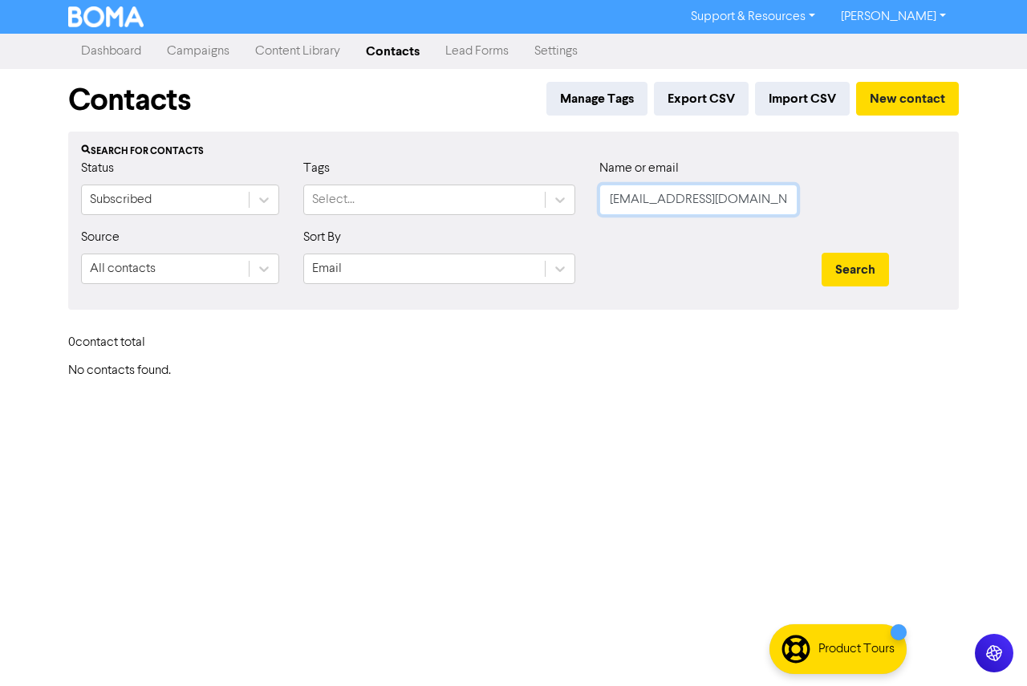
click at [616, 201] on input "[EMAIL_ADDRESS][DOMAIN_NAME]" at bounding box center [699, 200] width 198 height 31
click at [822, 253] on button "Search" at bounding box center [855, 270] width 67 height 34
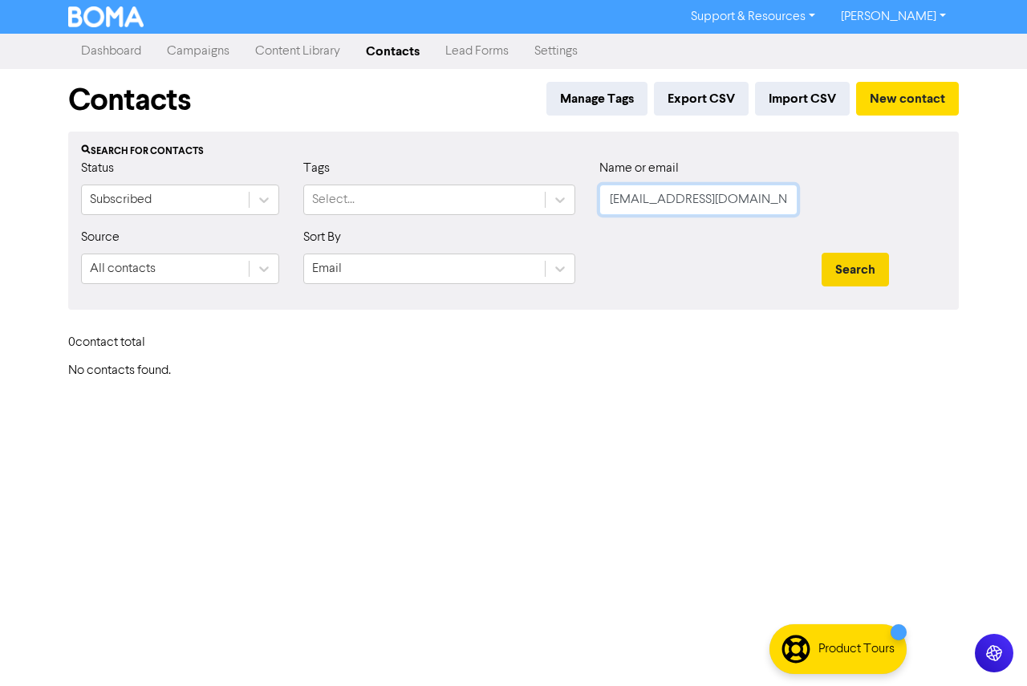
click at [822, 253] on button "Search" at bounding box center [855, 270] width 67 height 34
click at [842, 263] on button "Search" at bounding box center [855, 270] width 67 height 34
drag, startPoint x: 763, startPoint y: 201, endPoint x: 463, endPoint y: 191, distance: 299.5
click at [463, 191] on div "Status Subscribed Tags Select... Name or email [EMAIL_ADDRESS][DOMAIN_NAME]" at bounding box center [513, 193] width 889 height 69
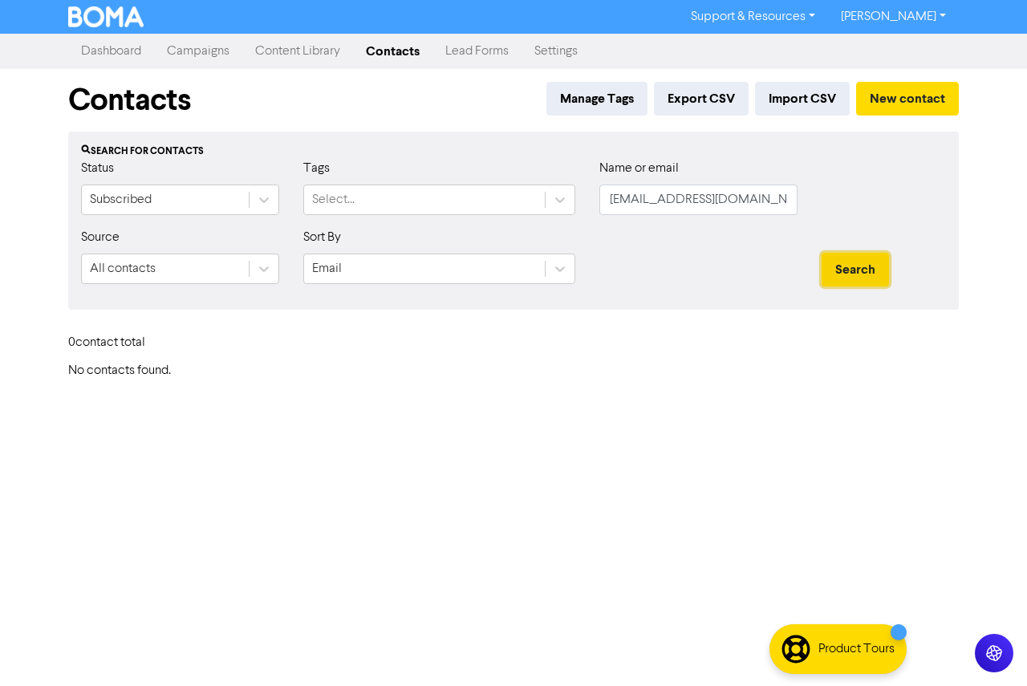
click at [861, 273] on button "Search" at bounding box center [855, 270] width 67 height 34
drag, startPoint x: 731, startPoint y: 208, endPoint x: 467, endPoint y: 200, distance: 264.2
click at [467, 200] on div "Status Subscribed Tags Select... Name or email [EMAIL_ADDRESS][DOMAIN_NAME]" at bounding box center [513, 193] width 889 height 69
click at [864, 265] on button "Search" at bounding box center [855, 270] width 67 height 34
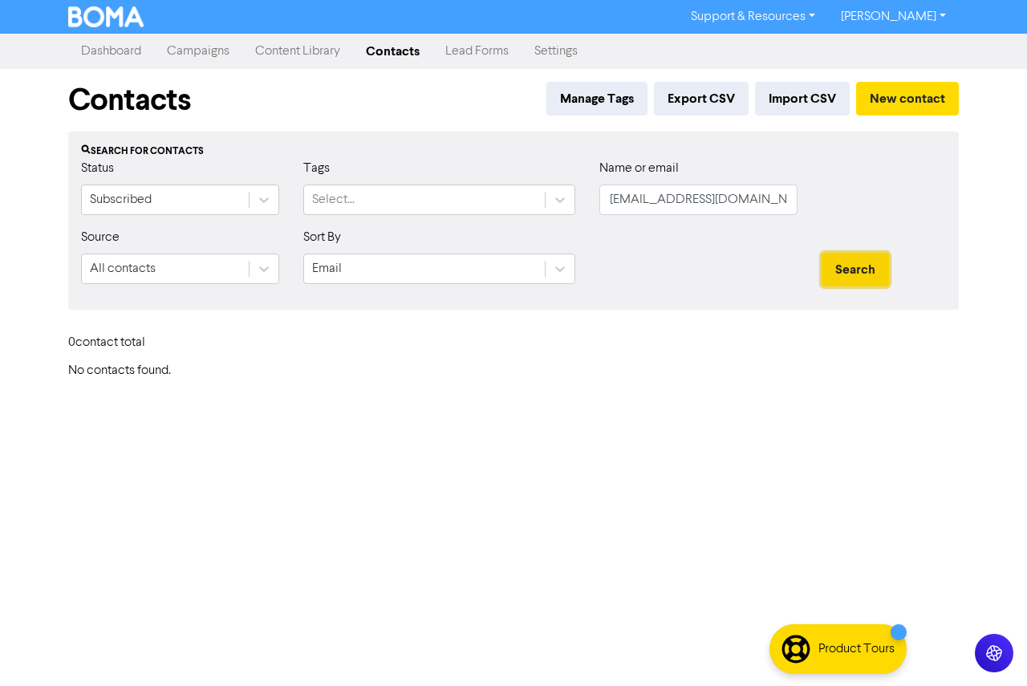
click at [860, 268] on button "Search" at bounding box center [855, 270] width 67 height 34
click at [859, 268] on button "Search" at bounding box center [855, 270] width 67 height 34
click at [855, 269] on button "Search" at bounding box center [855, 270] width 67 height 34
click at [849, 270] on button "Search" at bounding box center [855, 270] width 67 height 34
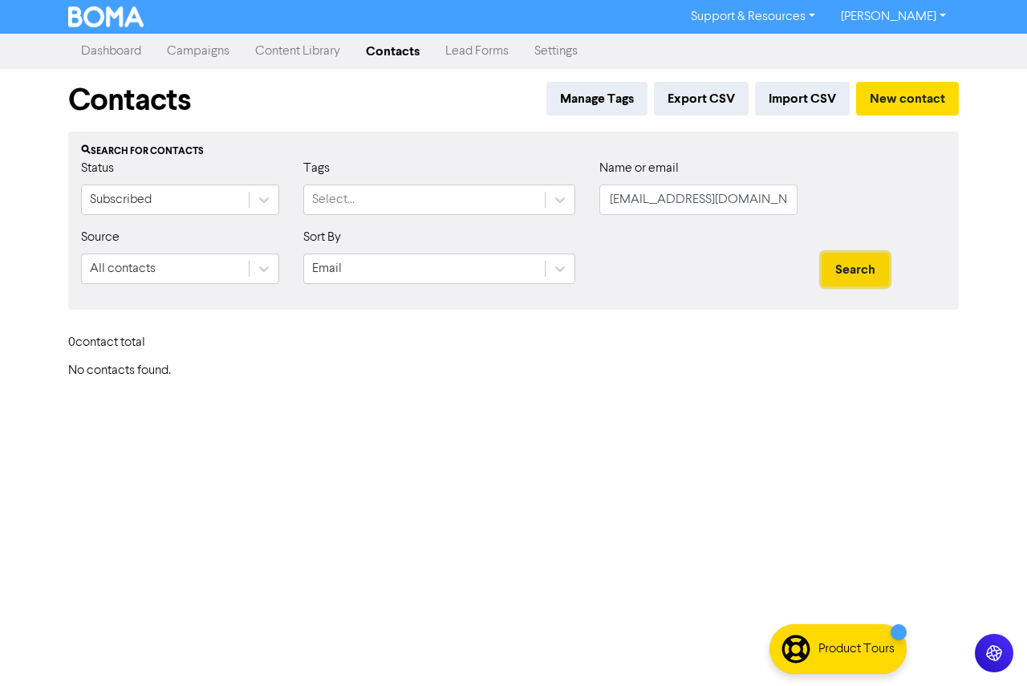
click at [849, 270] on button "Search" at bounding box center [855, 270] width 67 height 34
click at [473, 205] on div "Status Subscribed Tags Select... Name or email [EMAIL_ADDRESS][DOMAIN_NAME]" at bounding box center [513, 193] width 889 height 69
click at [862, 269] on button "Search" at bounding box center [855, 270] width 67 height 34
click at [852, 269] on button "Search" at bounding box center [855, 270] width 67 height 34
click at [851, 269] on button "Search" at bounding box center [855, 270] width 67 height 34
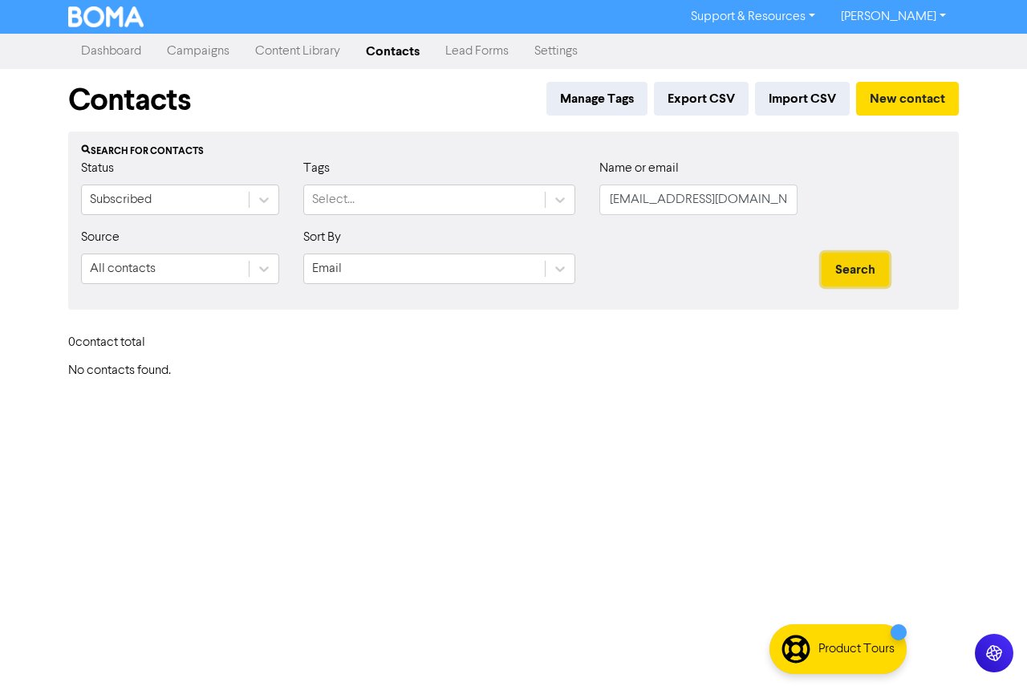
click at [848, 269] on button "Search" at bounding box center [855, 270] width 67 height 34
click at [843, 267] on button "Search" at bounding box center [855, 270] width 67 height 34
drag, startPoint x: 776, startPoint y: 205, endPoint x: 444, endPoint y: 203, distance: 332.3
click at [444, 203] on div "Status Subscribed Tags Select... Name or email [EMAIL_ADDRESS][DOMAIN_NAME]" at bounding box center [513, 193] width 889 height 69
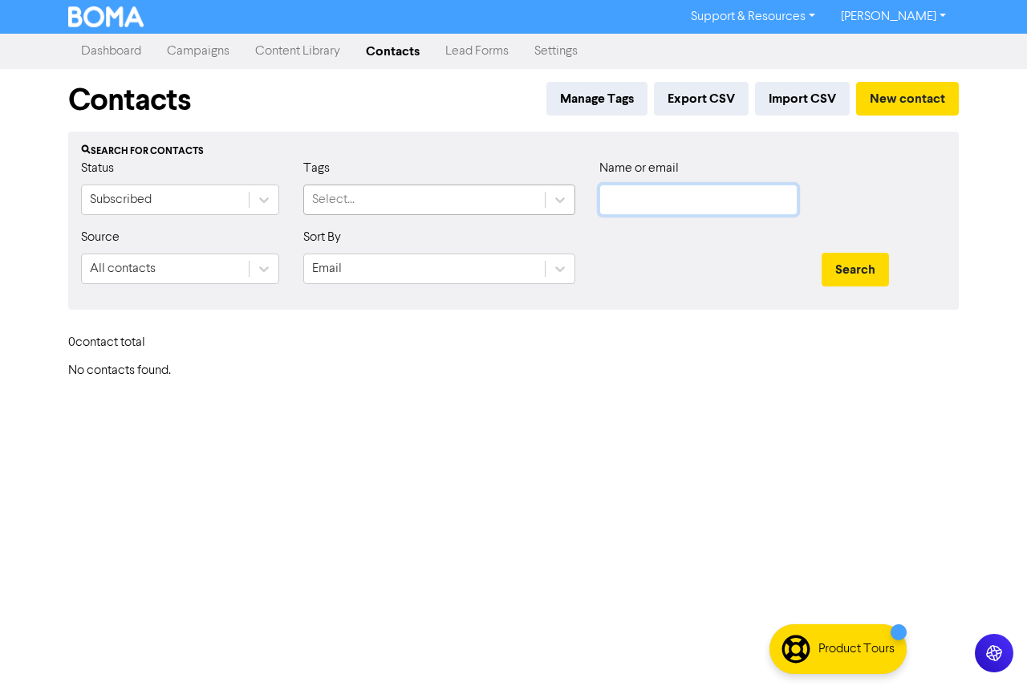
click at [822, 253] on button "Search" at bounding box center [855, 270] width 67 height 34
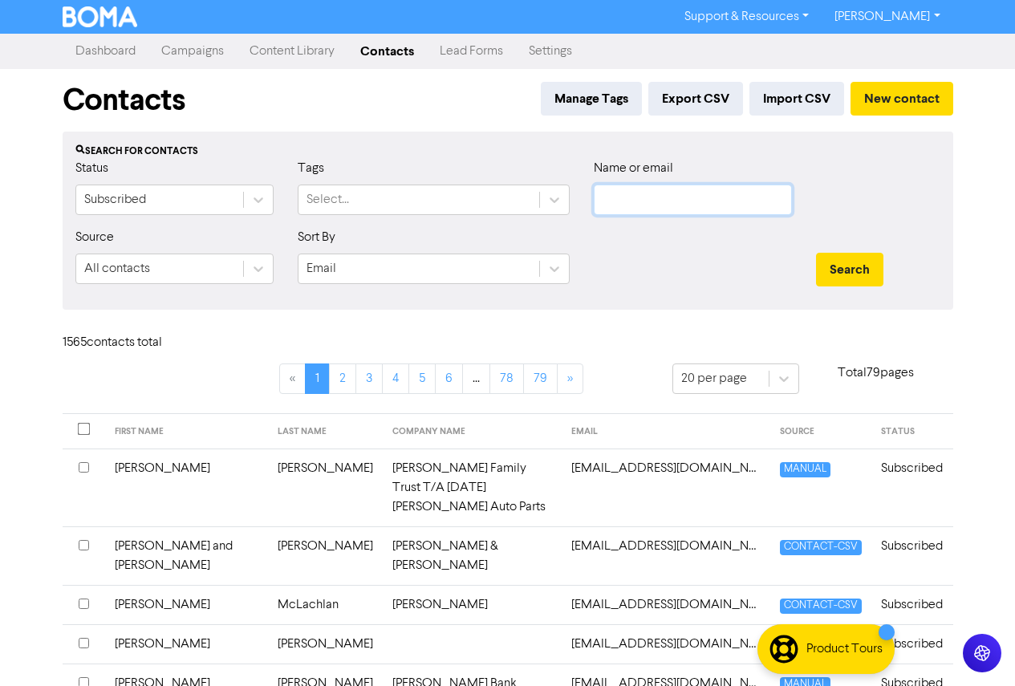
click at [643, 201] on input "text" at bounding box center [693, 200] width 198 height 31
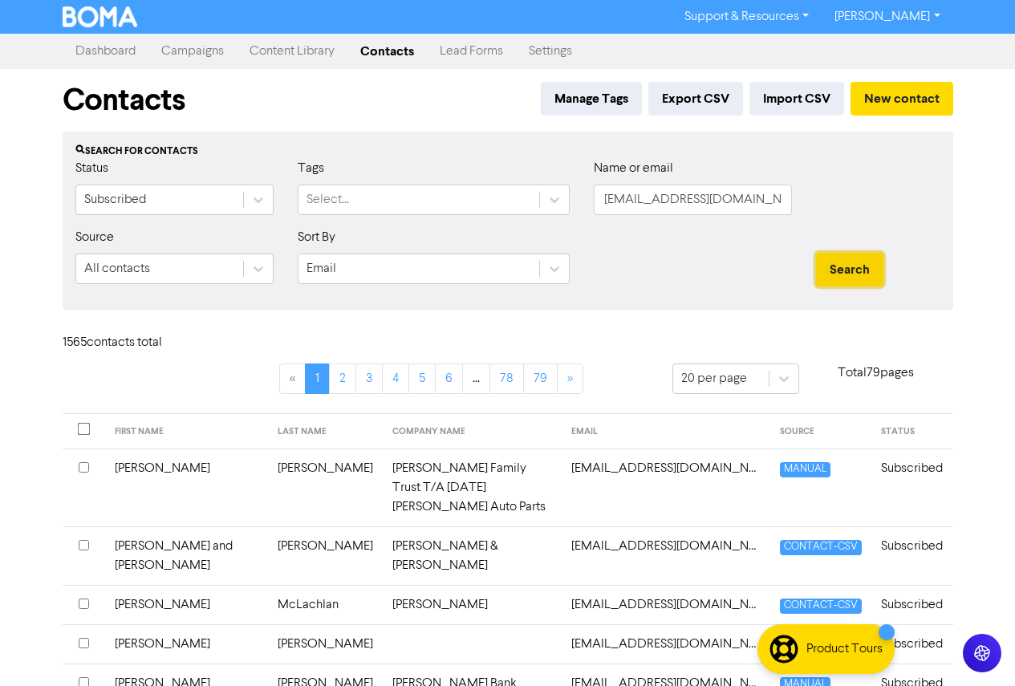
click at [873, 263] on button "Search" at bounding box center [849, 270] width 67 height 34
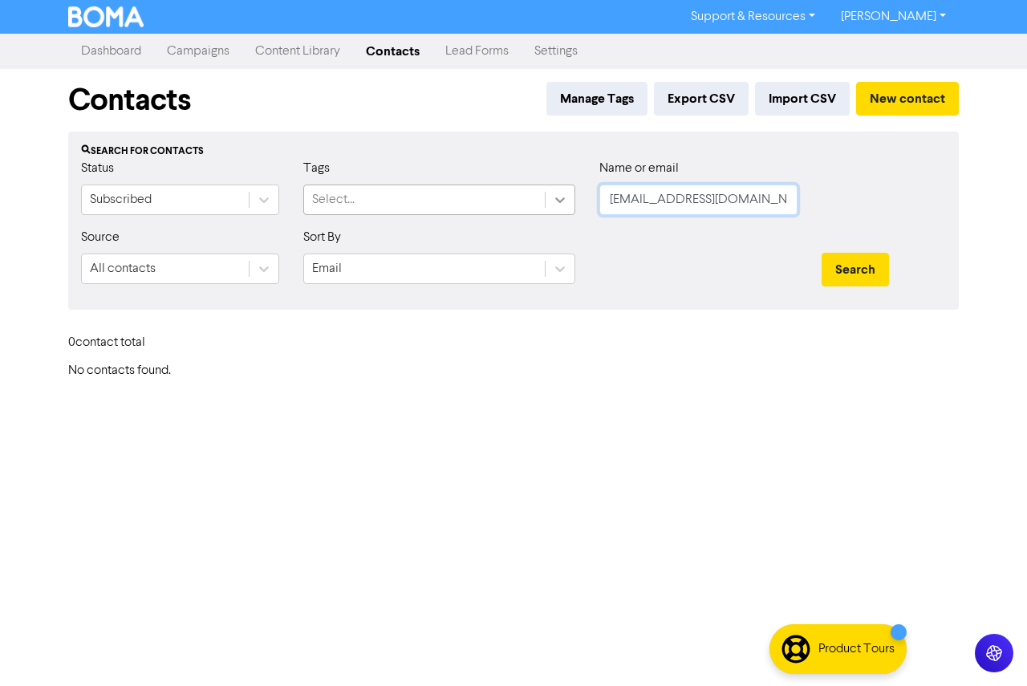
drag, startPoint x: 575, startPoint y: 201, endPoint x: 547, endPoint y: 201, distance: 28.1
click at [546, 201] on div "Status Subscribed Tags Select... Name or email [EMAIL_ADDRESS][DOMAIN_NAME]" at bounding box center [513, 193] width 889 height 69
click at [848, 273] on button "Search" at bounding box center [855, 270] width 67 height 34
click at [612, 201] on input "[EMAIL_ADDRESS][DOMAIN_NAME]" at bounding box center [699, 200] width 198 height 31
click at [822, 253] on button "Search" at bounding box center [855, 270] width 67 height 34
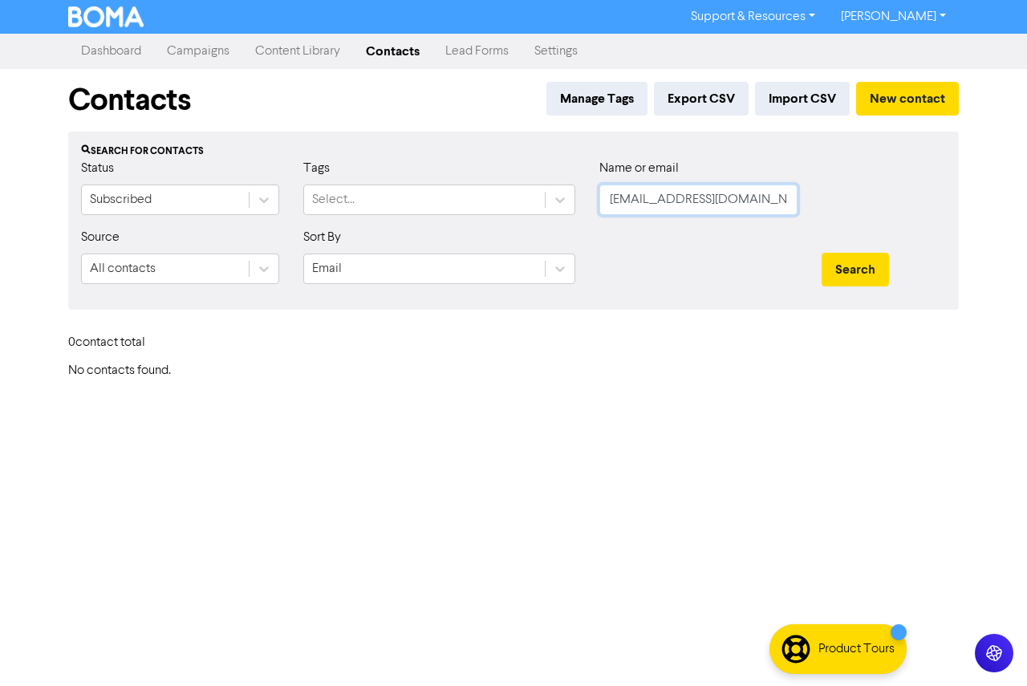
click at [822, 253] on button "Search" at bounding box center [855, 270] width 67 height 34
click at [866, 278] on button "Search" at bounding box center [855, 270] width 67 height 34
click at [866, 277] on button "Search" at bounding box center [855, 270] width 67 height 34
drag, startPoint x: 771, startPoint y: 209, endPoint x: 532, endPoint y: 209, distance: 238.4
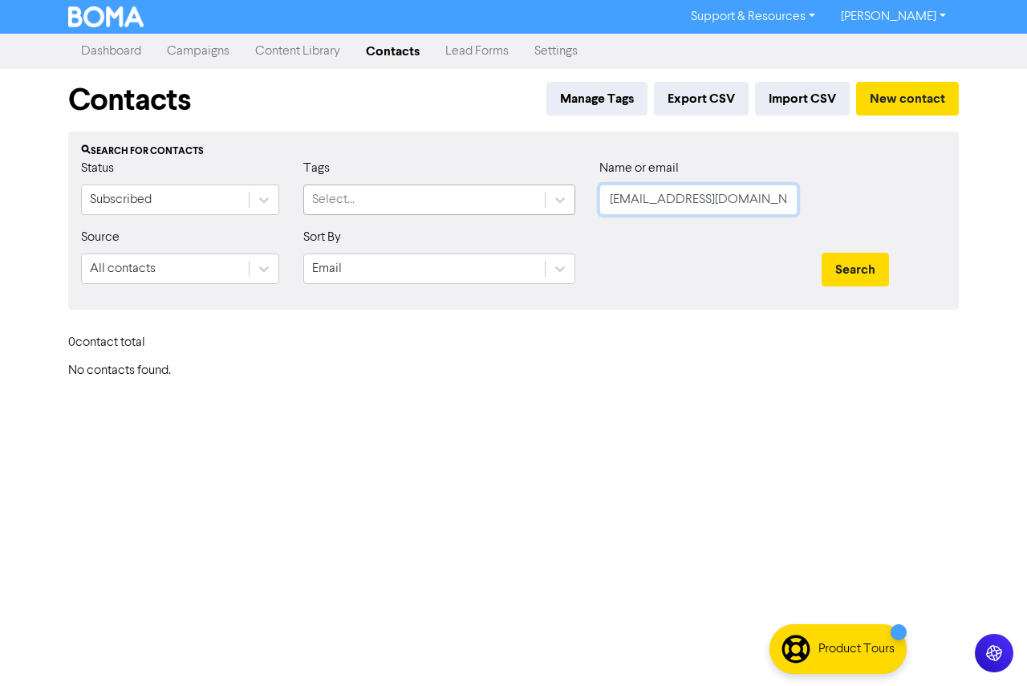
click at [532, 209] on div "Status Subscribed Tags Select... Name or email [EMAIL_ADDRESS][DOMAIN_NAME]" at bounding box center [513, 193] width 889 height 69
click at [848, 266] on button "Search" at bounding box center [855, 270] width 67 height 34
click at [850, 269] on button "Search" at bounding box center [855, 270] width 67 height 34
drag, startPoint x: 792, startPoint y: 205, endPoint x: 551, endPoint y: 207, distance: 240.8
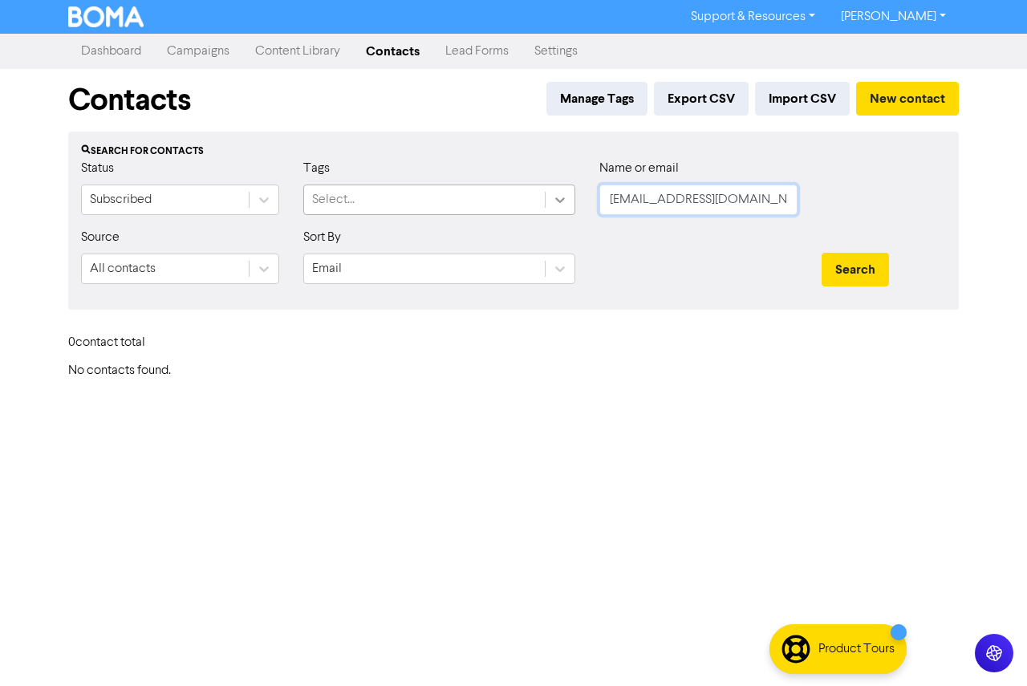
click at [551, 207] on div "Status Subscribed Tags Select... Name or email [EMAIL_ADDRESS][DOMAIN_NAME]" at bounding box center [513, 193] width 889 height 69
click at [866, 270] on button "Search" at bounding box center [855, 270] width 67 height 34
click at [860, 270] on button "Search" at bounding box center [855, 270] width 67 height 34
drag, startPoint x: 748, startPoint y: 198, endPoint x: 631, endPoint y: 201, distance: 117.2
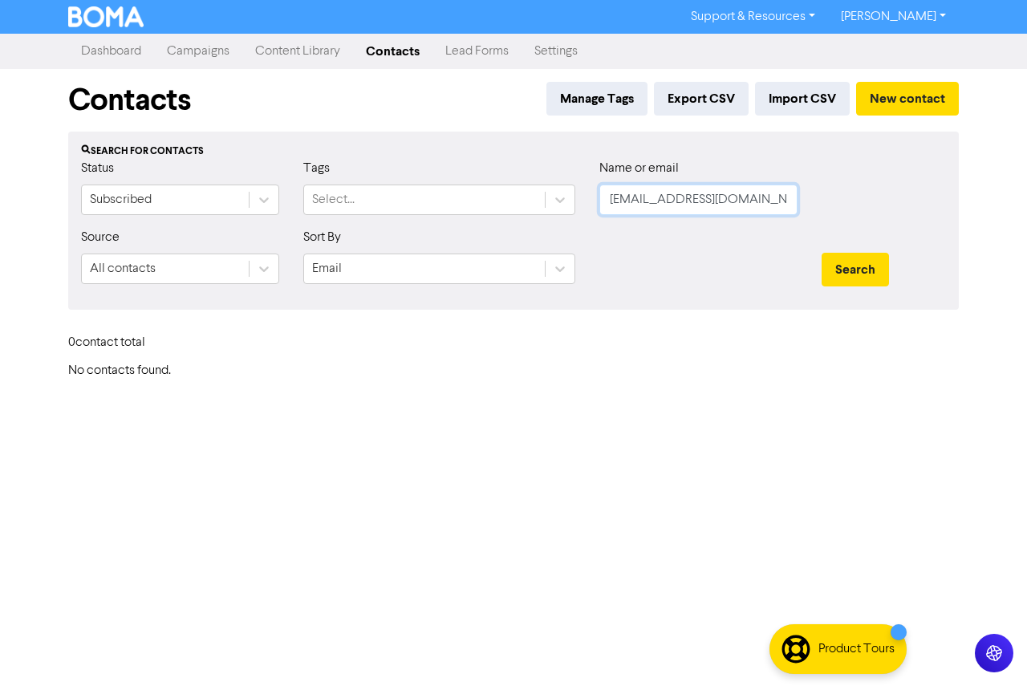
click at [636, 201] on input "[EMAIL_ADDRESS][DOMAIN_NAME]" at bounding box center [699, 200] width 198 height 31
drag, startPoint x: 762, startPoint y: 205, endPoint x: 517, endPoint y: 206, distance: 244.8
click at [517, 206] on div "Status Subscribed Tags Select... Name or email [EMAIL_ADDRESS][DOMAIN_NAME]" at bounding box center [513, 193] width 889 height 69
drag, startPoint x: 779, startPoint y: 205, endPoint x: 576, endPoint y: 201, distance: 203.1
click at [503, 201] on div "Status Subscribed Tags Select... Name or email [EMAIL_ADDRESS][DOMAIN_NAME]" at bounding box center [513, 193] width 889 height 69
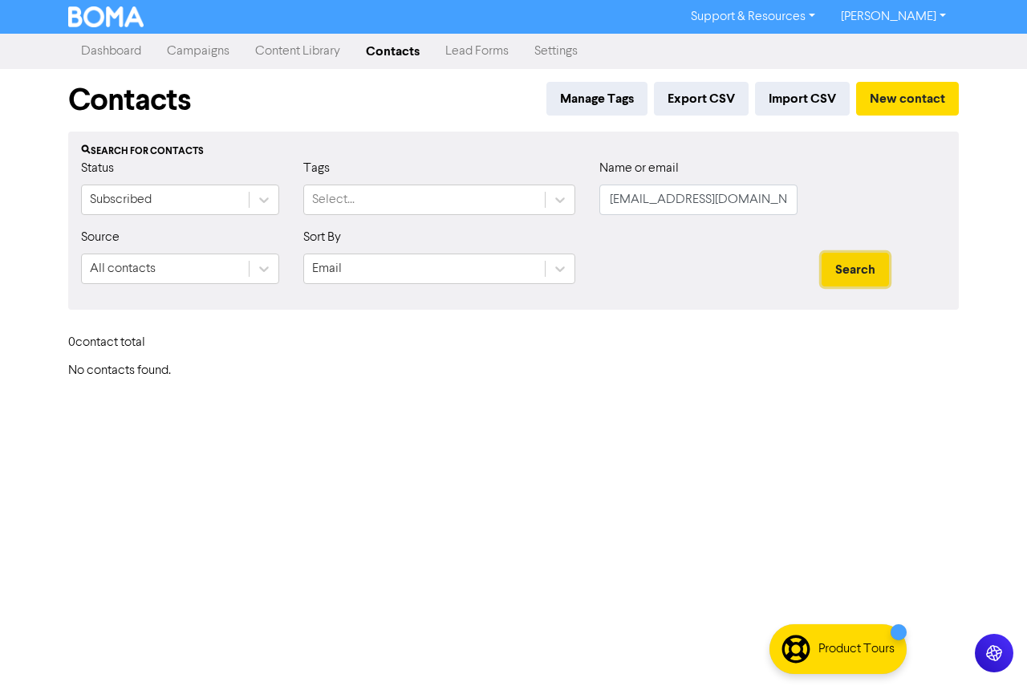
click at [859, 271] on button "Search" at bounding box center [855, 270] width 67 height 34
click at [528, 195] on div "Status Subscribed Tags Select... Name or email [EMAIL_ADDRESS][DOMAIN_NAME]" at bounding box center [513, 193] width 889 height 69
click at [846, 274] on button "Search" at bounding box center [855, 270] width 67 height 34
click at [846, 271] on button "Search" at bounding box center [855, 270] width 67 height 34
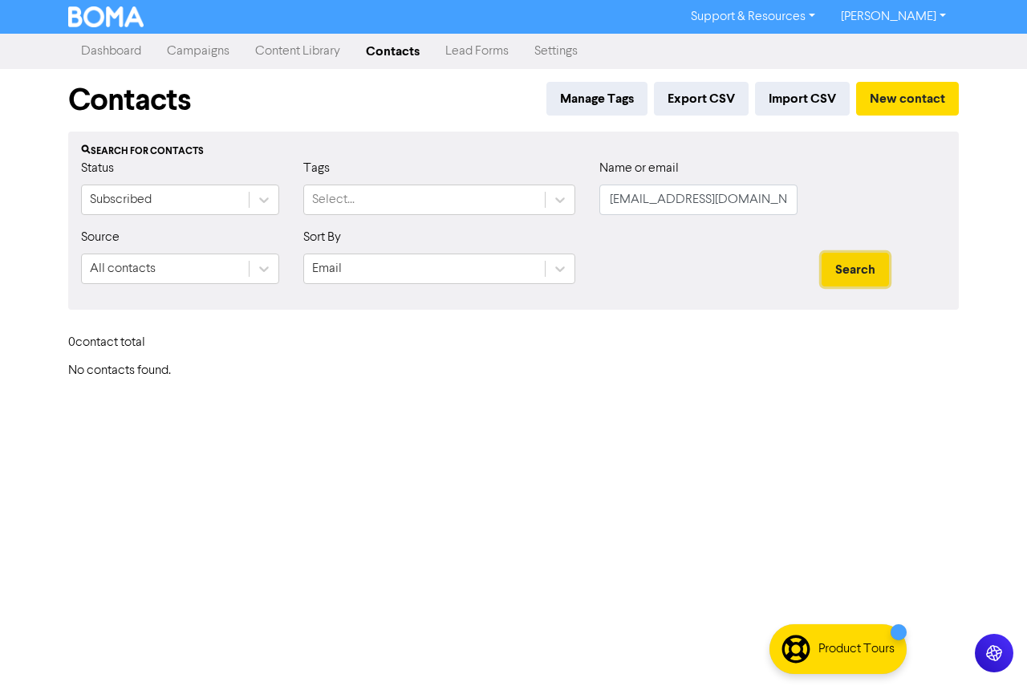
click at [846, 271] on button "Search" at bounding box center [855, 270] width 67 height 34
click at [843, 271] on button "Search" at bounding box center [855, 270] width 67 height 34
drag, startPoint x: 767, startPoint y: 203, endPoint x: 514, endPoint y: 205, distance: 252.8
click at [514, 205] on div "Status Subscribed Tags Select... Name or email [EMAIL_ADDRESS][DOMAIN_NAME]" at bounding box center [513, 193] width 889 height 69
click at [822, 253] on button "Search" at bounding box center [855, 270] width 67 height 34
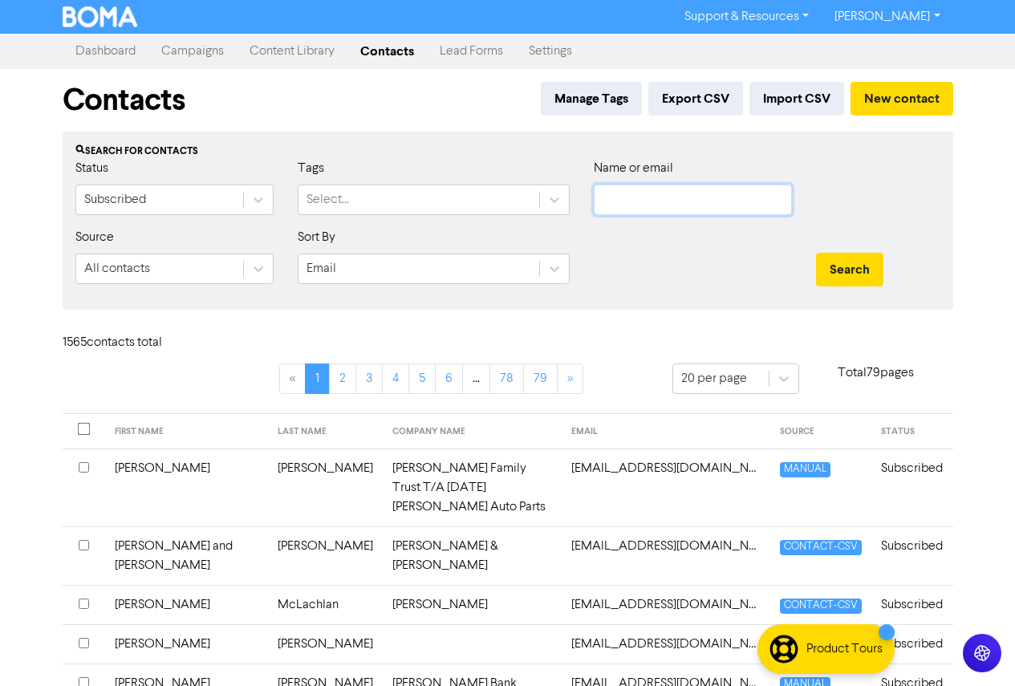
click at [729, 205] on input "text" at bounding box center [693, 200] width 198 height 31
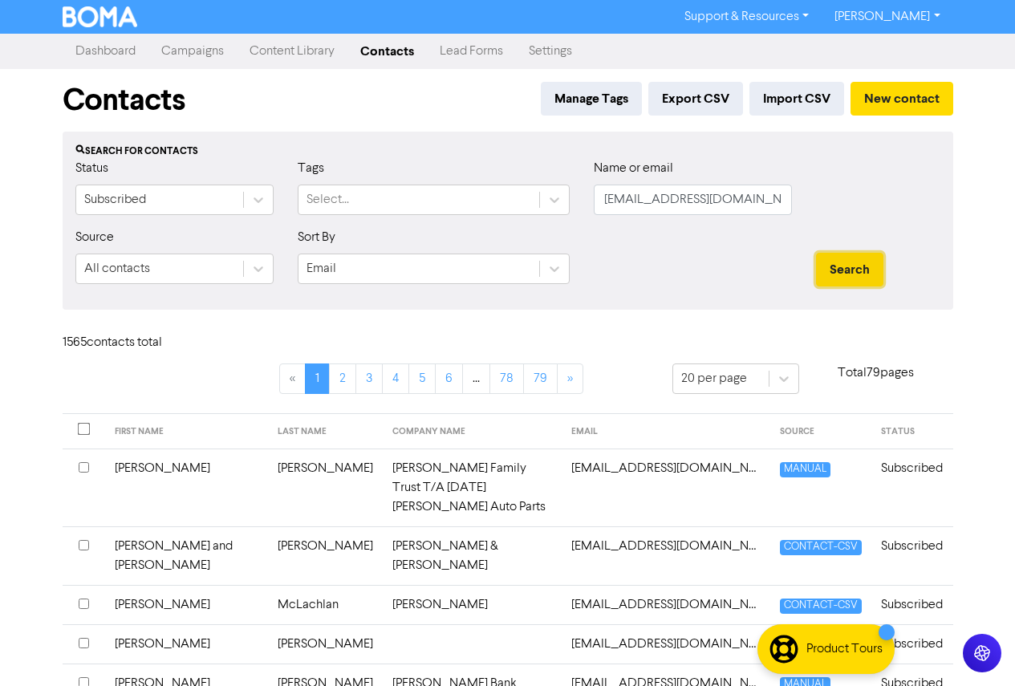
click at [855, 262] on button "Search" at bounding box center [849, 270] width 67 height 34
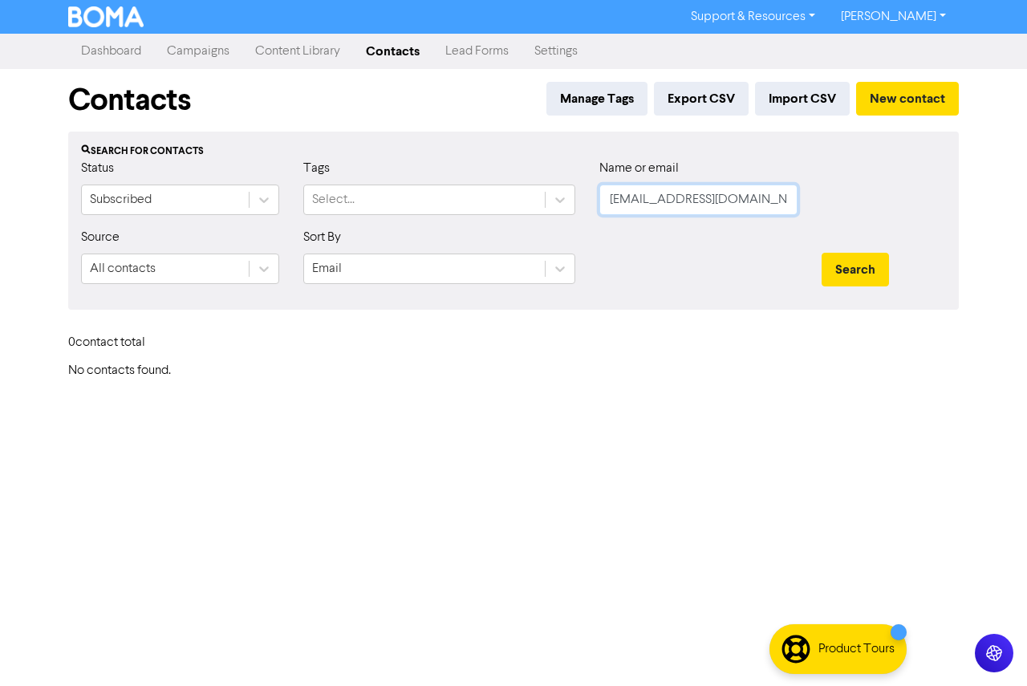
click at [608, 196] on input "[EMAIL_ADDRESS][DOMAIN_NAME]" at bounding box center [699, 200] width 198 height 31
click at [822, 253] on button "Search" at bounding box center [855, 270] width 67 height 34
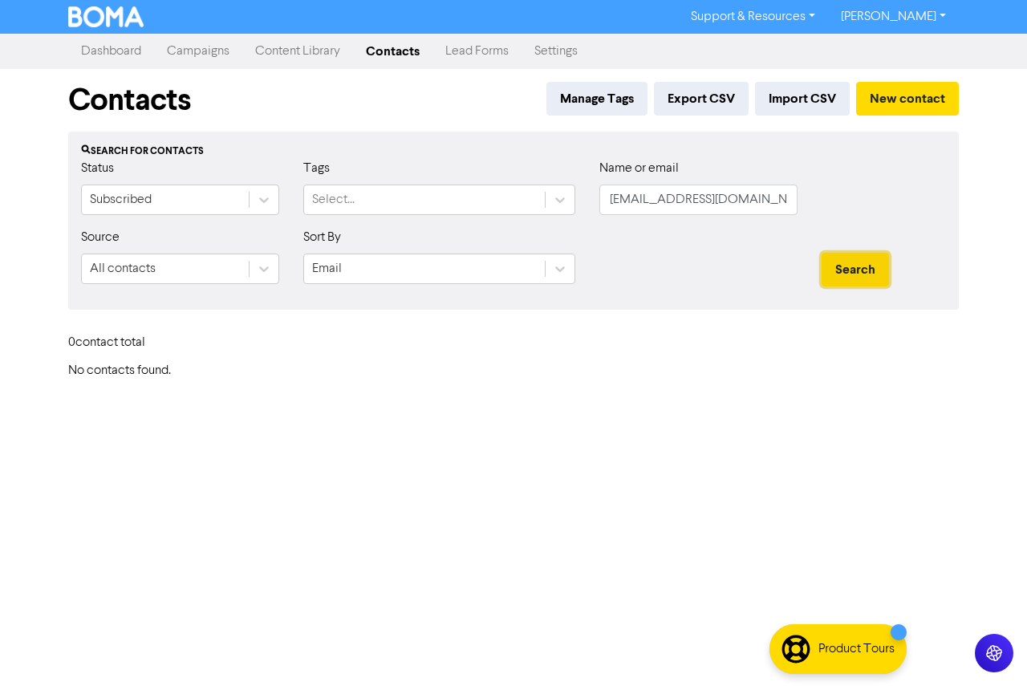
click at [852, 275] on button "Search" at bounding box center [855, 270] width 67 height 34
drag, startPoint x: 729, startPoint y: 202, endPoint x: 564, endPoint y: 200, distance: 164.6
click at [564, 200] on div "Status Subscribed Tags Select... Name or email [EMAIL_ADDRESS][DOMAIN_NAME]" at bounding box center [513, 193] width 889 height 69
click at [856, 272] on button "Search" at bounding box center [855, 270] width 67 height 34
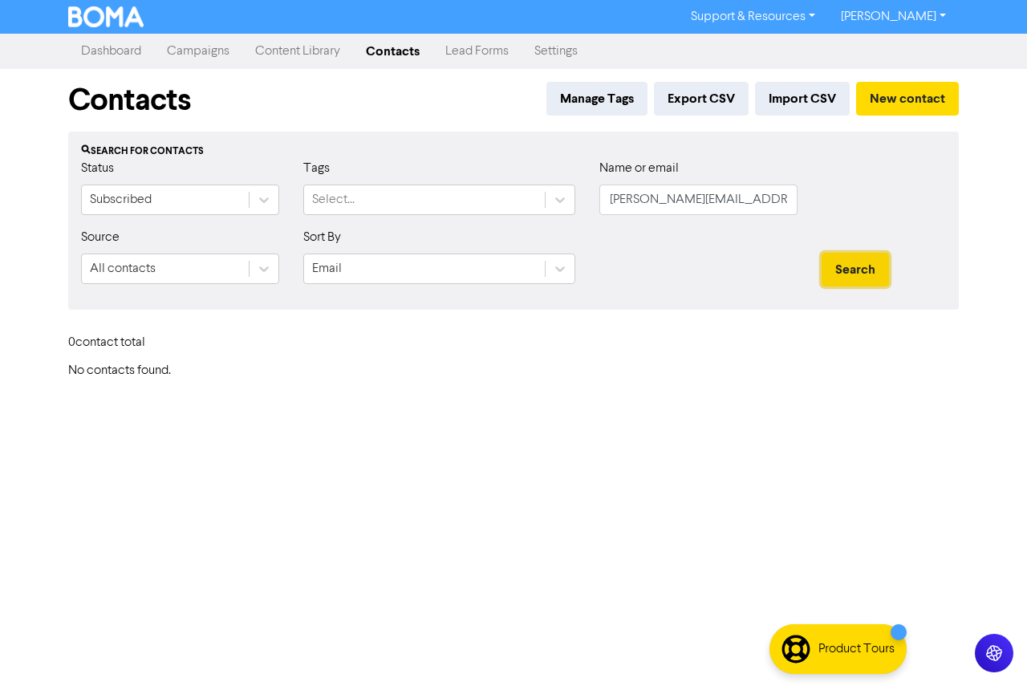
click at [856, 272] on button "Search" at bounding box center [855, 270] width 67 height 34
click at [853, 278] on button "Search" at bounding box center [855, 270] width 67 height 34
drag, startPoint x: 787, startPoint y: 210, endPoint x: 475, endPoint y: 193, distance: 311.9
click at [476, 193] on div "Status Subscribed Tags Select... Name or email [PERSON_NAME][EMAIL_ADDRESS][DOM…" at bounding box center [513, 193] width 889 height 69
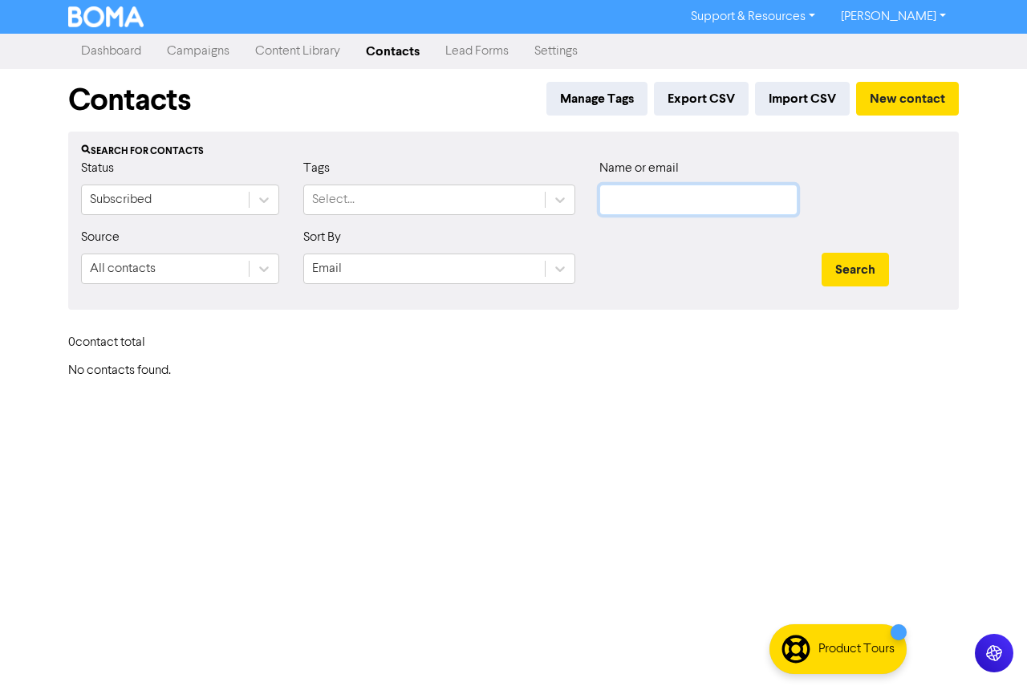
click at [822, 253] on button "Search" at bounding box center [855, 270] width 67 height 34
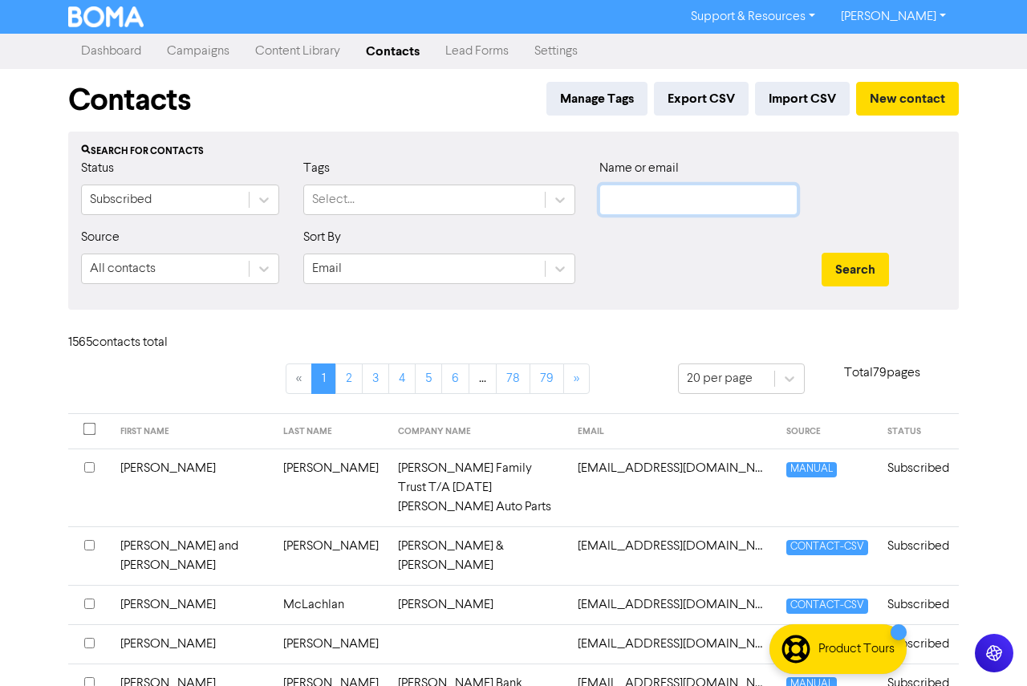
click at [822, 253] on button "Search" at bounding box center [855, 270] width 67 height 34
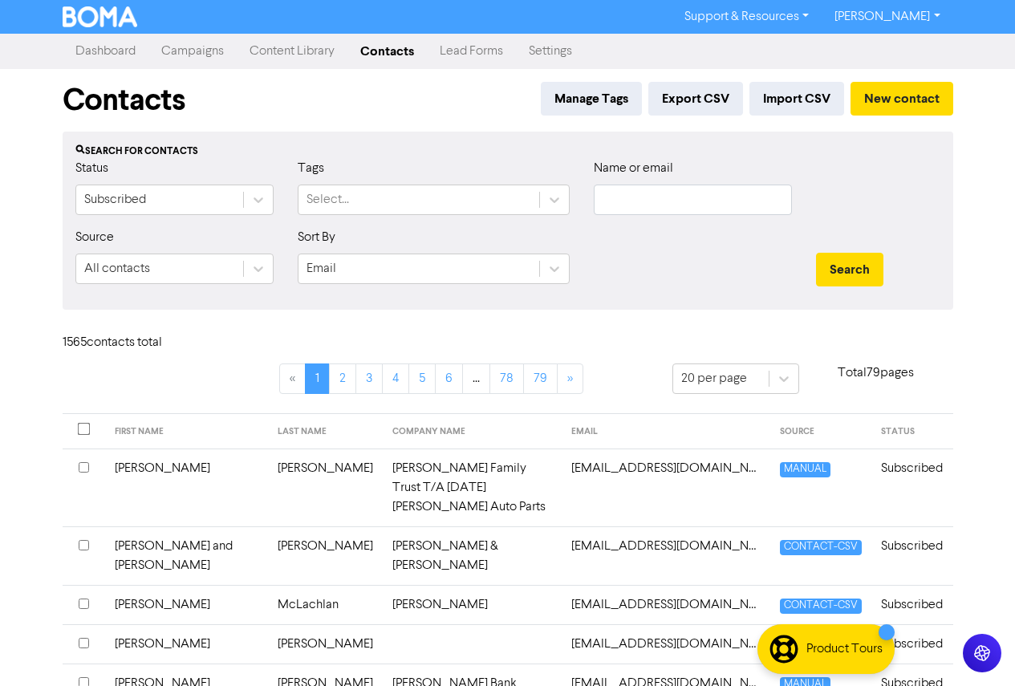
click at [80, 15] on img at bounding box center [100, 16] width 75 height 21
